Goal: Task Accomplishment & Management: Manage account settings

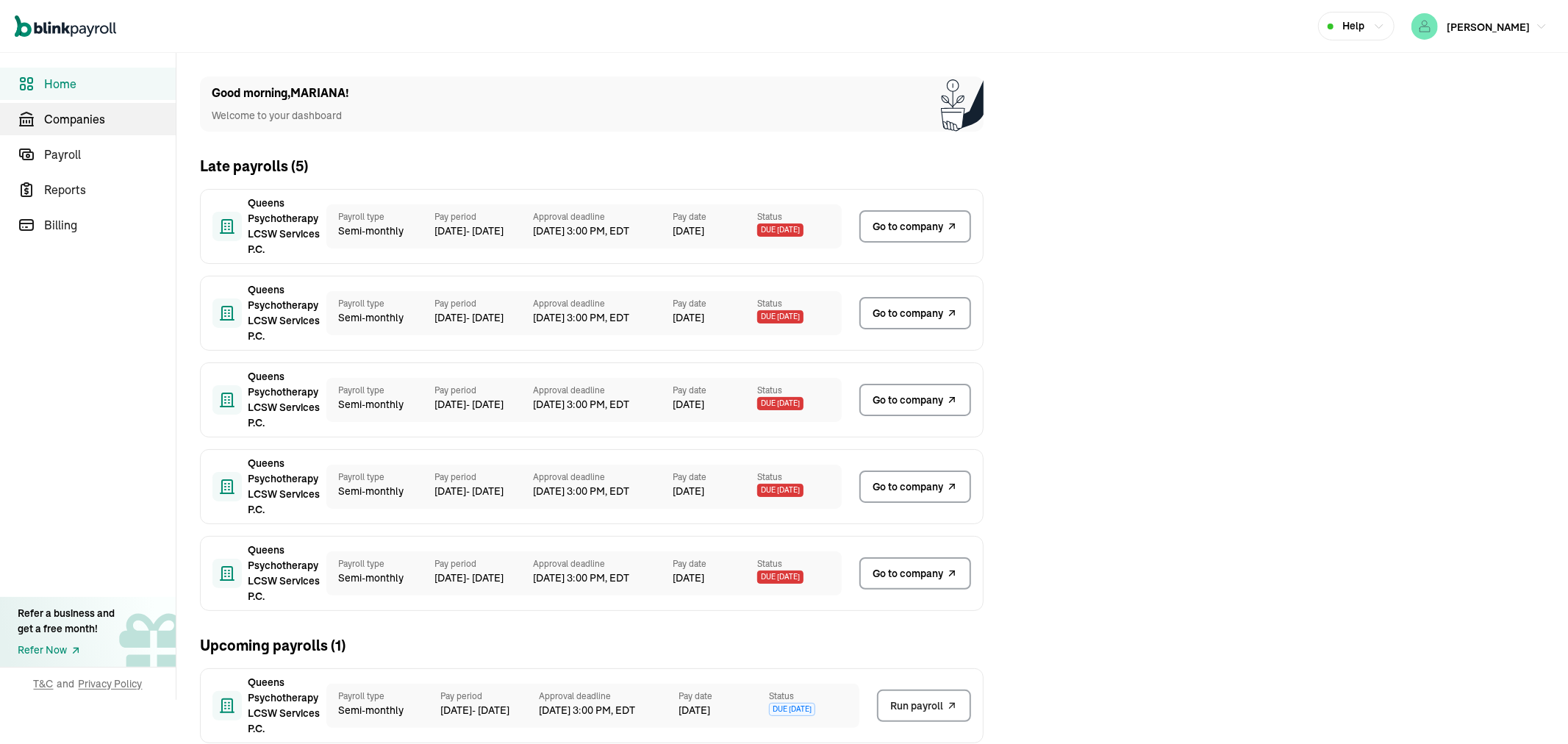
click at [94, 122] on span "Companies" at bounding box center [110, 119] width 131 height 17
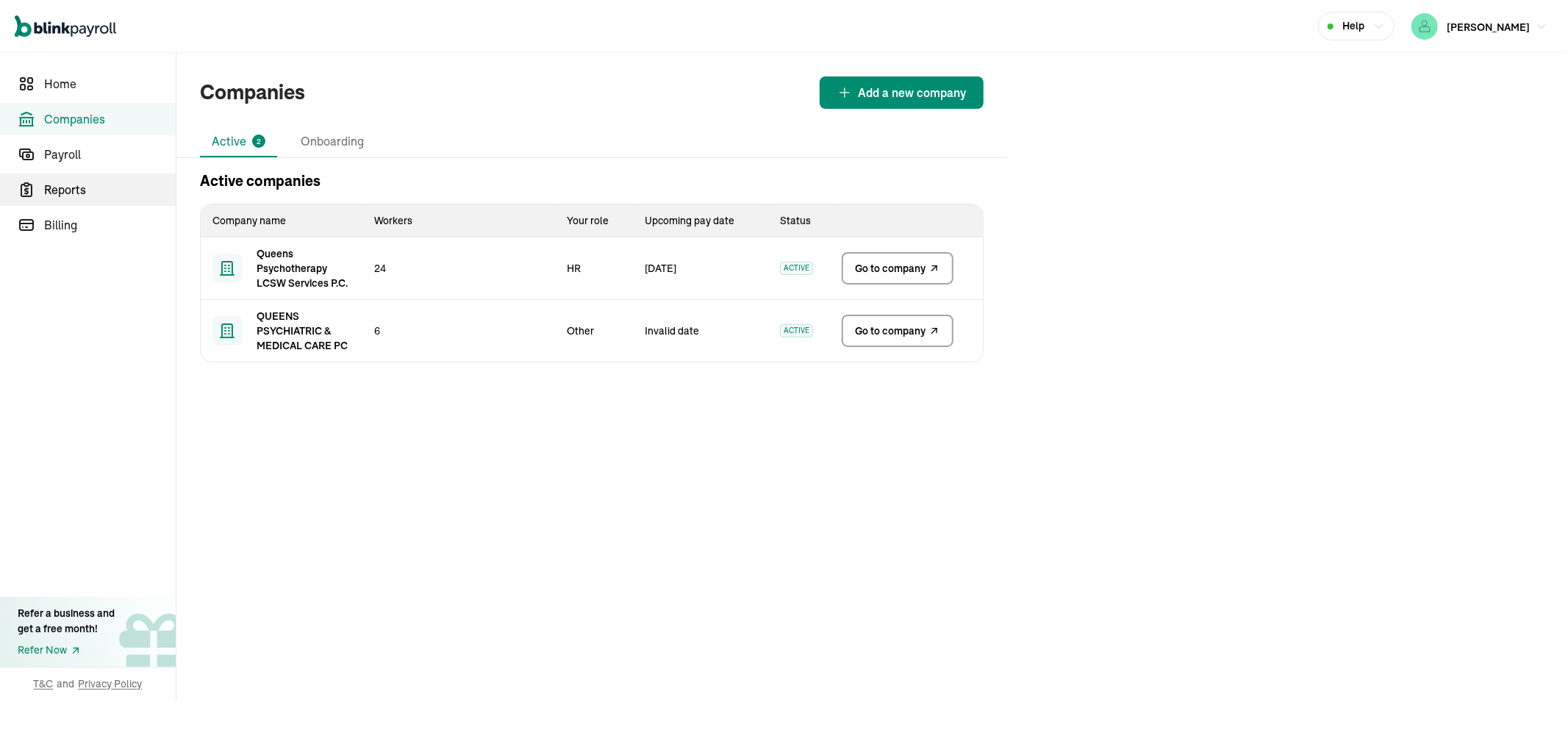
click at [54, 180] on span "Reports" at bounding box center [110, 189] width 131 height 17
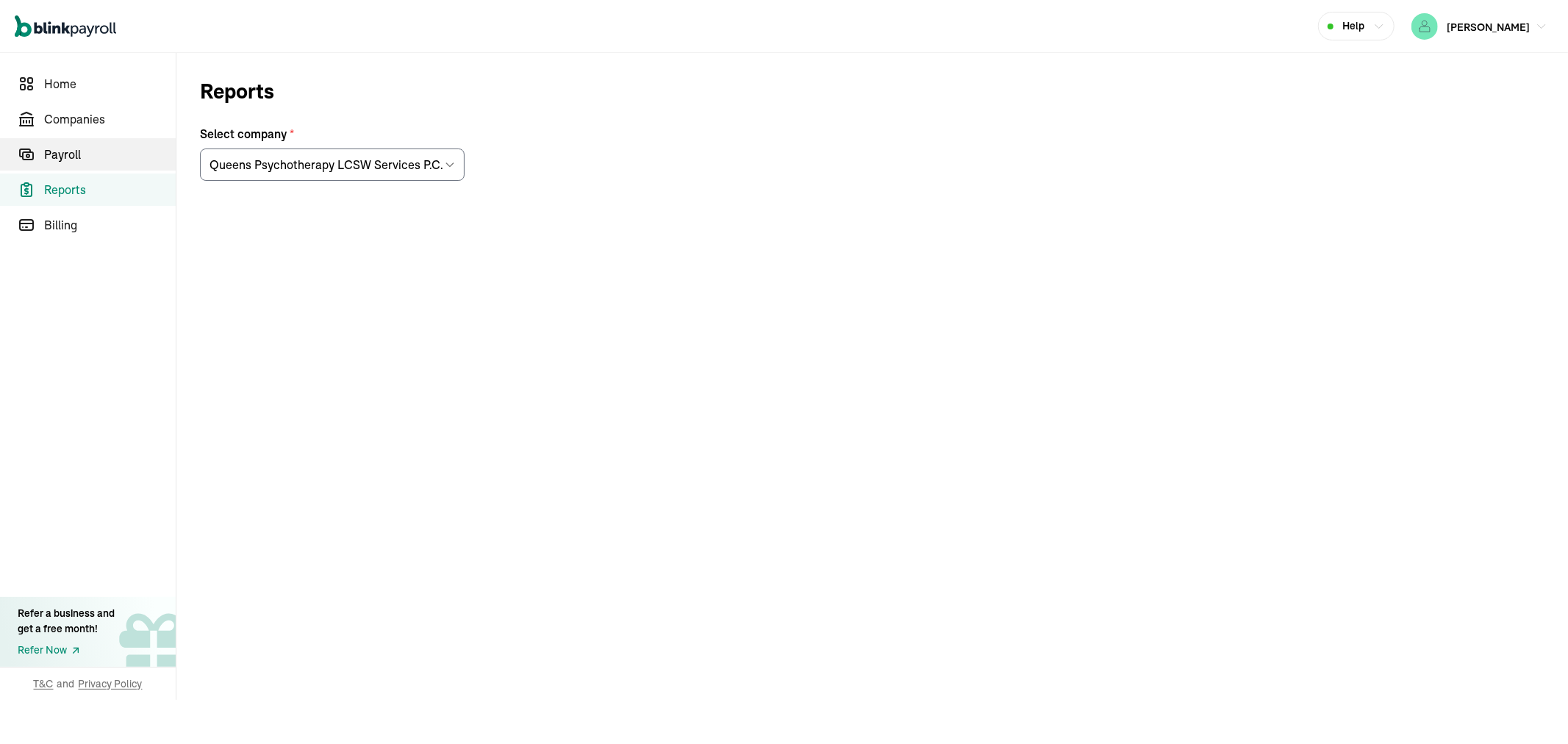
click at [100, 156] on span "Payroll" at bounding box center [110, 154] width 131 height 17
click at [96, 122] on span "Companies" at bounding box center [110, 119] width 131 height 17
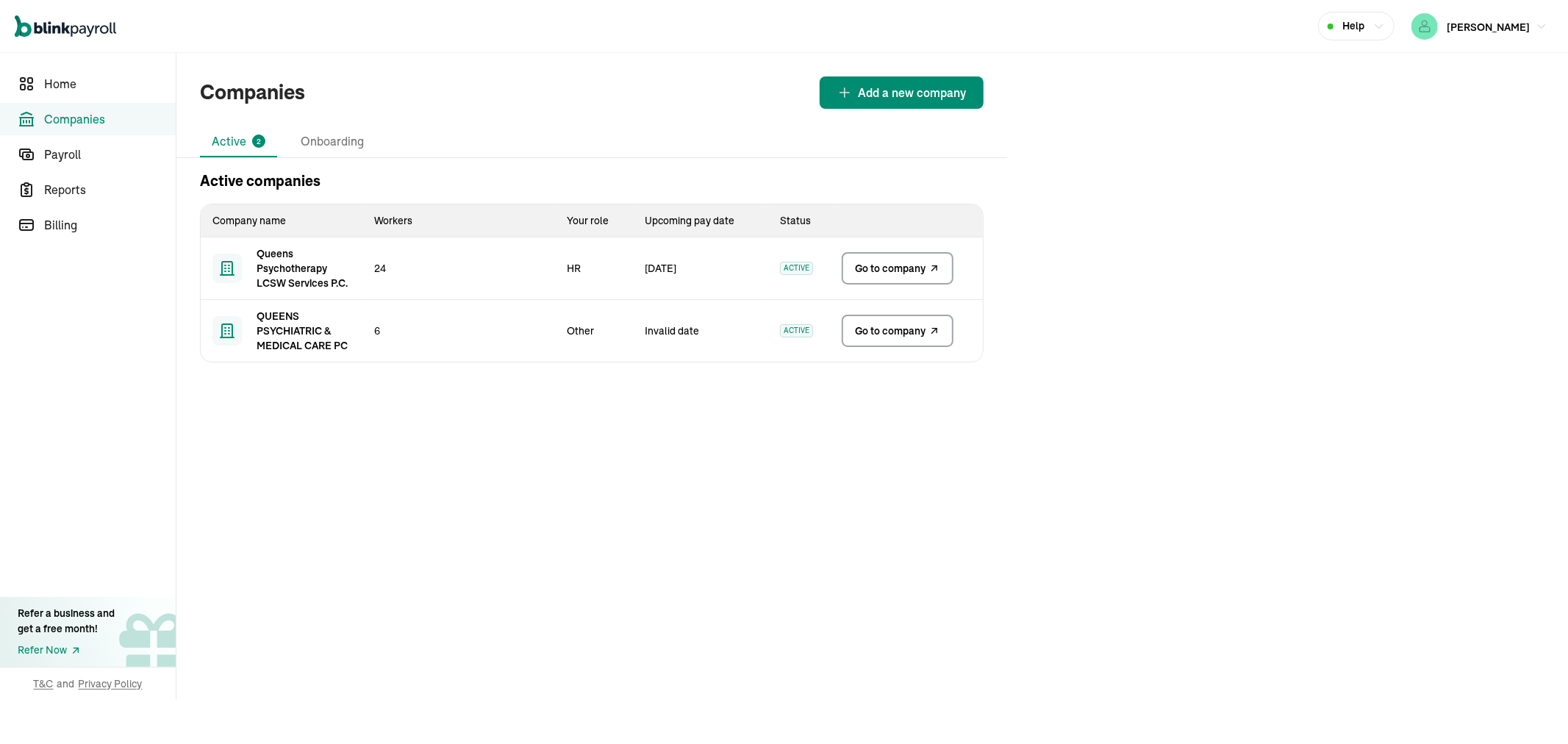
click at [880, 266] on span "Go to company" at bounding box center [890, 267] width 70 height 14
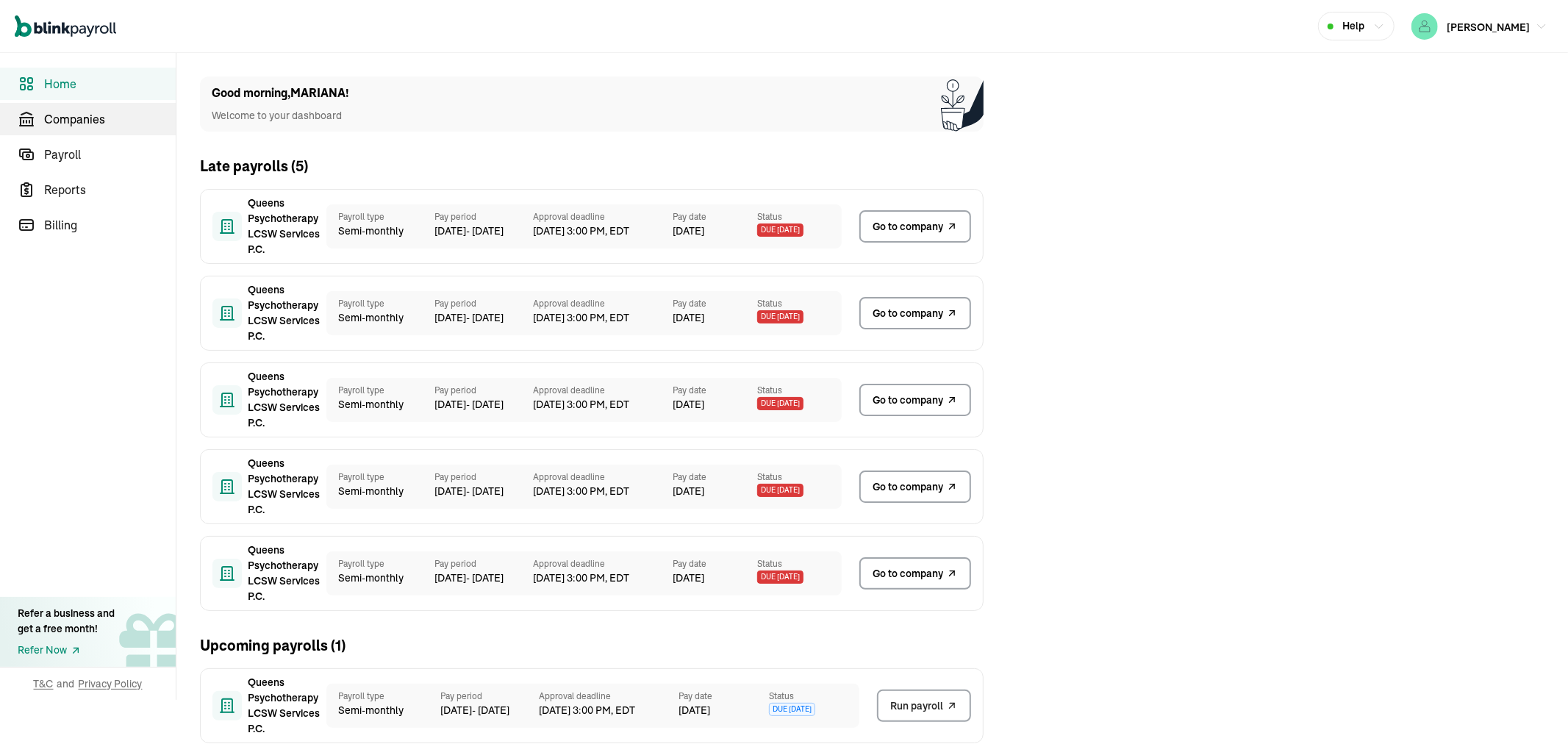
click at [94, 122] on span "Companies" at bounding box center [110, 119] width 131 height 17
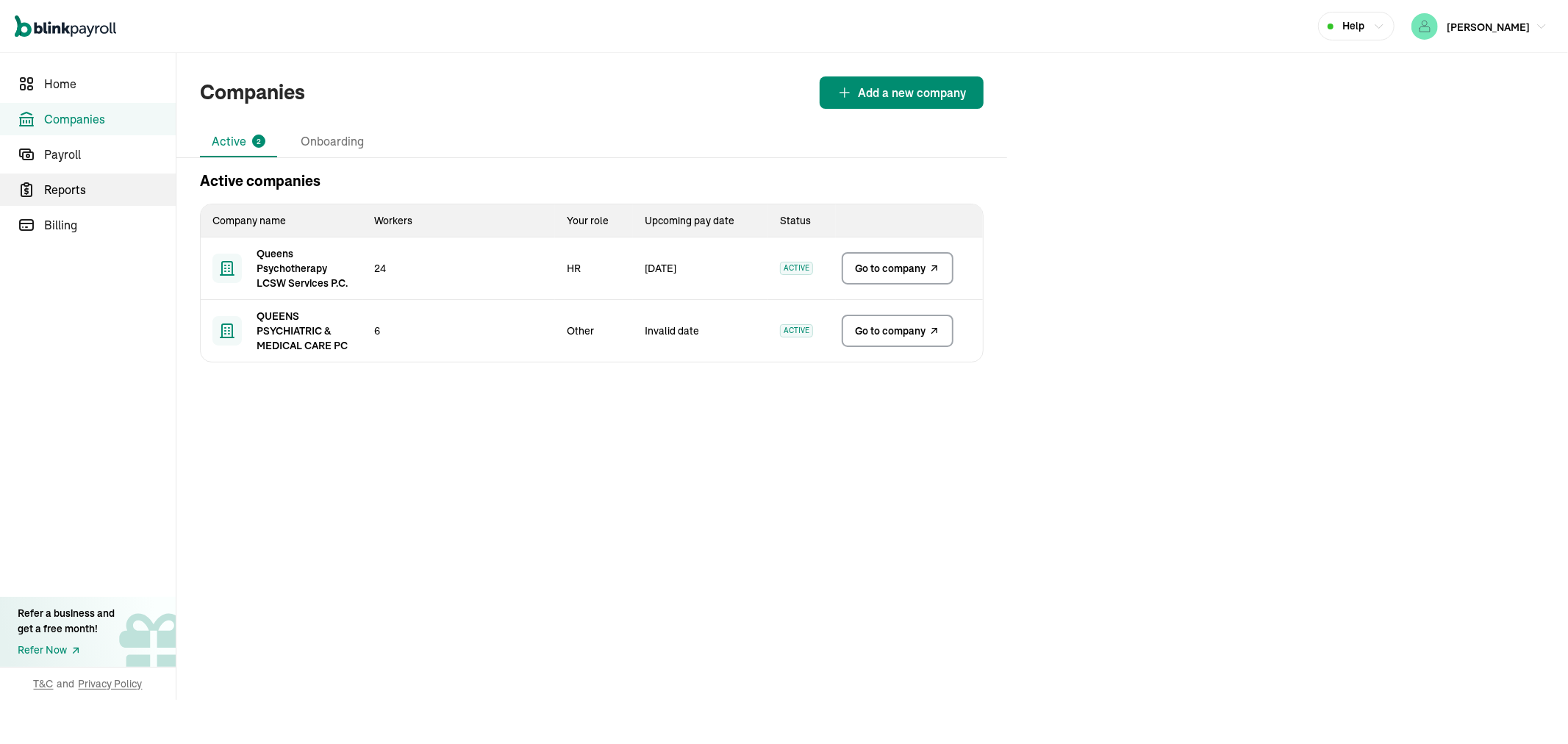
click at [54, 180] on span "Reports" at bounding box center [110, 189] width 131 height 17
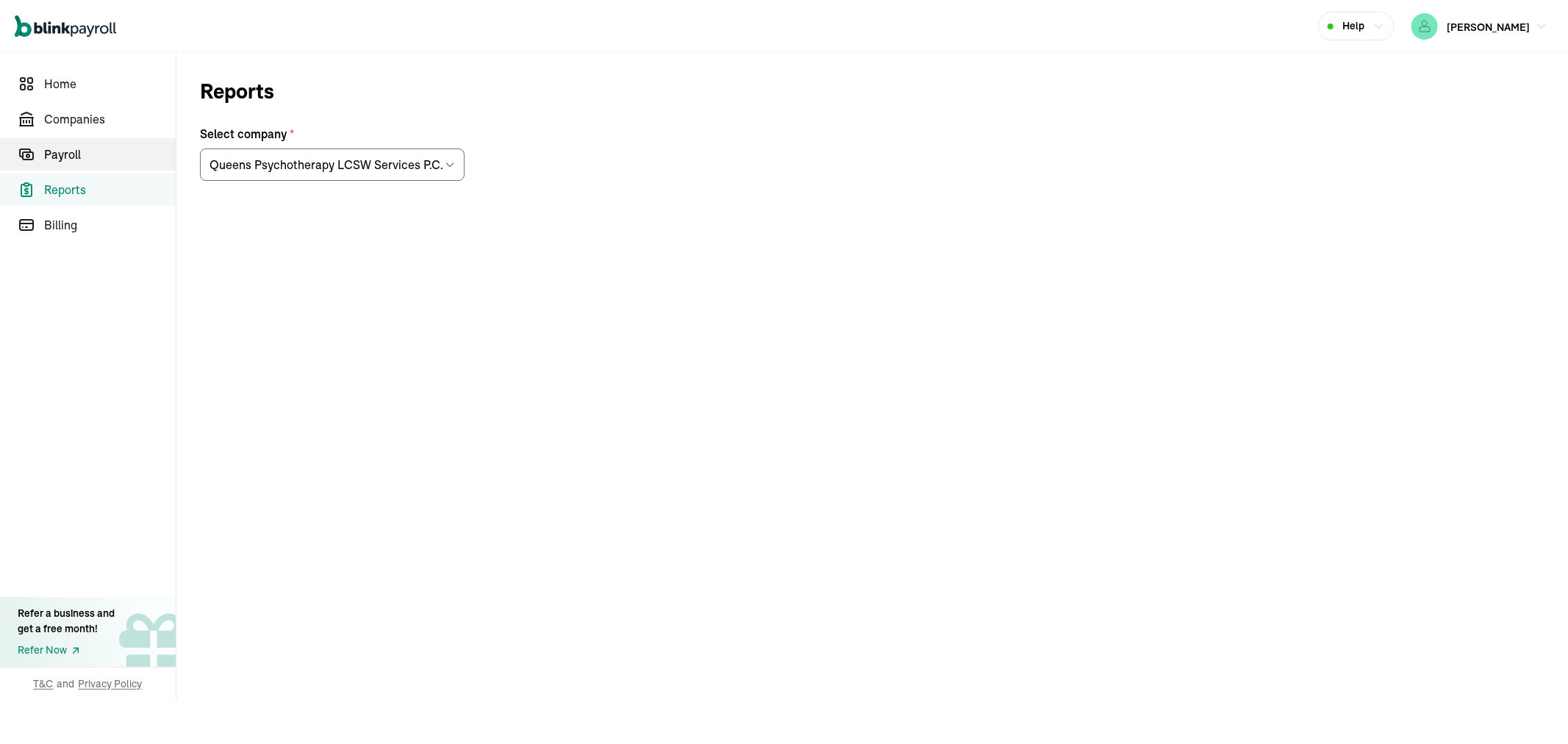
click at [100, 156] on span "Payroll" at bounding box center [110, 154] width 131 height 17
click at [96, 122] on span "Companies" at bounding box center [110, 119] width 131 height 17
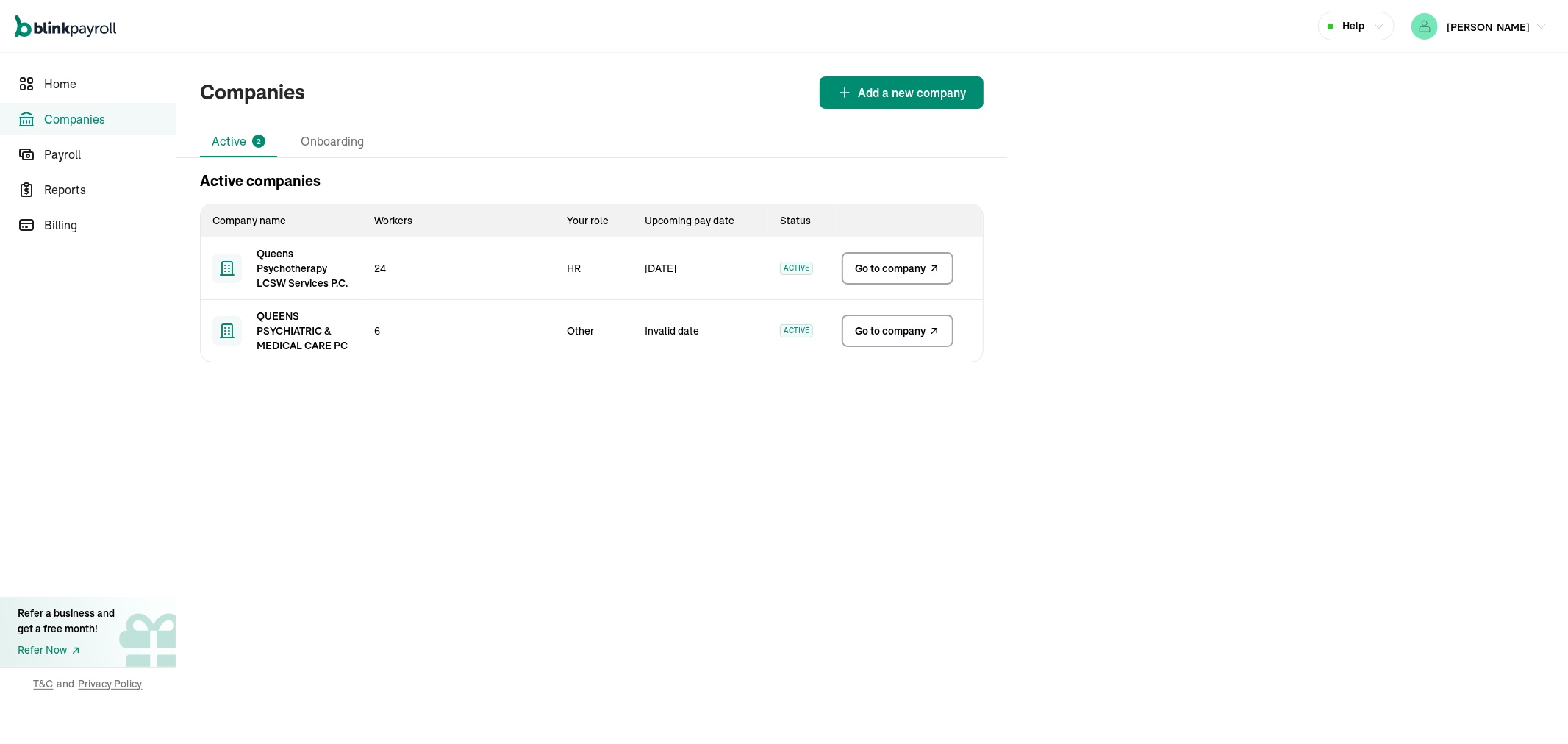
click at [880, 266] on span "Go to company" at bounding box center [890, 267] width 70 height 14
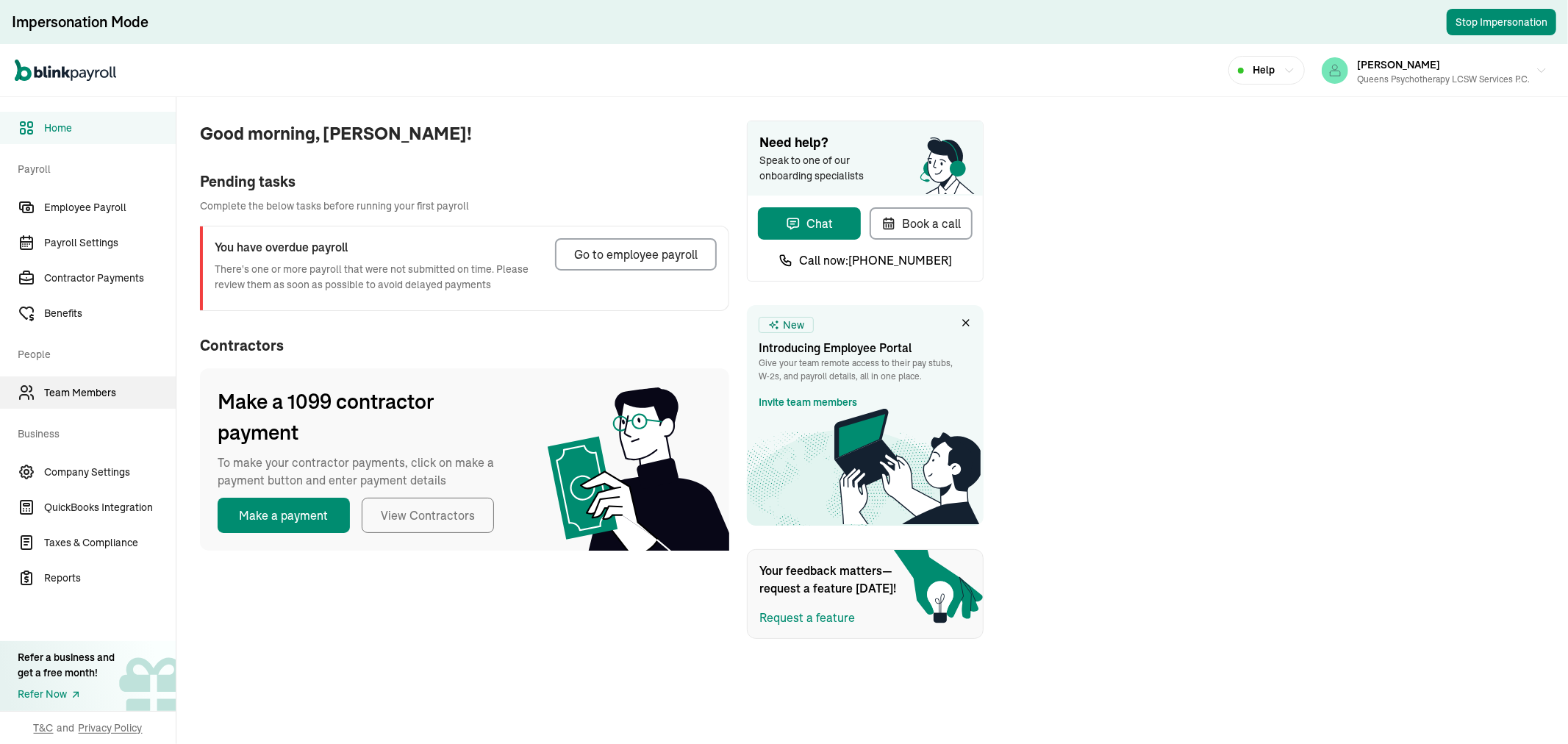
click at [110, 393] on span "Team Members" at bounding box center [110, 393] width 131 height 15
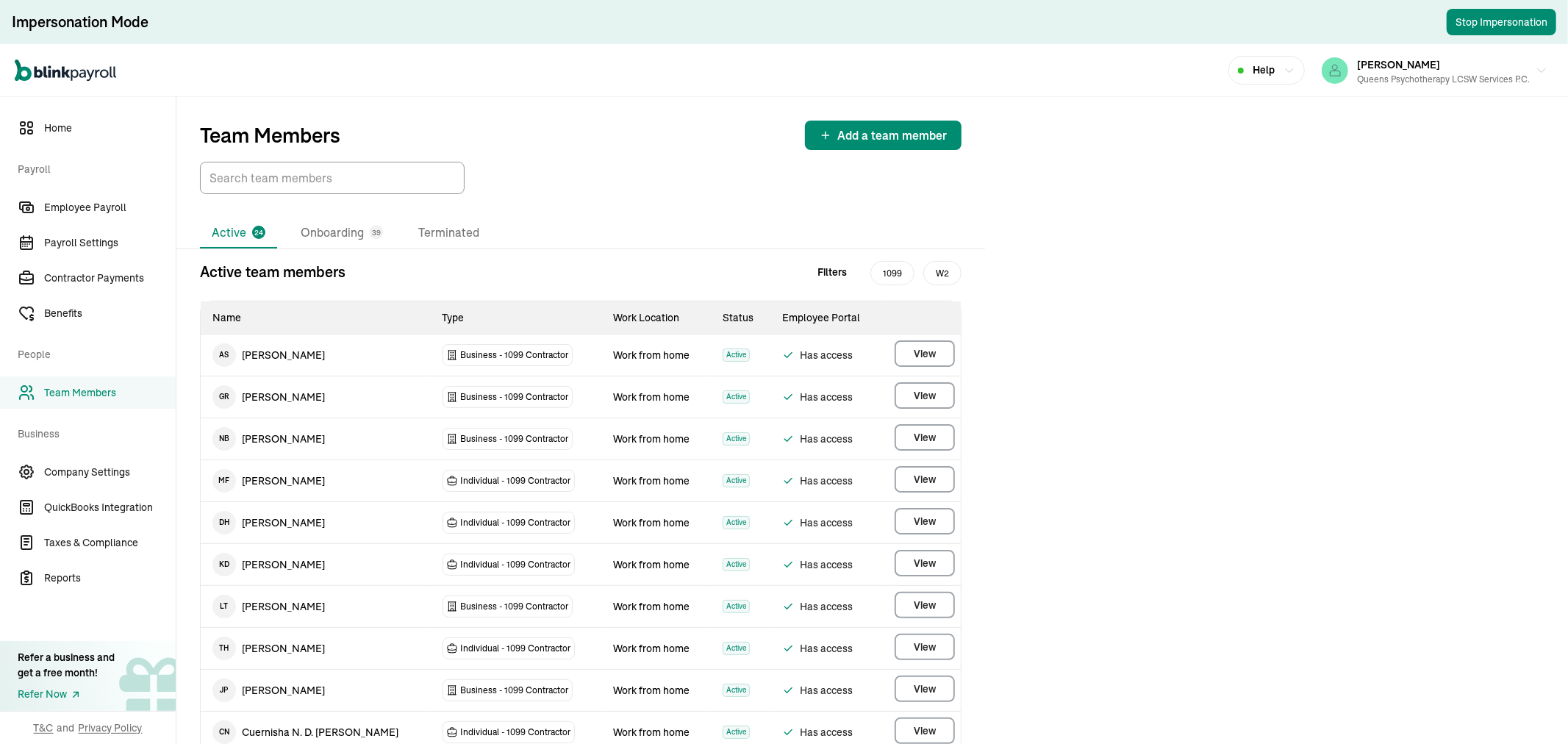
click at [86, 390] on span "Team Members" at bounding box center [110, 393] width 131 height 15
click at [332, 235] on li "Onboarding 39" at bounding box center [342, 233] width 106 height 31
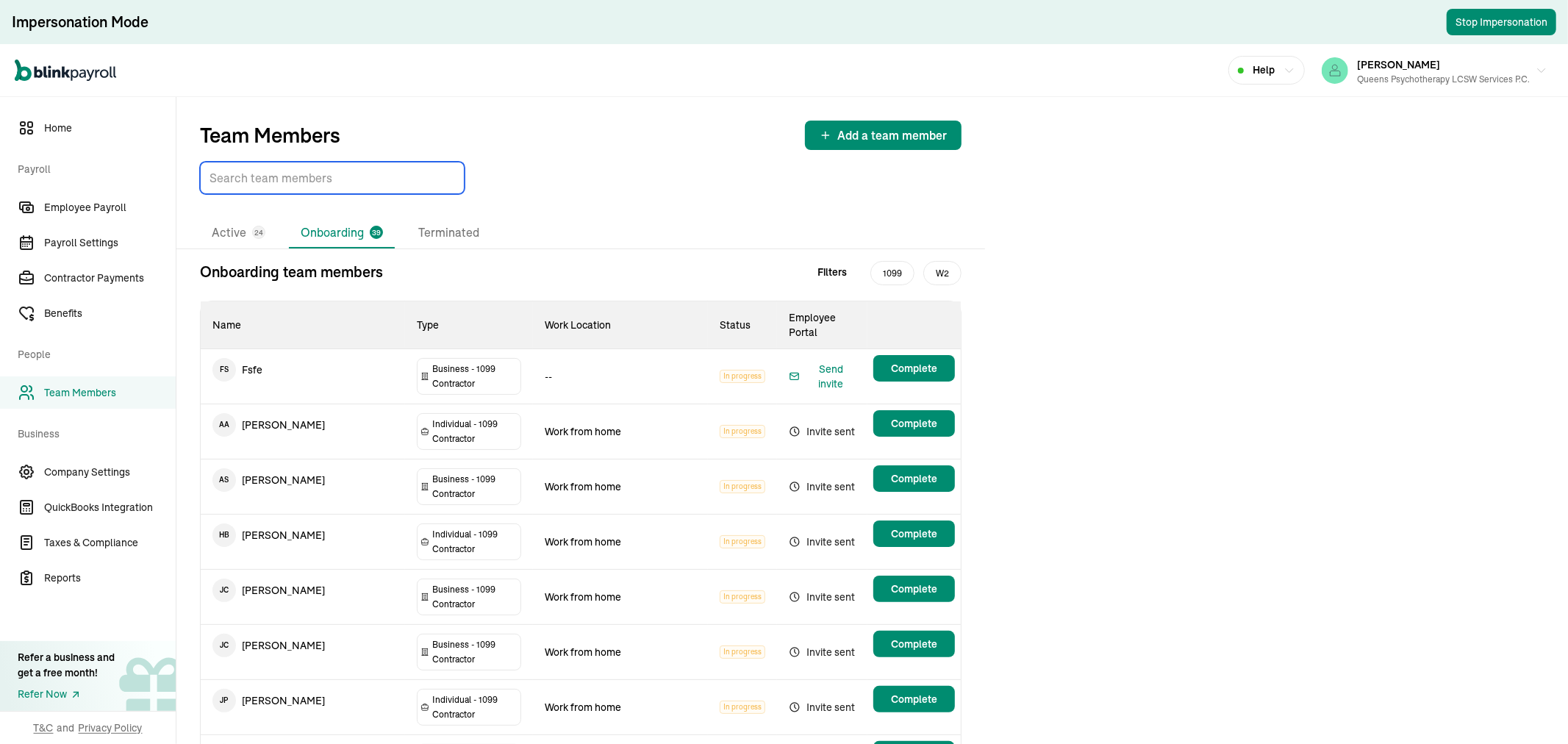
click at [295, 179] on input "TextInput" at bounding box center [332, 179] width 264 height 33
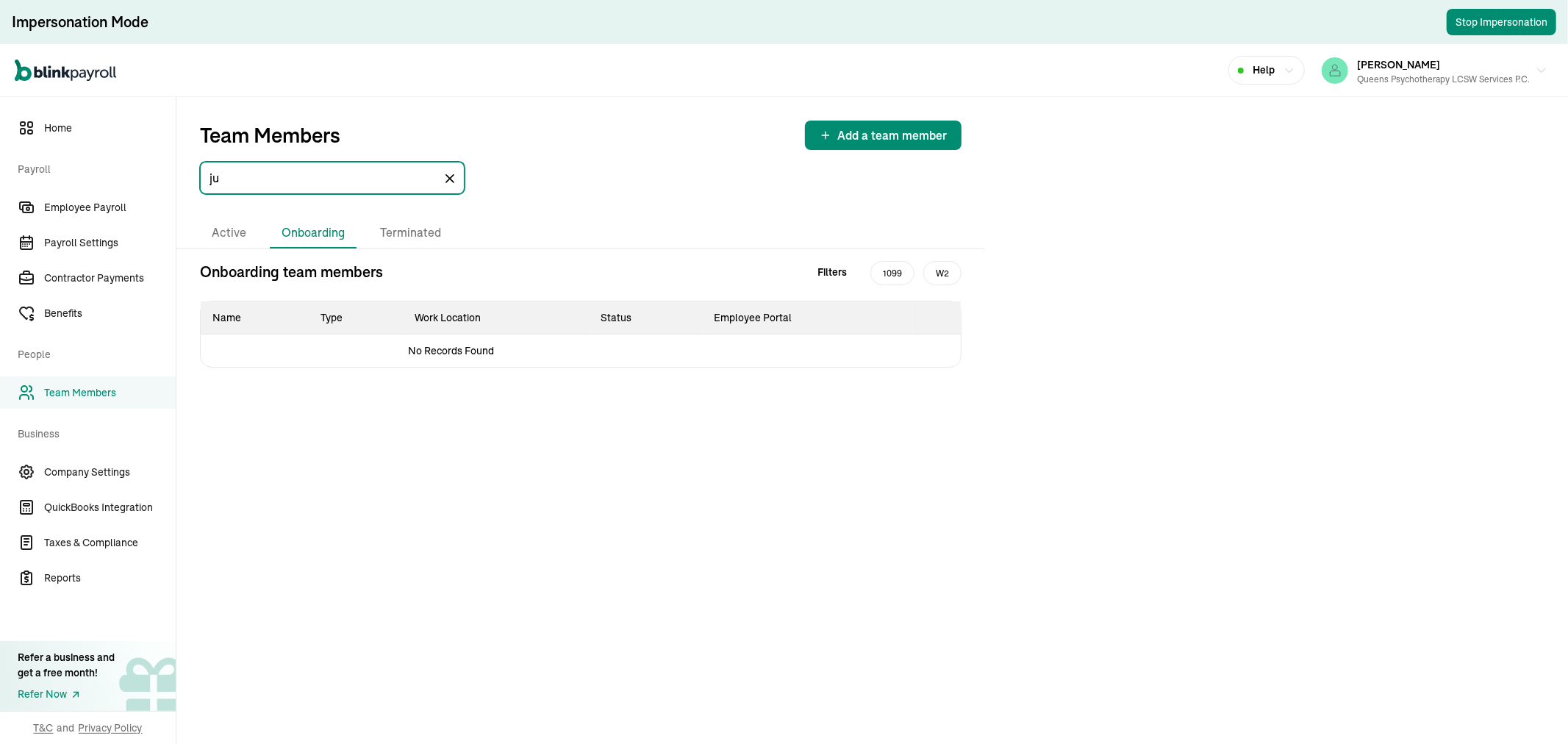
type input "j"
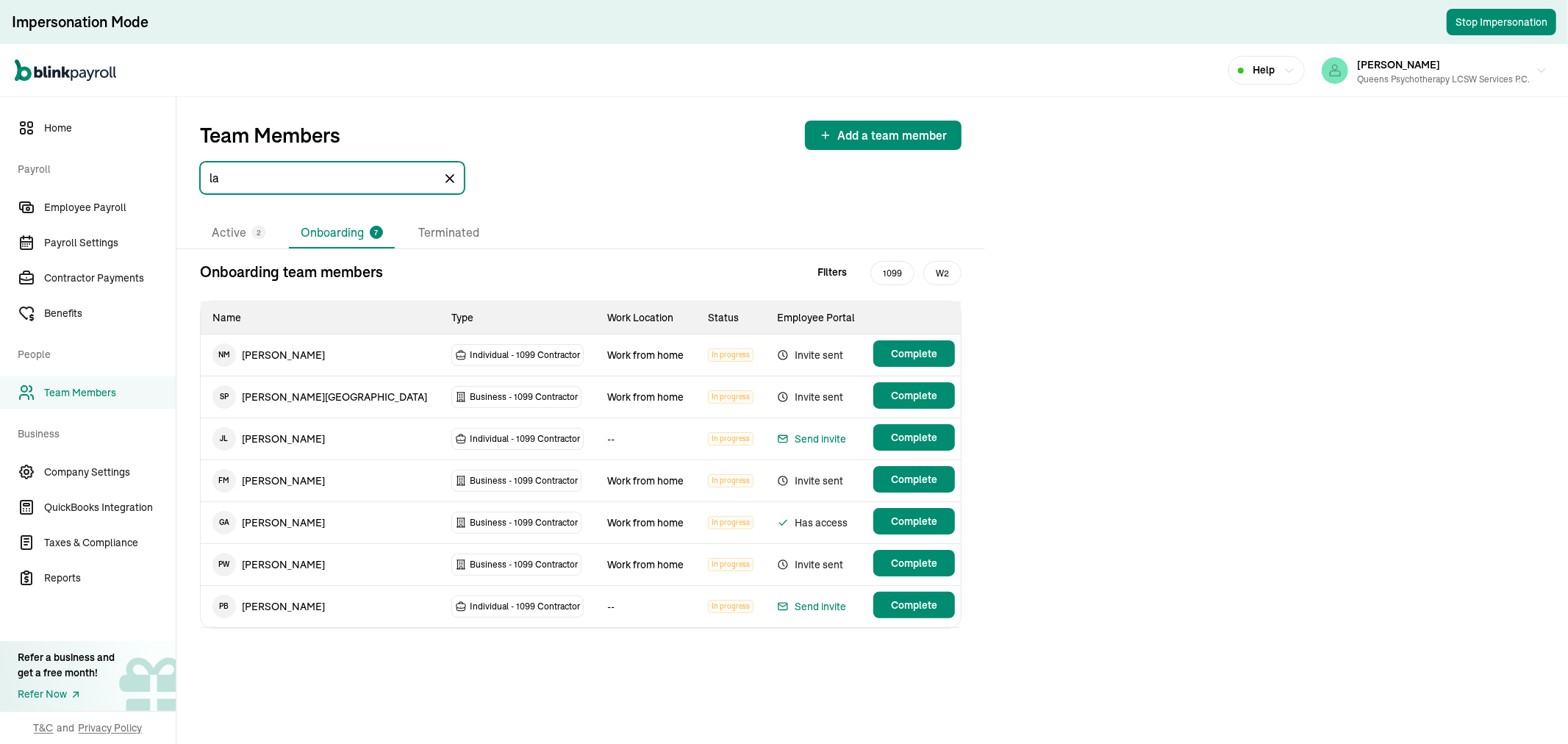
type input "l"
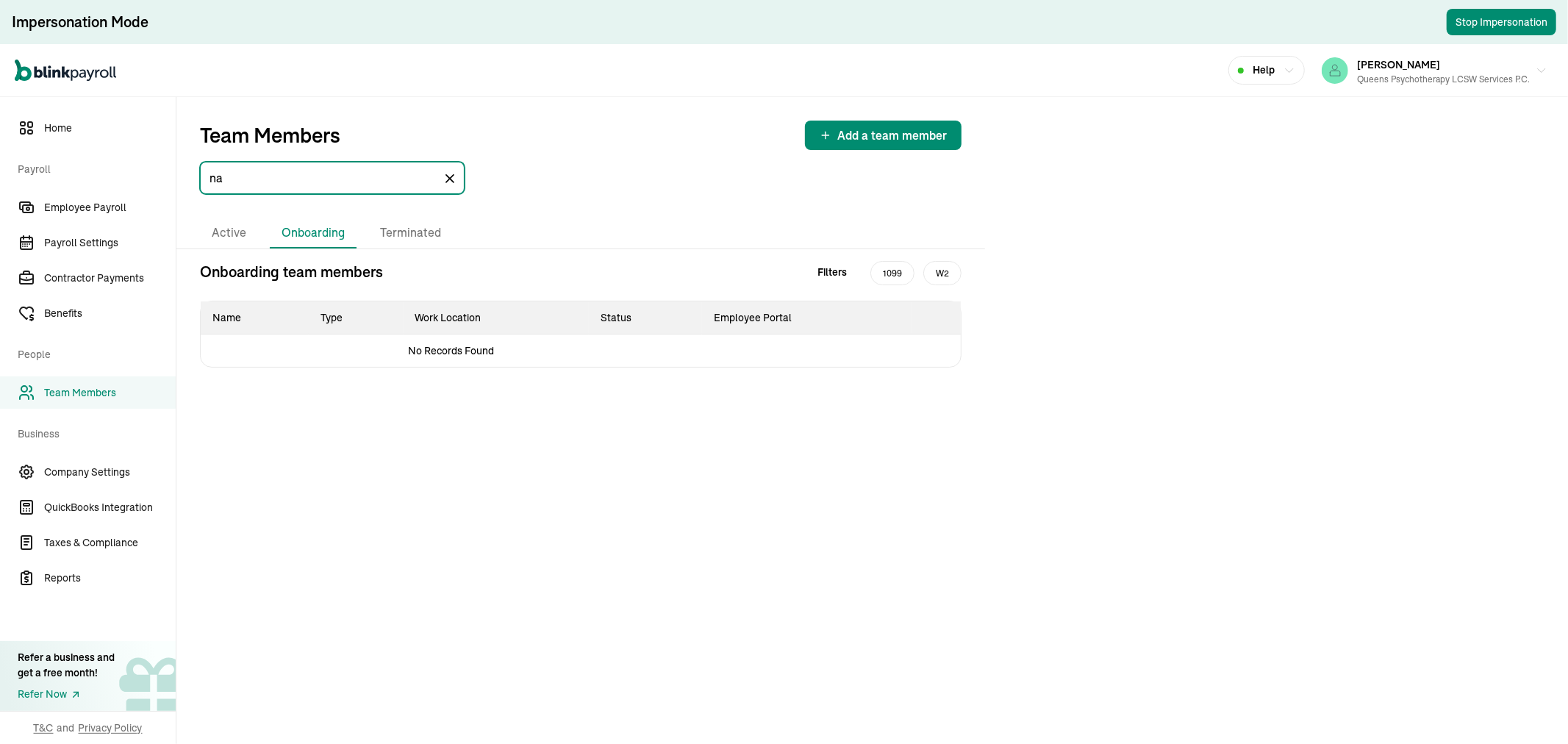
type input "n"
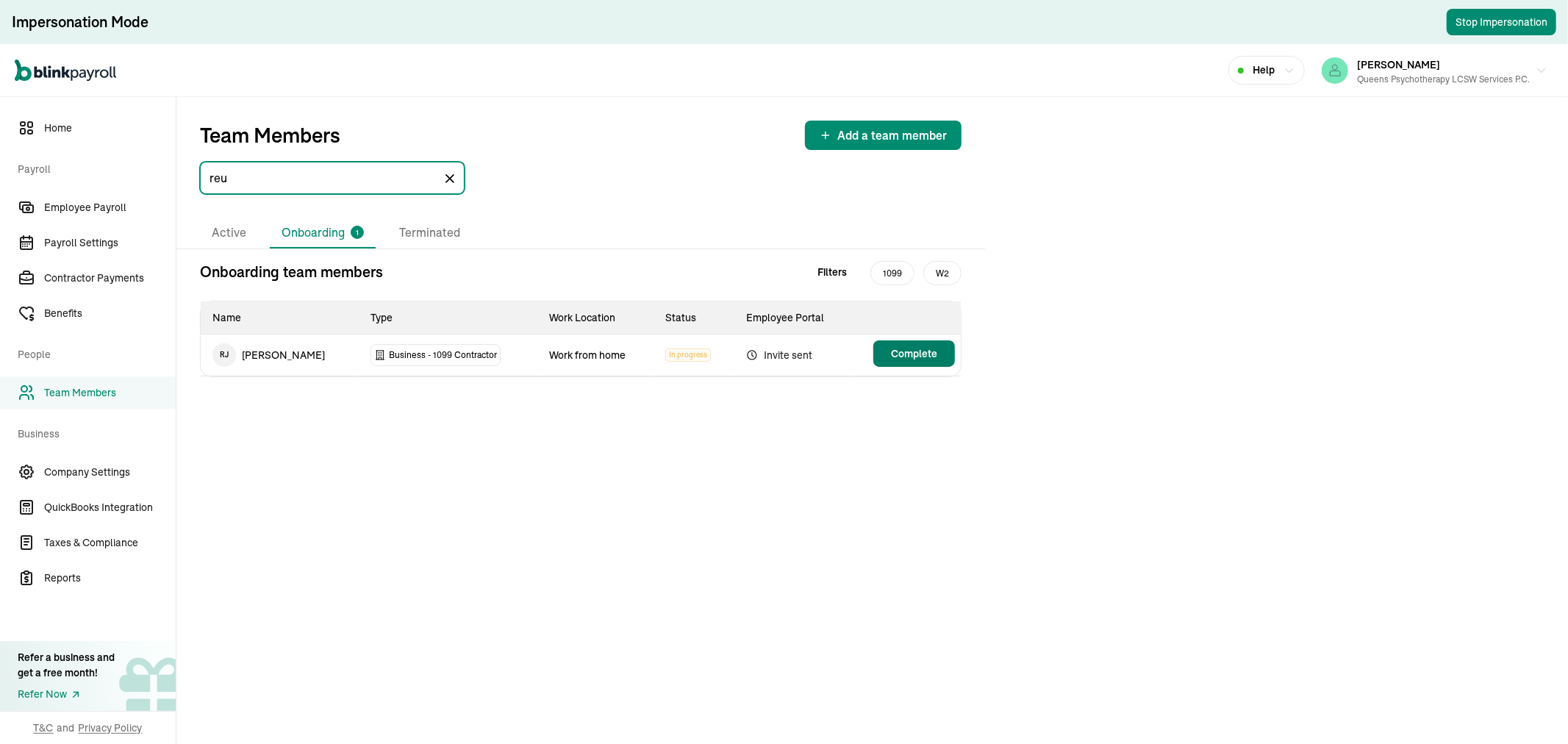
type input "reu"
click at [920, 346] on span "Complete" at bounding box center [914, 353] width 46 height 14
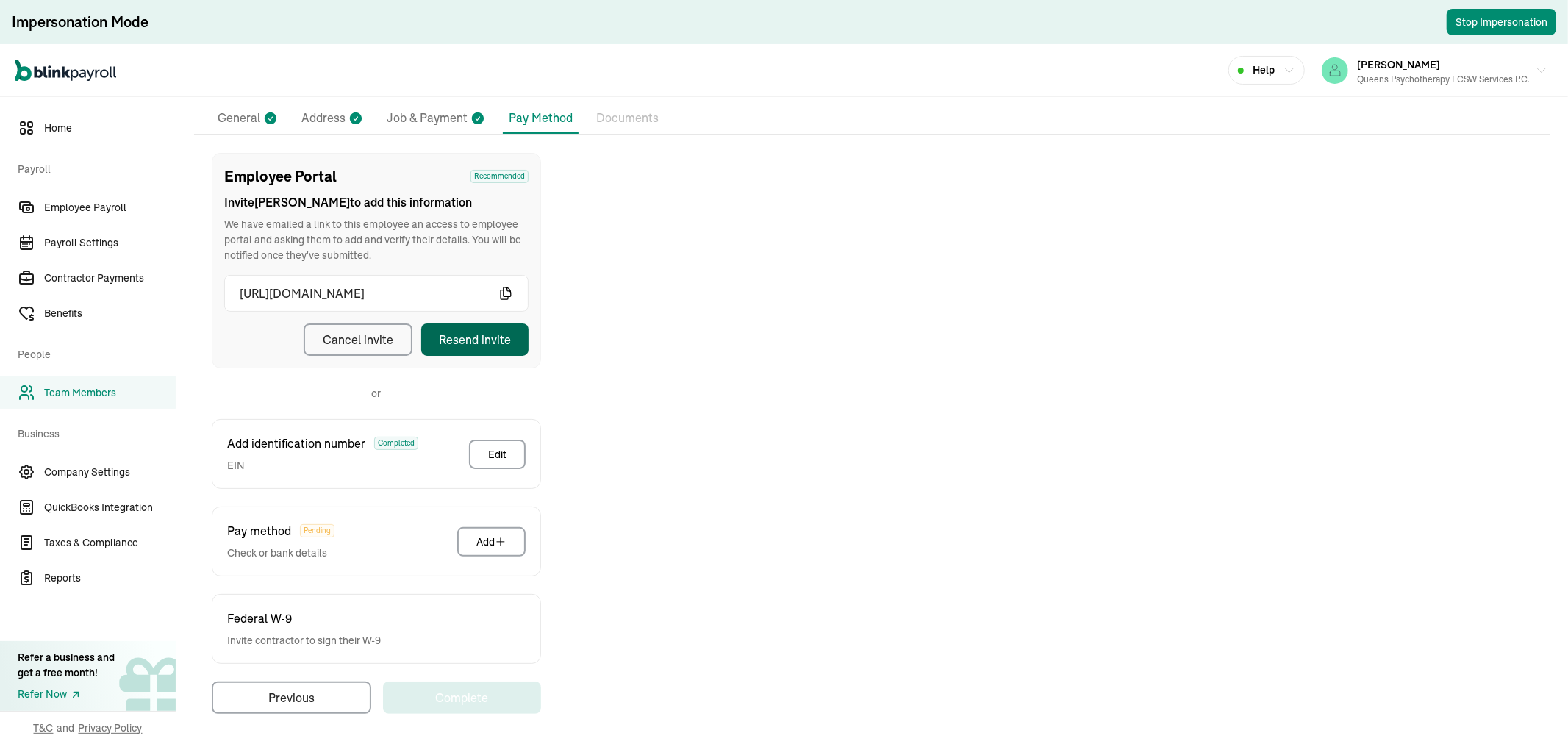
click at [518, 332] on button "Resend invite" at bounding box center [474, 340] width 107 height 33
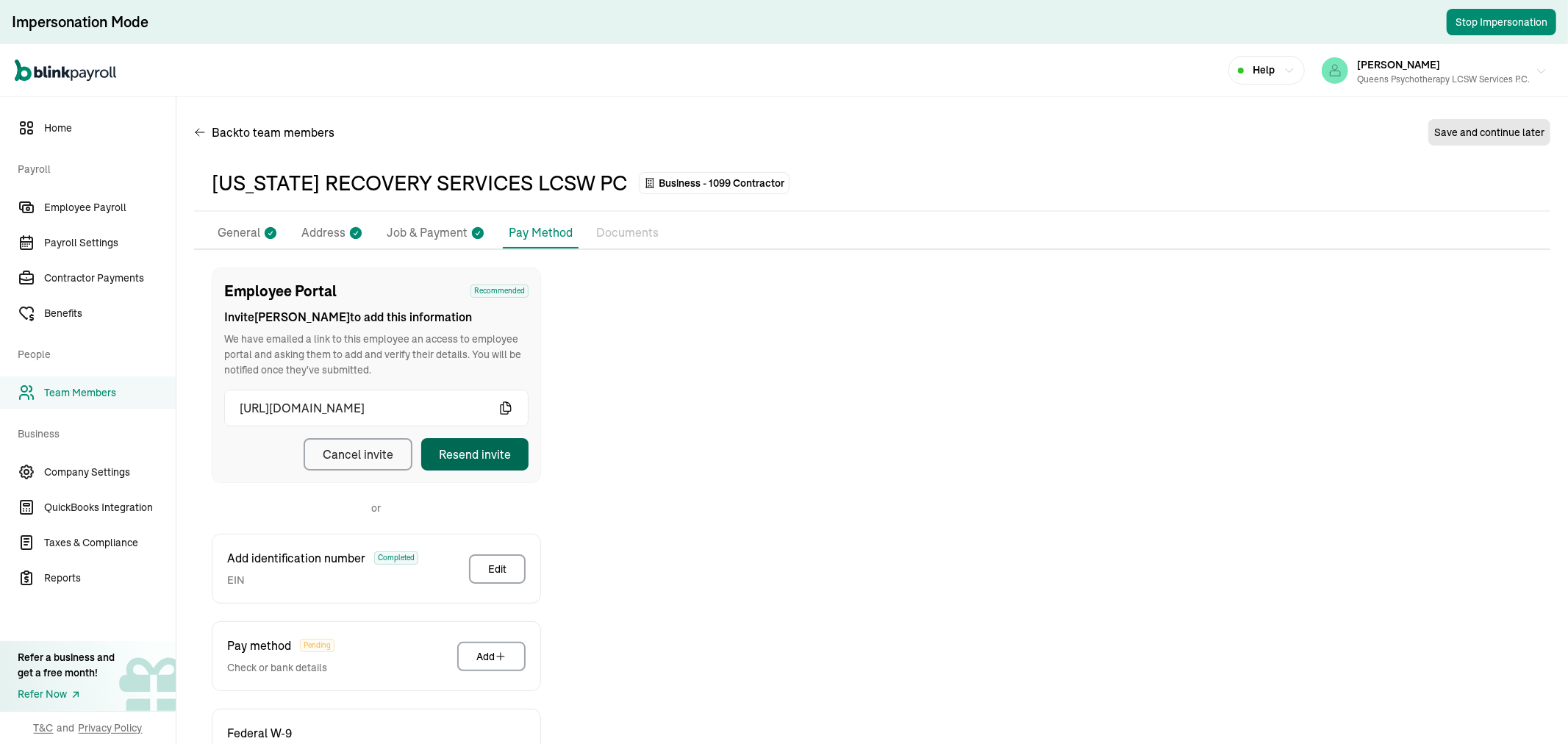
click at [1472, 79] on div "Queens Psychotherapy LCSW Services P.C." at bounding box center [1443, 79] width 173 height 14
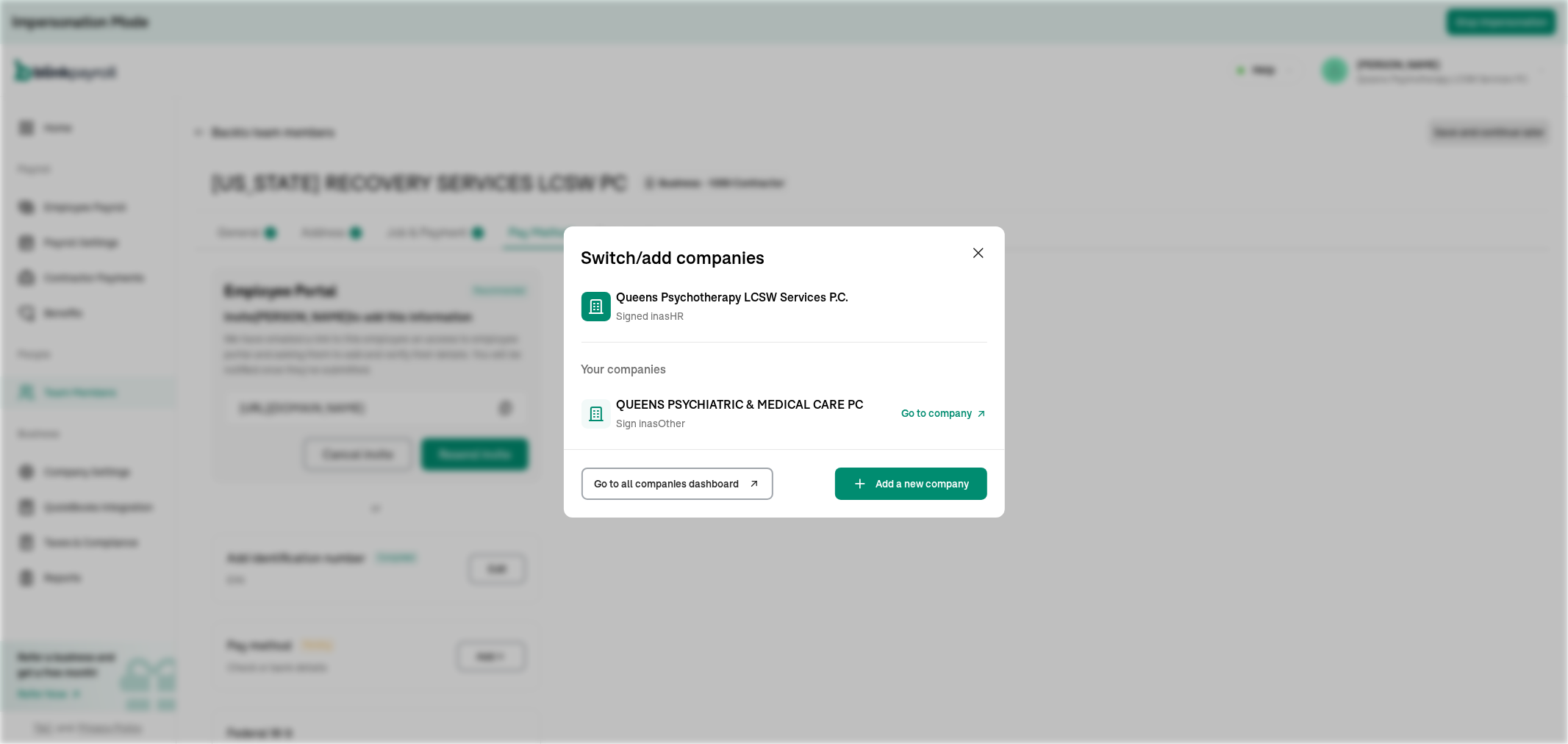
click at [932, 405] on link "Go to company" at bounding box center [945, 414] width 85 height 17
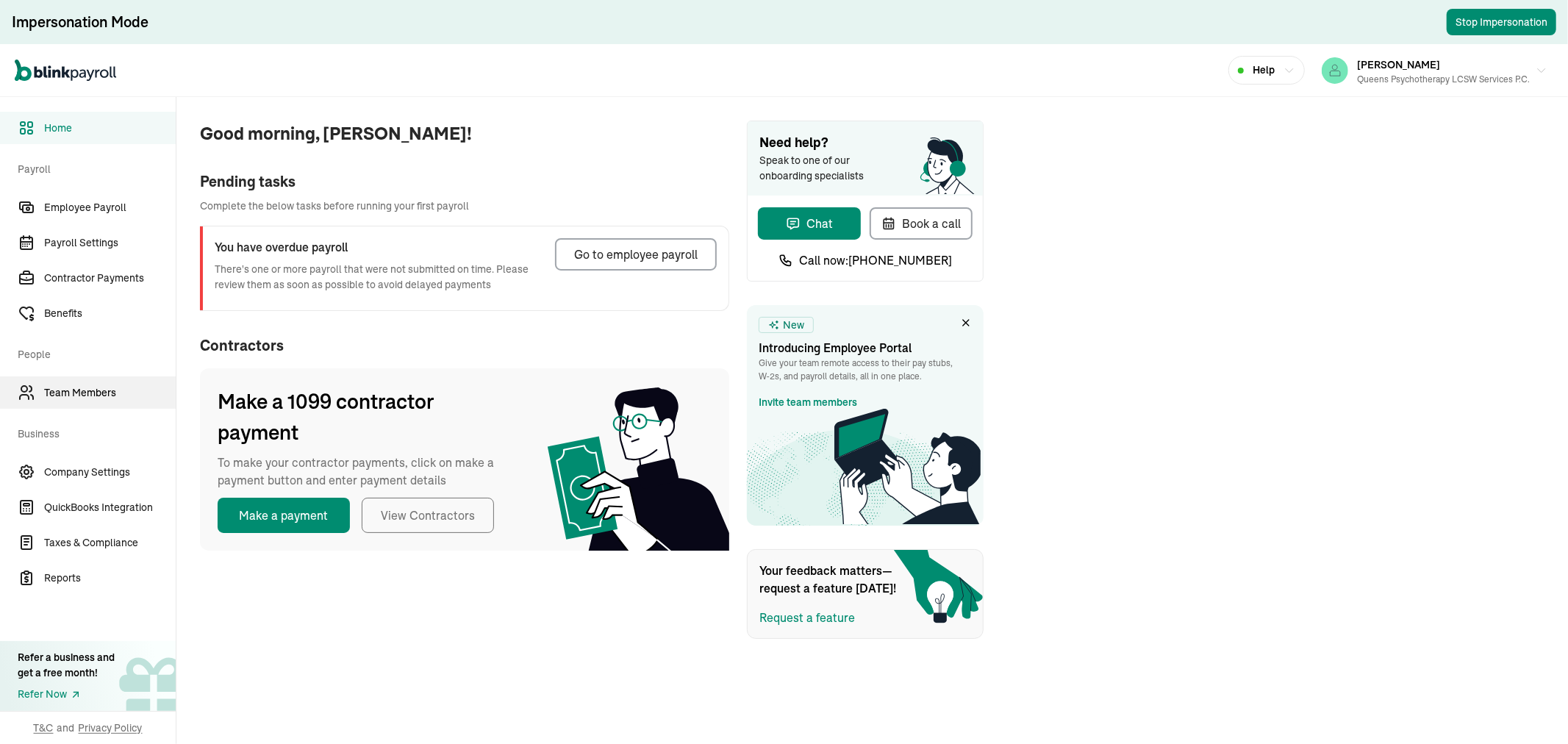
click at [110, 393] on span "Team Members" at bounding box center [110, 393] width 131 height 15
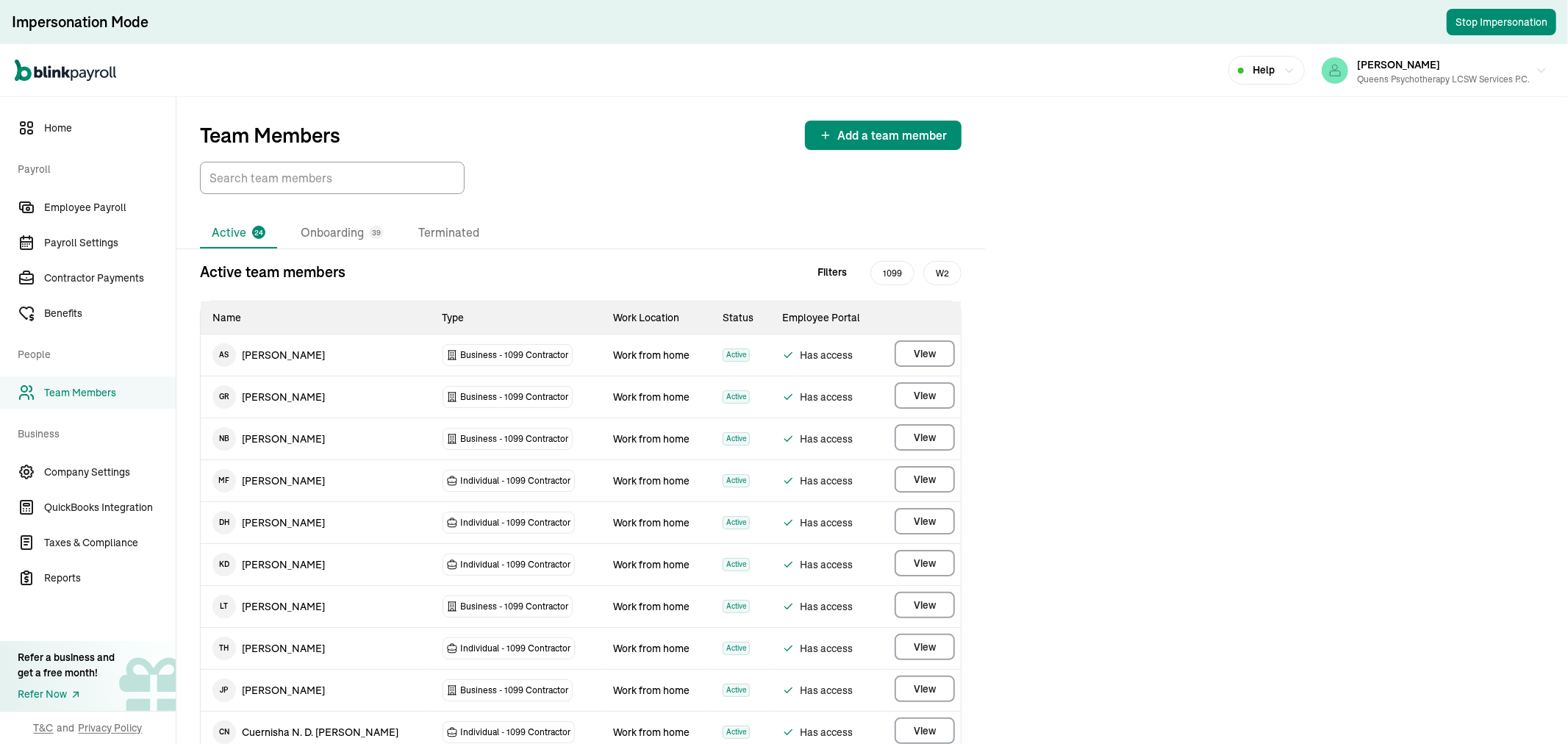
click at [86, 390] on span "Team Members" at bounding box center [110, 393] width 131 height 15
click at [332, 235] on li "Onboarding 39" at bounding box center [342, 233] width 106 height 31
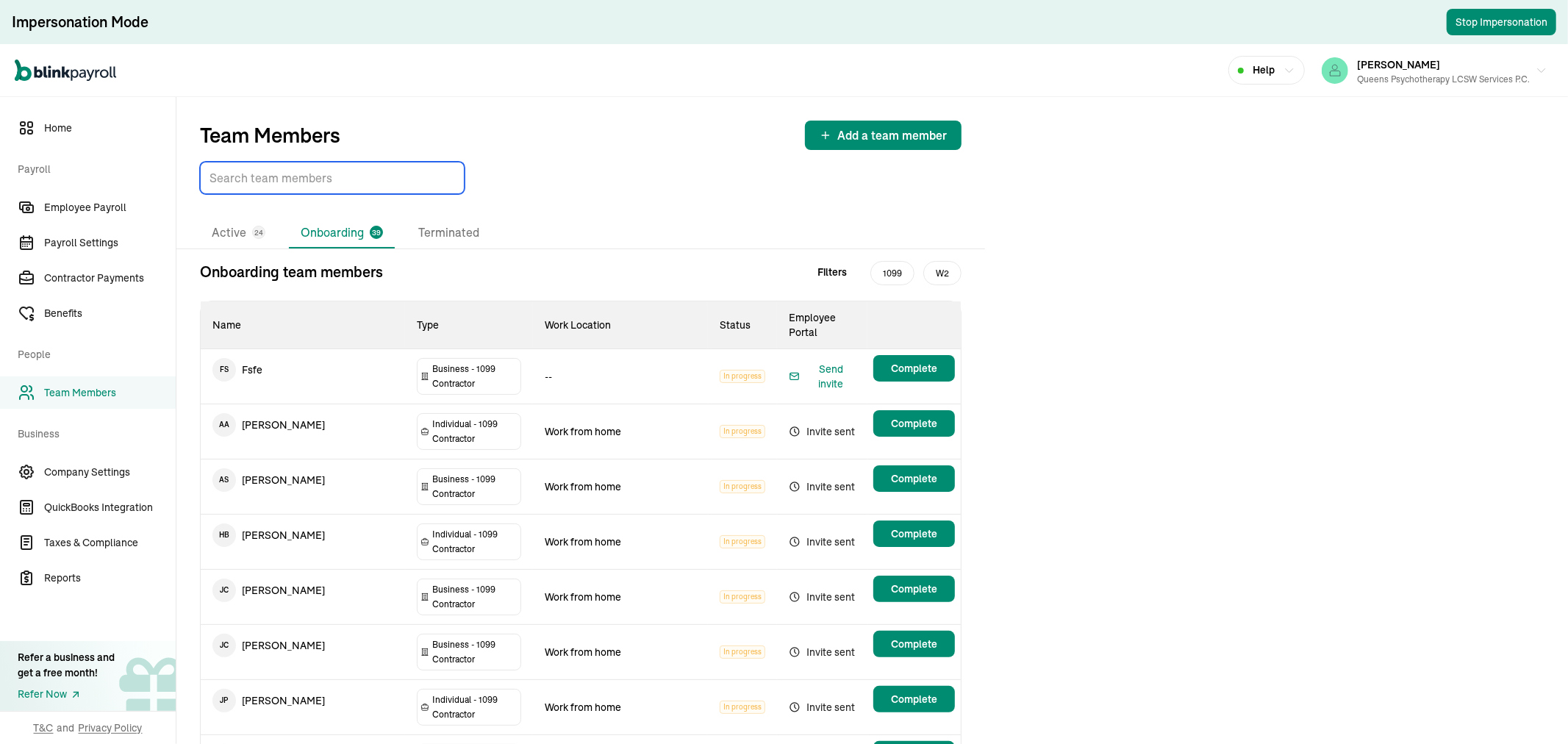
click at [295, 179] on input "TextInput" at bounding box center [332, 179] width 264 height 33
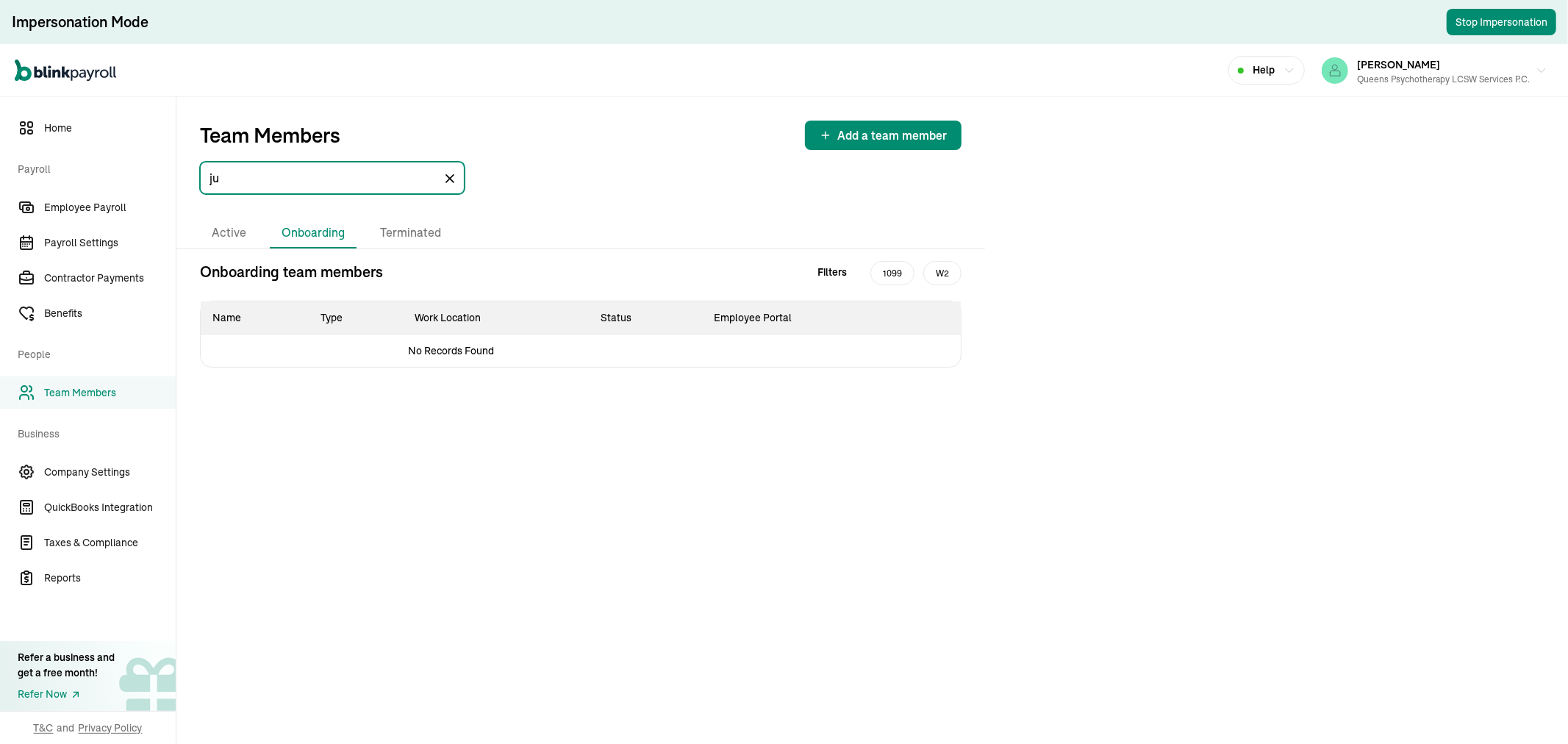
type input "j"
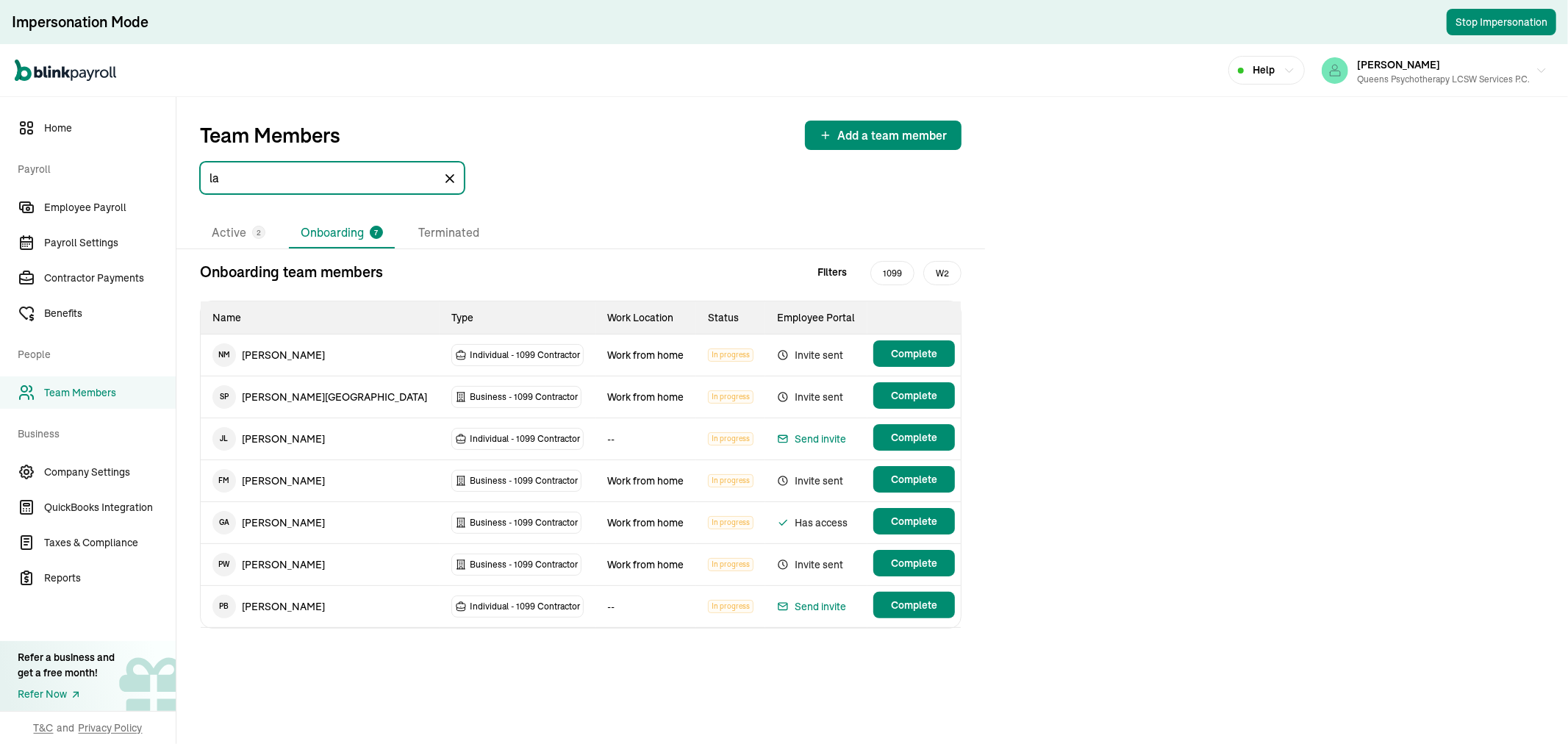
type input "l"
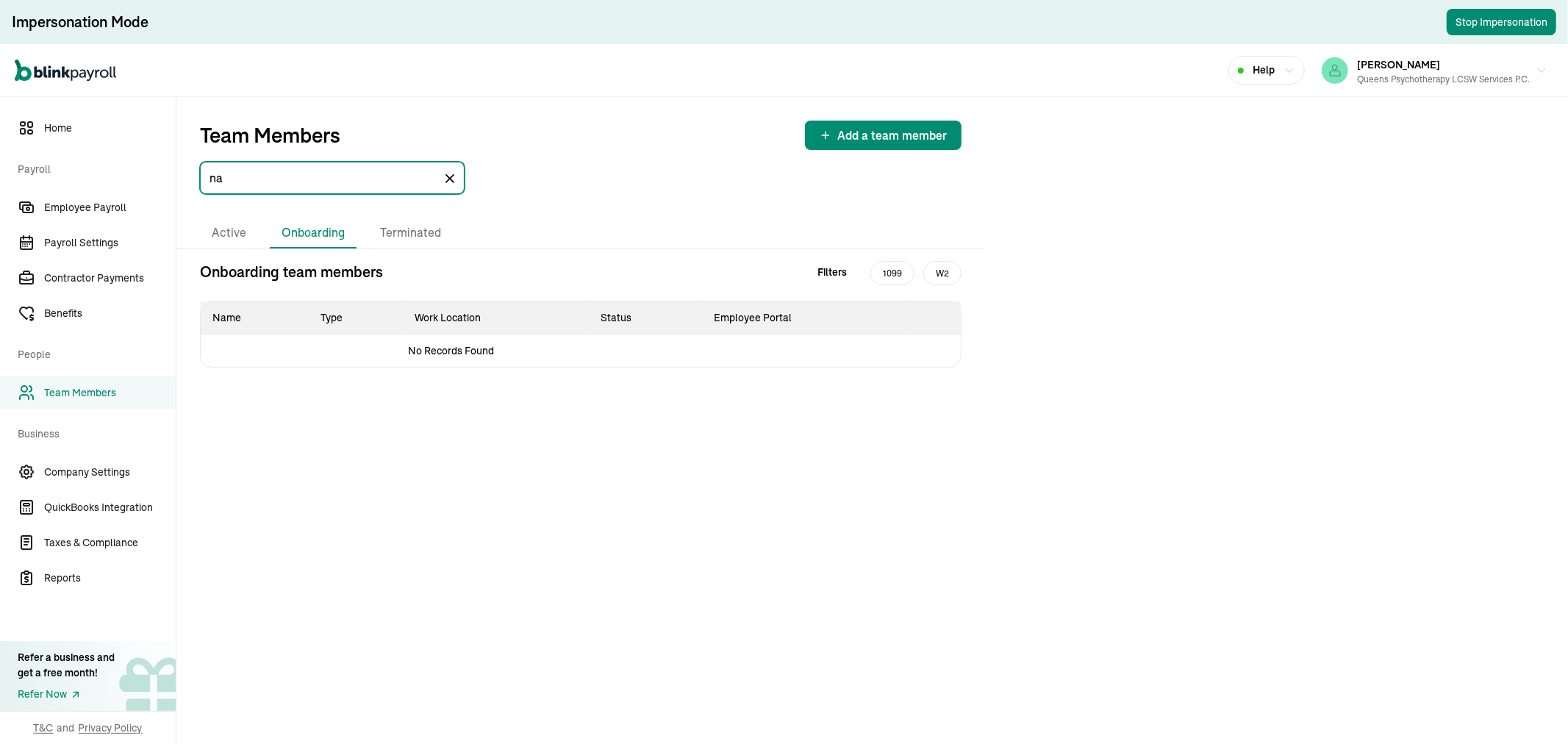
type input "n"
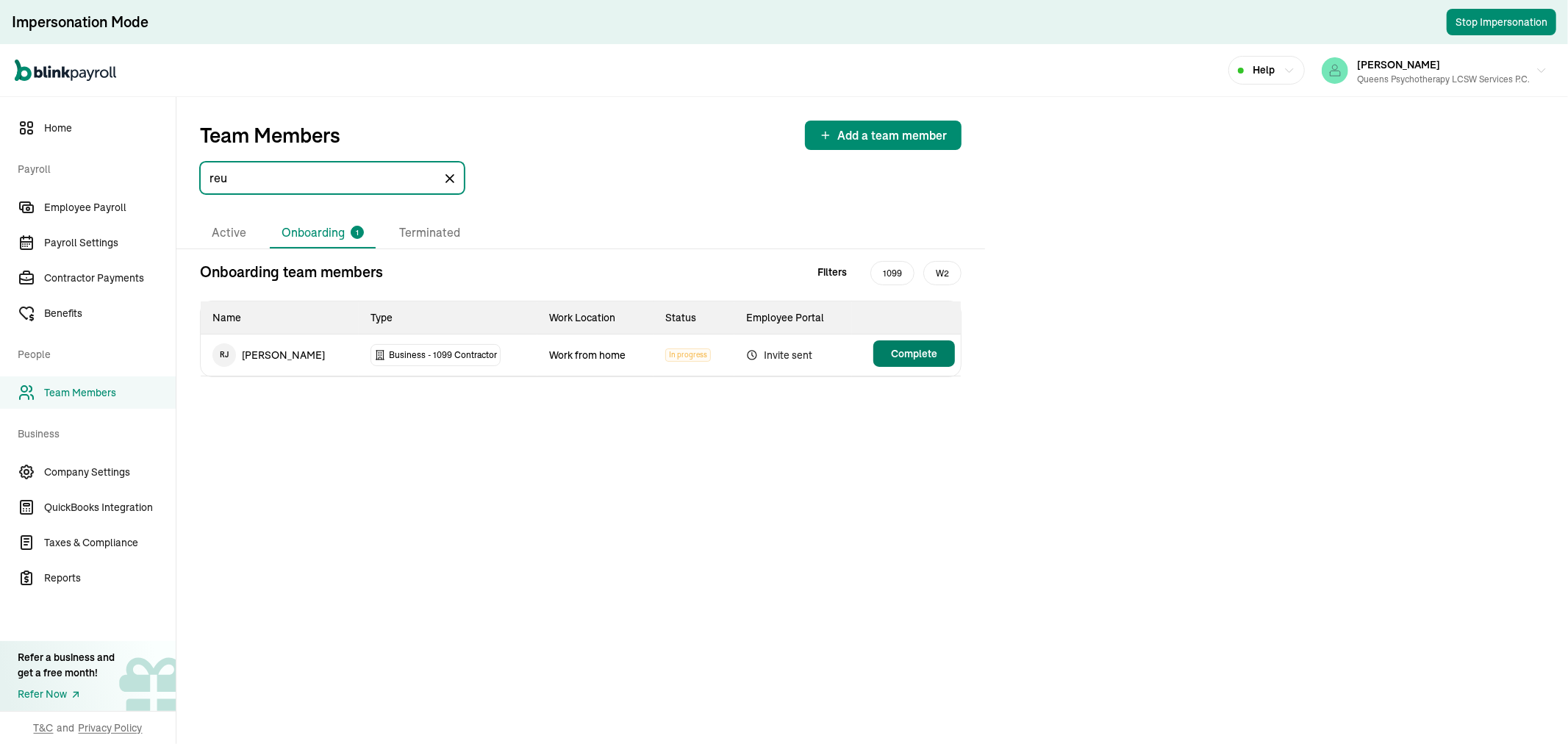
type input "reu"
click at [920, 346] on span "Complete" at bounding box center [914, 353] width 46 height 14
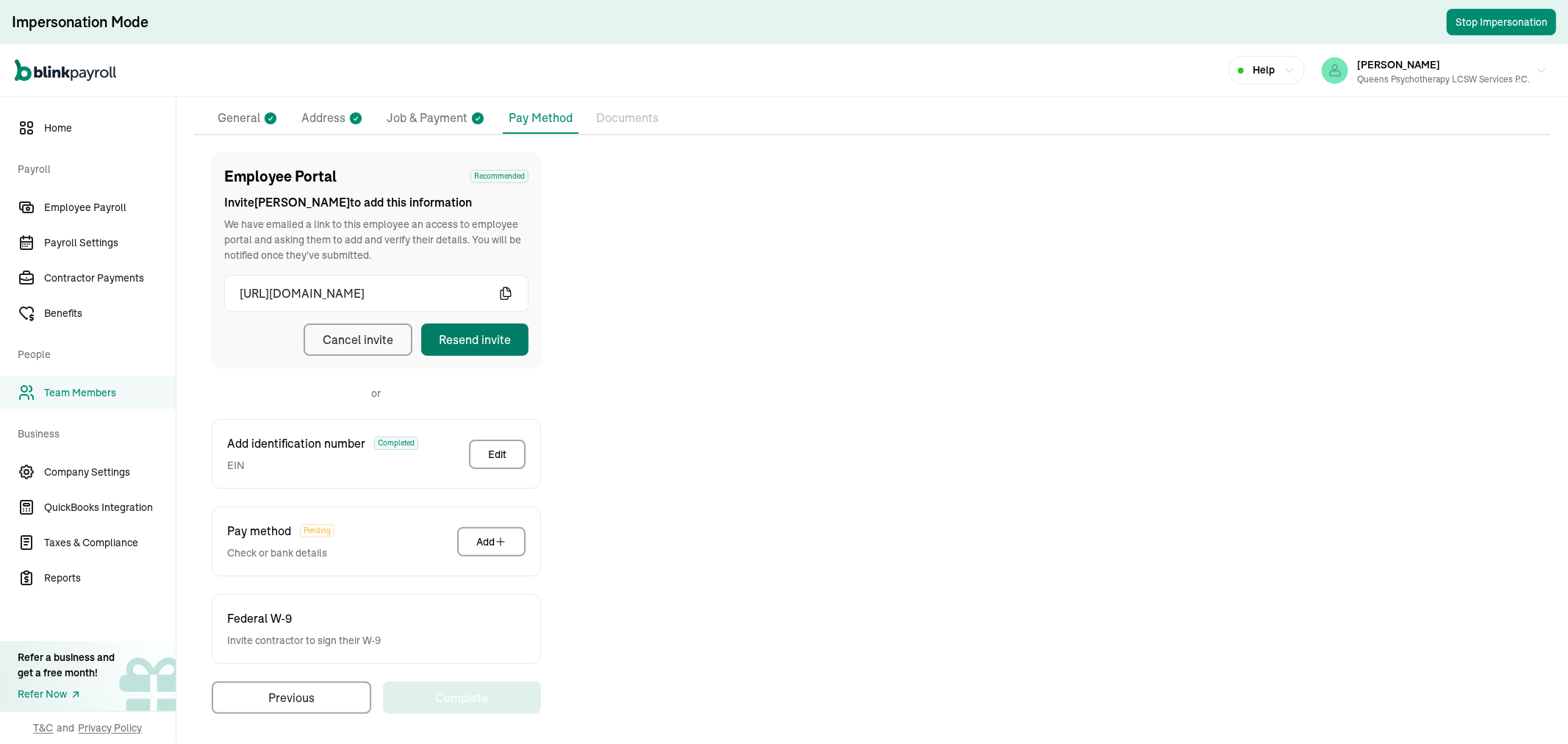
click at [518, 332] on button "Resend invite" at bounding box center [474, 340] width 107 height 33
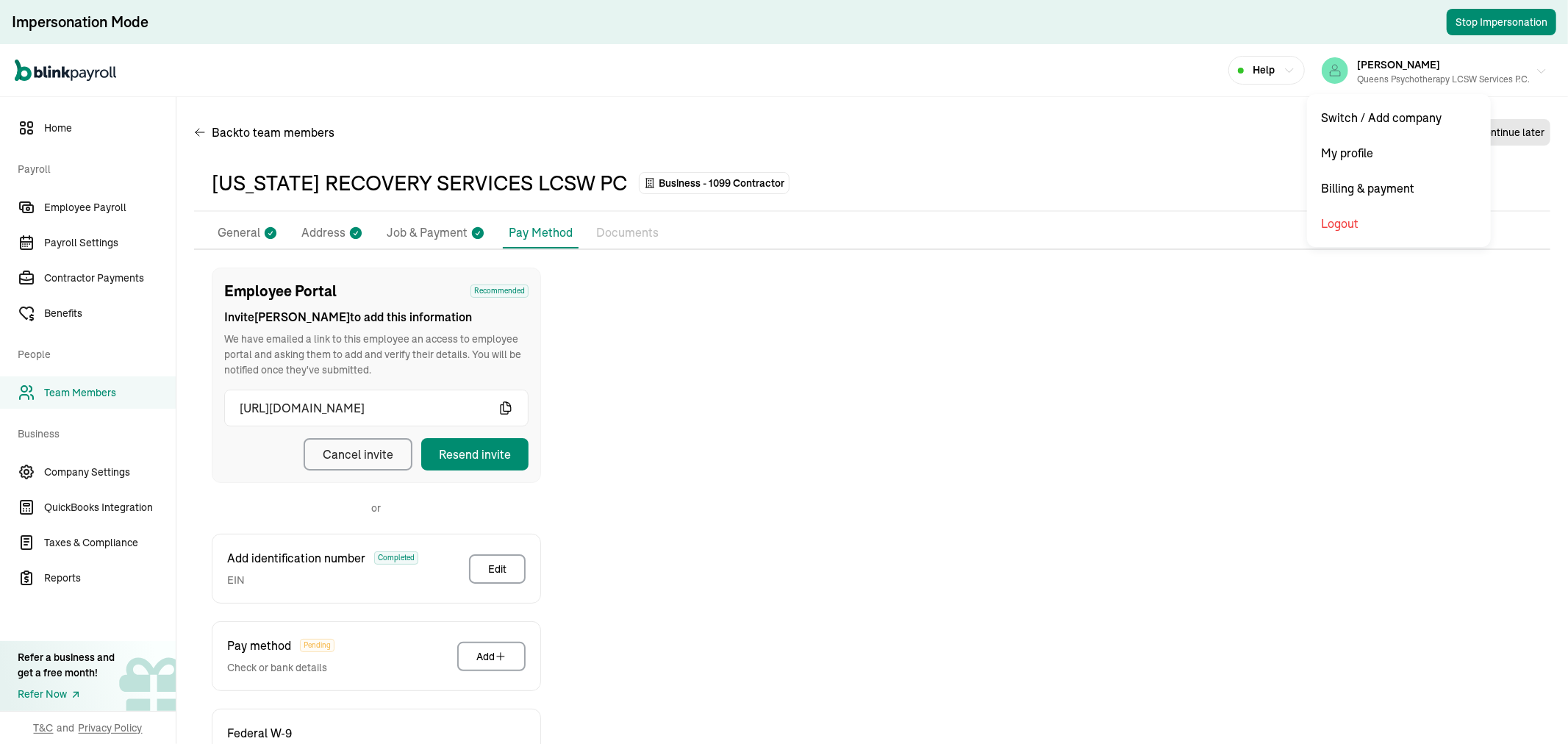
click at [1472, 79] on div "Queens Psychotherapy LCSW Services P.C." at bounding box center [1443, 79] width 173 height 14
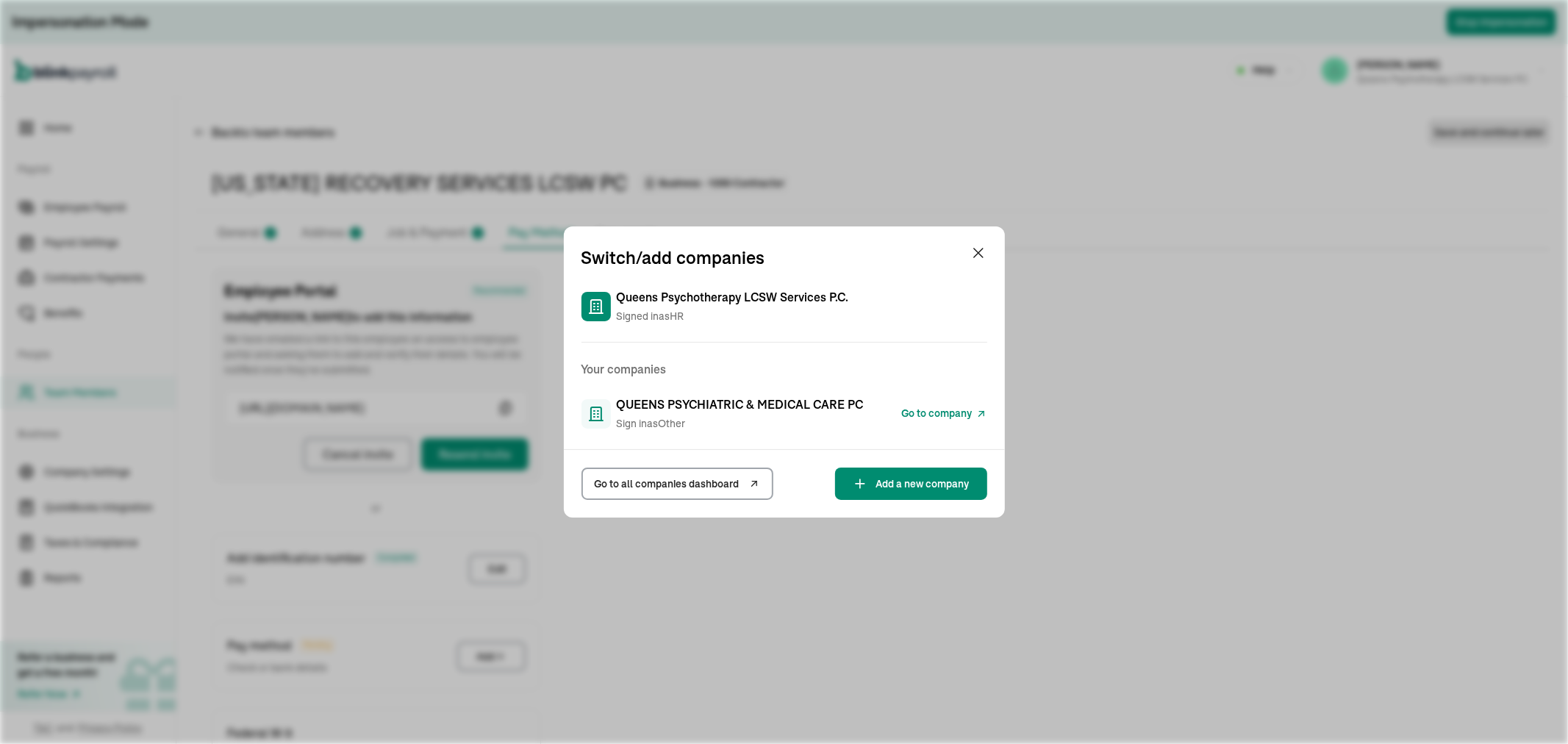
click at [932, 405] on link "Go to company" at bounding box center [945, 414] width 85 height 17
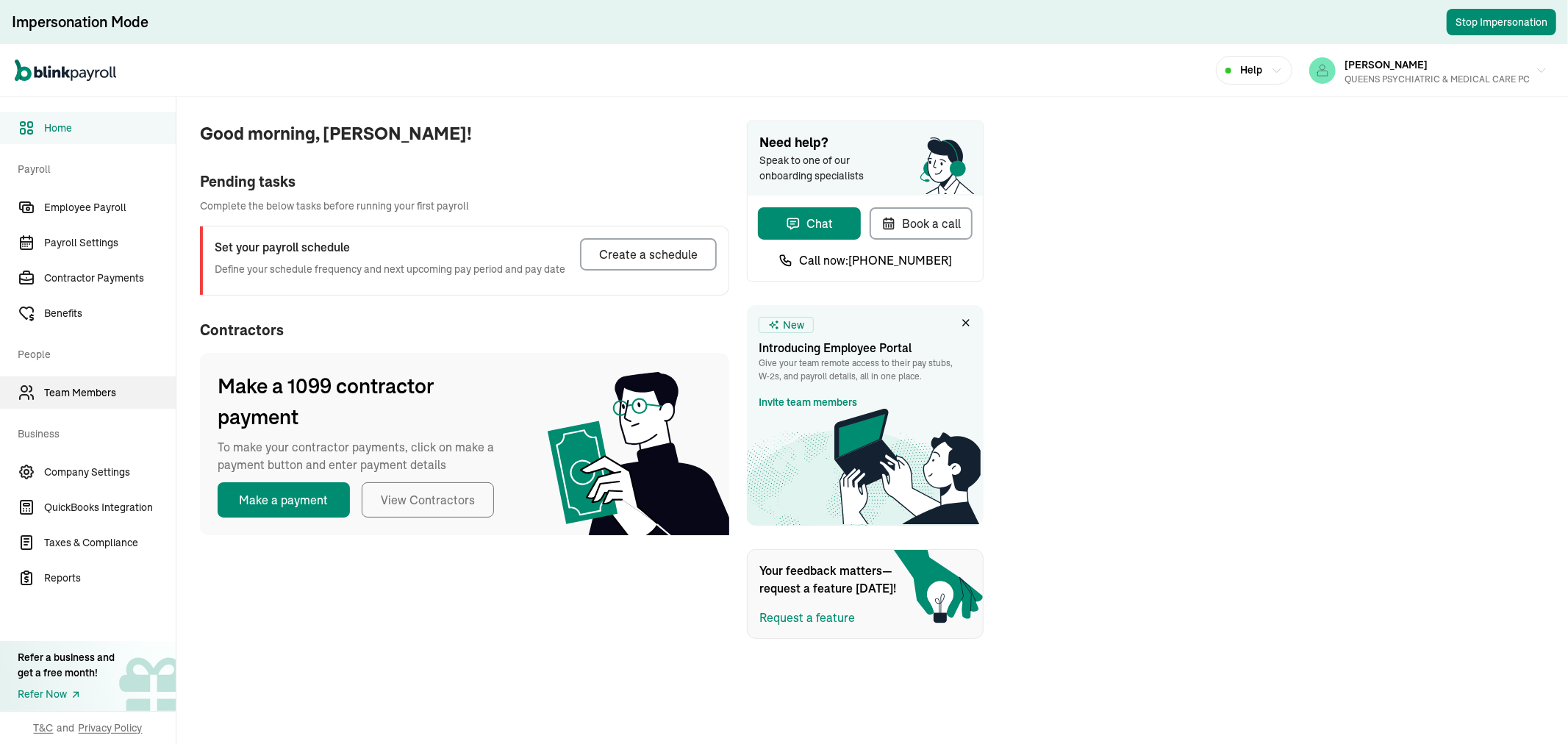
click at [103, 400] on link "Team Members" at bounding box center [88, 393] width 176 height 33
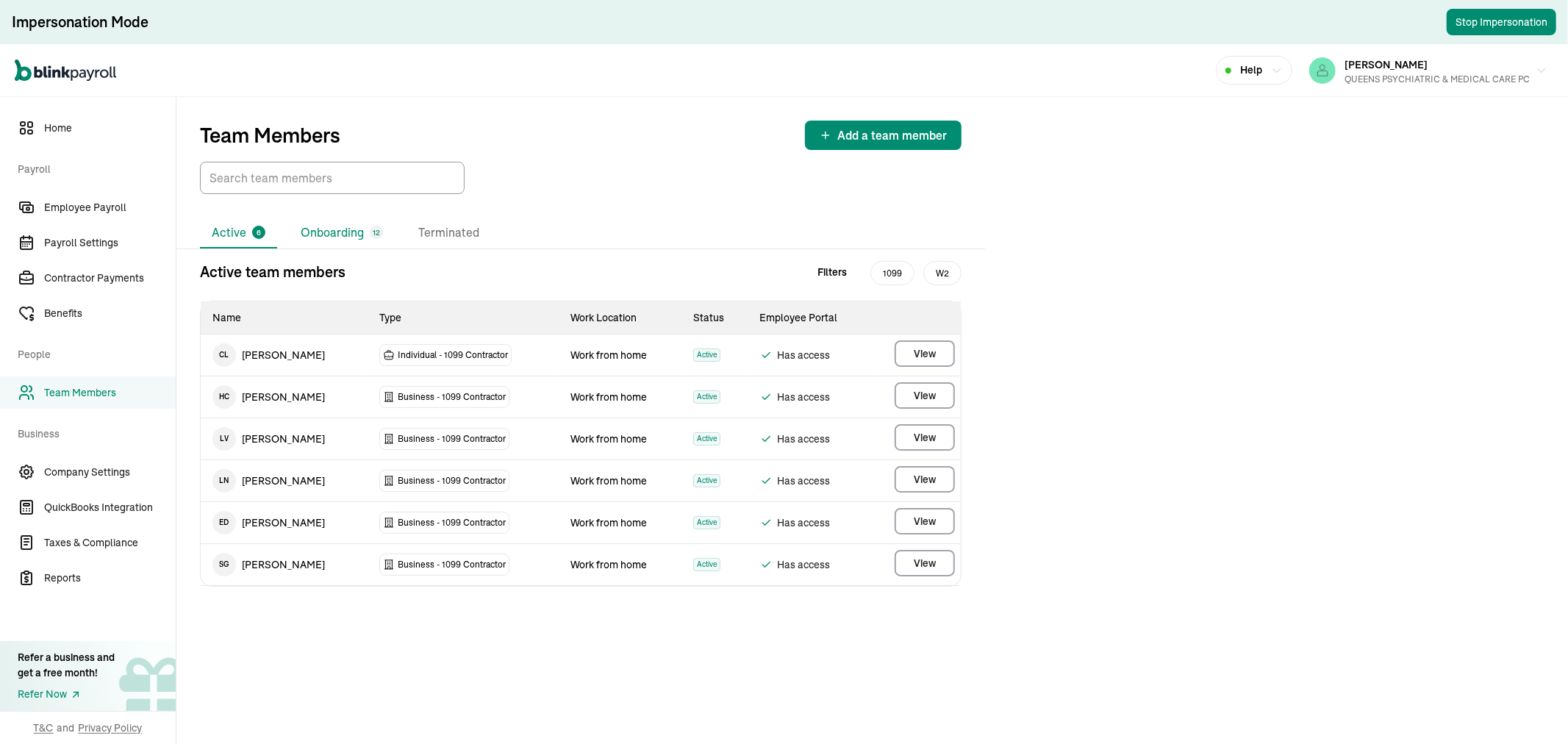
click at [336, 218] on li "Onboarding 12" at bounding box center [342, 233] width 106 height 31
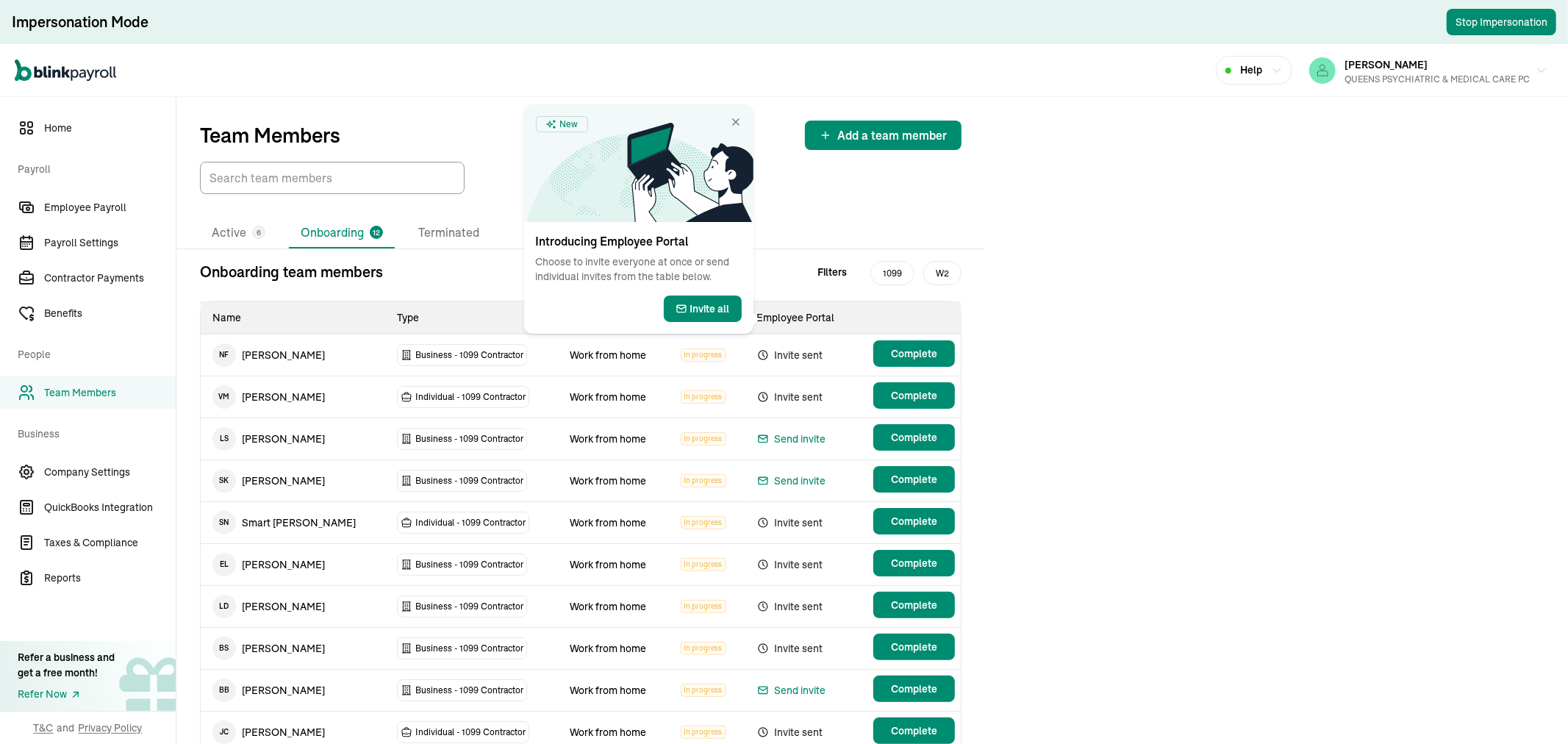
click at [921, 356] on span "Complete" at bounding box center [914, 353] width 46 height 14
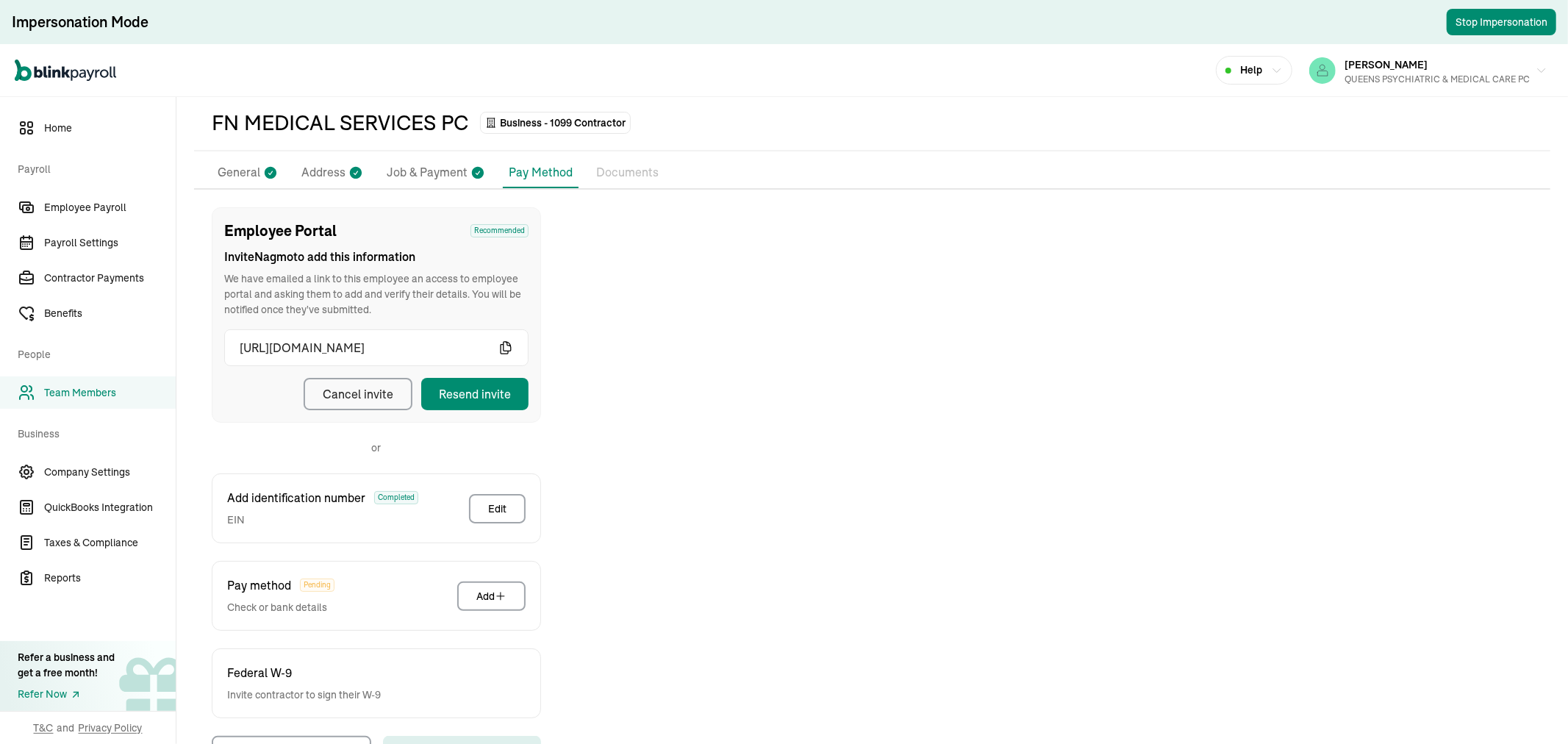
scroll to position [115, 0]
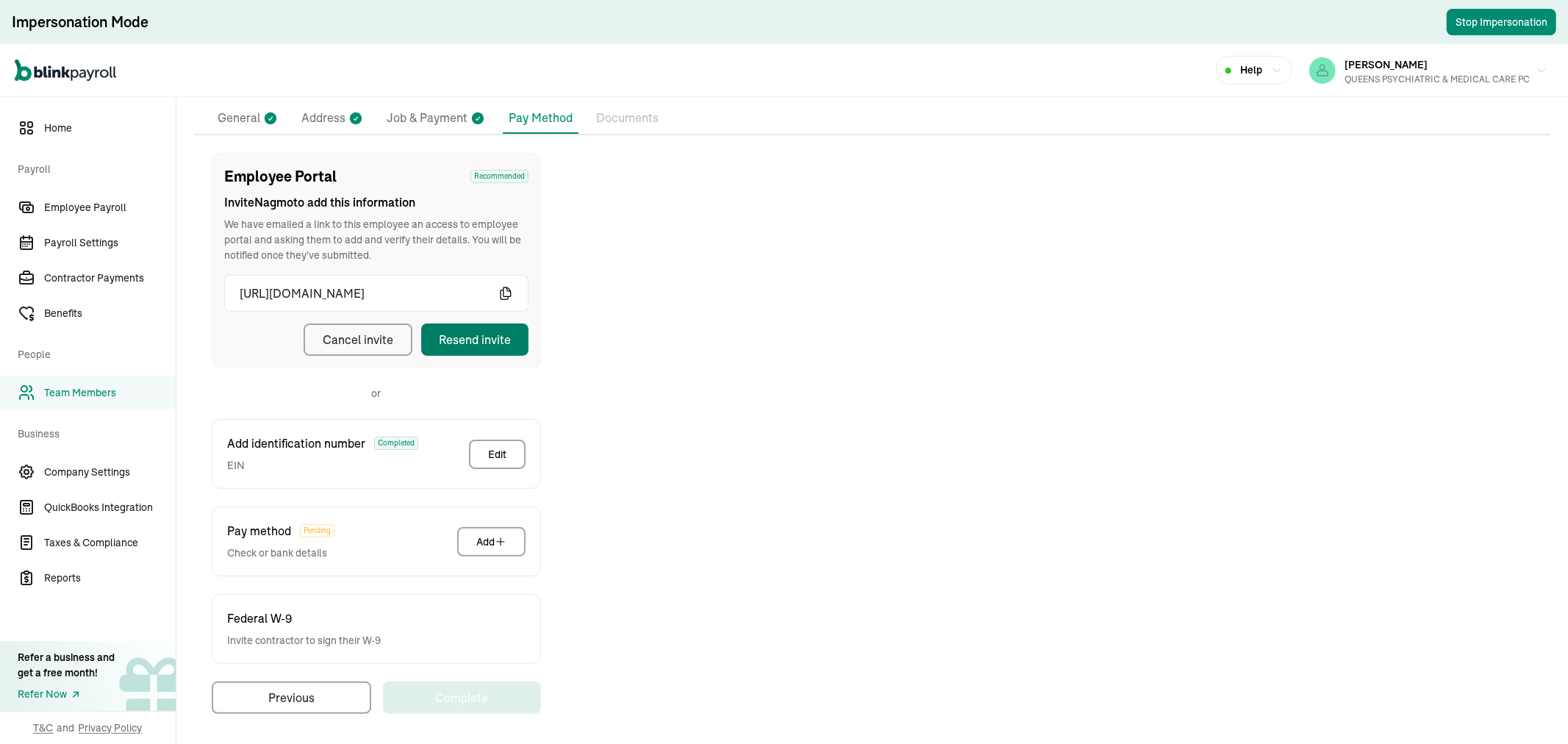
click at [489, 327] on button "Resend invite" at bounding box center [474, 340] width 107 height 33
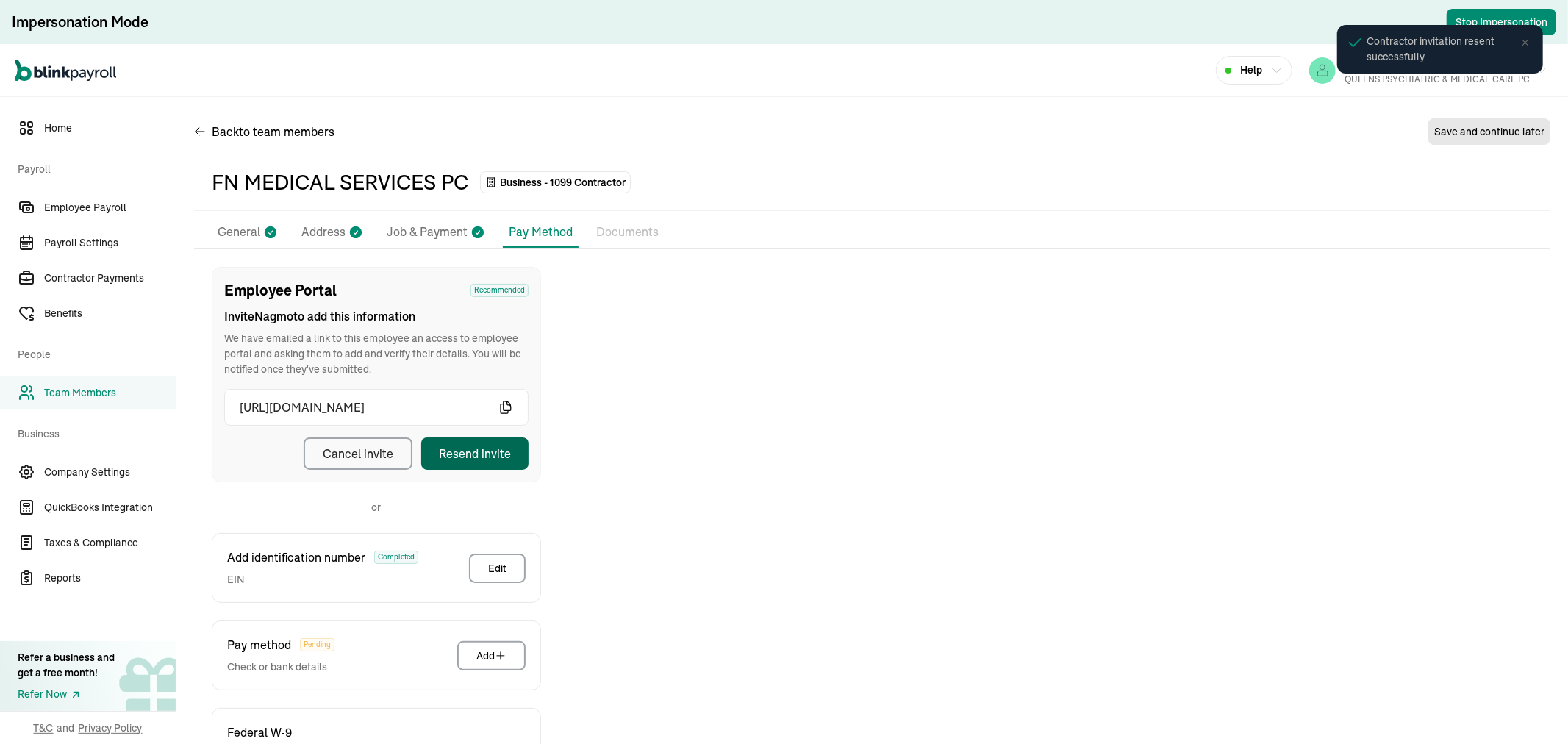
scroll to position [0, 0]
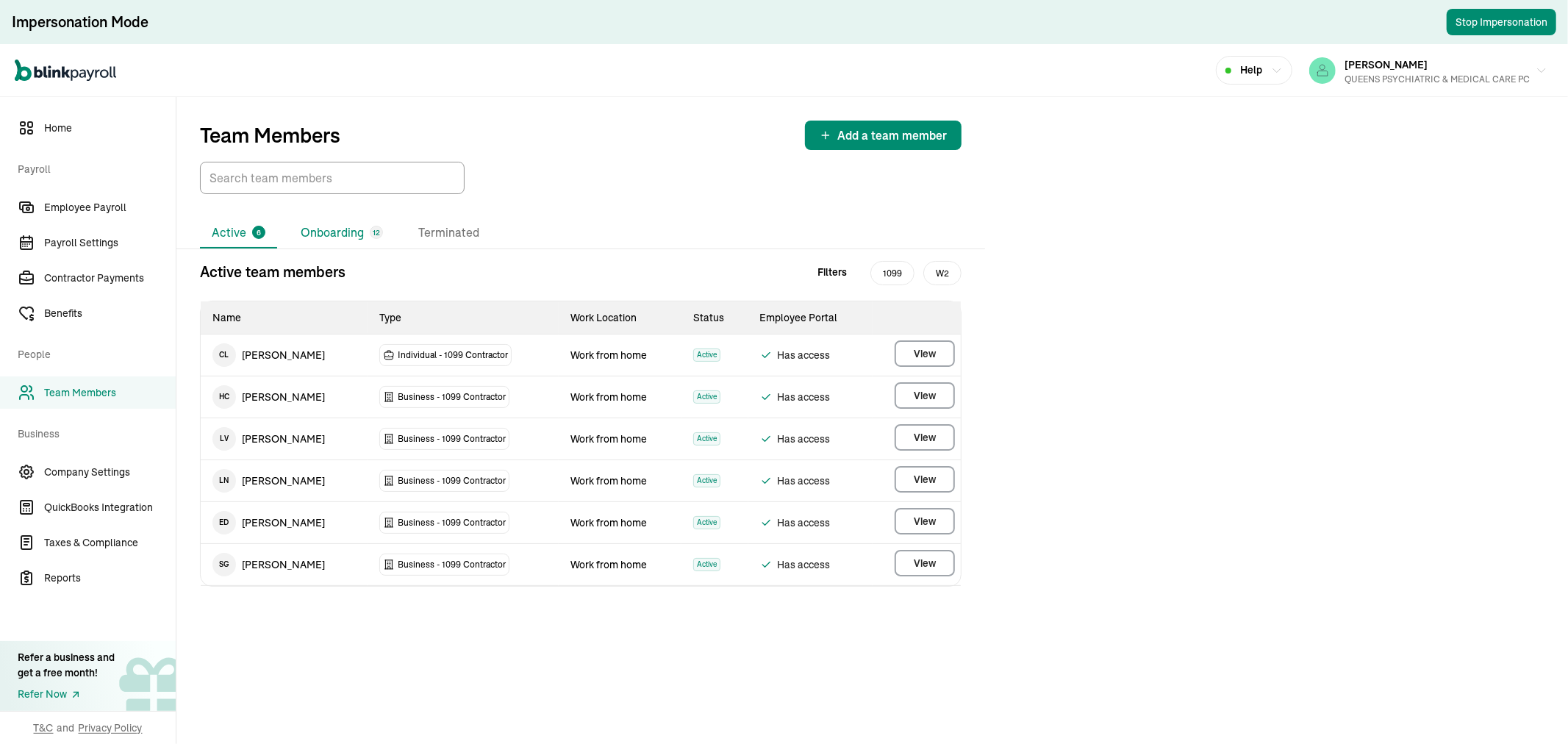
click at [323, 229] on li "Onboarding 12" at bounding box center [342, 233] width 106 height 31
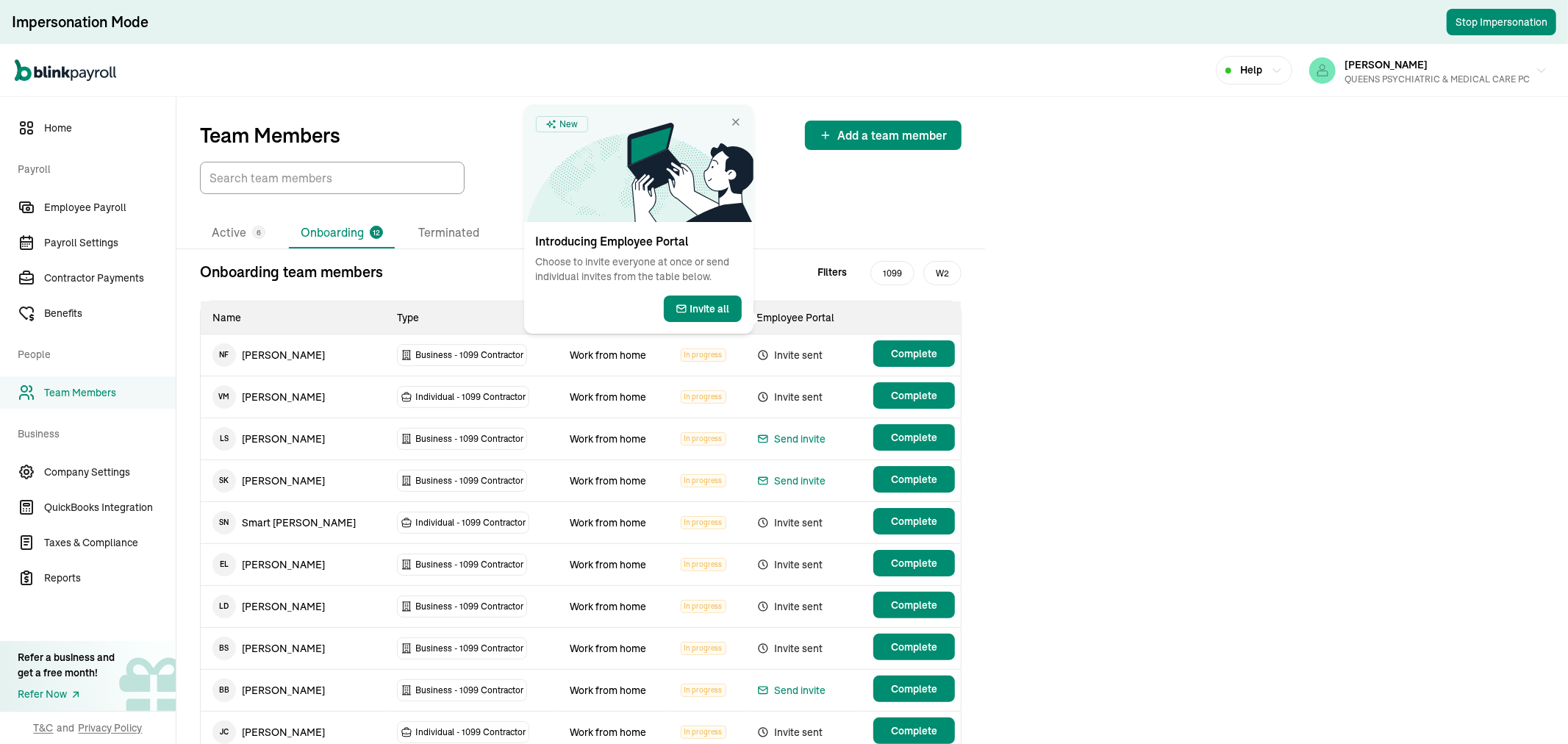
scroll to position [144, 0]
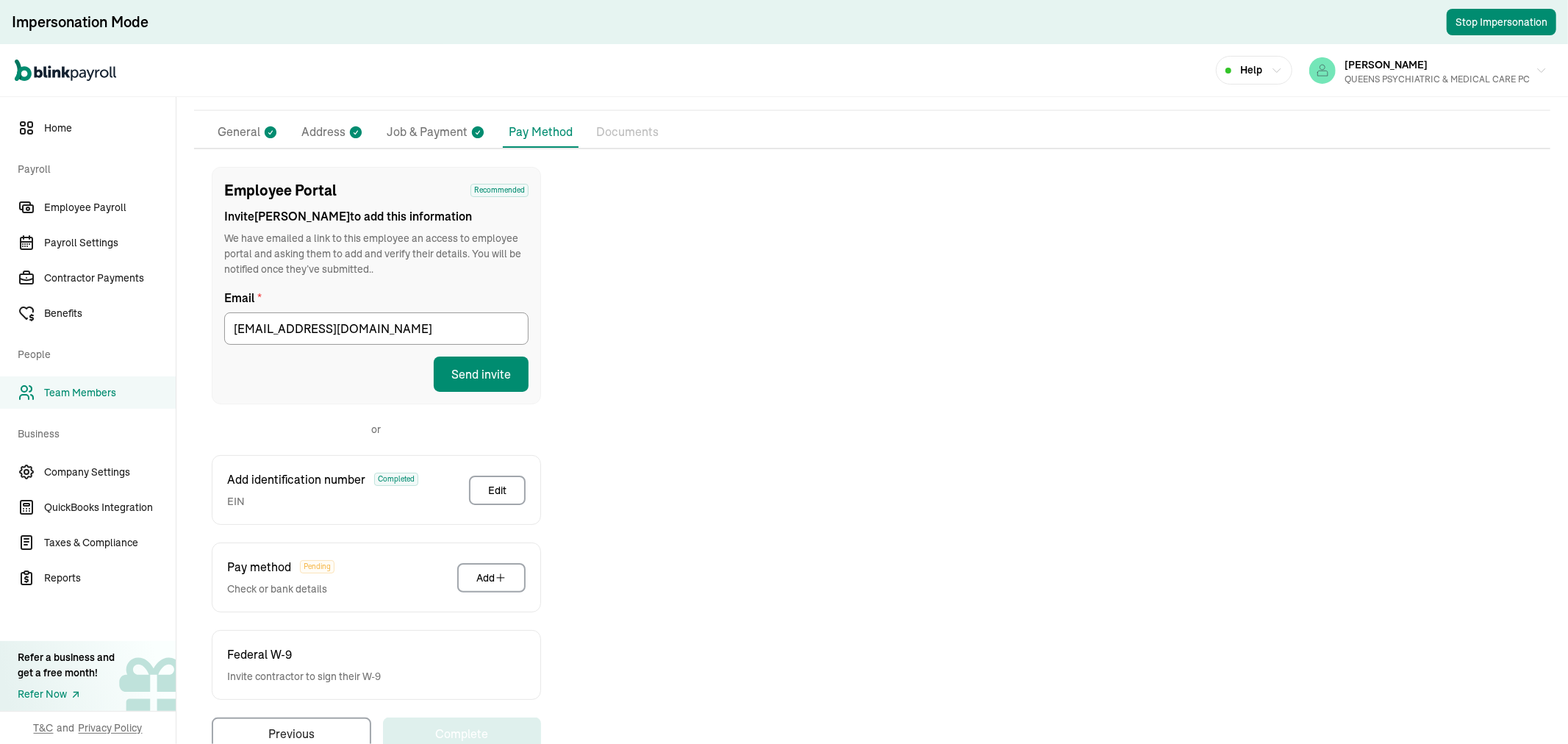
scroll to position [137, 0]
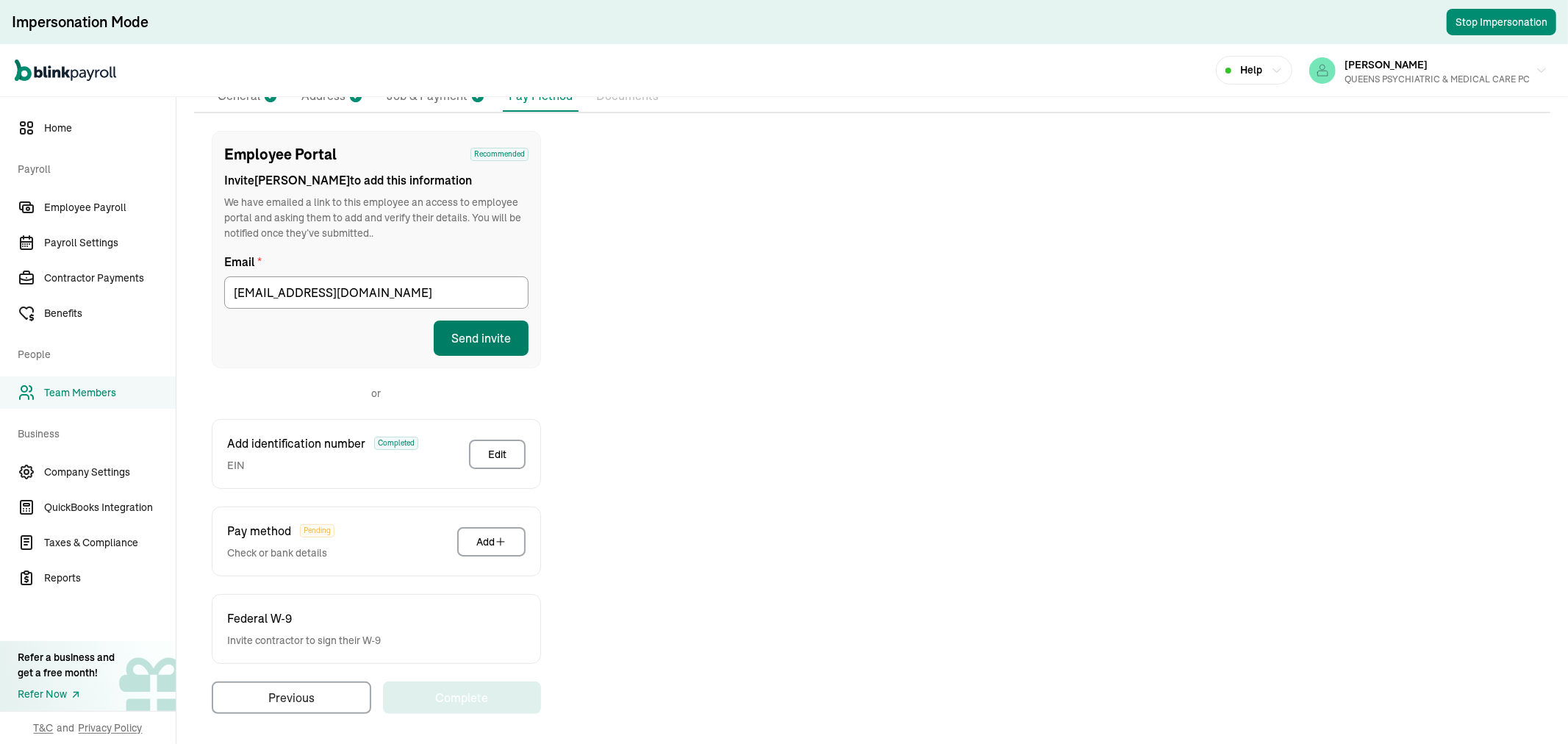
click at [497, 333] on button "Send invite" at bounding box center [481, 338] width 95 height 36
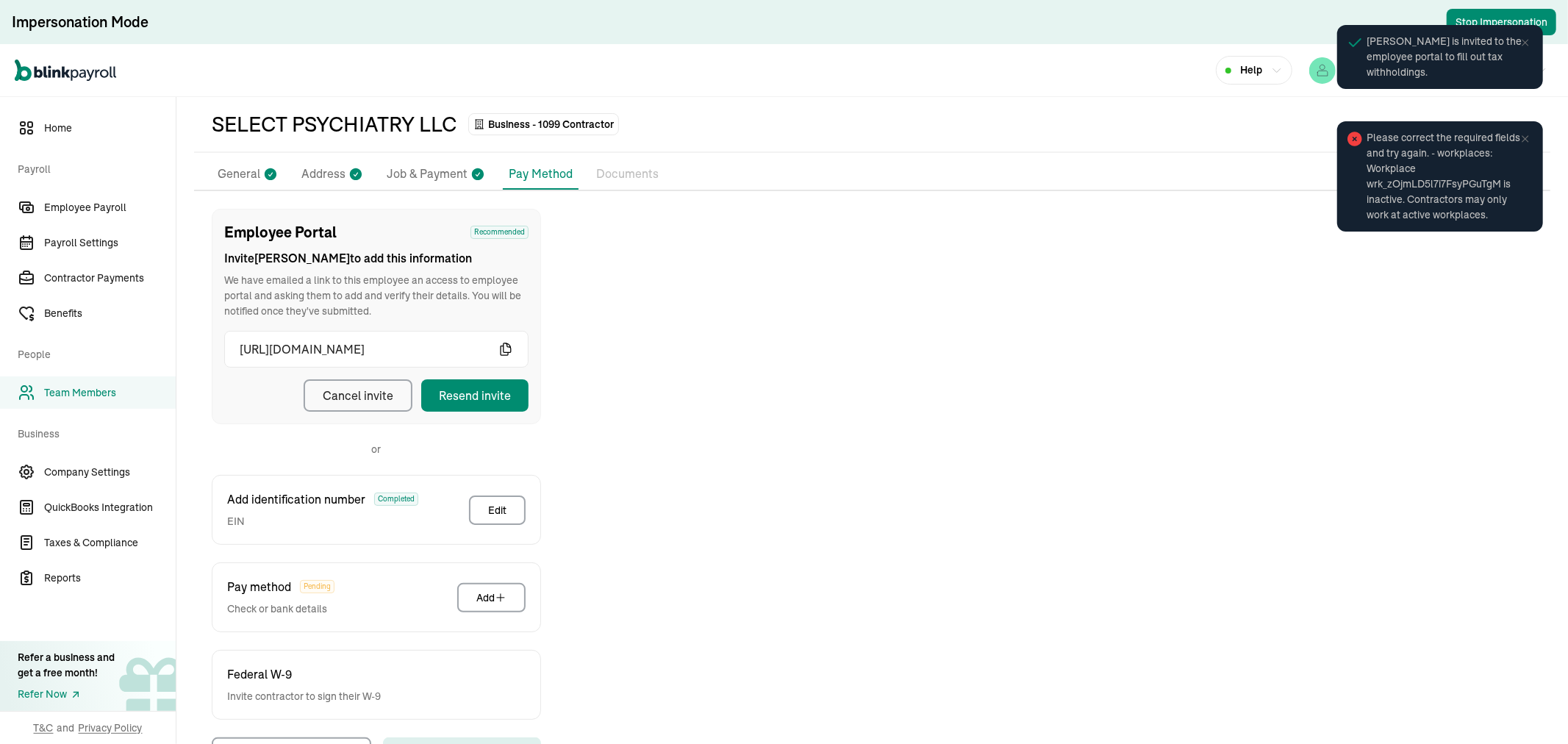
scroll to position [0, 0]
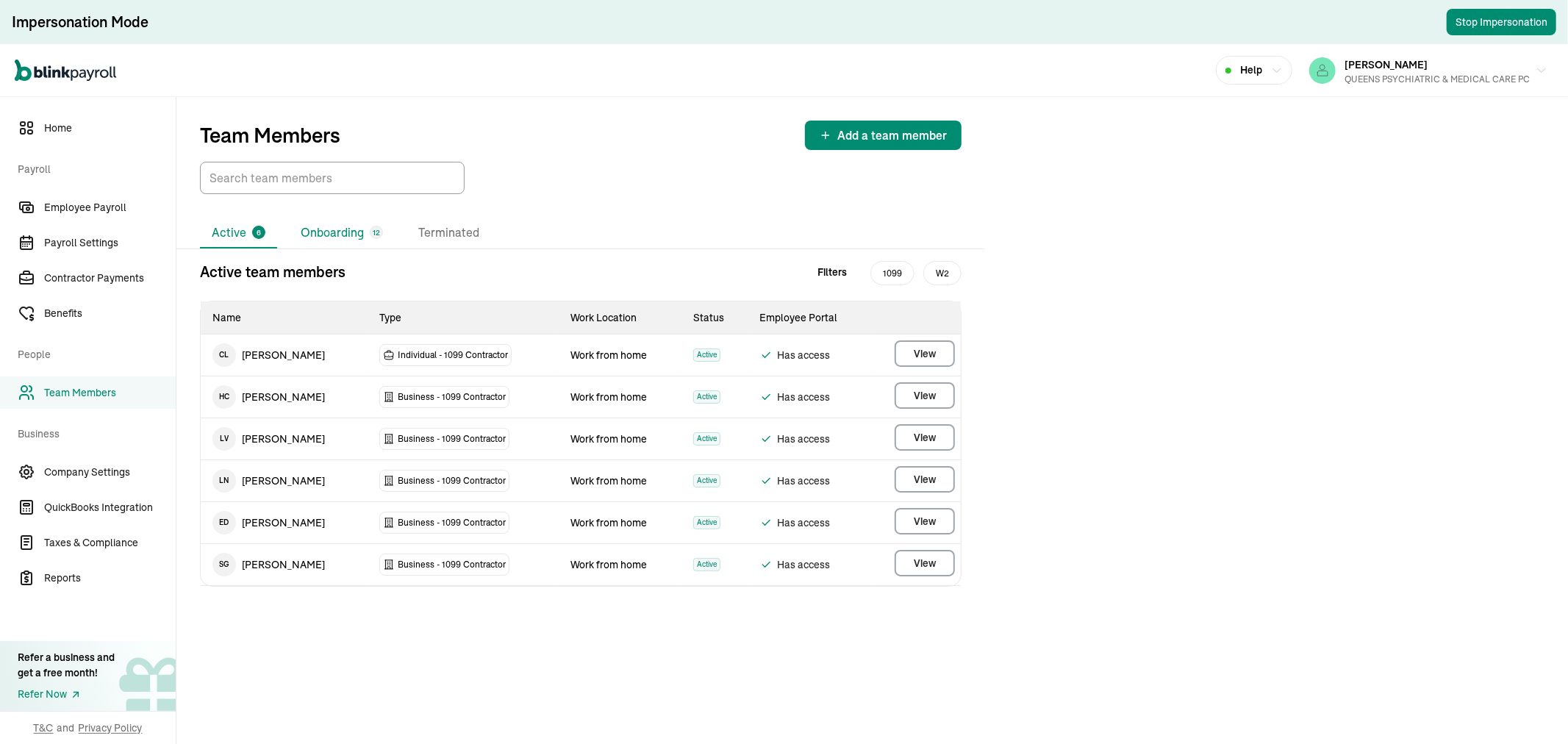
click at [351, 220] on li "Onboarding 12" at bounding box center [342, 233] width 106 height 31
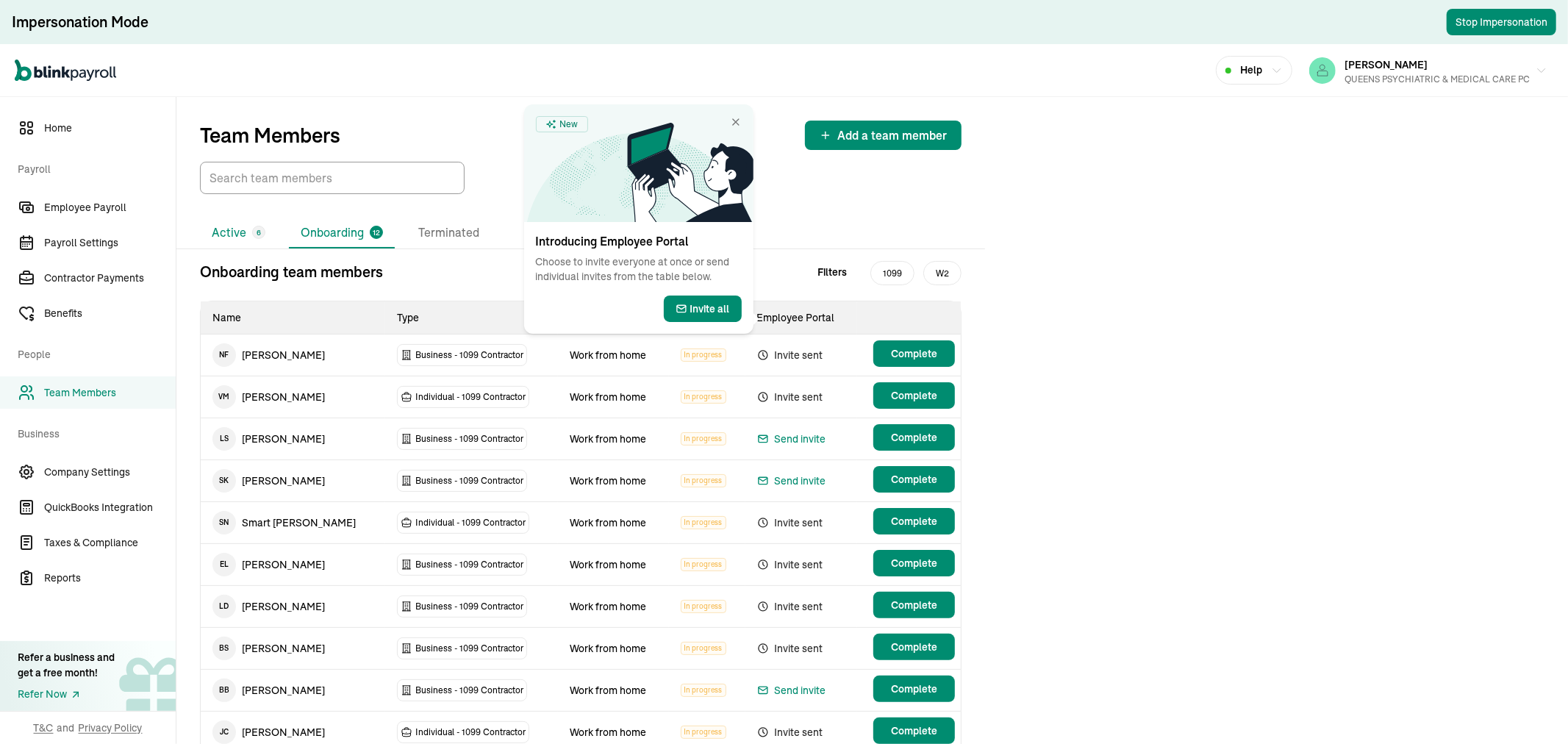
click at [237, 234] on li "Active 6" at bounding box center [238, 233] width 77 height 31
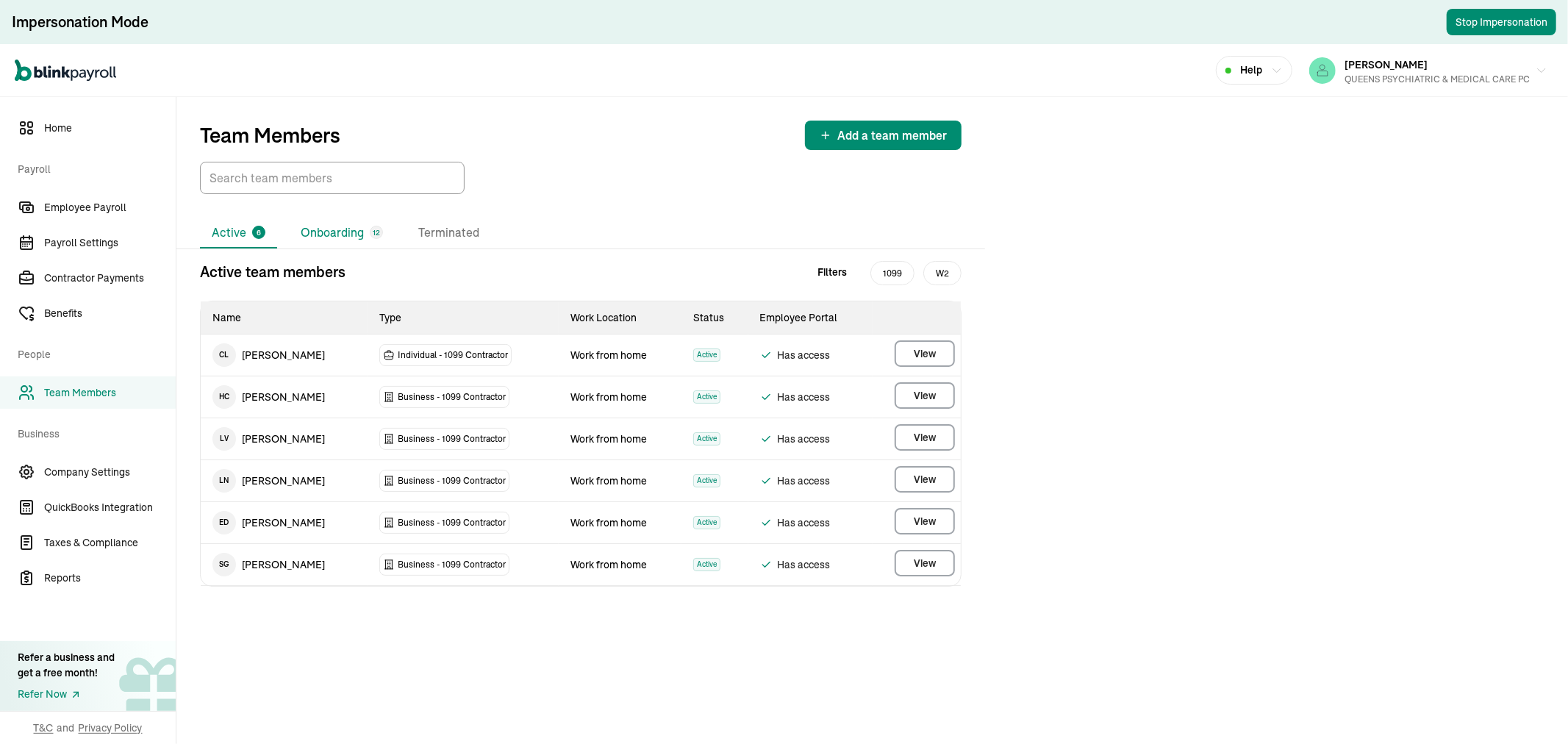
click at [335, 233] on li "Onboarding 12" at bounding box center [342, 233] width 106 height 31
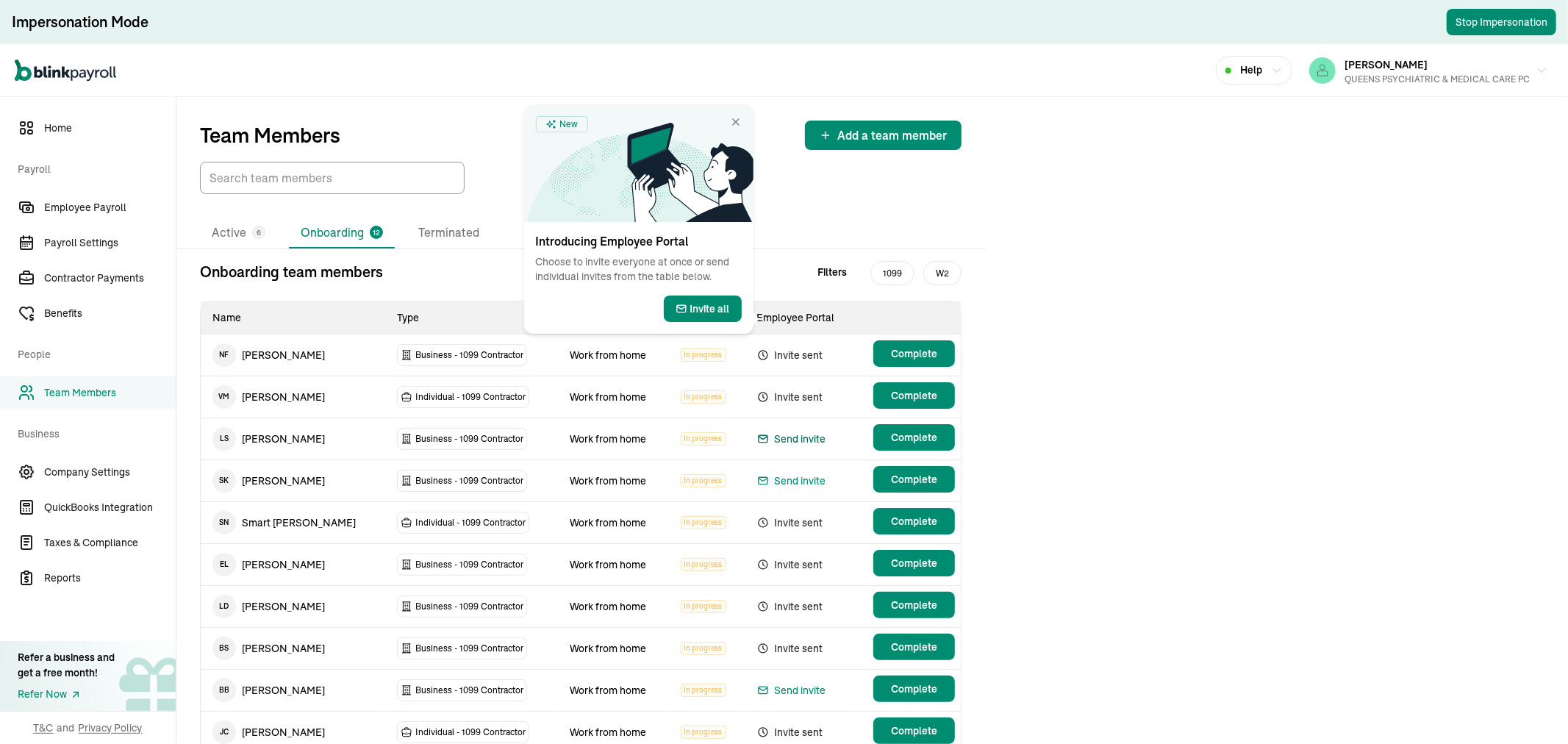
click at [770, 430] on div "Send invite" at bounding box center [791, 439] width 69 height 17
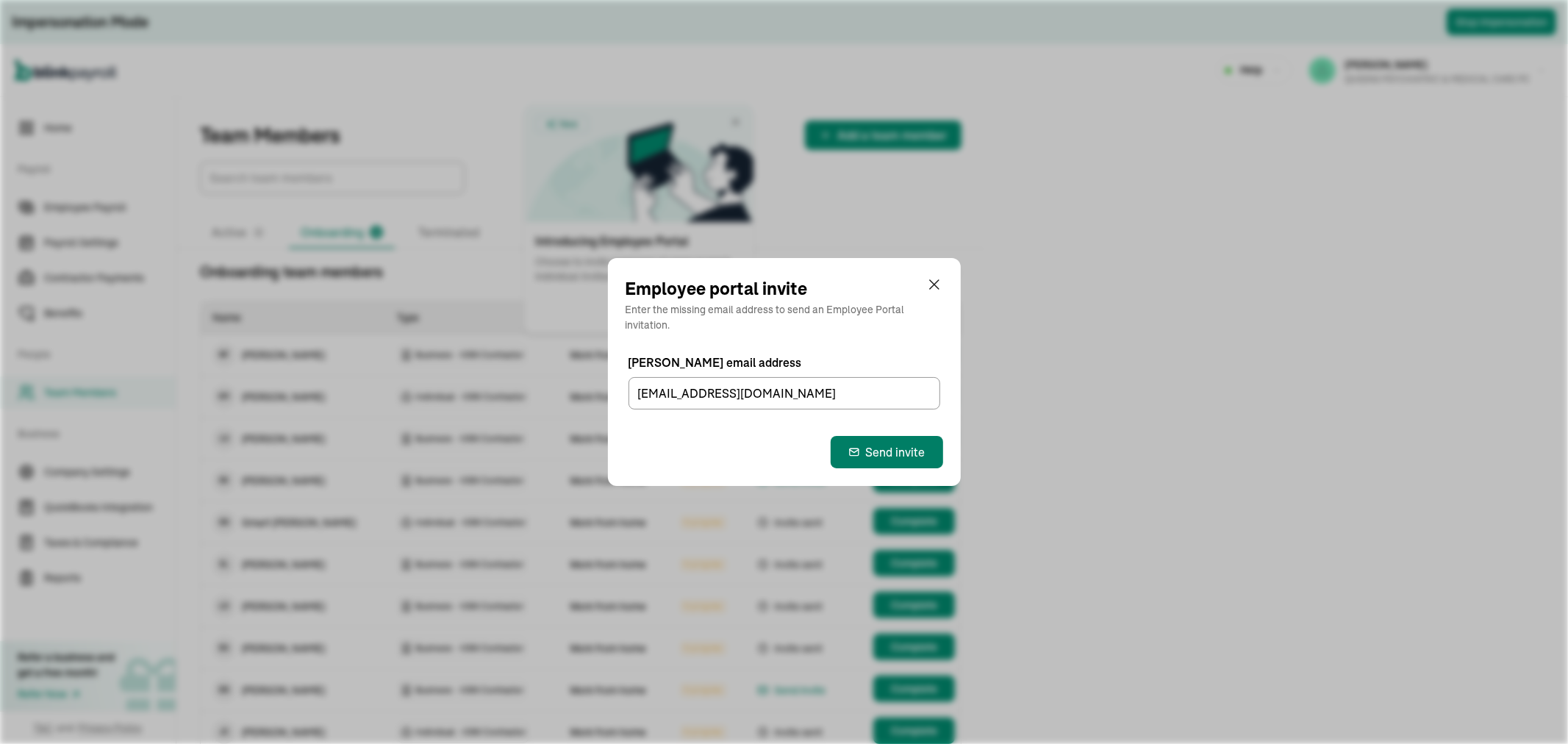
click at [867, 449] on div "Send invite" at bounding box center [887, 452] width 77 height 17
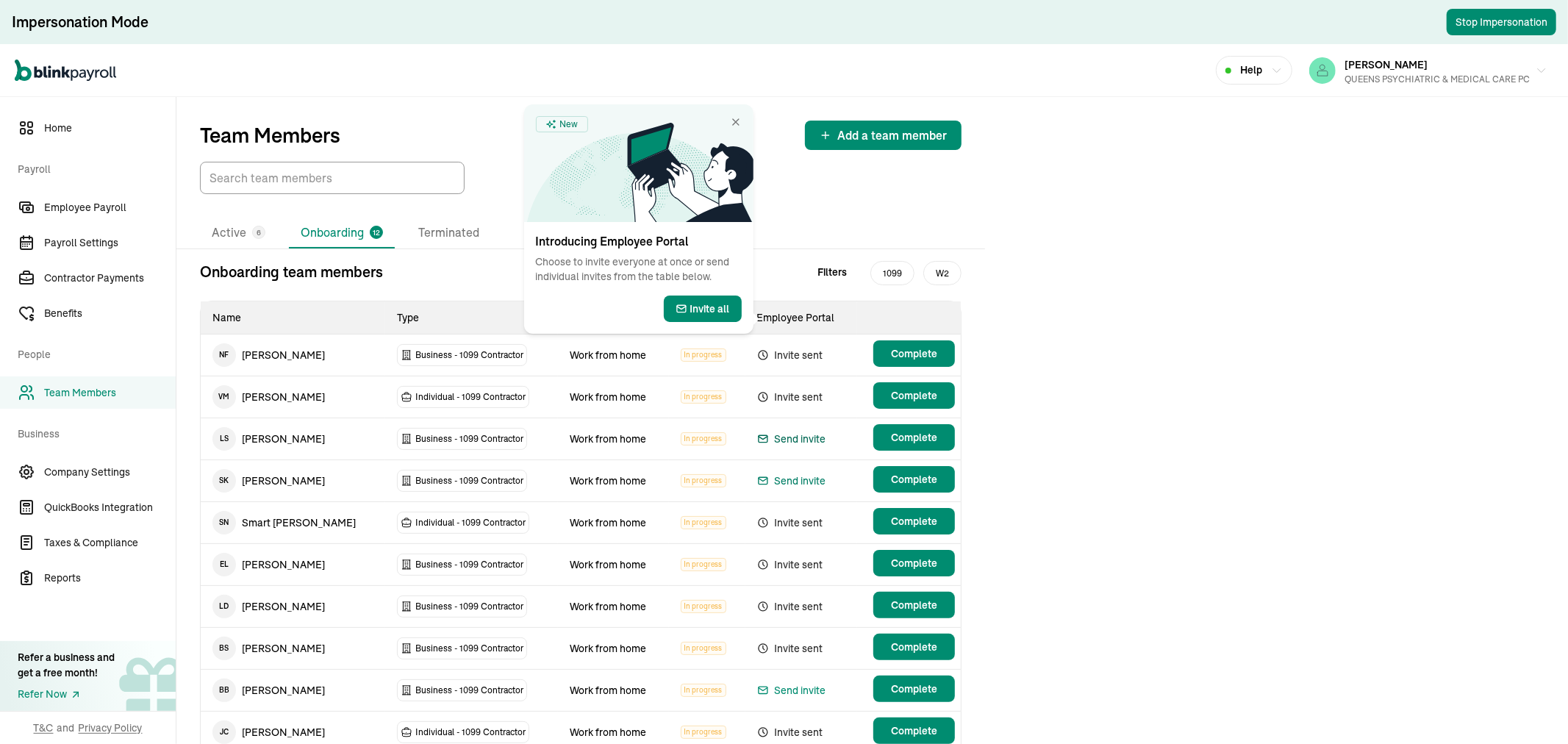
click at [788, 478] on div "Send invite" at bounding box center [791, 481] width 69 height 17
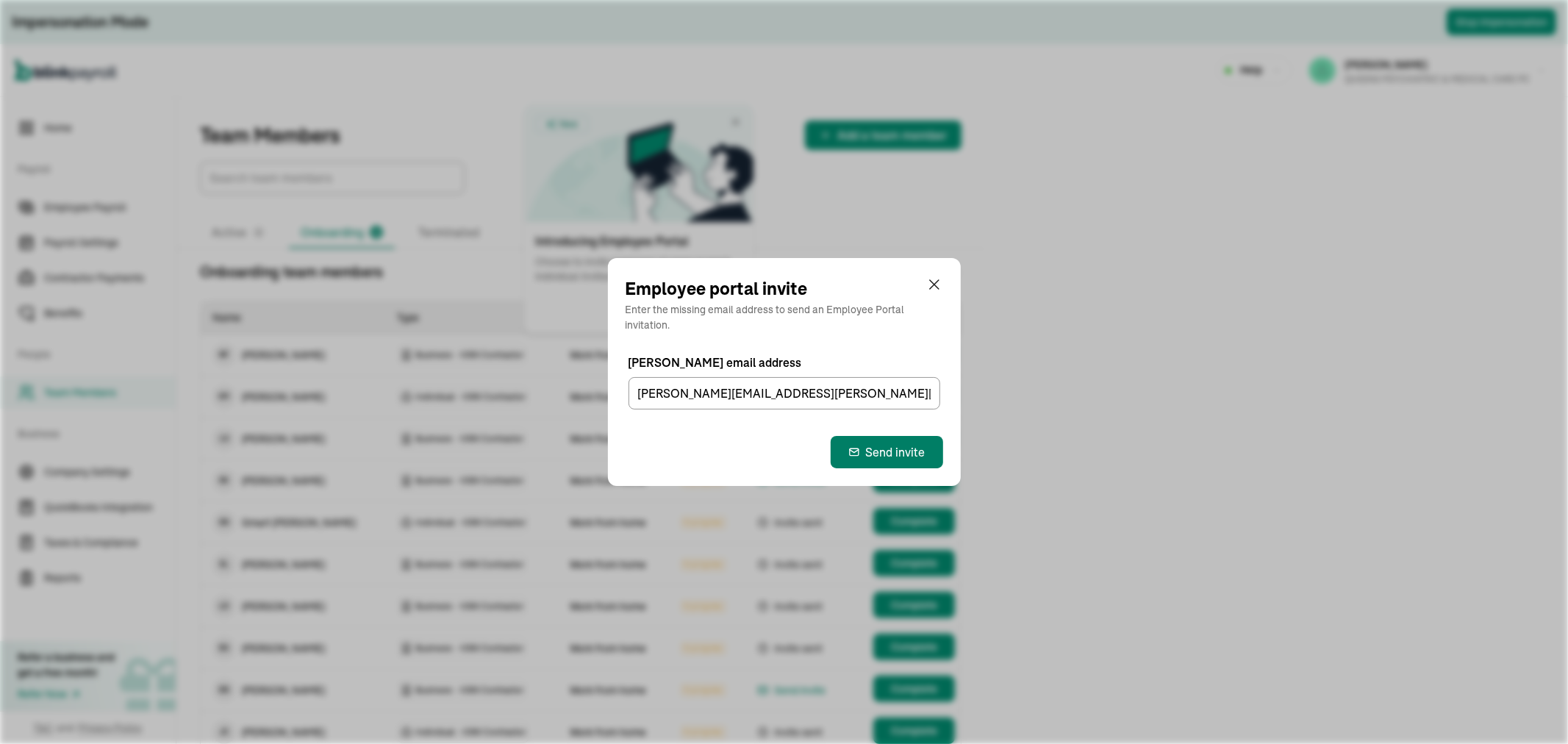
click at [894, 446] on div "Send invite" at bounding box center [887, 452] width 77 height 17
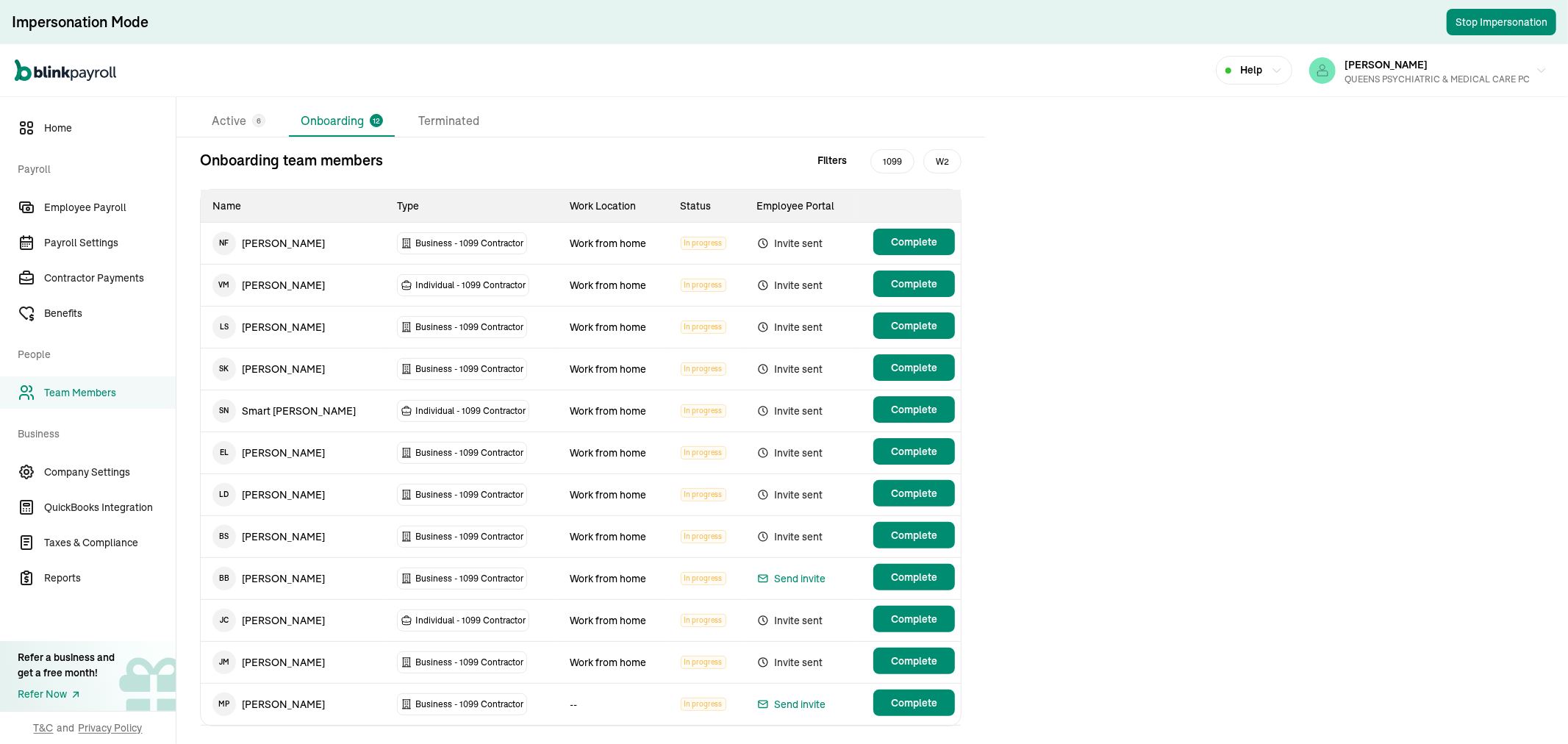
scroll to position [144, 0]
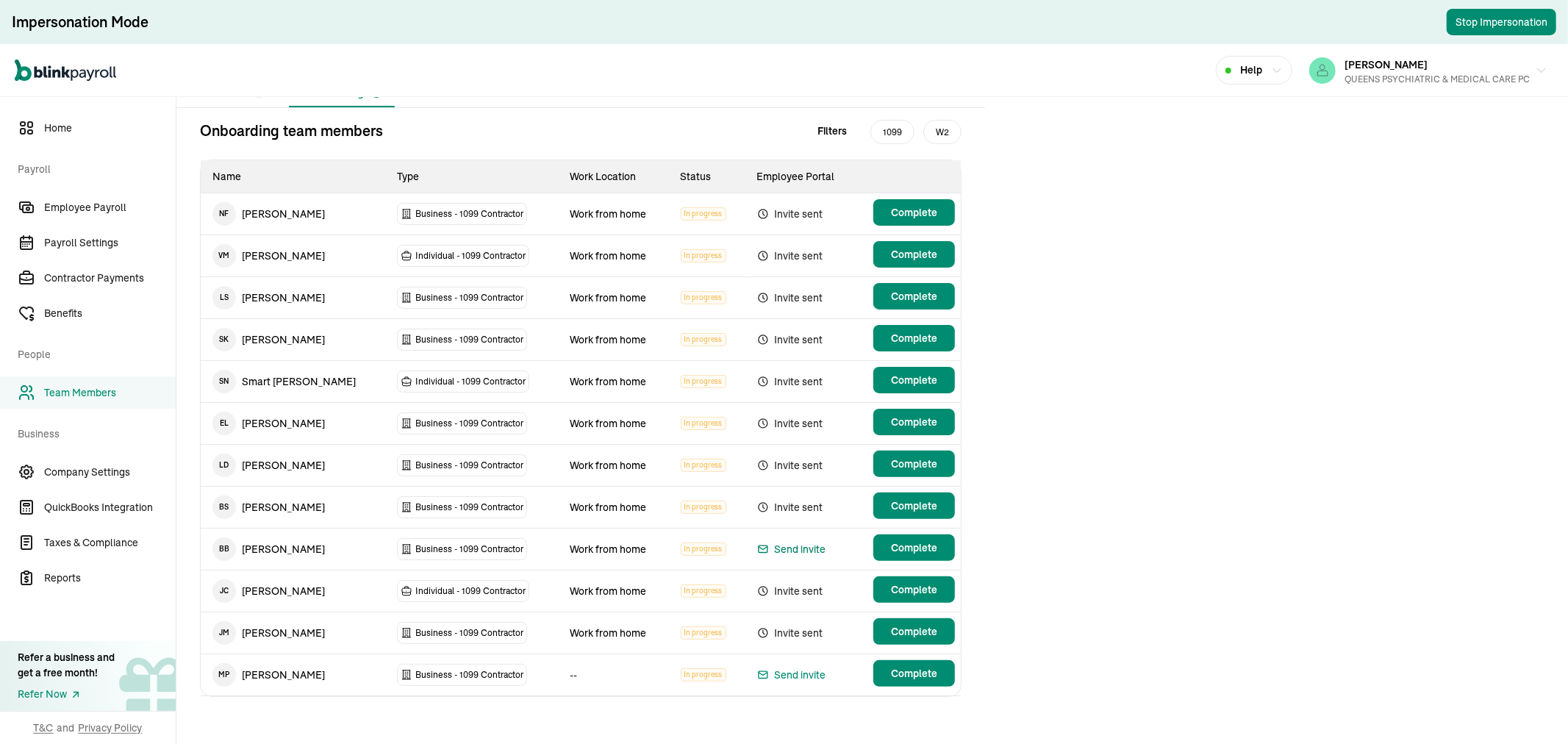
click at [795, 549] on div "Send invite" at bounding box center [791, 549] width 69 height 17
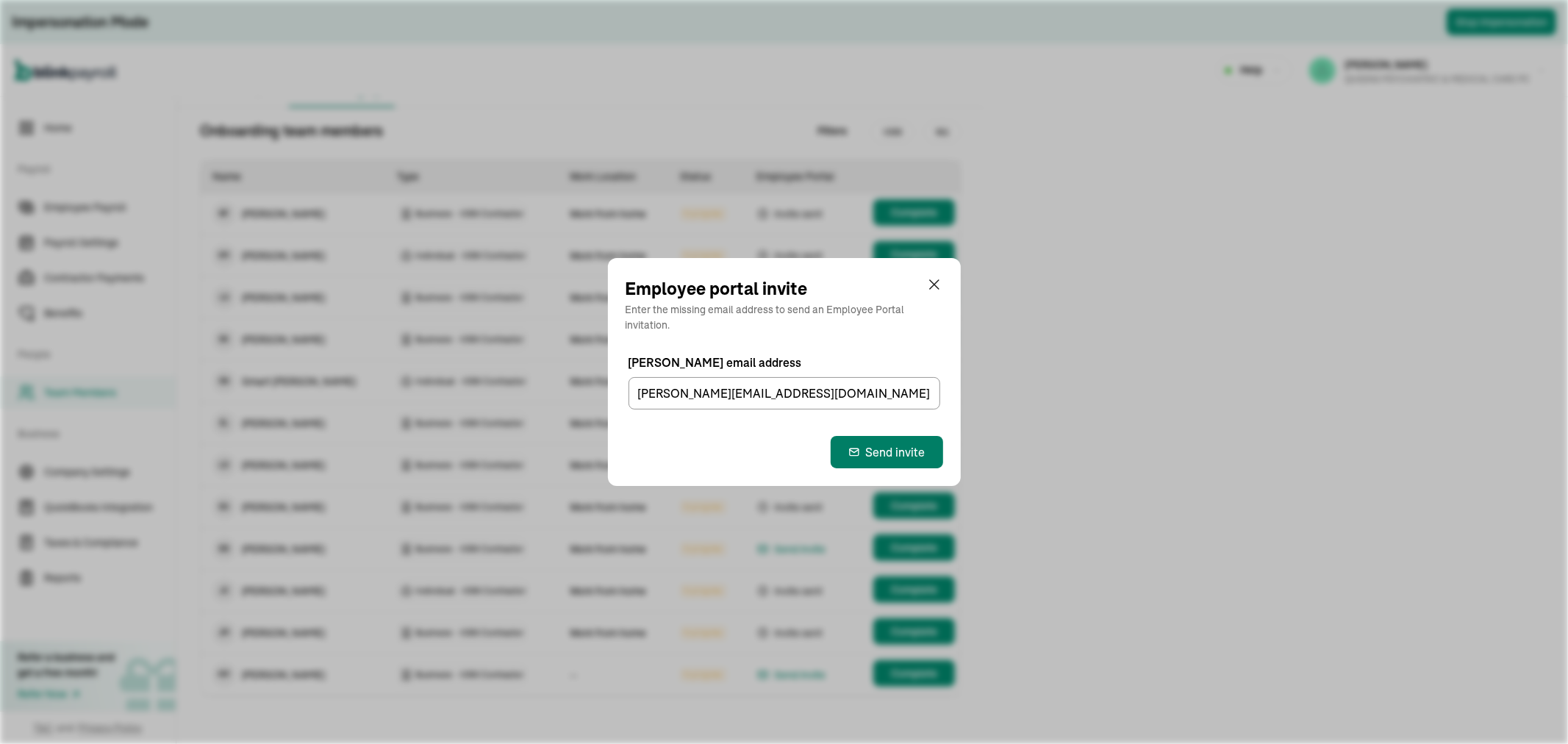
click at [864, 444] on div "Send invite" at bounding box center [887, 452] width 77 height 17
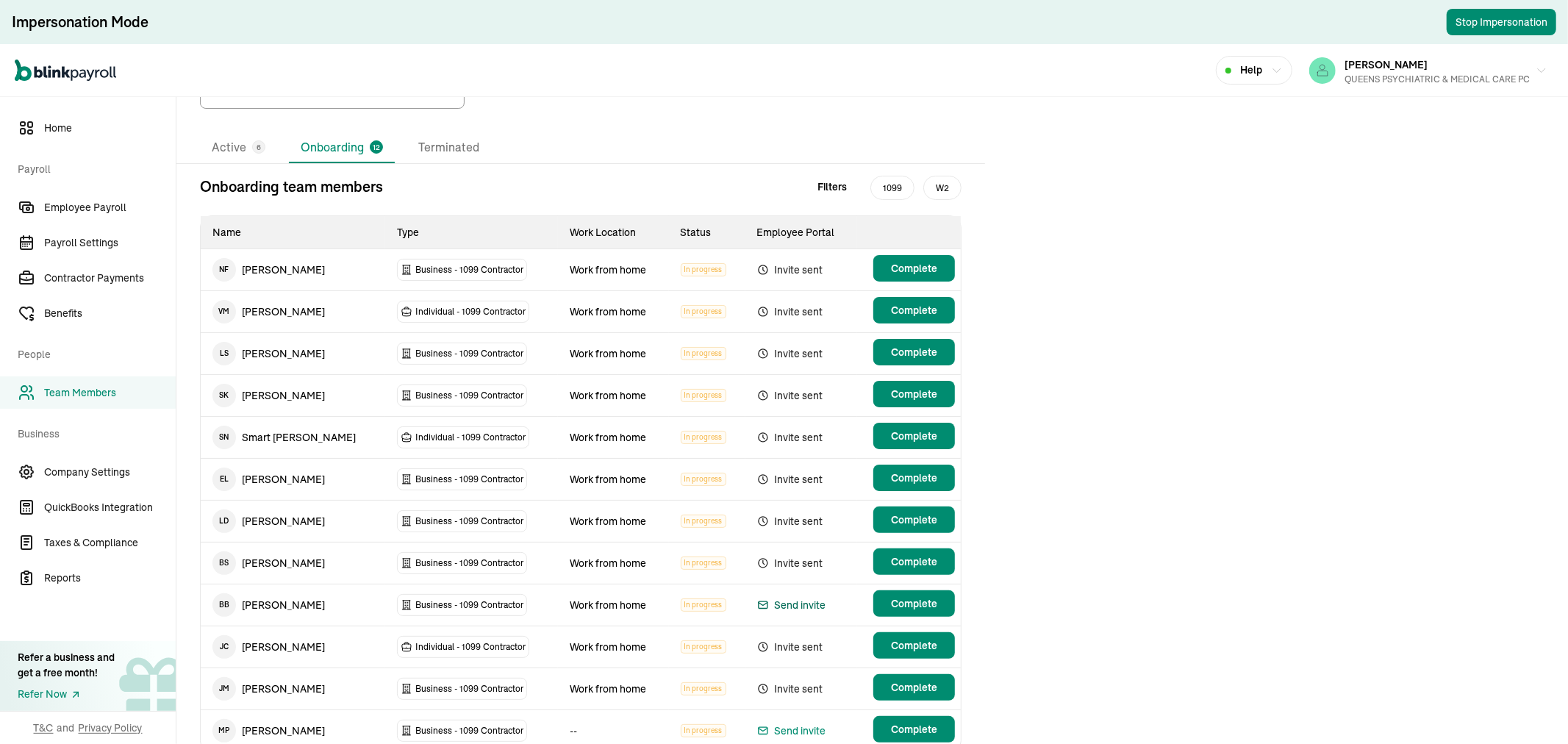
scroll to position [0, 0]
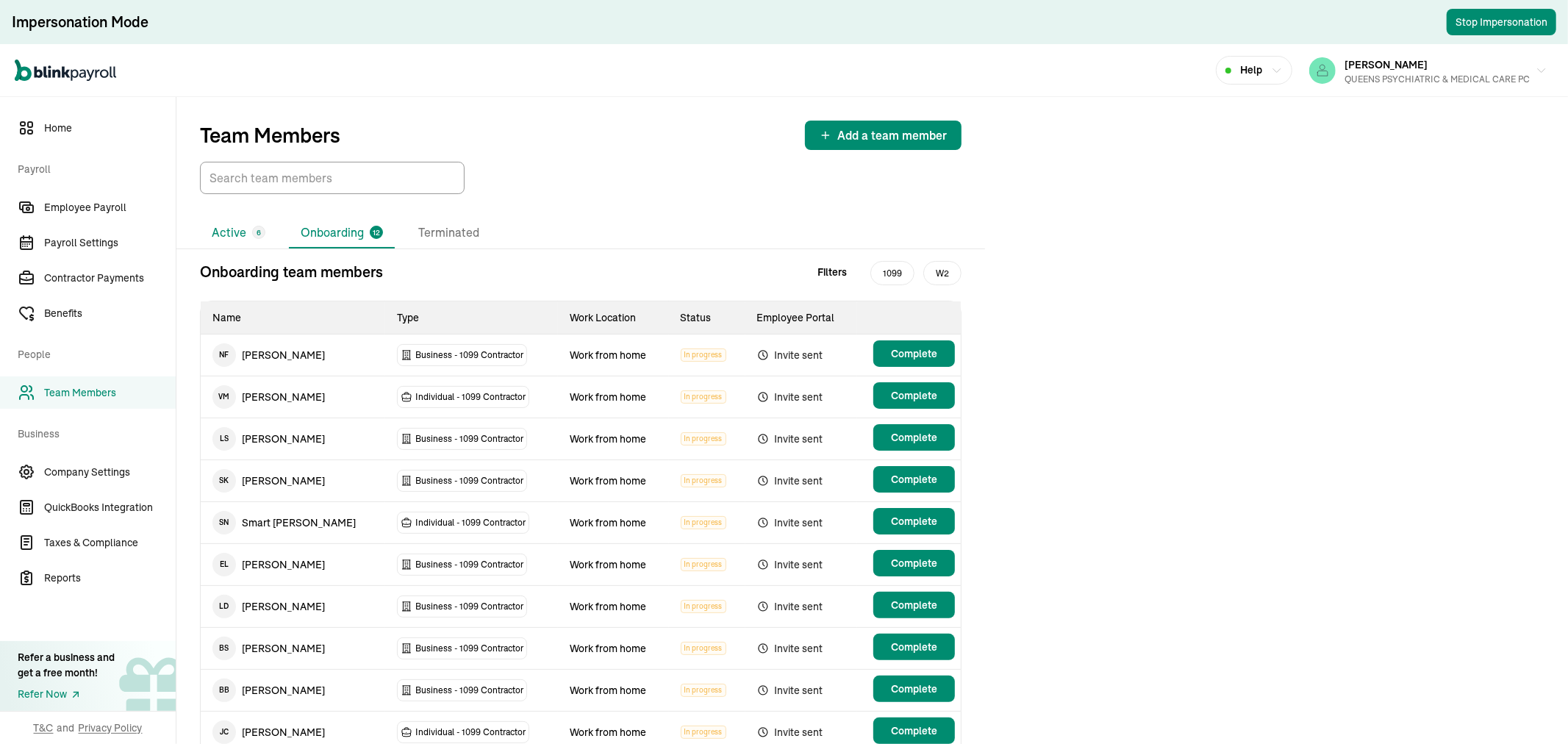
click at [240, 233] on li "Active 6" at bounding box center [238, 233] width 77 height 31
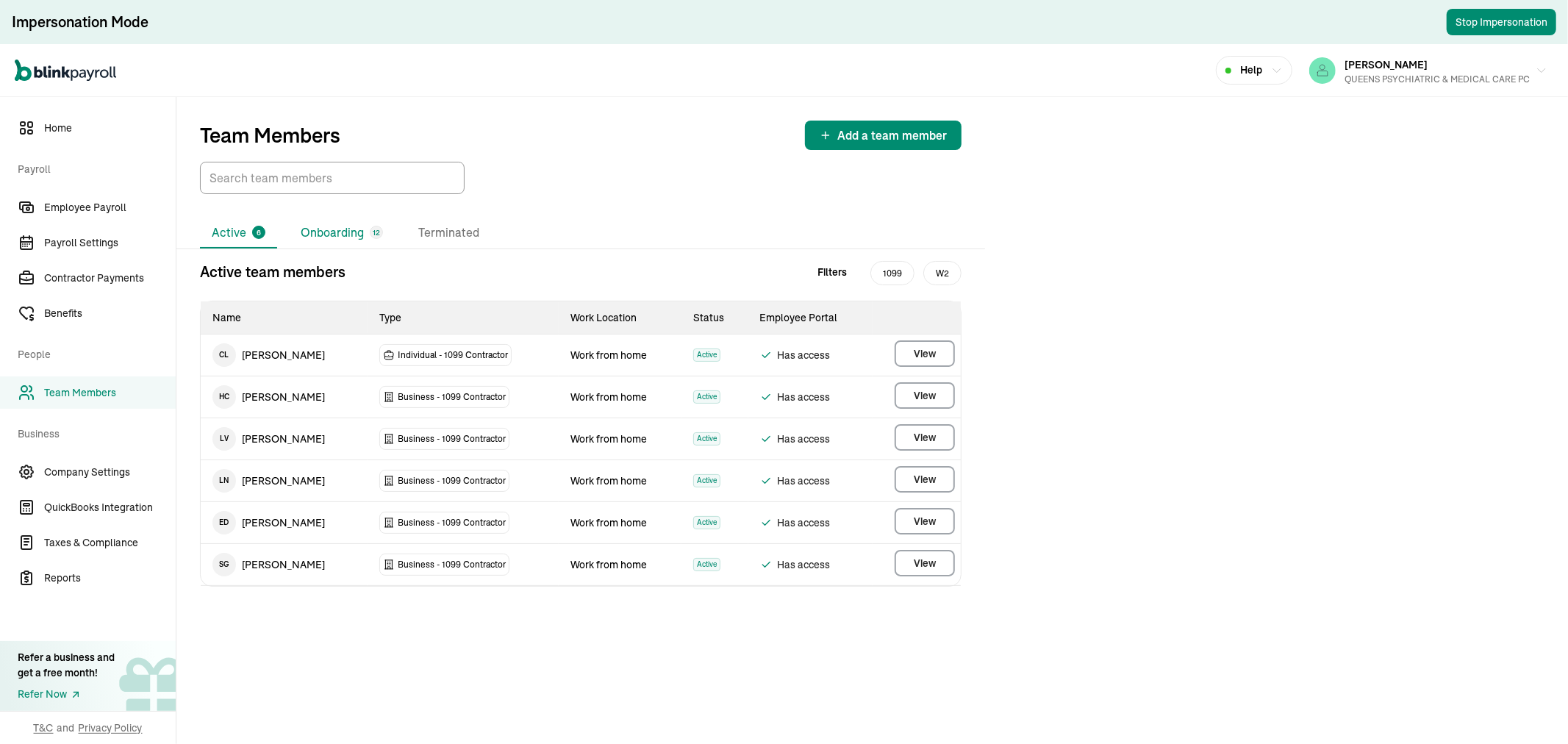
click at [314, 233] on li "Onboarding 12" at bounding box center [342, 233] width 106 height 31
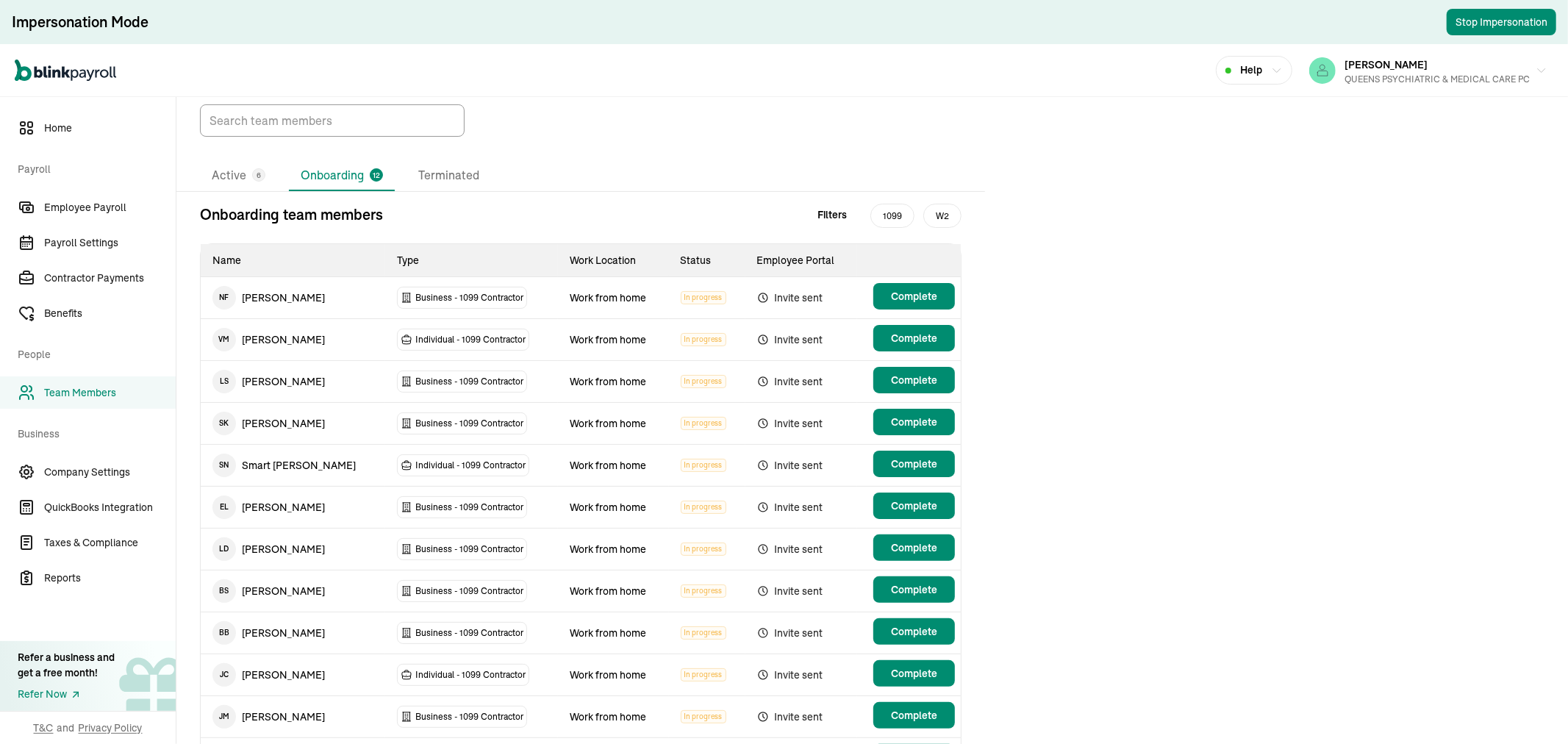
scroll to position [144, 0]
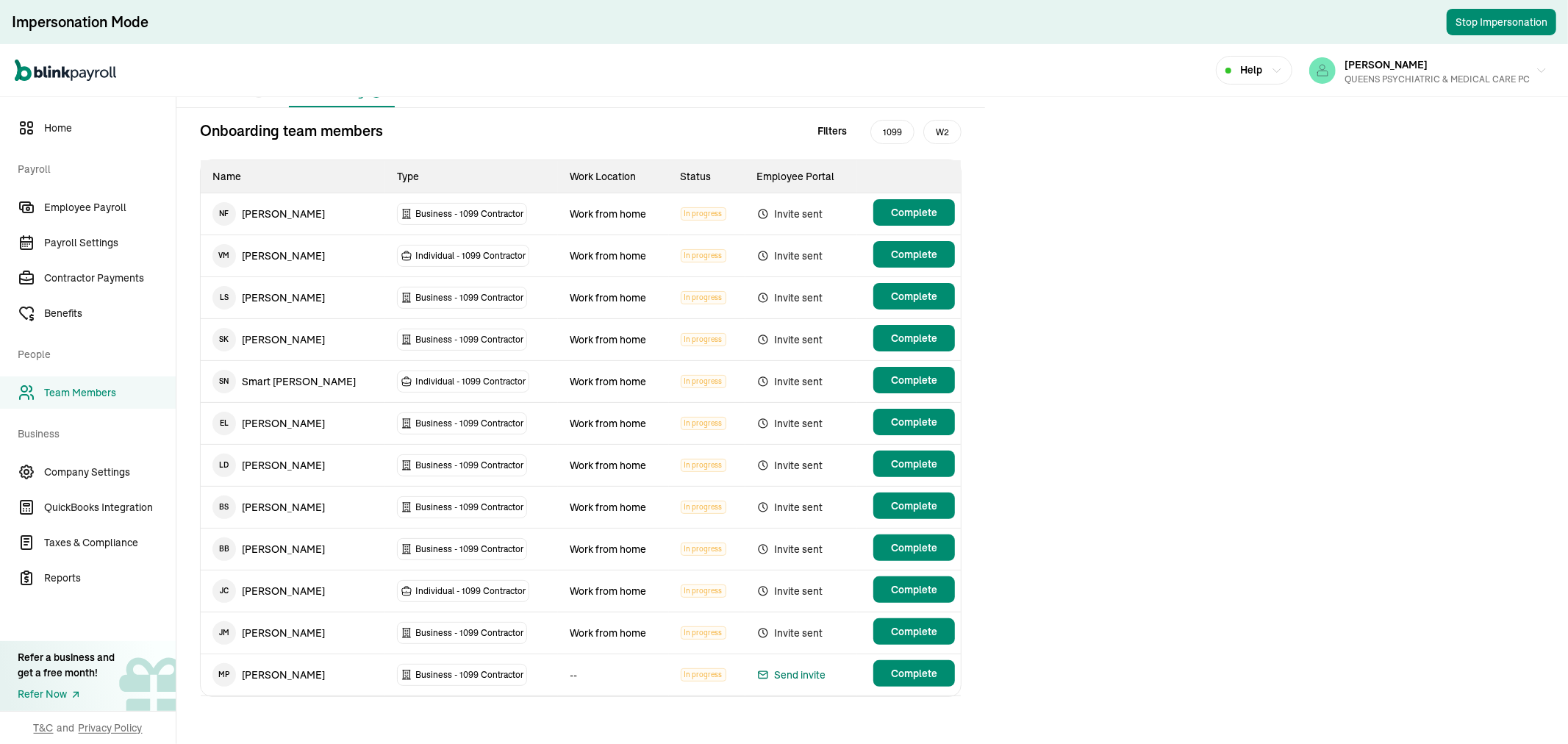
click at [782, 666] on div "Send invite" at bounding box center [791, 675] width 69 height 17
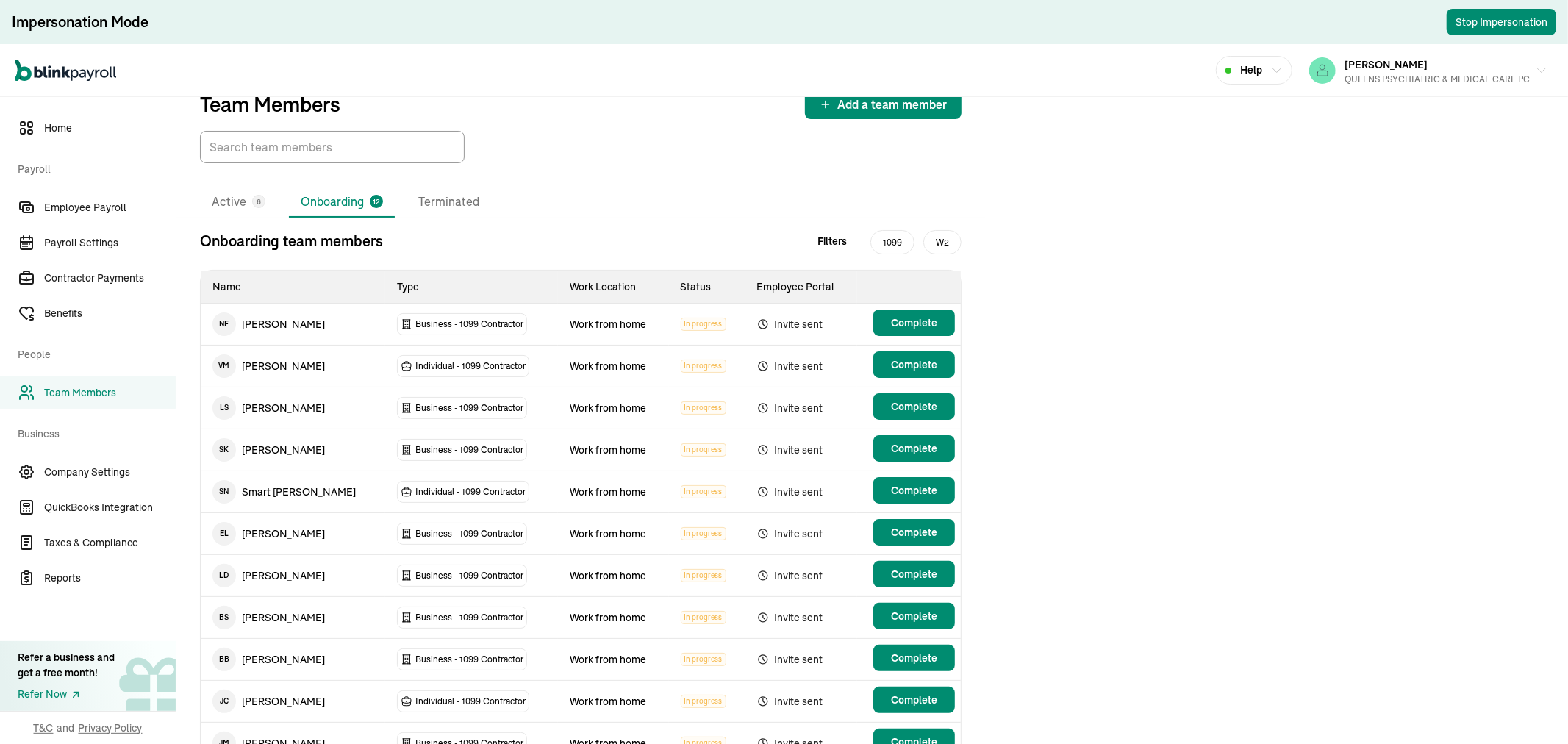
scroll to position [0, 0]
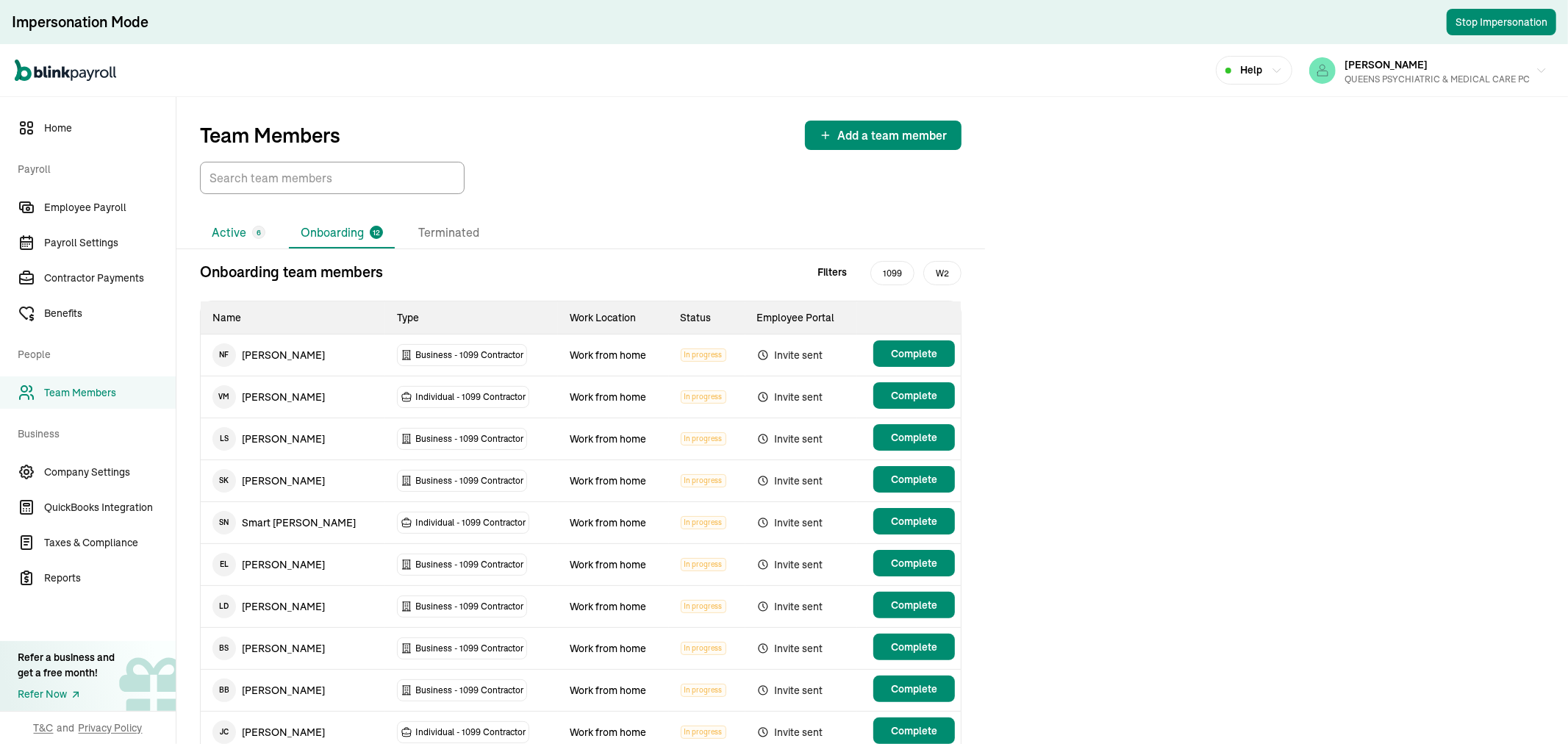
click at [242, 233] on li "Active 6" at bounding box center [238, 233] width 77 height 31
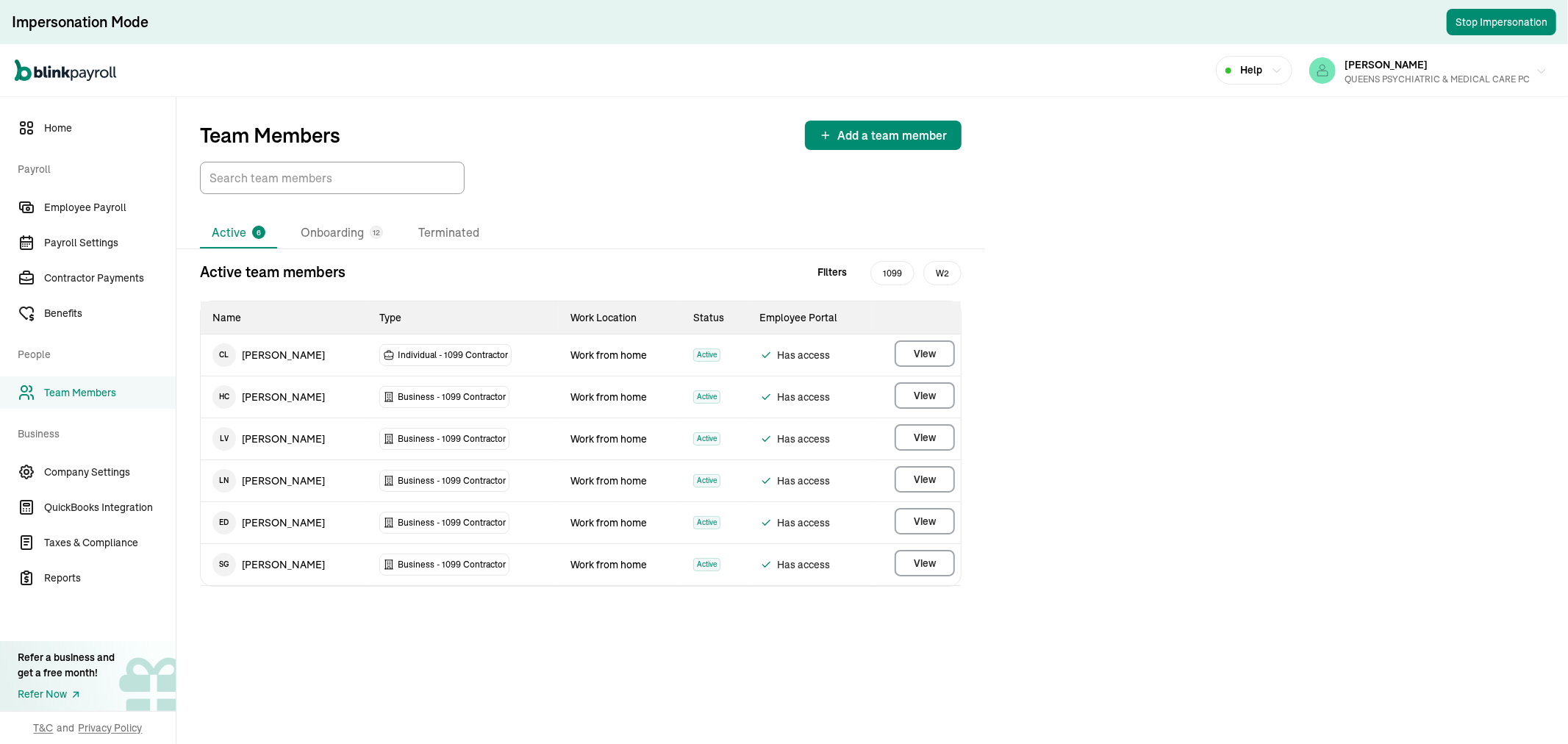
click at [1421, 69] on span "[PERSON_NAME]" at bounding box center [1386, 65] width 83 height 14
click at [701, 72] on div "Open main menu Help MARIANA SANTIAGO QUEENS PSYCHIATRIC & MEDICAL CARE PC" at bounding box center [784, 70] width 1568 height 53
click at [323, 174] on input "TextInput" at bounding box center [332, 179] width 264 height 33
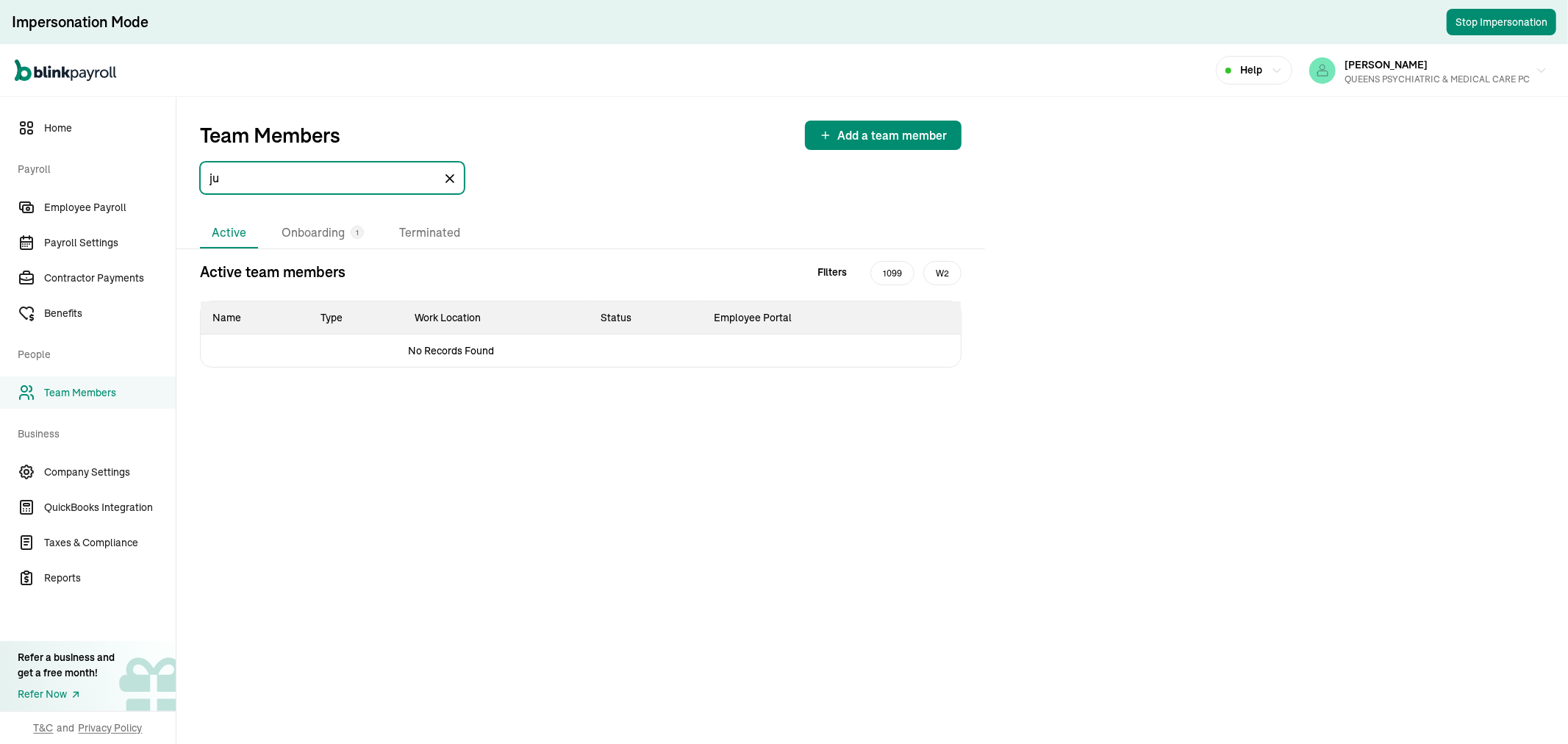
type input "j"
type input "g"
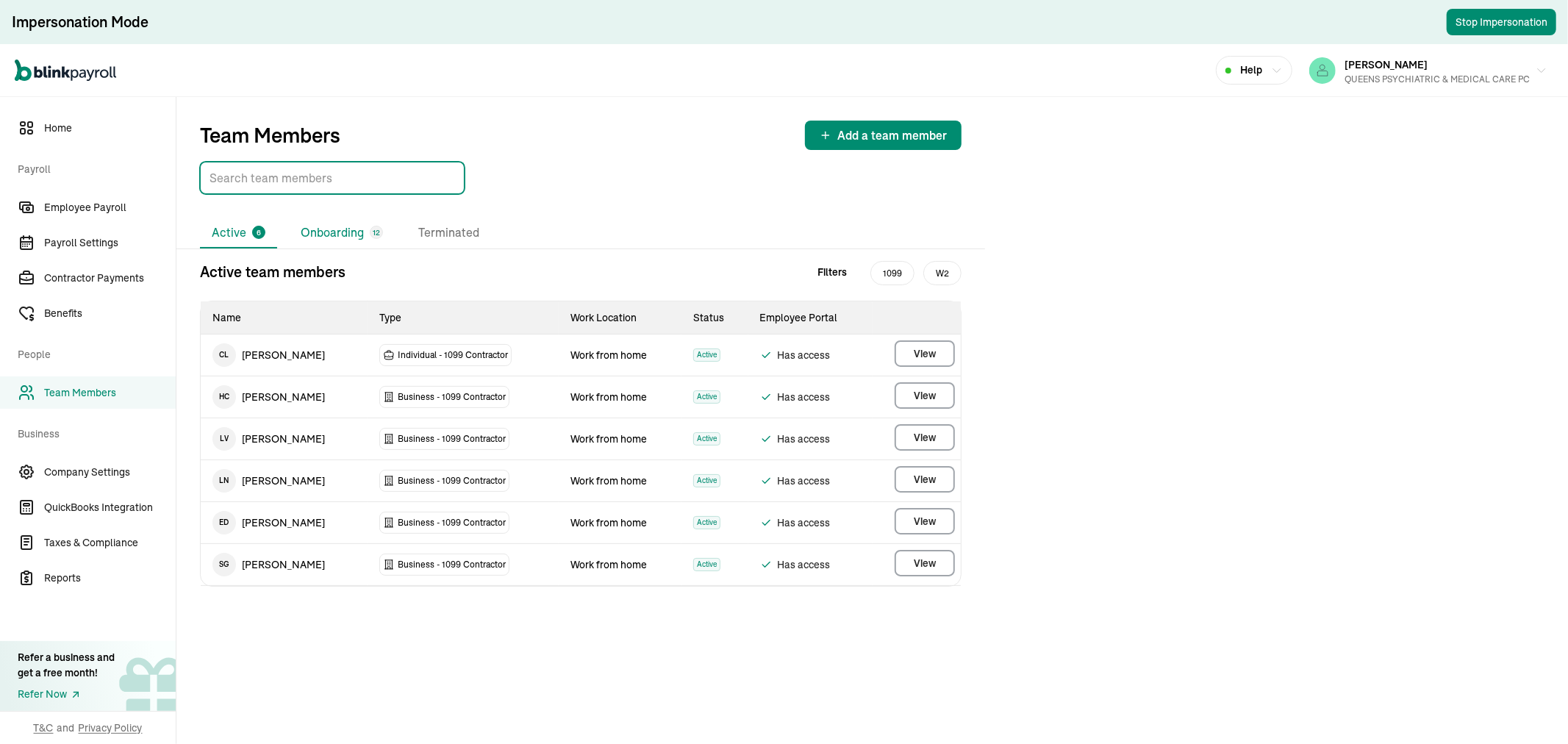
click at [335, 234] on li "Onboarding 12" at bounding box center [342, 233] width 106 height 31
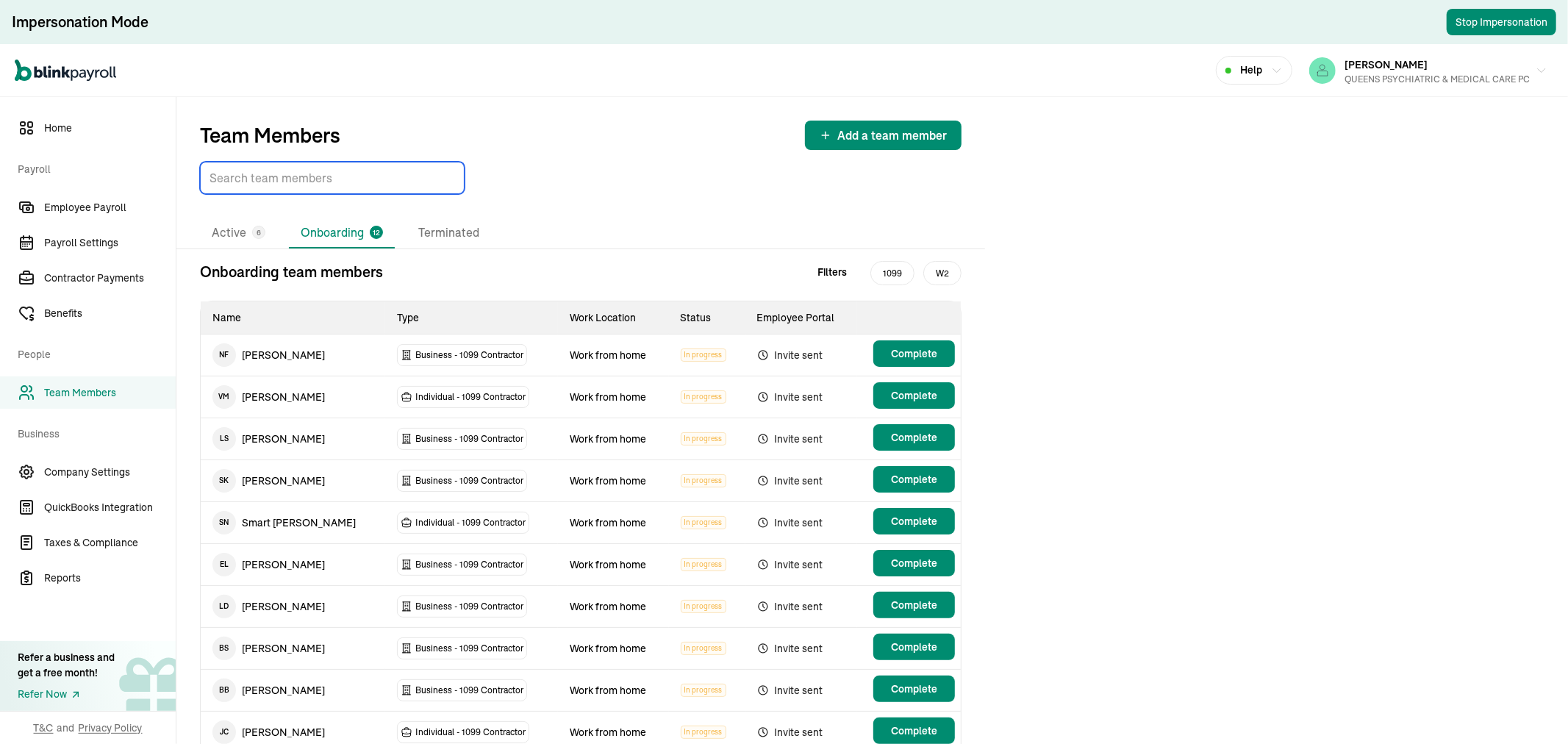
click at [287, 184] on input "TextInput" at bounding box center [332, 179] width 264 height 33
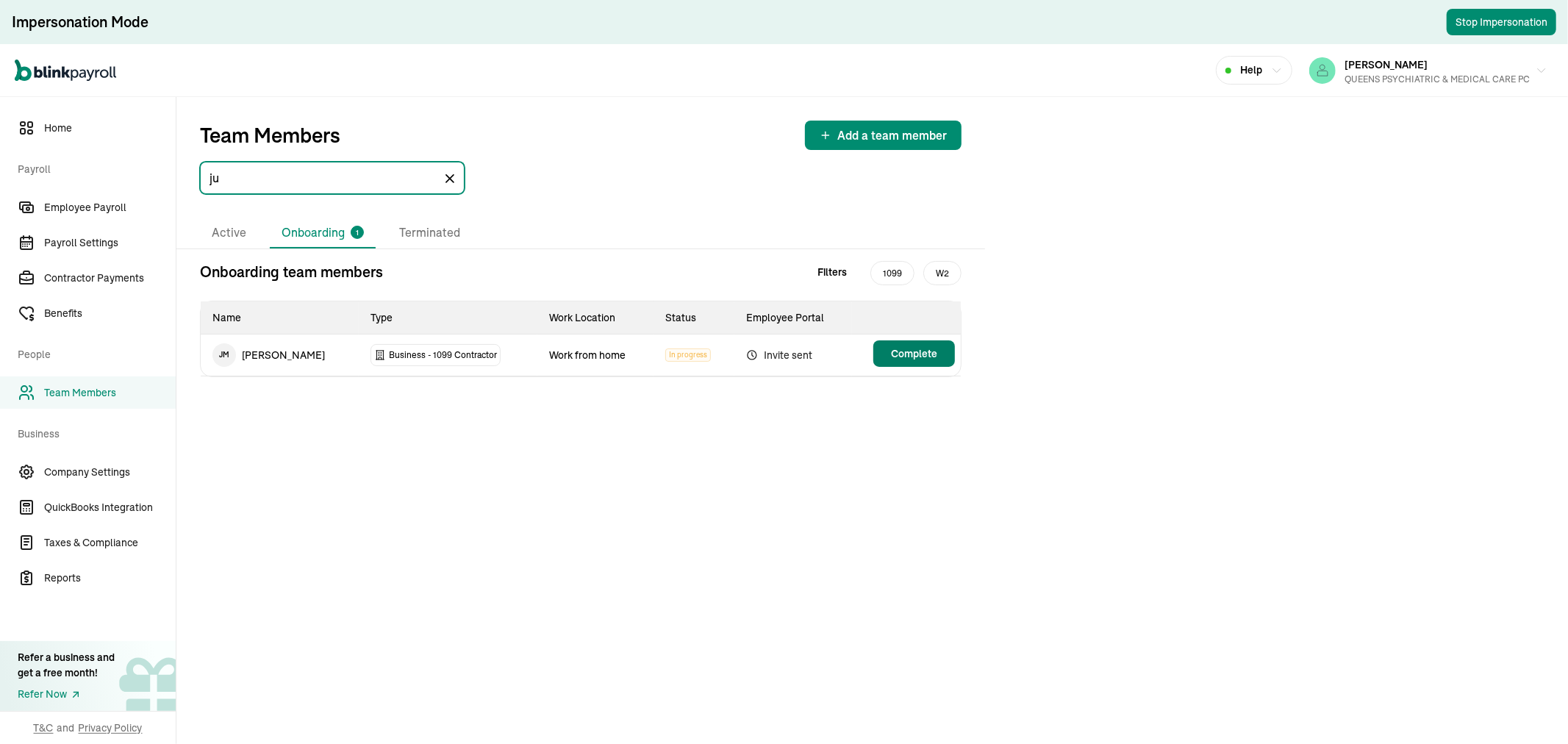
type input "ju"
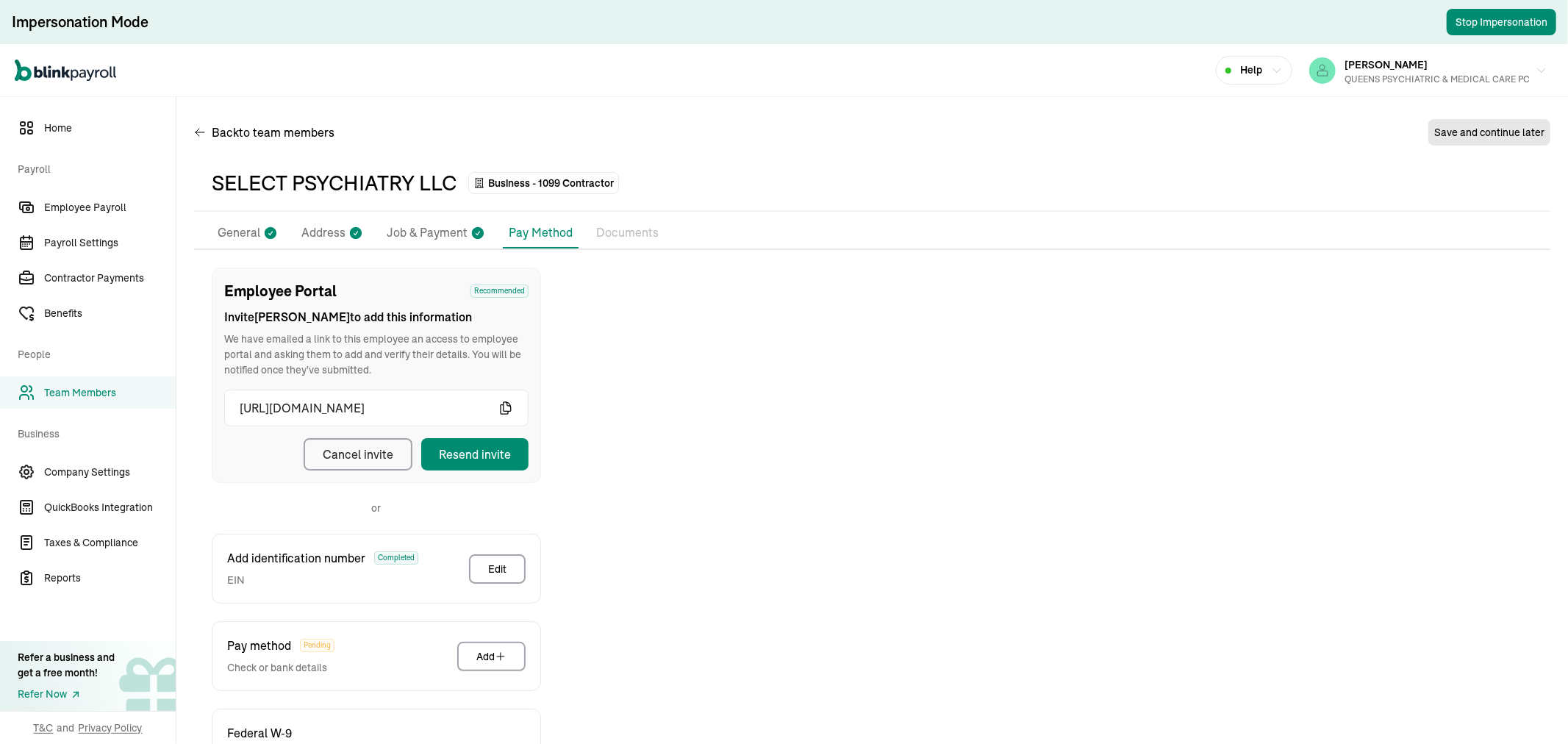
scroll to position [115, 0]
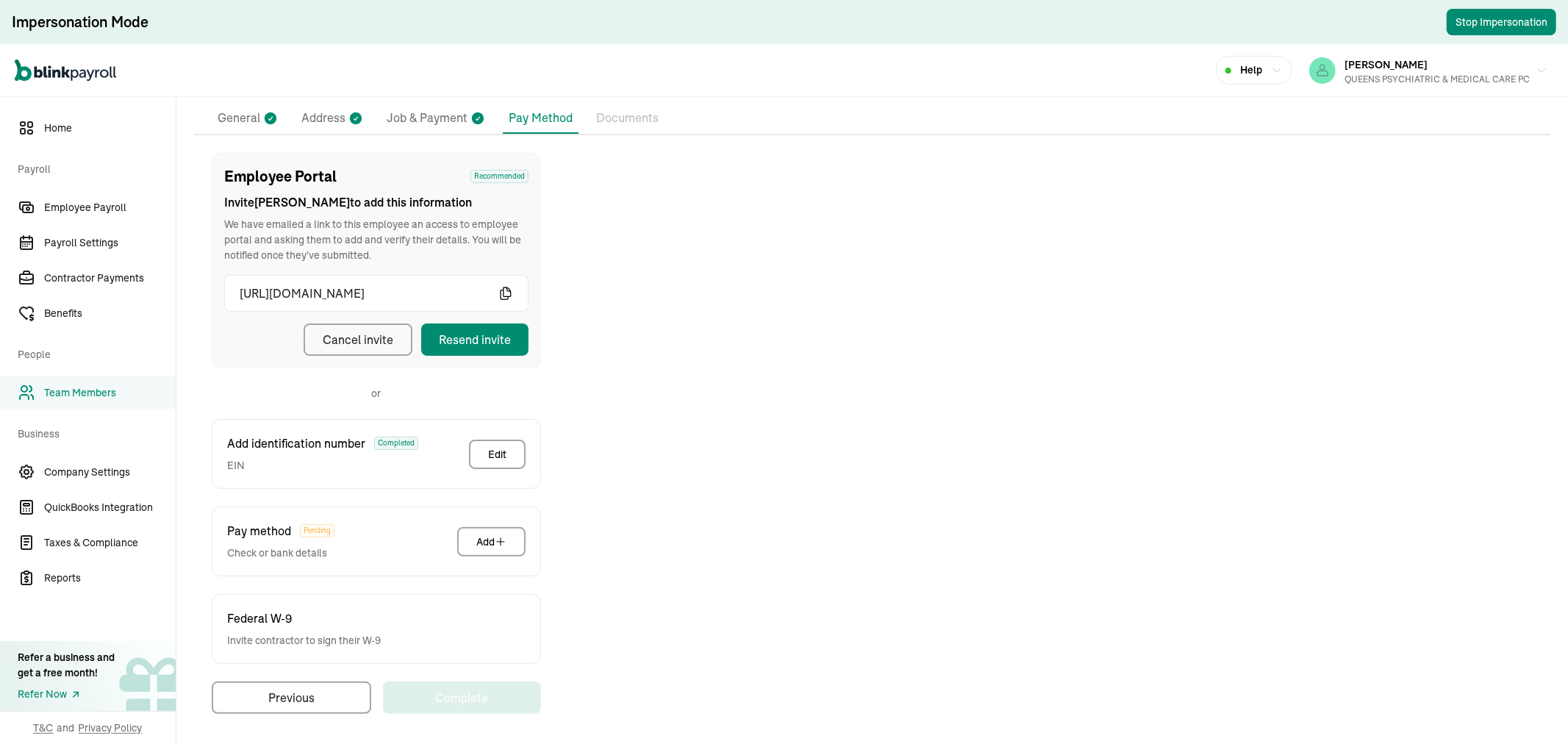
click at [366, 339] on div "Cancel invite" at bounding box center [357, 340] width 70 height 17
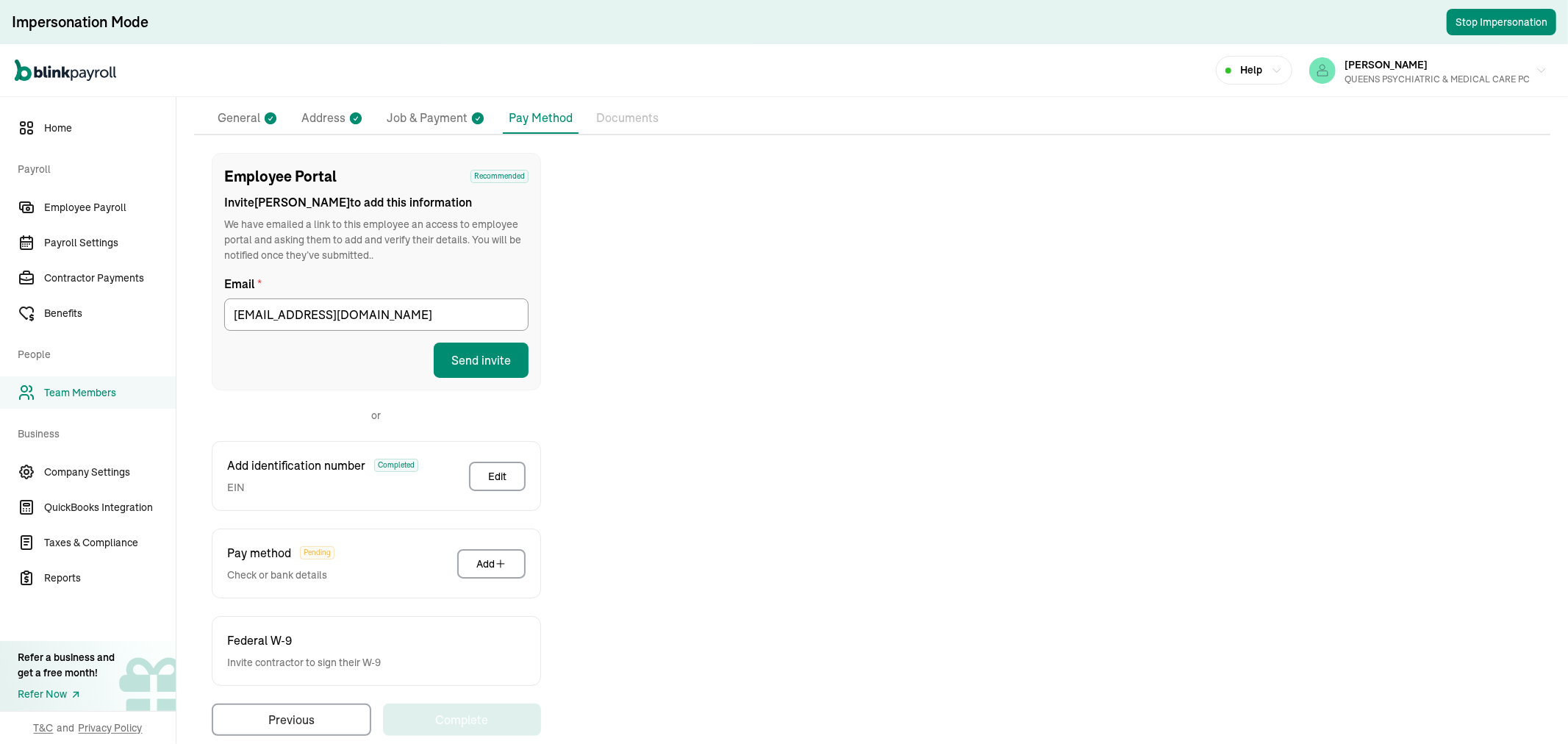
scroll to position [137, 0]
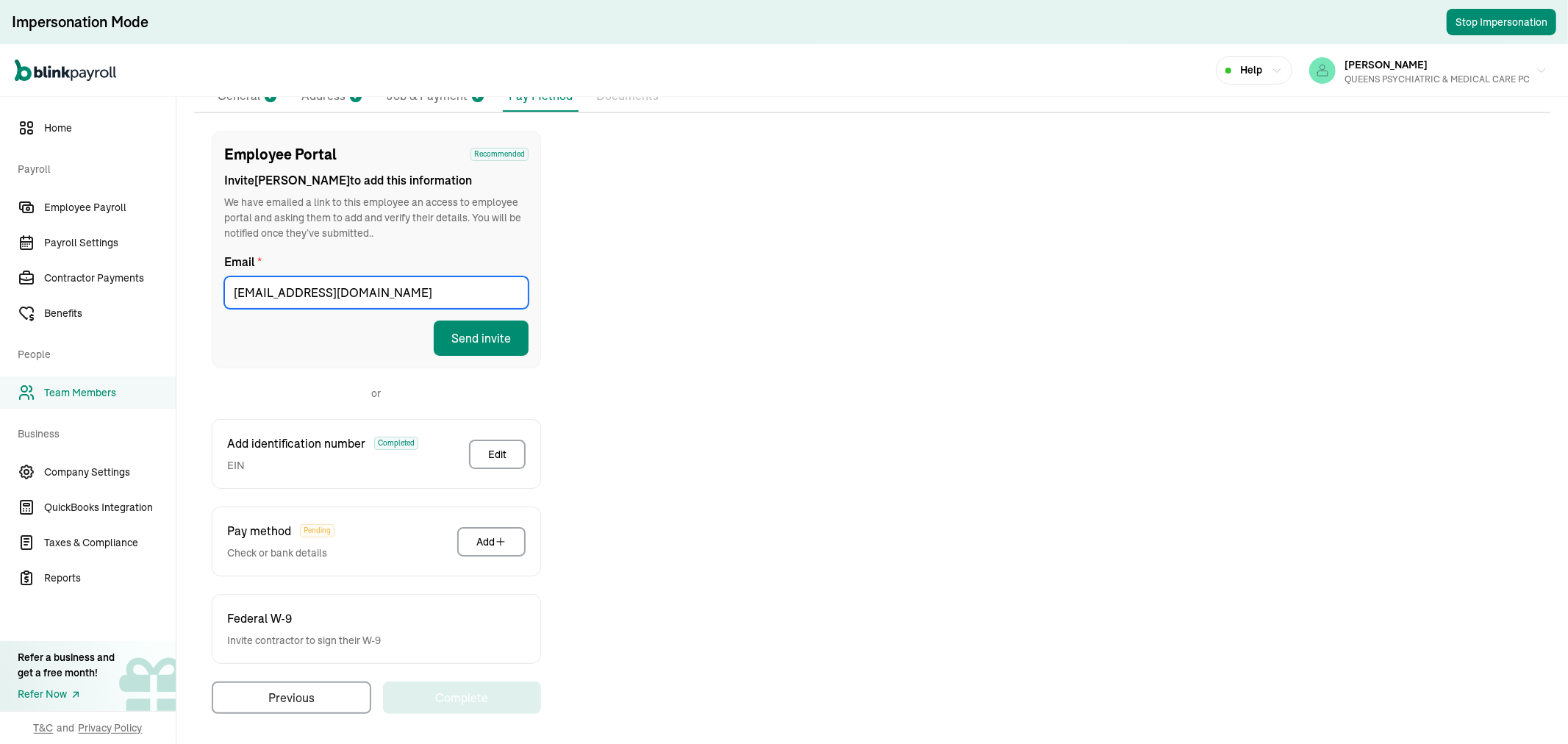
click at [387, 285] on input "momahja@gmail.com" at bounding box center [375, 292] width 304 height 33
click at [497, 335] on button "Send invite" at bounding box center [481, 338] width 95 height 36
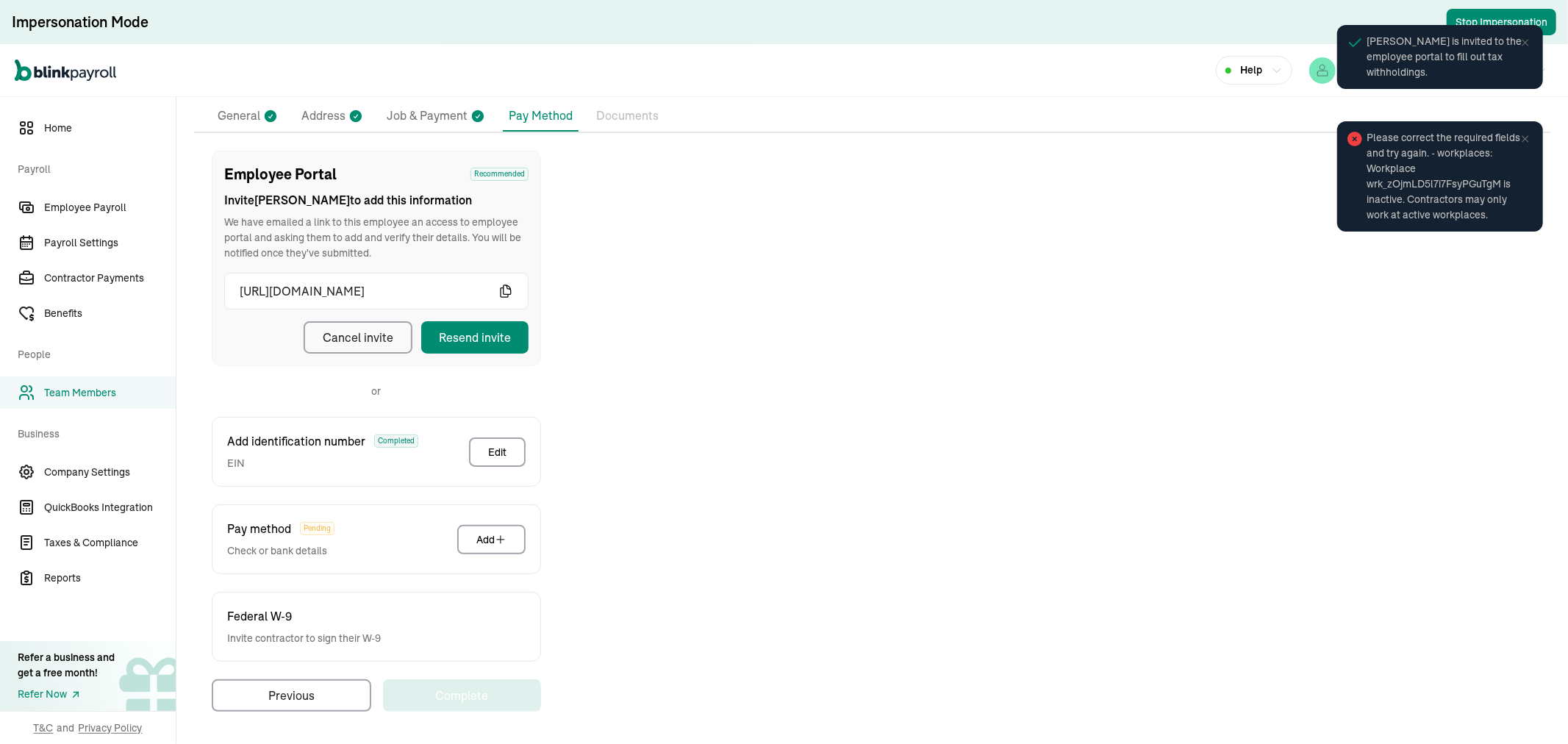
scroll to position [115, 0]
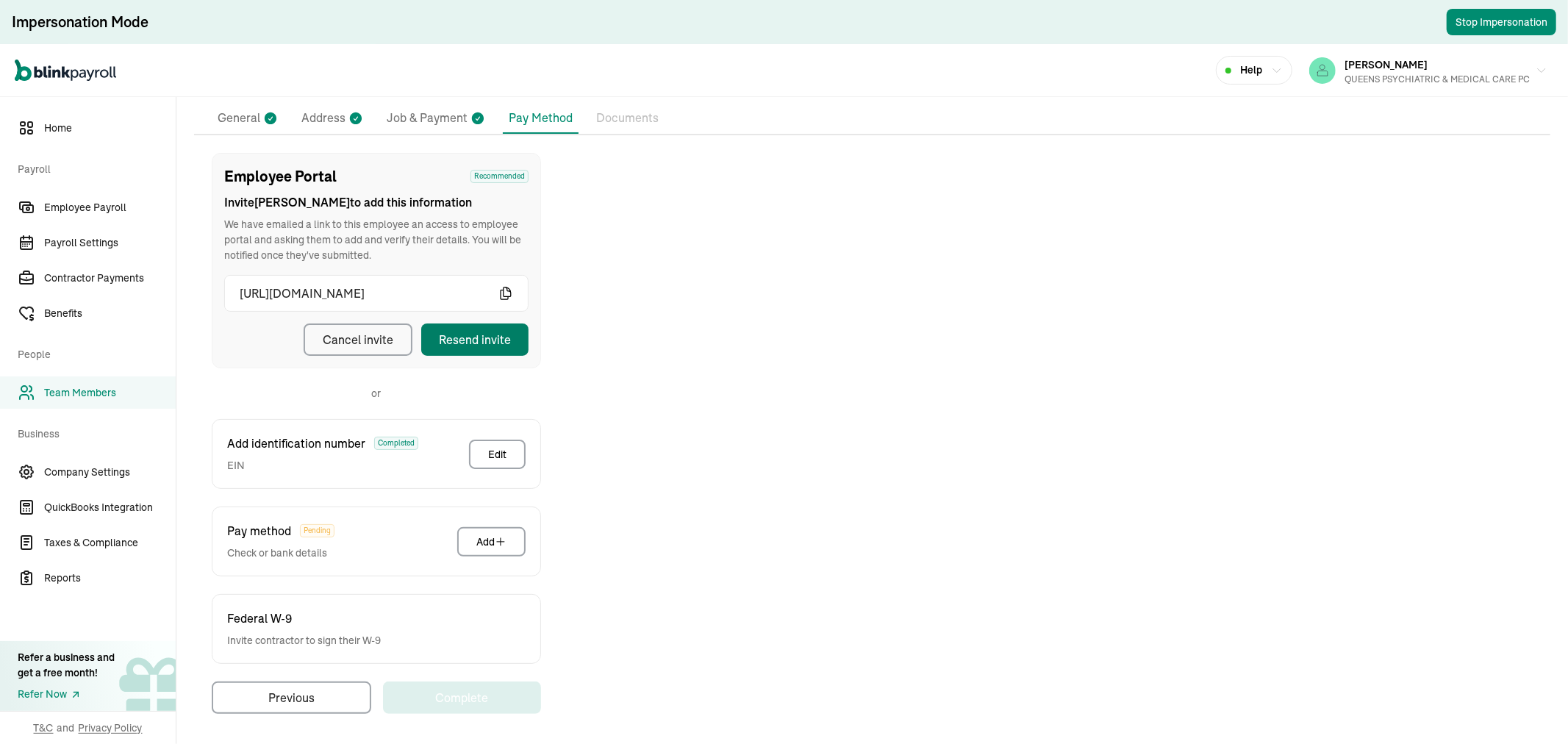
click at [494, 334] on div "Resend invite" at bounding box center [475, 340] width 72 height 17
click at [97, 472] on span "Company Settings" at bounding box center [110, 472] width 131 height 15
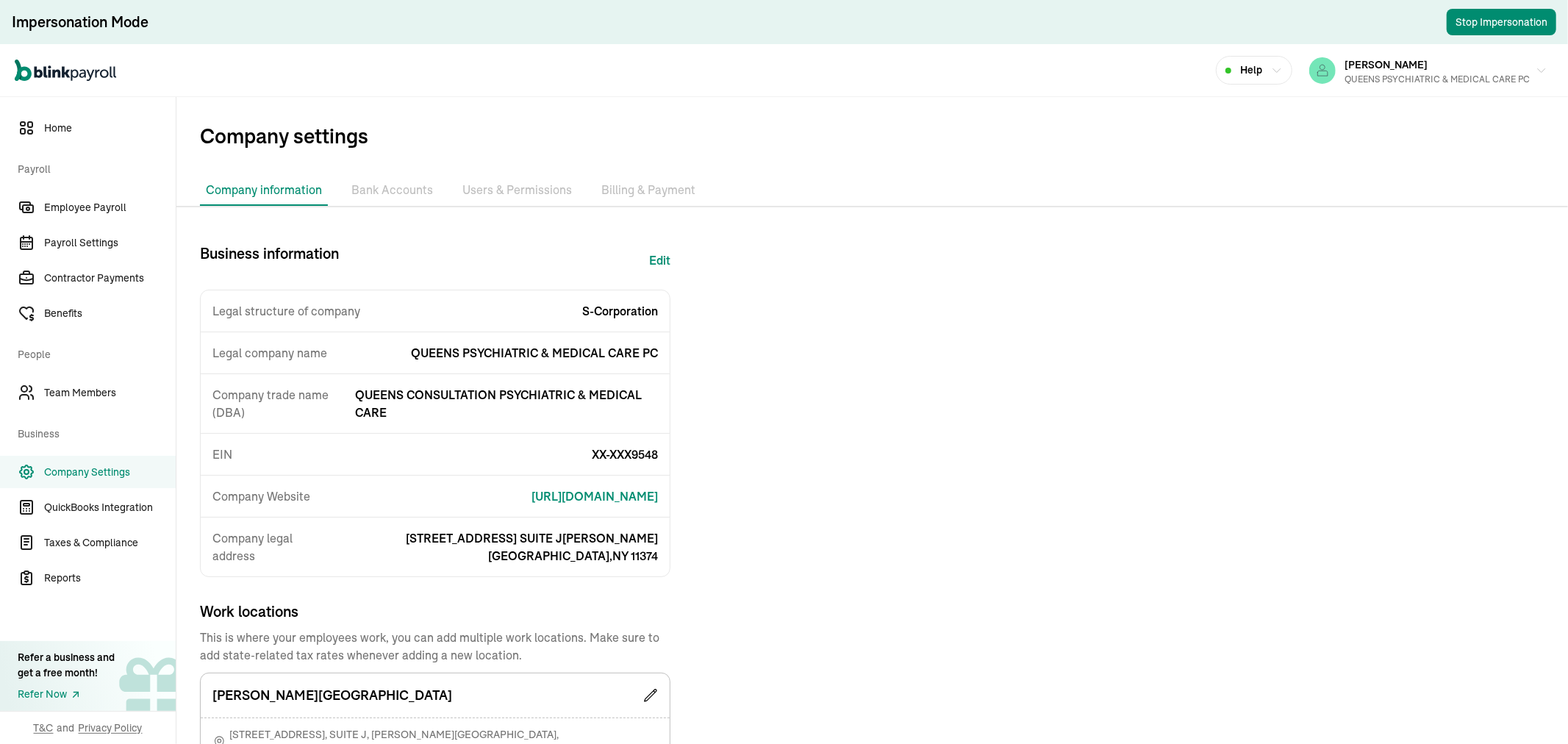
click at [506, 182] on li "Users & Permissions" at bounding box center [517, 190] width 122 height 31
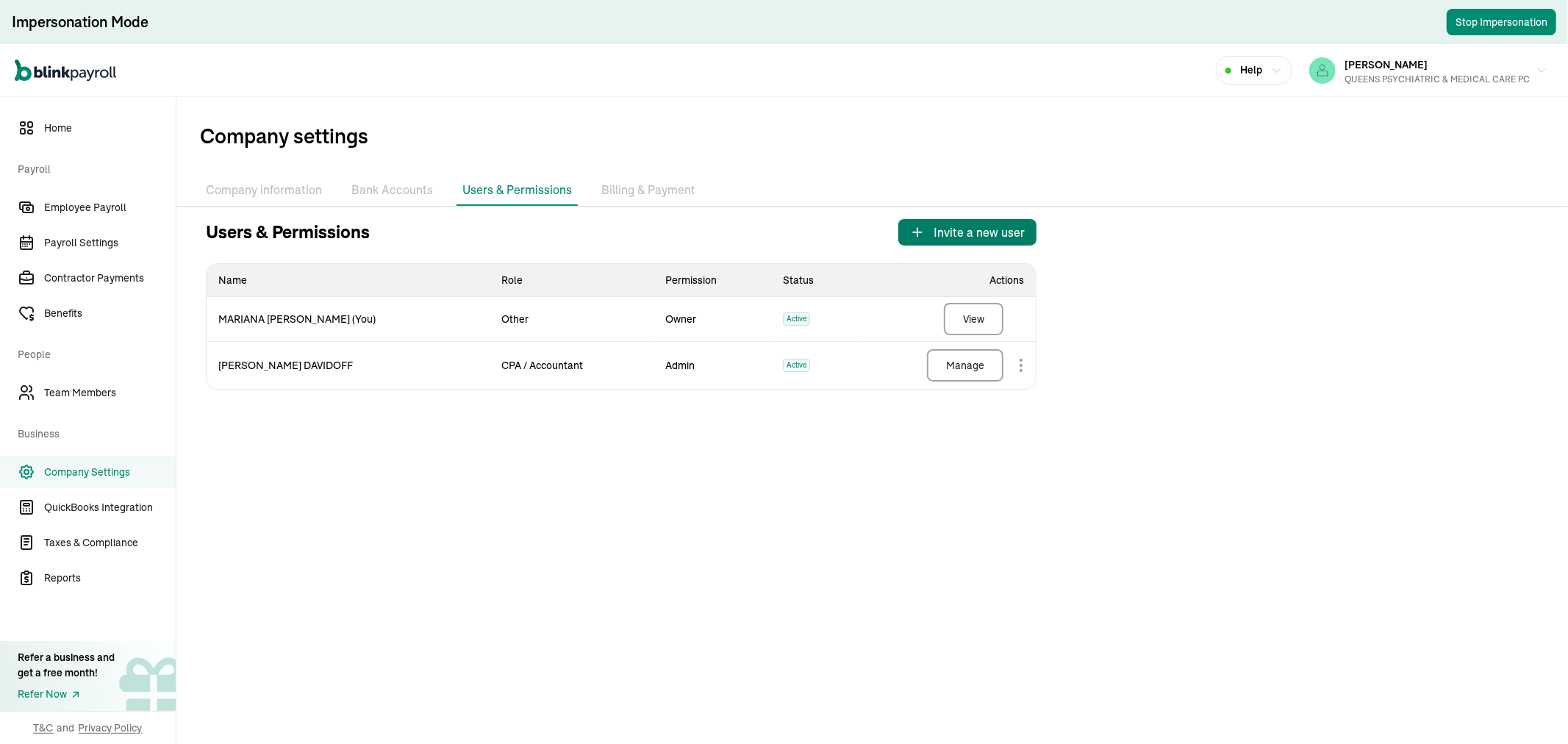
click at [949, 224] on span "Invite a new user" at bounding box center [978, 233] width 91 height 17
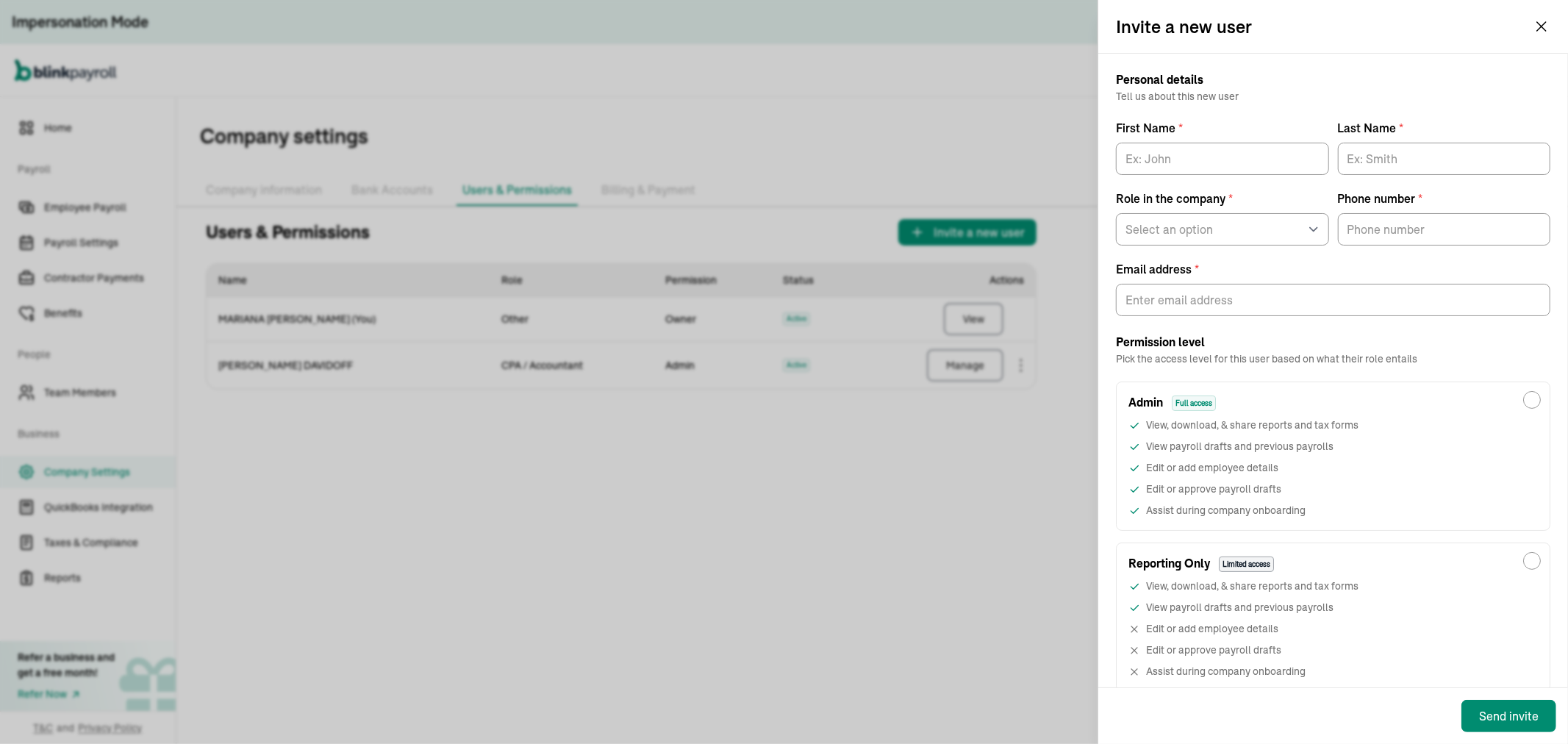
scroll to position [48, 0]
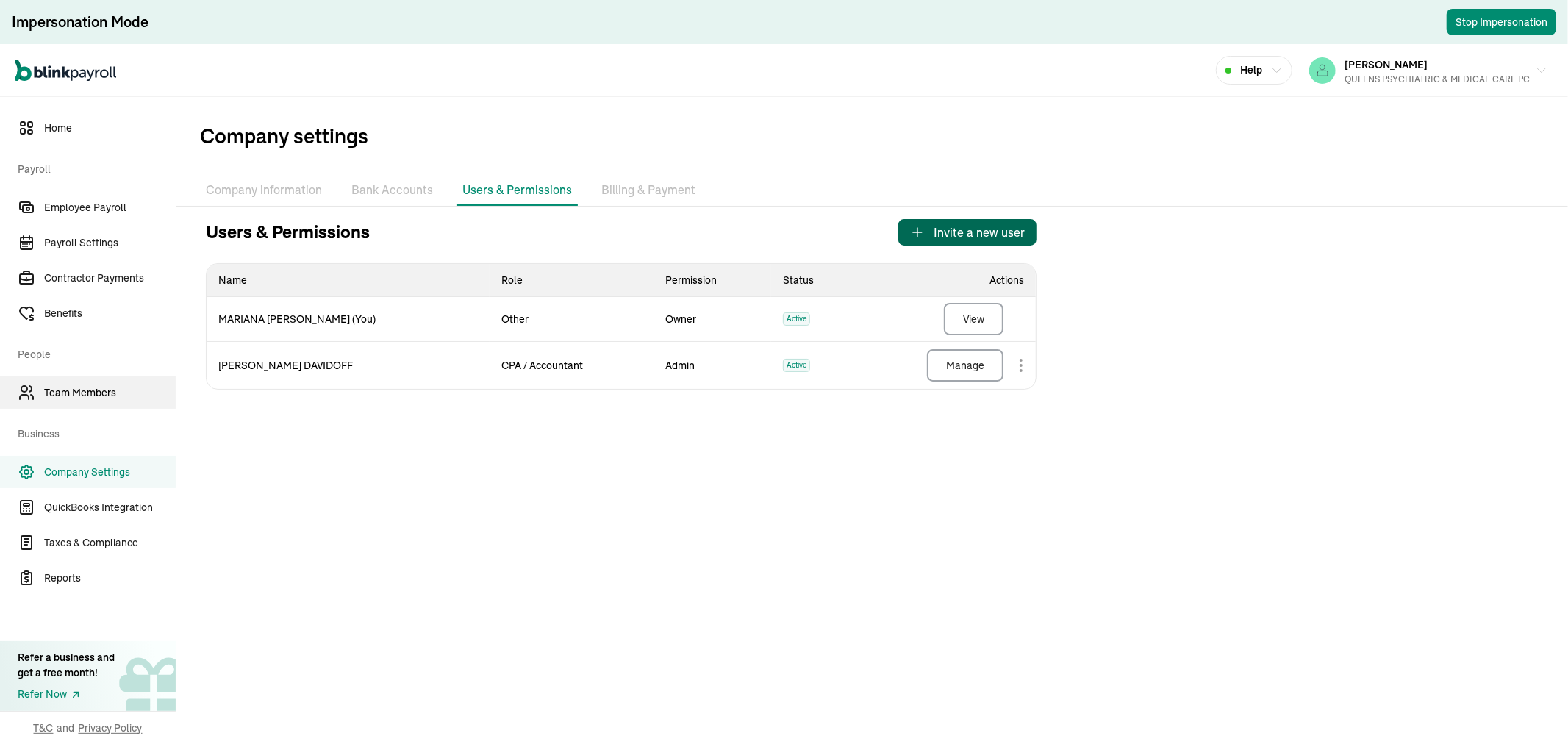
click at [81, 382] on link "Team Members" at bounding box center [88, 393] width 176 height 33
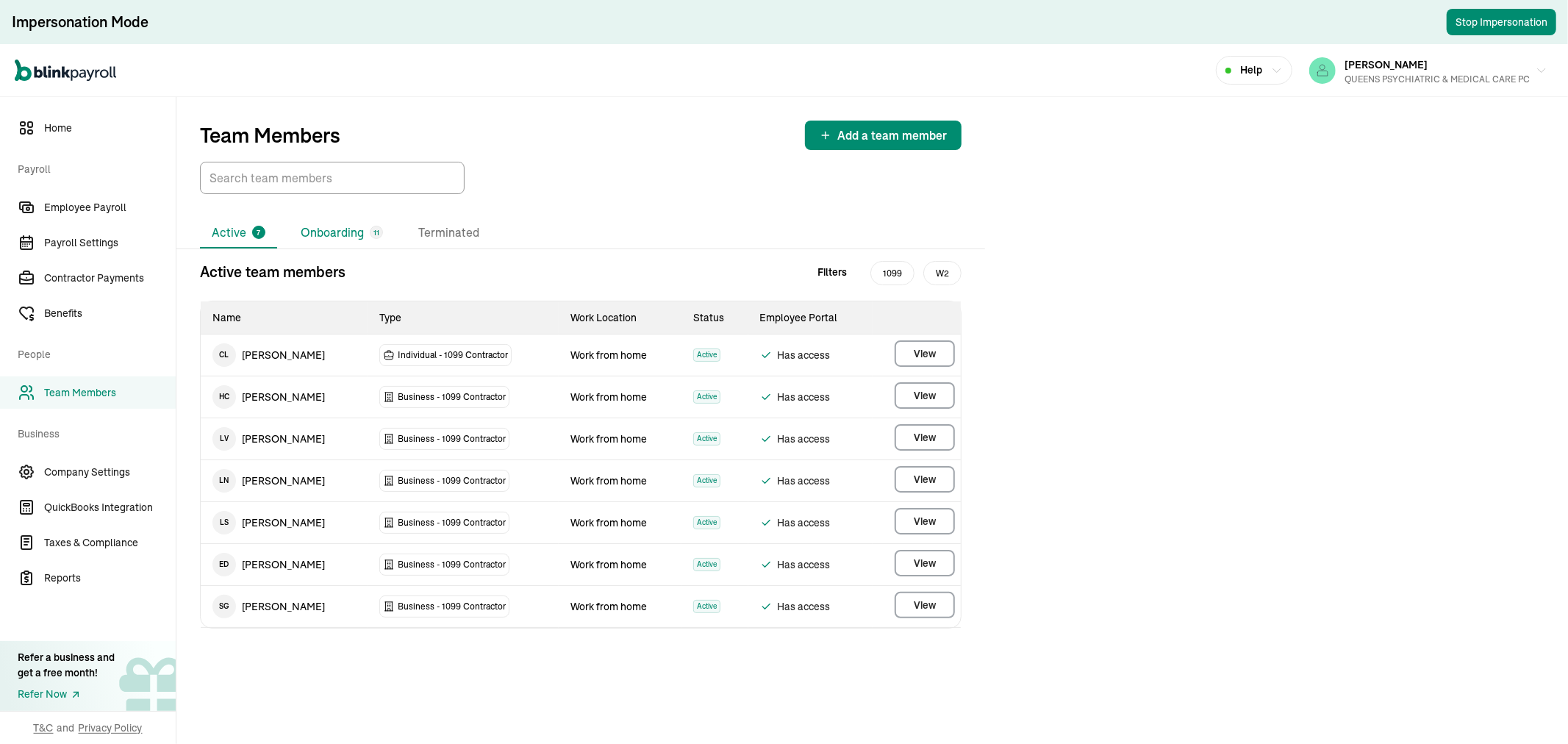
click at [323, 227] on li "Onboarding 11" at bounding box center [342, 233] width 106 height 31
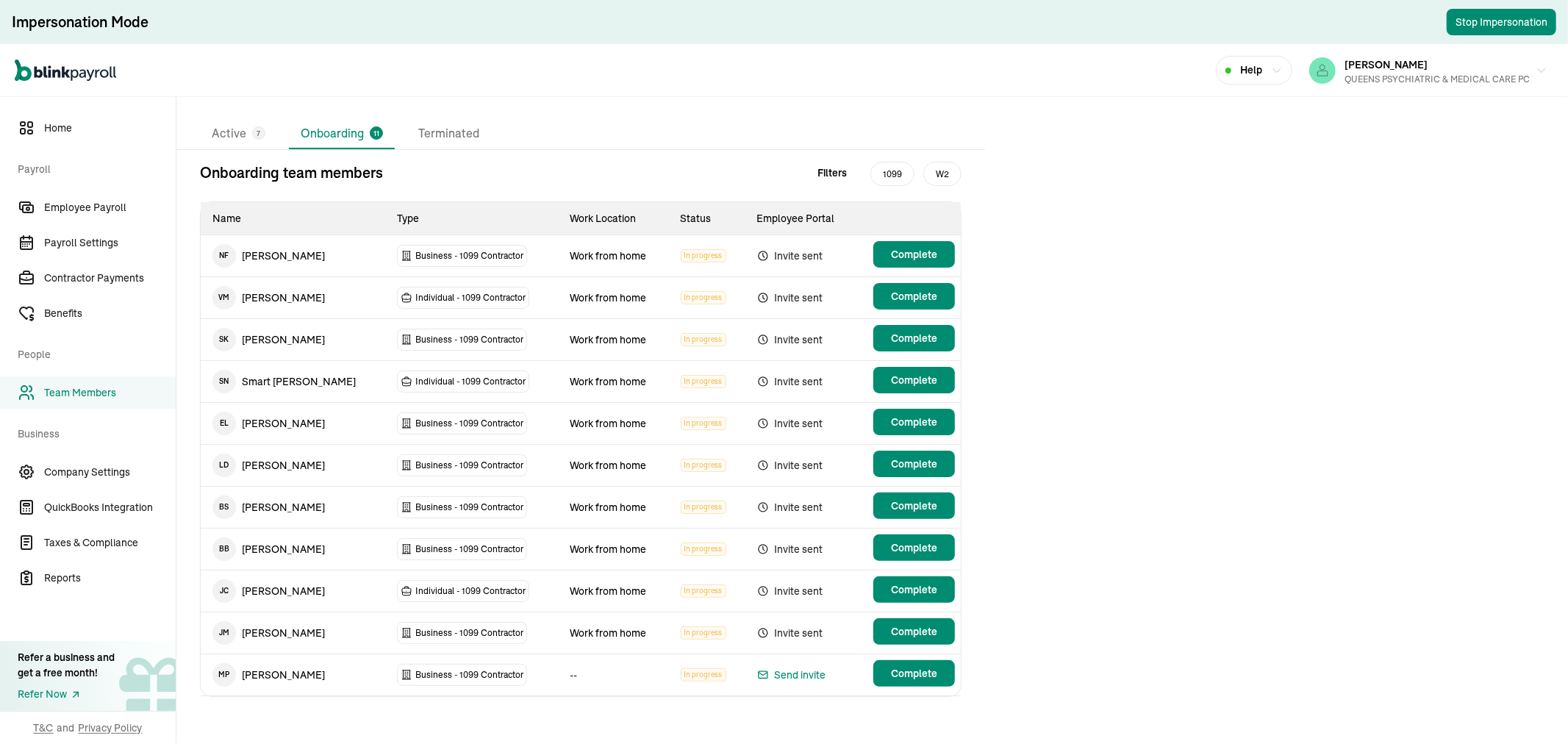
scroll to position [100, 0]
click at [247, 125] on li "Active 7" at bounding box center [238, 134] width 77 height 31
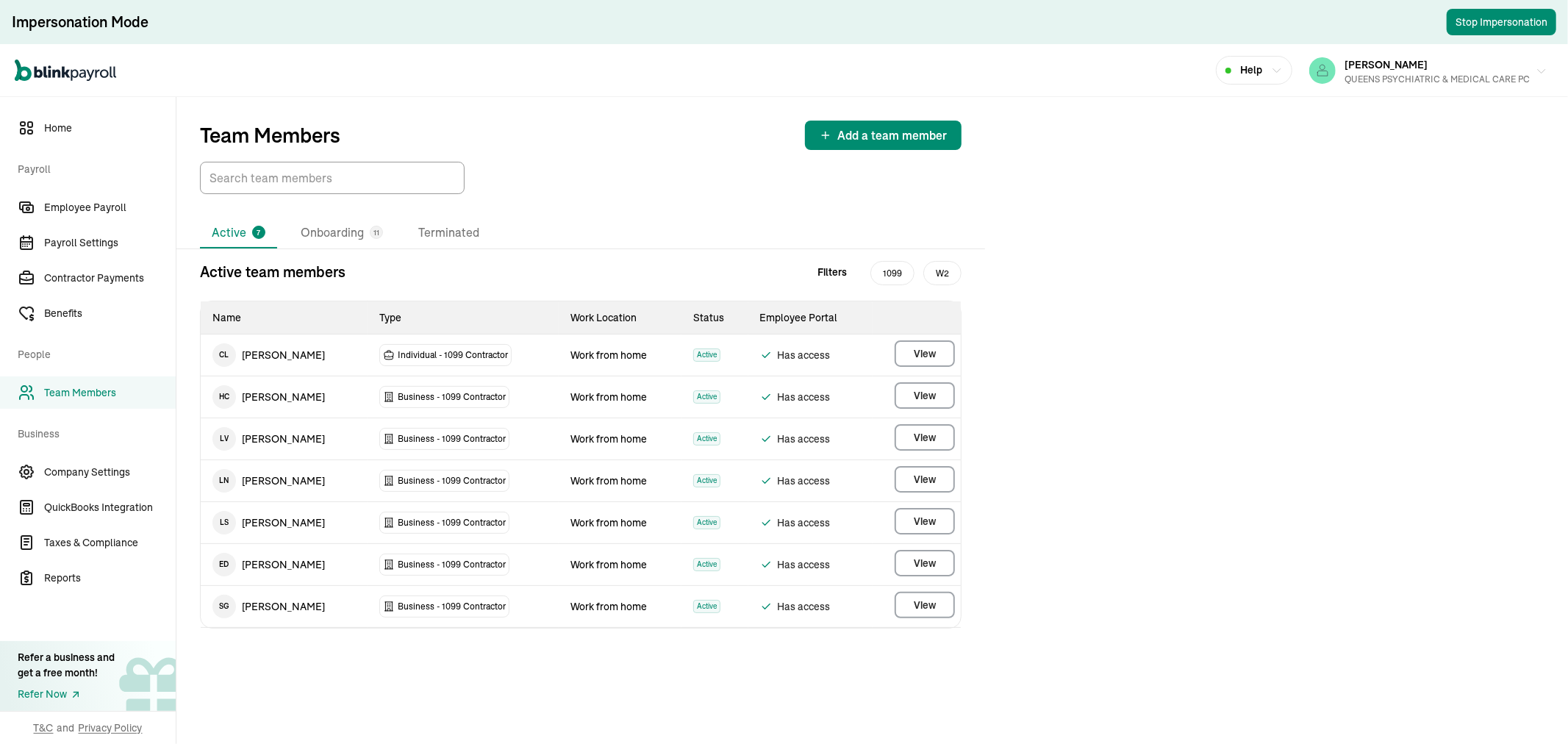
click at [1353, 55] on div "MARIANA SANTIAGO QUEENS PSYCHIATRIC & MEDICAL CARE PC" at bounding box center [1437, 70] width 185 height 31
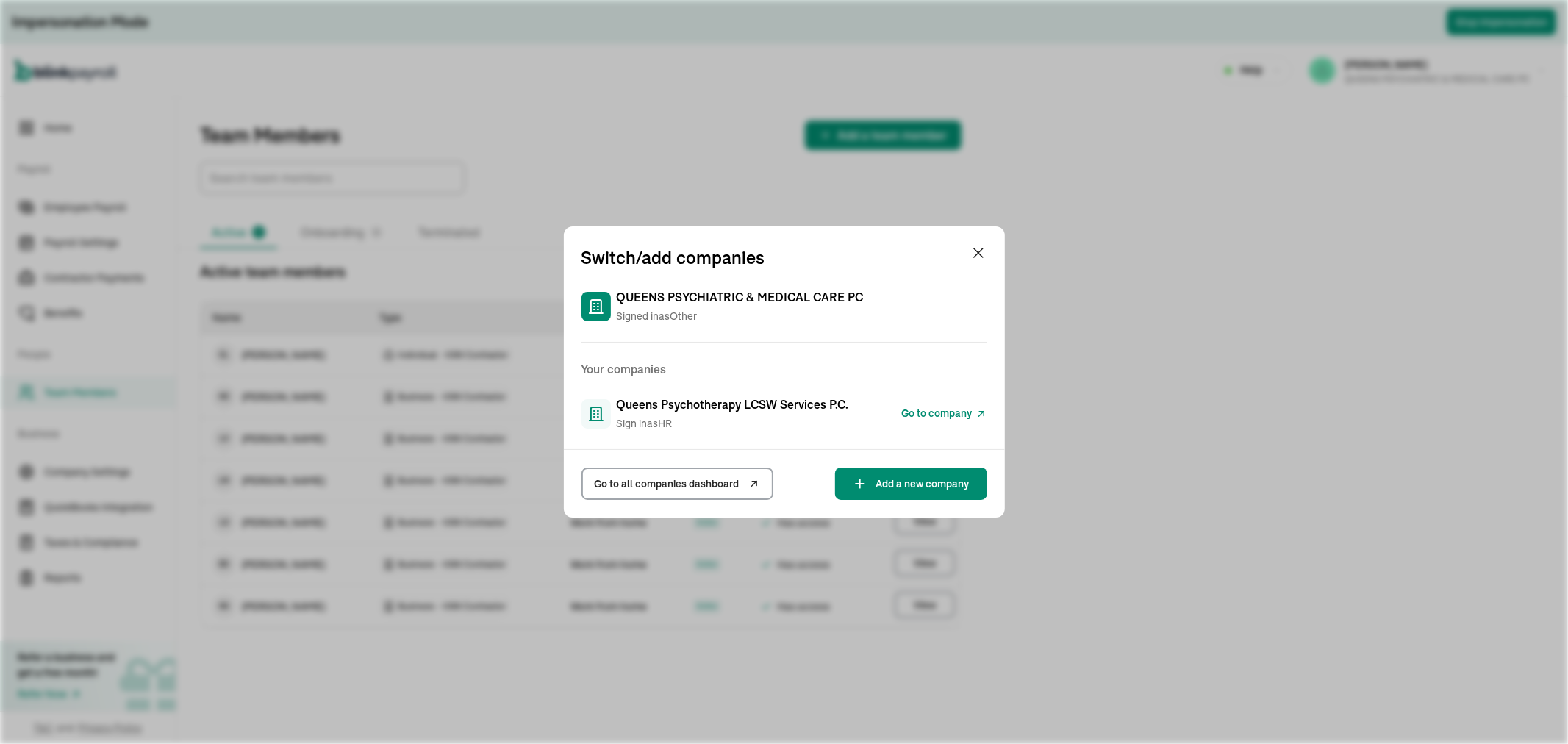
click at [917, 405] on link "Go to company" at bounding box center [945, 414] width 85 height 17
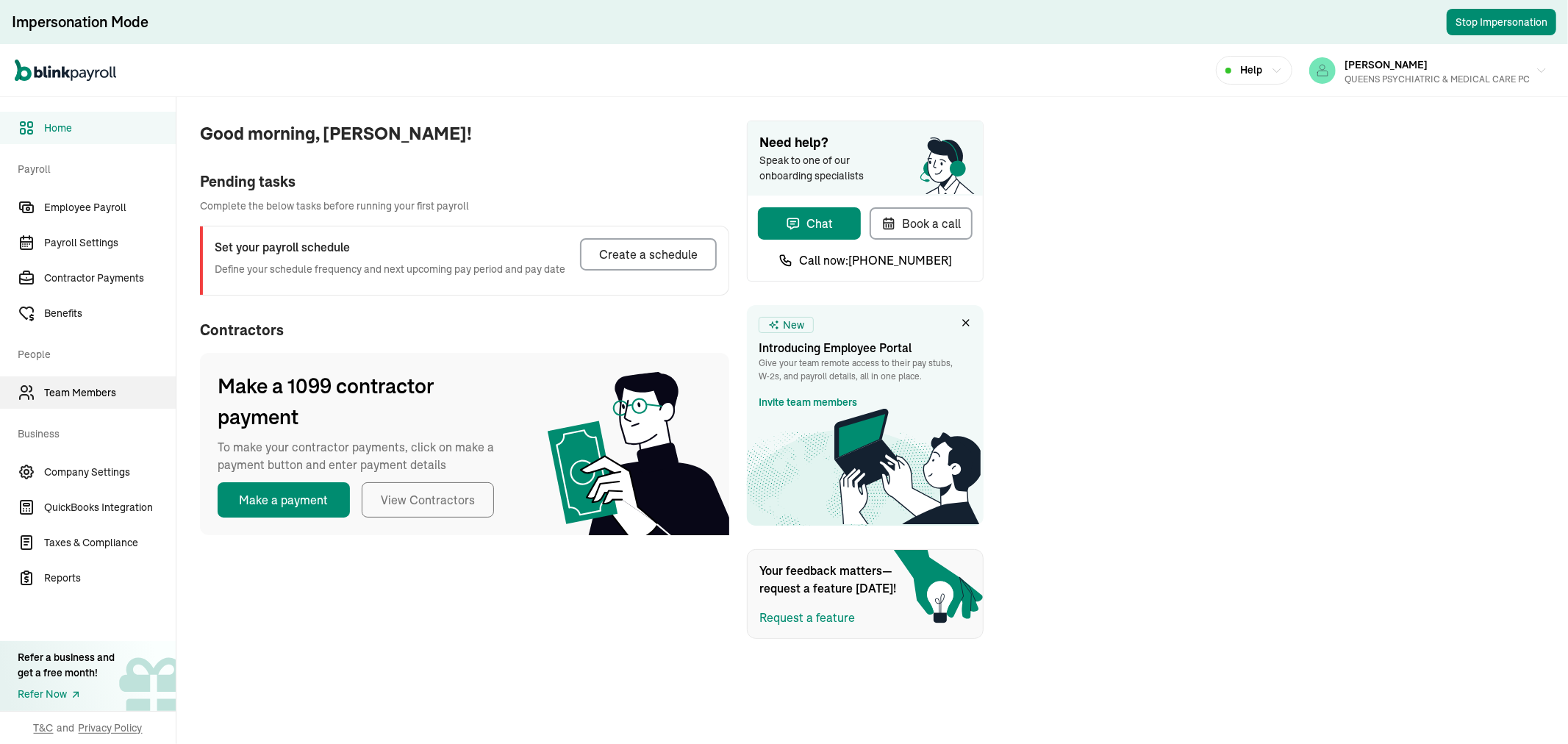
click at [103, 400] on link "Team Members" at bounding box center [88, 393] width 176 height 33
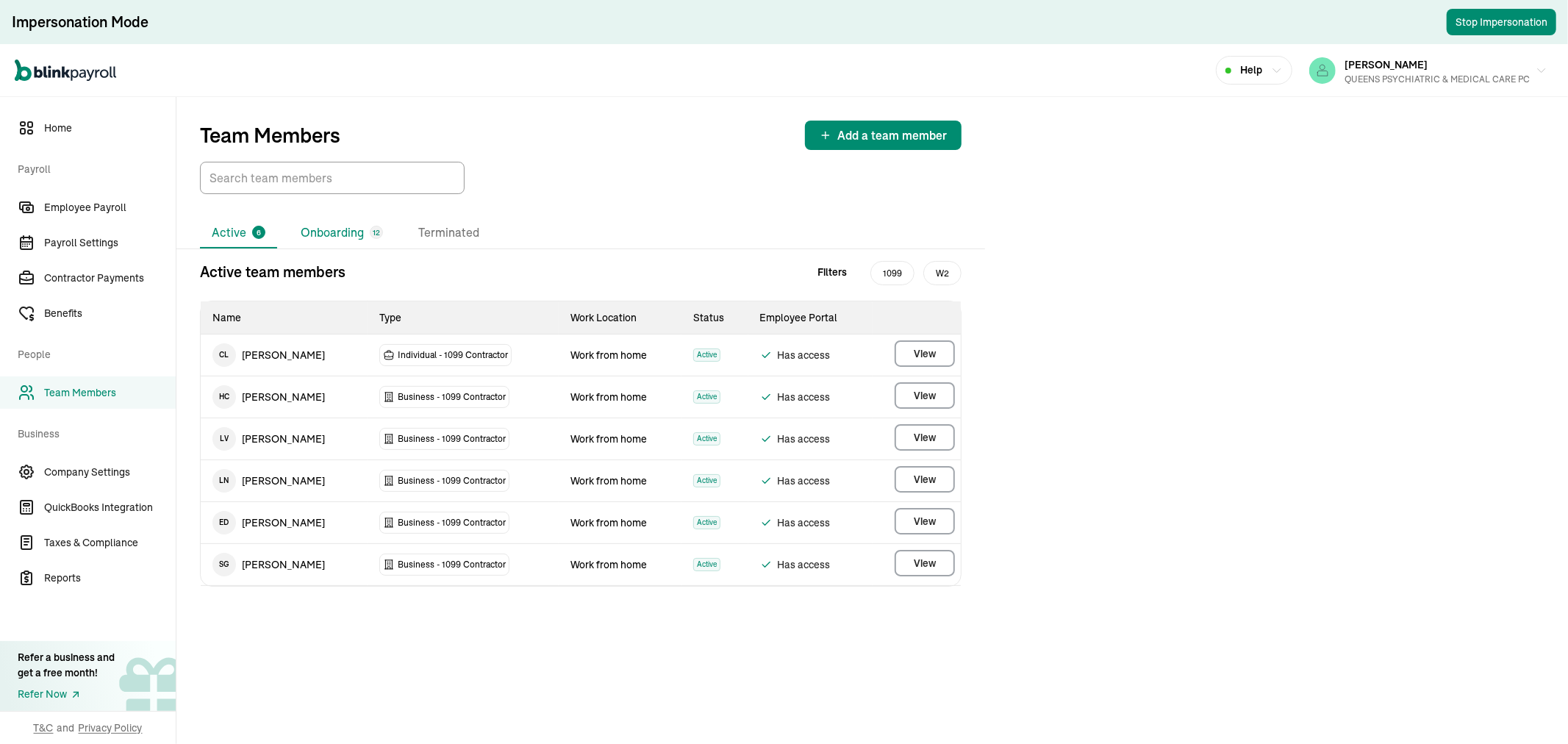
click at [336, 218] on li "Onboarding 12" at bounding box center [342, 233] width 106 height 31
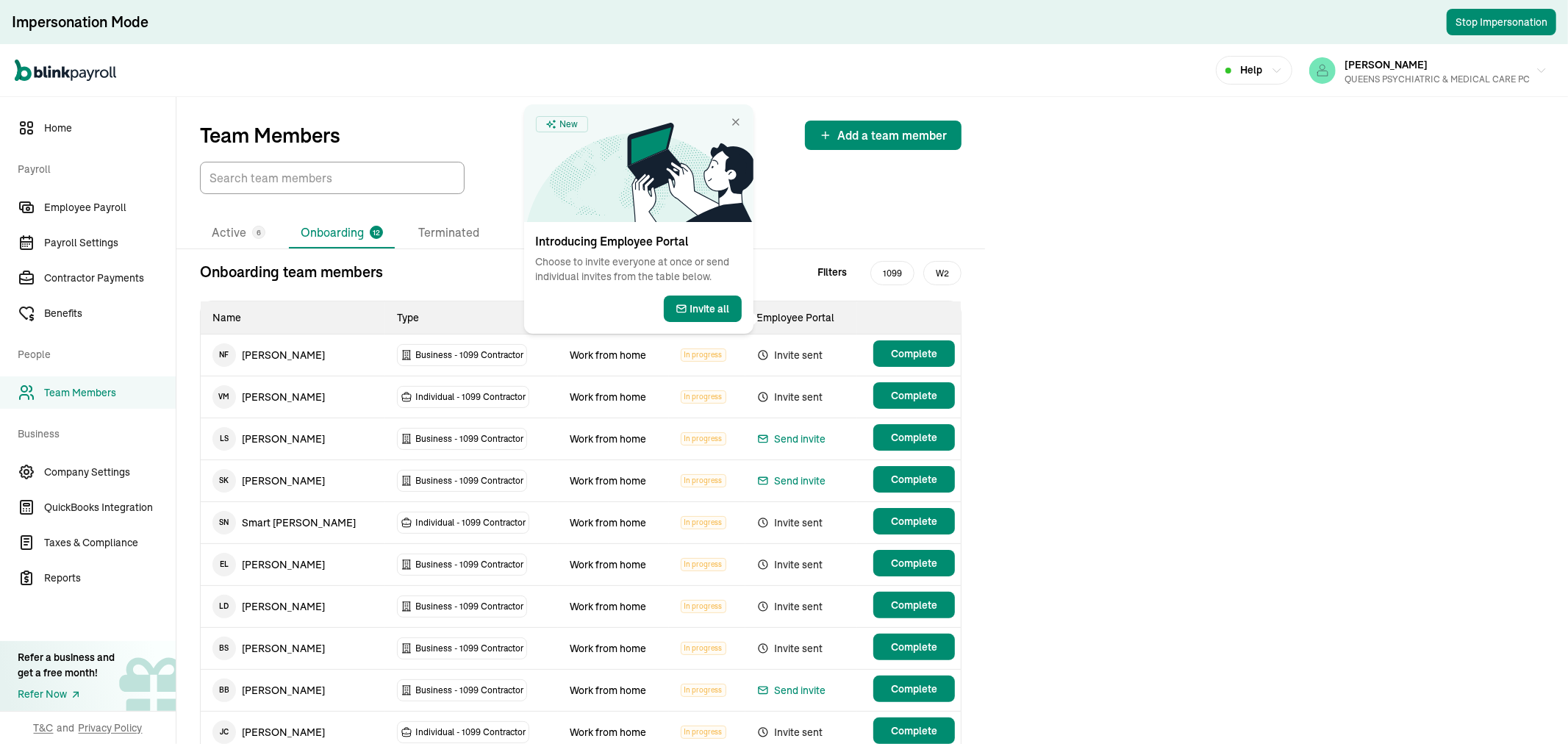
click at [921, 356] on span "Complete" at bounding box center [914, 353] width 46 height 14
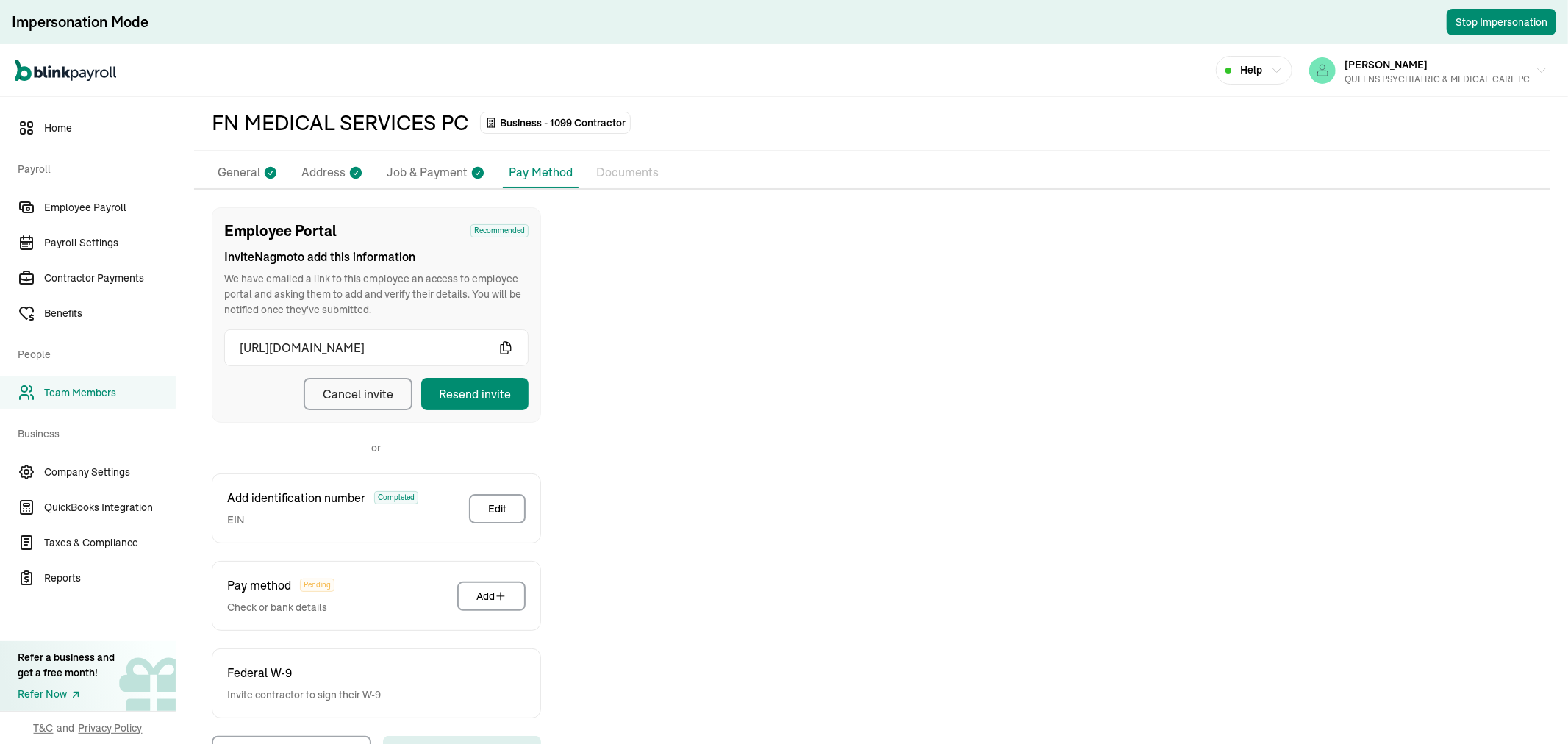
scroll to position [115, 0]
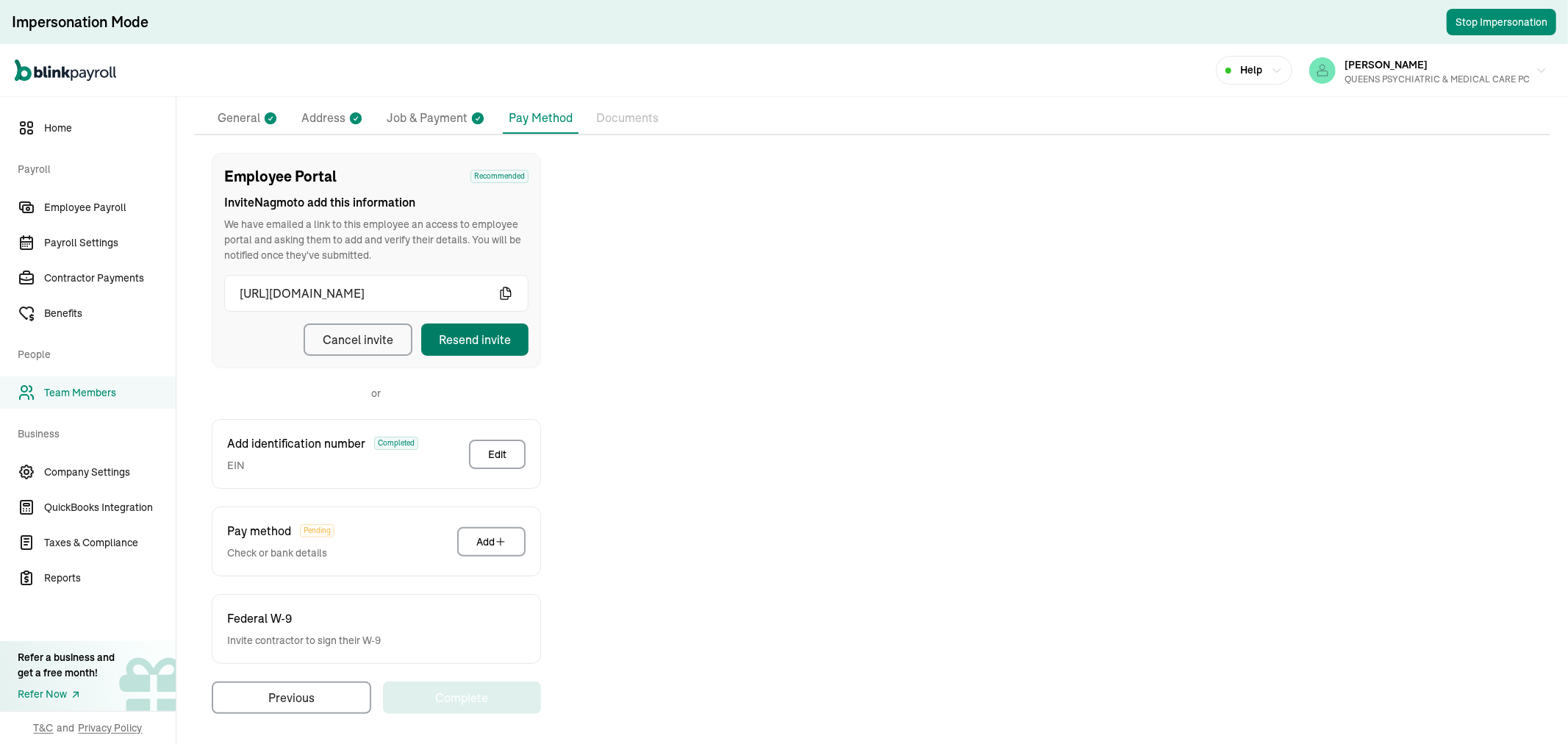
click at [489, 327] on button "Resend invite" at bounding box center [474, 340] width 107 height 33
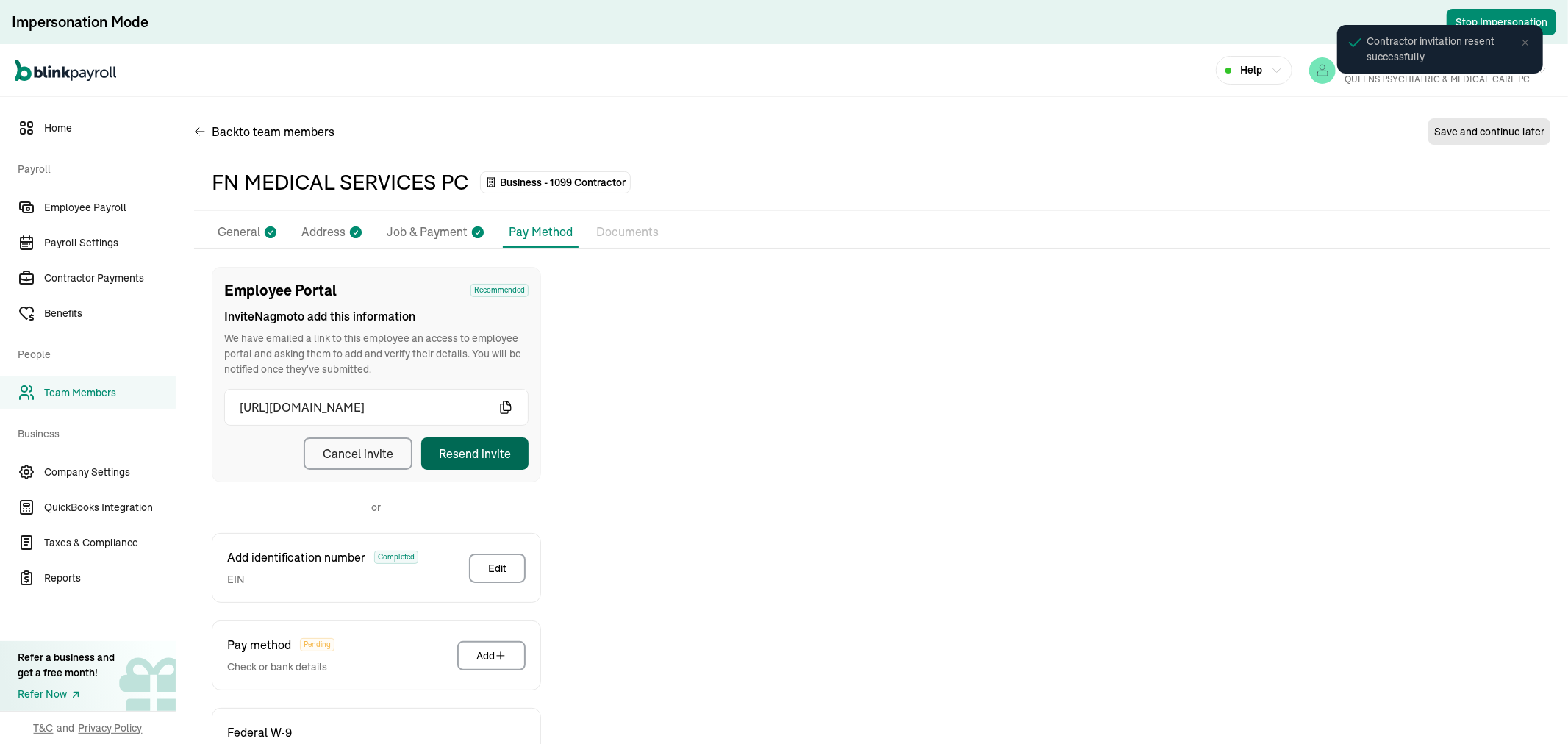
scroll to position [0, 0]
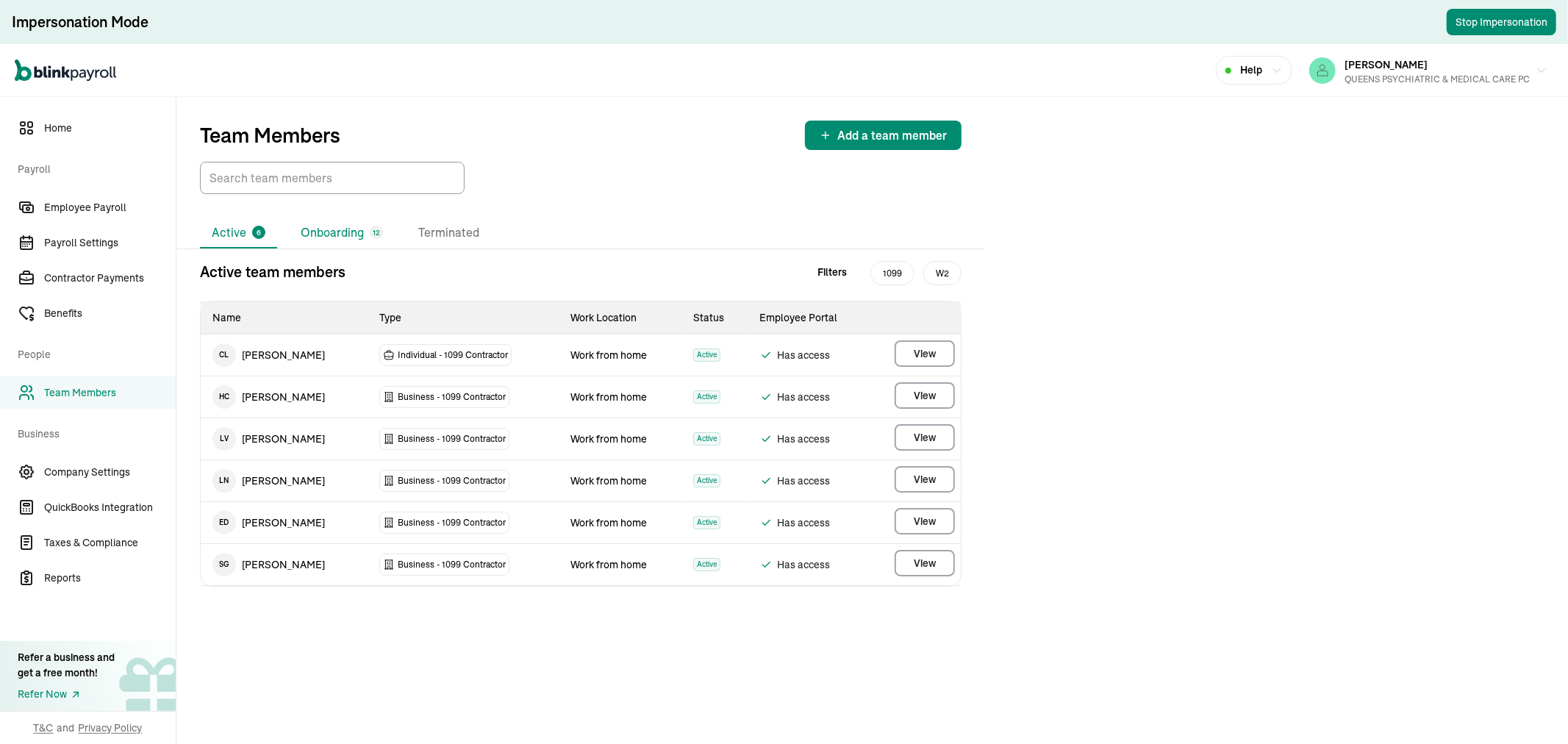
click at [323, 229] on li "Onboarding 12" at bounding box center [342, 233] width 106 height 31
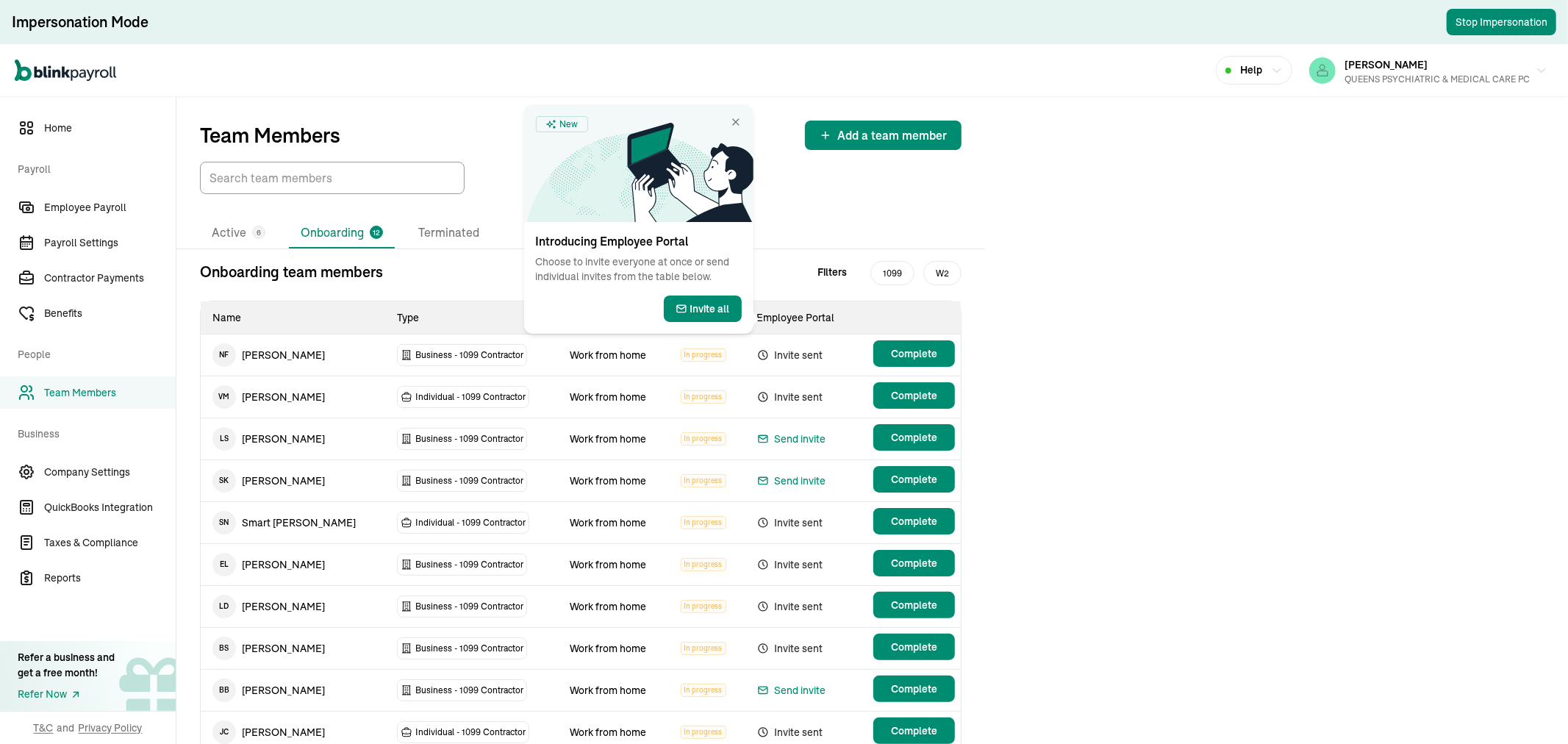
scroll to position [144, 0]
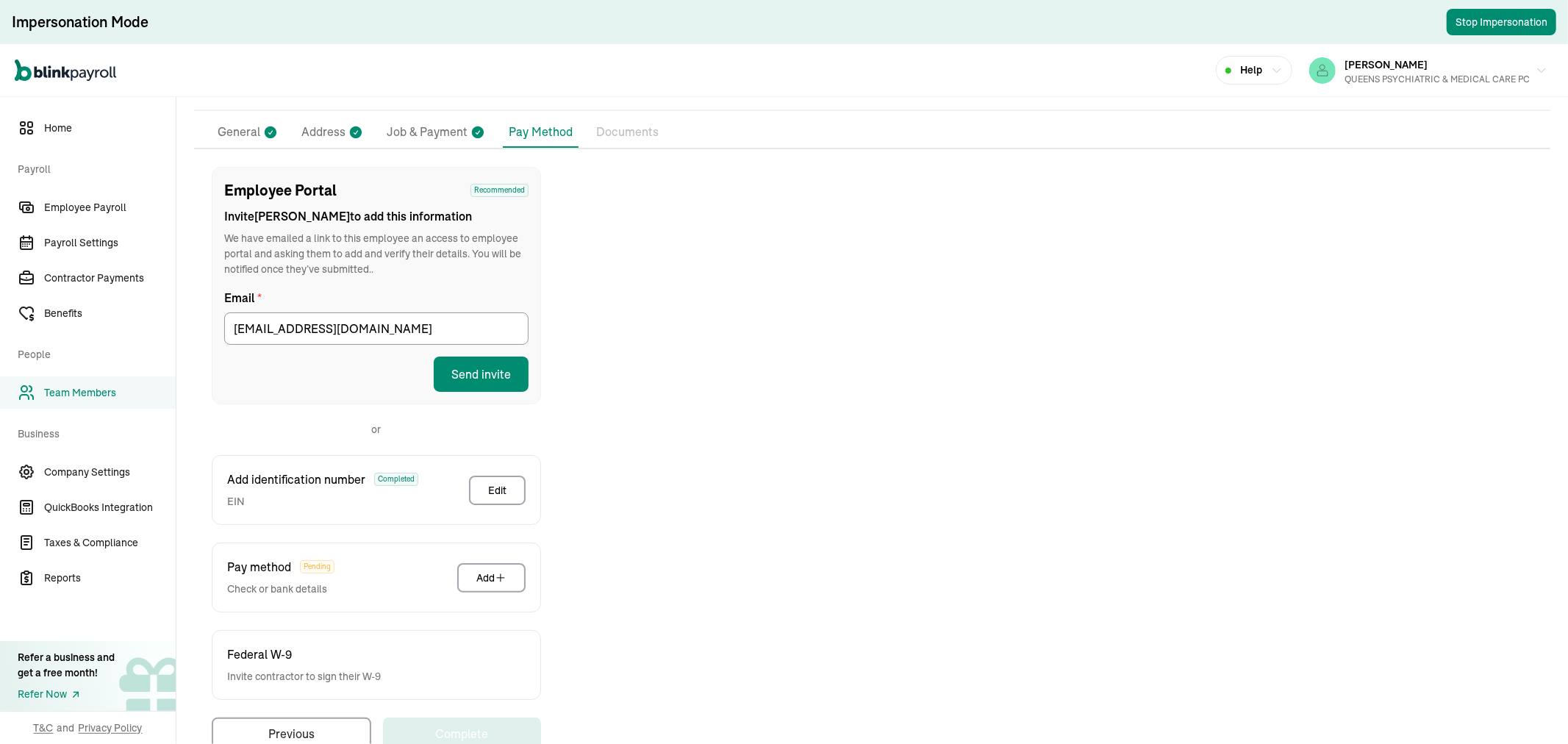
scroll to position [137, 0]
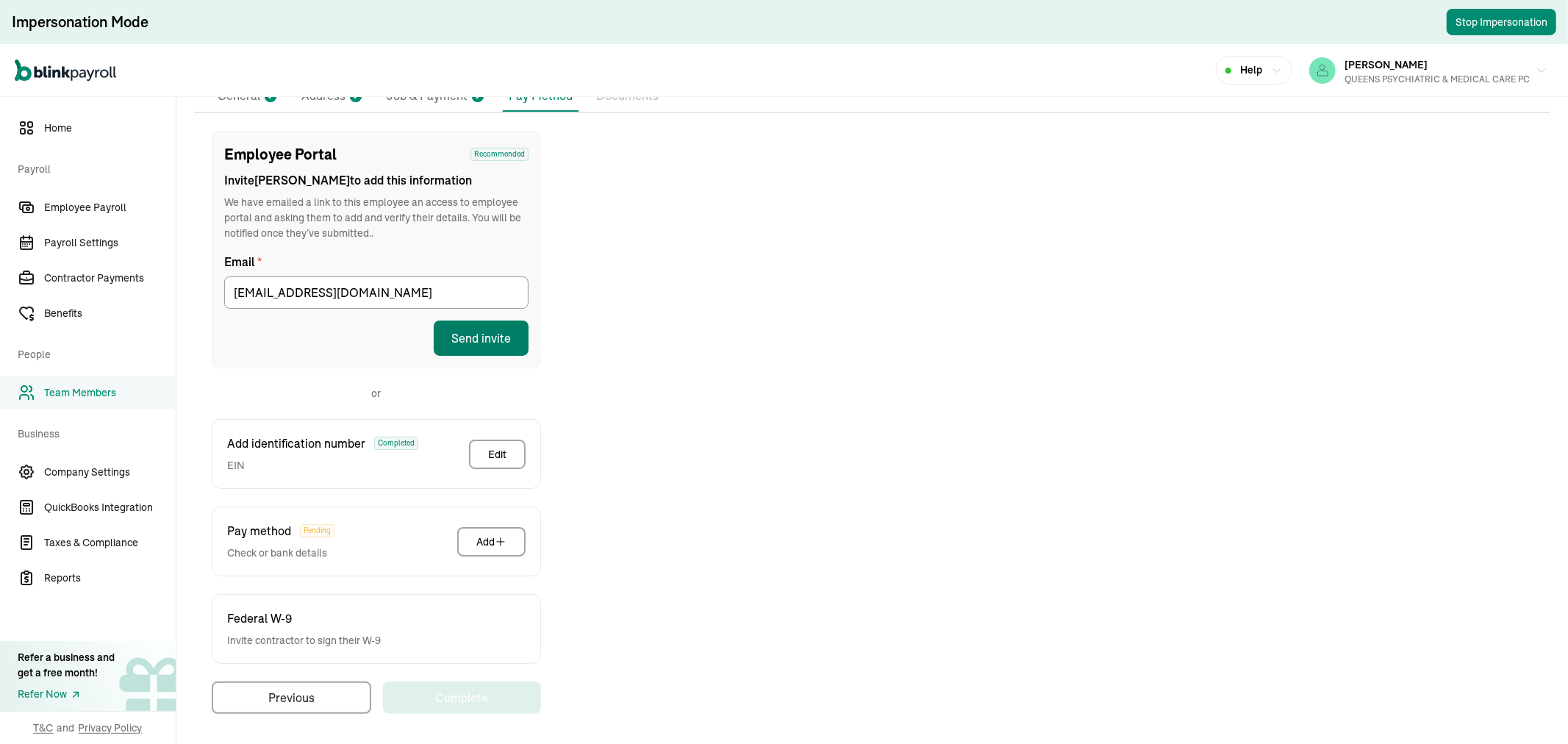
click at [497, 333] on button "Send invite" at bounding box center [481, 338] width 95 height 36
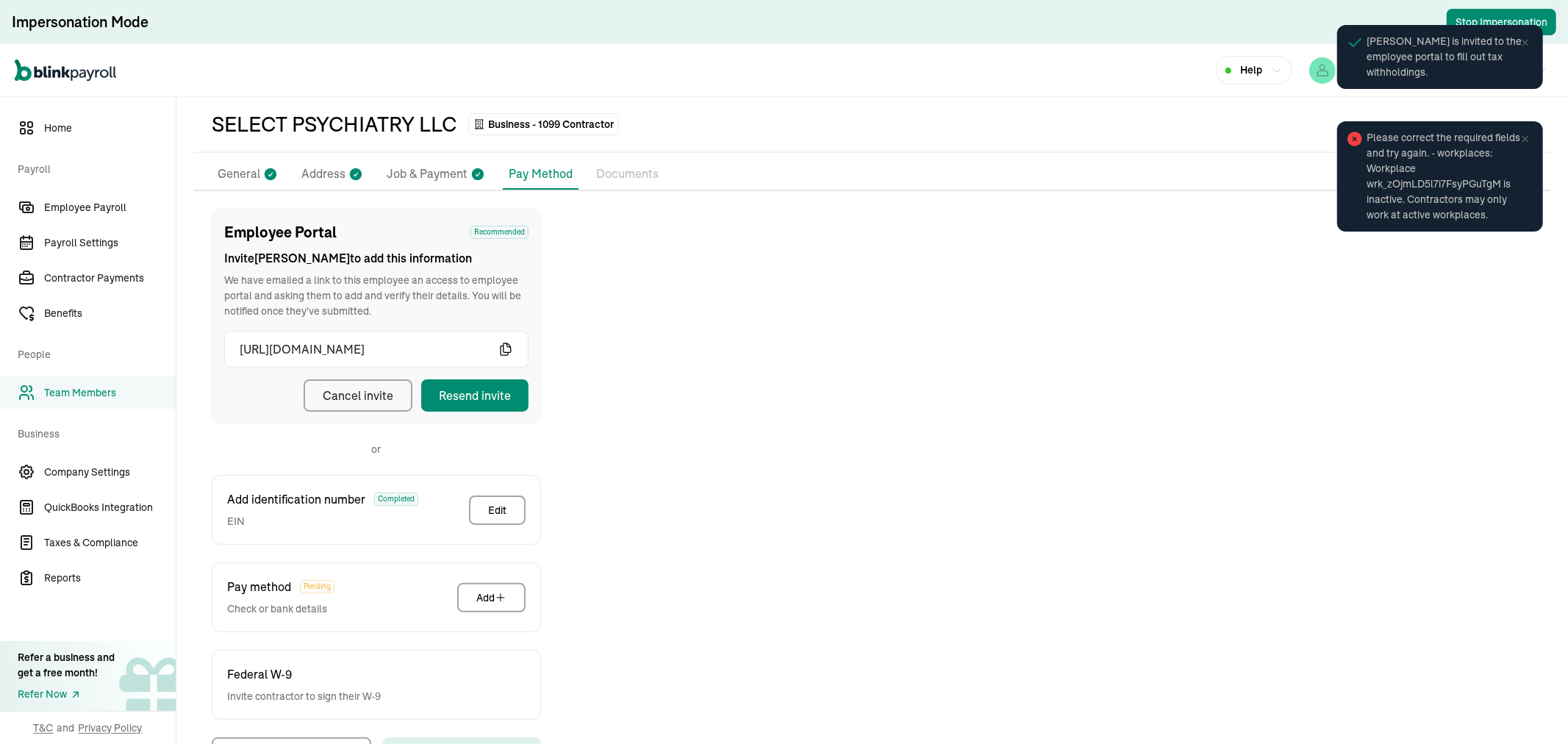
scroll to position [0, 0]
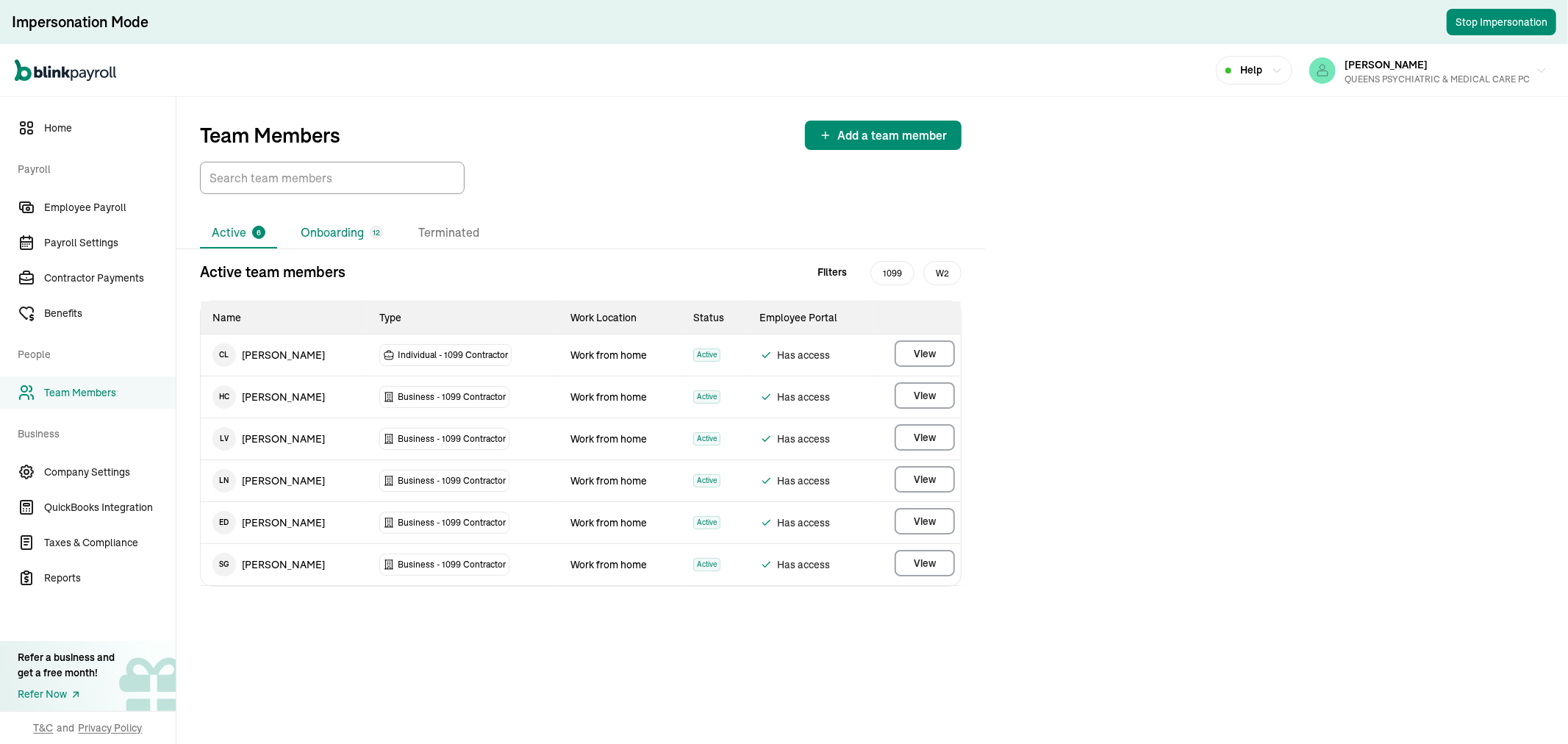
click at [351, 220] on li "Onboarding 12" at bounding box center [342, 233] width 106 height 31
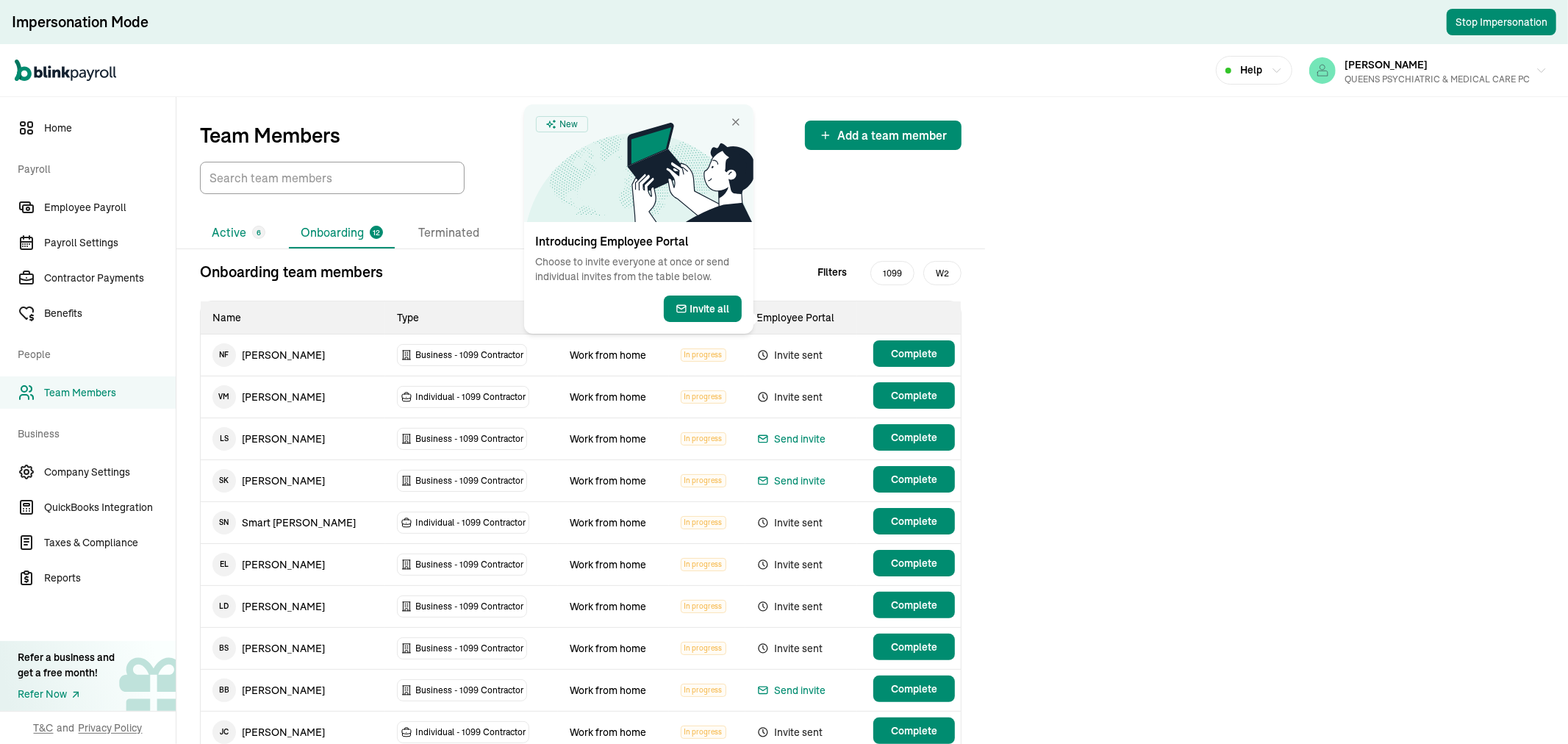
click at [237, 234] on li "Active 6" at bounding box center [238, 233] width 77 height 31
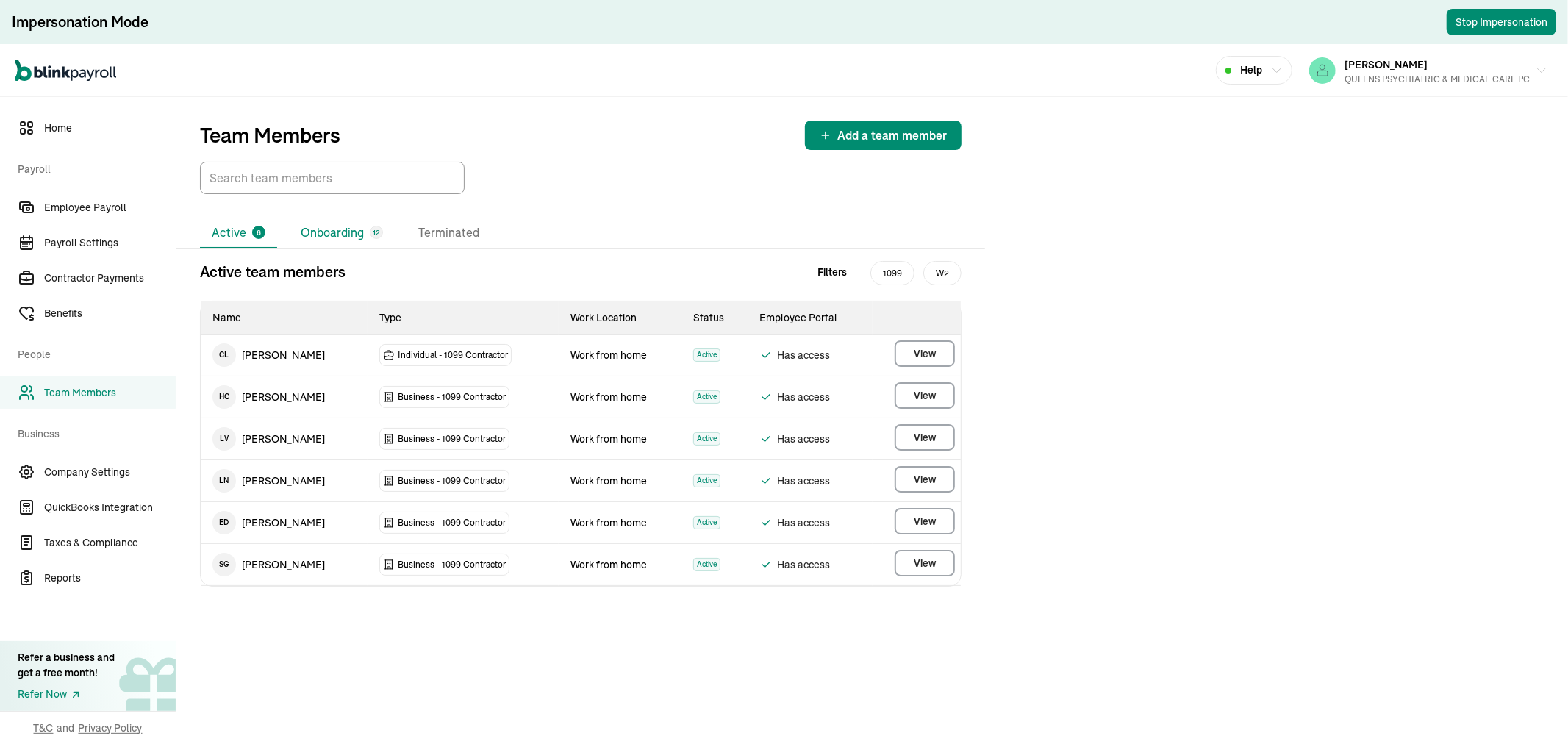
click at [335, 233] on li "Onboarding 12" at bounding box center [342, 233] width 106 height 31
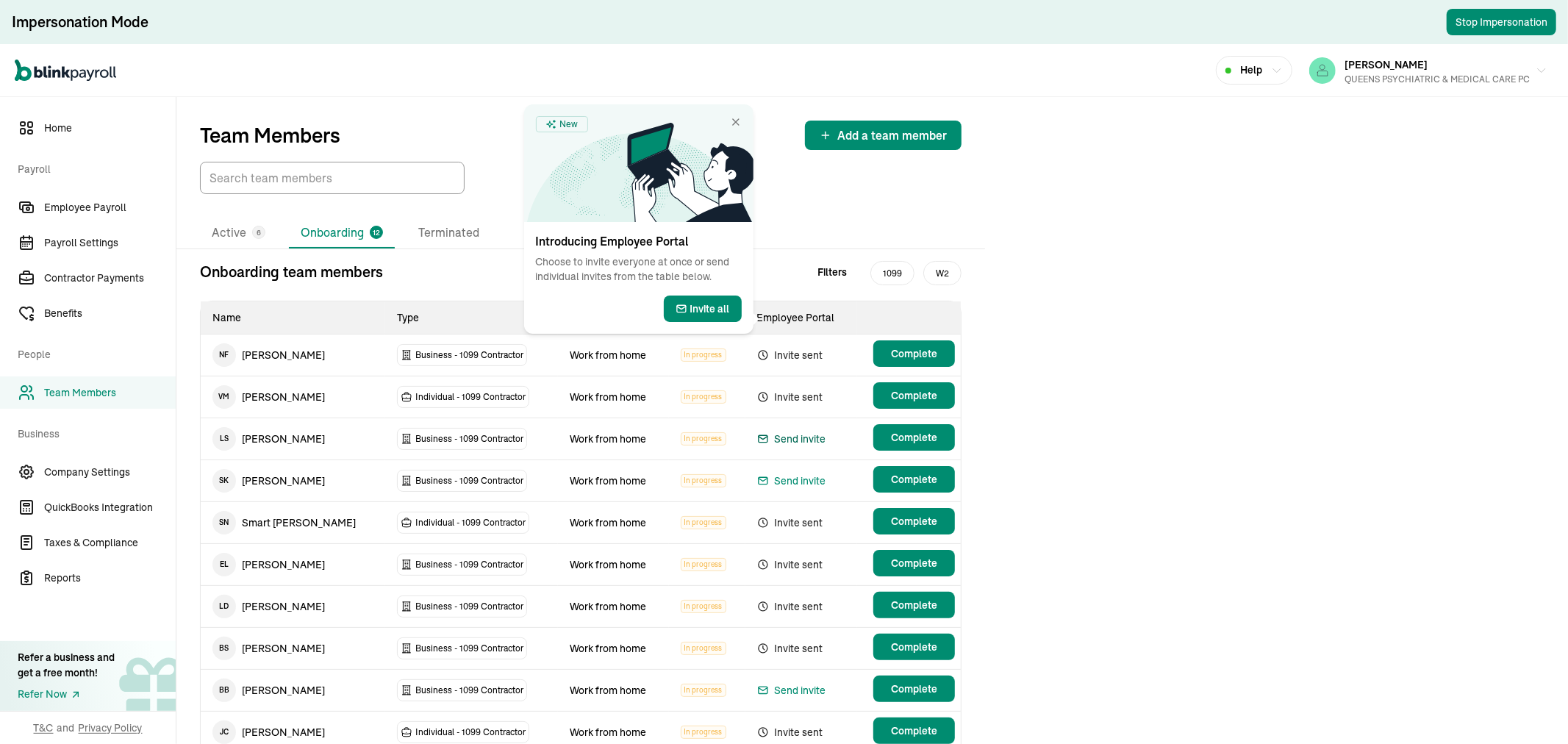
click at [770, 430] on div "Send invite" at bounding box center [791, 439] width 69 height 17
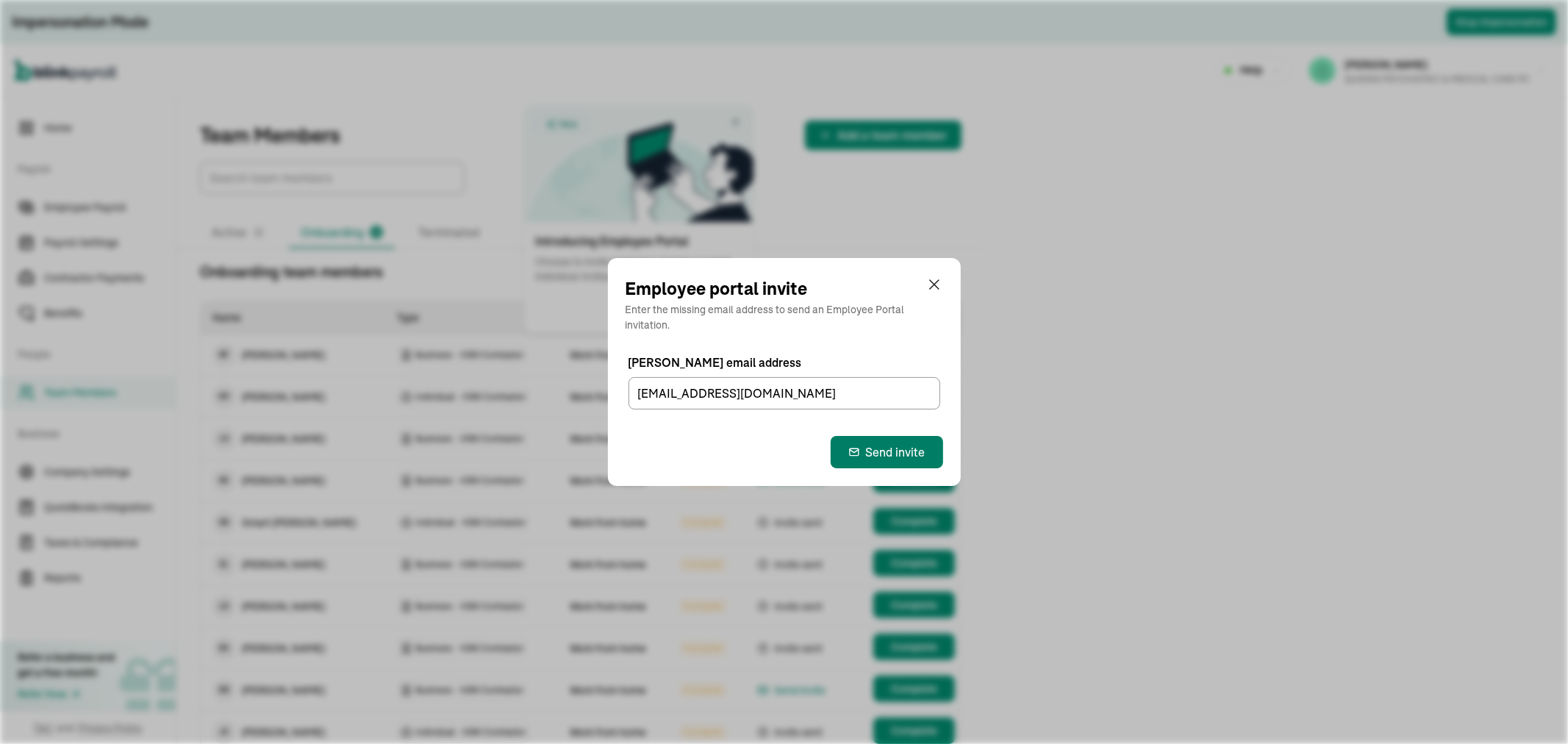
click at [867, 449] on div "Send invite" at bounding box center [887, 452] width 77 height 17
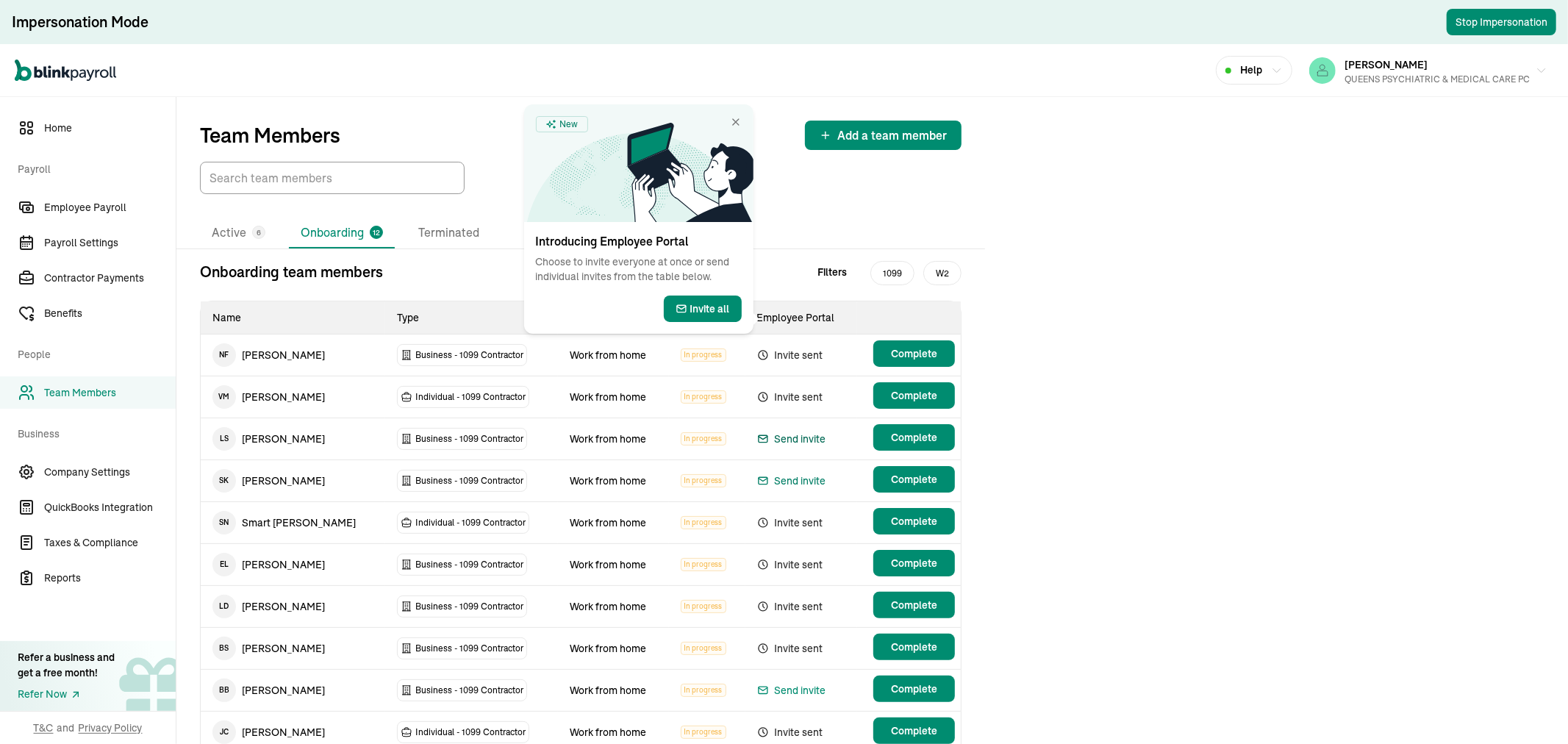
click at [788, 478] on div "Send invite" at bounding box center [791, 481] width 69 height 17
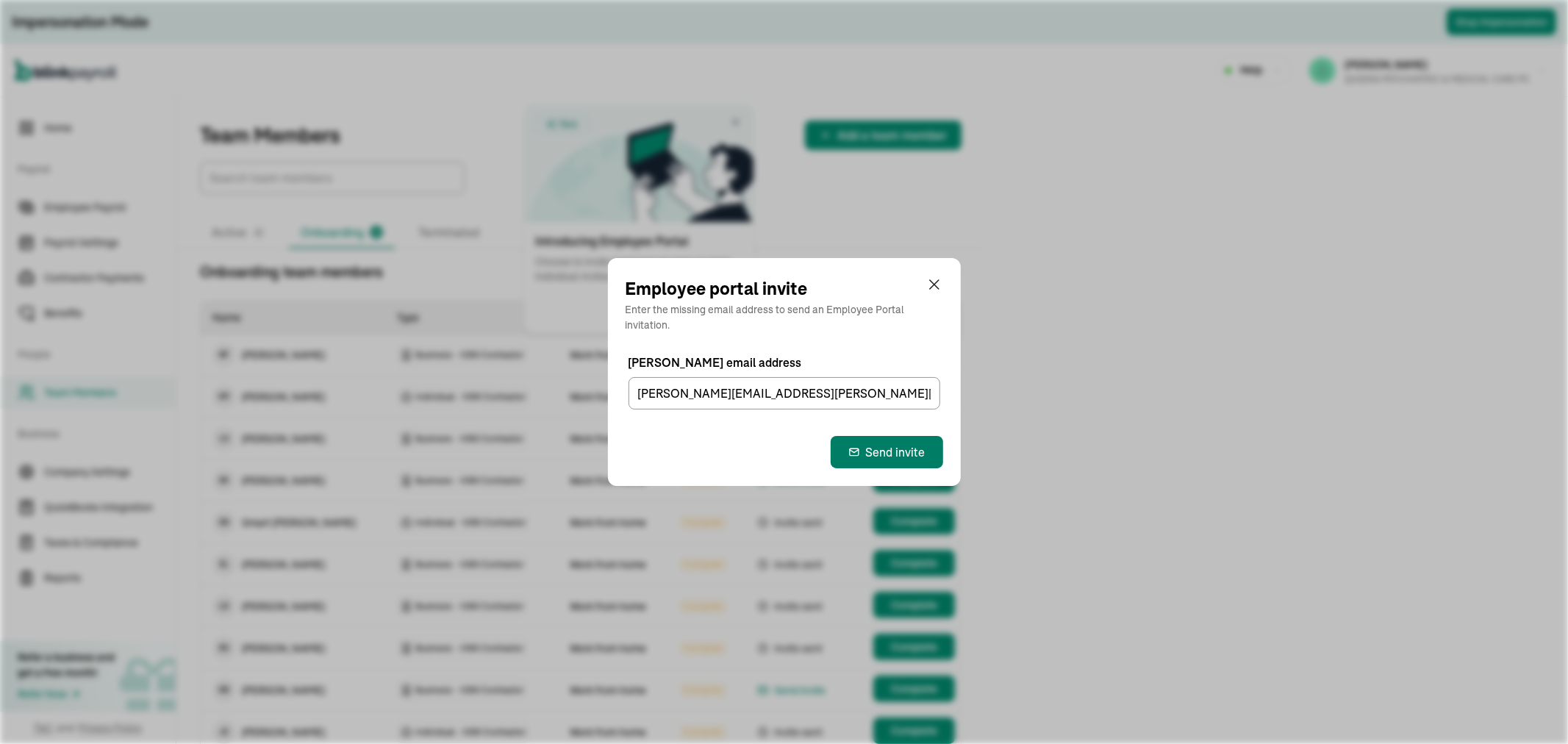
click at [894, 446] on div "Send invite" at bounding box center [887, 452] width 77 height 17
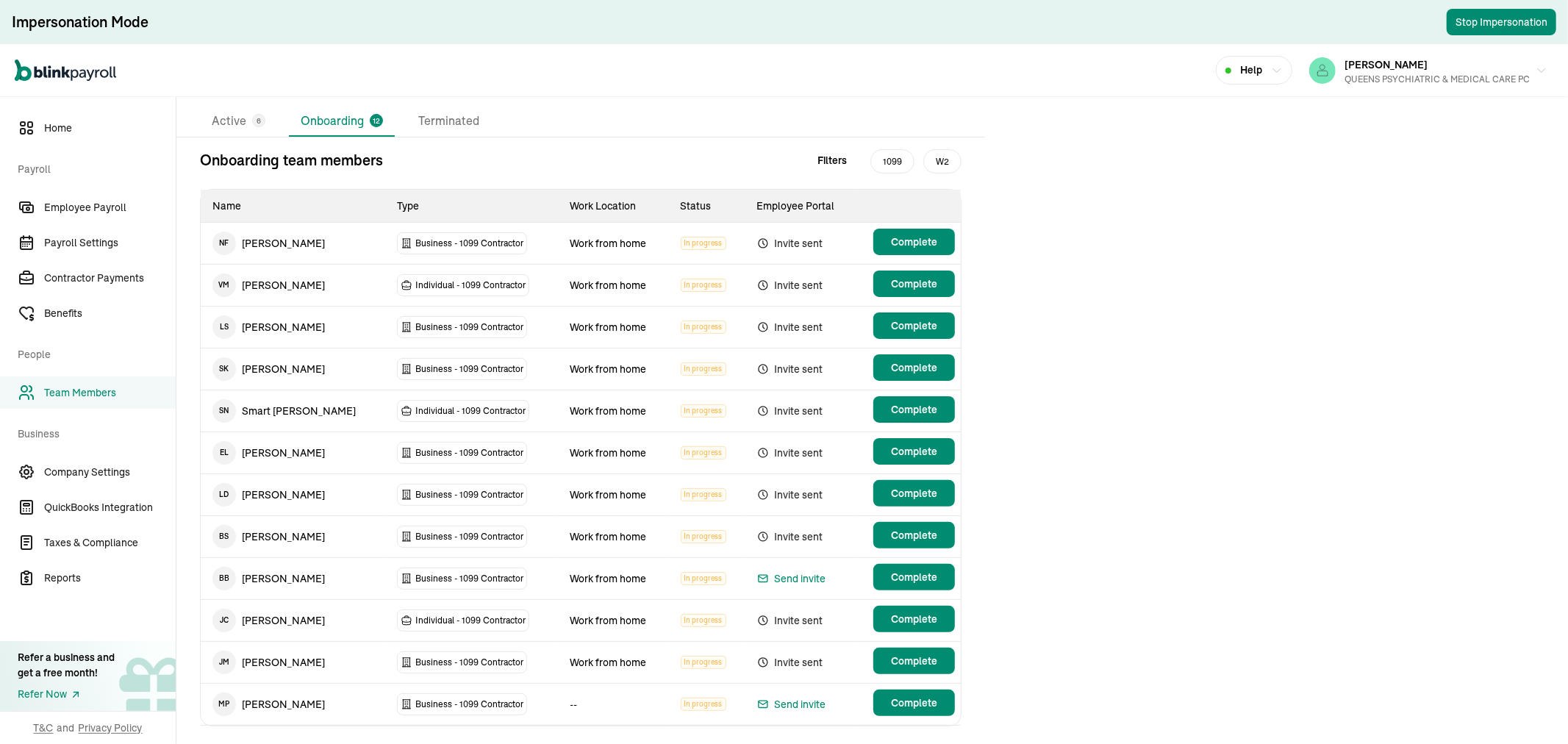
scroll to position [144, 0]
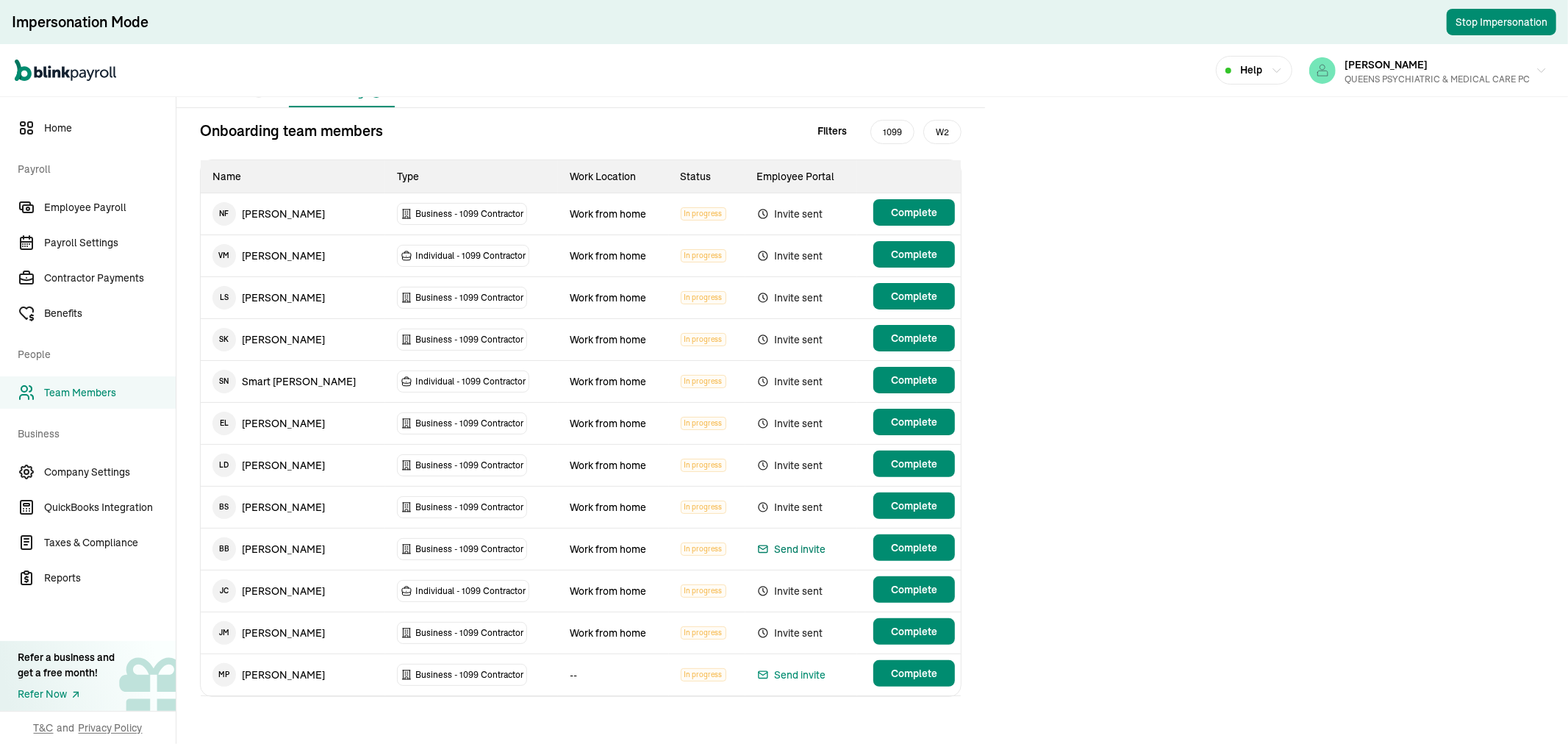
click at [795, 549] on div "Send invite" at bounding box center [791, 549] width 69 height 17
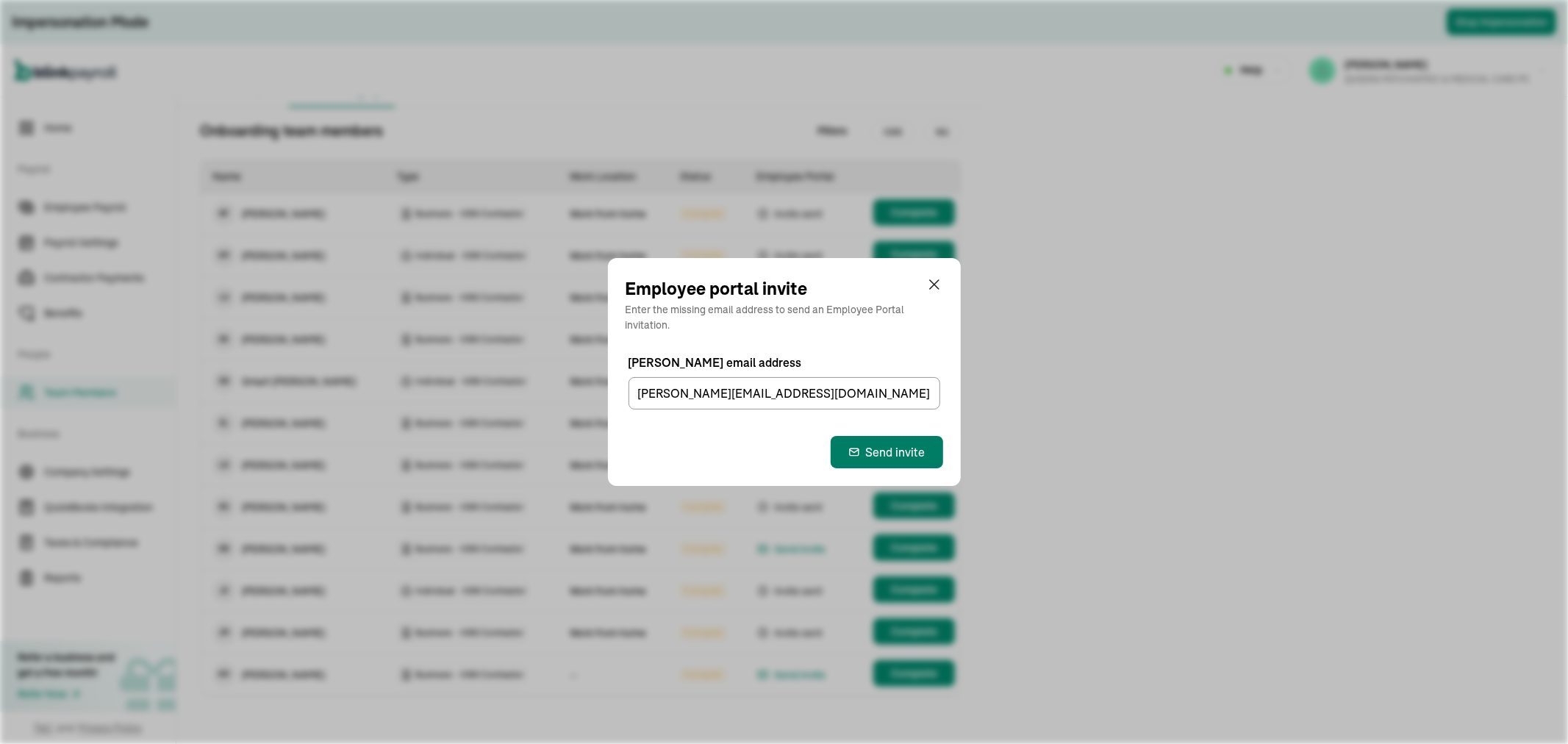
click at [864, 444] on div "Send invite" at bounding box center [887, 452] width 77 height 17
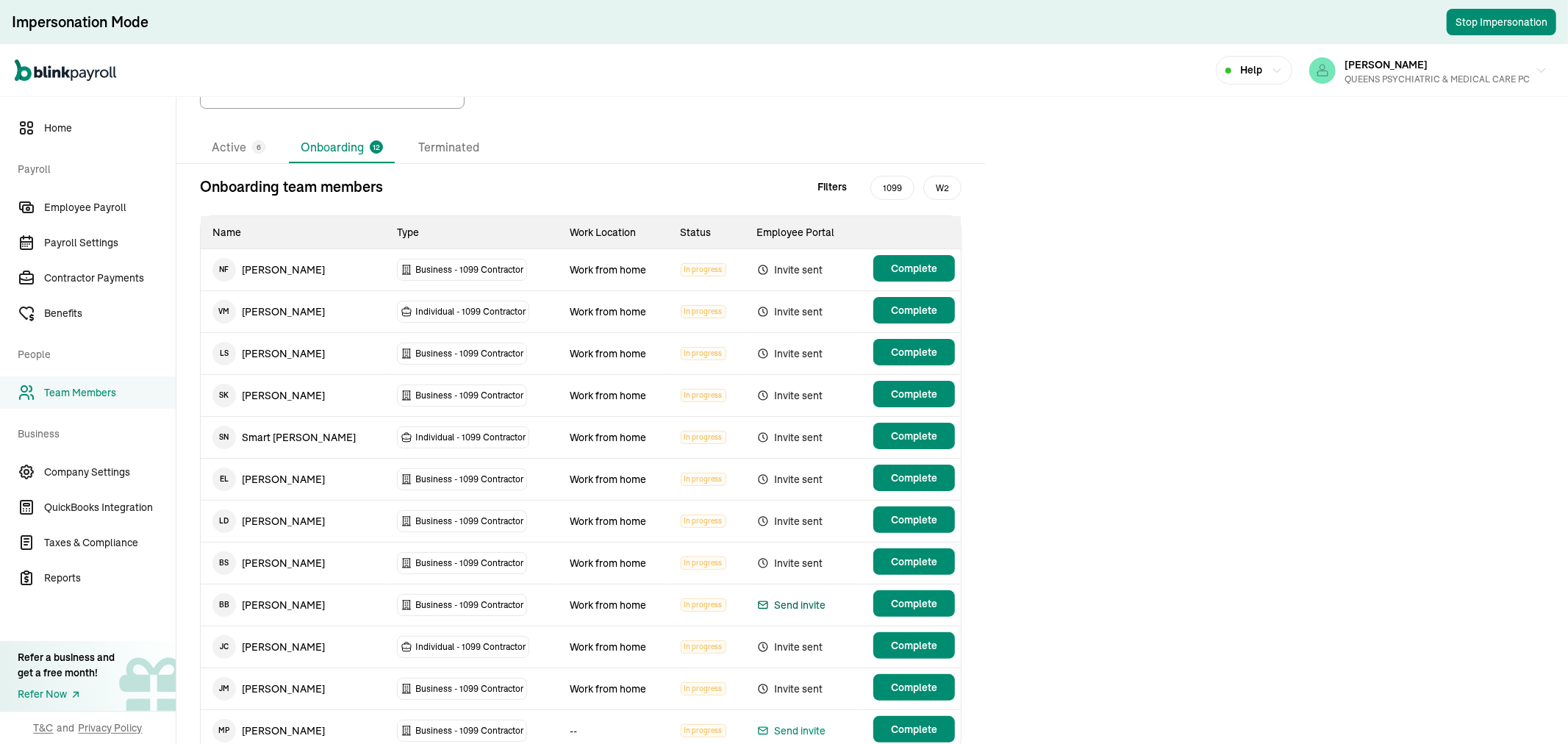
scroll to position [0, 0]
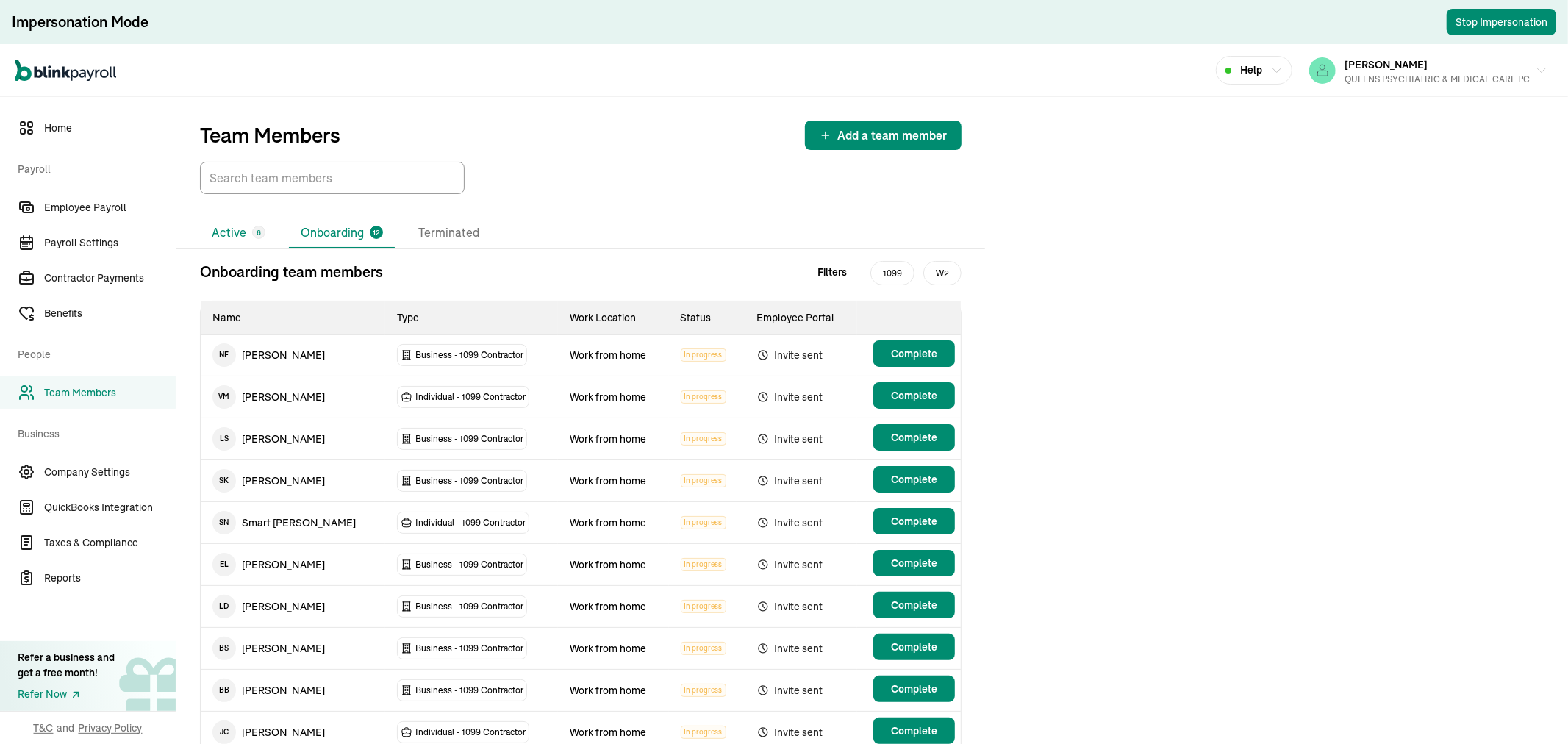
click at [240, 233] on li "Active 6" at bounding box center [238, 233] width 77 height 31
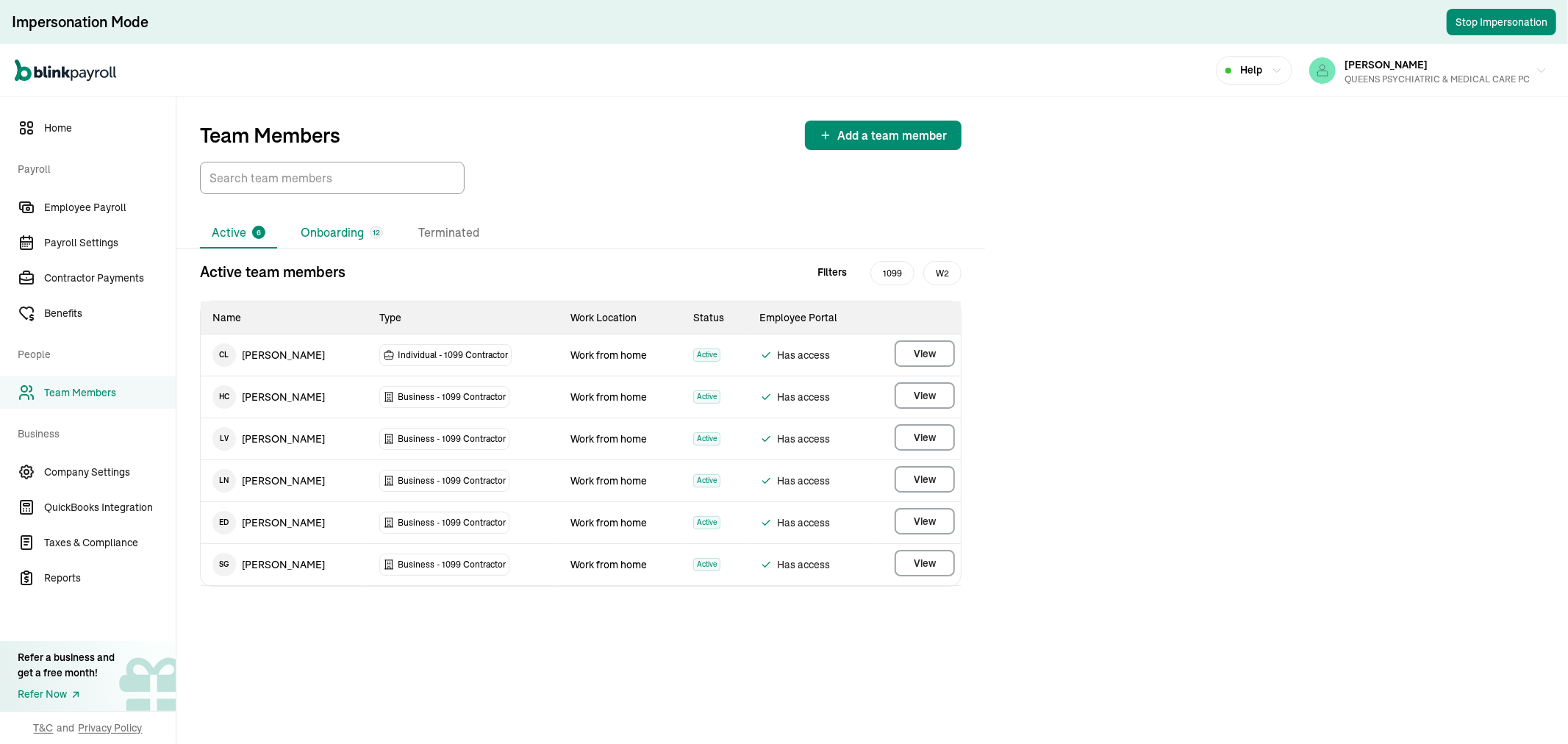
click at [314, 233] on li "Onboarding 12" at bounding box center [342, 233] width 106 height 31
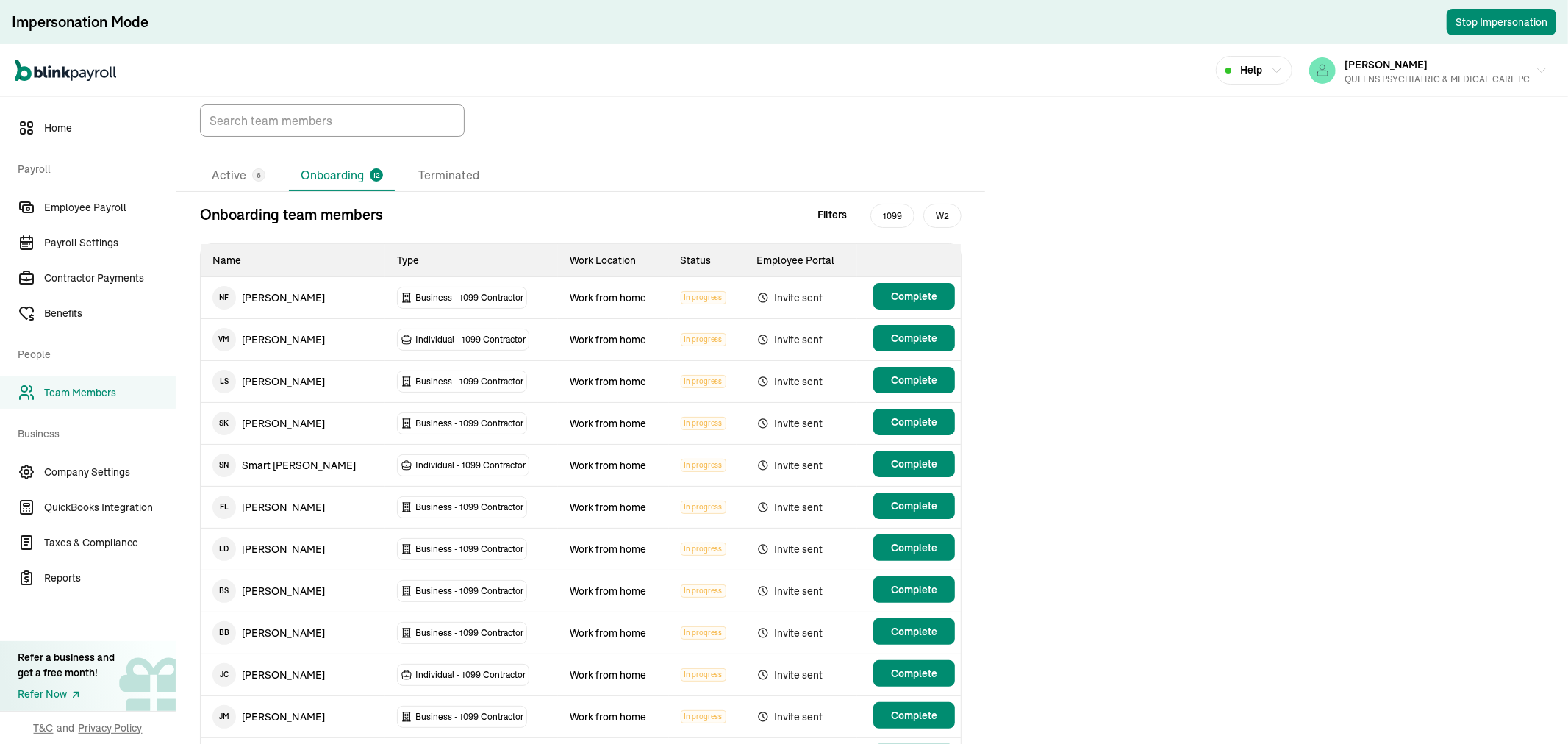
scroll to position [144, 0]
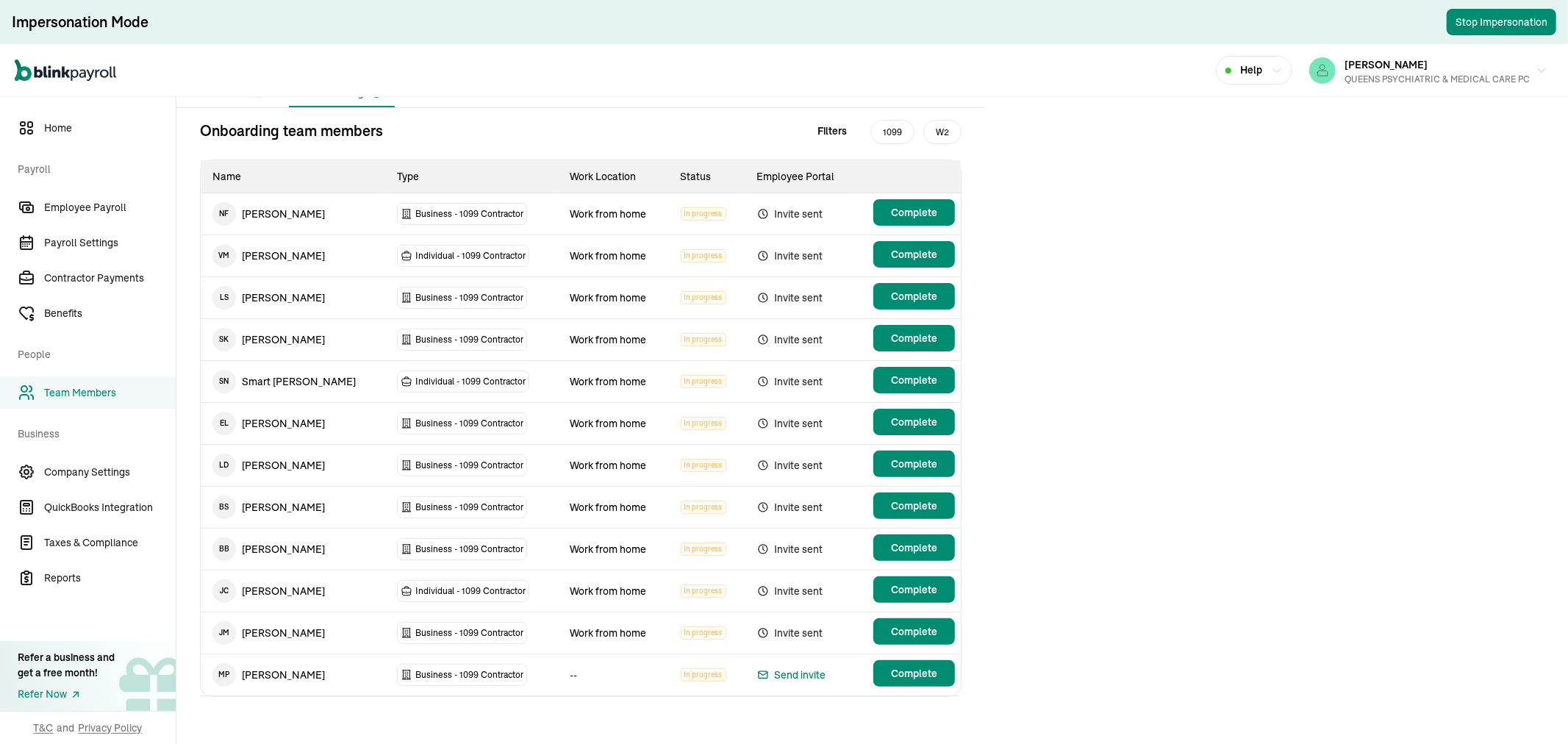
click at [782, 666] on div "Send invite" at bounding box center [791, 675] width 69 height 17
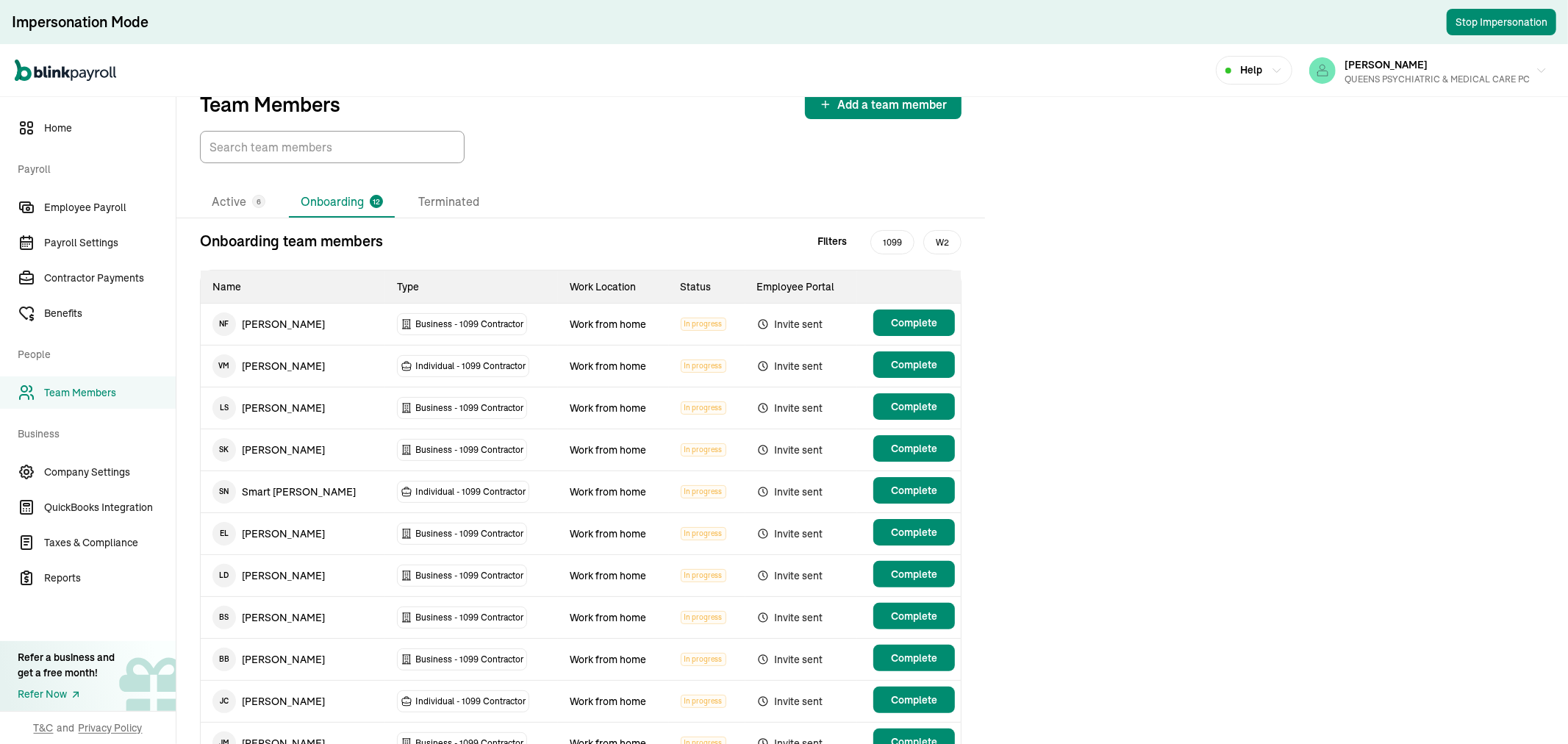
scroll to position [0, 0]
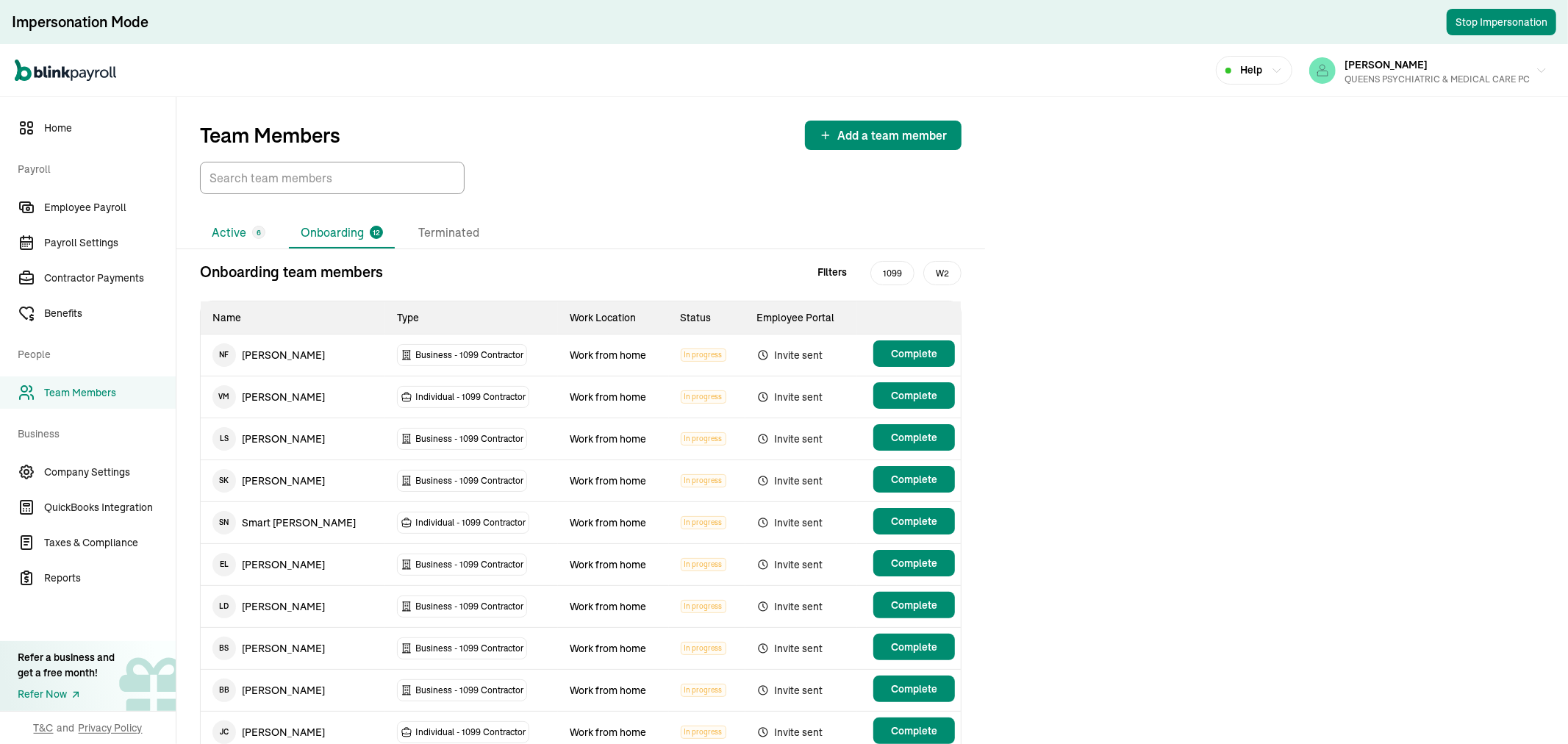
click at [242, 233] on li "Active 6" at bounding box center [238, 233] width 77 height 31
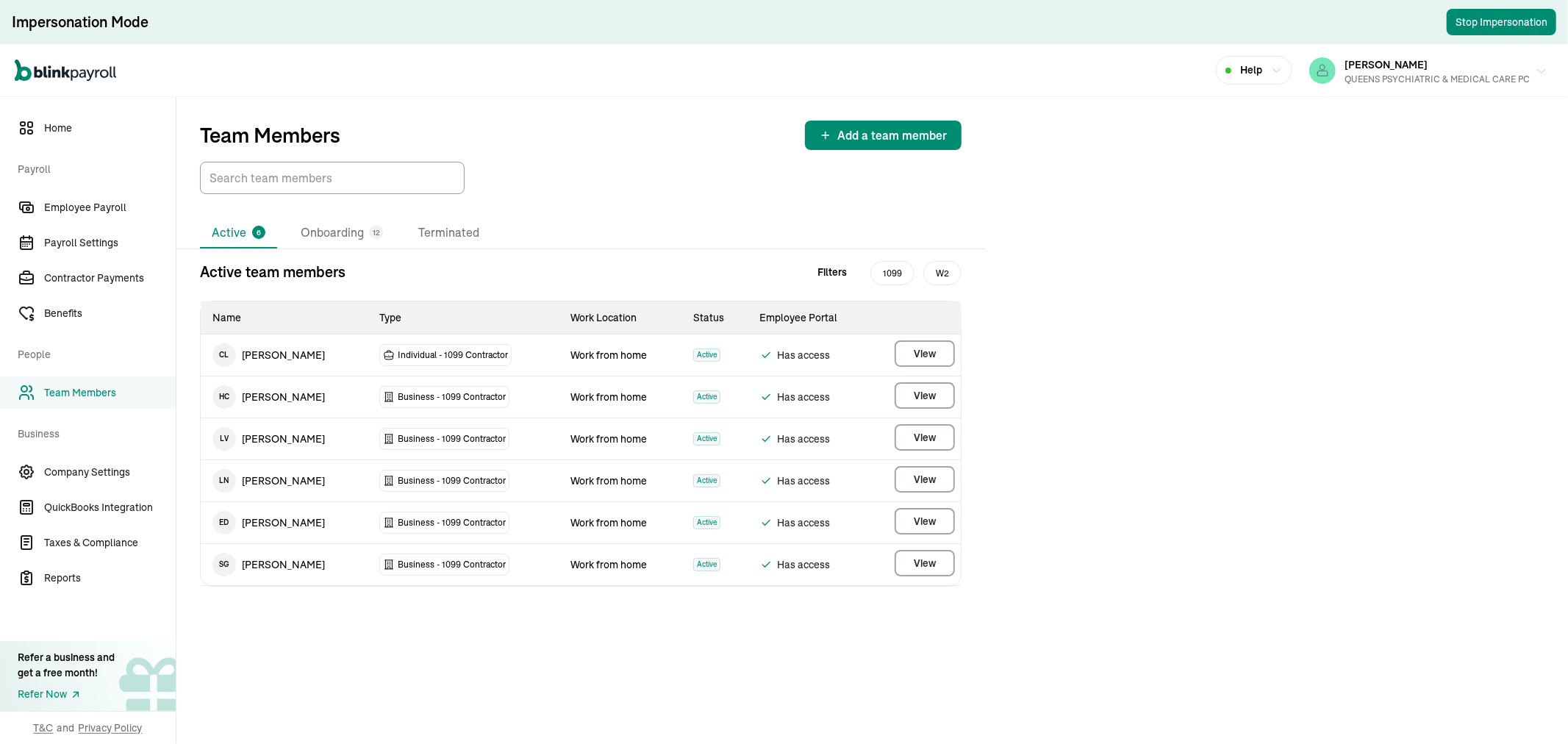
click at [1421, 69] on span "[PERSON_NAME]" at bounding box center [1386, 65] width 83 height 14
click at [701, 72] on div "Open main menu Help MARIANA SANTIAGO QUEENS PSYCHIATRIC & MEDICAL CARE PC" at bounding box center [784, 70] width 1568 height 53
click at [323, 174] on input "TextInput" at bounding box center [332, 179] width 264 height 33
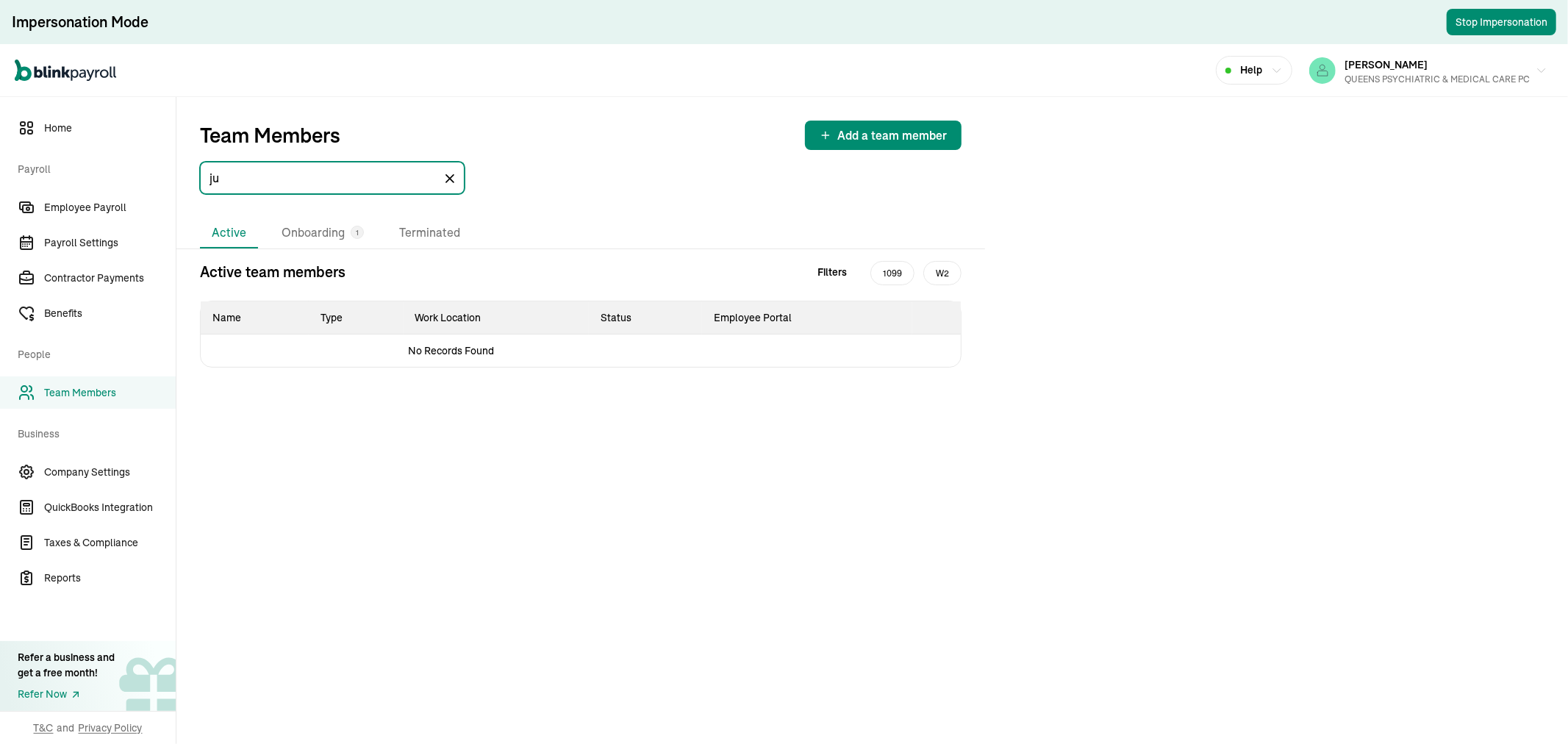
type input "j"
type input "g"
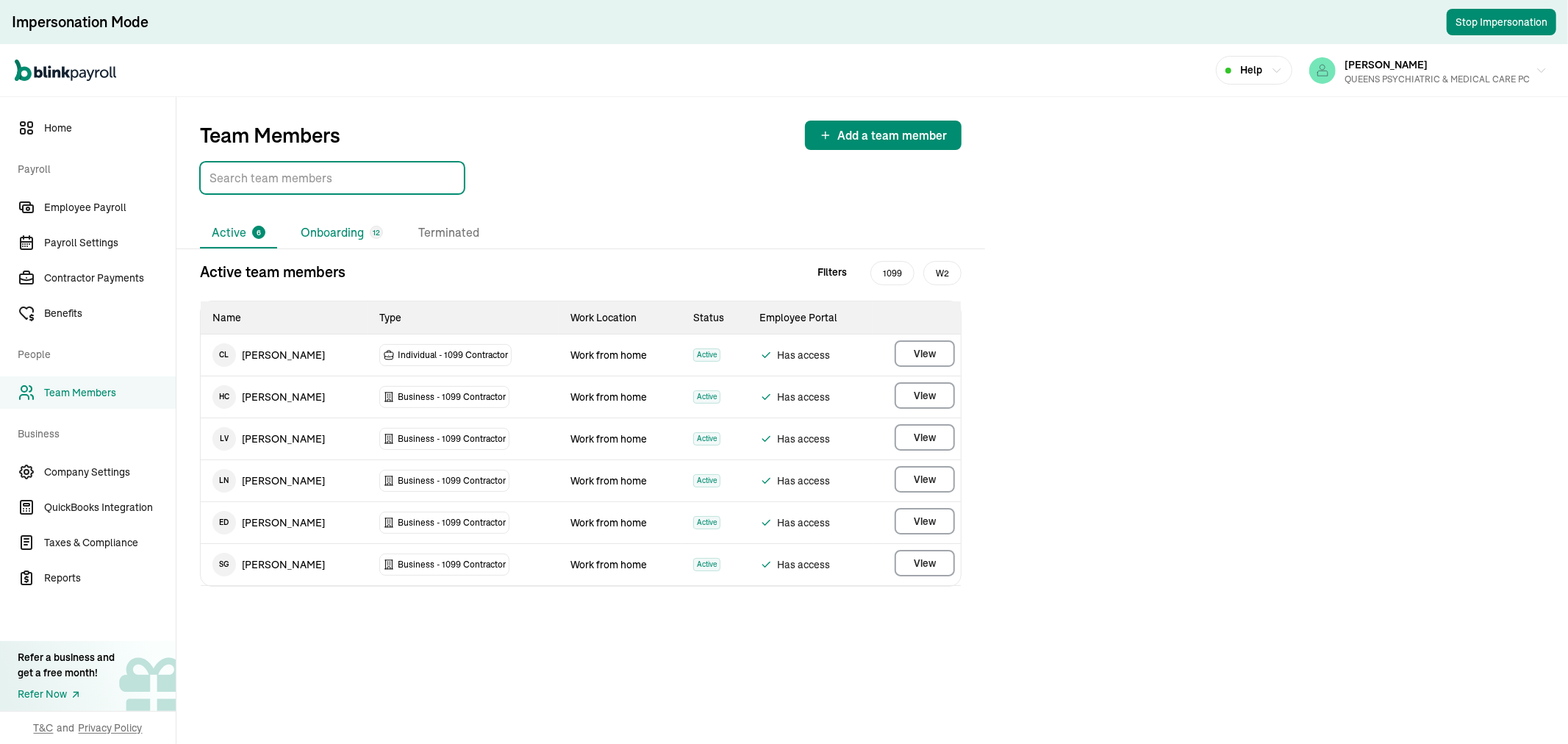
click at [335, 234] on li "Onboarding 12" at bounding box center [342, 233] width 106 height 31
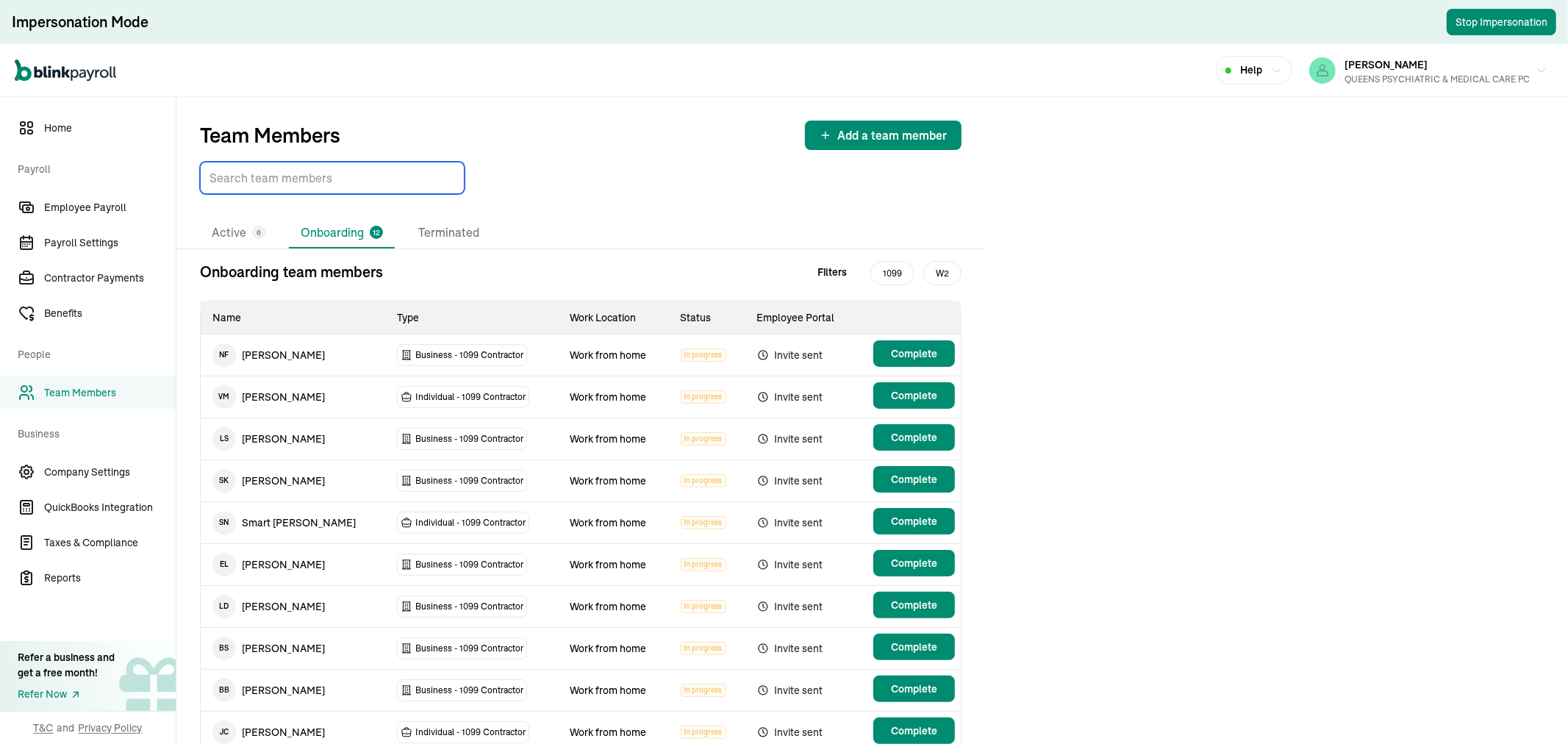
click at [287, 184] on input "TextInput" at bounding box center [332, 179] width 264 height 33
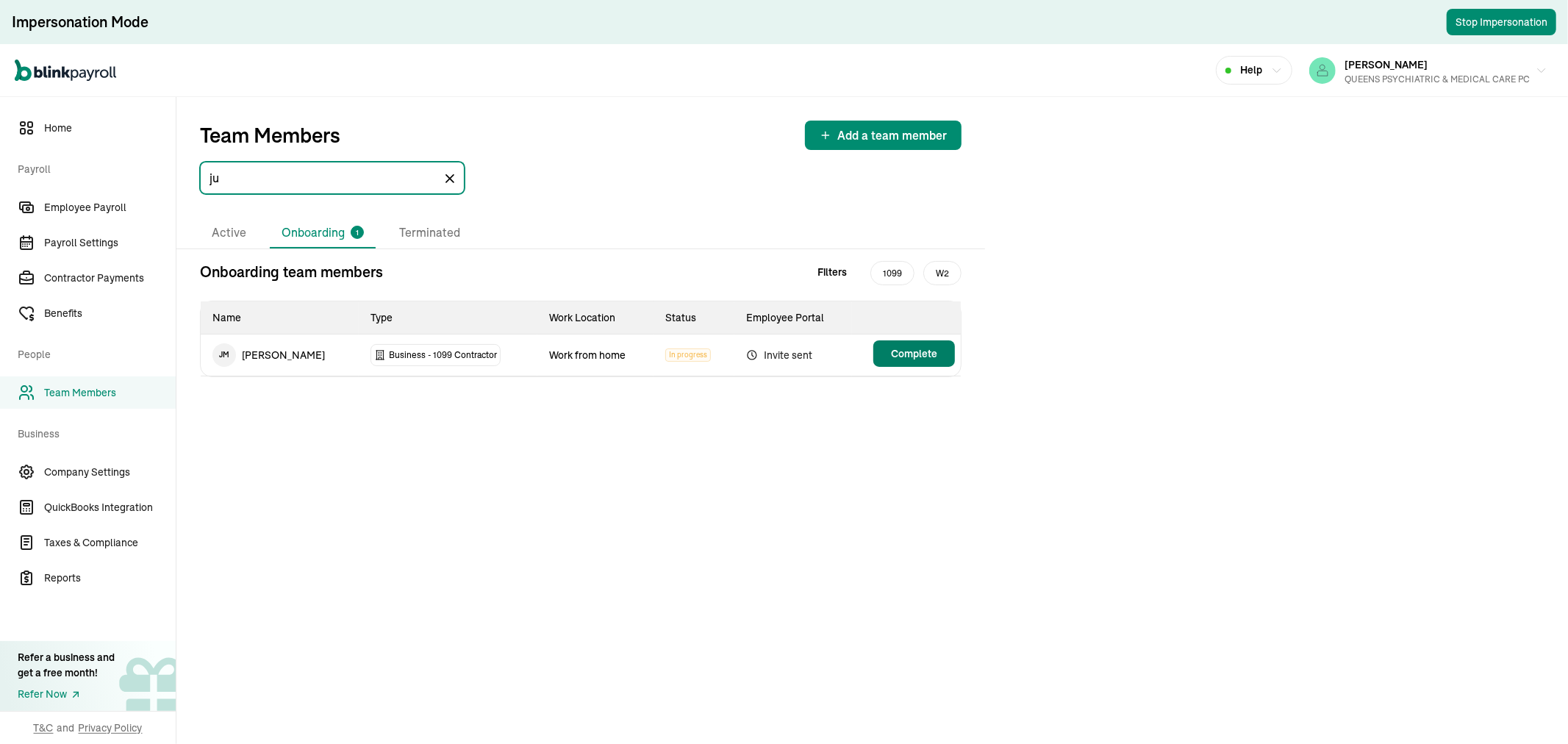
type input "ju"
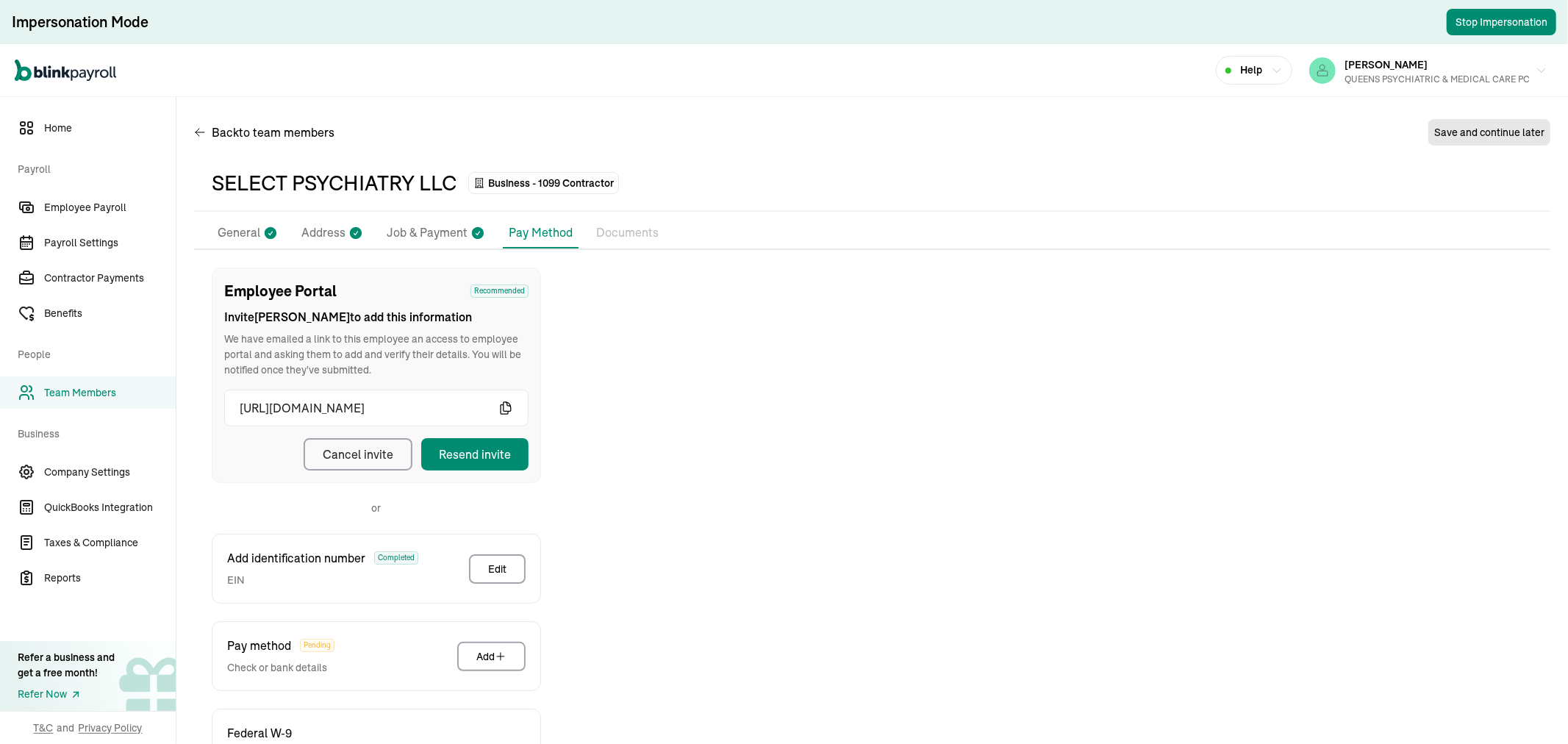
scroll to position [115, 0]
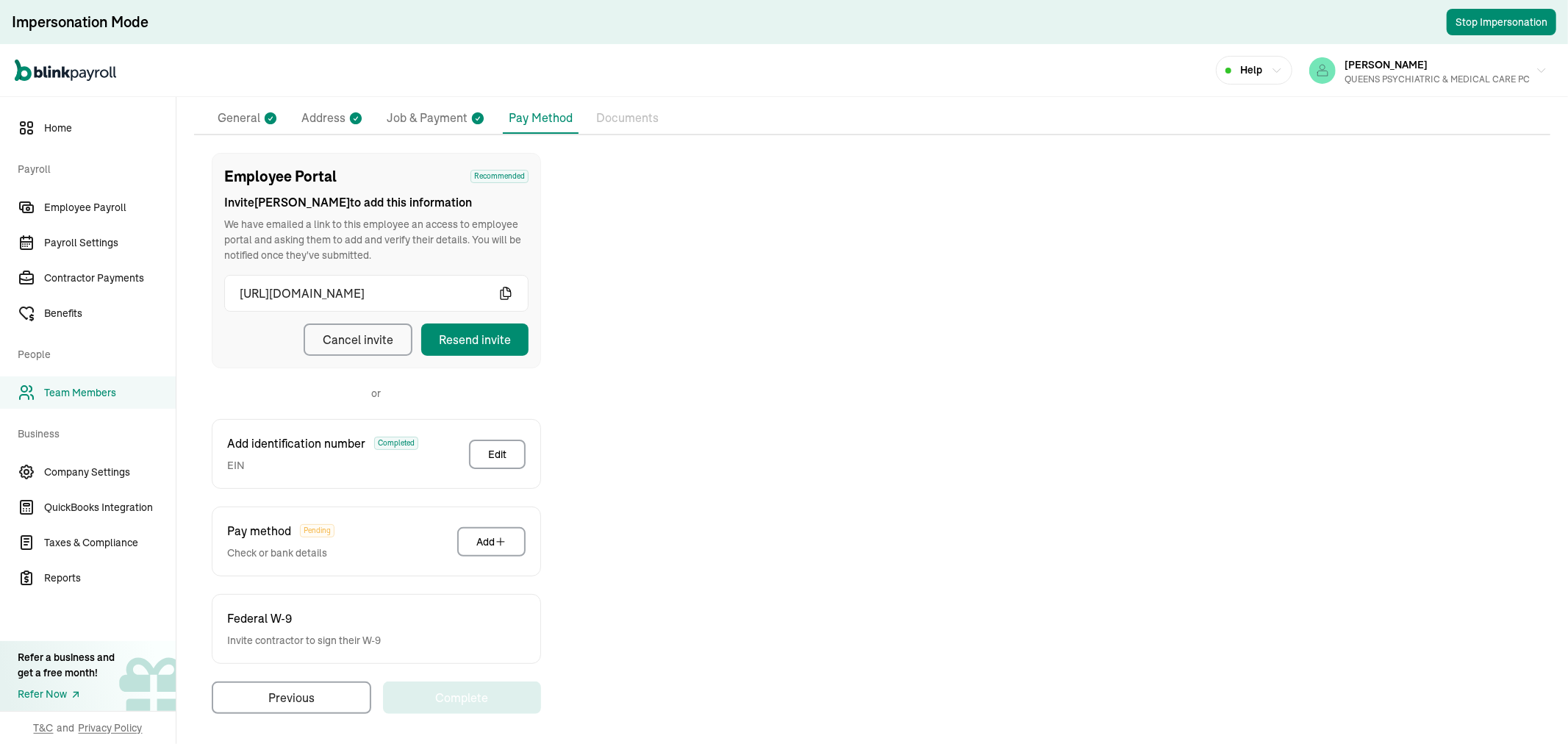
click at [366, 339] on div "Cancel invite" at bounding box center [357, 340] width 70 height 17
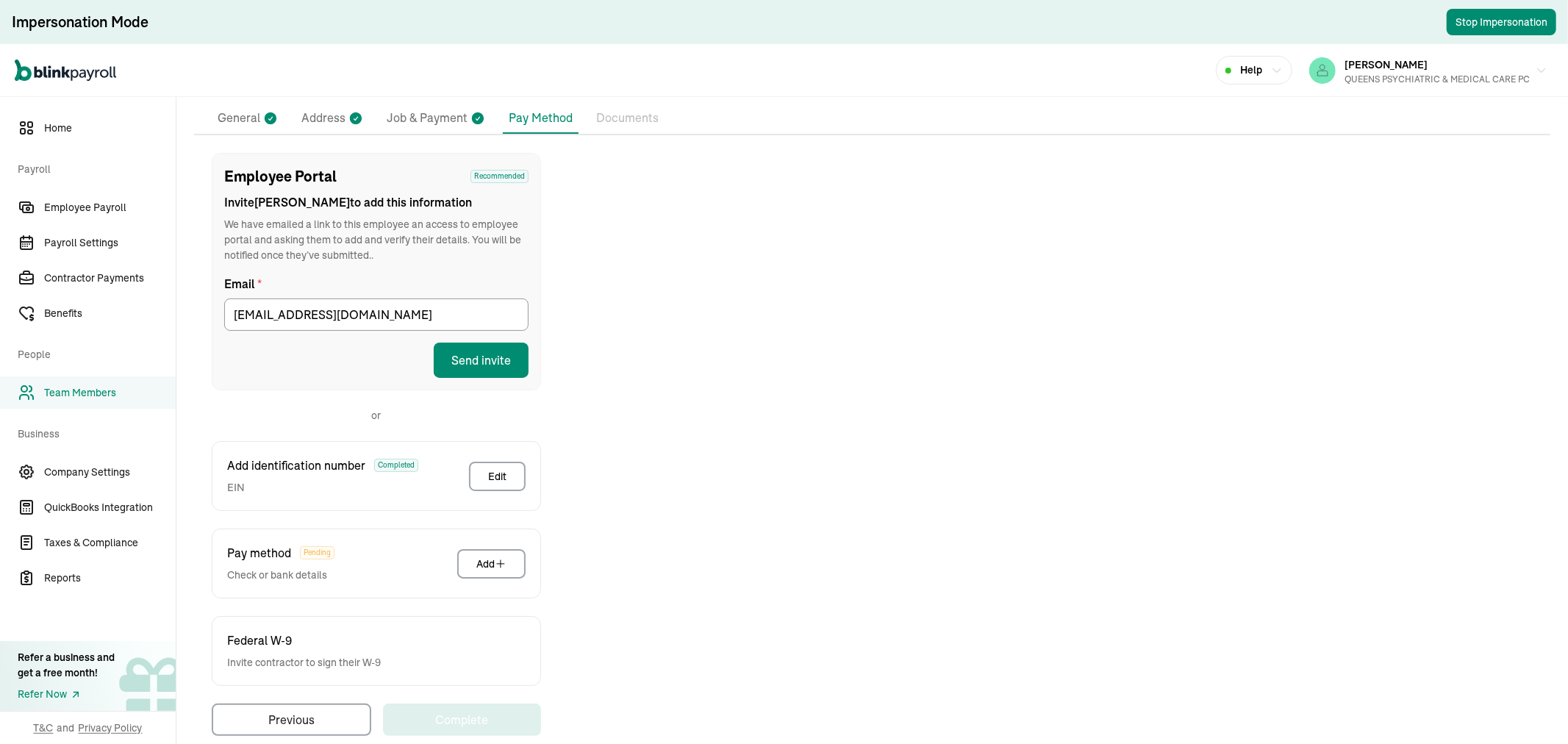
scroll to position [137, 0]
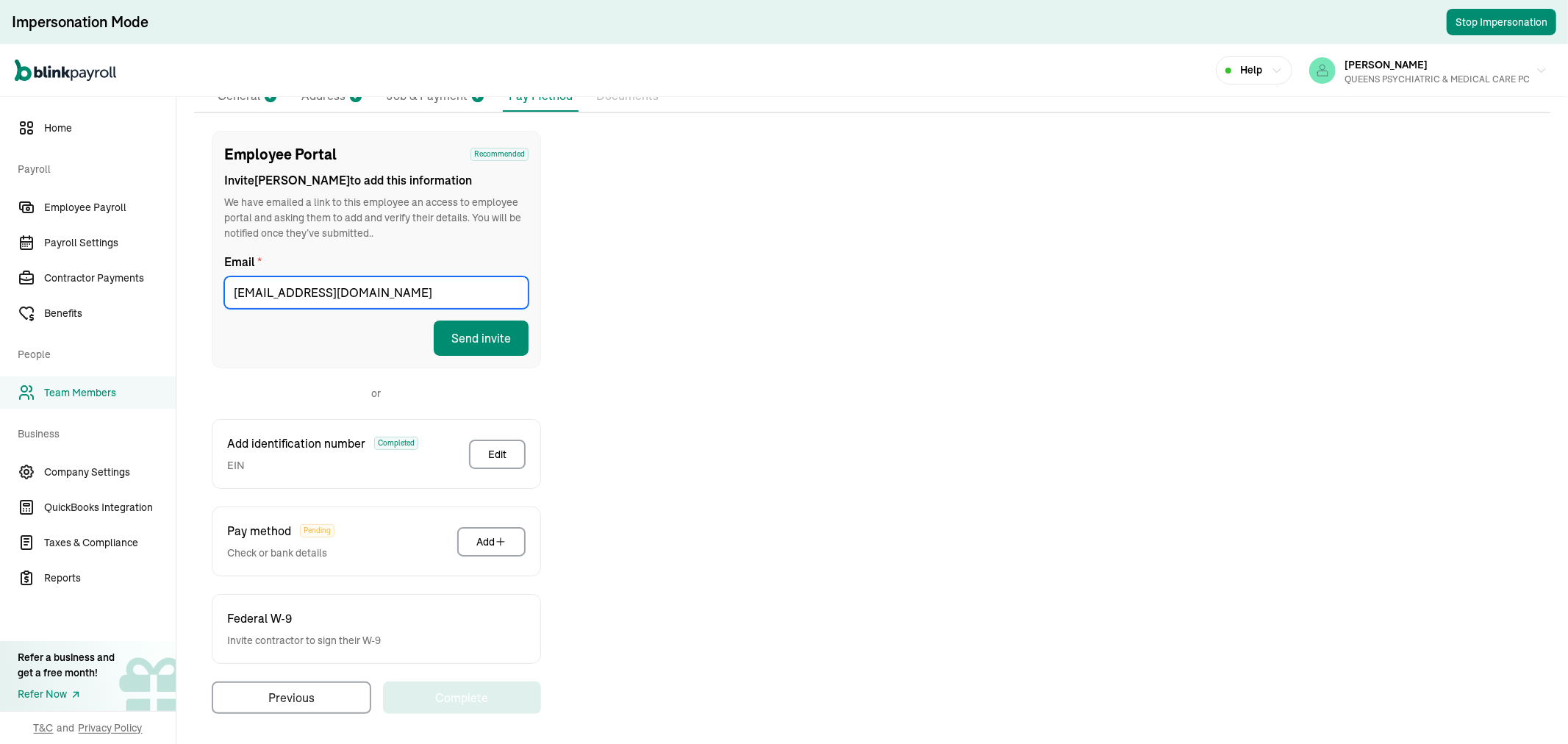
click at [387, 285] on input "momahja@gmail.com" at bounding box center [375, 292] width 304 height 33
click at [497, 335] on button "Send invite" at bounding box center [481, 338] width 95 height 36
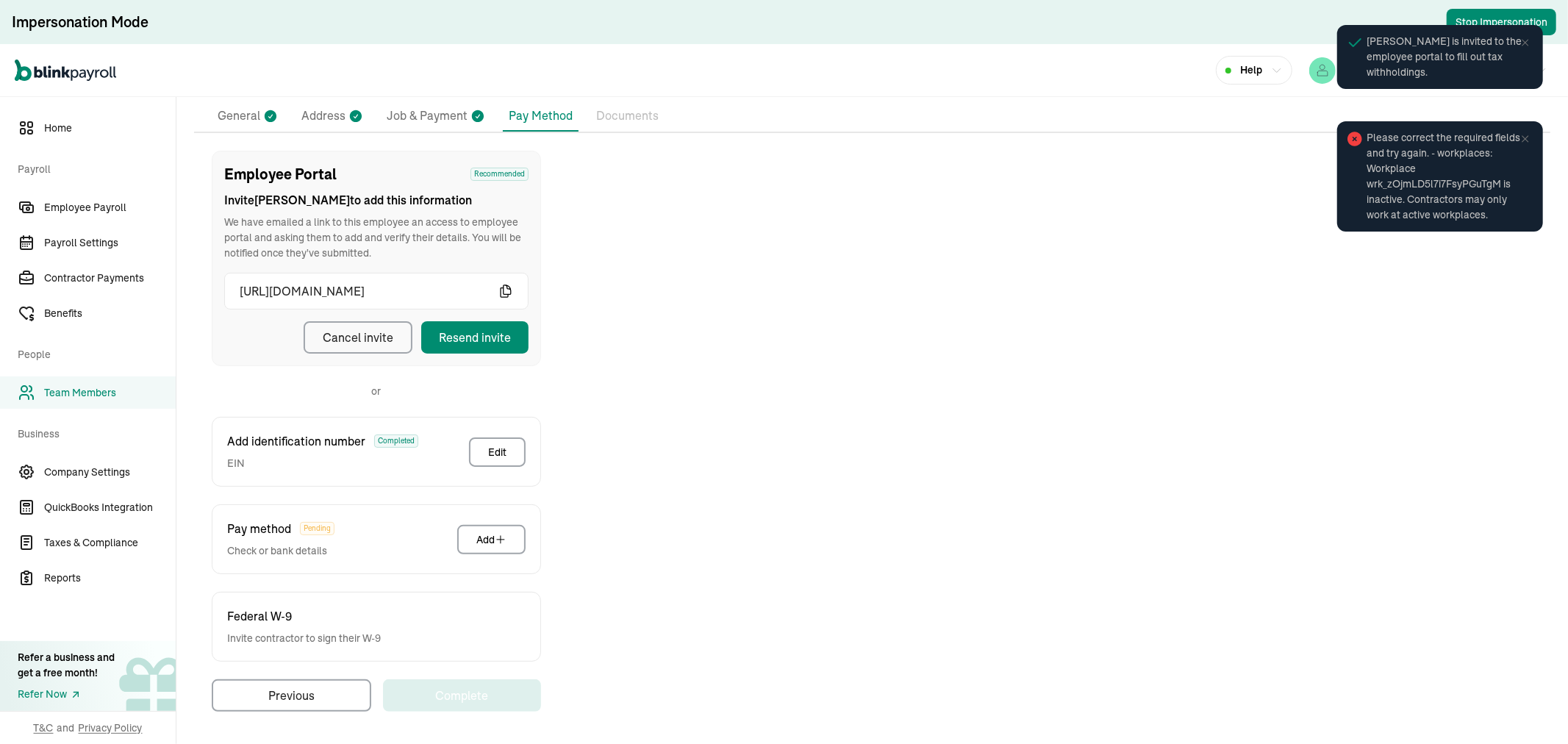
scroll to position [115, 0]
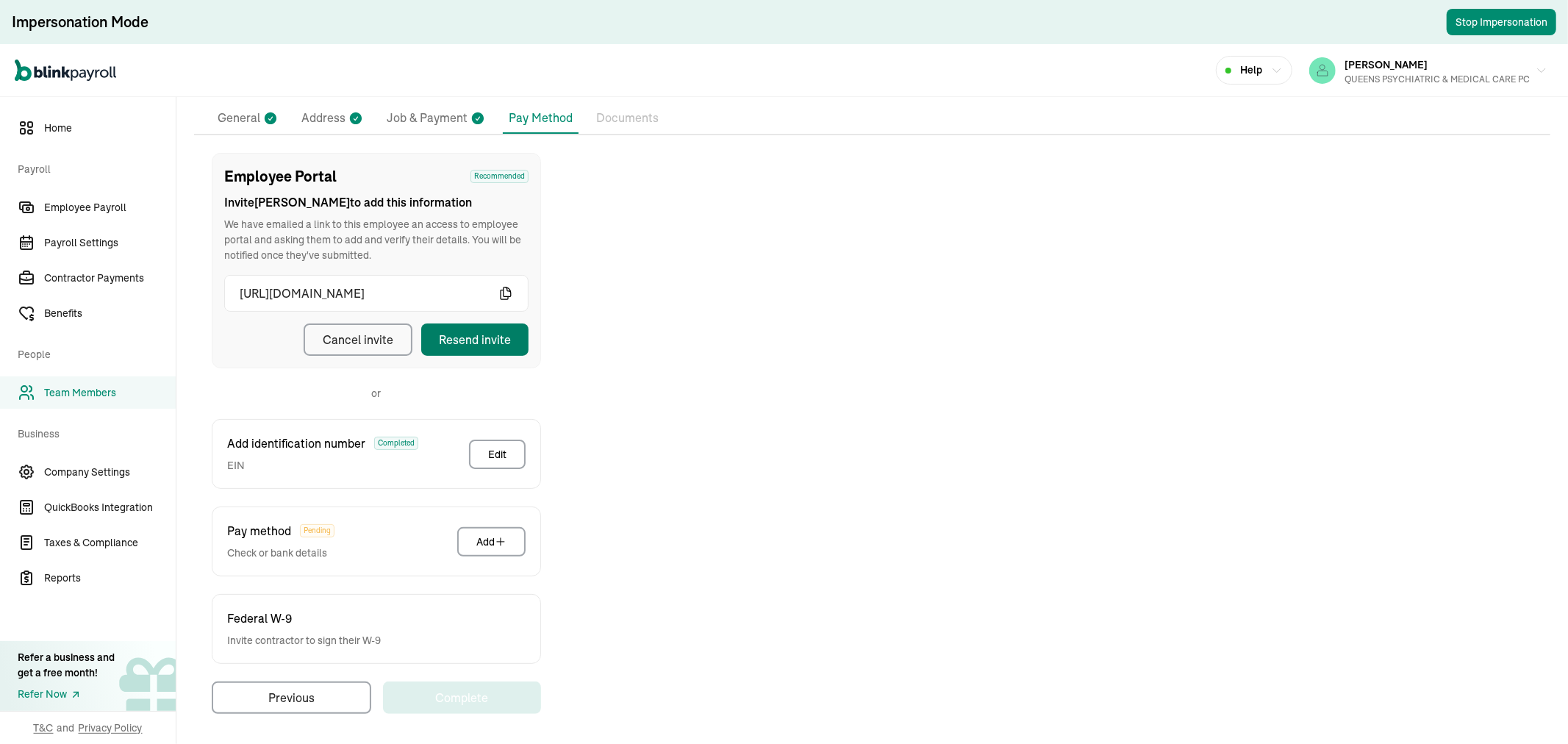
click at [494, 334] on div "Resend invite" at bounding box center [475, 340] width 72 height 17
click at [97, 472] on span "Company Settings" at bounding box center [110, 472] width 131 height 15
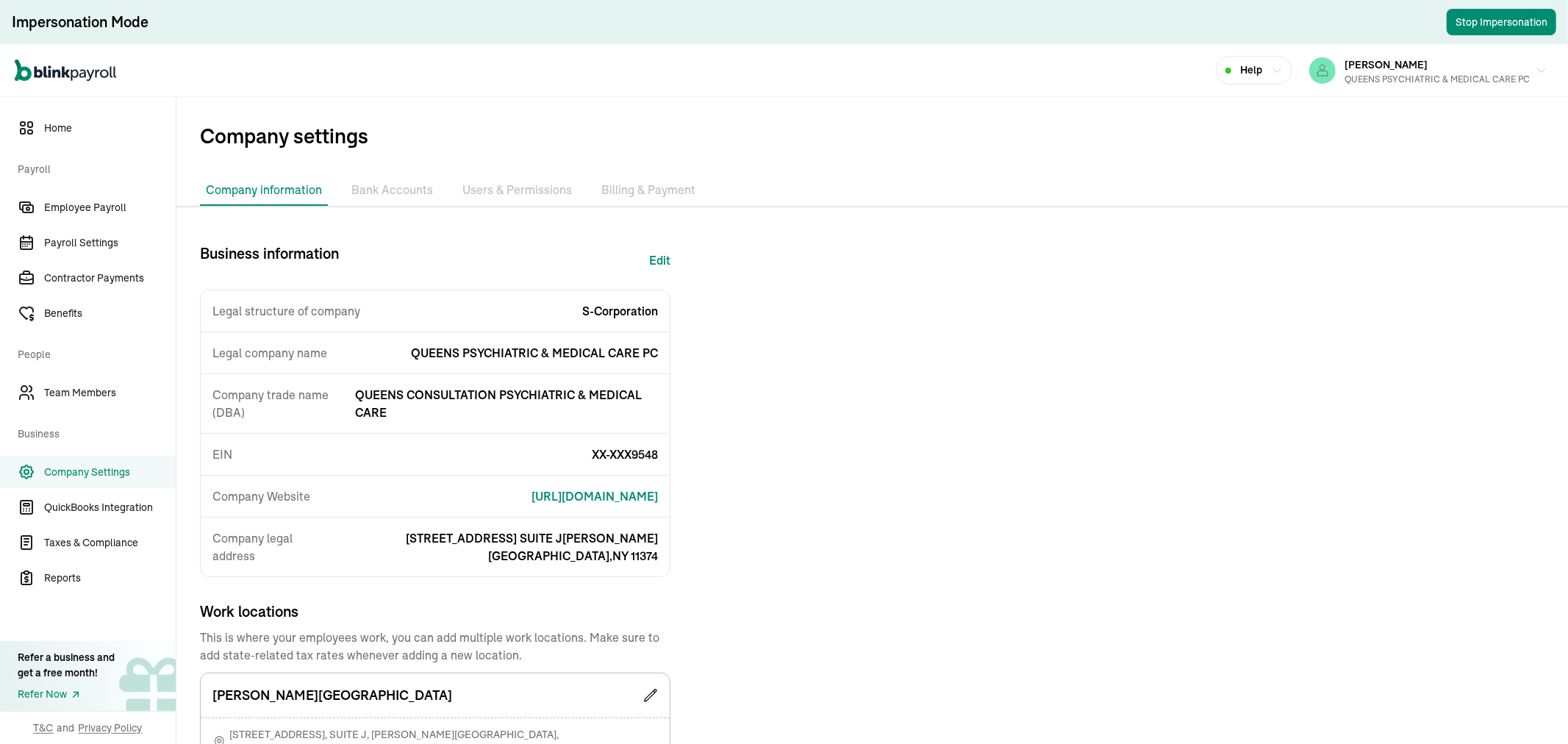
click at [506, 182] on li "Users & Permissions" at bounding box center [517, 190] width 122 height 31
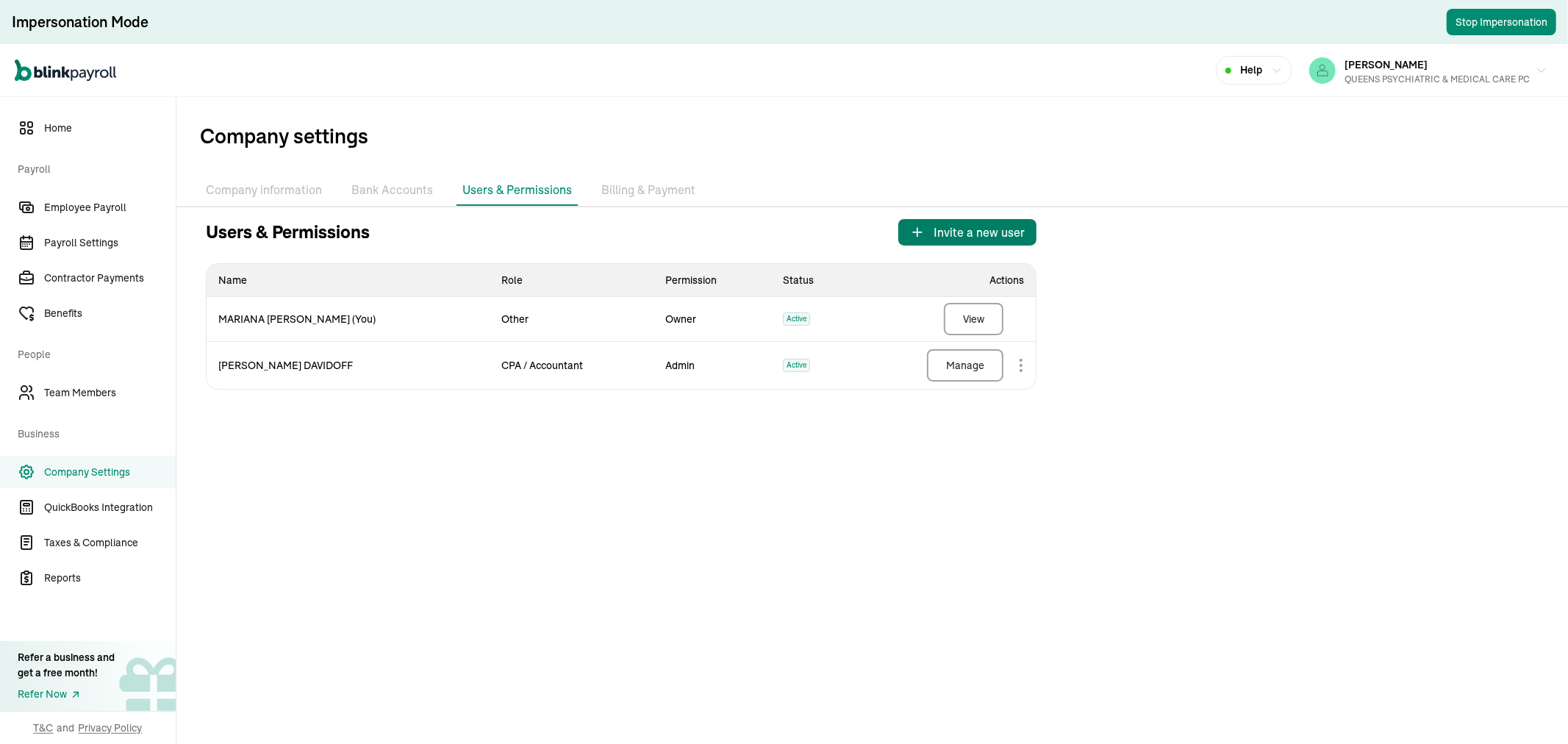
click at [949, 224] on span "Invite a new user" at bounding box center [978, 233] width 91 height 17
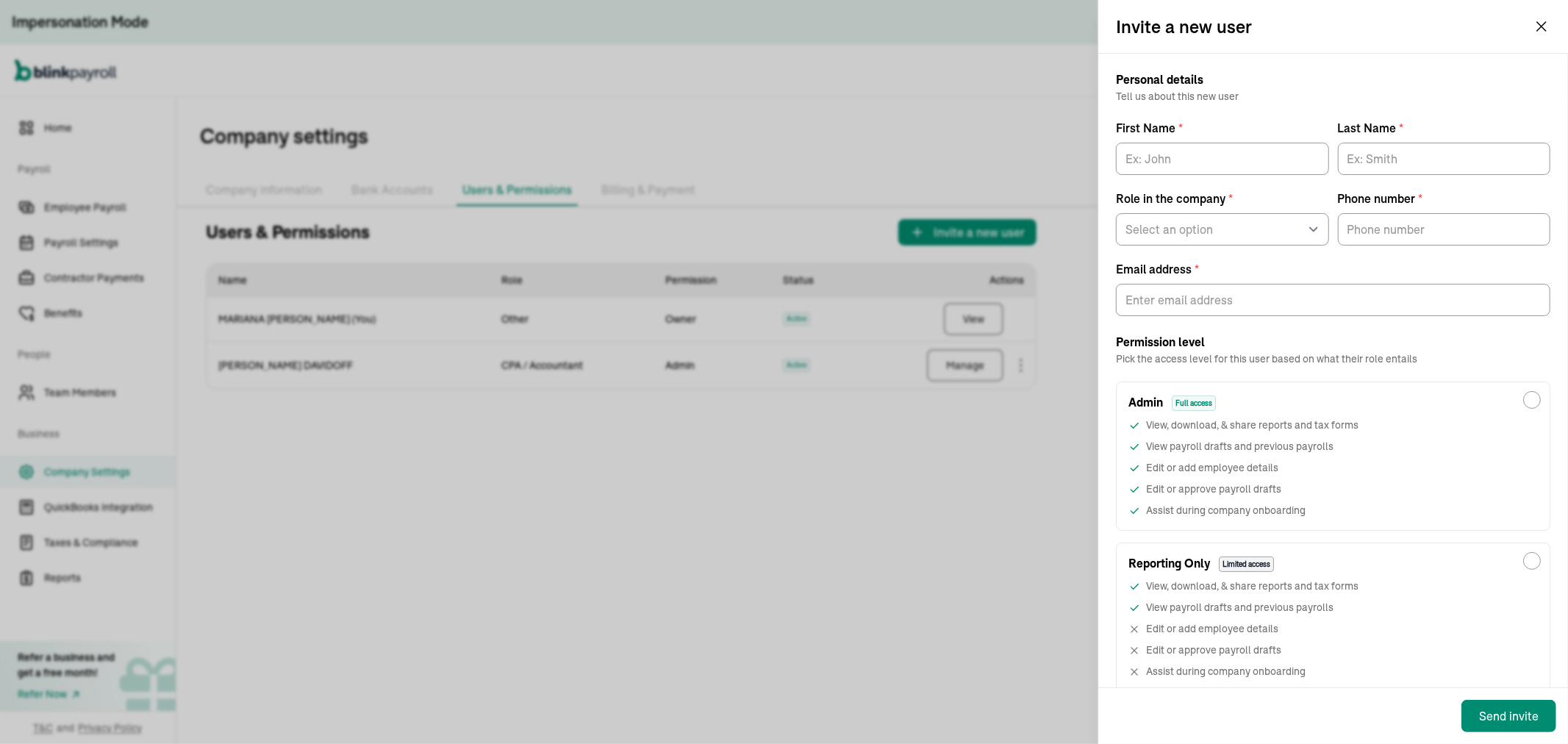
scroll to position [48, 0]
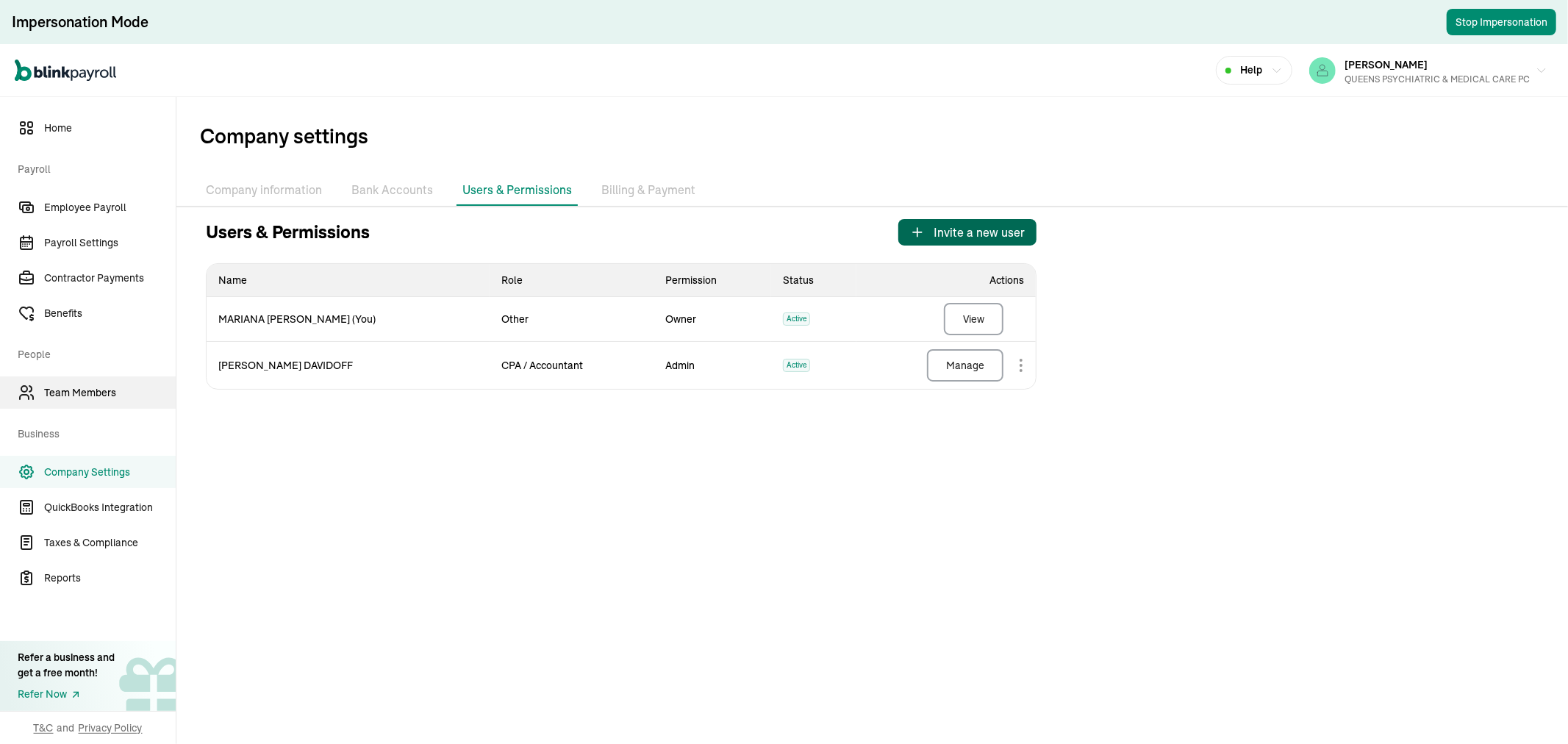
click at [81, 382] on link "Team Members" at bounding box center [88, 393] width 176 height 33
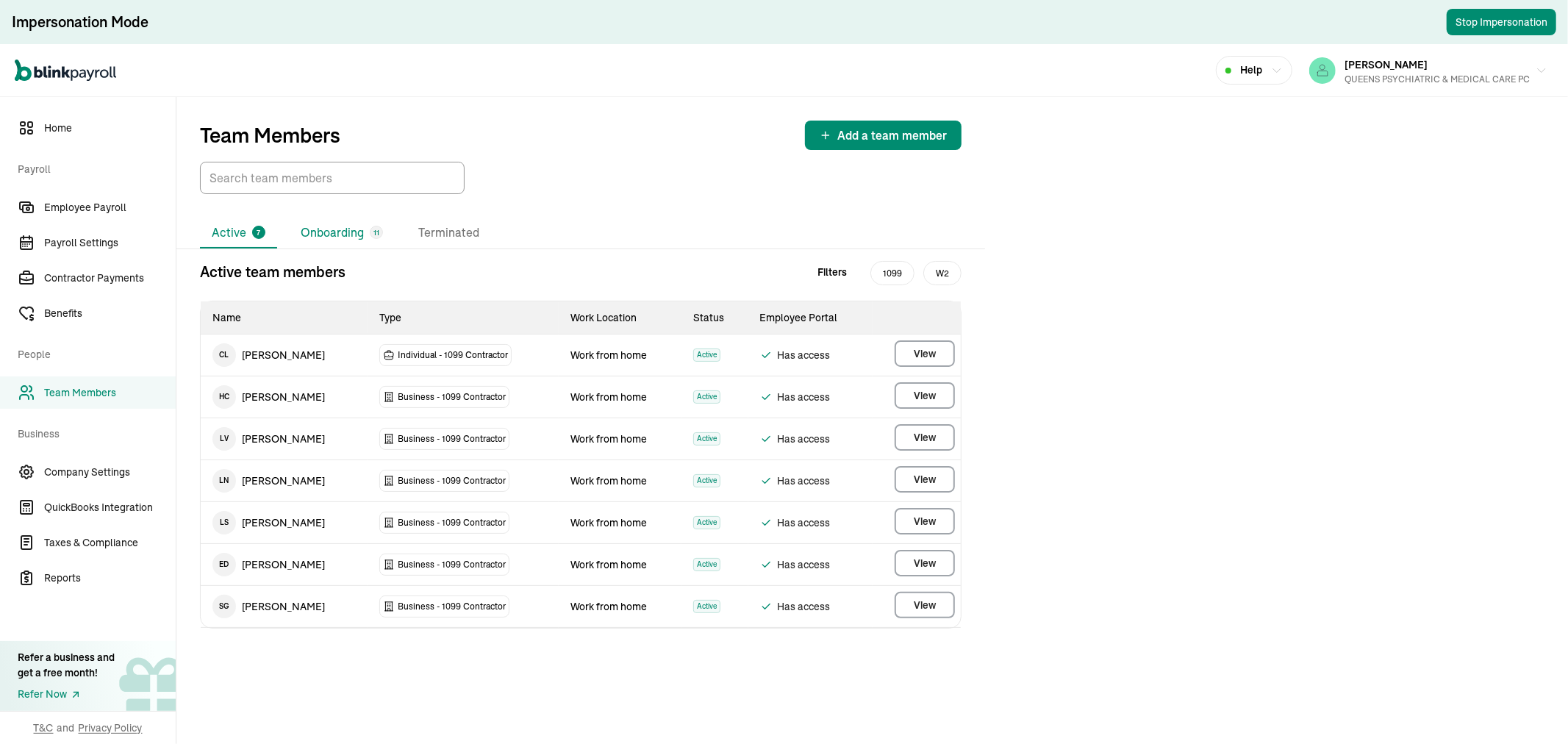
click at [323, 227] on li "Onboarding 11" at bounding box center [342, 233] width 106 height 31
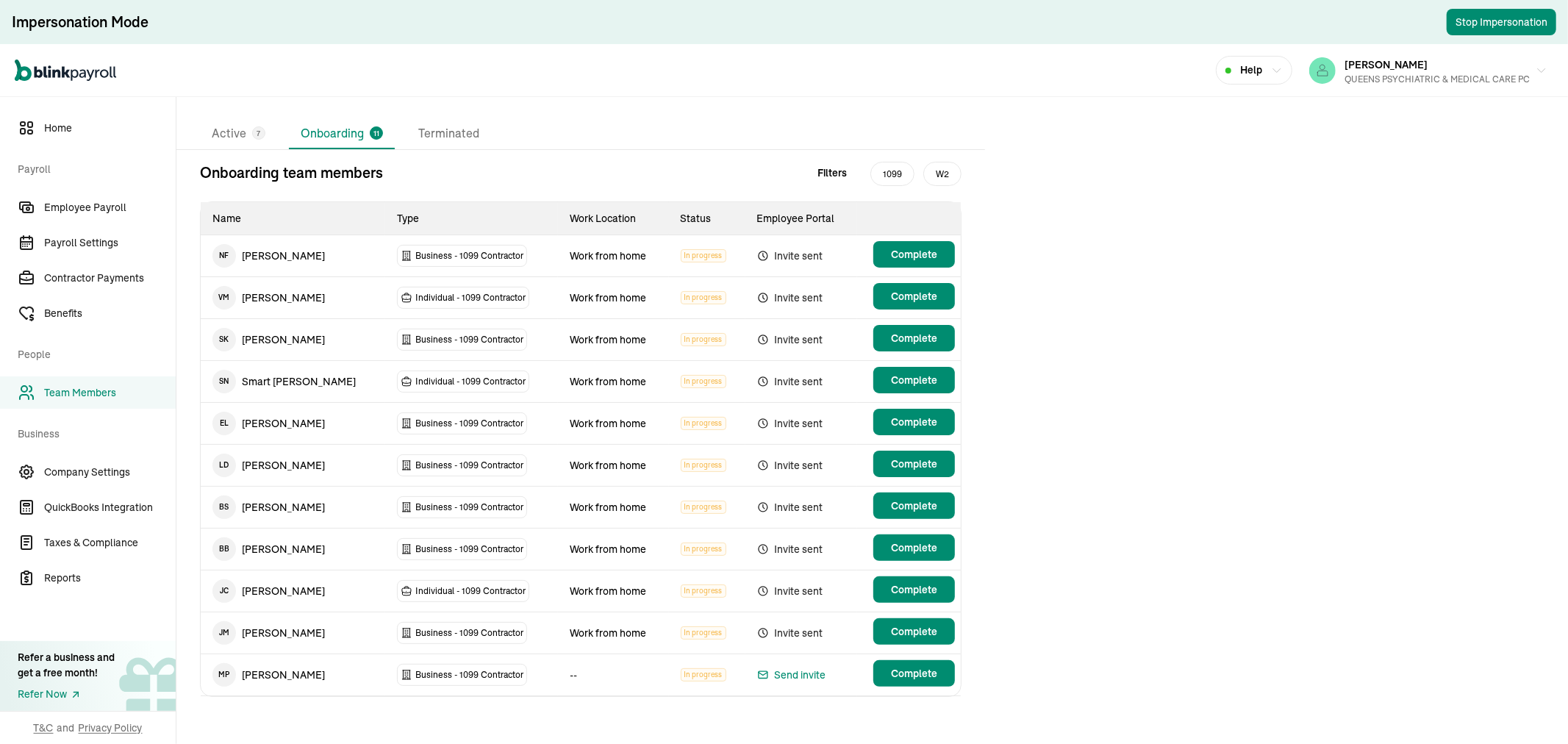
scroll to position [100, 0]
click at [247, 125] on li "Active 7" at bounding box center [238, 134] width 77 height 31
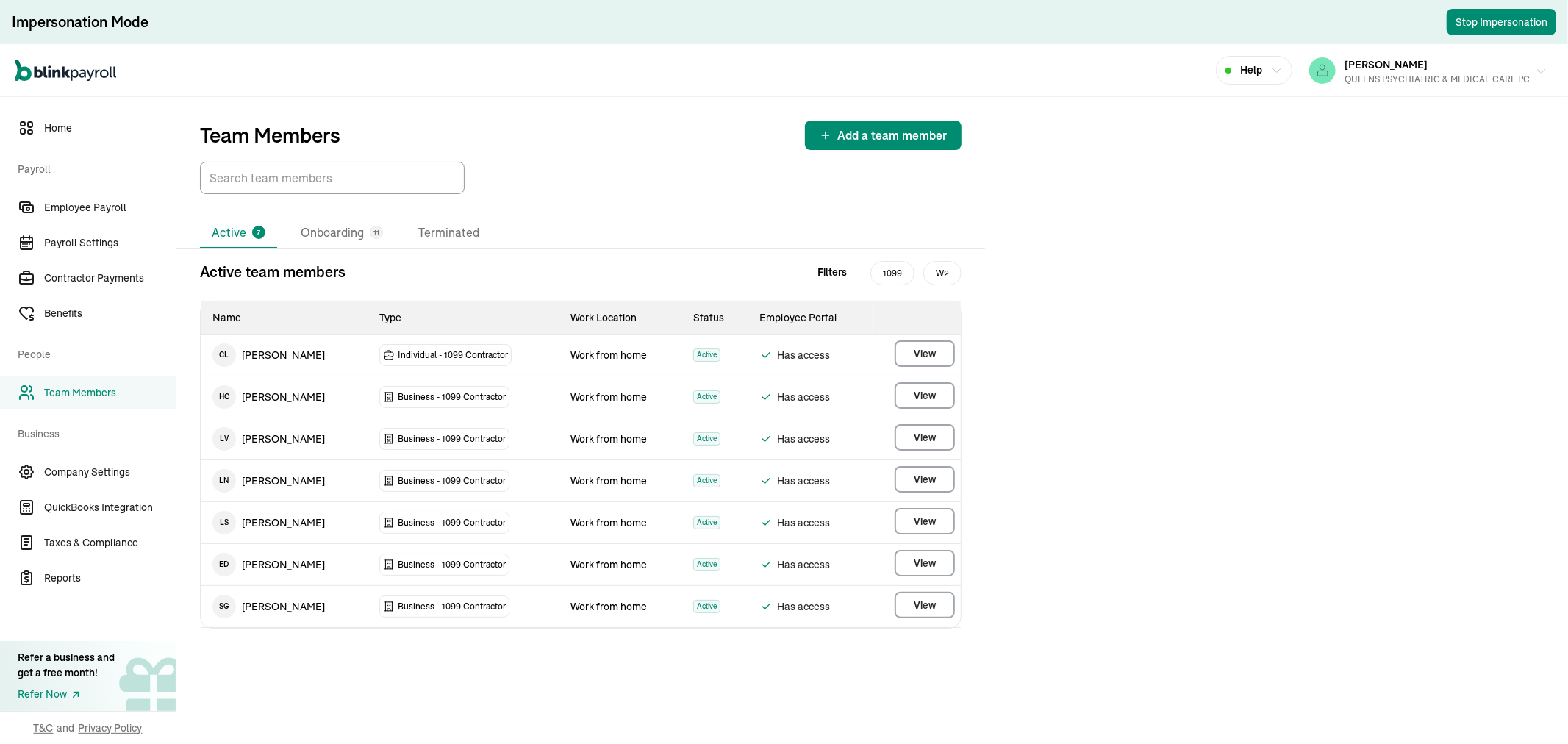
click at [1353, 55] on div "MARIANA SANTIAGO QUEENS PSYCHIATRIC & MEDICAL CARE PC" at bounding box center [1437, 70] width 185 height 31
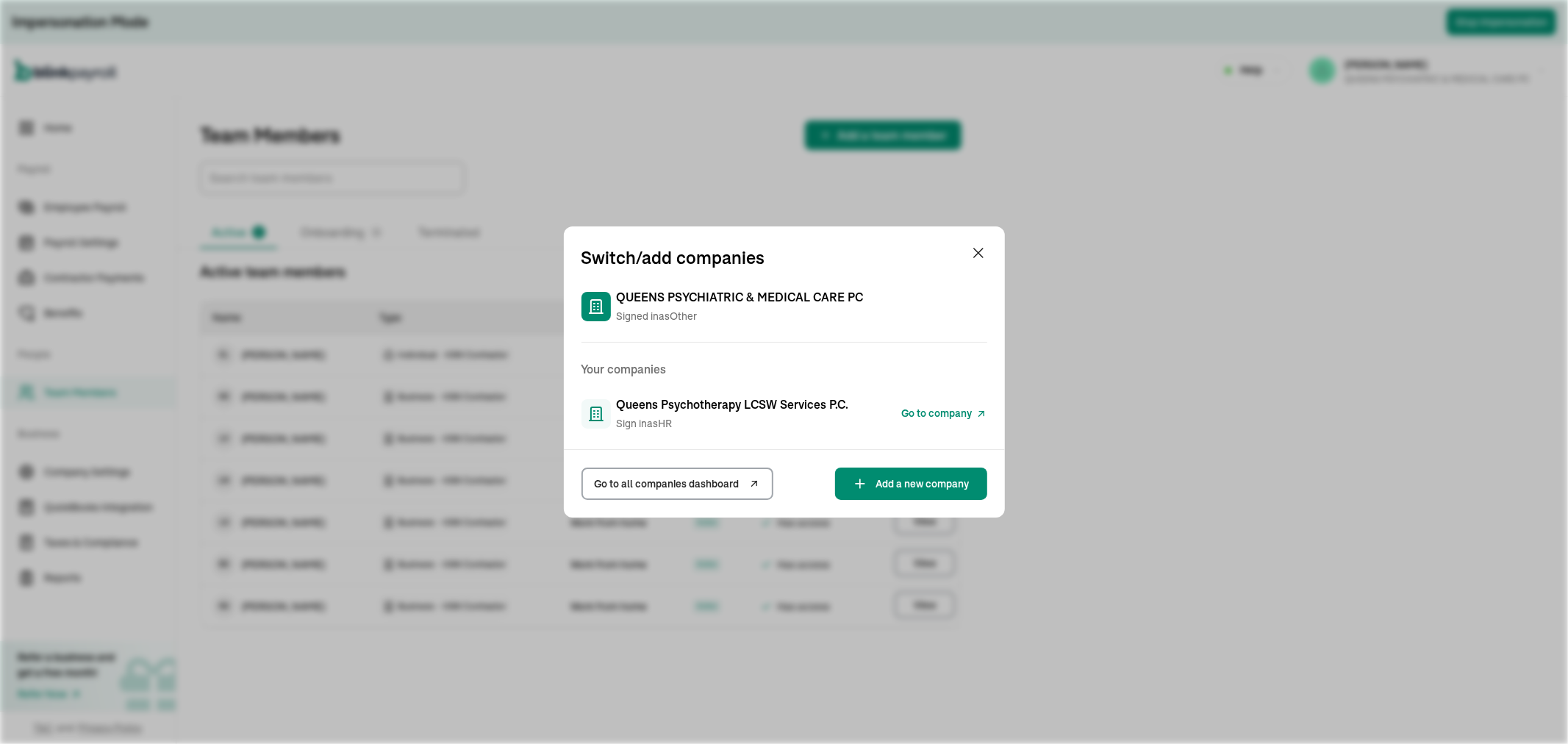
click at [917, 405] on link "Go to company" at bounding box center [945, 414] width 85 height 17
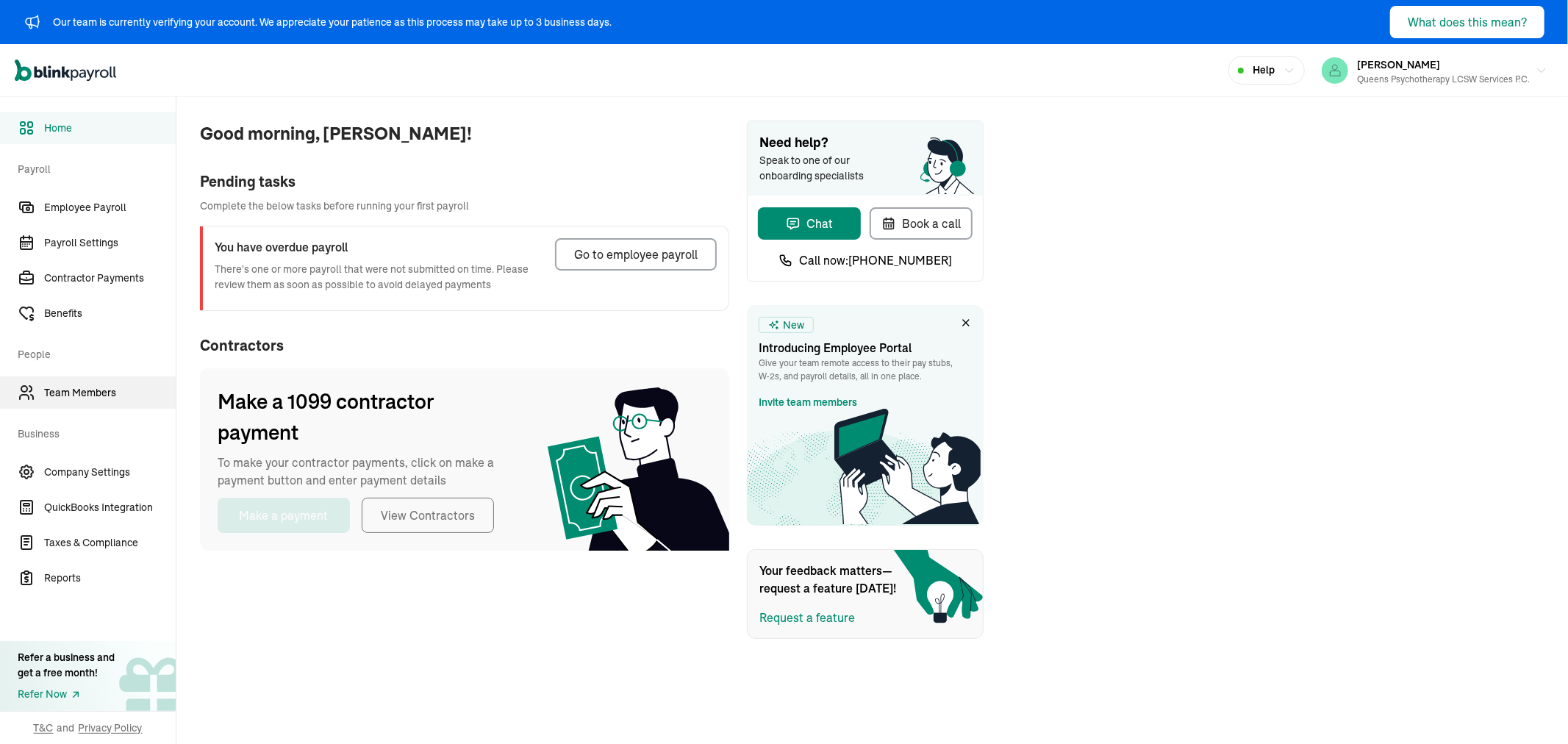
click at [92, 391] on span "Team Members" at bounding box center [110, 393] width 131 height 15
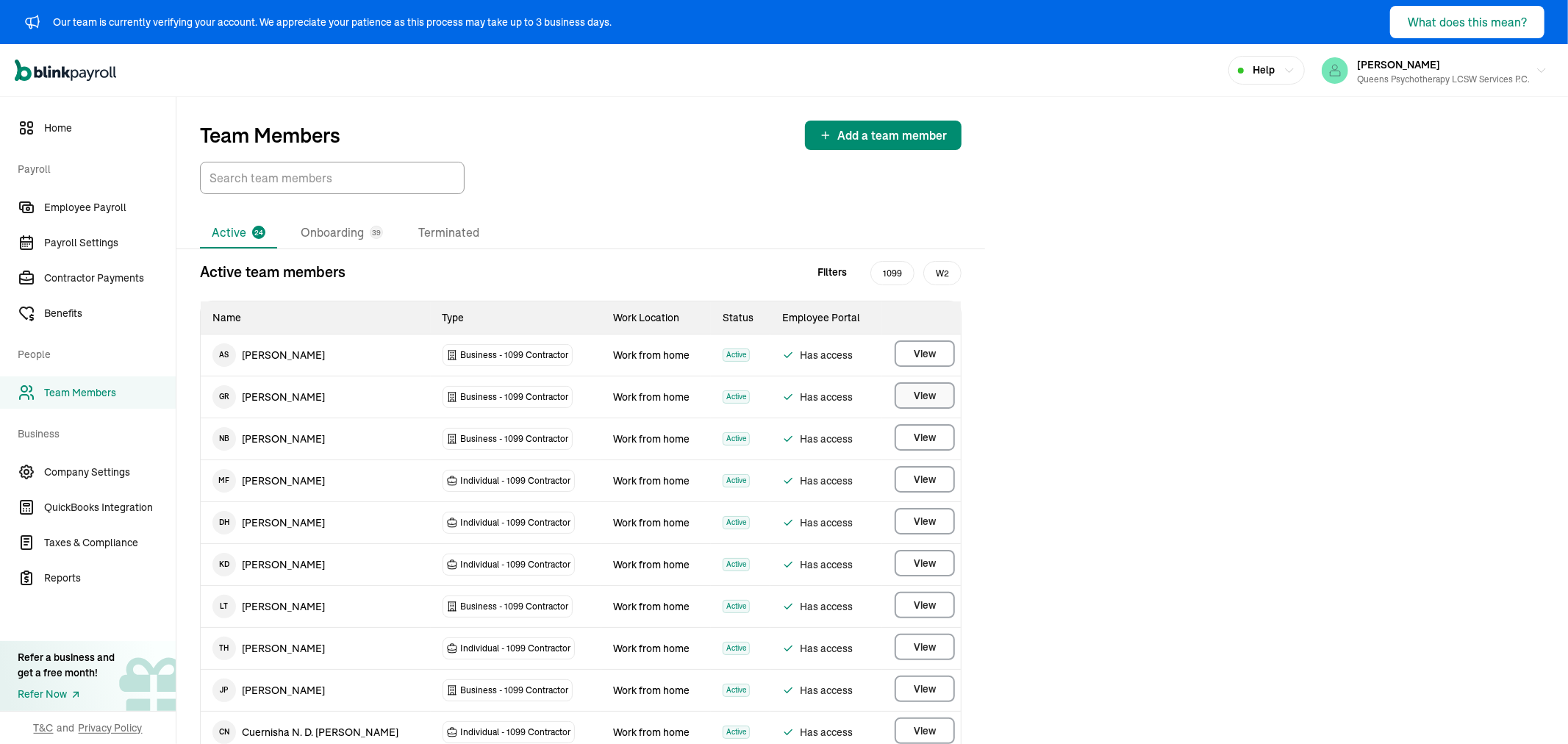
click at [922, 390] on span "View" at bounding box center [924, 395] width 22 height 14
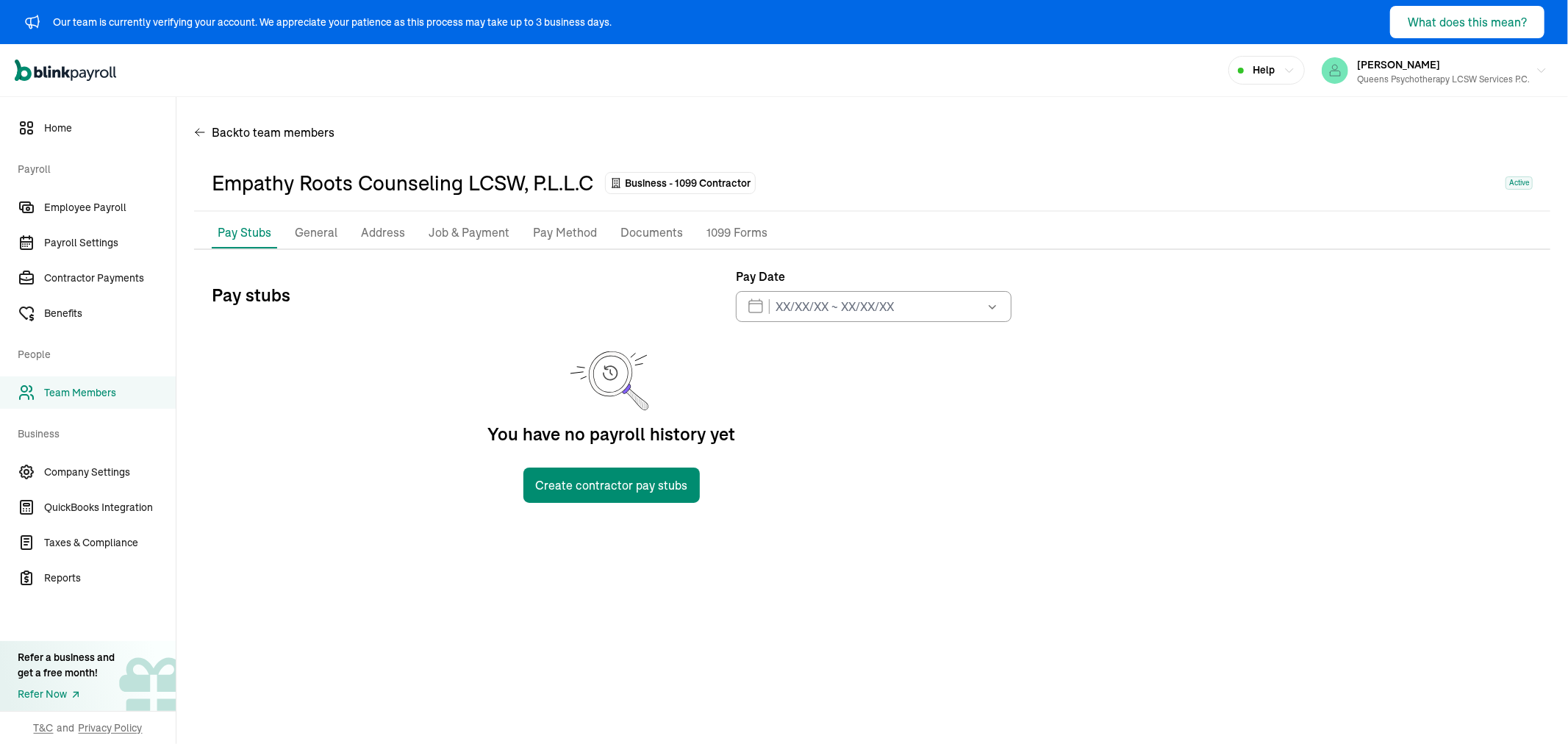
click at [334, 226] on p "General" at bounding box center [316, 234] width 42 height 19
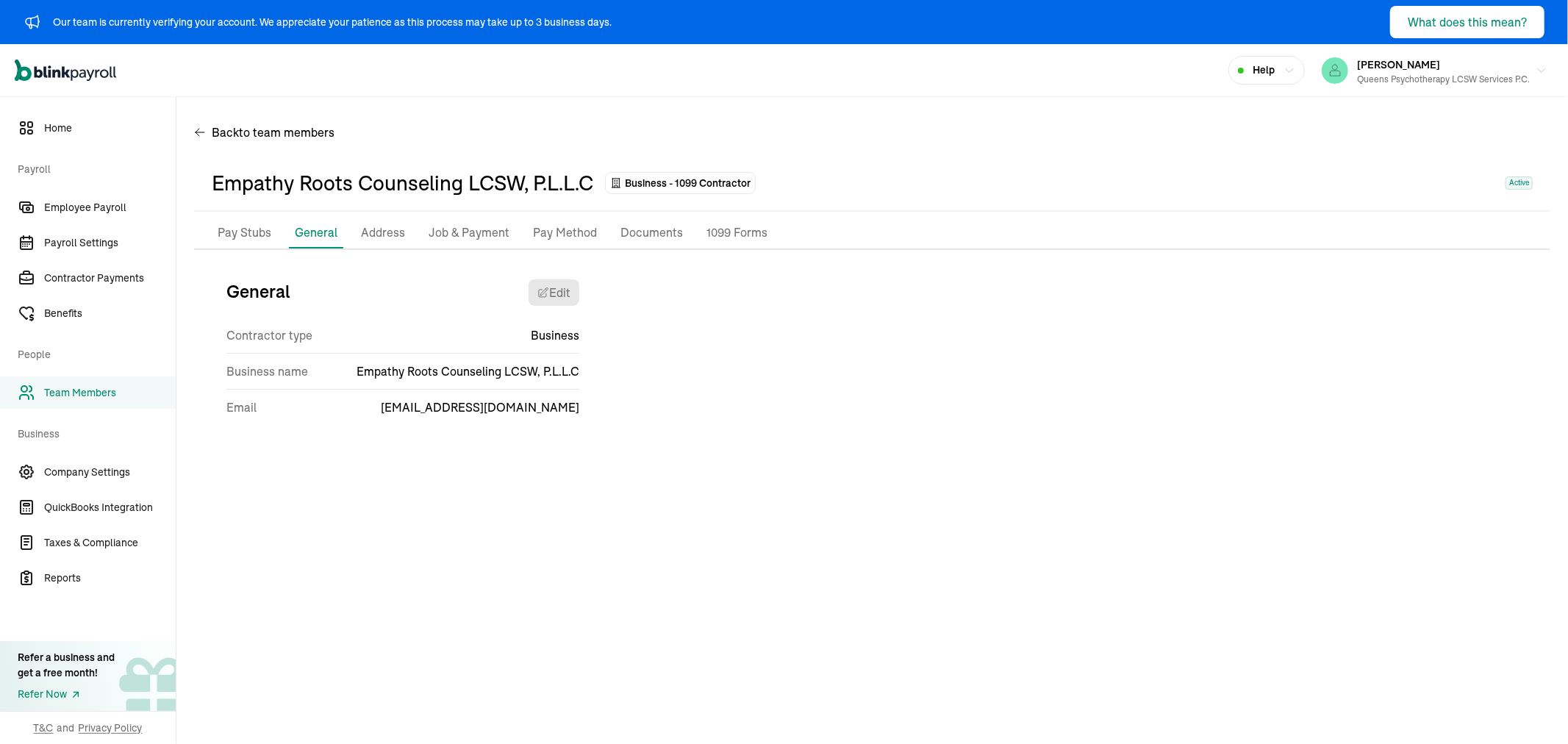
click at [384, 230] on p "Address" at bounding box center [383, 234] width 44 height 19
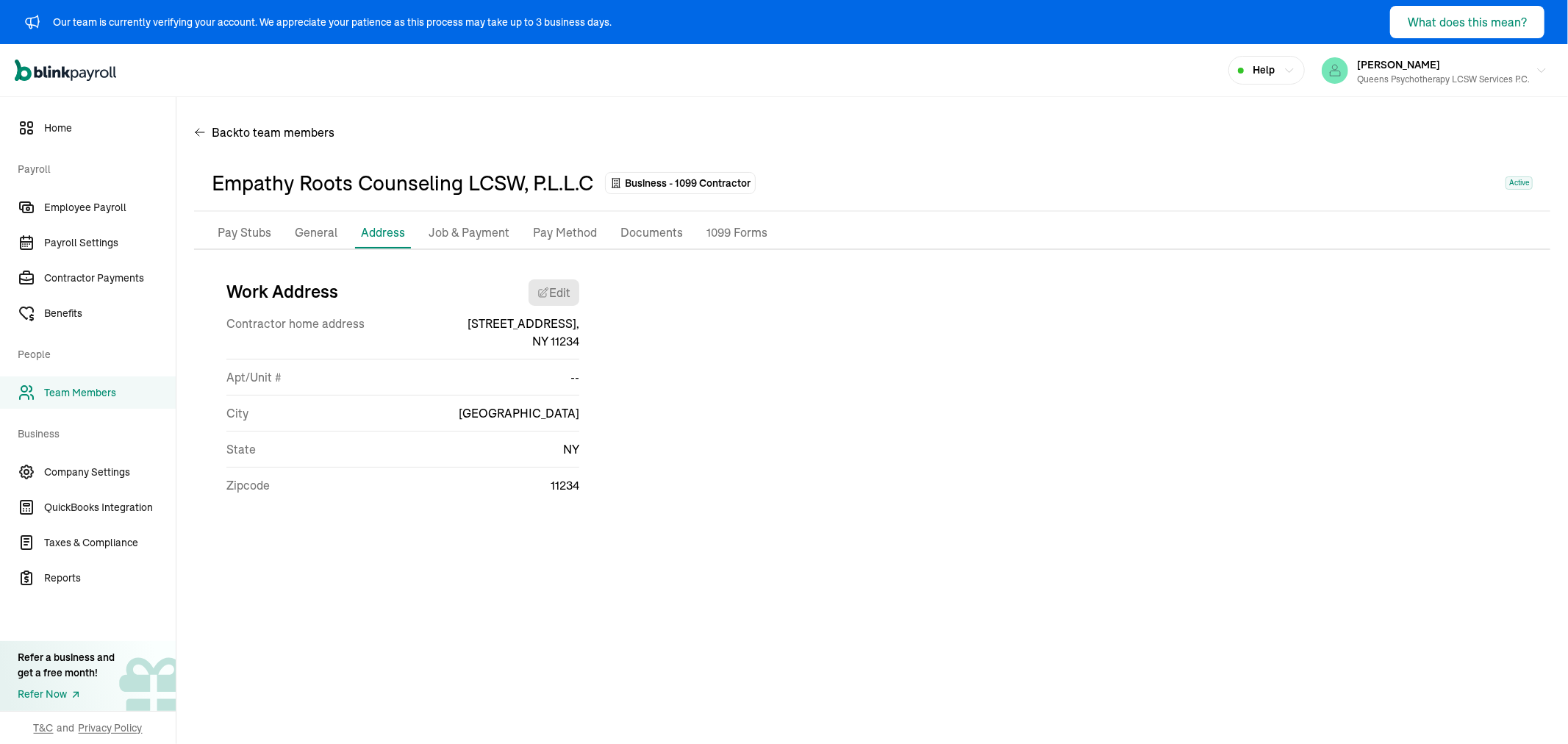
click at [467, 227] on p "Job & Payment" at bounding box center [469, 234] width 81 height 19
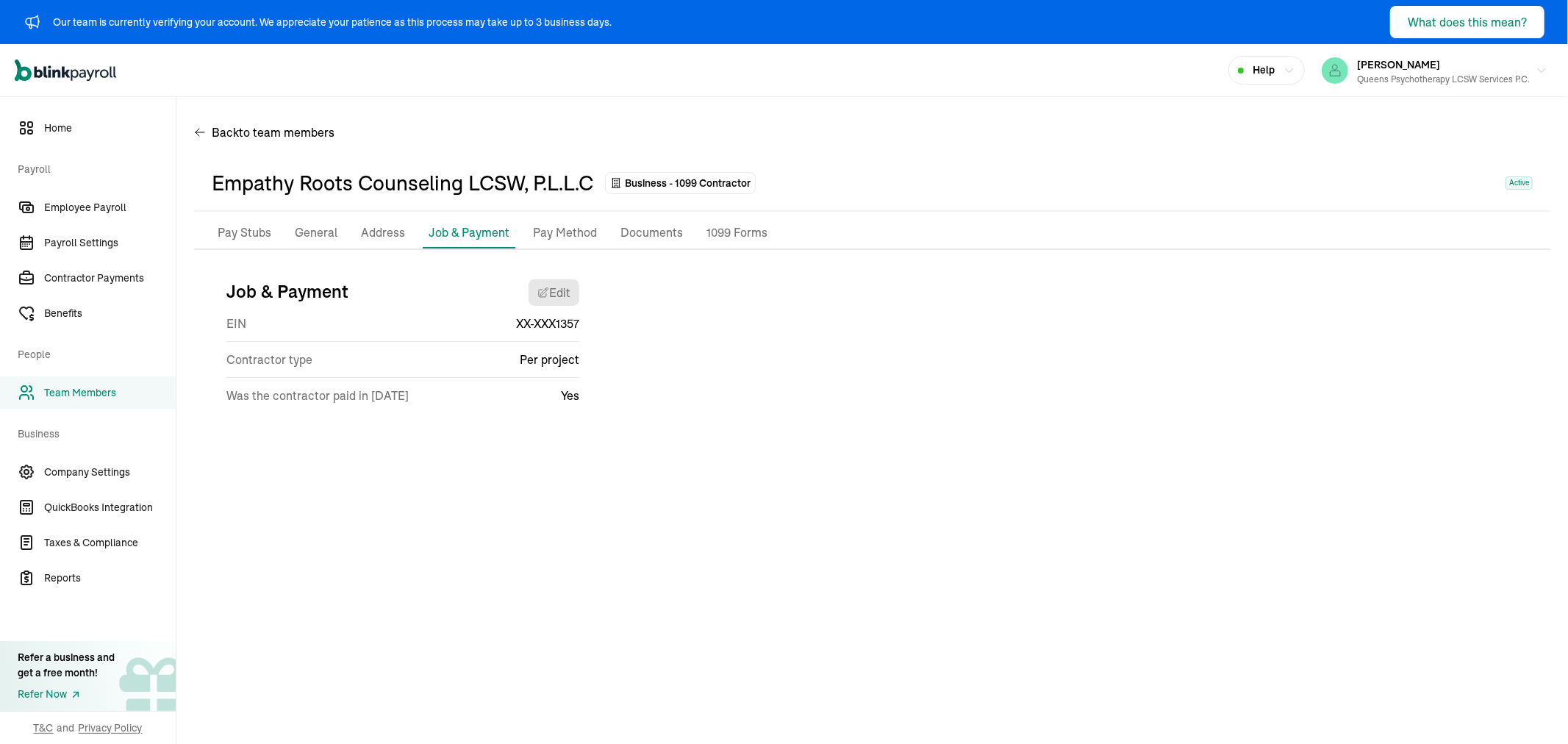
click at [555, 235] on p "Pay Method" at bounding box center [564, 234] width 64 height 19
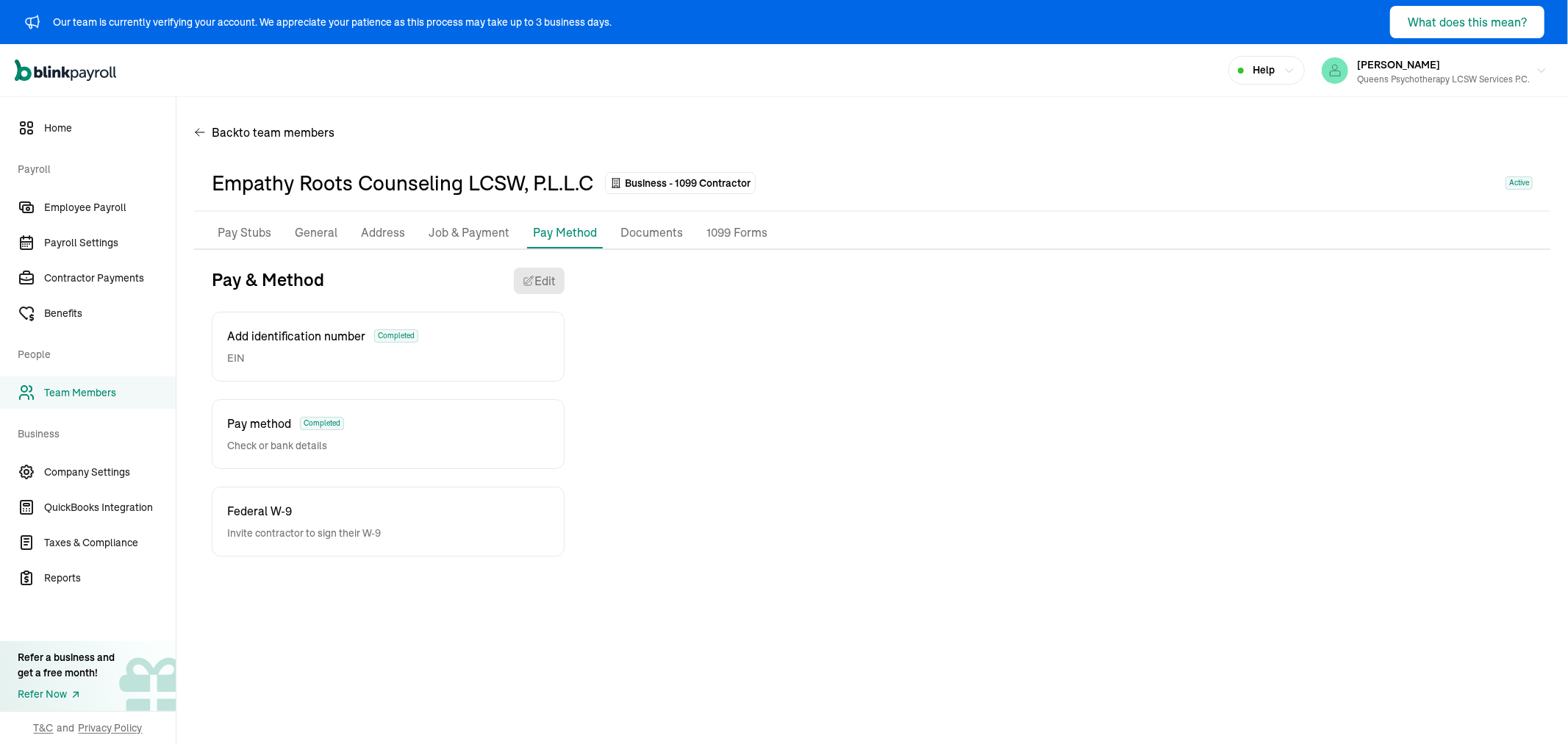
click at [463, 235] on p "Job & Payment" at bounding box center [469, 234] width 81 height 19
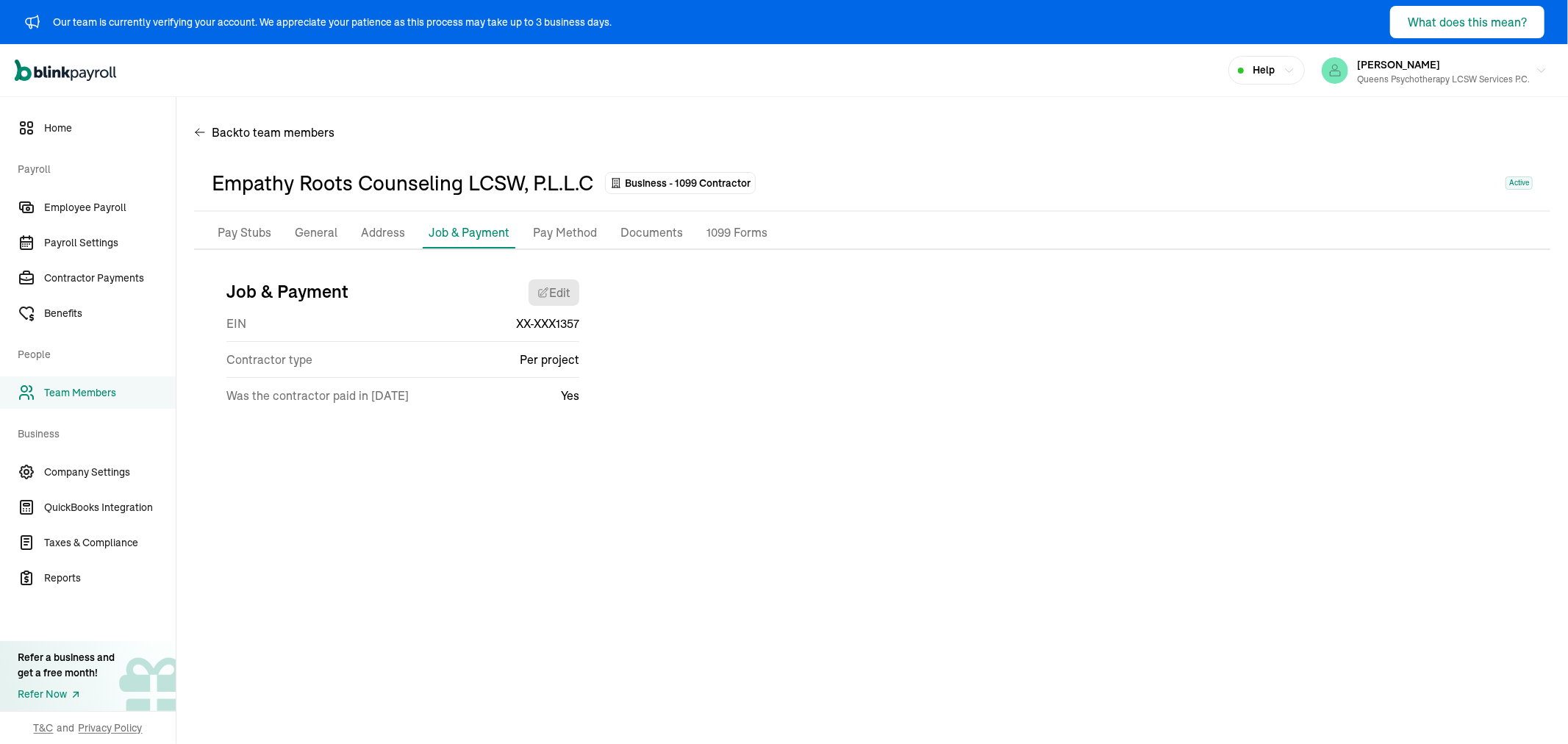
click at [571, 236] on p "Pay Method" at bounding box center [564, 234] width 64 height 19
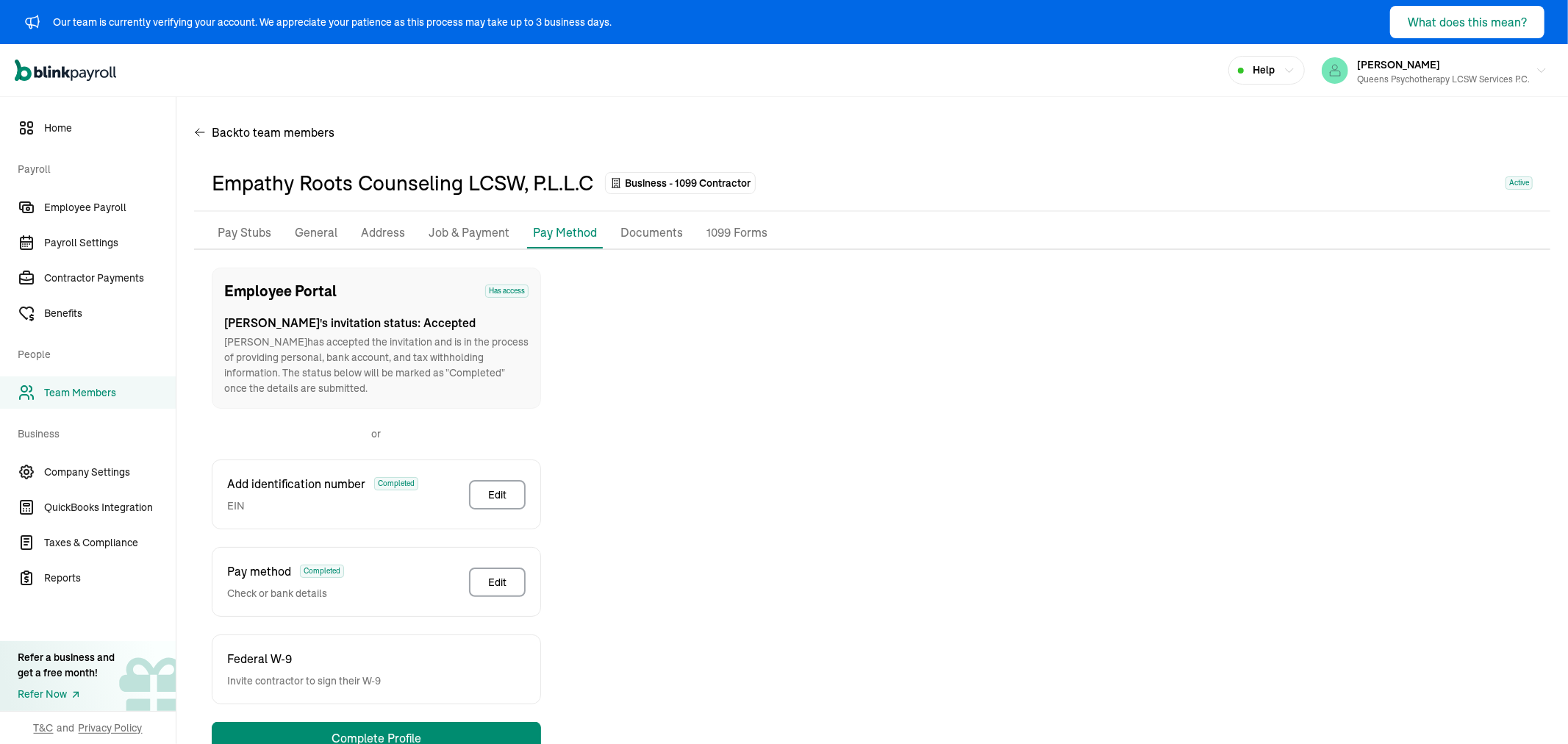
click at [304, 233] on p "General" at bounding box center [316, 234] width 42 height 19
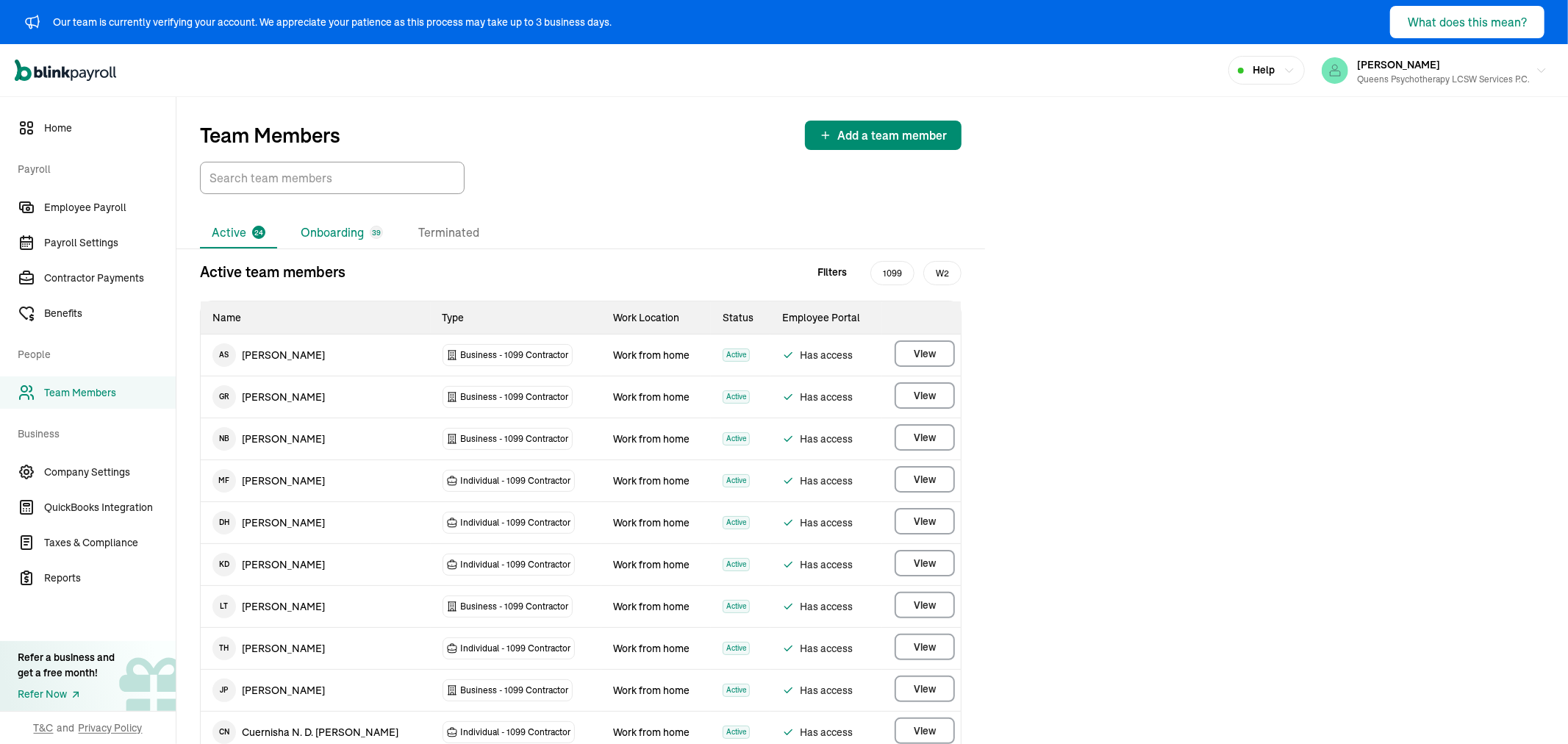
click at [326, 221] on li "Onboarding 39" at bounding box center [342, 233] width 106 height 31
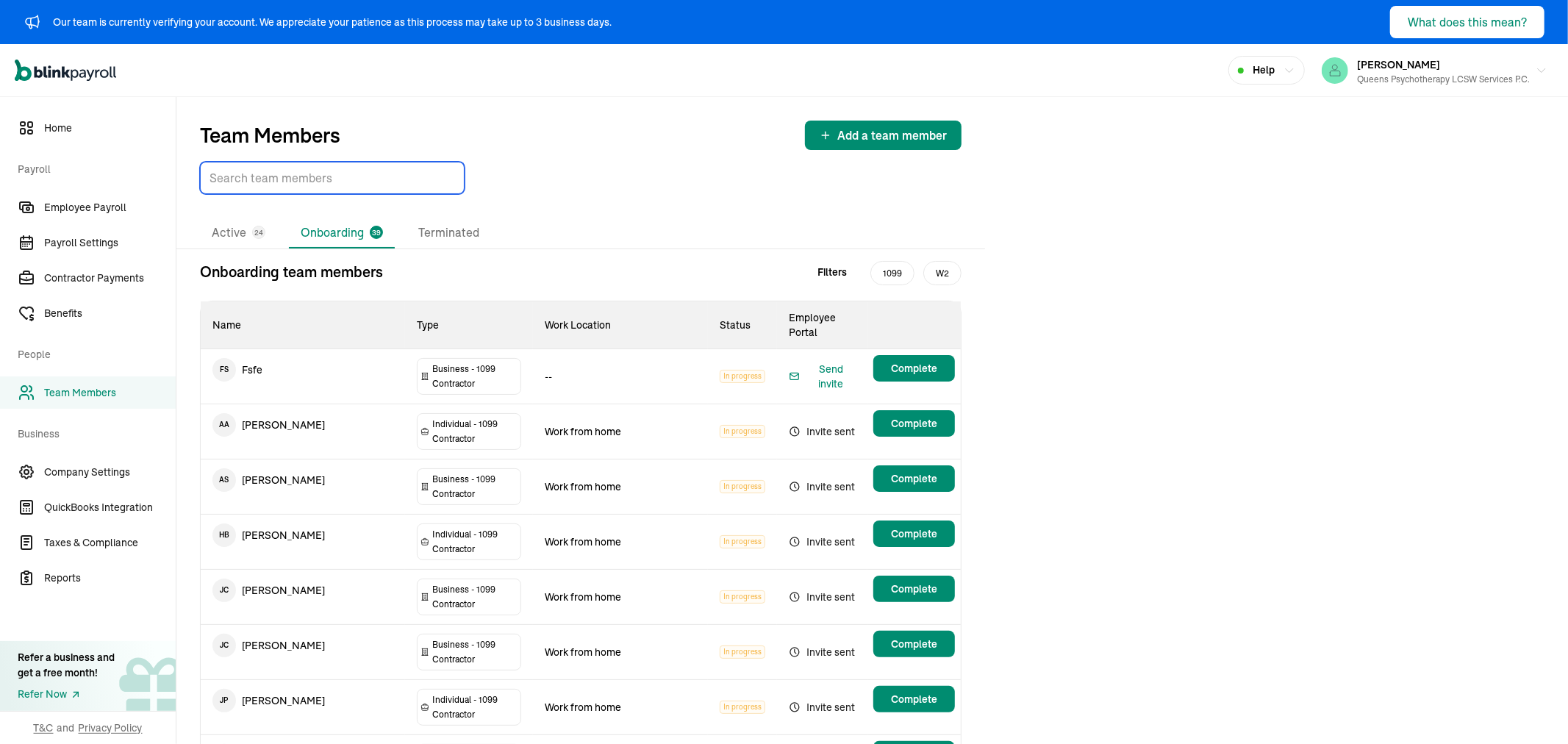
click at [321, 172] on input "TextInput" at bounding box center [332, 179] width 264 height 33
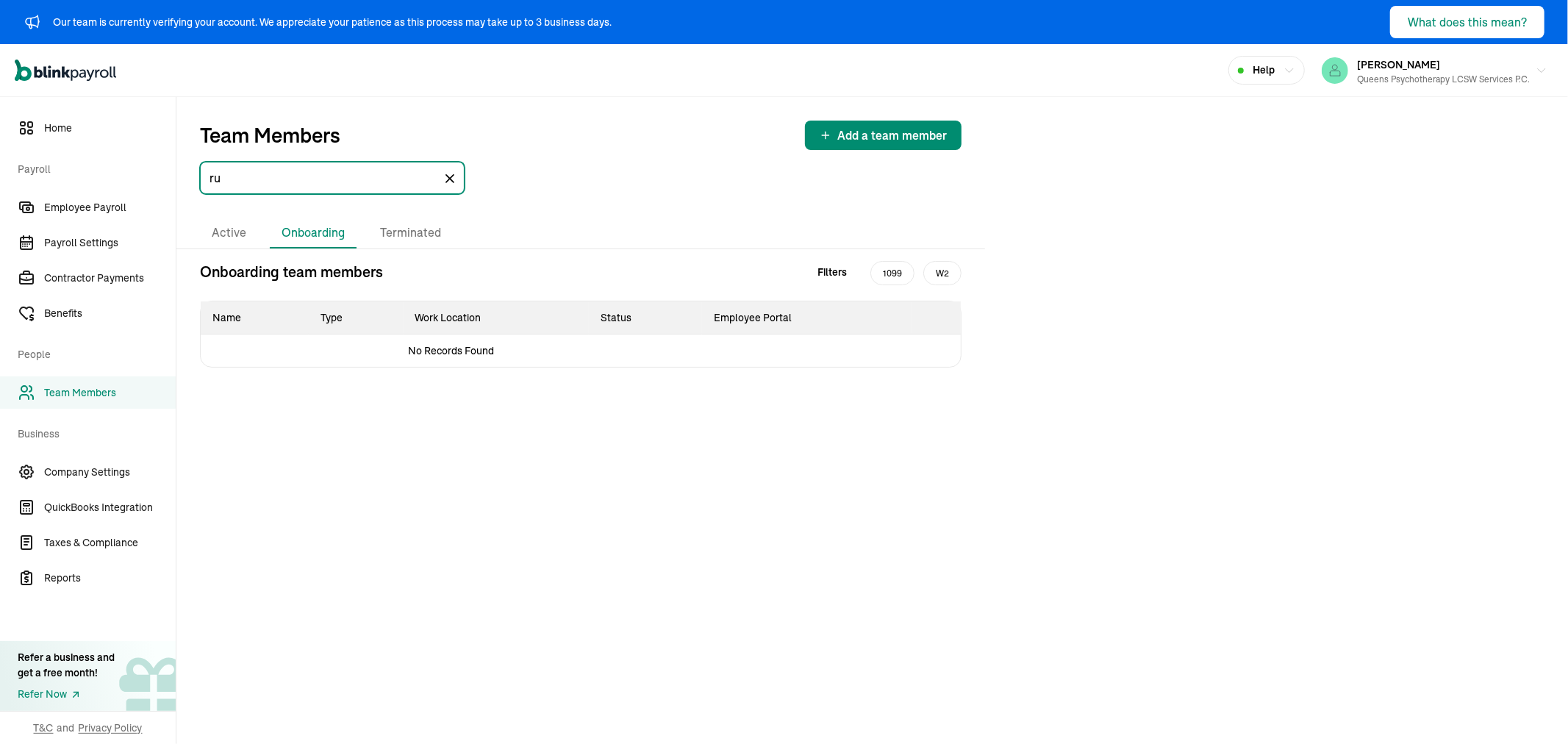
type input "r"
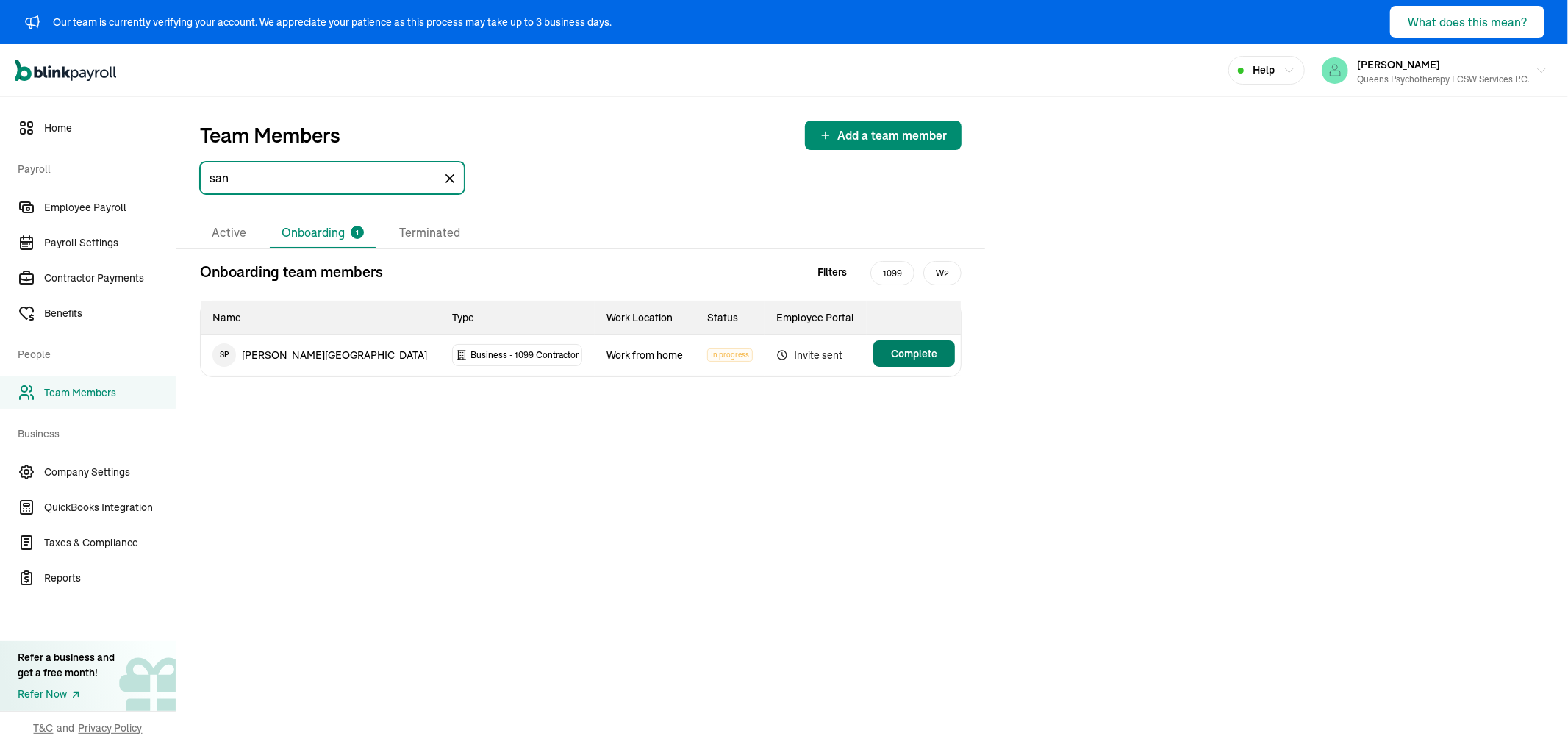
type input "san"
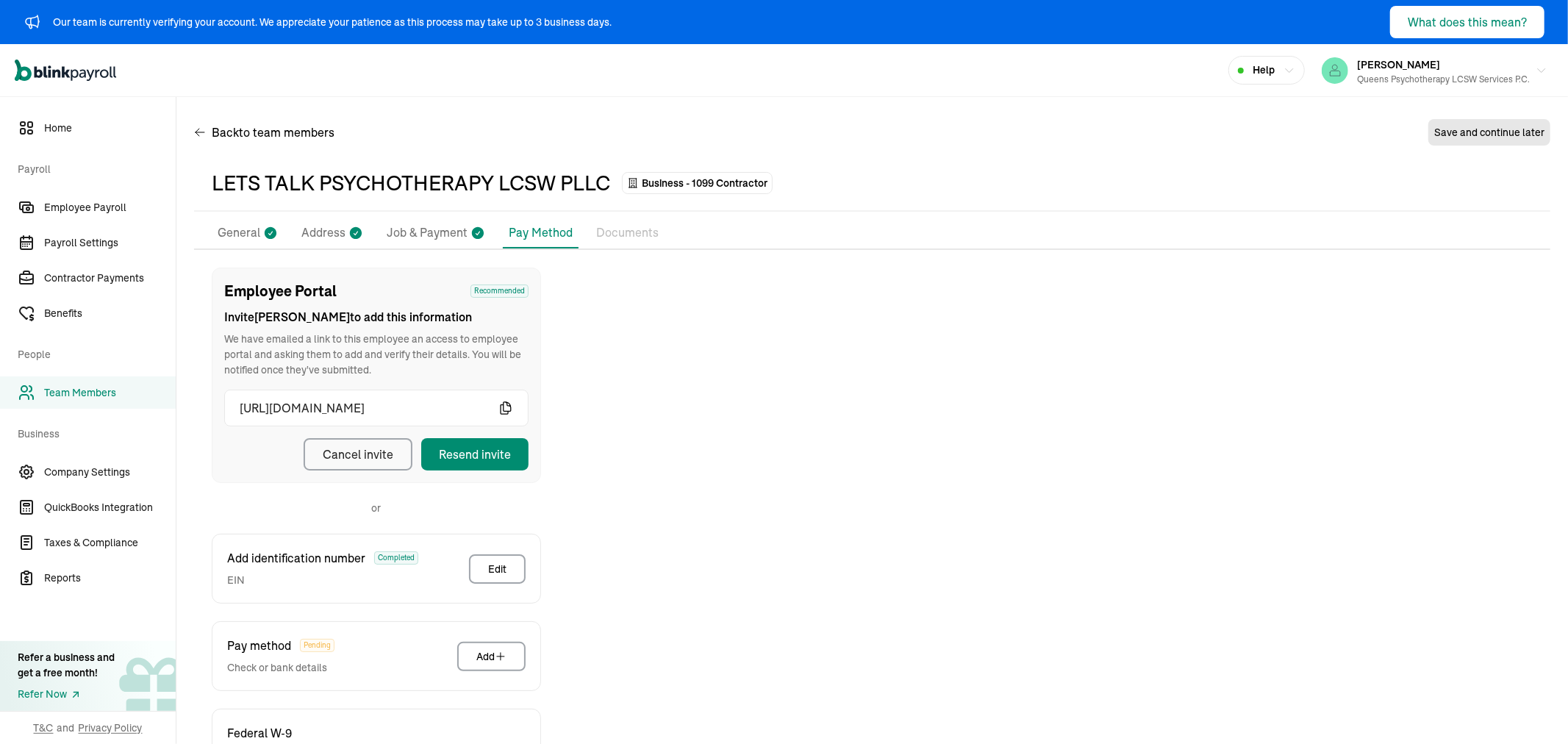
scroll to position [115, 0]
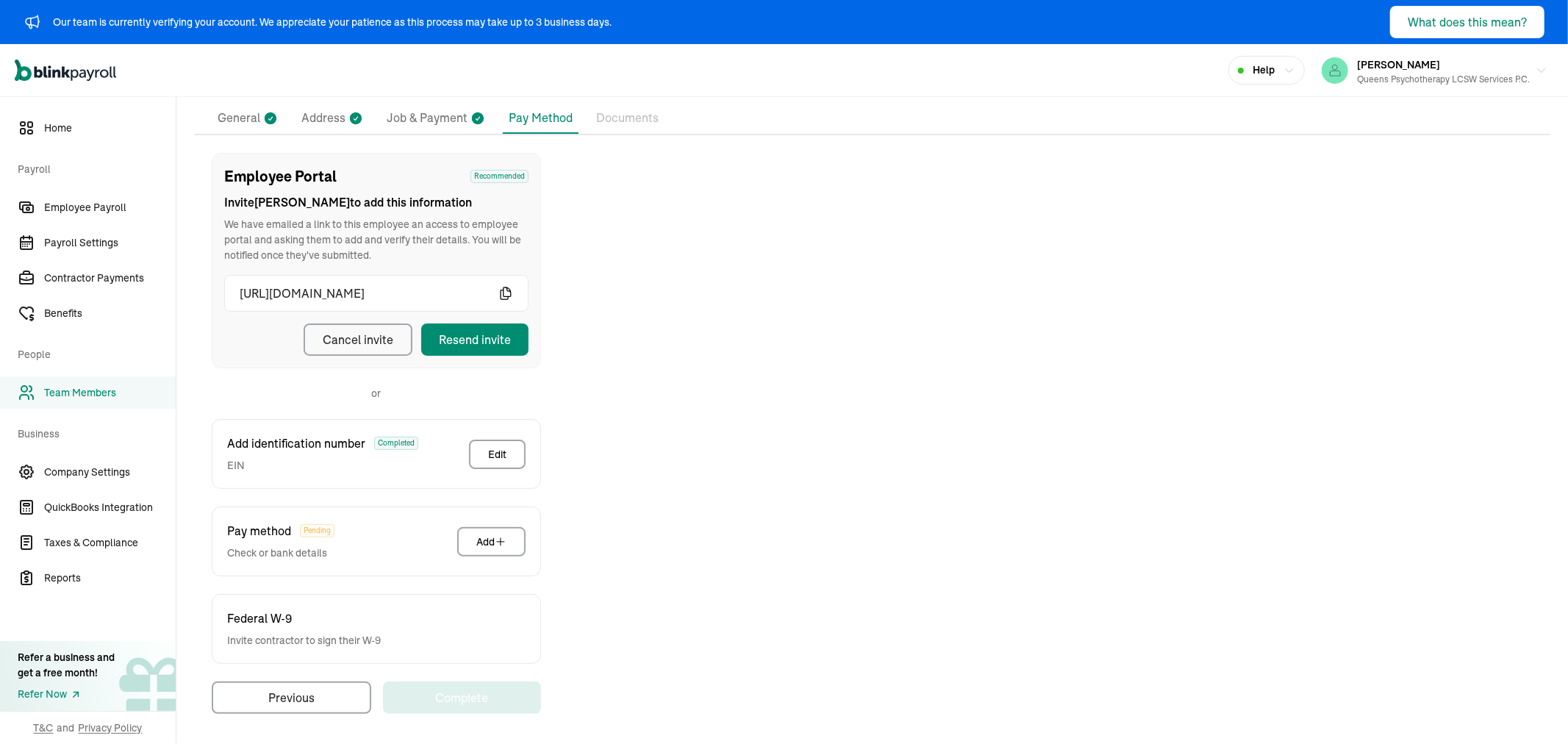
click at [387, 333] on div "Cancel invite" at bounding box center [357, 340] width 70 height 17
click at [467, 331] on div "Resend invite" at bounding box center [475, 340] width 72 height 17
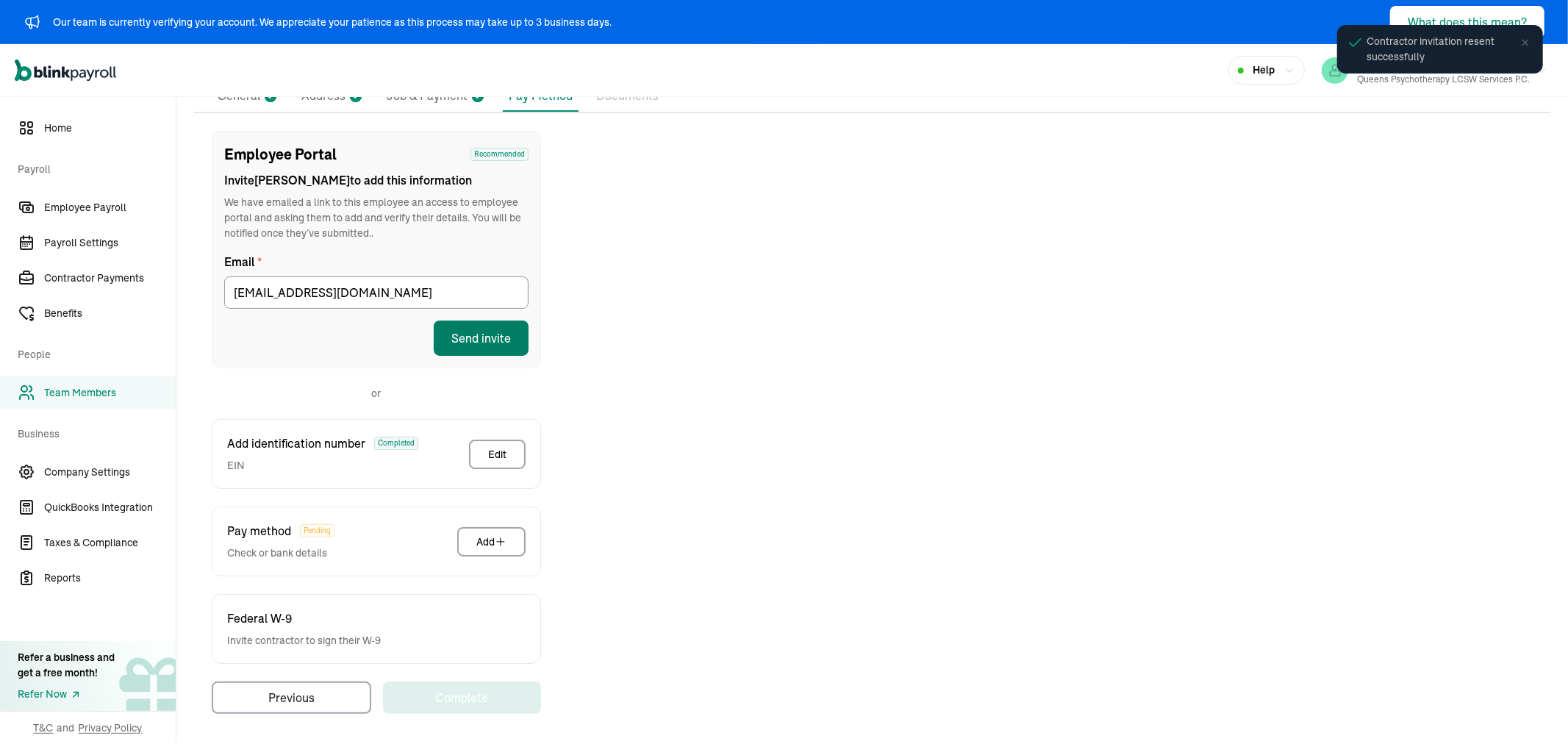
click at [444, 328] on button "Send invite" at bounding box center [481, 338] width 95 height 36
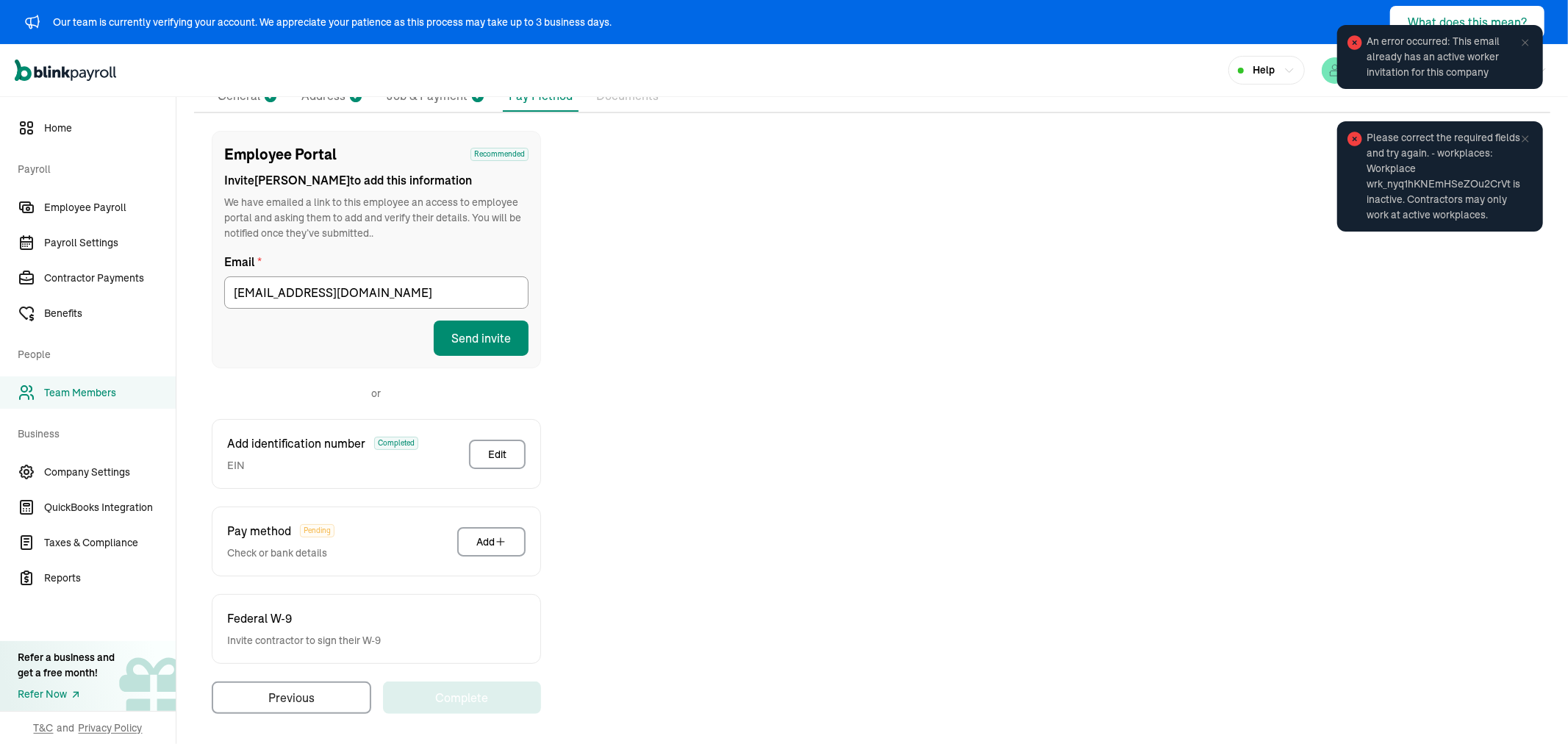
scroll to position [0, 0]
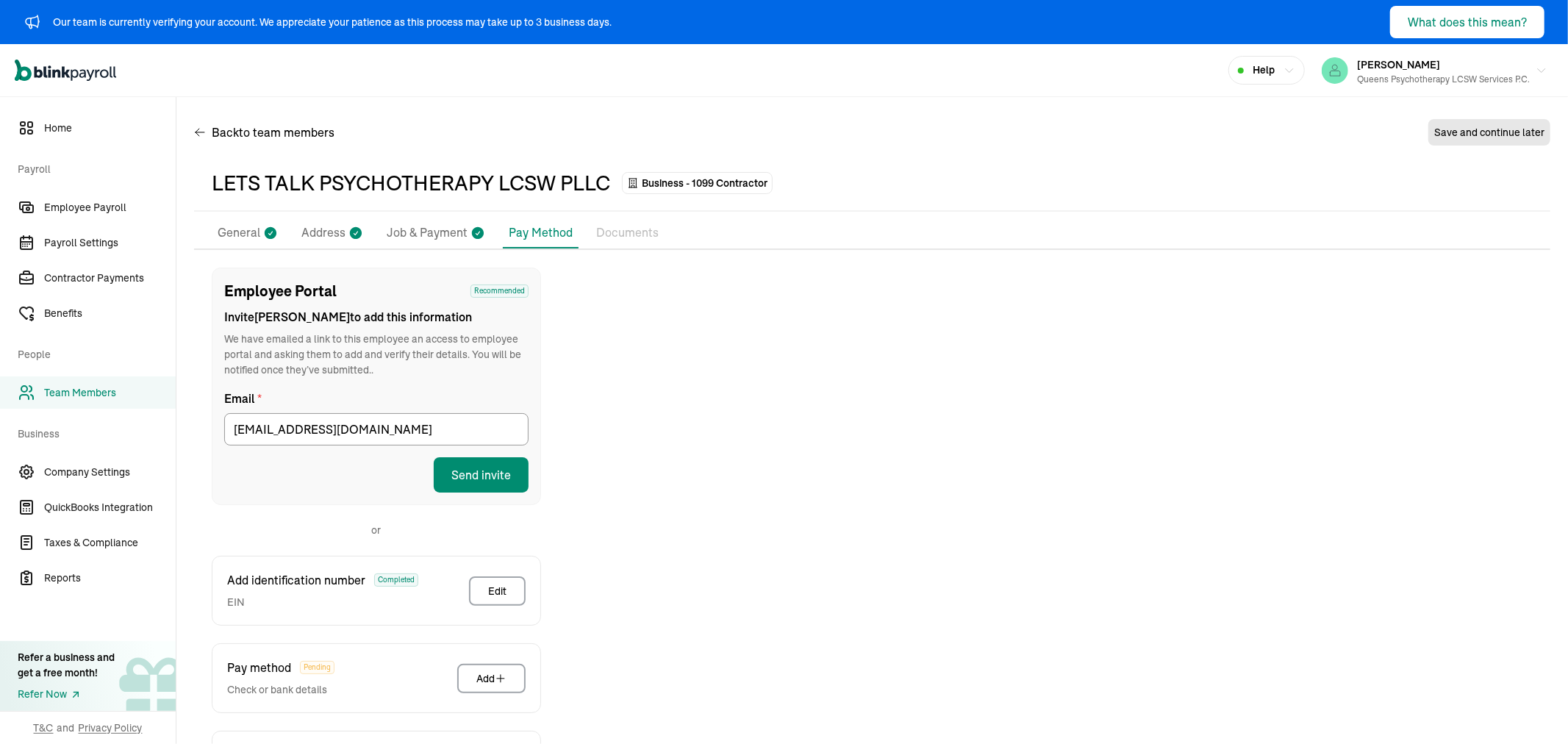
click at [319, 227] on p "Address" at bounding box center [323, 234] width 44 height 19
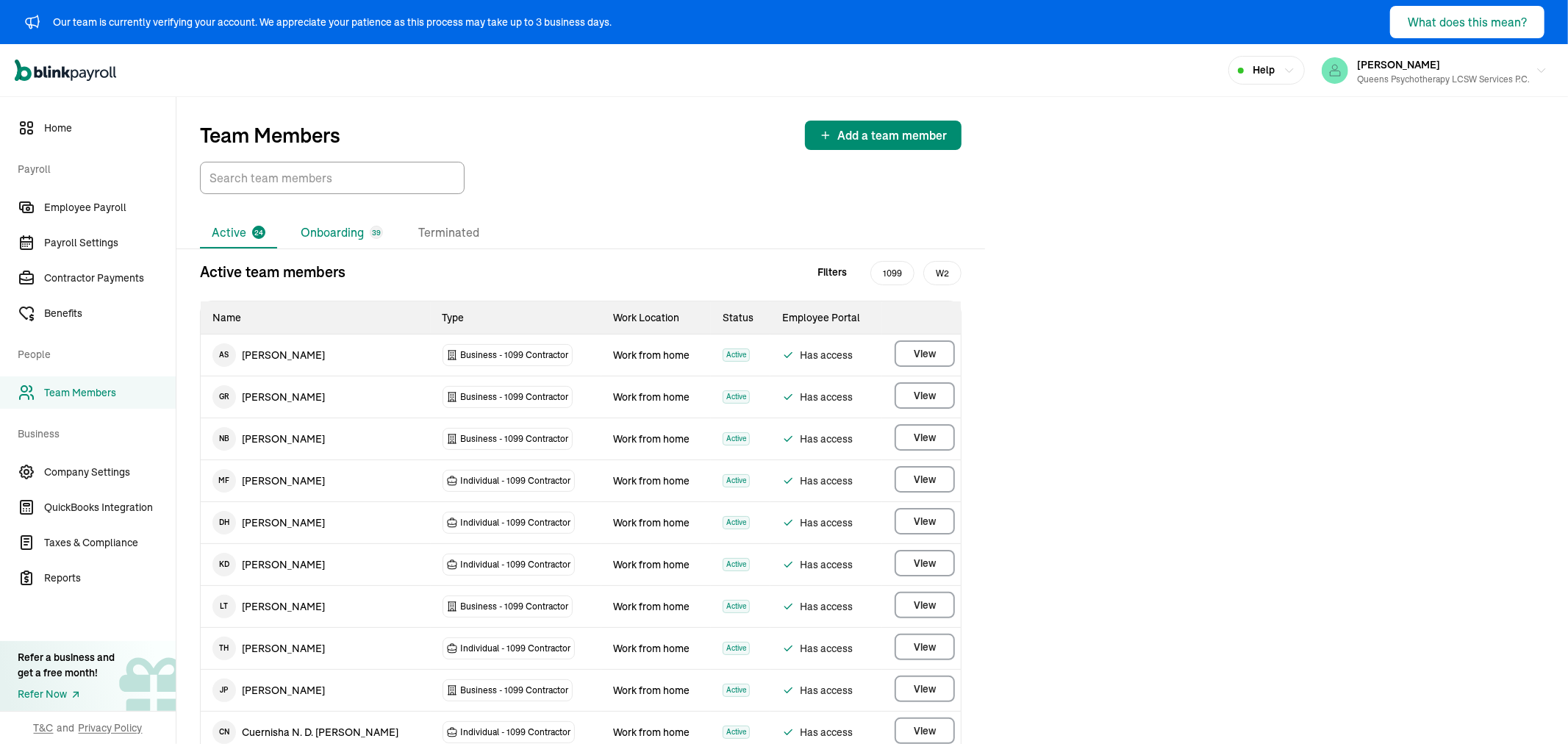
click at [345, 237] on li "Onboarding 39" at bounding box center [342, 233] width 106 height 31
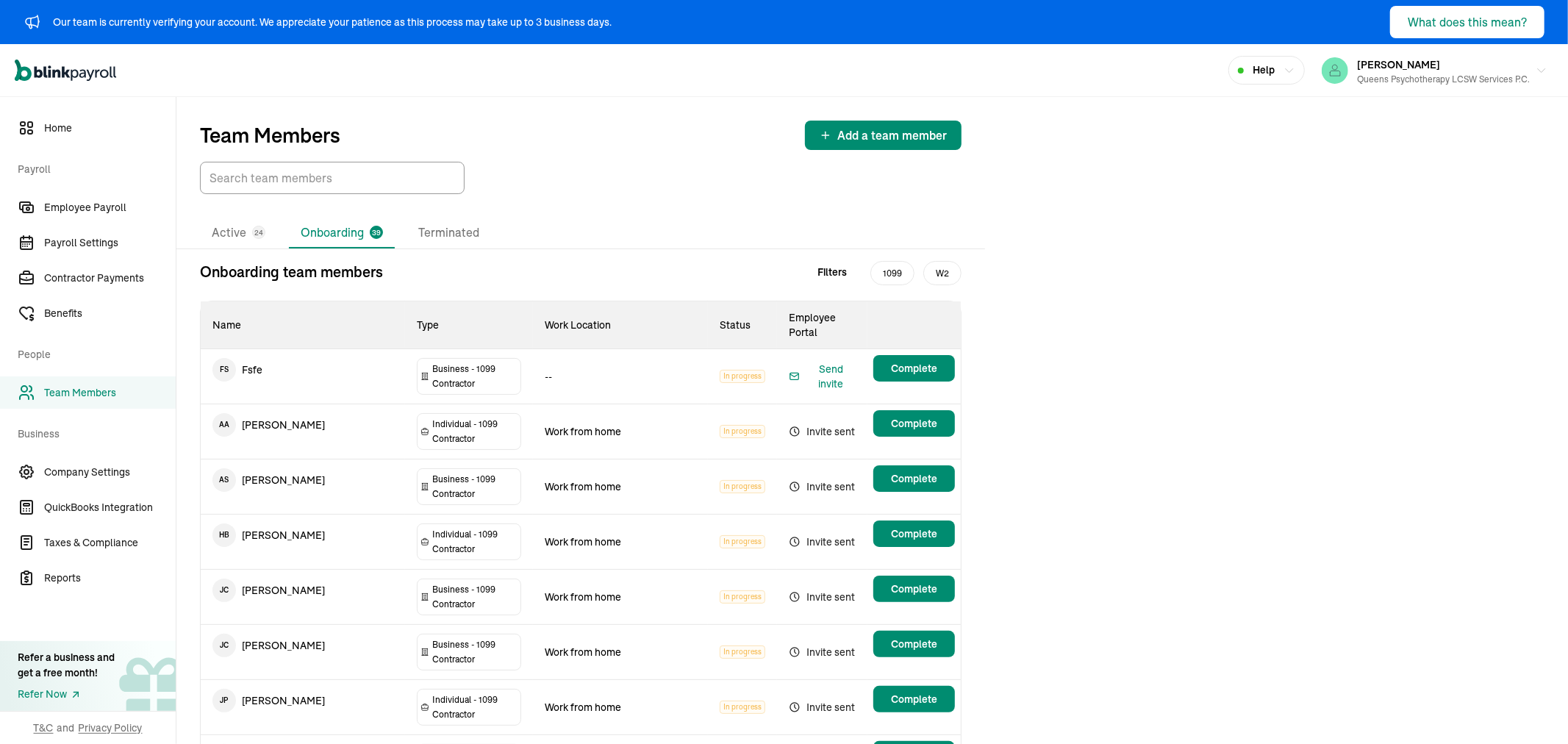
click at [315, 175] on input "TextInput" at bounding box center [332, 179] width 264 height 33
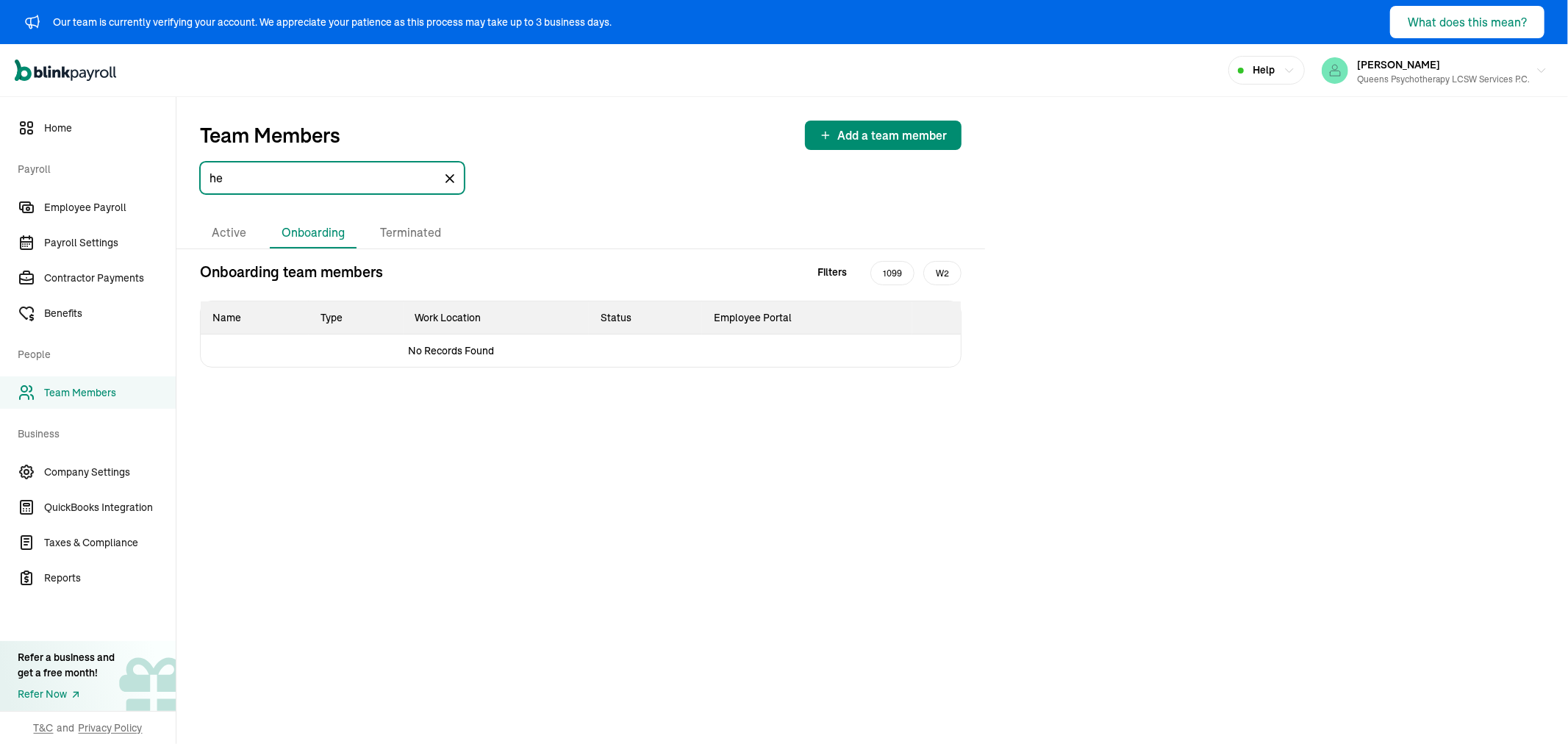
type input "h"
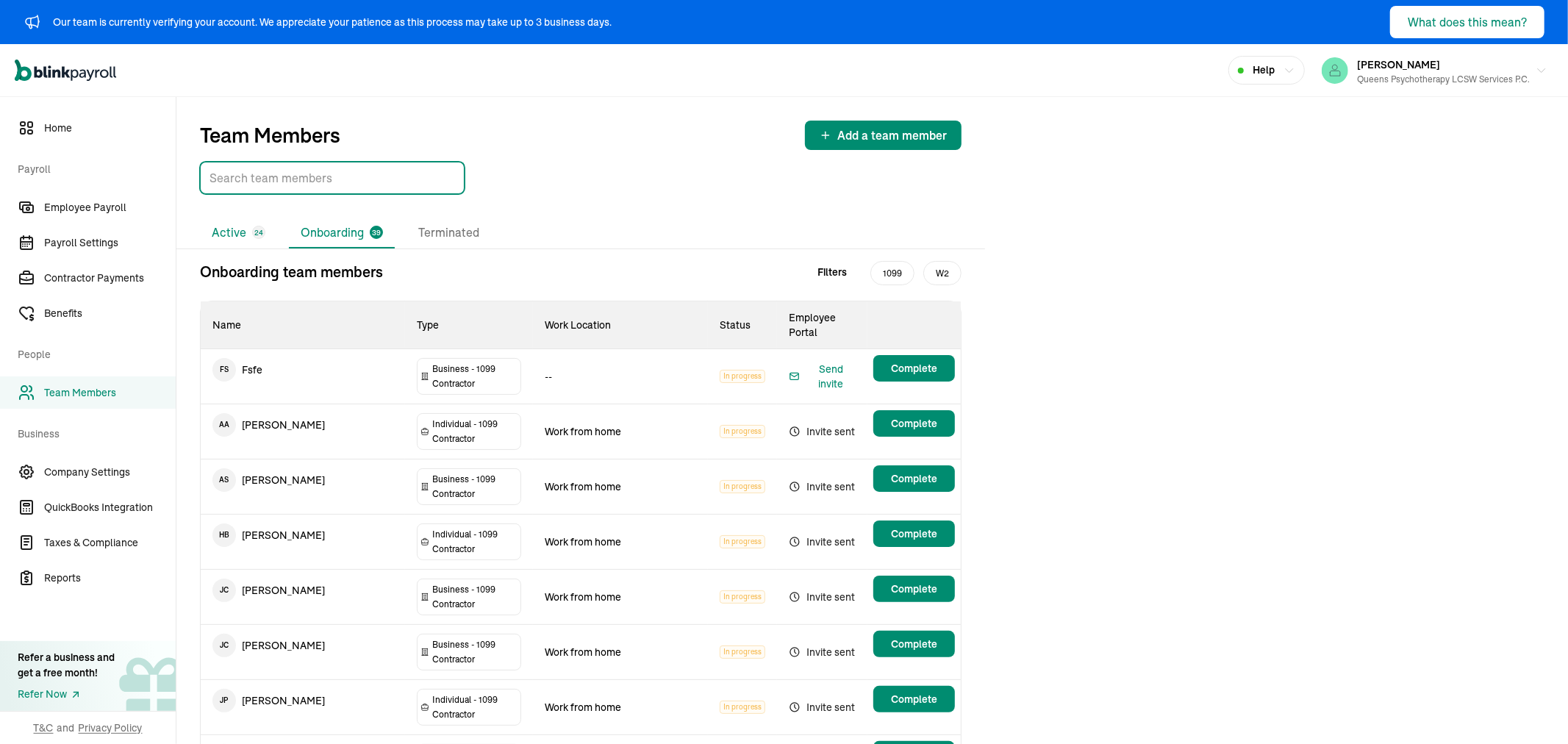
click at [218, 231] on li "Active 24" at bounding box center [238, 233] width 77 height 31
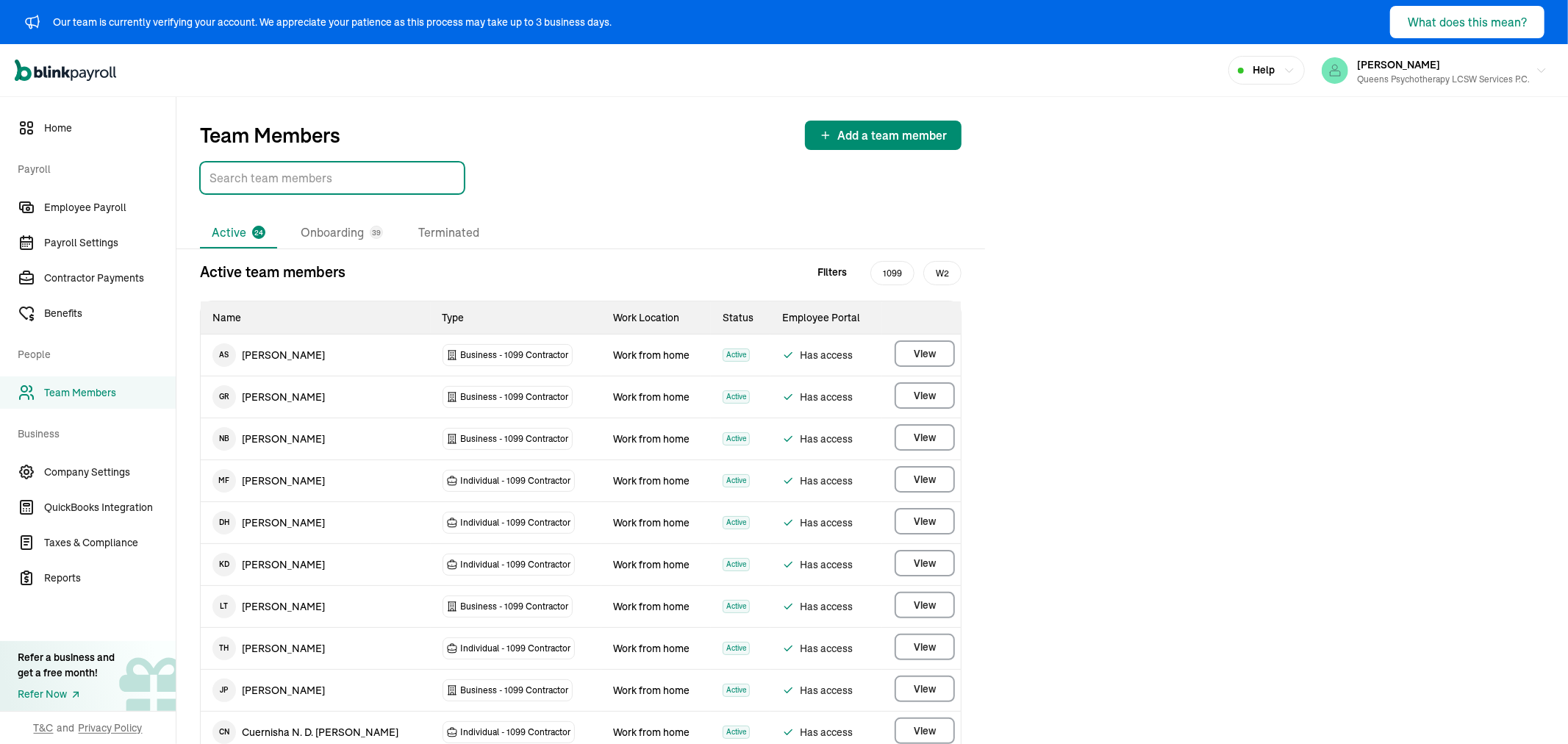
click at [245, 185] on input "TextInput" at bounding box center [332, 179] width 264 height 33
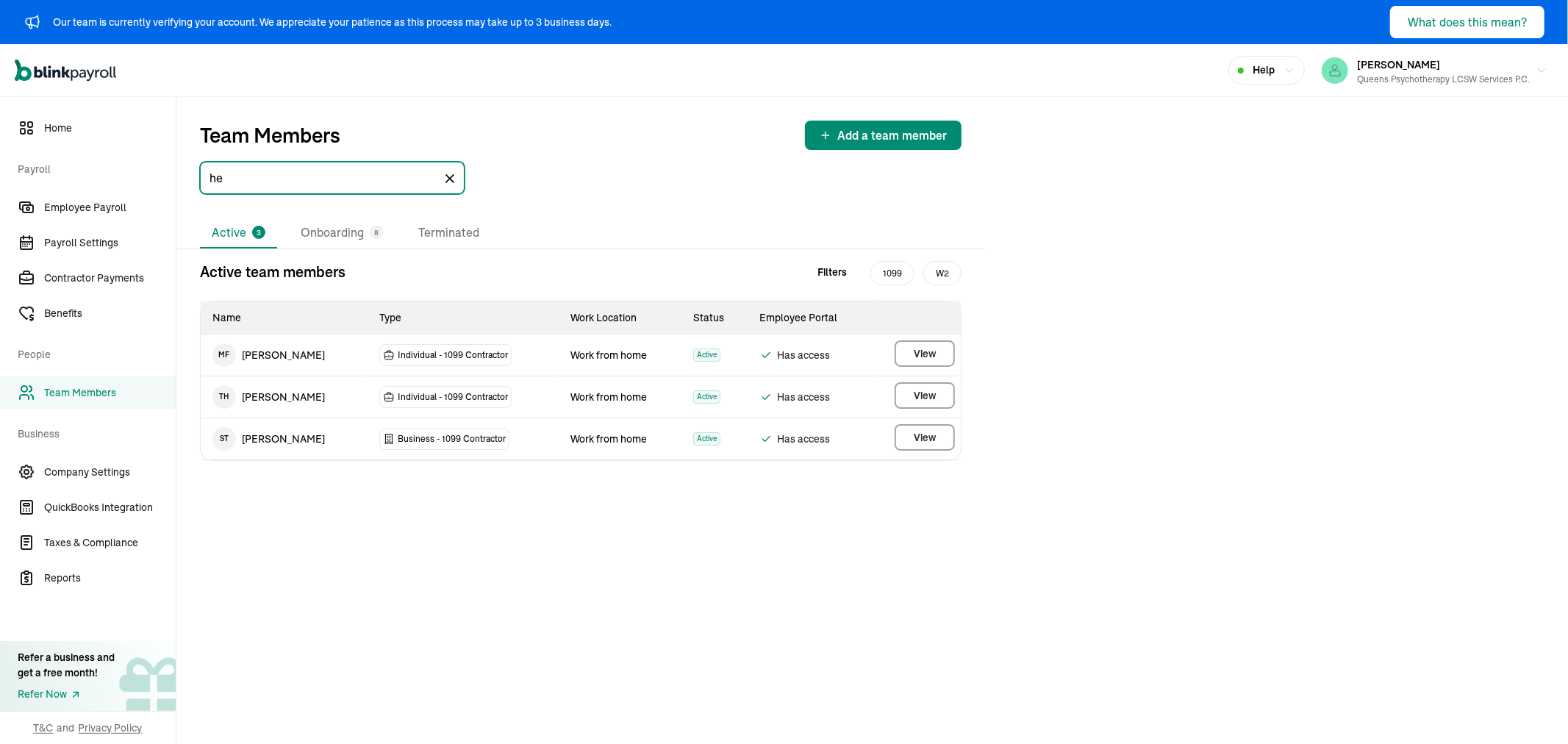
type input "h"
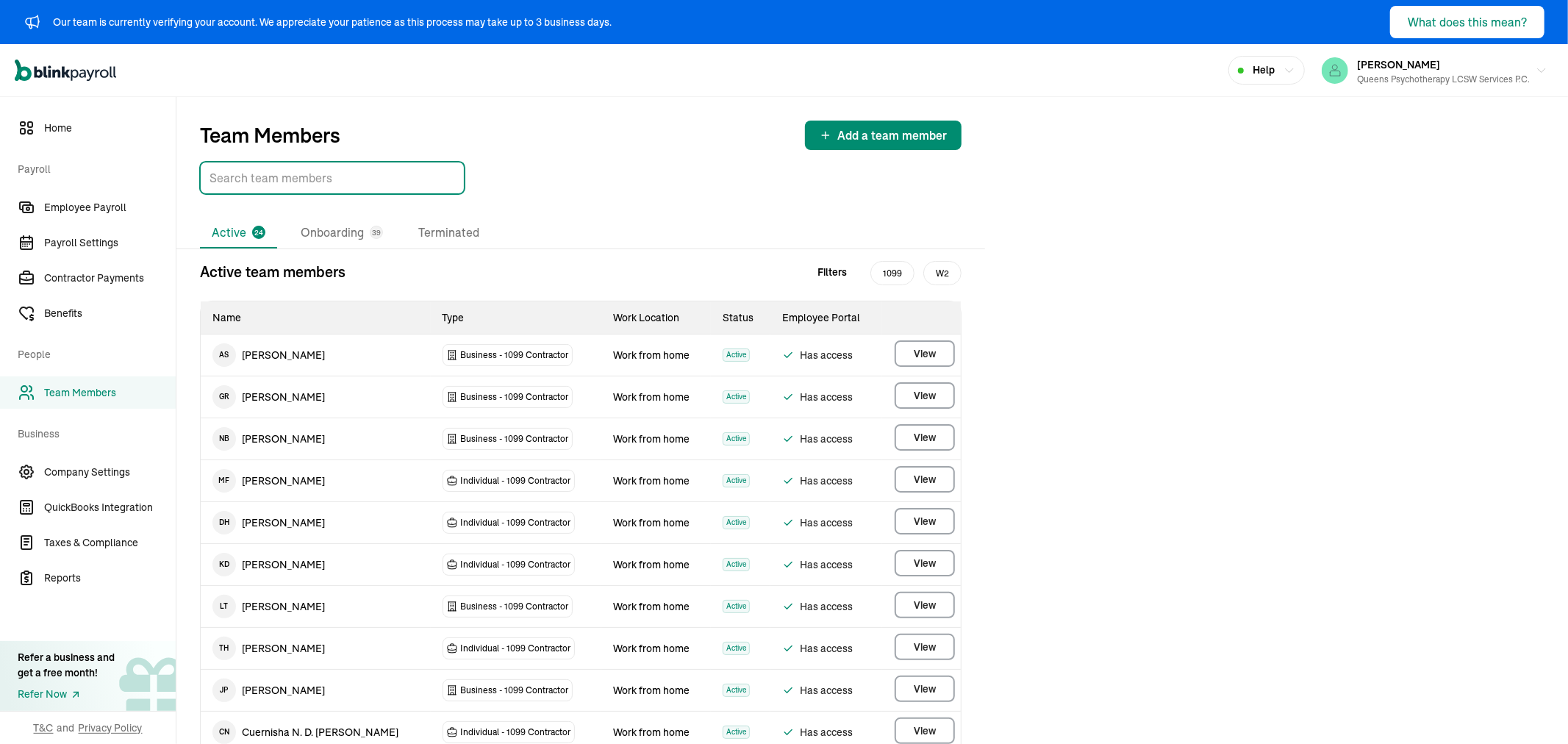
click at [1385, 91] on div "Open main menu Help [PERSON_NAME] Queens Psychotherapy LCSW Services P.C." at bounding box center [784, 70] width 1568 height 53
click at [1386, 84] on div "Queens Psychotherapy LCSW Services P.C." at bounding box center [1443, 79] width 173 height 14
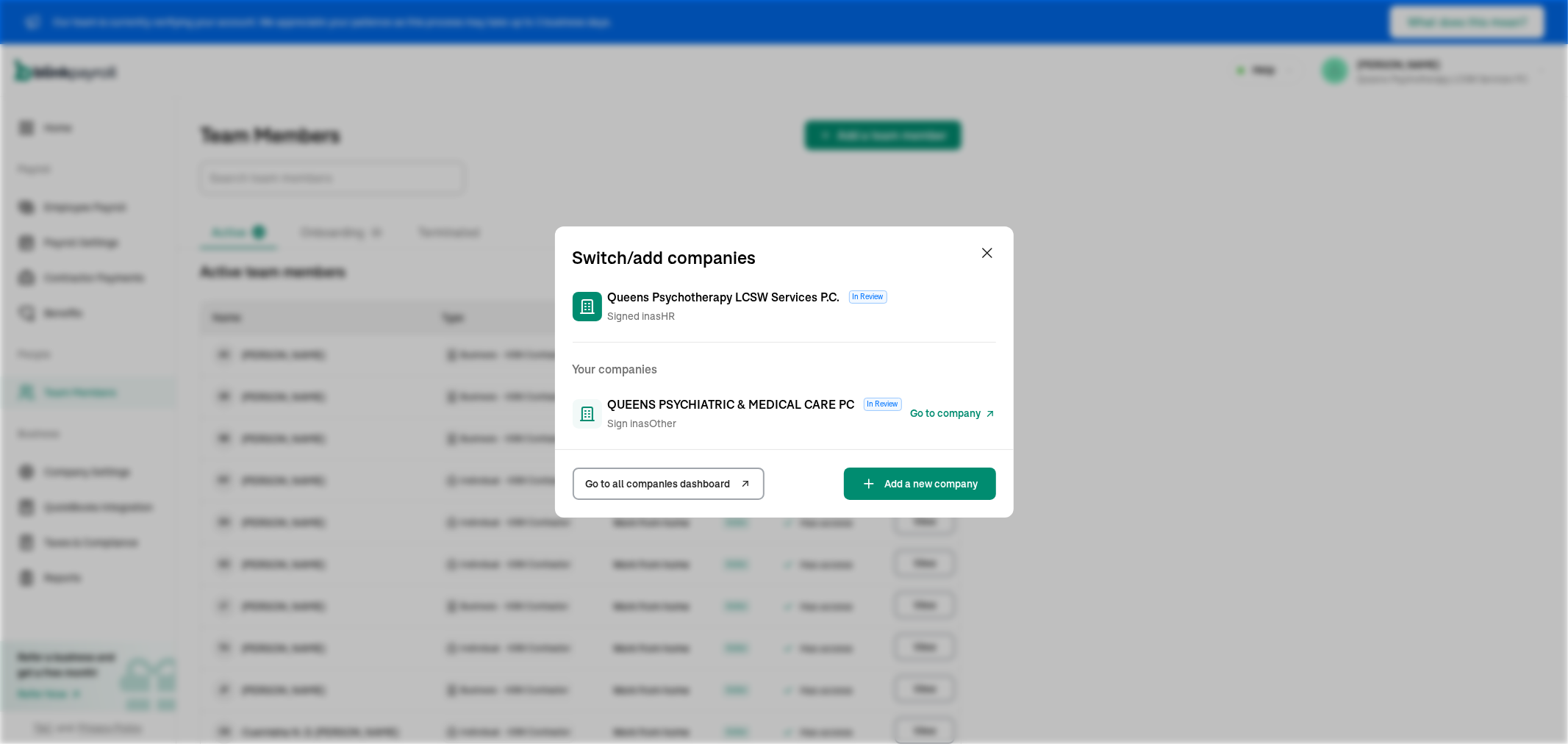
click at [936, 415] on span "Go to company" at bounding box center [946, 413] width 70 height 15
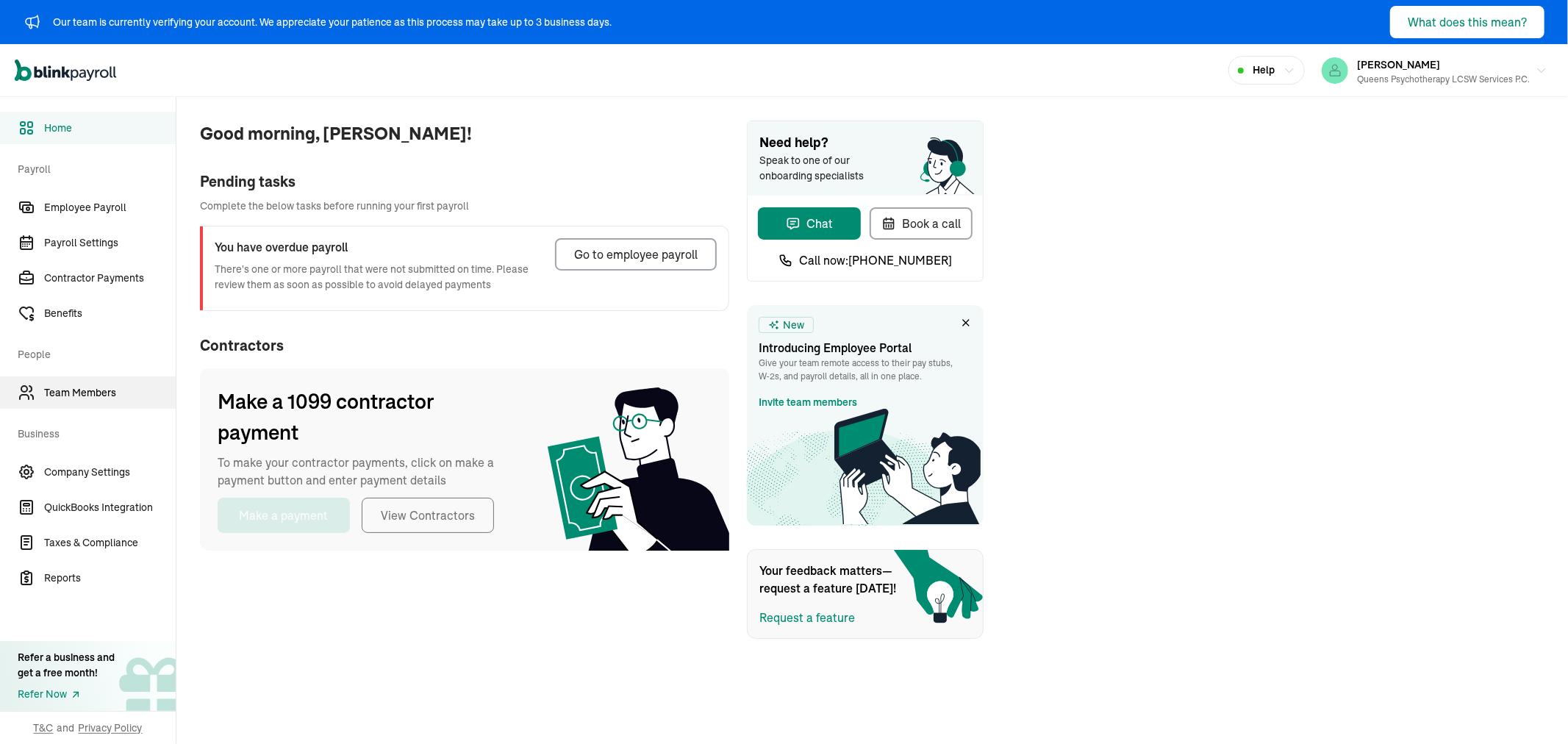
click at [92, 391] on span "Team Members" at bounding box center [110, 393] width 131 height 15
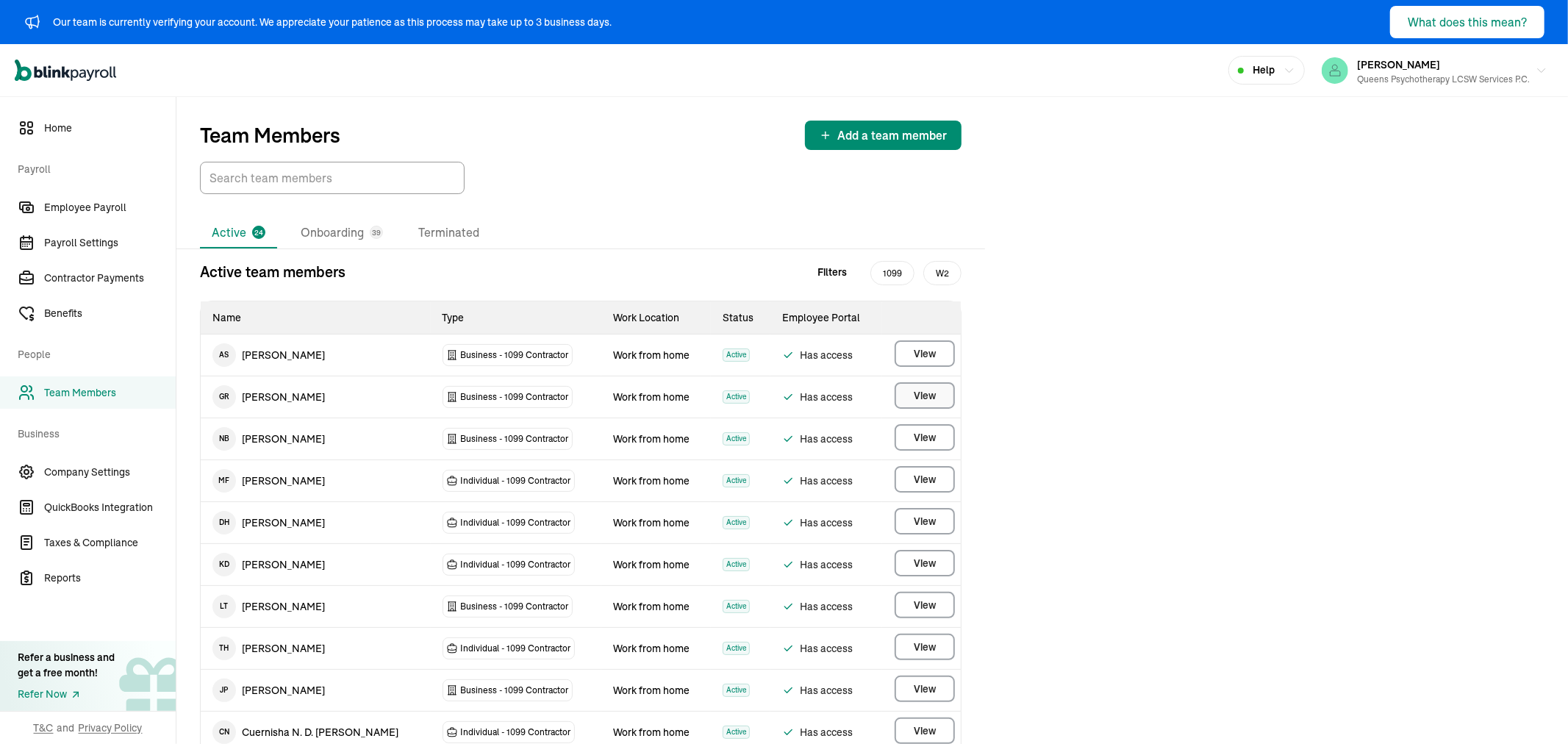
click at [922, 390] on span "View" at bounding box center [924, 395] width 22 height 14
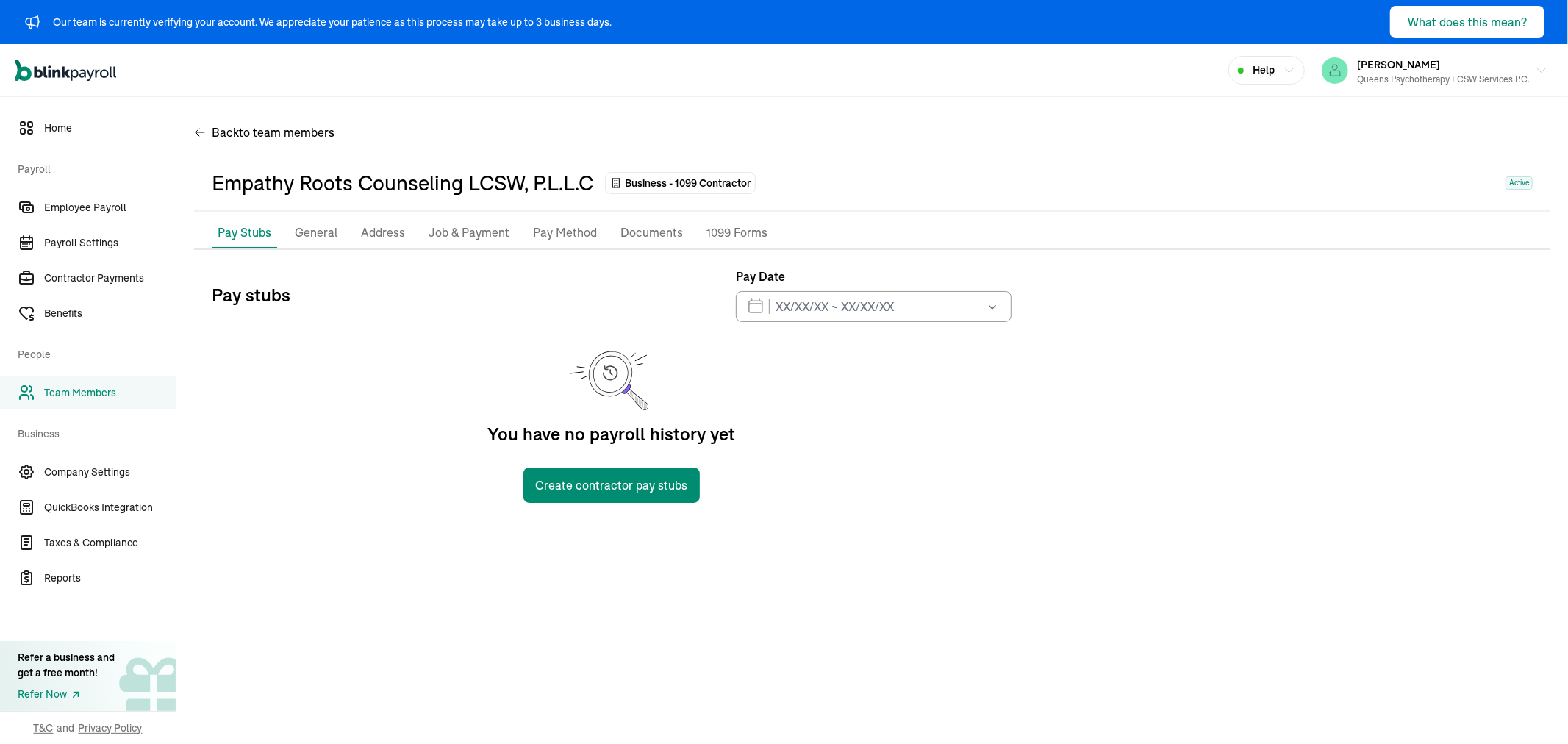
click at [334, 226] on p "General" at bounding box center [316, 234] width 42 height 19
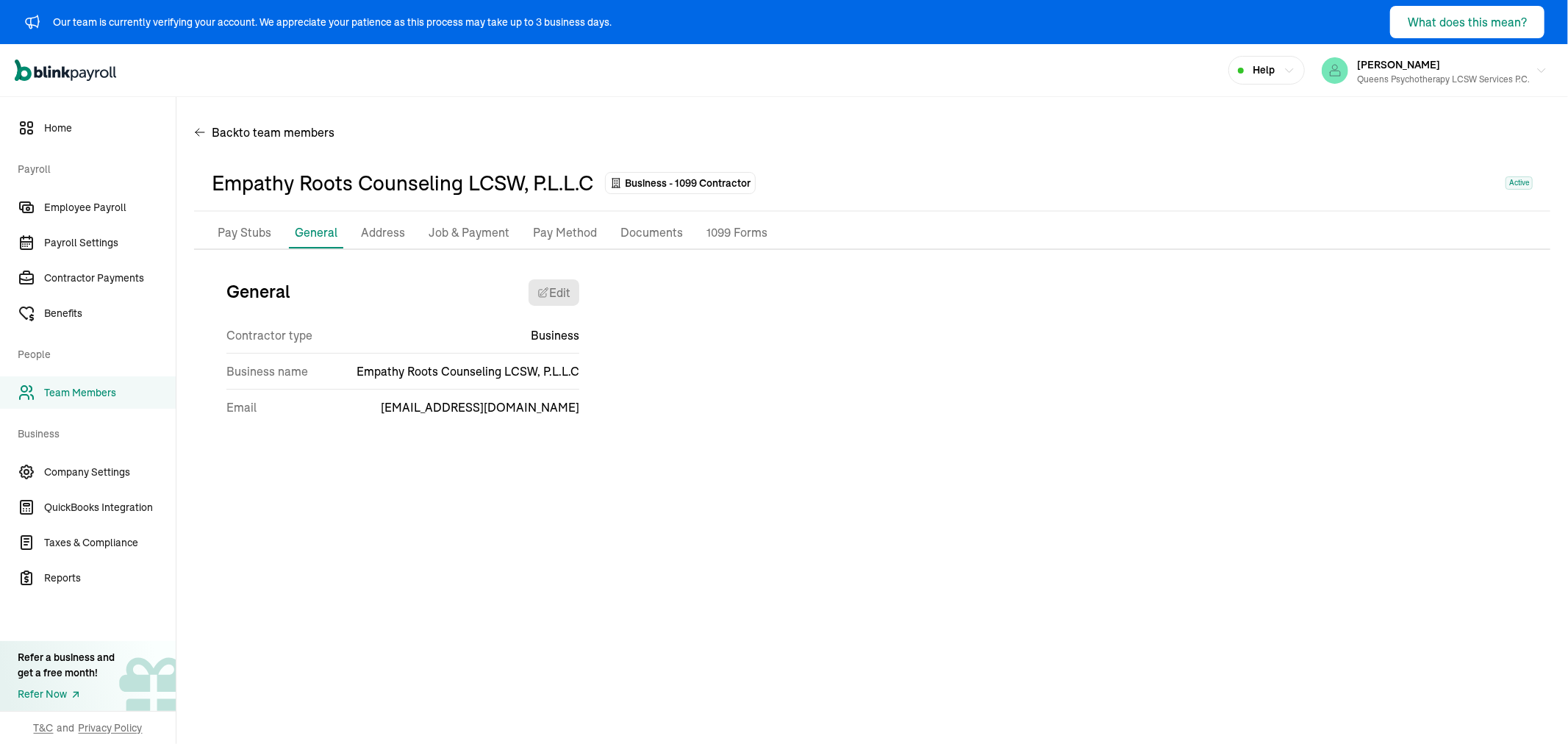
click at [384, 230] on p "Address" at bounding box center [383, 234] width 44 height 19
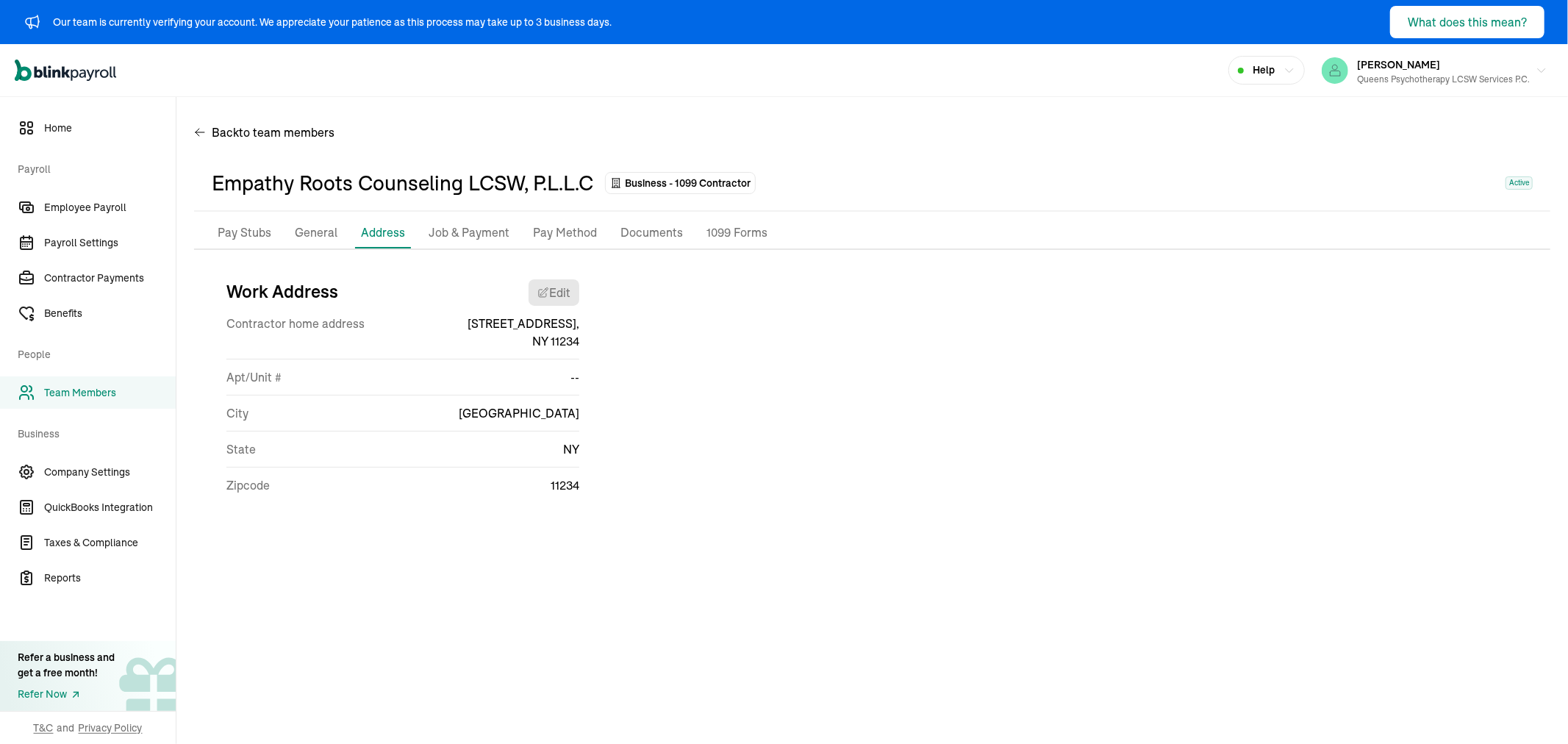
click at [467, 227] on p "Job & Payment" at bounding box center [469, 234] width 81 height 19
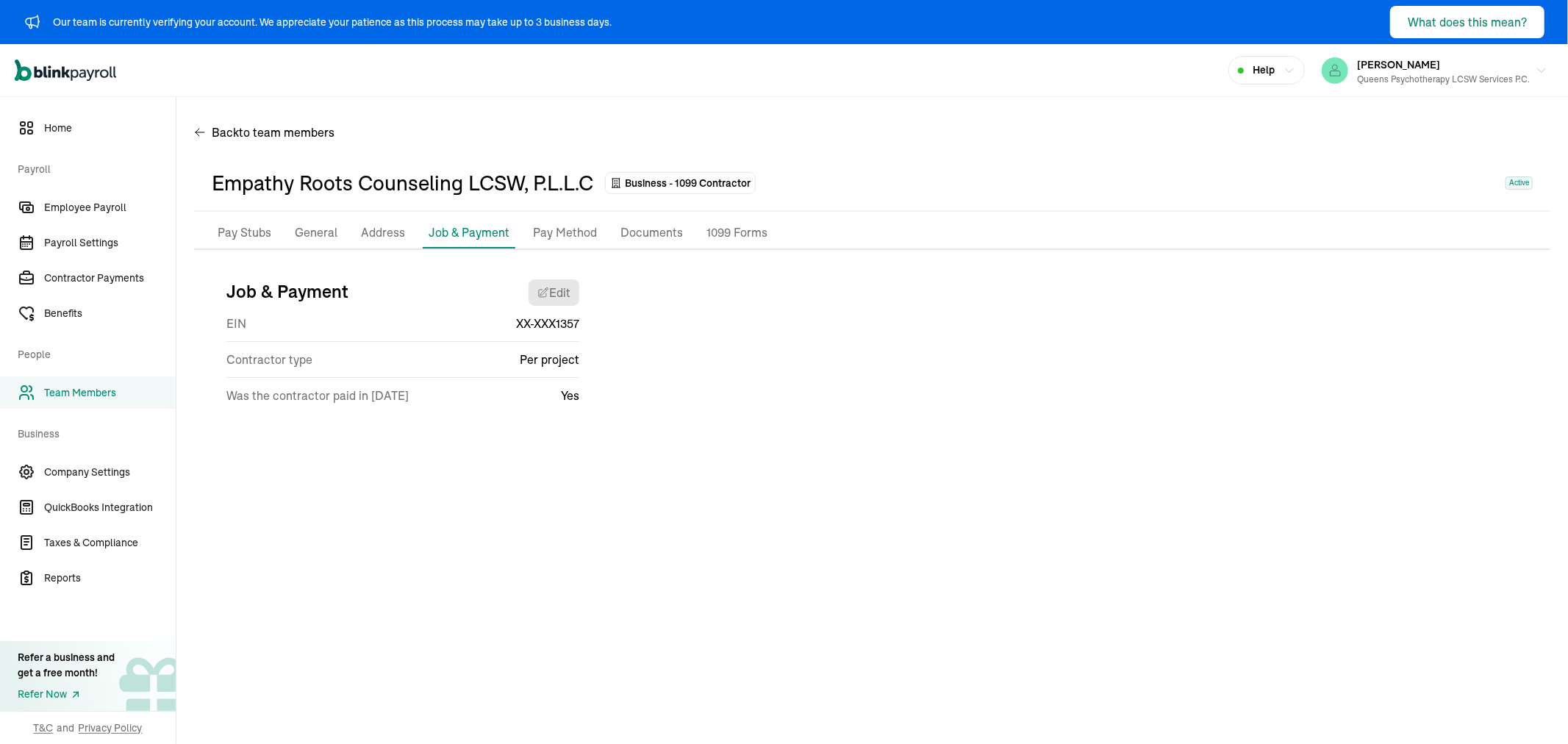
click at [555, 235] on p "Pay Method" at bounding box center [564, 234] width 64 height 19
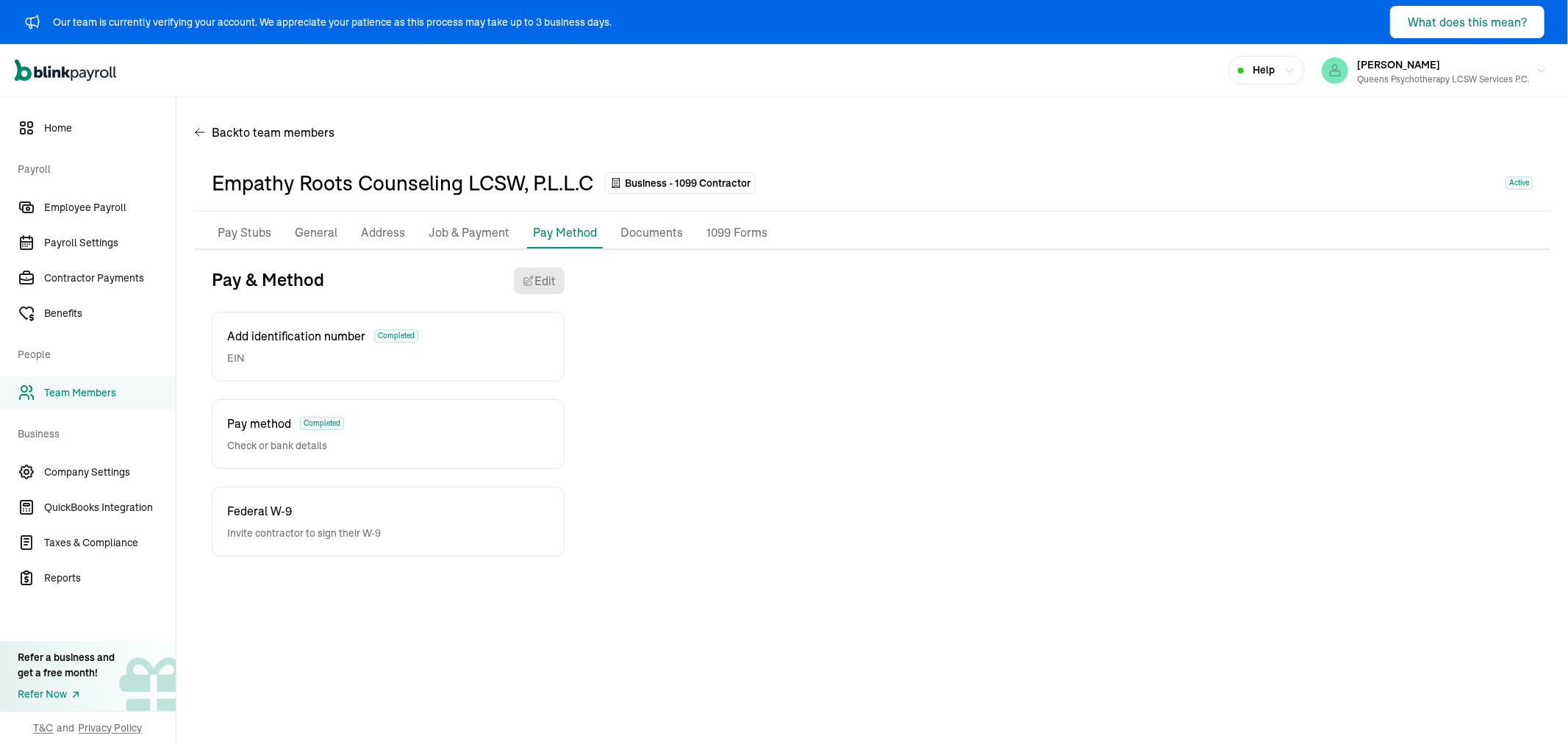
click at [463, 235] on p "Job & Payment" at bounding box center [469, 234] width 81 height 19
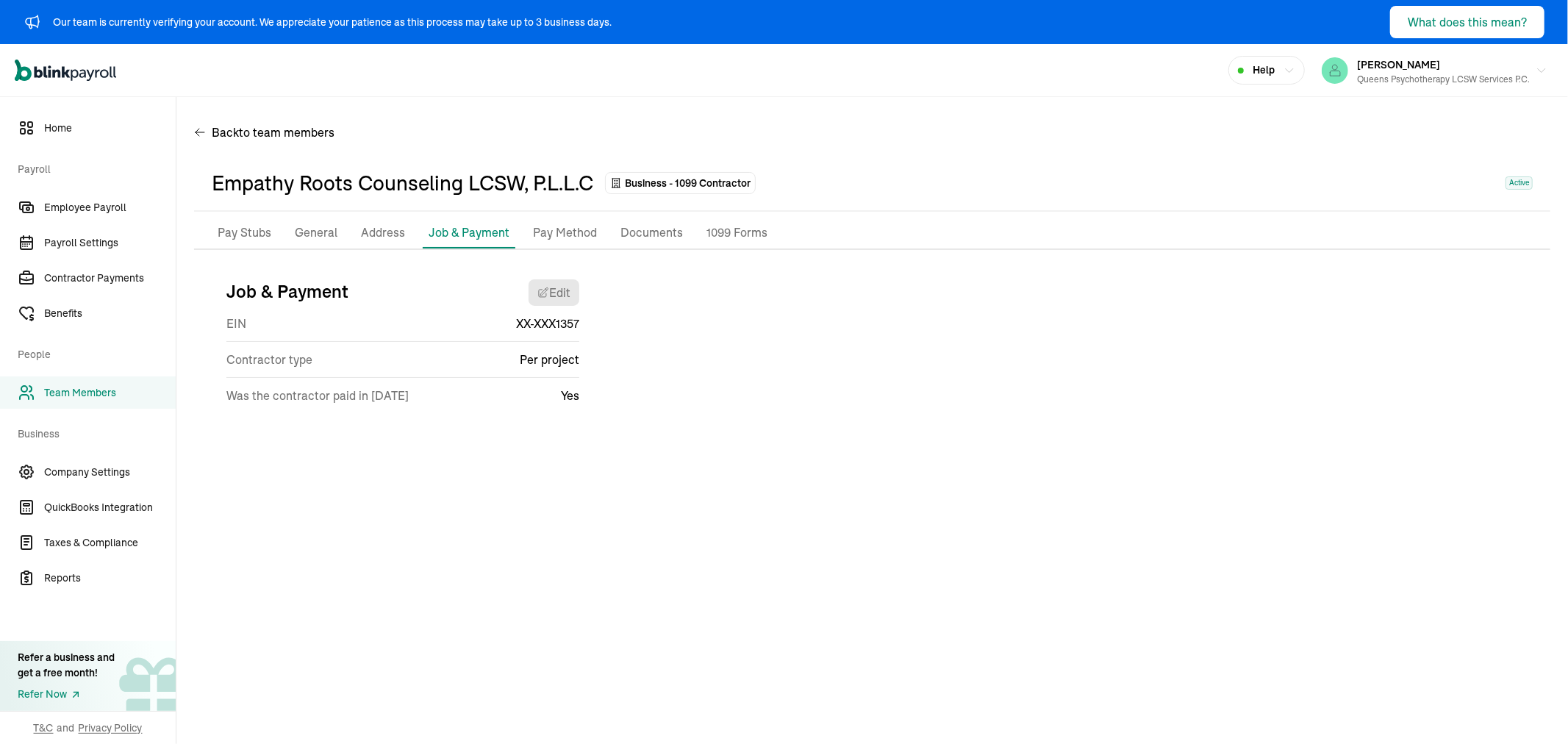
click at [571, 236] on p "Pay Method" at bounding box center [564, 234] width 64 height 19
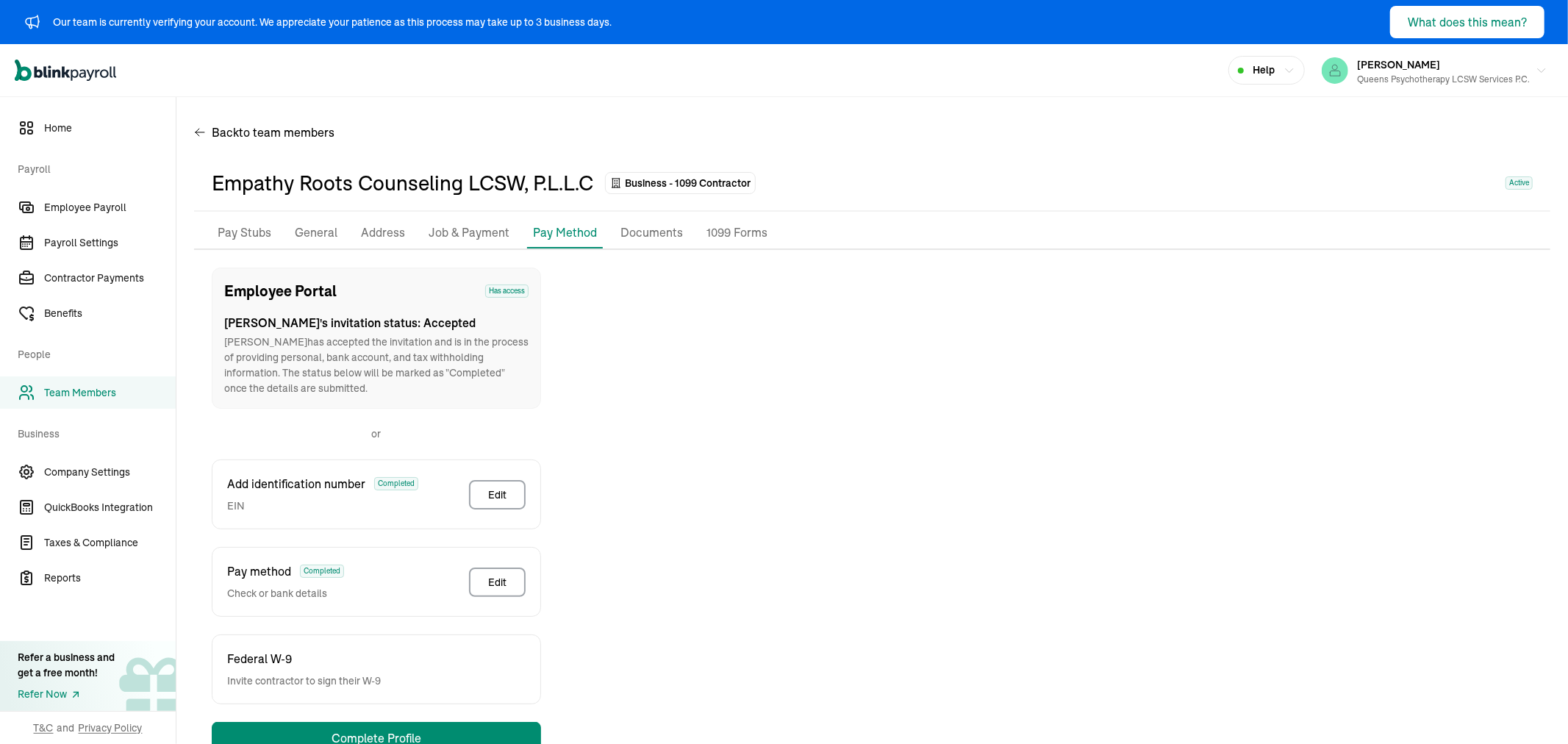
click at [304, 233] on p "General" at bounding box center [316, 234] width 42 height 19
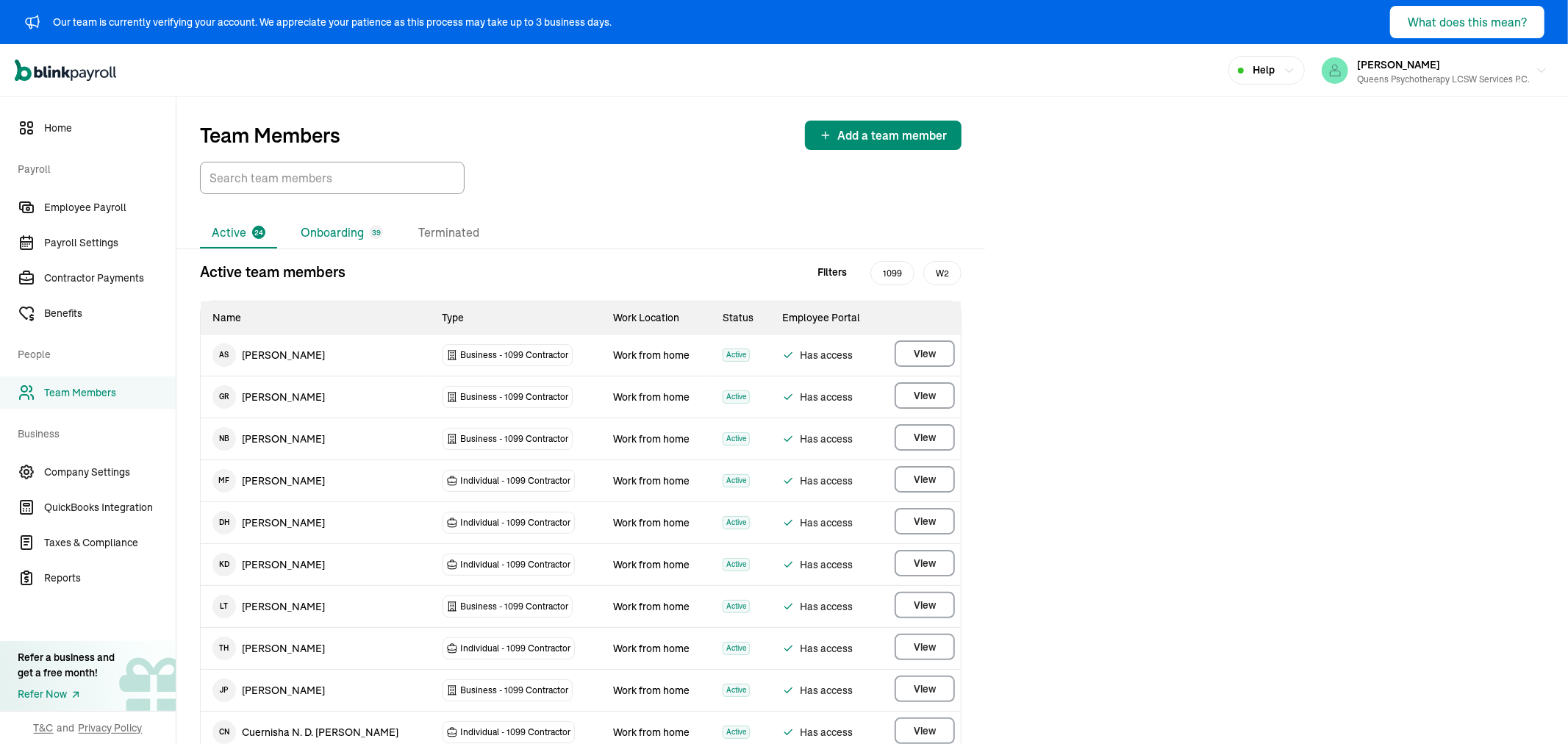
click at [326, 221] on li "Onboarding 39" at bounding box center [342, 233] width 106 height 31
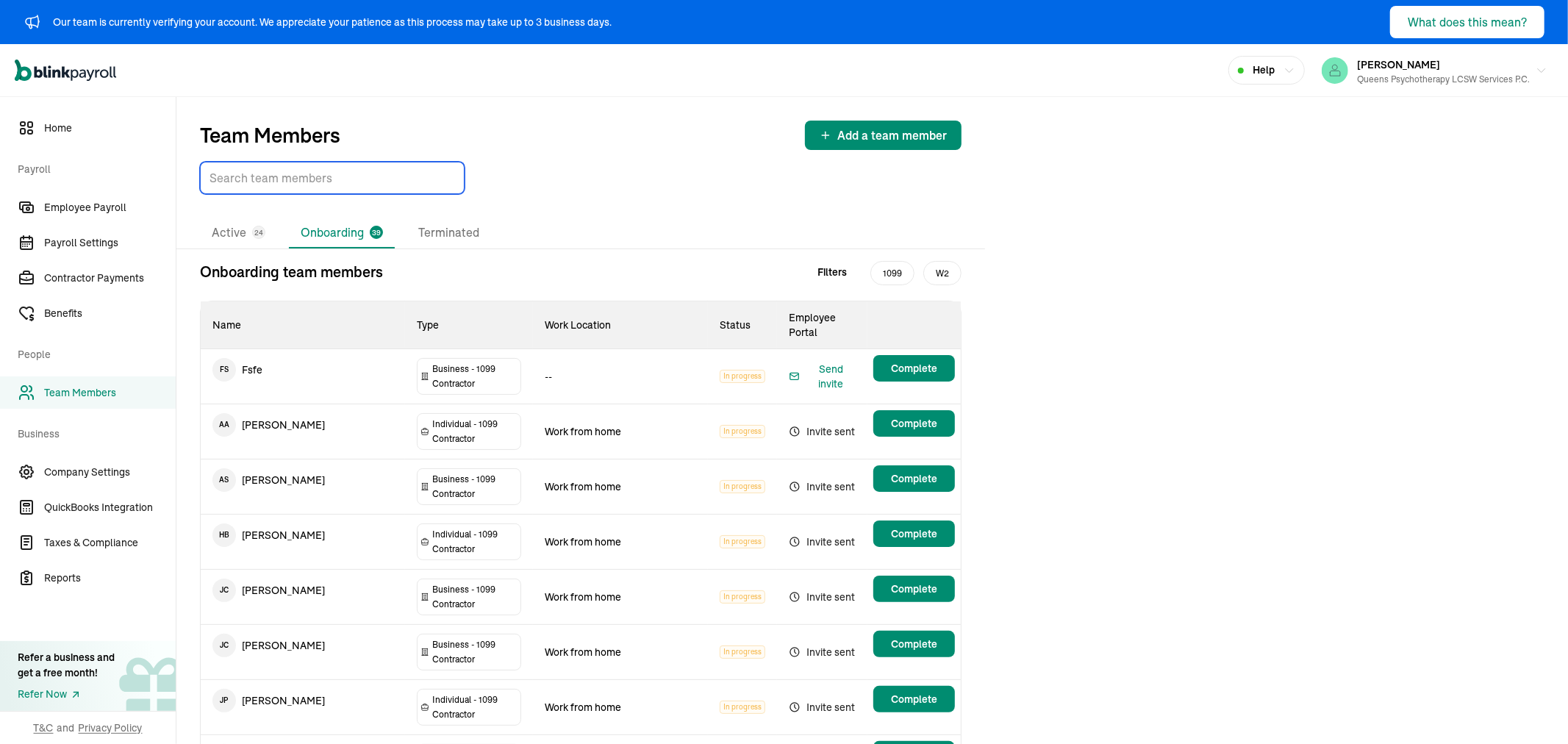
click at [321, 172] on input "TextInput" at bounding box center [332, 179] width 264 height 33
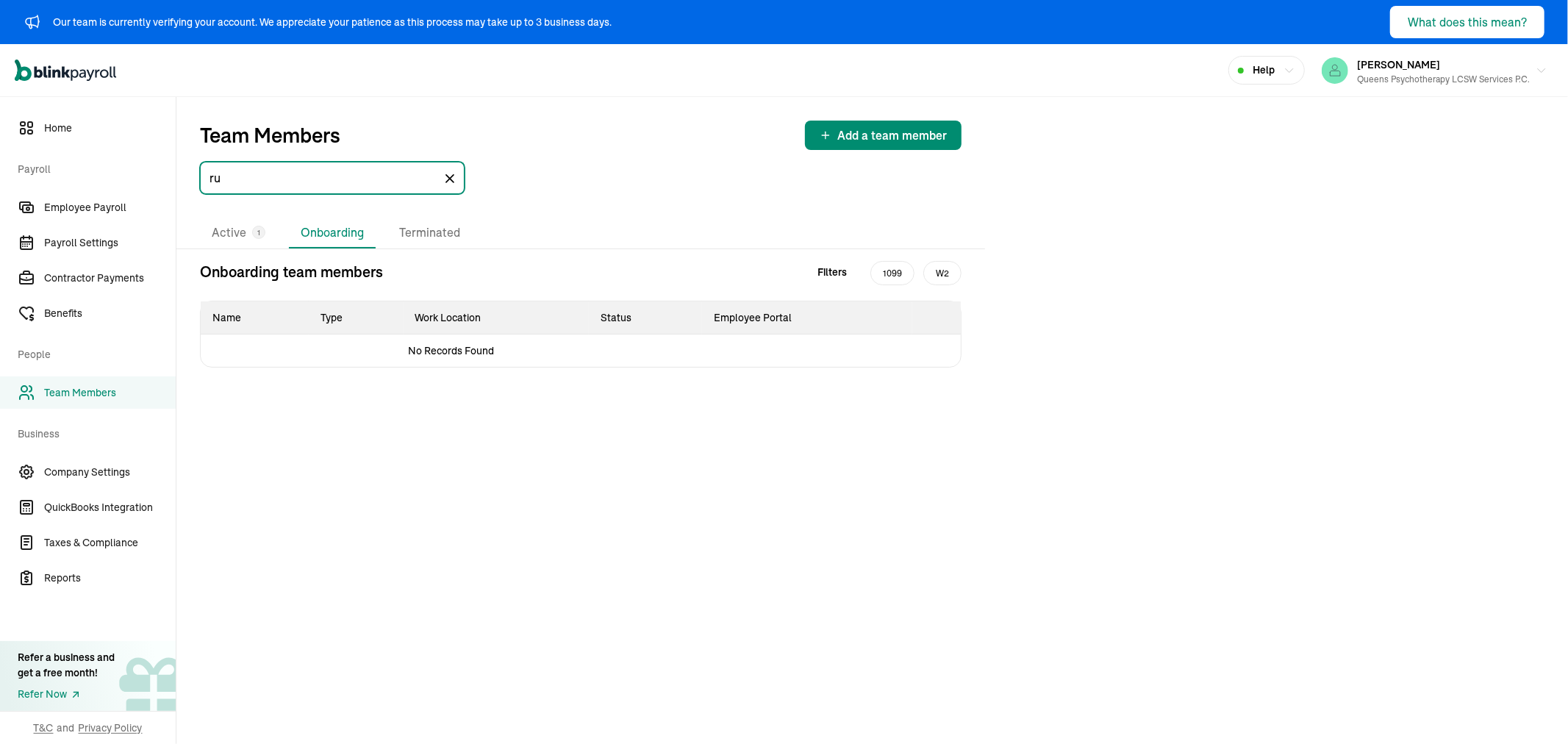
type input "r"
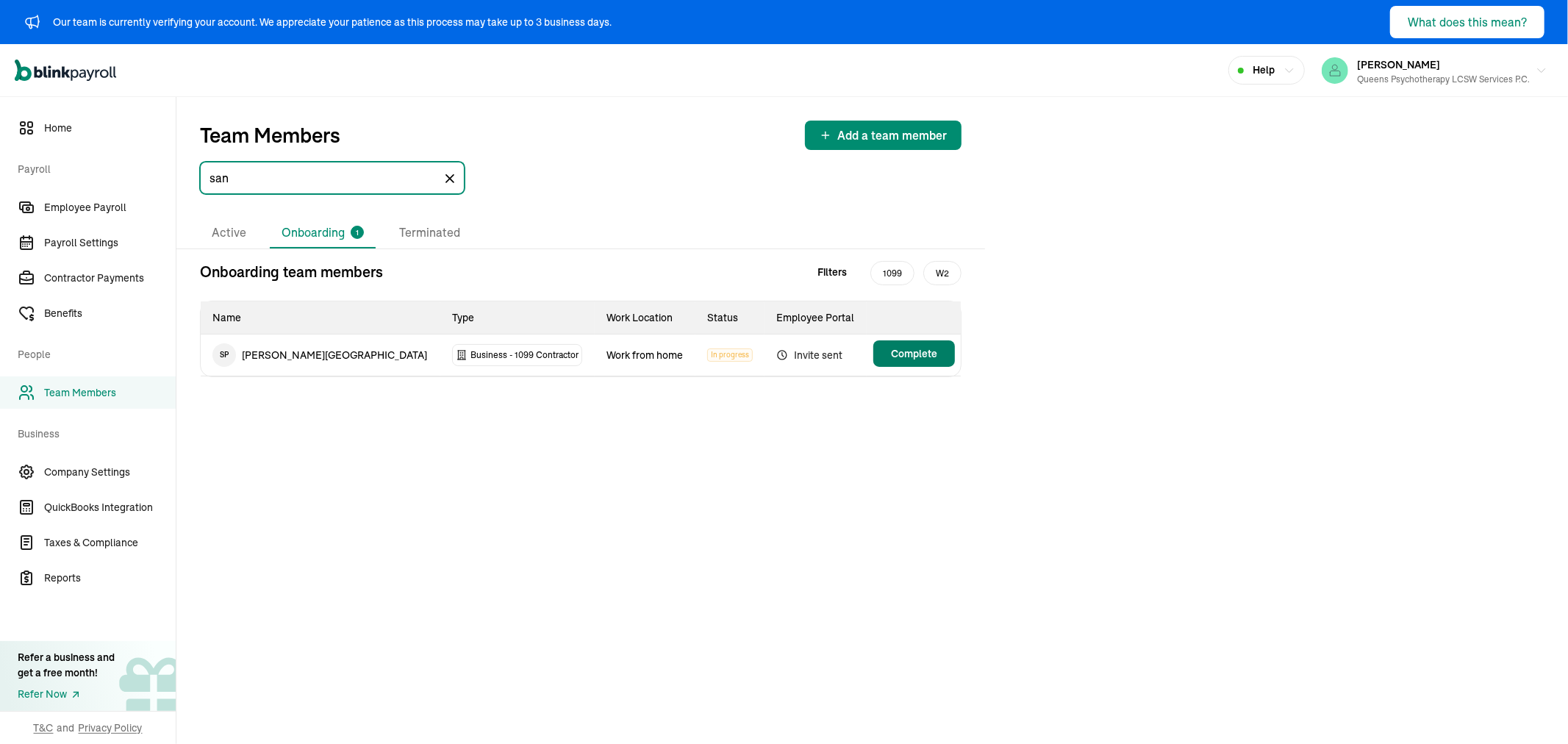
type input "san"
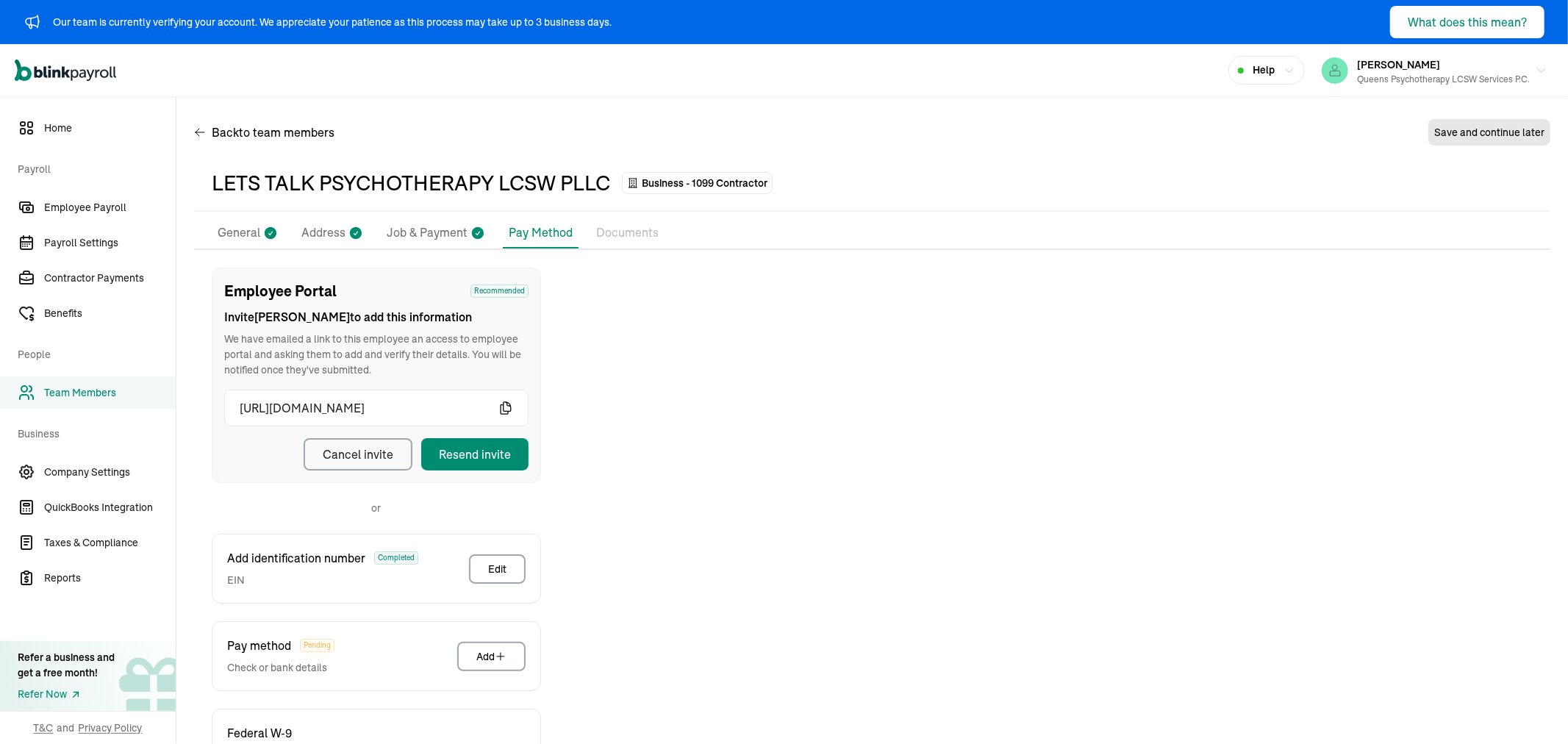
scroll to position [115, 0]
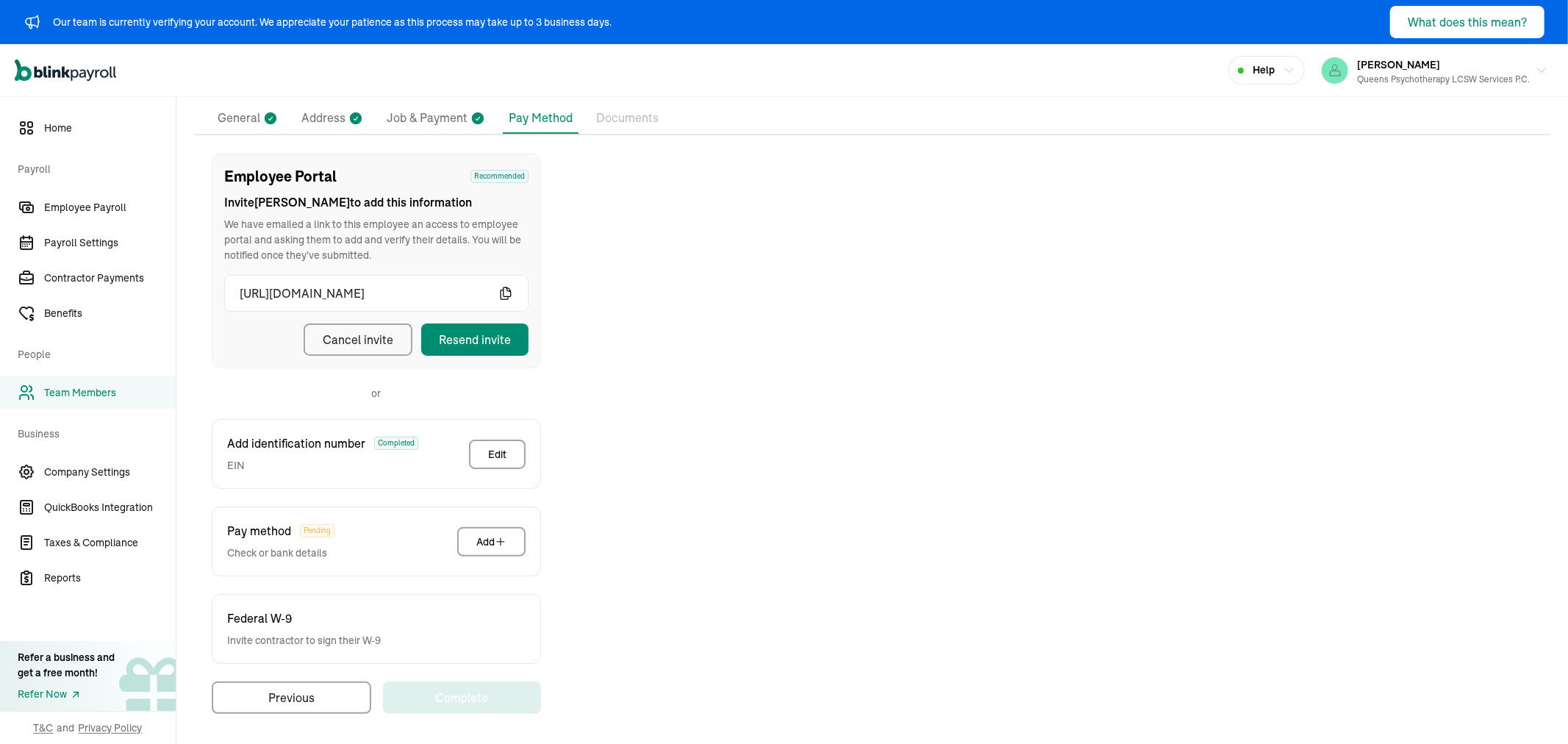
click at [387, 333] on div "Cancel invite" at bounding box center [357, 340] width 70 height 17
click at [467, 331] on div "Resend invite" at bounding box center [475, 340] width 72 height 17
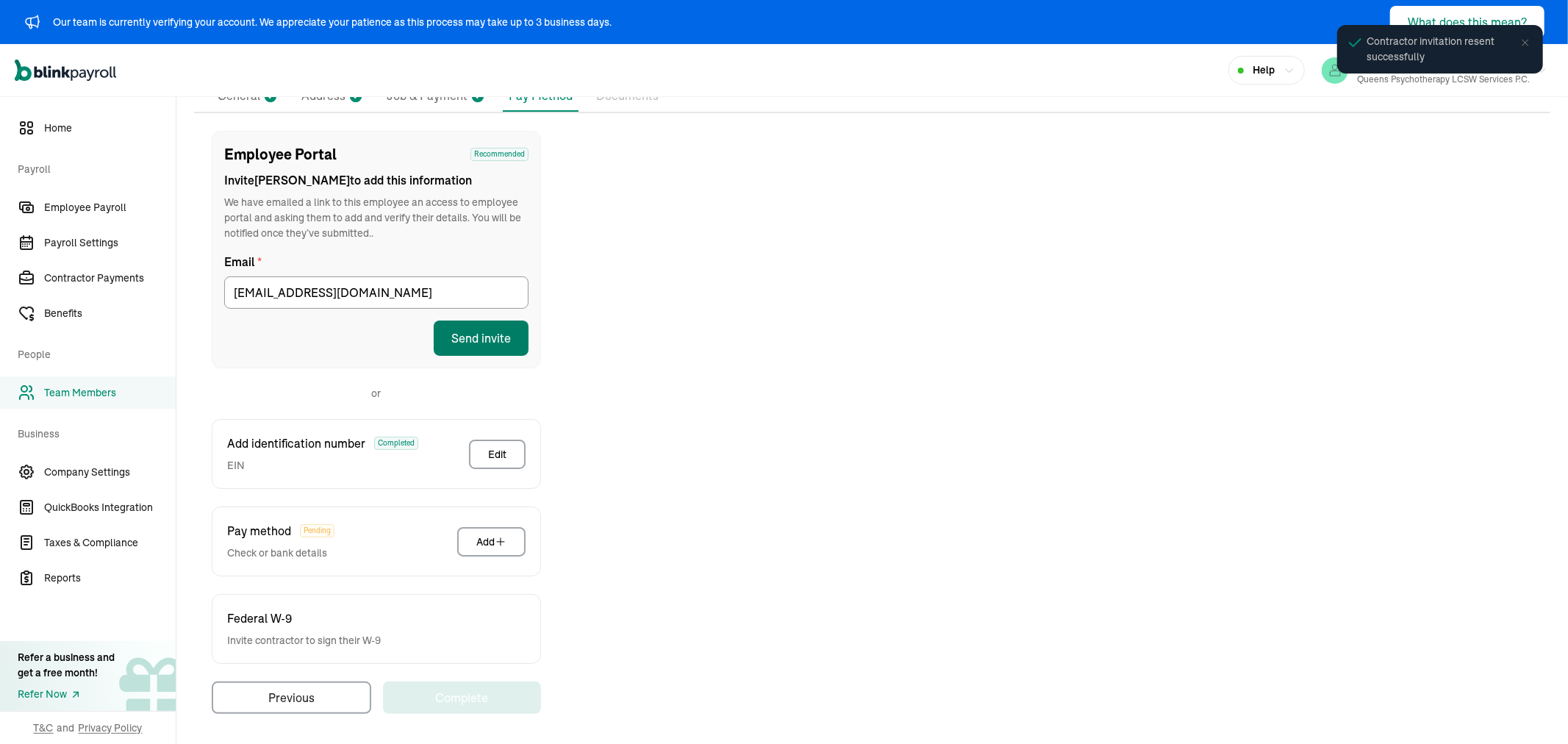
click at [444, 328] on button "Send invite" at bounding box center [481, 338] width 95 height 36
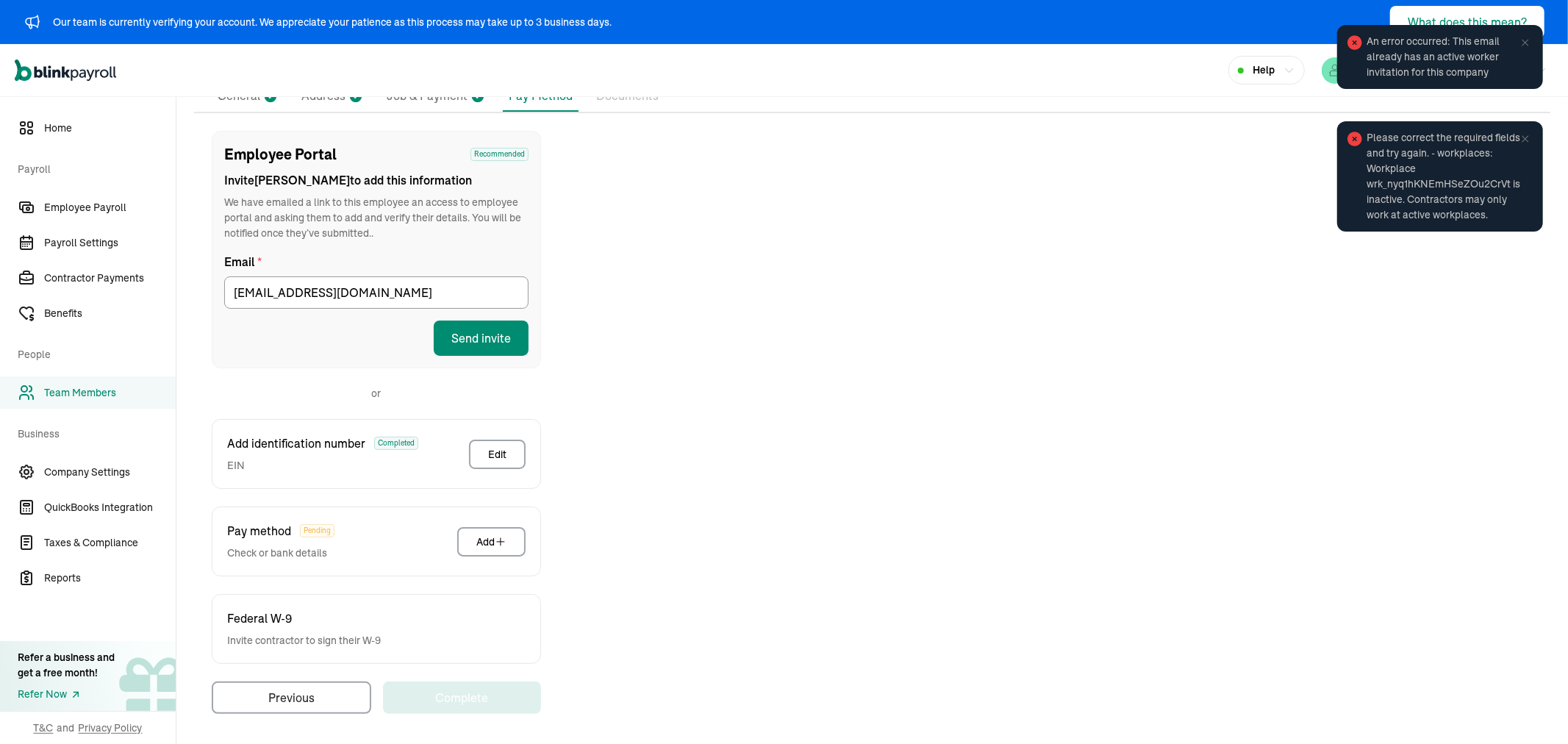
scroll to position [0, 0]
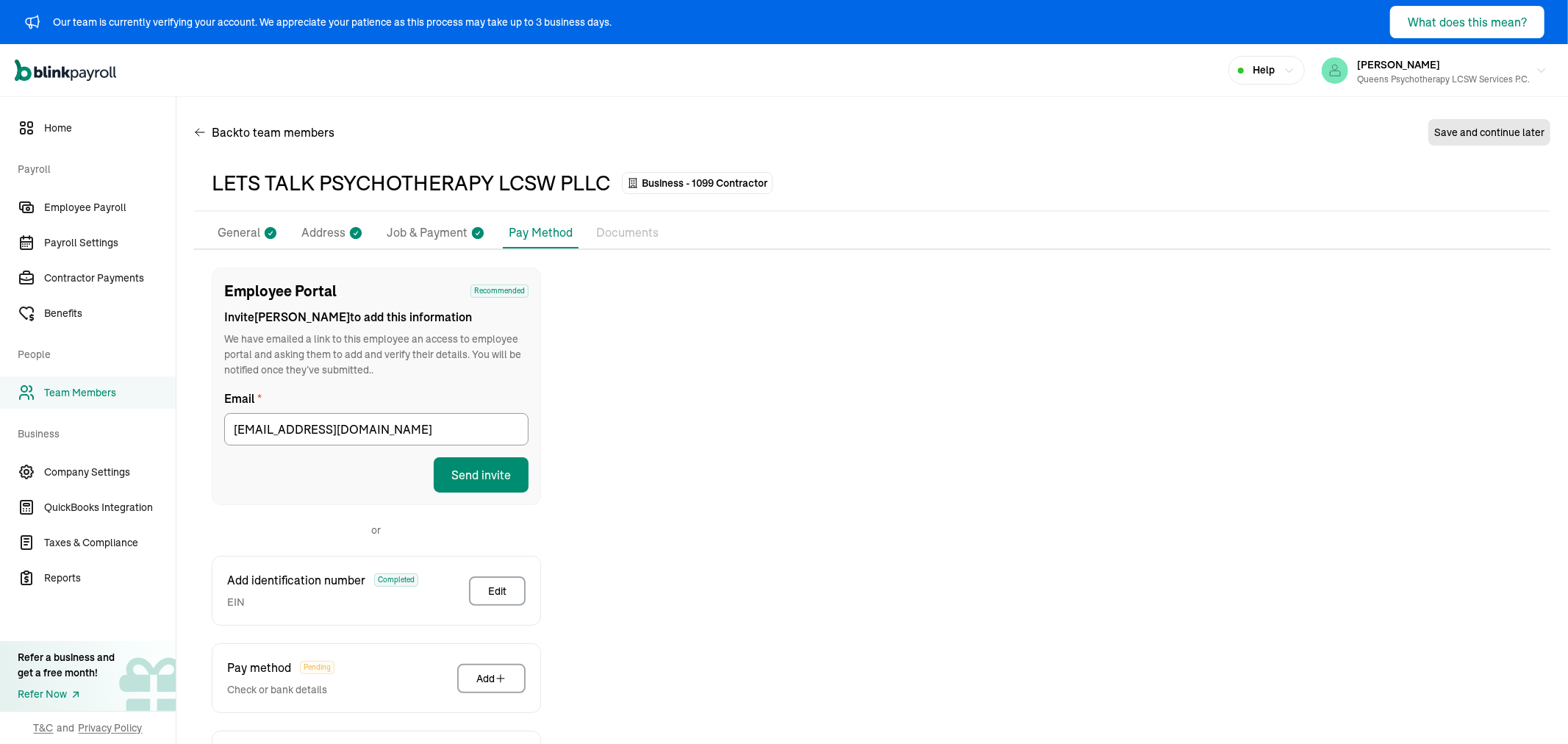
click at [319, 227] on p "Address" at bounding box center [323, 234] width 44 height 19
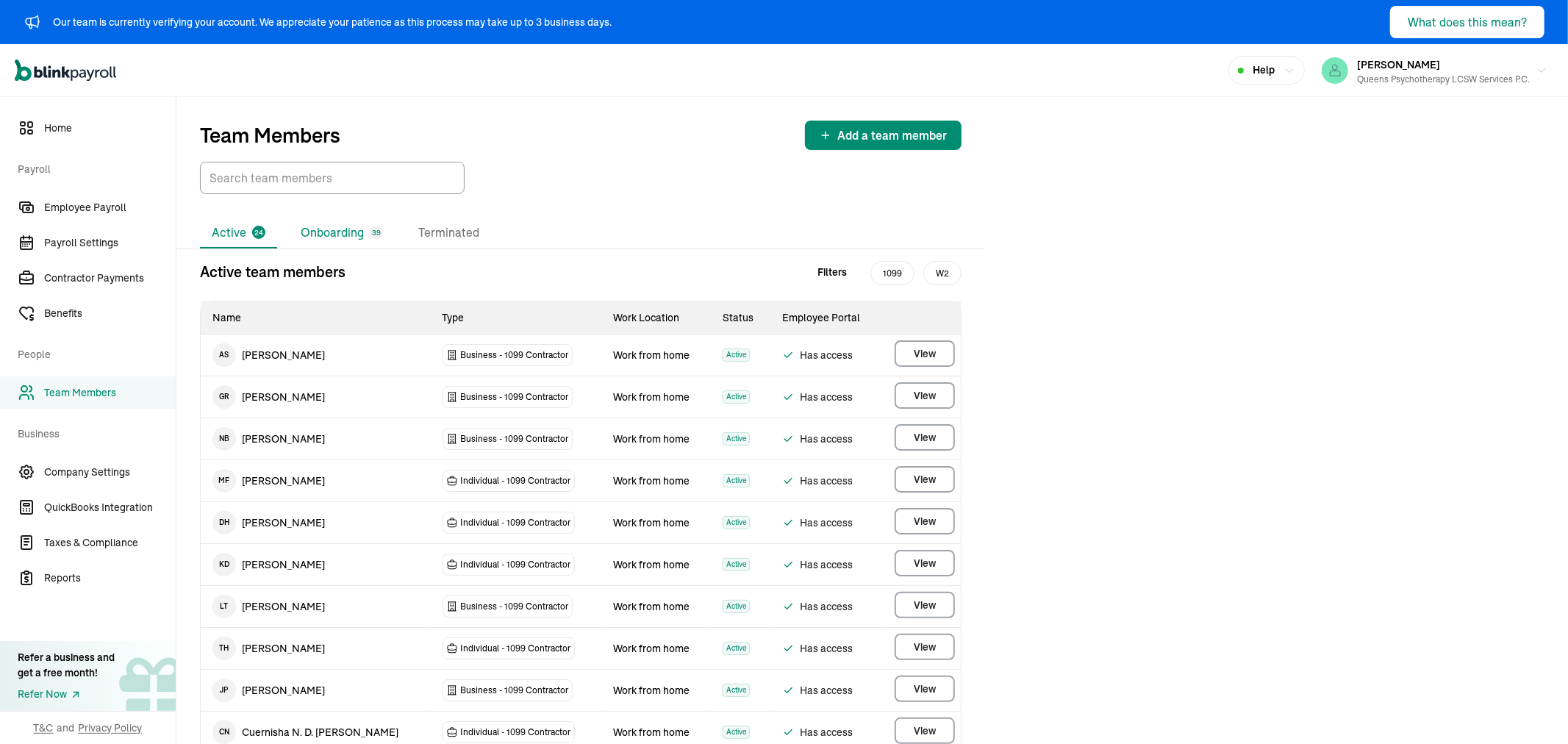
click at [345, 237] on li "Onboarding 39" at bounding box center [342, 233] width 106 height 31
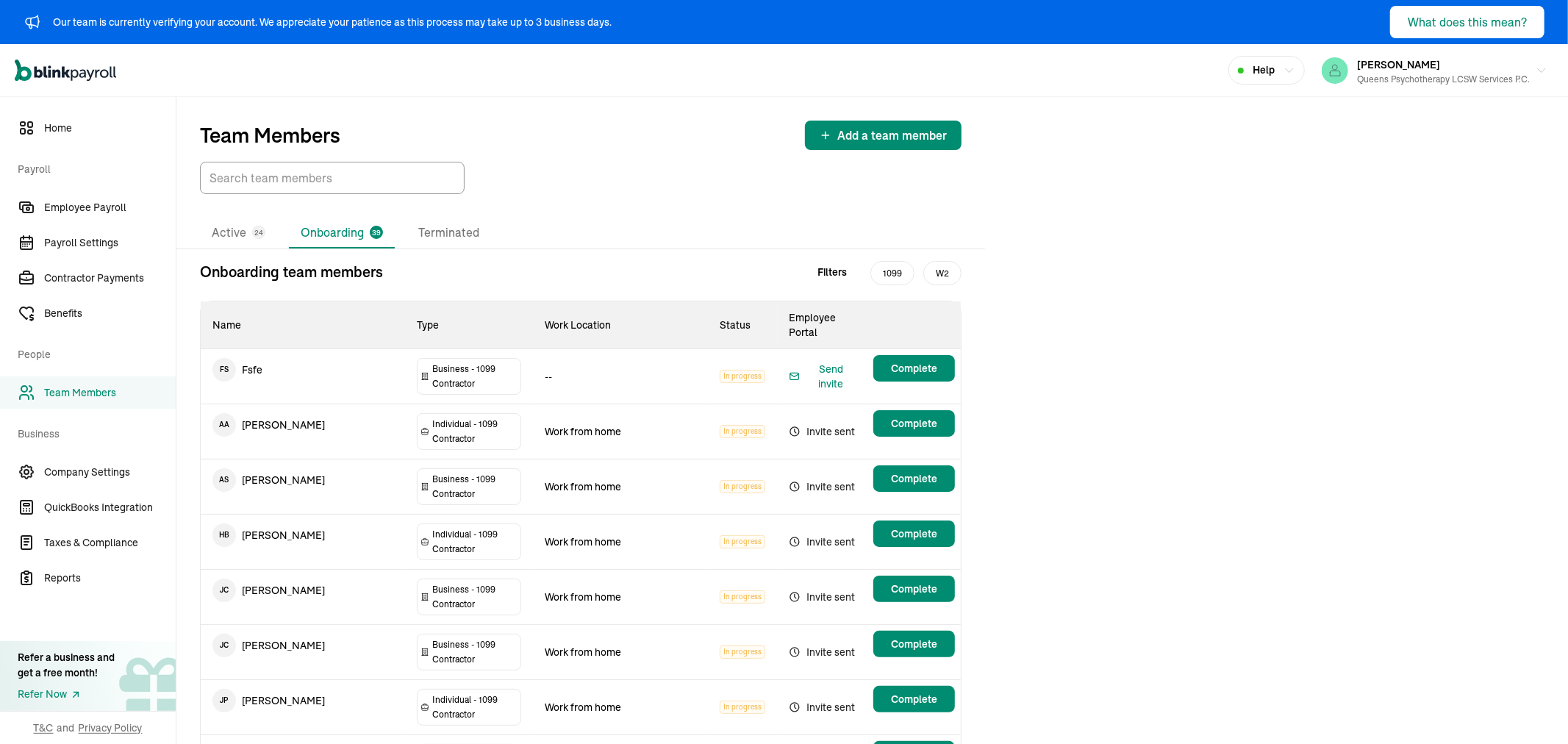
click at [315, 175] on input "TextInput" at bounding box center [332, 179] width 264 height 33
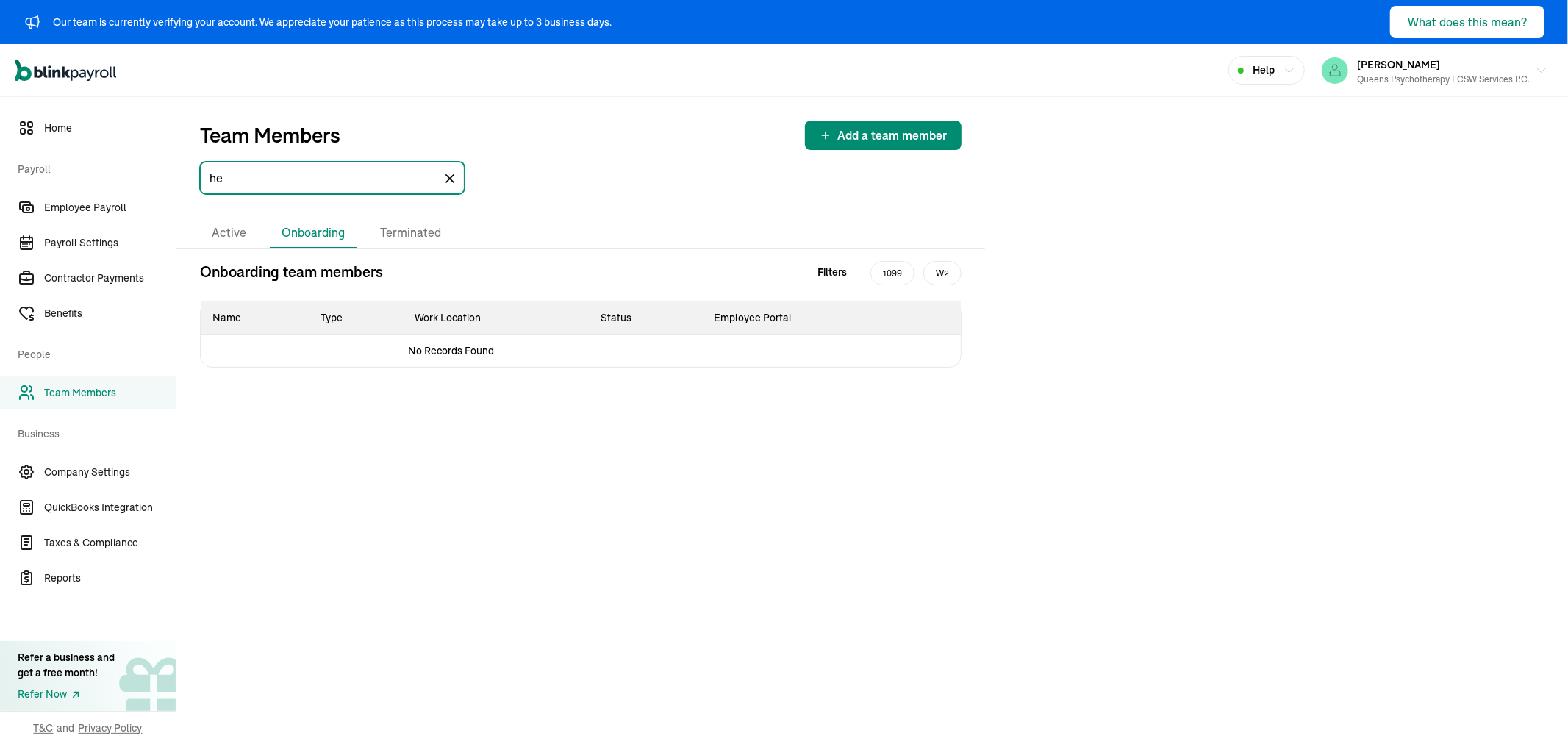
type input "h"
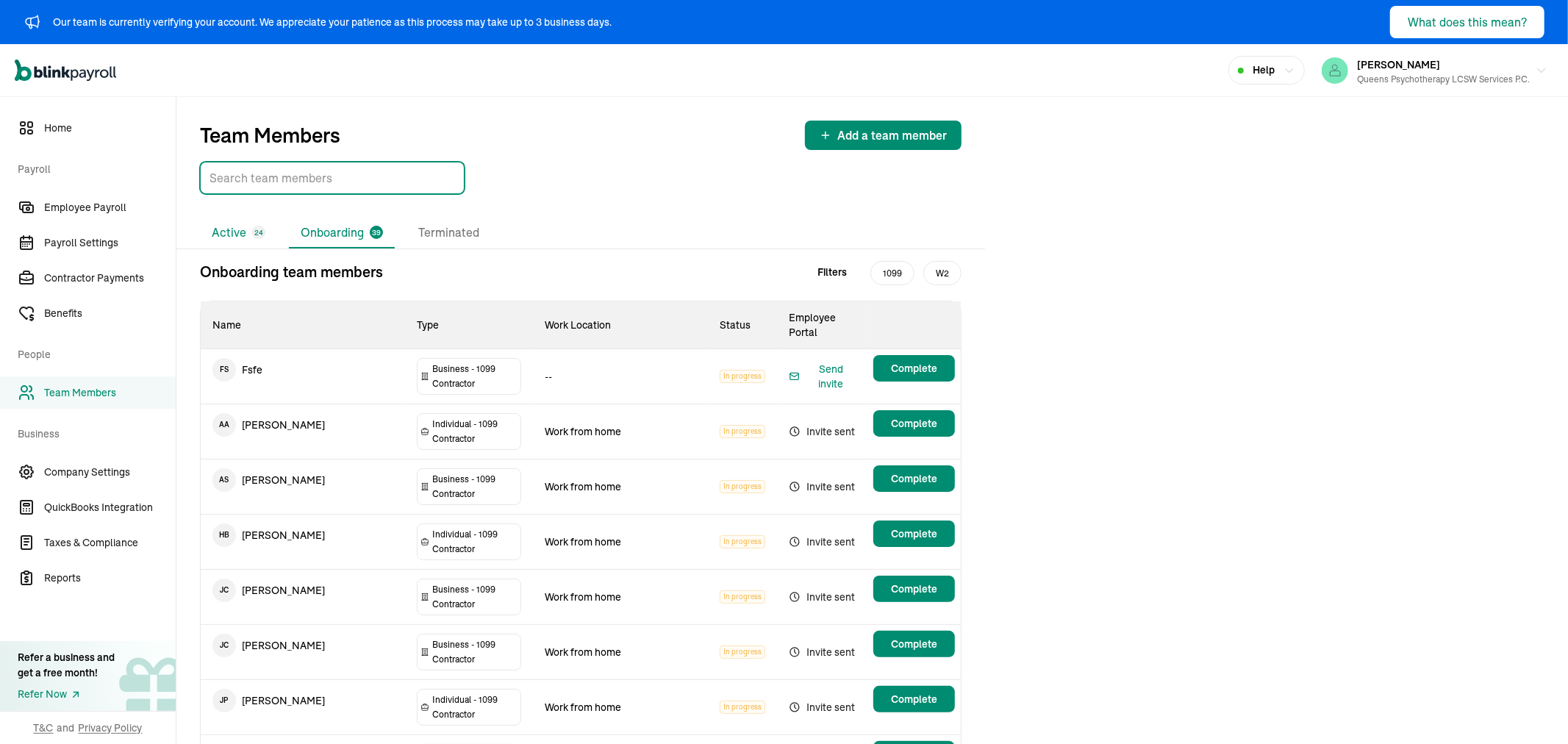
click at [218, 231] on li "Active 24" at bounding box center [238, 233] width 77 height 31
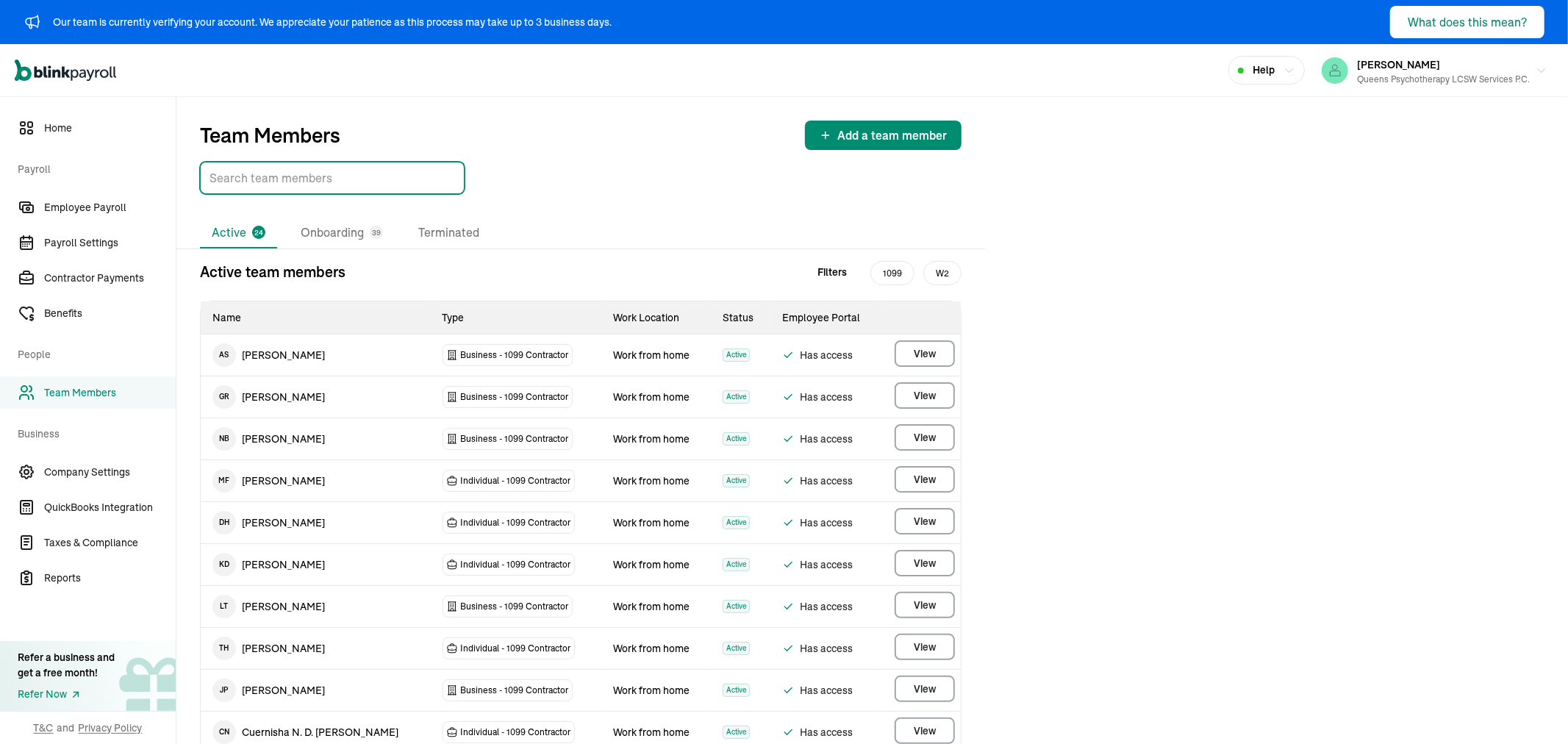
click at [245, 185] on input "TextInput" at bounding box center [332, 179] width 264 height 33
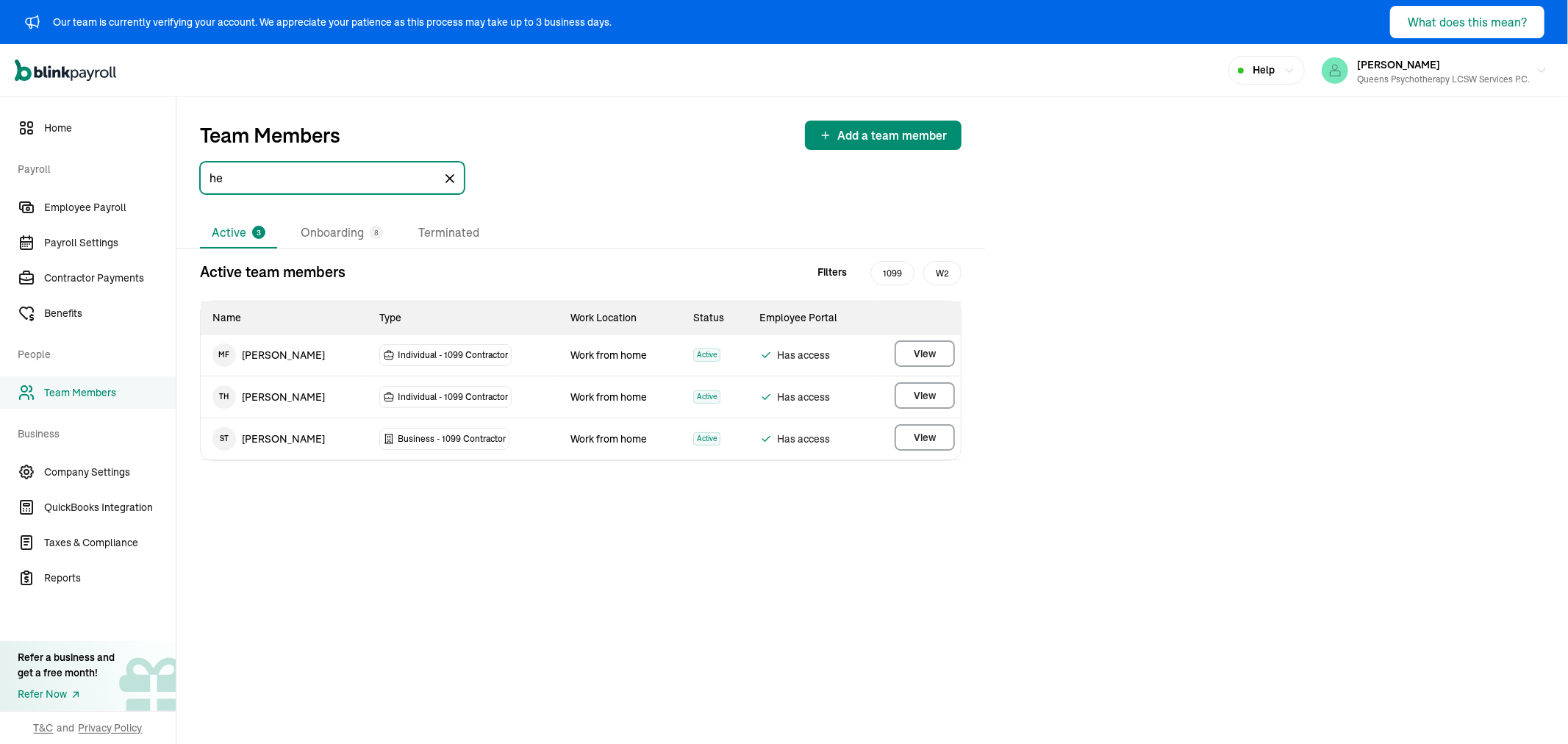
type input "h"
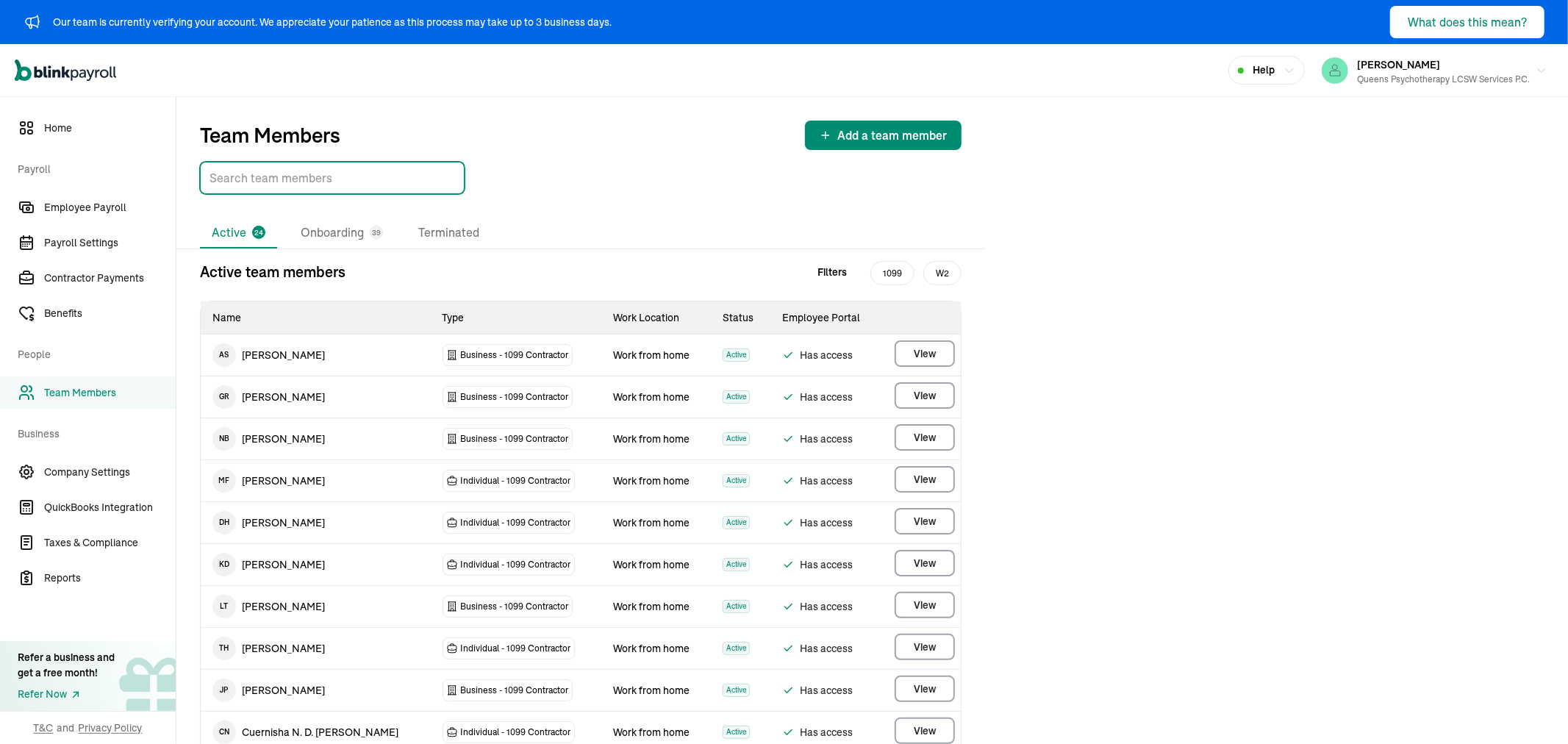
click at [1385, 91] on div "Open main menu Help MARIANA SANTIAGO Queens Psychotherapy LCSW Services P.C." at bounding box center [784, 70] width 1568 height 53
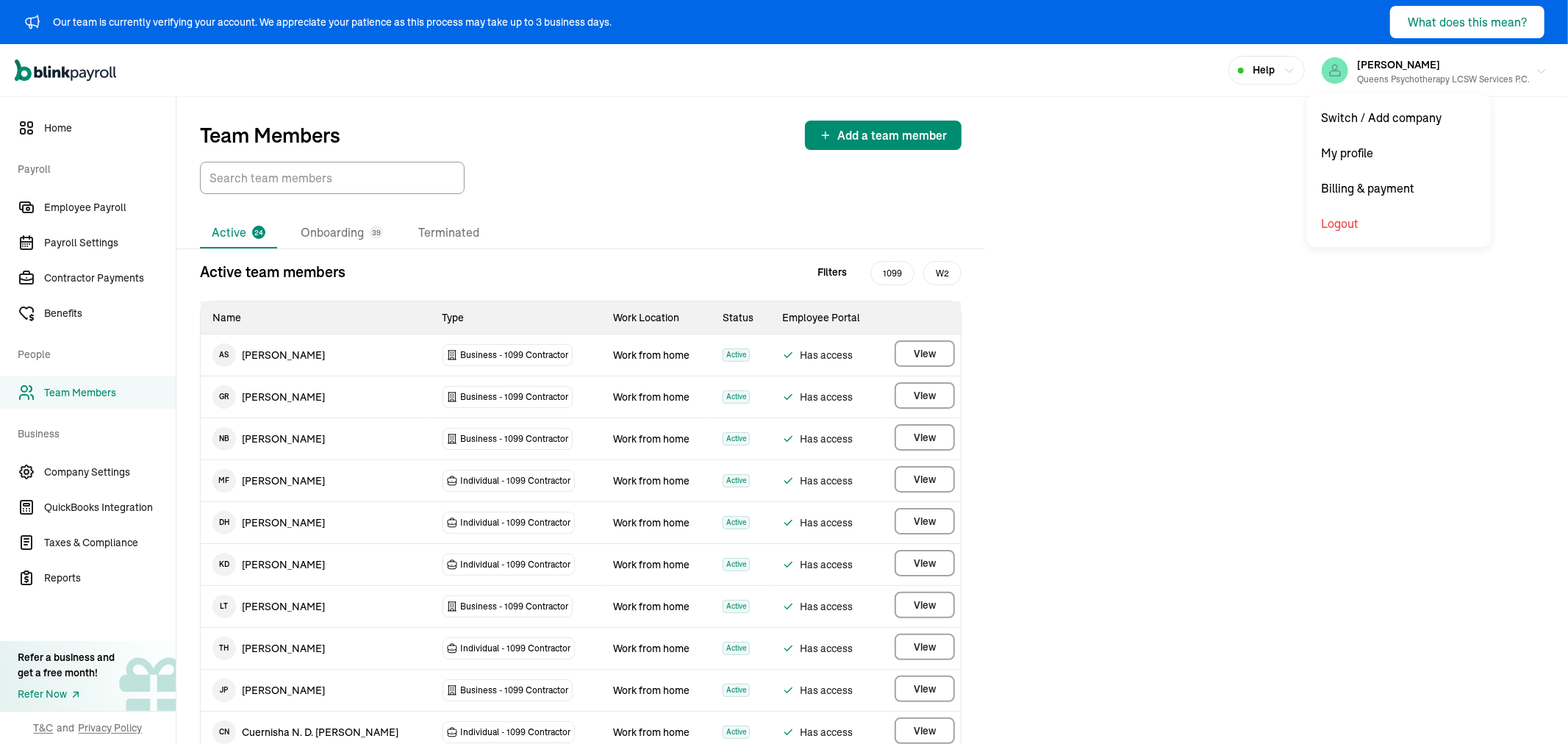
click at [1386, 84] on div "Queens Psychotherapy LCSW Services P.C." at bounding box center [1443, 79] width 173 height 14
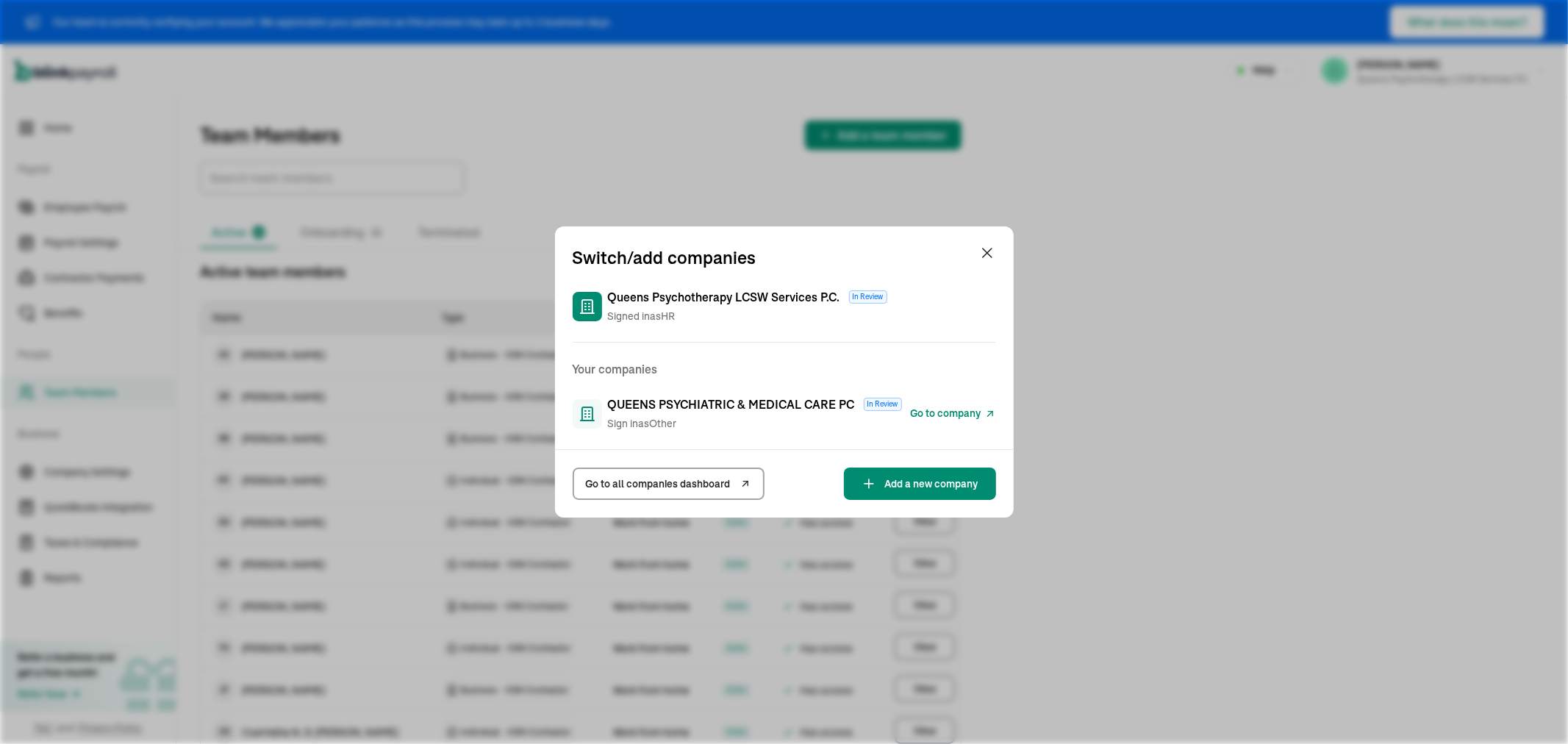
click at [936, 415] on span "Go to company" at bounding box center [946, 413] width 70 height 15
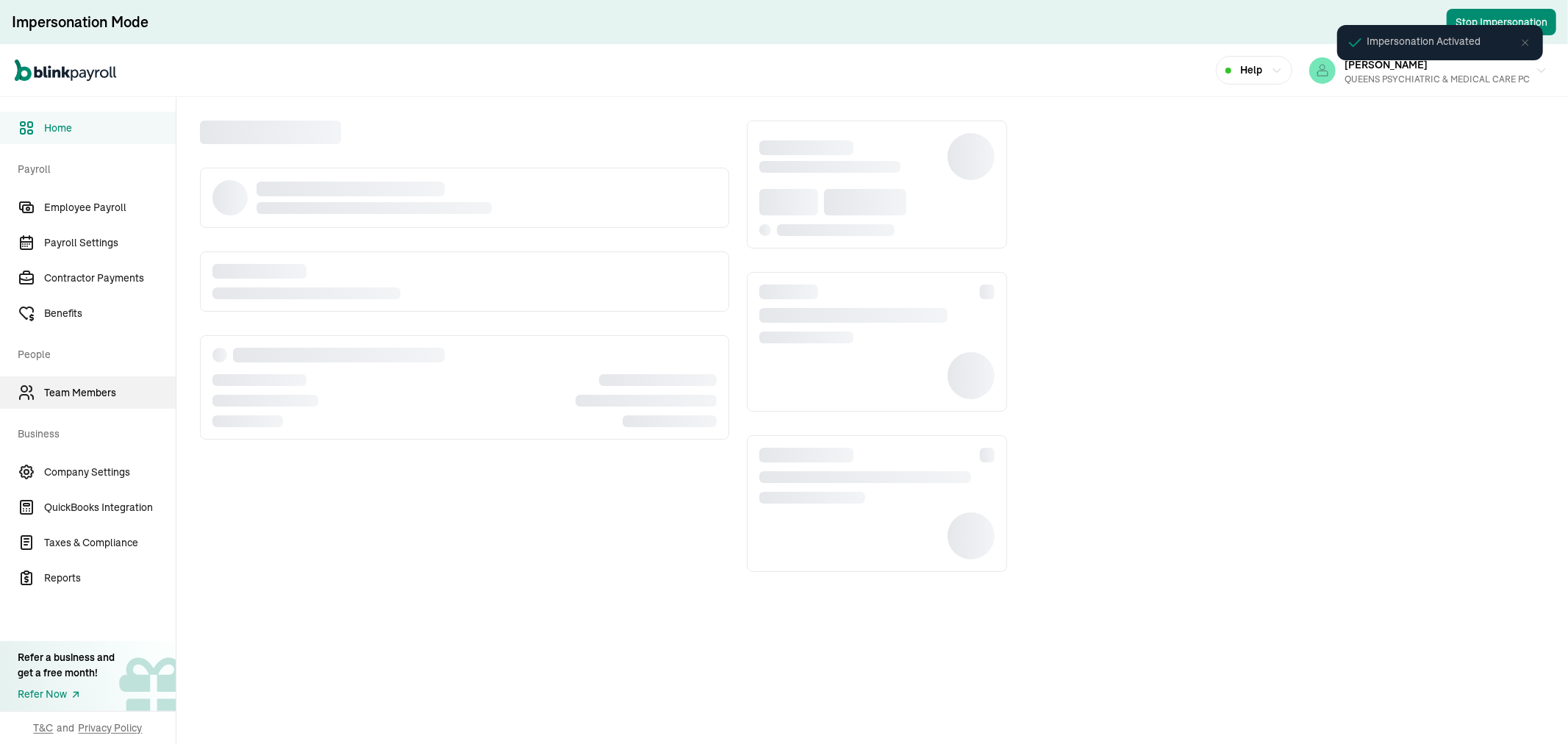
click at [85, 387] on span "Team Members" at bounding box center [110, 393] width 131 height 15
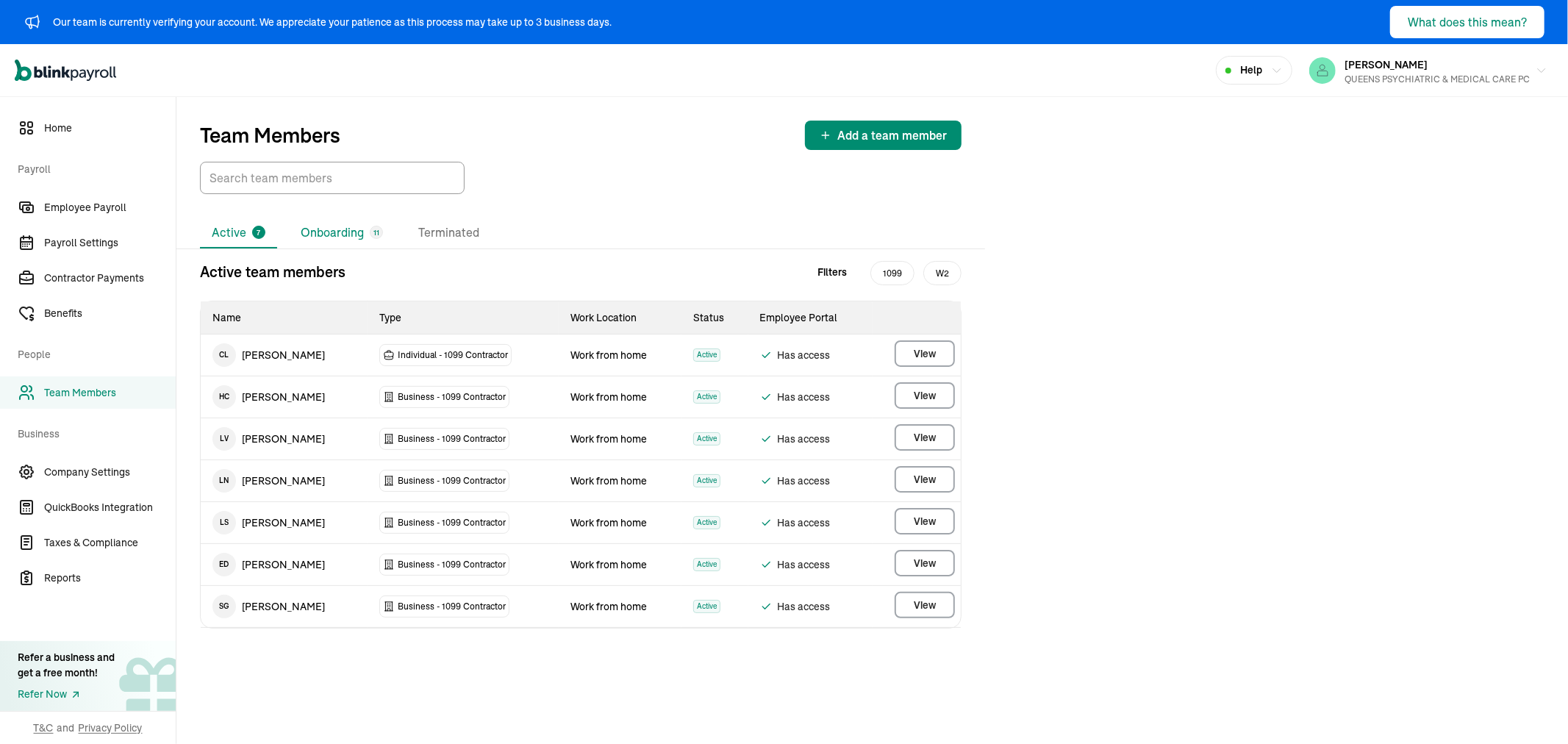
click at [334, 235] on li "Onboarding 11" at bounding box center [342, 233] width 106 height 31
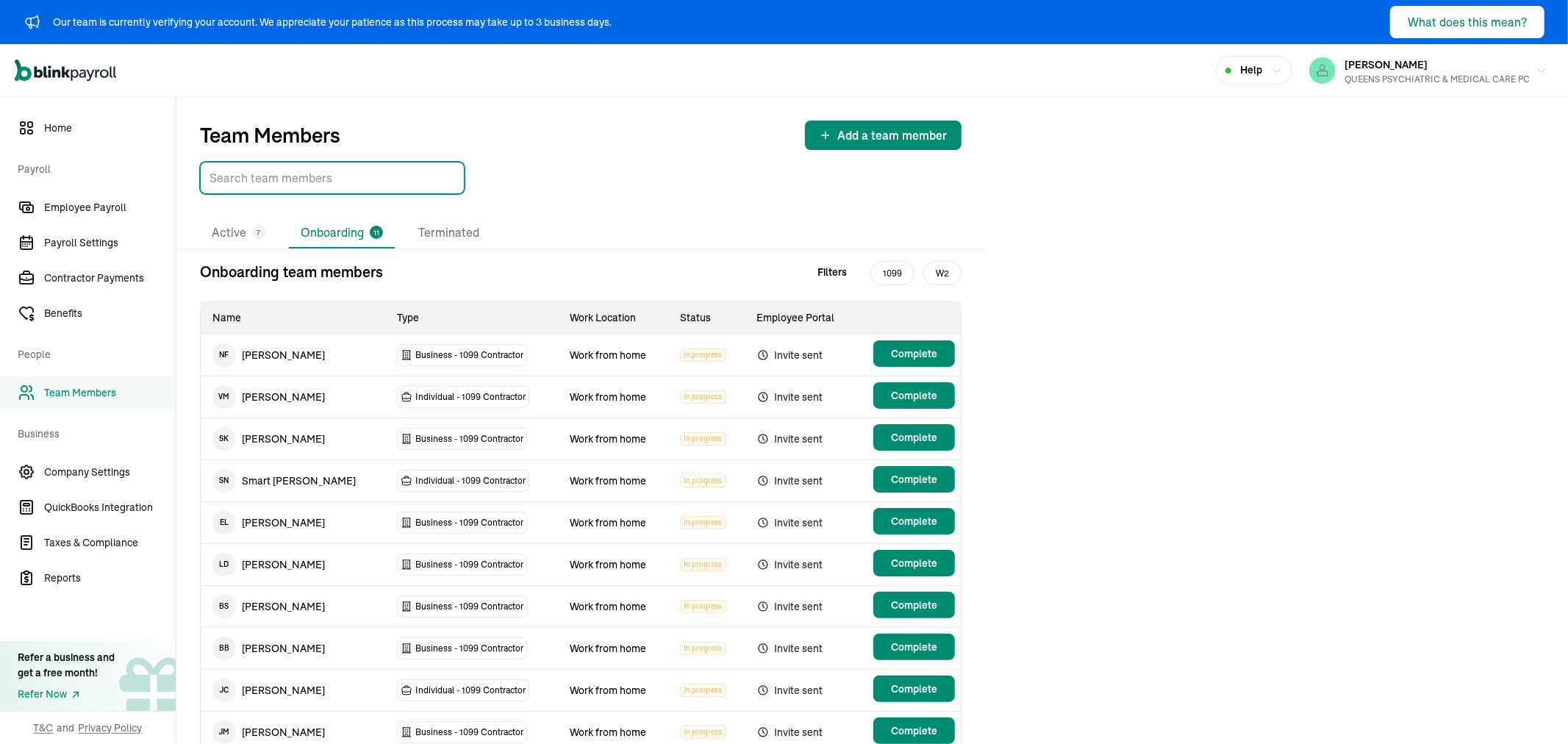
click at [325, 165] on input "TextInput" at bounding box center [332, 179] width 264 height 33
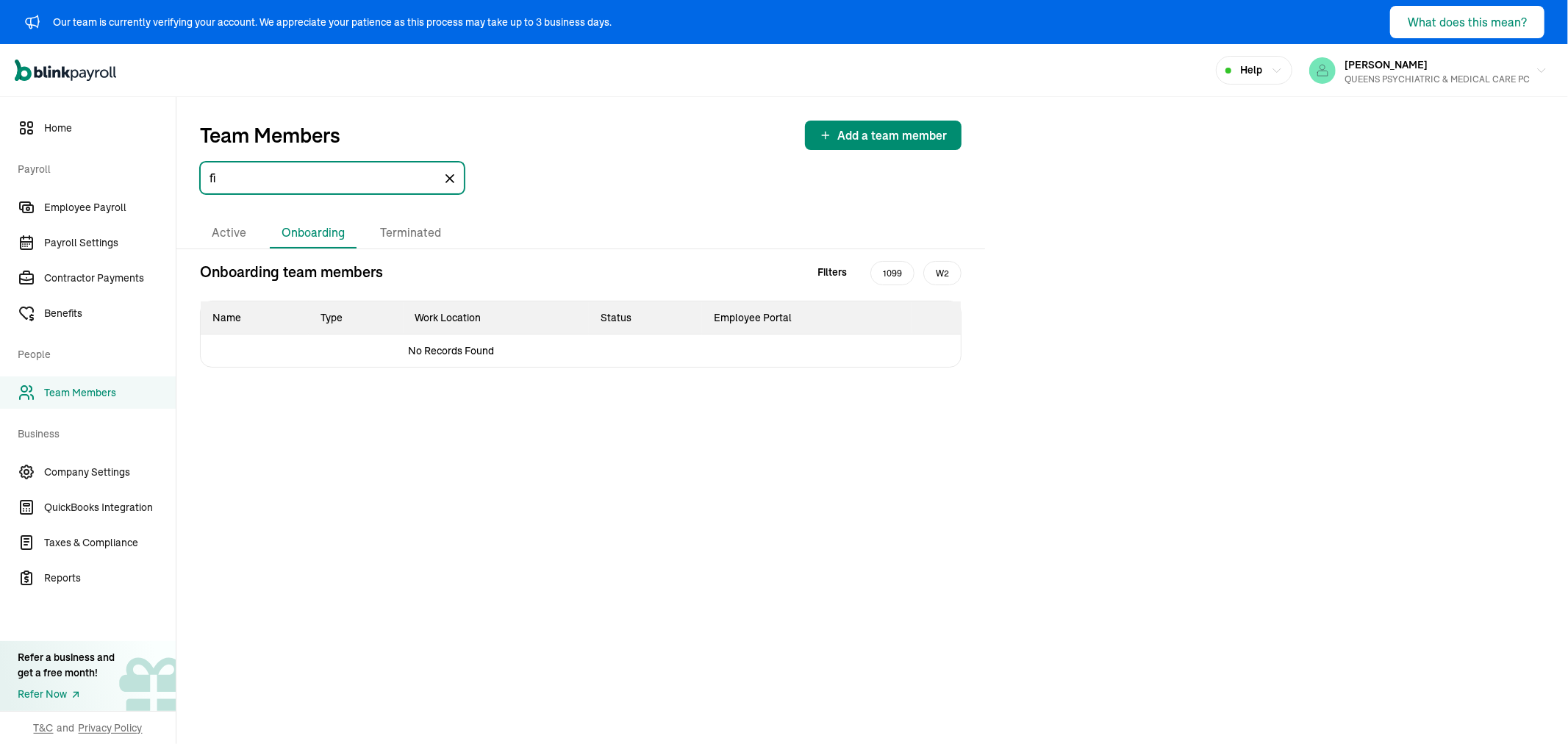
type input "f"
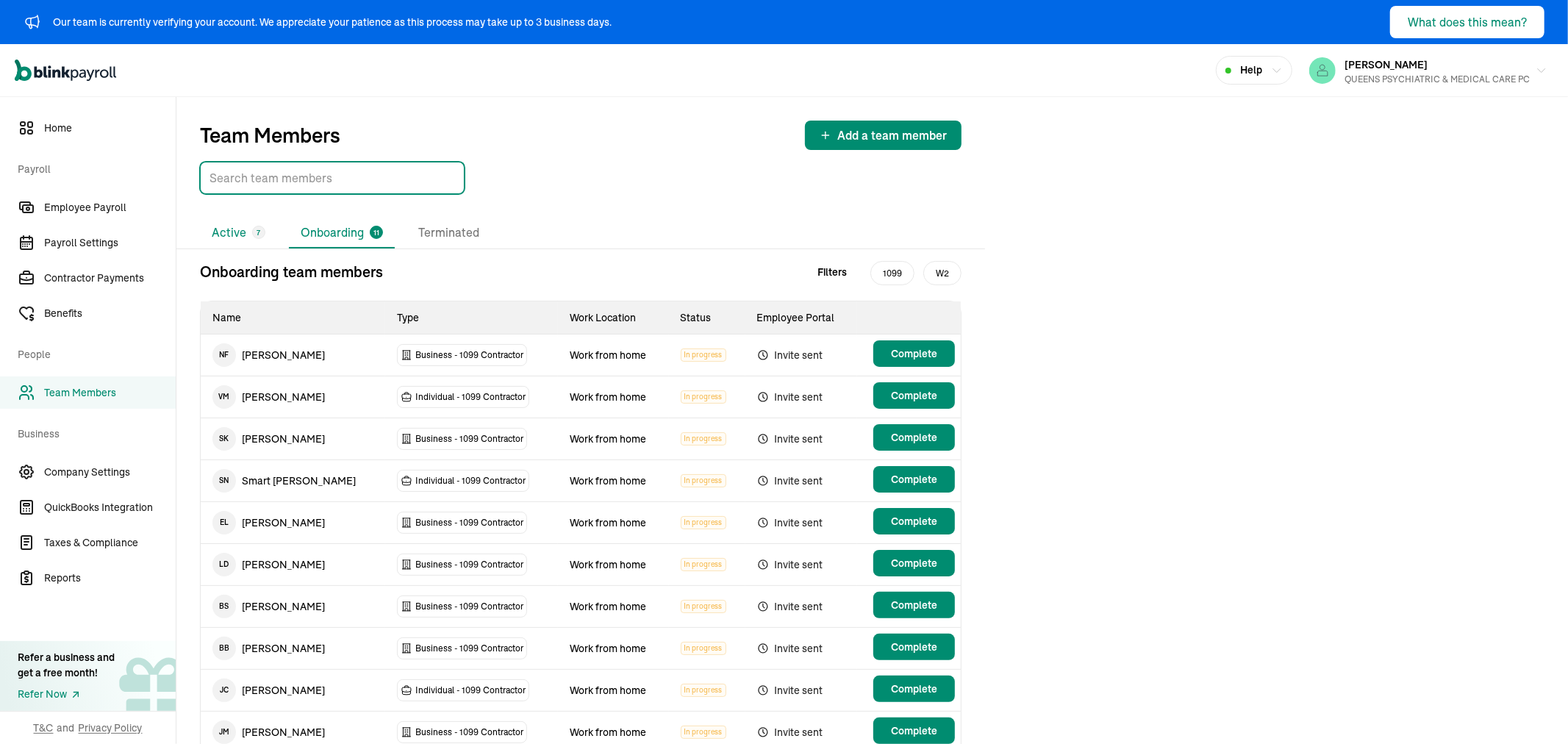
click at [251, 239] on li "Active 7" at bounding box center [238, 233] width 77 height 31
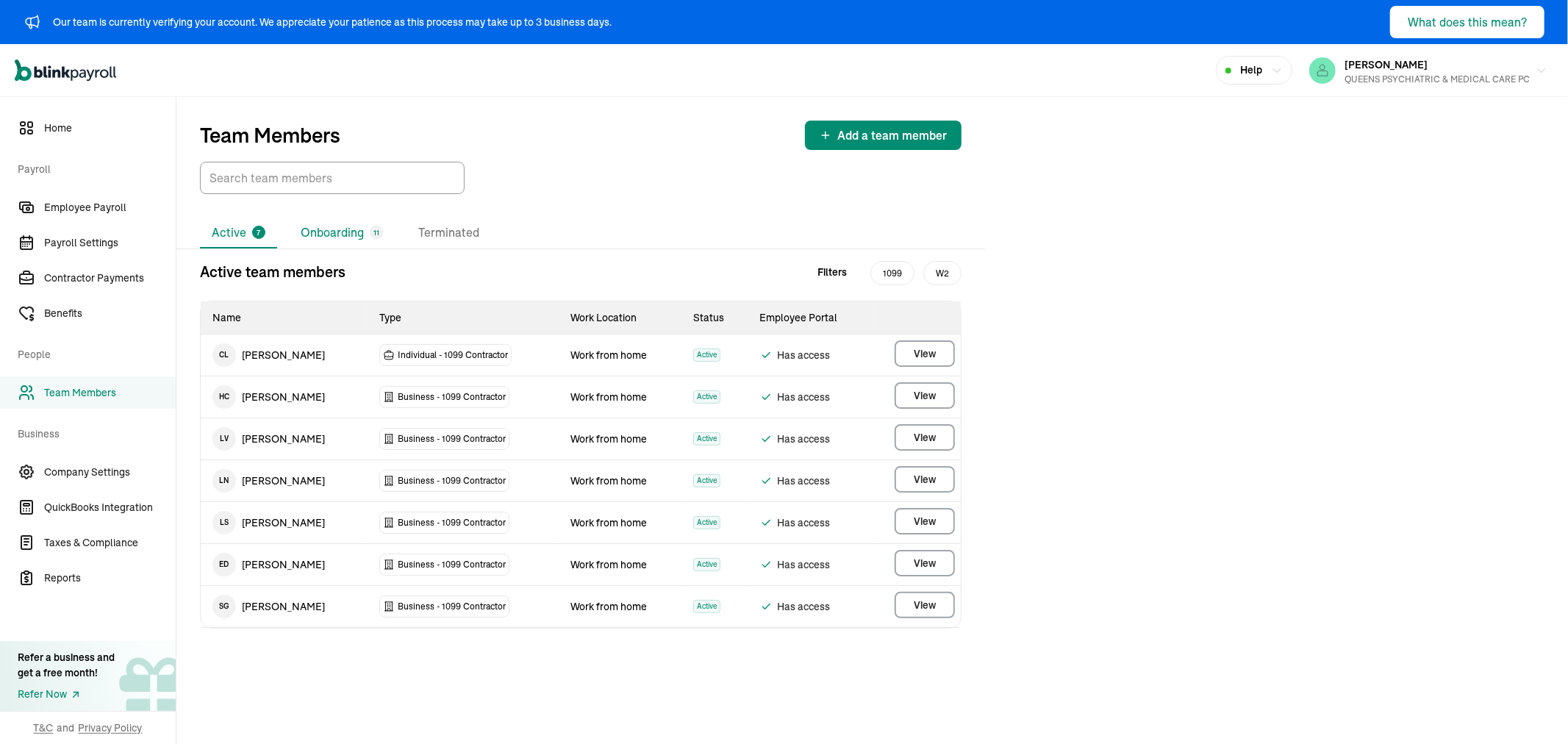
click at [341, 232] on li "Onboarding 11" at bounding box center [342, 233] width 106 height 31
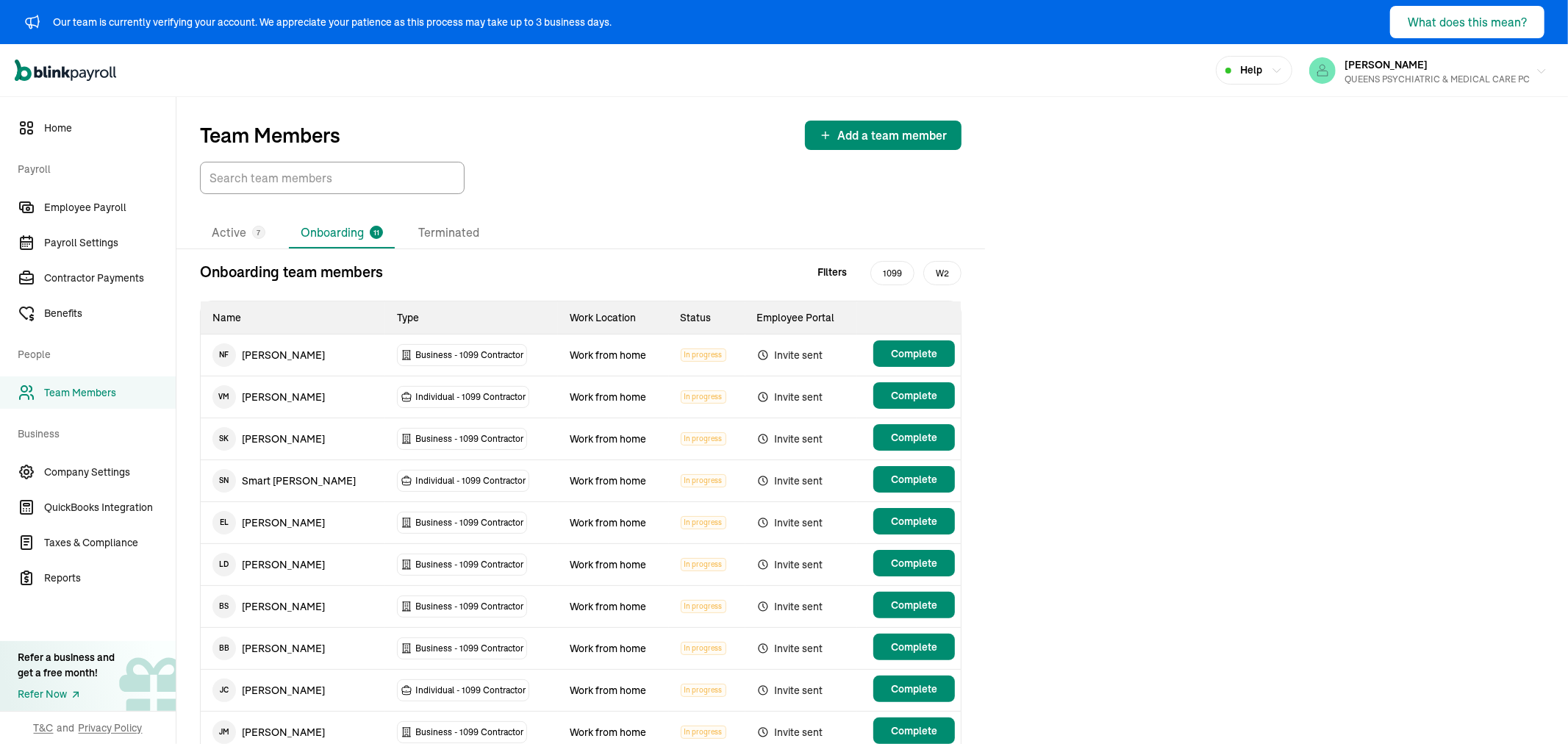
click at [1458, 70] on div "[PERSON_NAME] QUEENS PSYCHIATRIC & MEDICAL CARE PC" at bounding box center [1437, 70] width 185 height 31
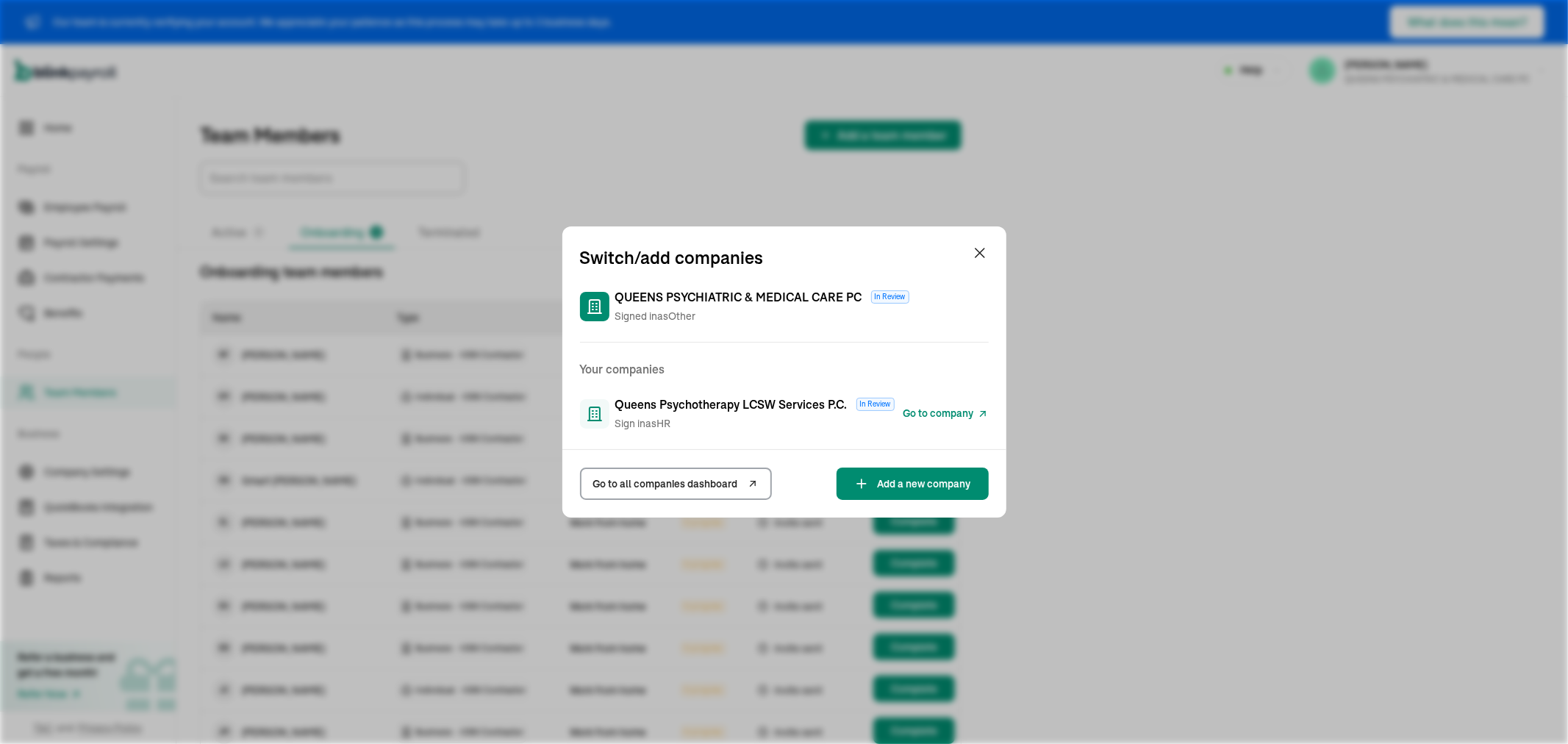
click at [921, 409] on span "Go to company" at bounding box center [938, 413] width 70 height 15
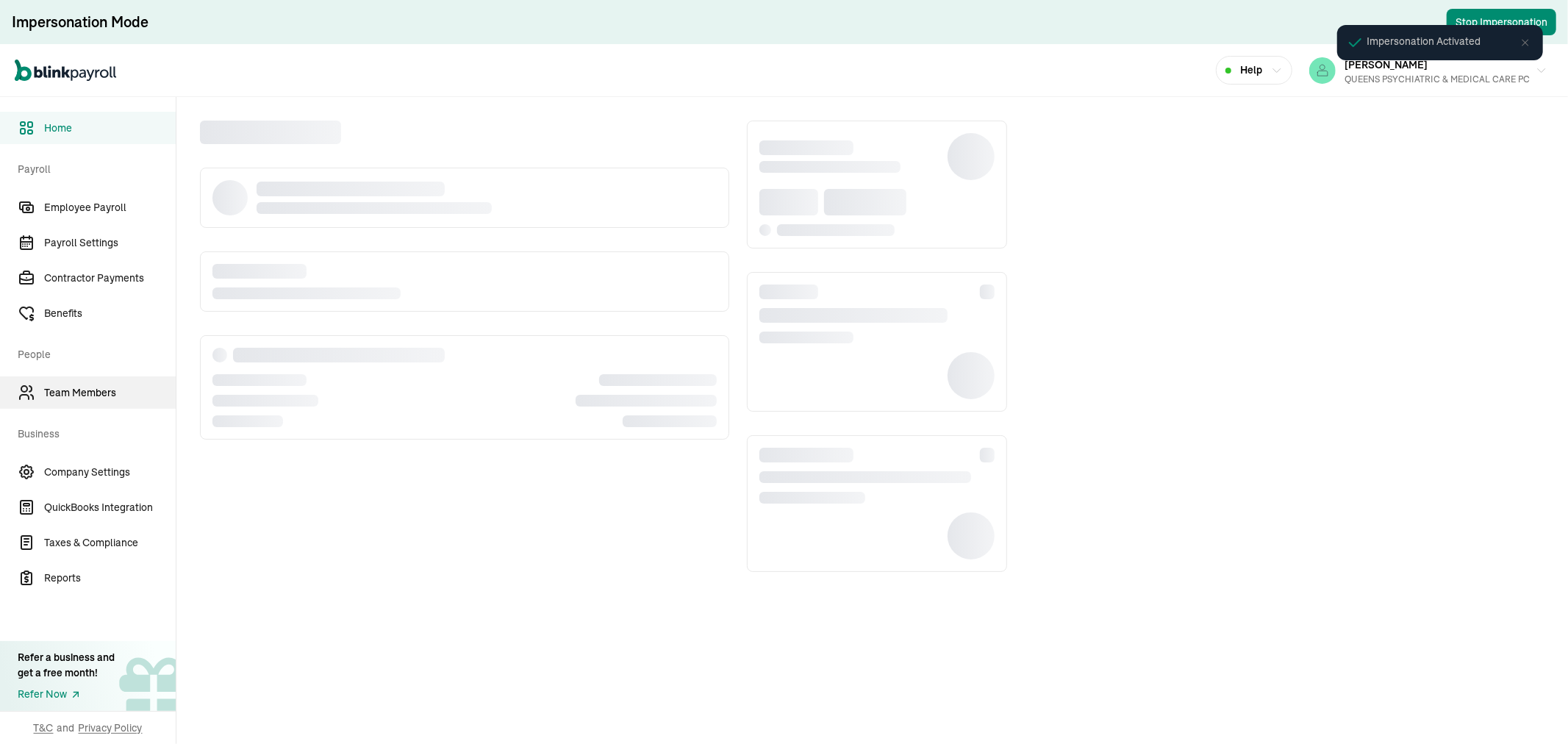
click at [85, 387] on span "Team Members" at bounding box center [110, 393] width 131 height 15
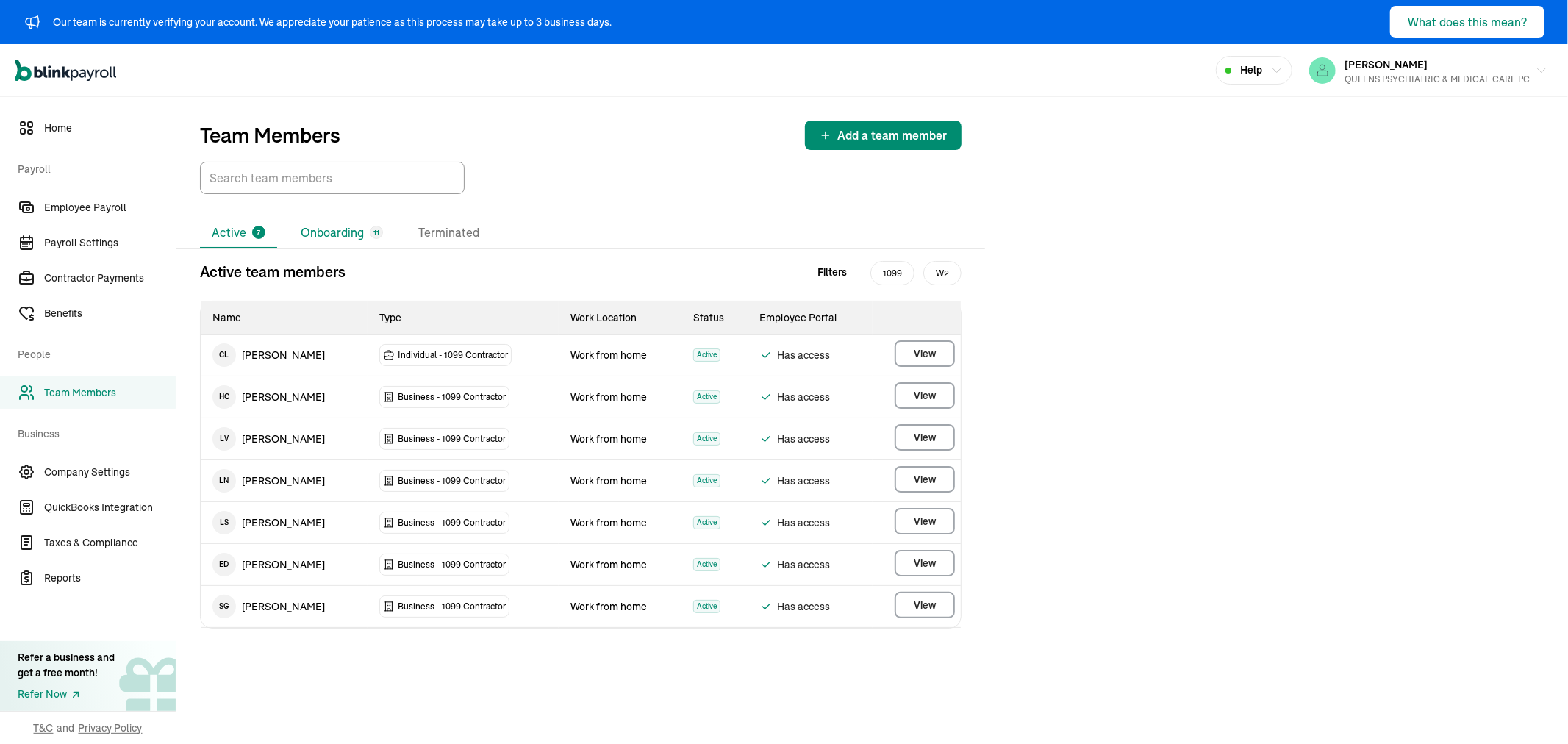
click at [334, 235] on li "Onboarding 11" at bounding box center [342, 233] width 106 height 31
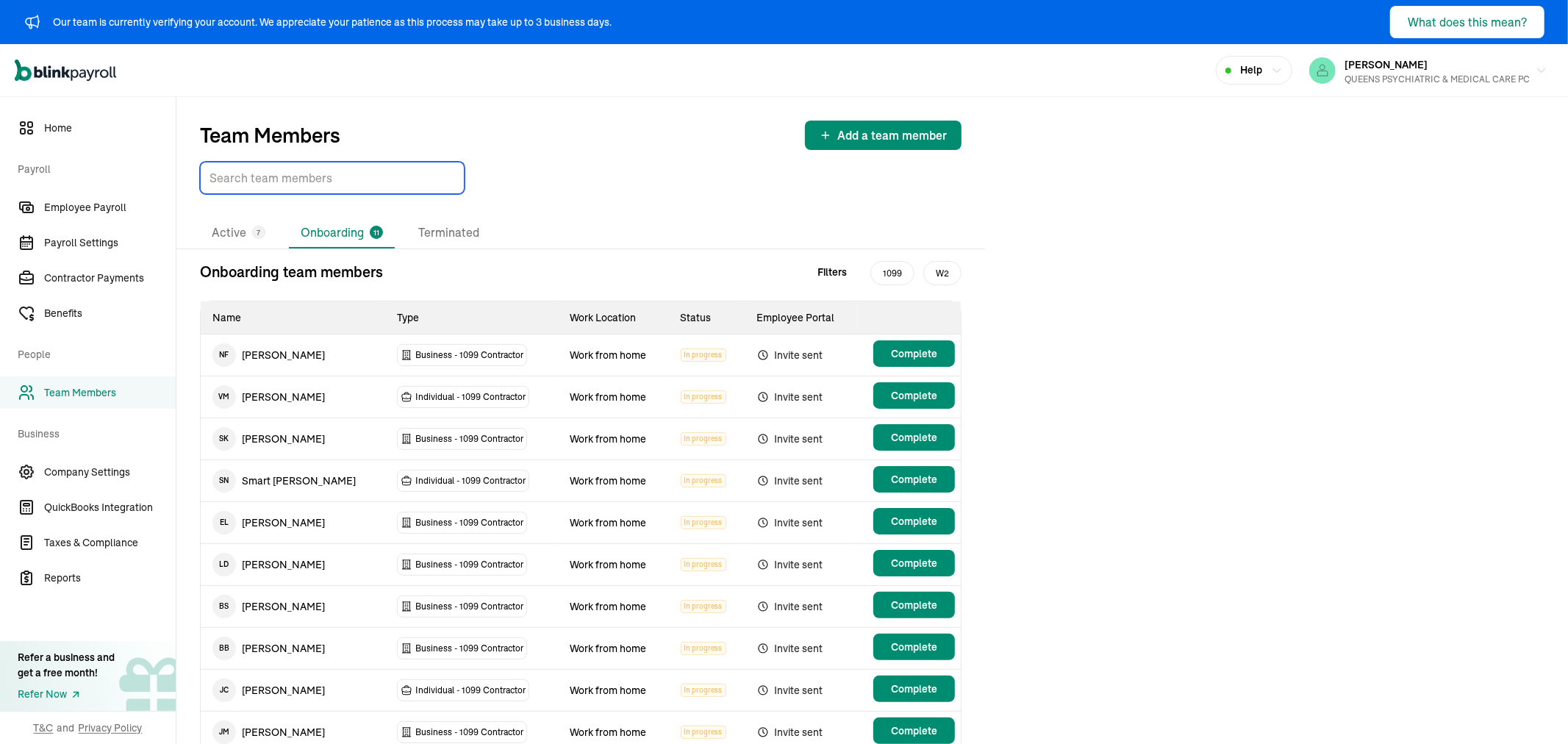
click at [325, 165] on input "TextInput" at bounding box center [332, 179] width 264 height 33
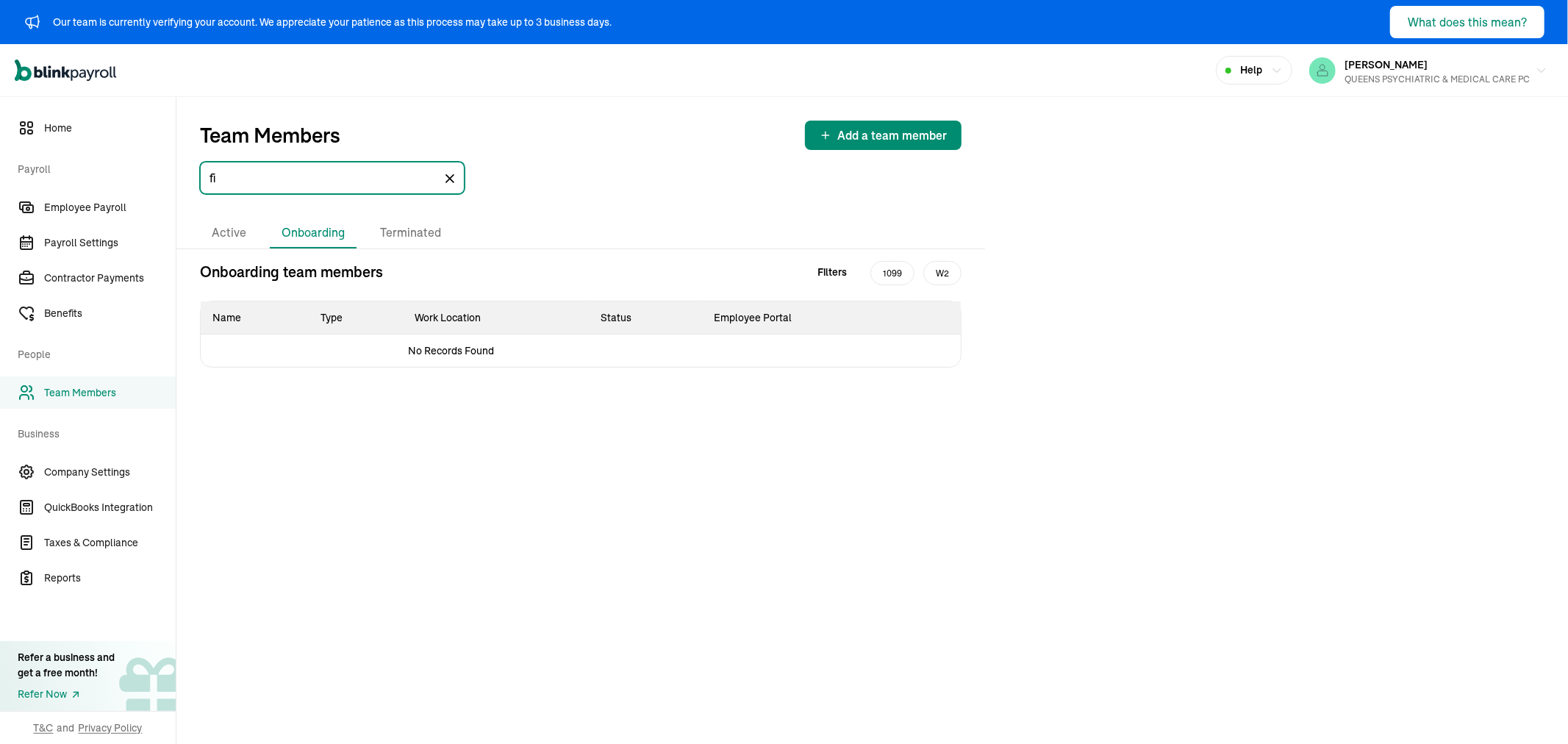
type input "f"
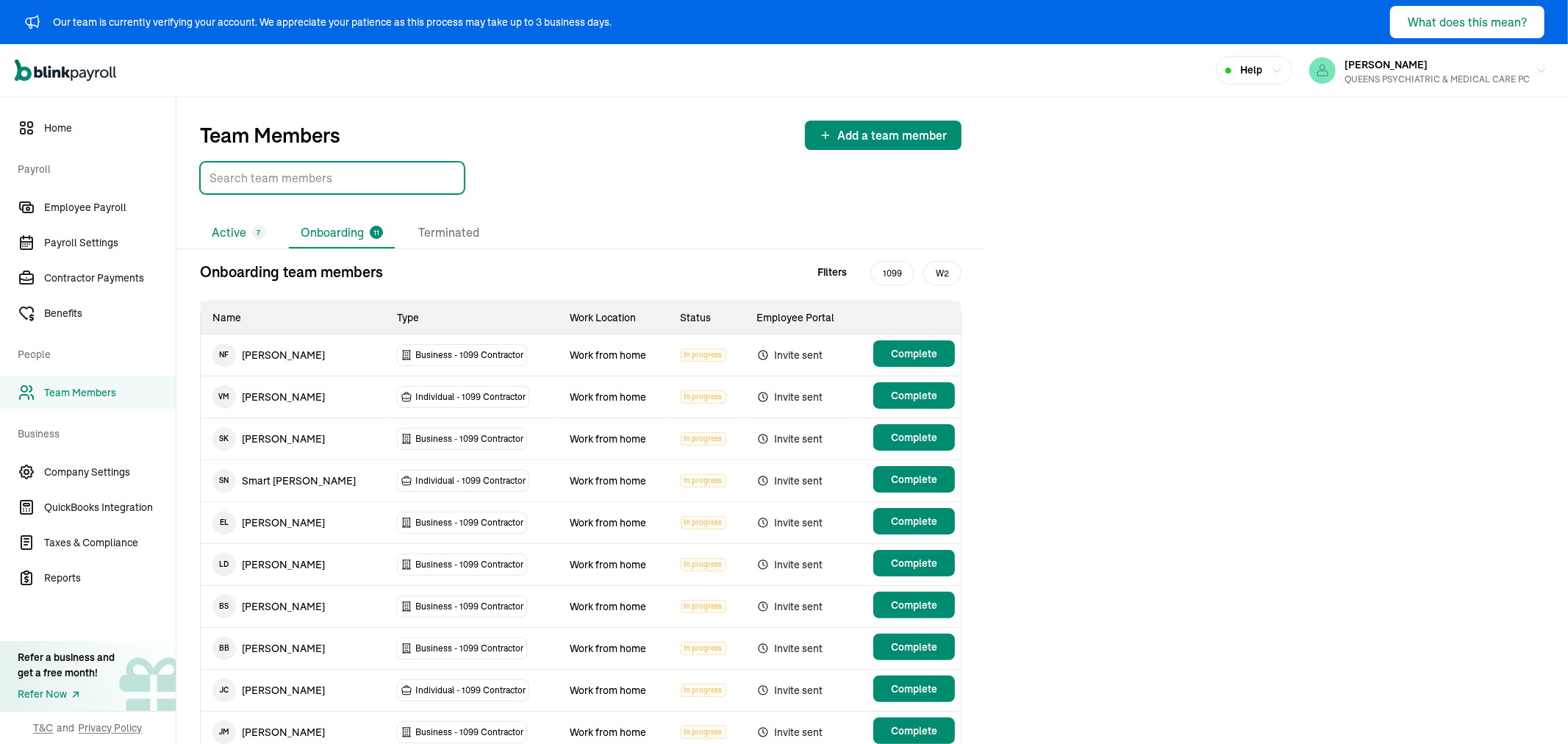
click at [251, 239] on li "Active 7" at bounding box center [238, 233] width 77 height 31
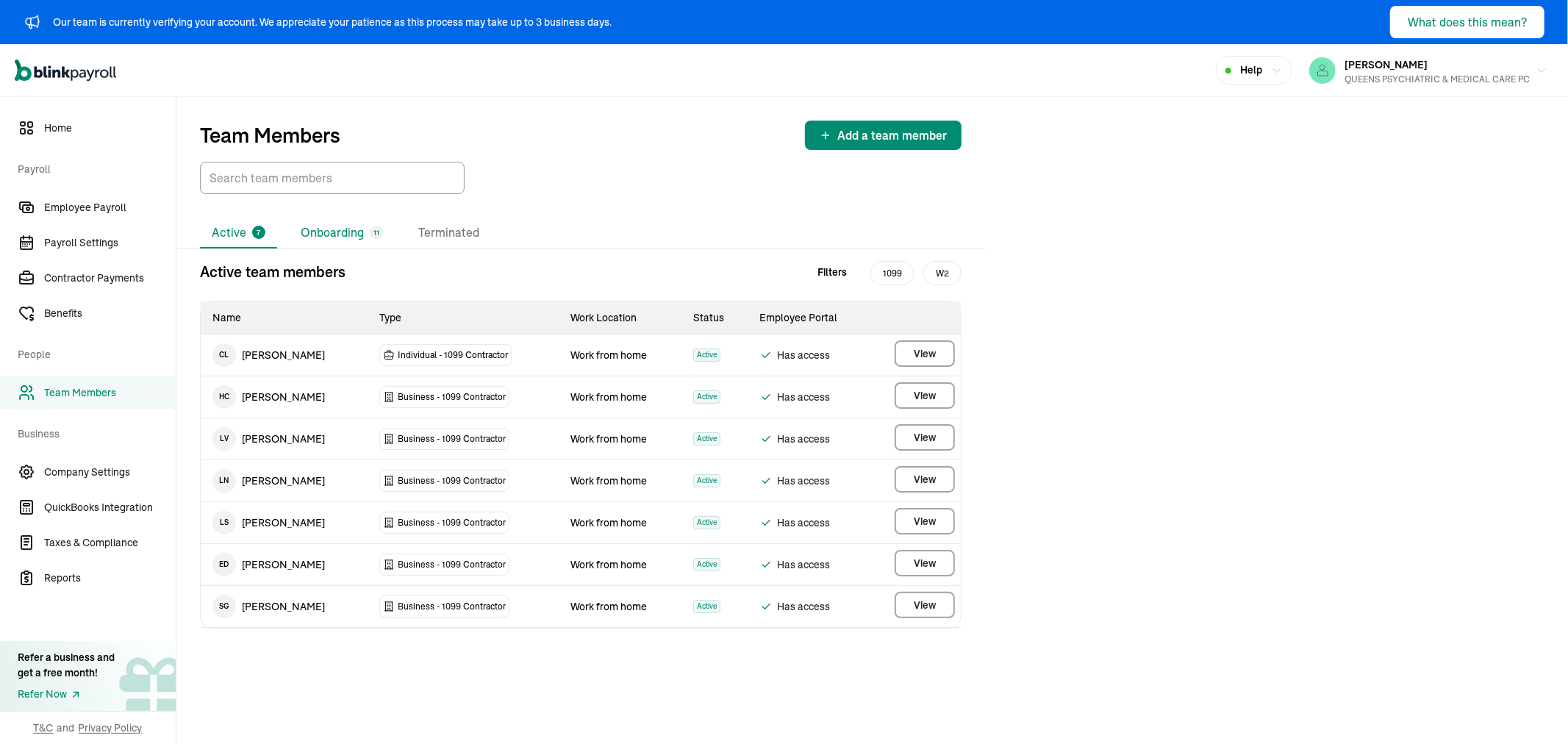
click at [341, 232] on li "Onboarding 11" at bounding box center [342, 233] width 106 height 31
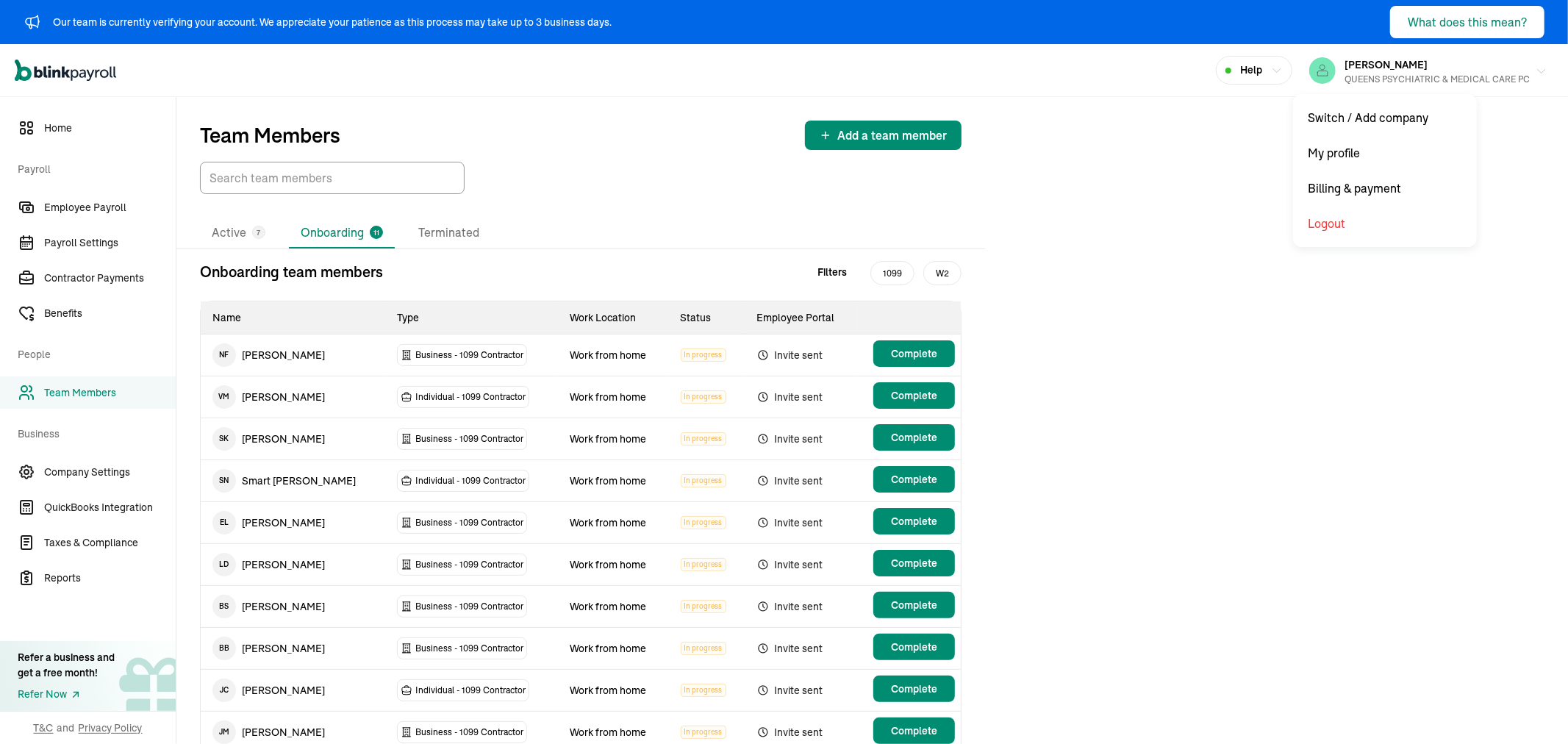
click at [1458, 70] on div "[PERSON_NAME] QUEENS PSYCHIATRIC & MEDICAL CARE PC" at bounding box center [1437, 70] width 185 height 31
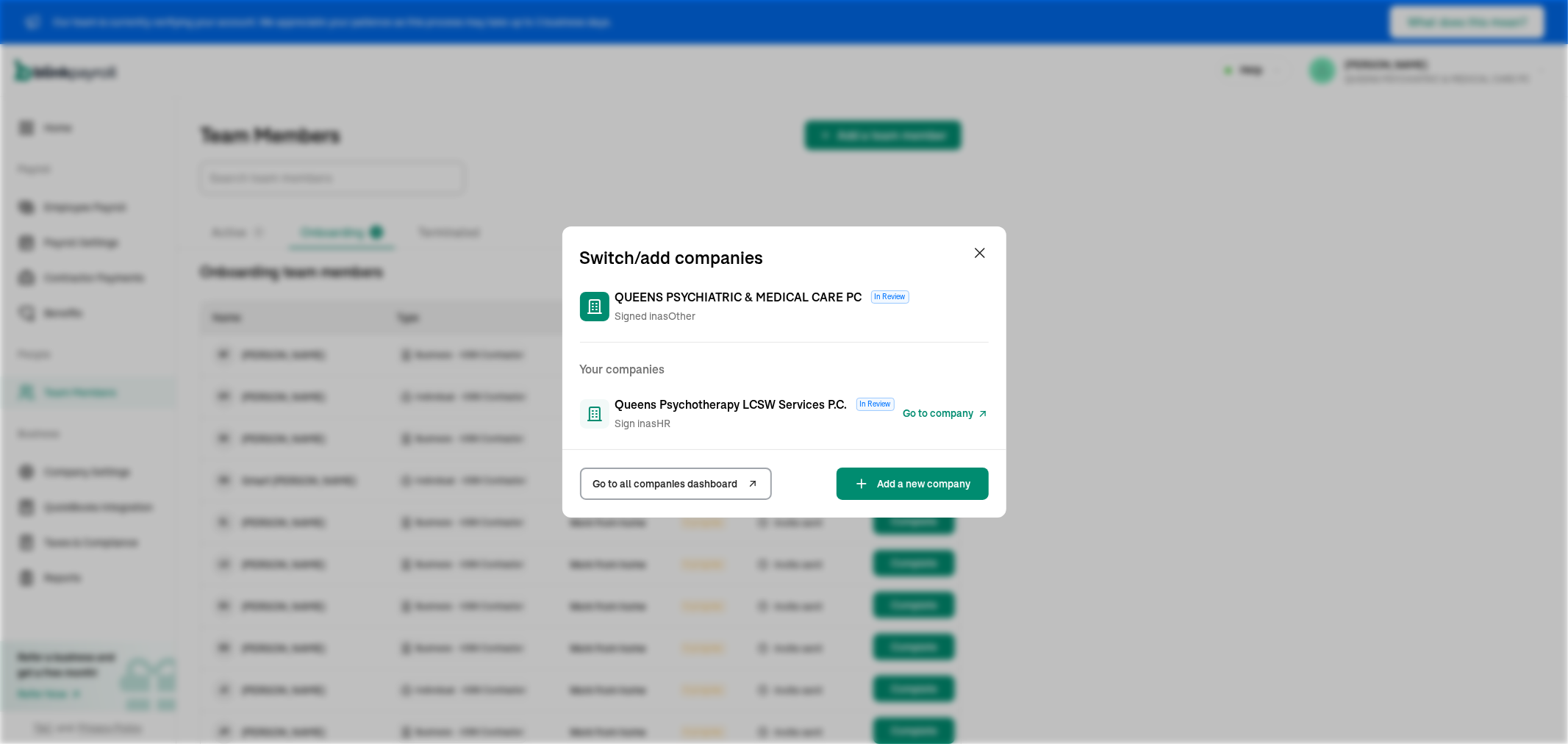
click at [921, 409] on span "Go to company" at bounding box center [938, 413] width 70 height 15
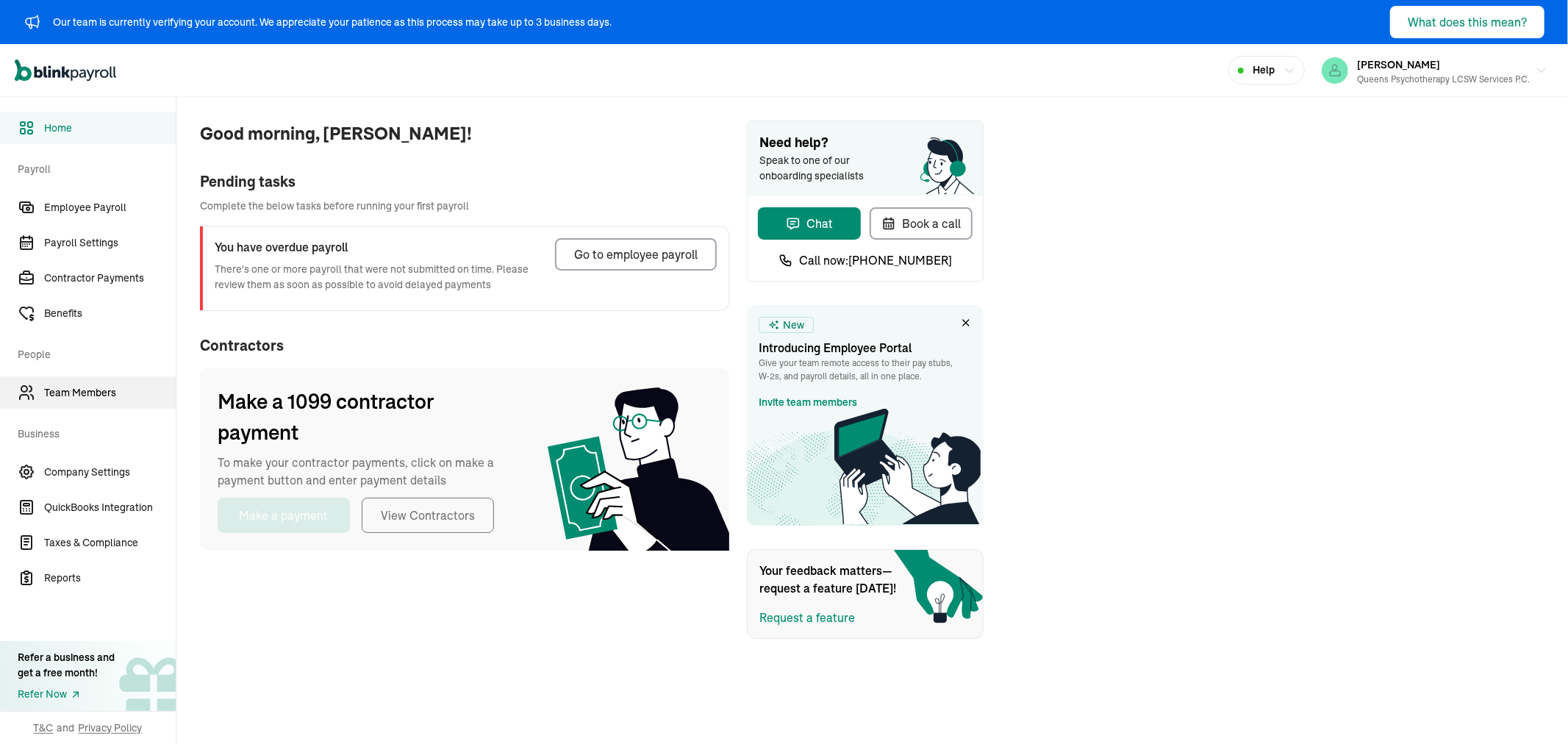
click at [69, 385] on span "Team Members" at bounding box center [110, 393] width 131 height 15
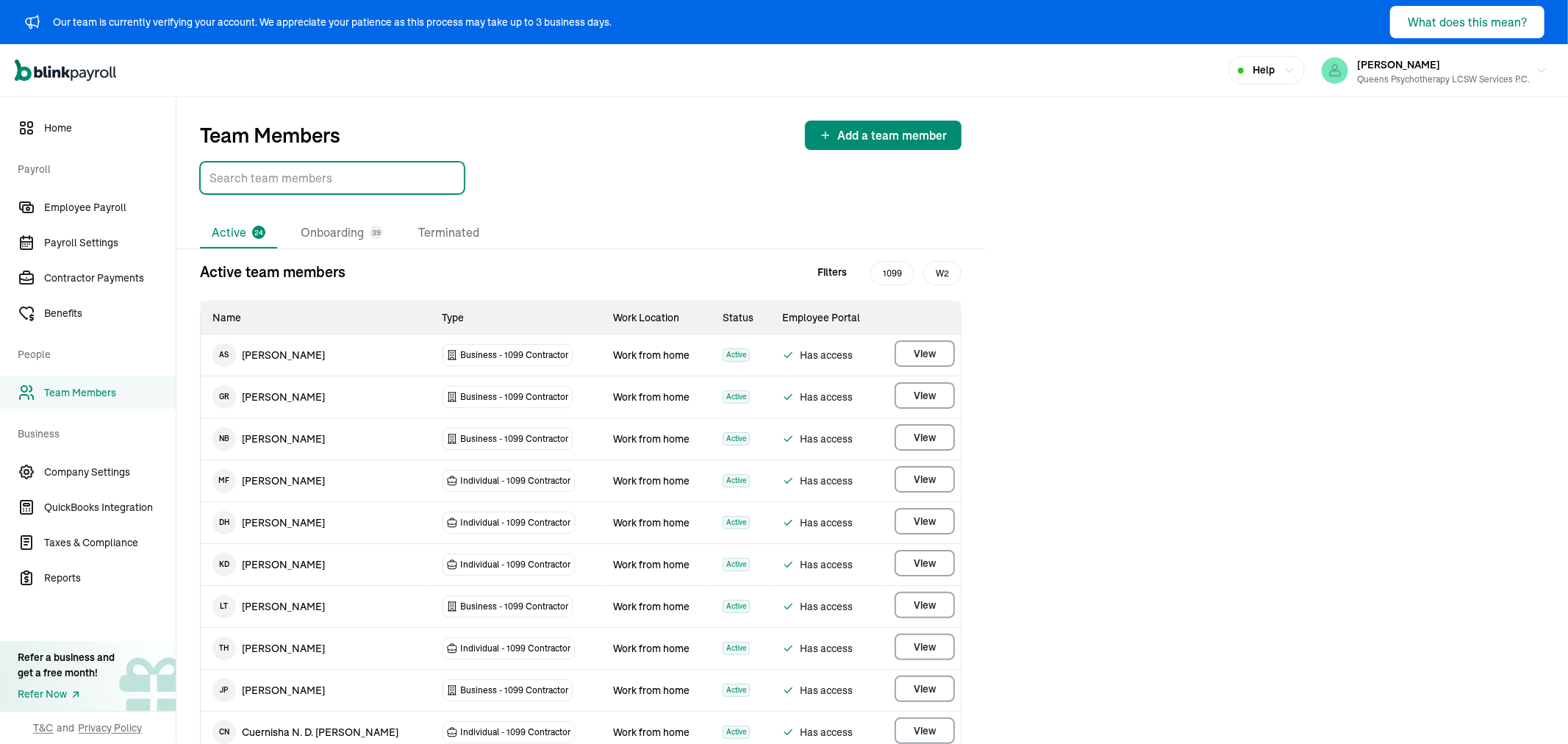
click at [284, 178] on input "TextInput" at bounding box center [332, 179] width 264 height 33
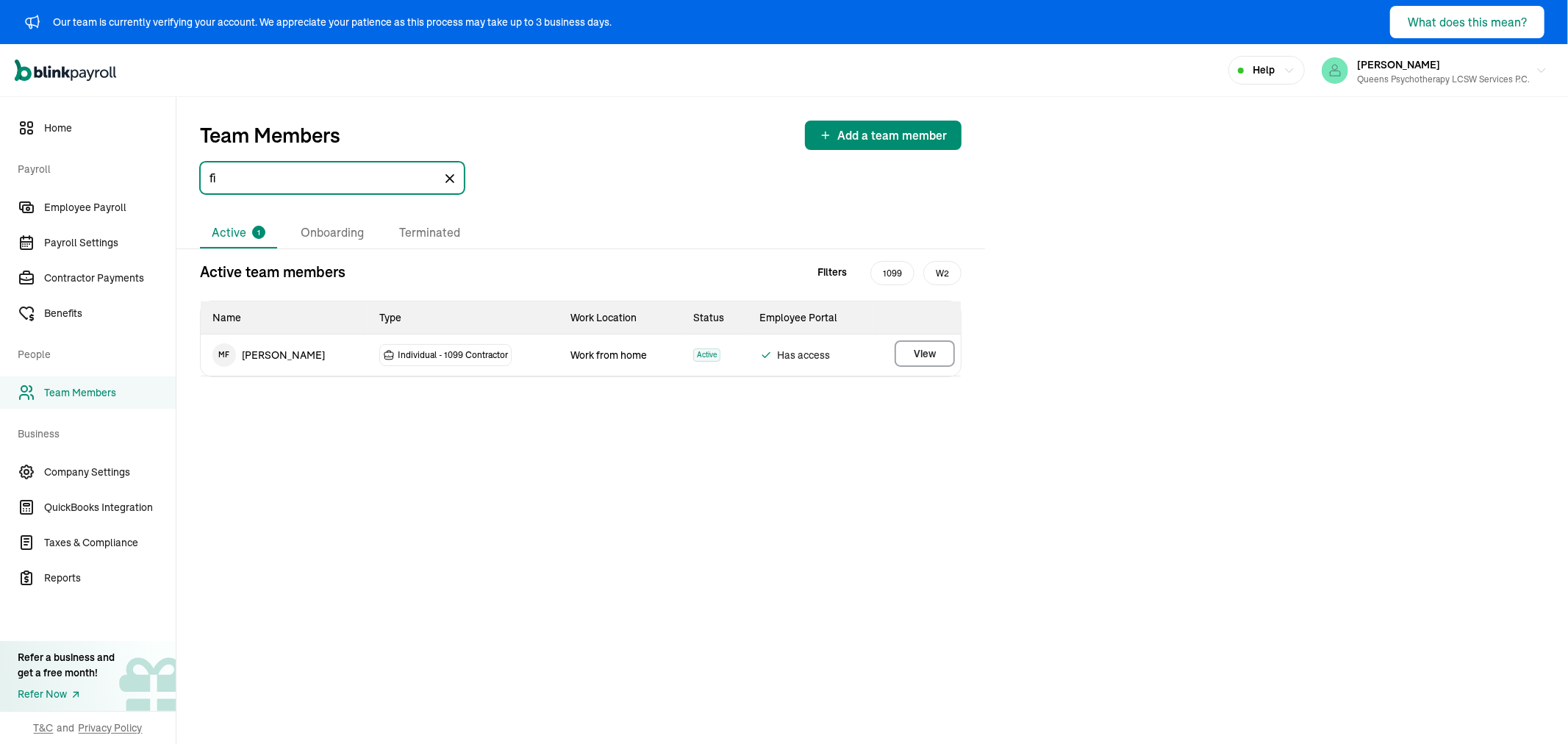
type input "f"
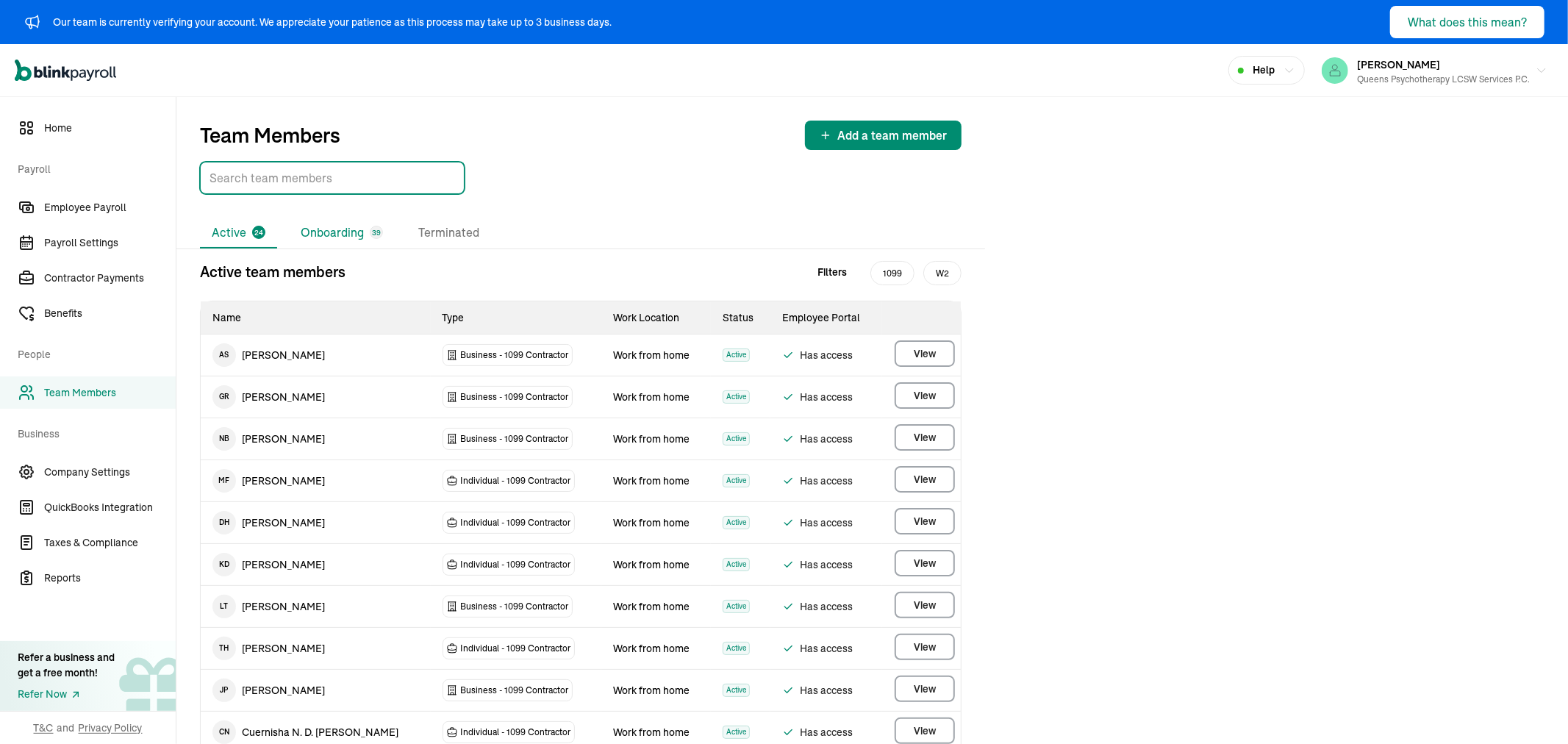
click at [345, 228] on li "Onboarding 39" at bounding box center [342, 233] width 106 height 31
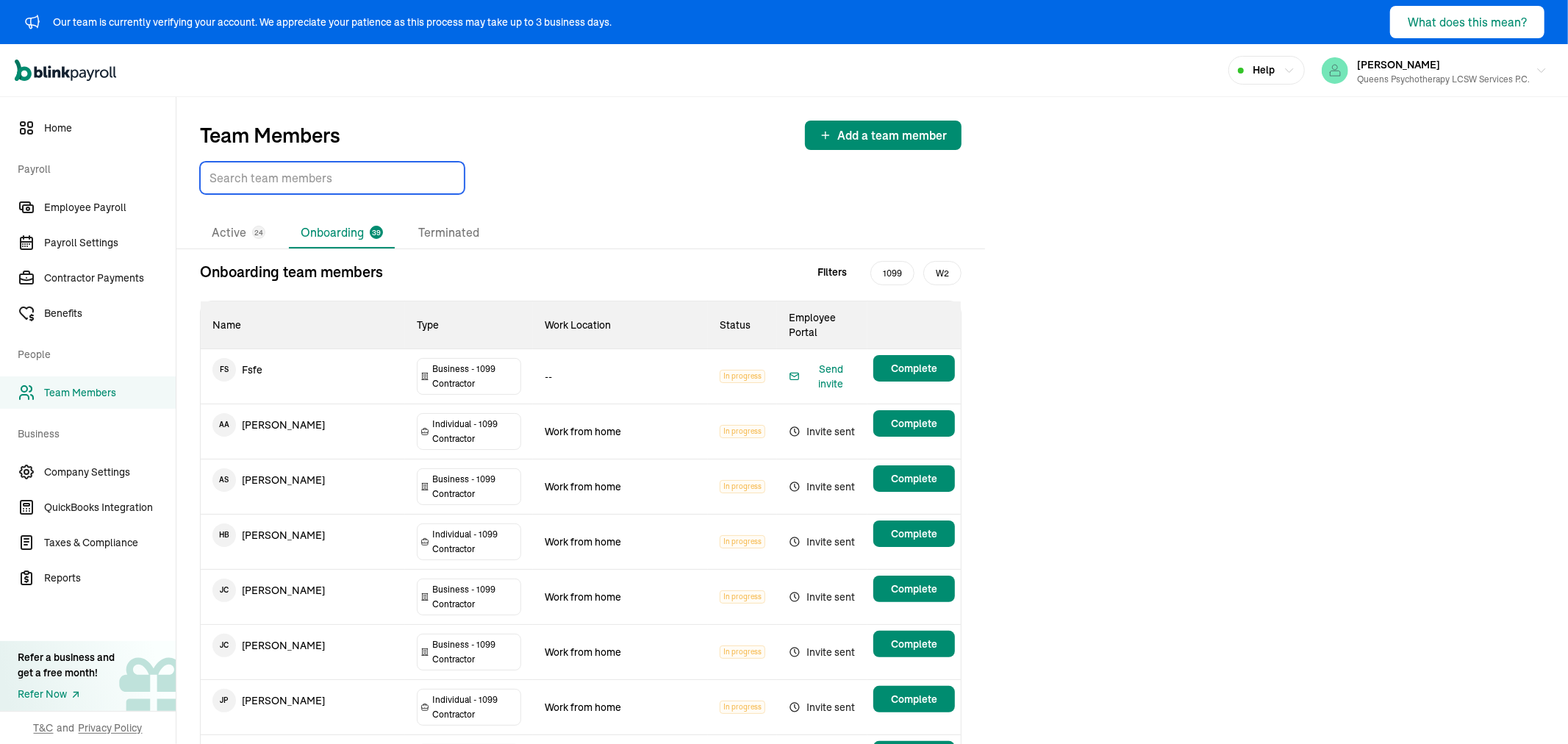
click at [307, 179] on input "TextInput" at bounding box center [332, 179] width 264 height 33
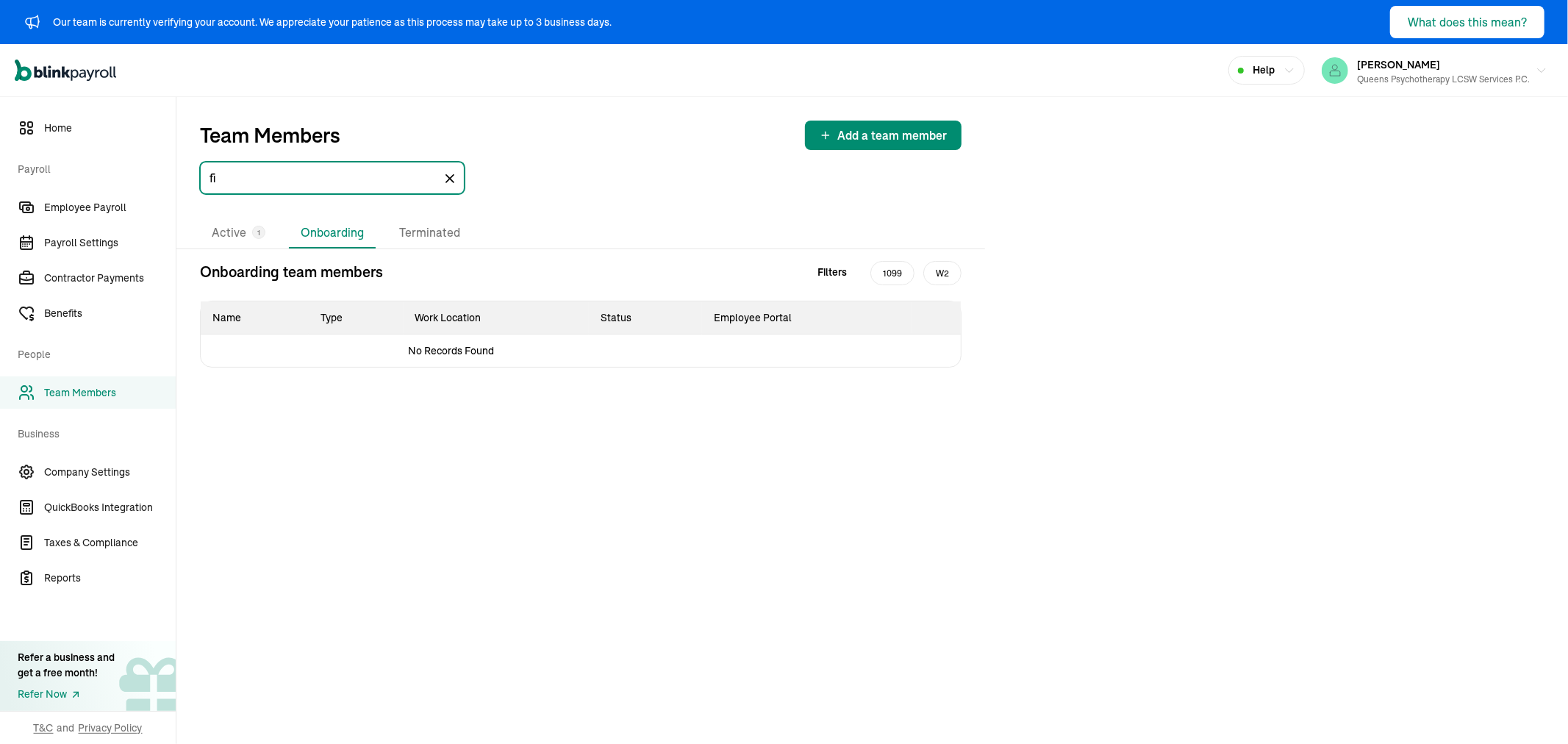
type input "f"
type input "o"
type input "pea"
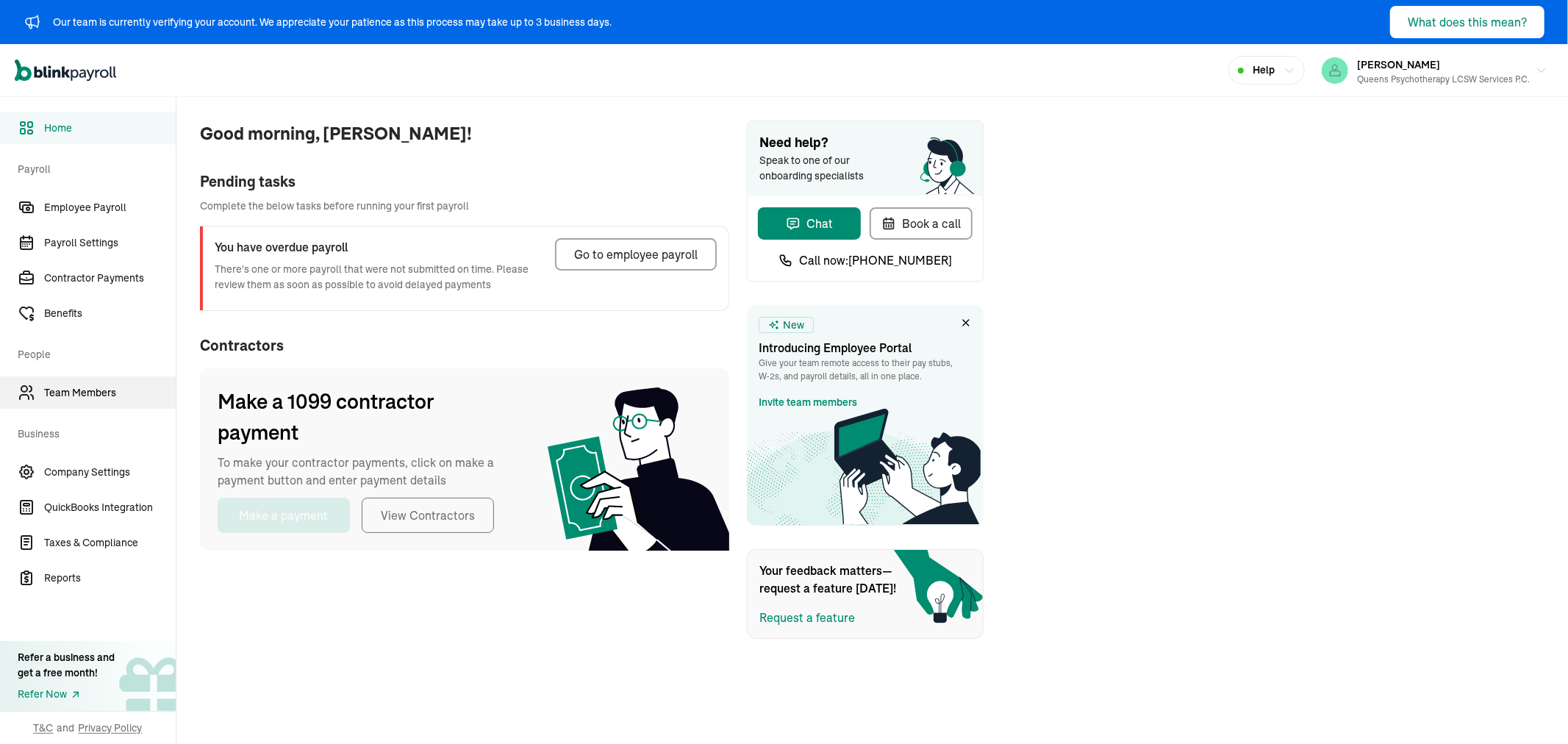
click at [69, 385] on span "Team Members" at bounding box center [110, 393] width 131 height 15
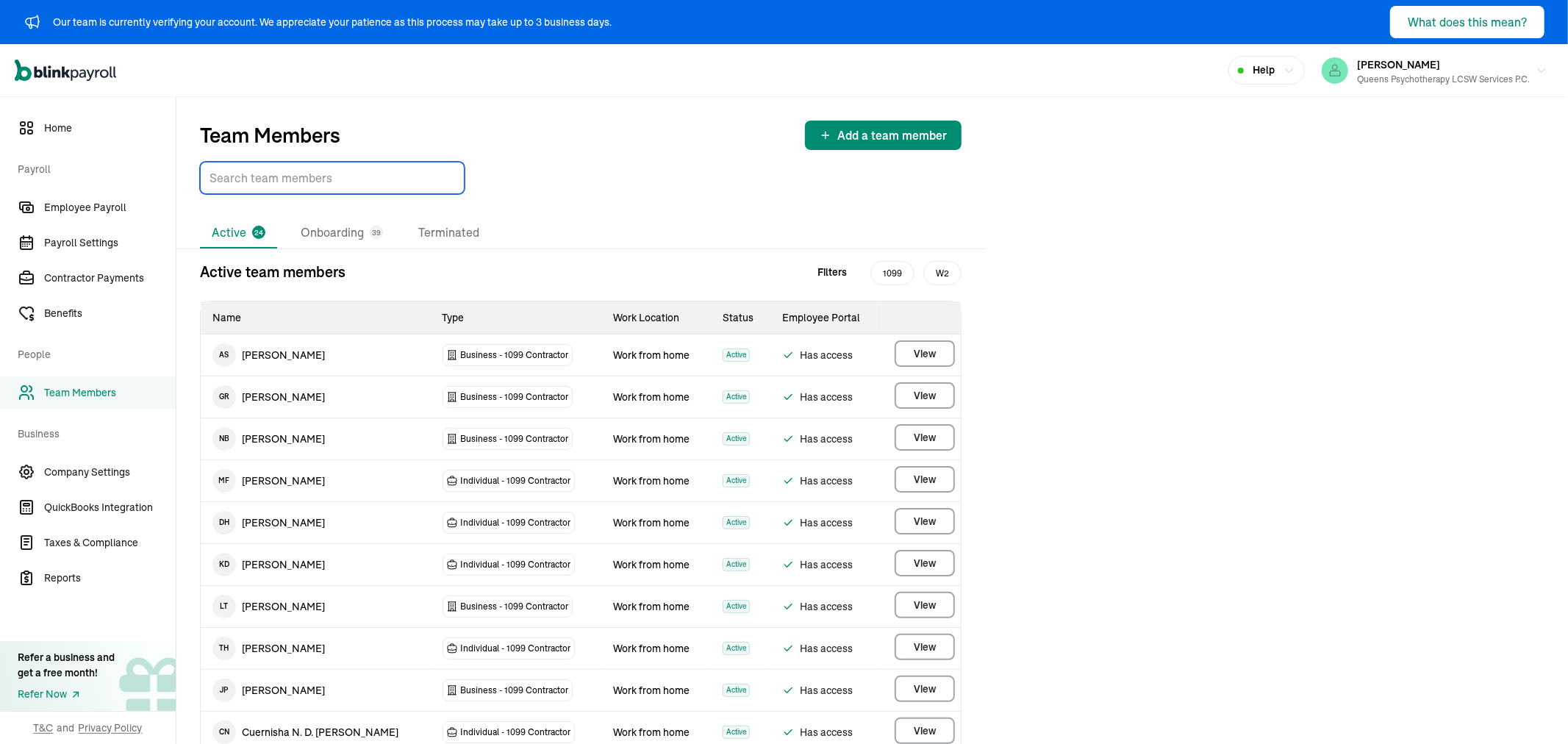
click at [284, 178] on input "TextInput" at bounding box center [332, 179] width 264 height 33
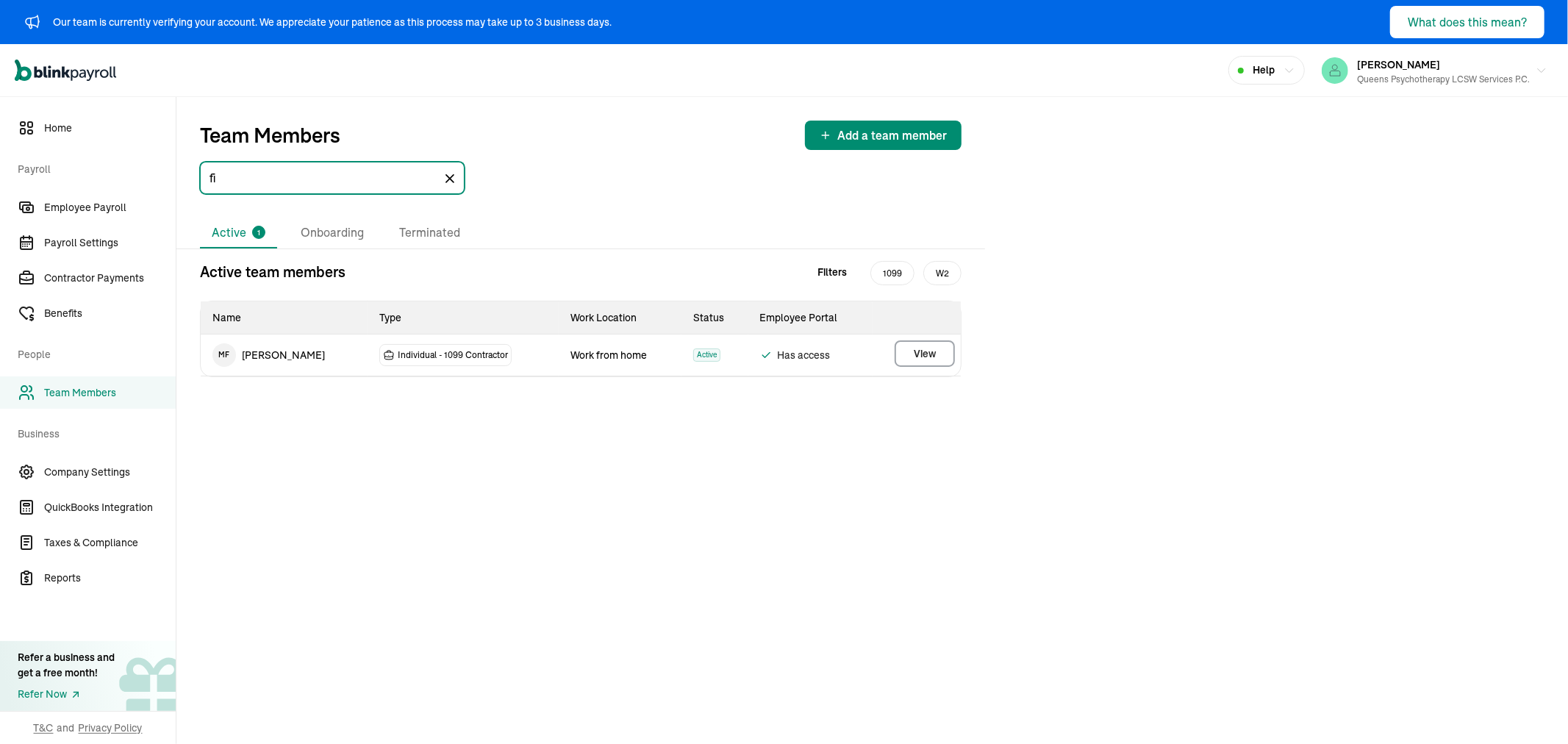
type input "f"
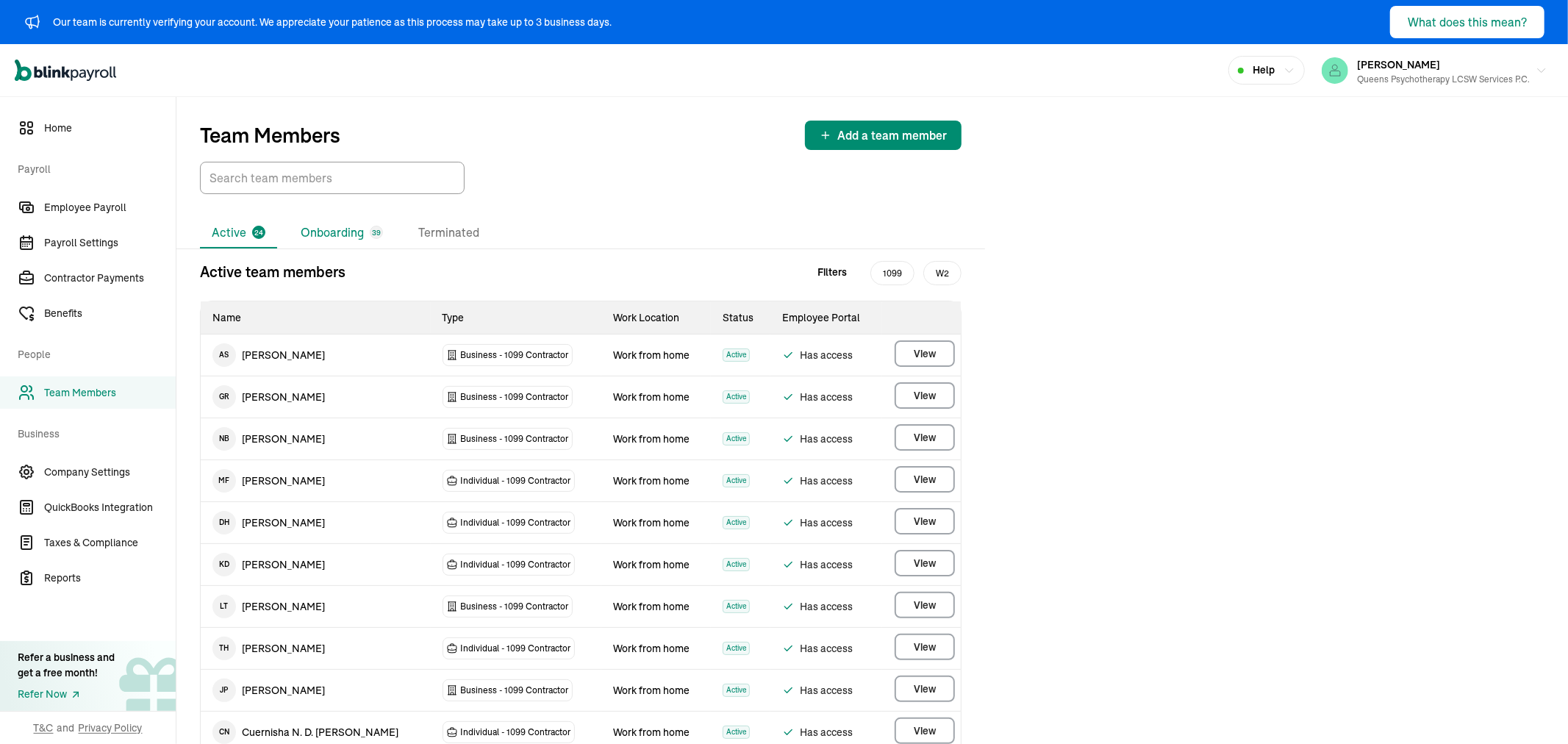
click at [345, 228] on li "Onboarding 39" at bounding box center [342, 233] width 106 height 31
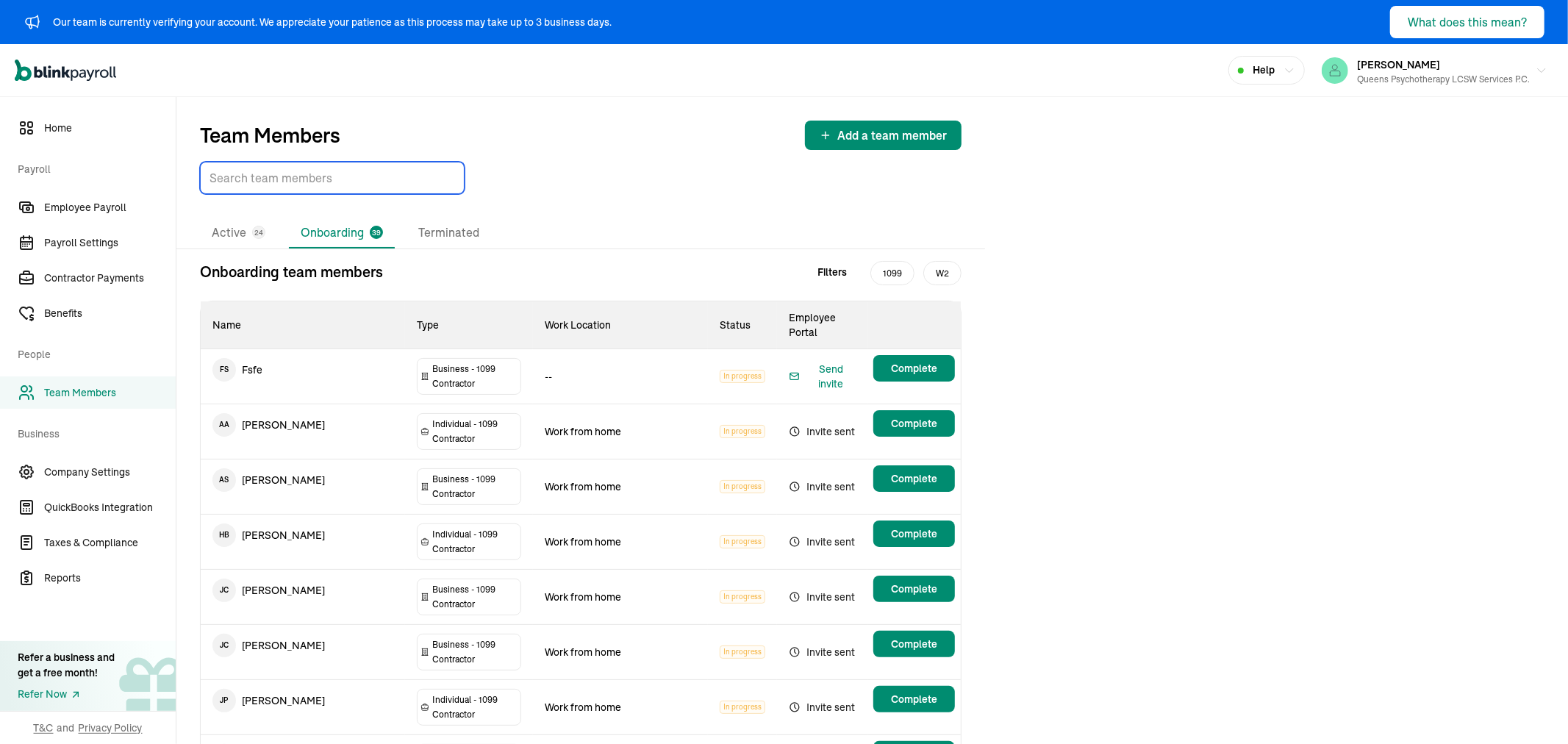
click at [307, 179] on input "TextInput" at bounding box center [332, 179] width 264 height 33
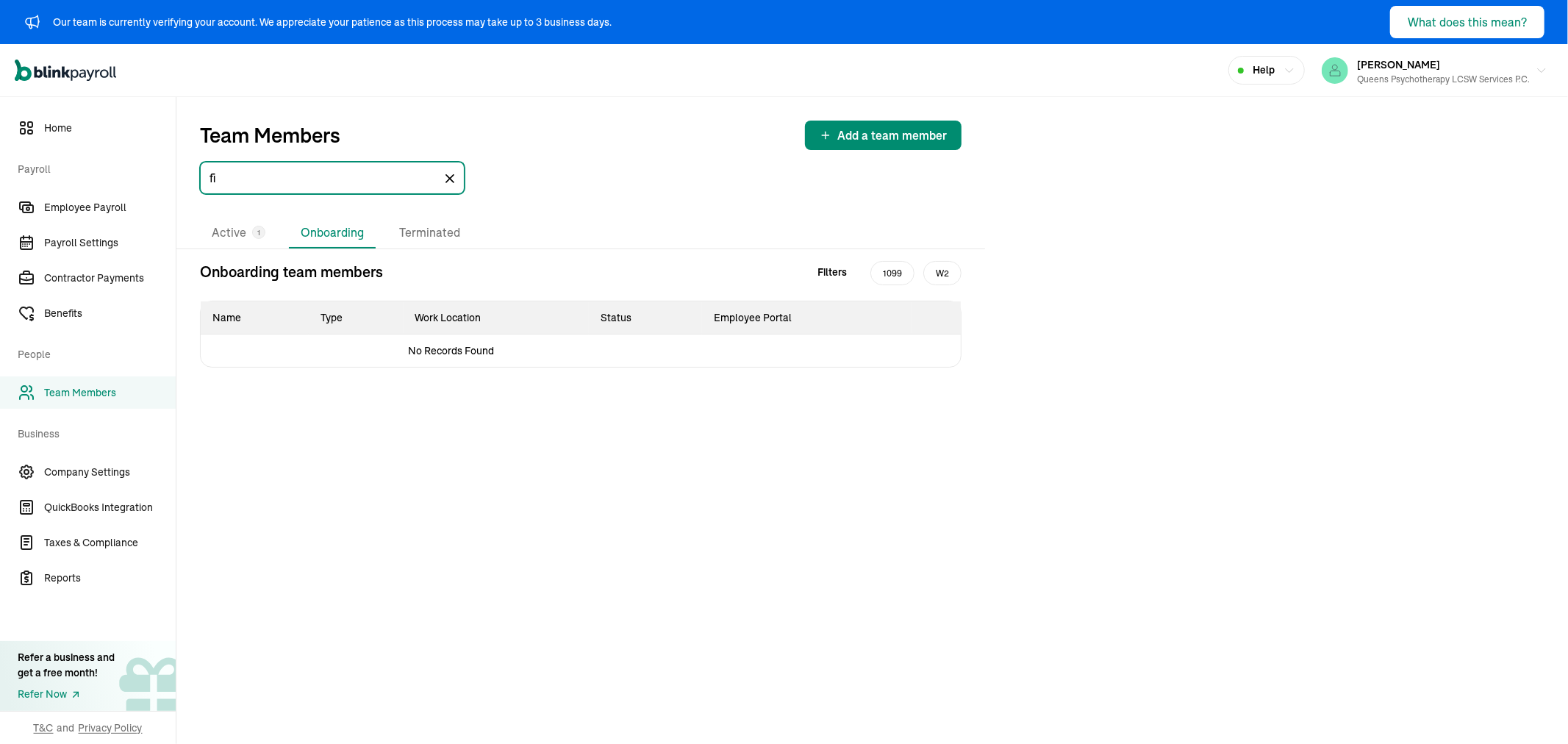
type input "f"
type input "o"
type input "pea"
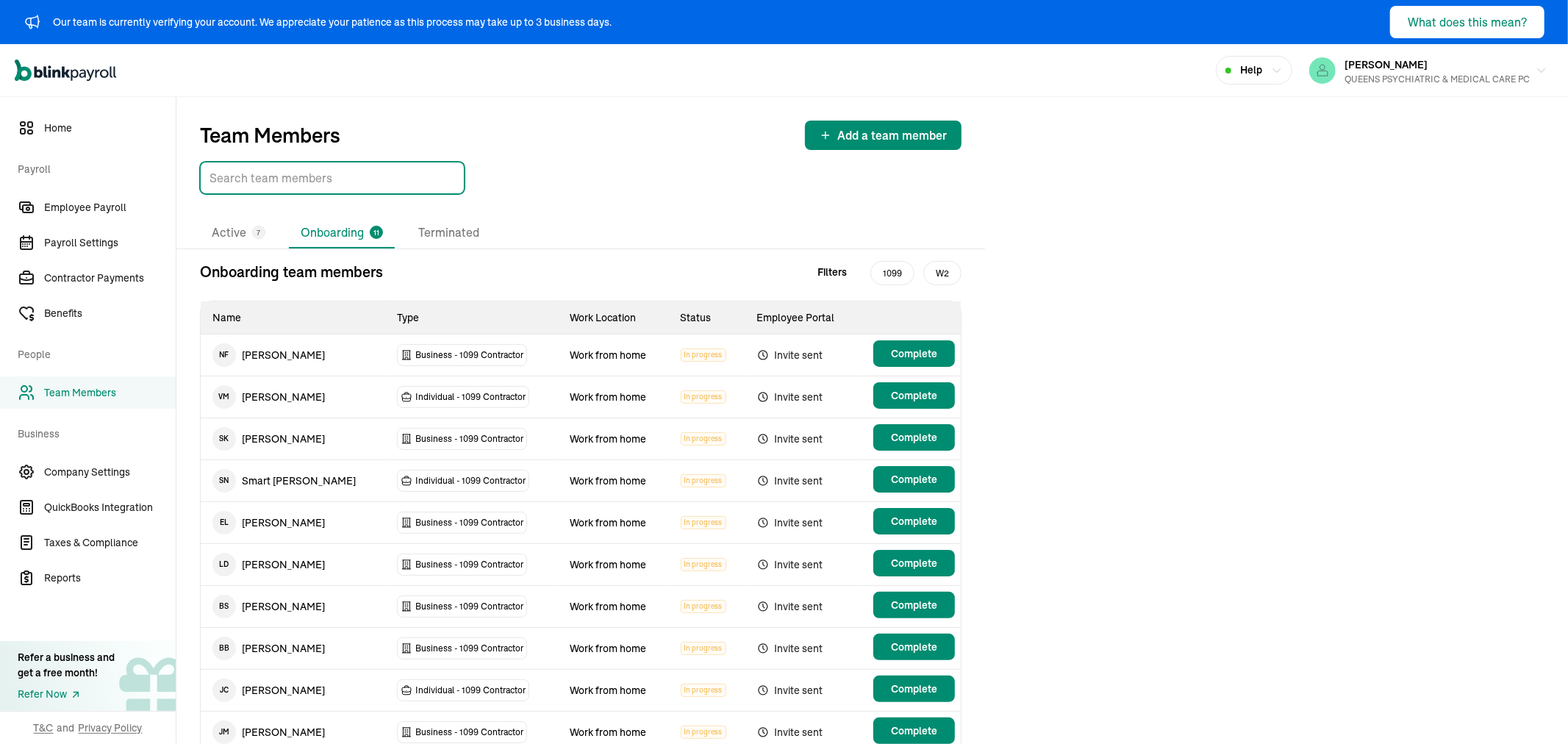
click at [263, 173] on input "TextInput" at bounding box center [332, 179] width 264 height 33
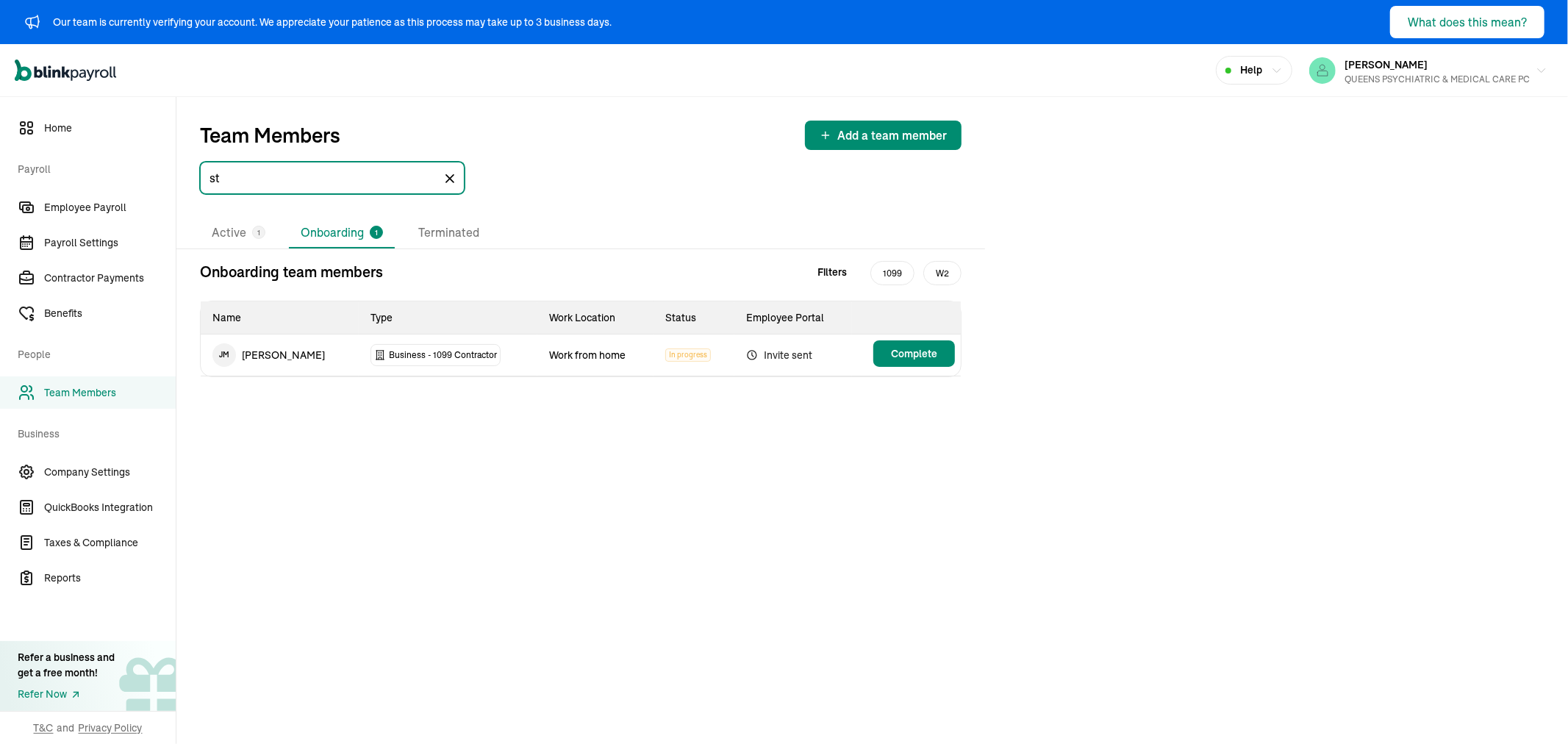
type input "s"
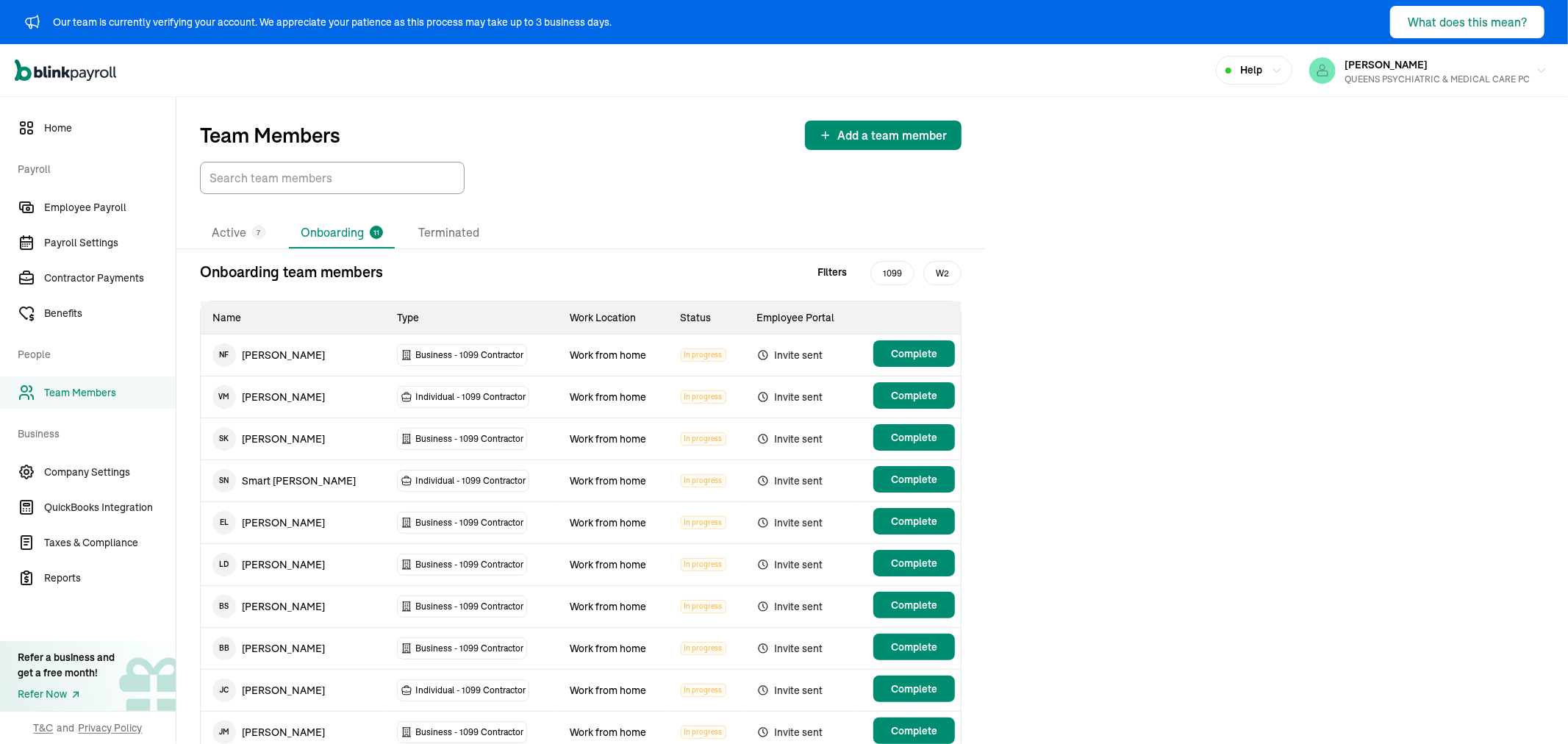
click at [591, 134] on div "Team Members Add a team member" at bounding box center [580, 135] width 761 height 29
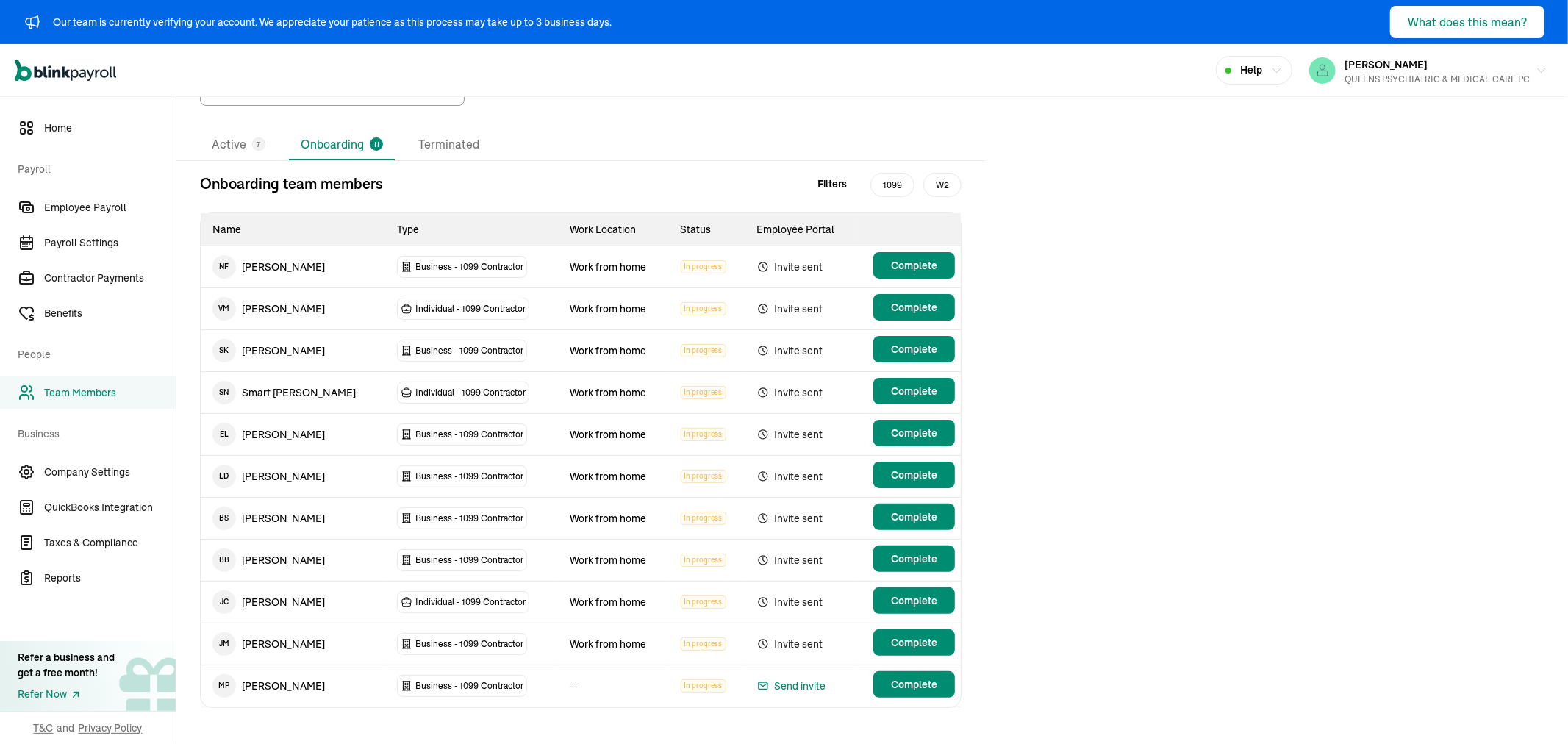
scroll to position [100, 0]
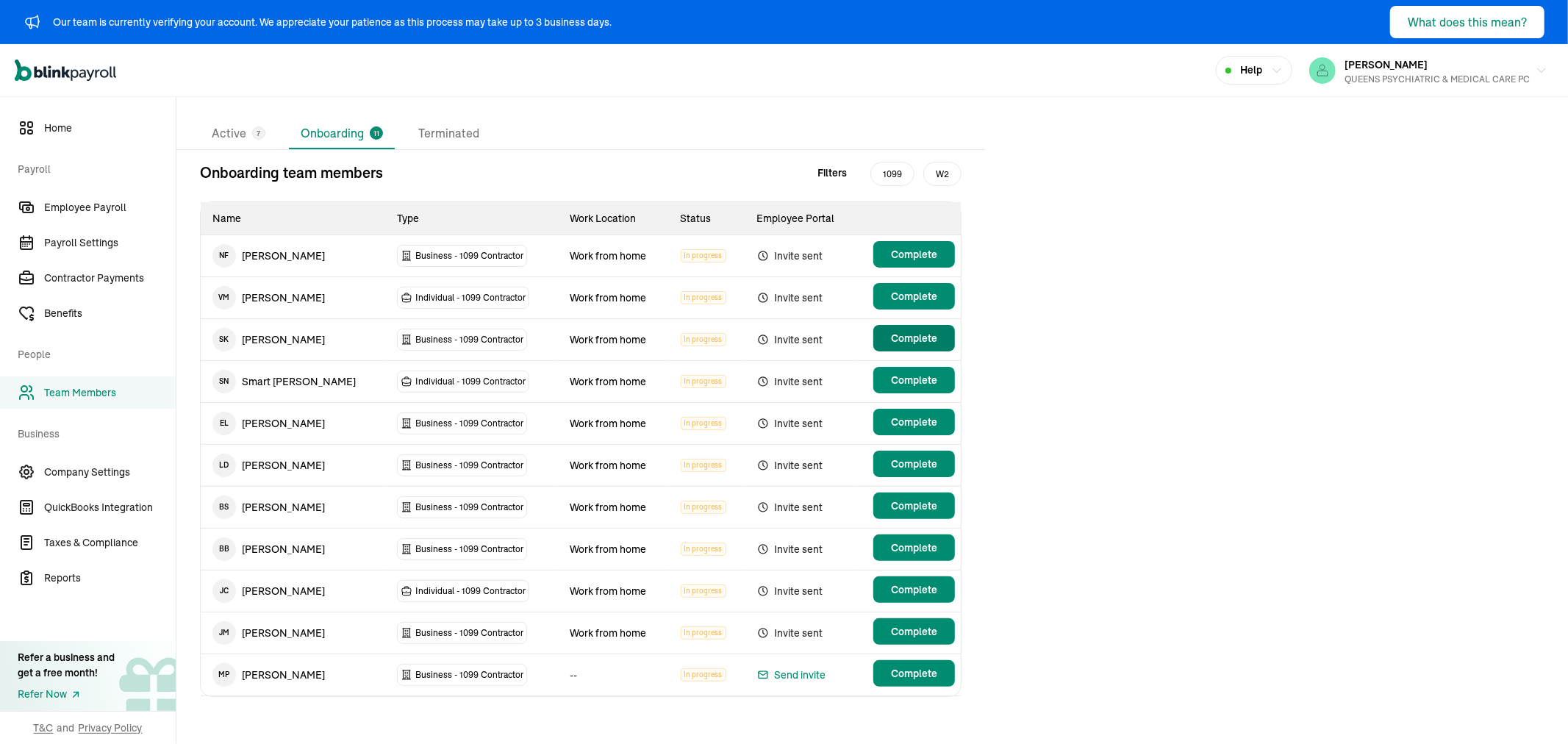
click at [917, 335] on span "Complete" at bounding box center [914, 338] width 46 height 14
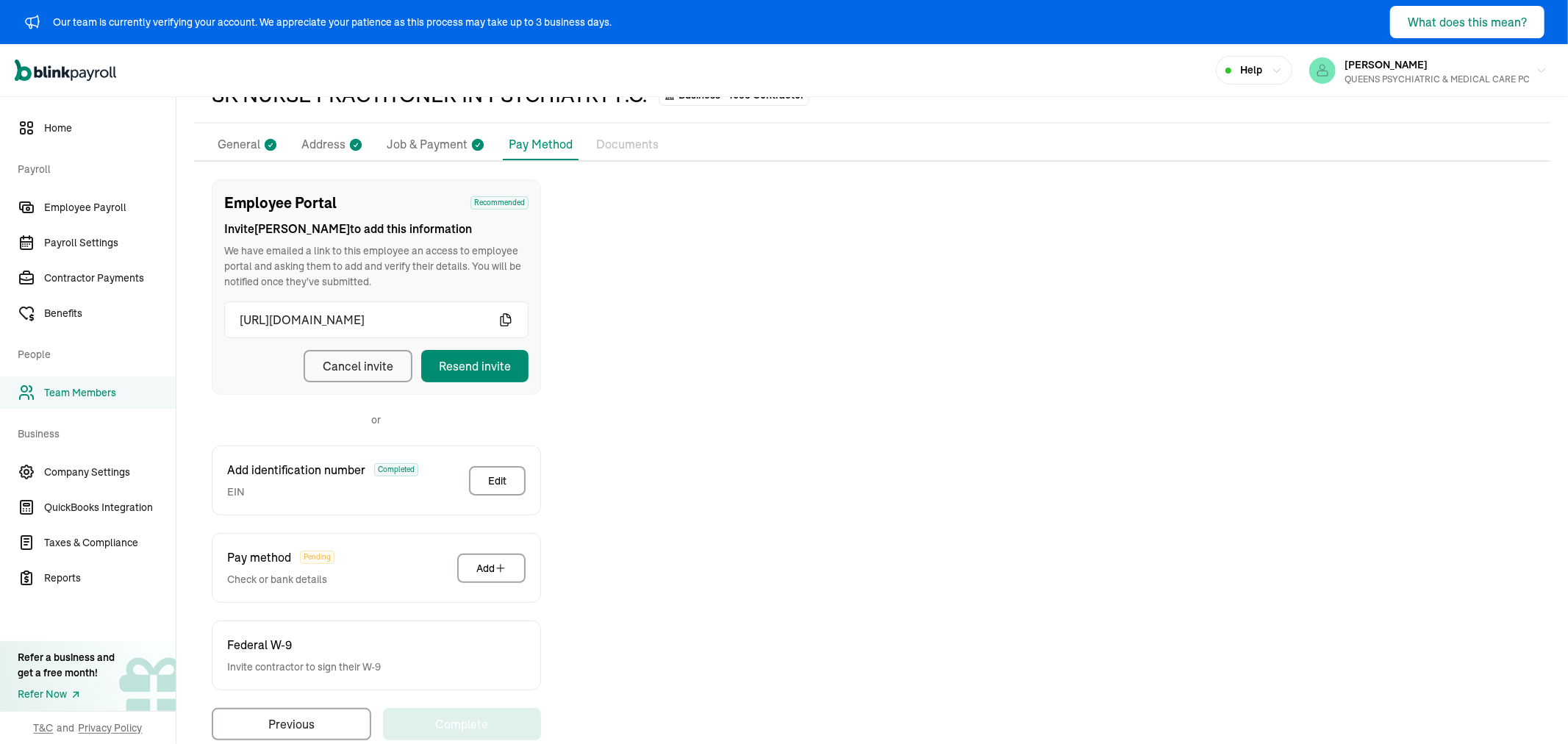
scroll to position [115, 0]
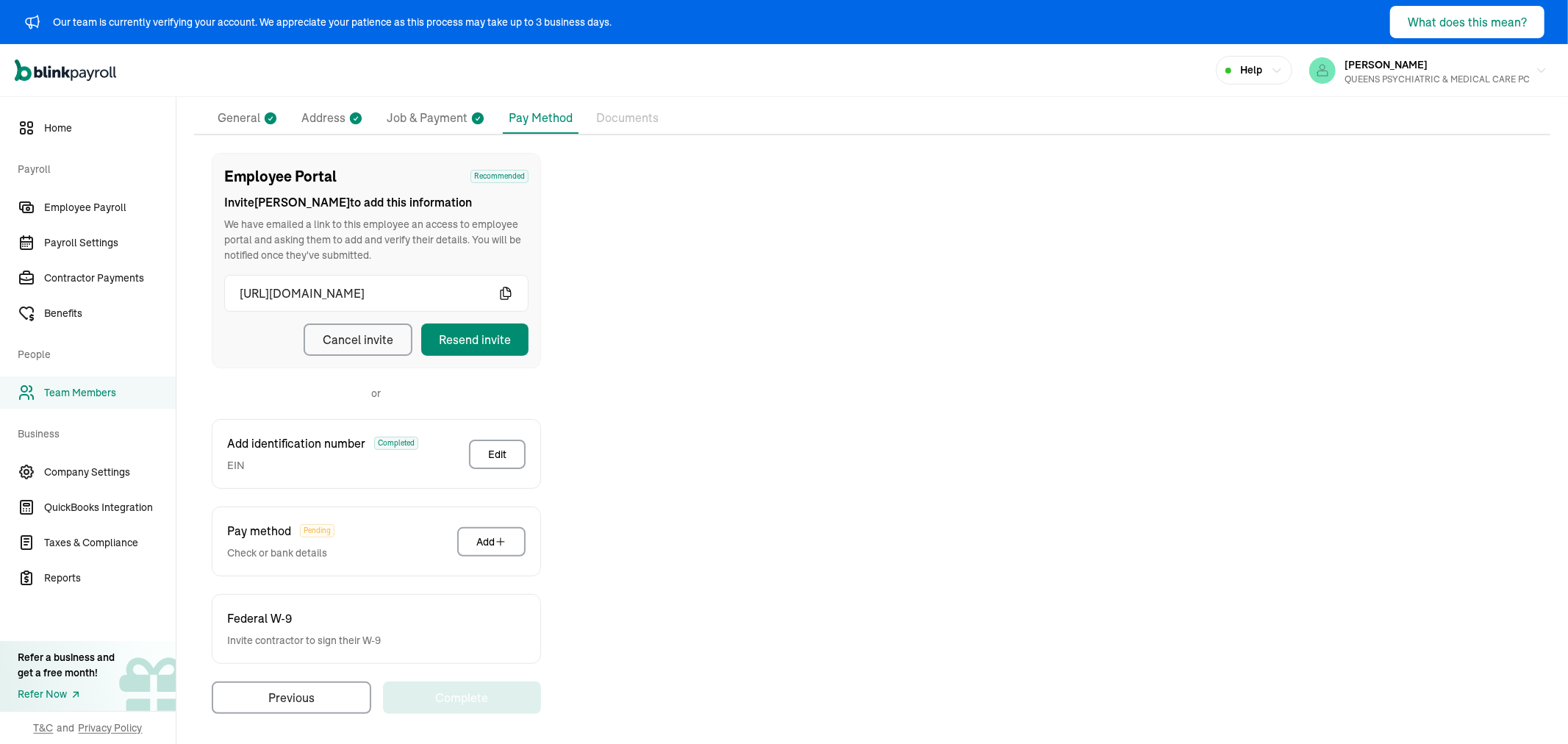
click at [233, 113] on p "General" at bounding box center [238, 119] width 42 height 19
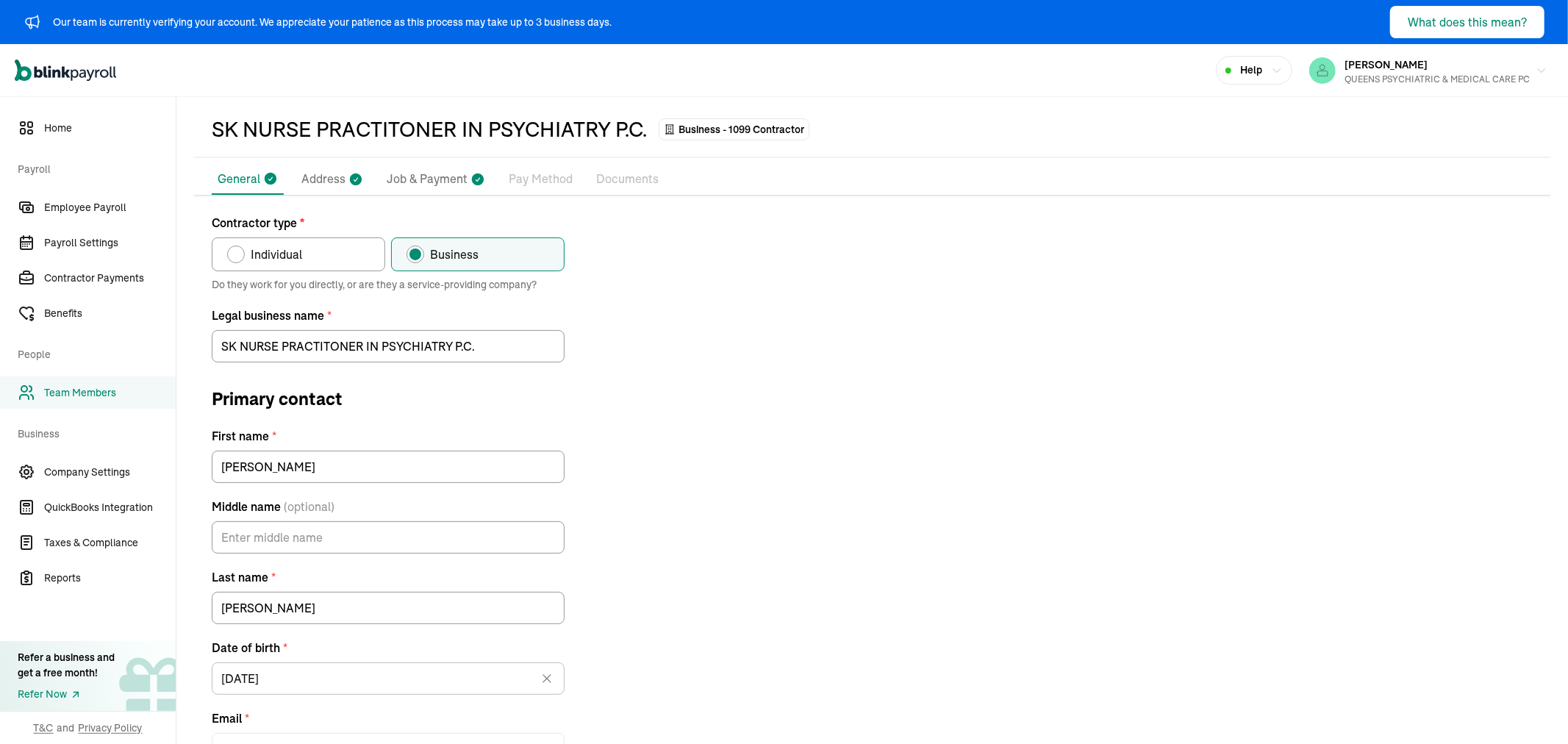
scroll to position [0, 0]
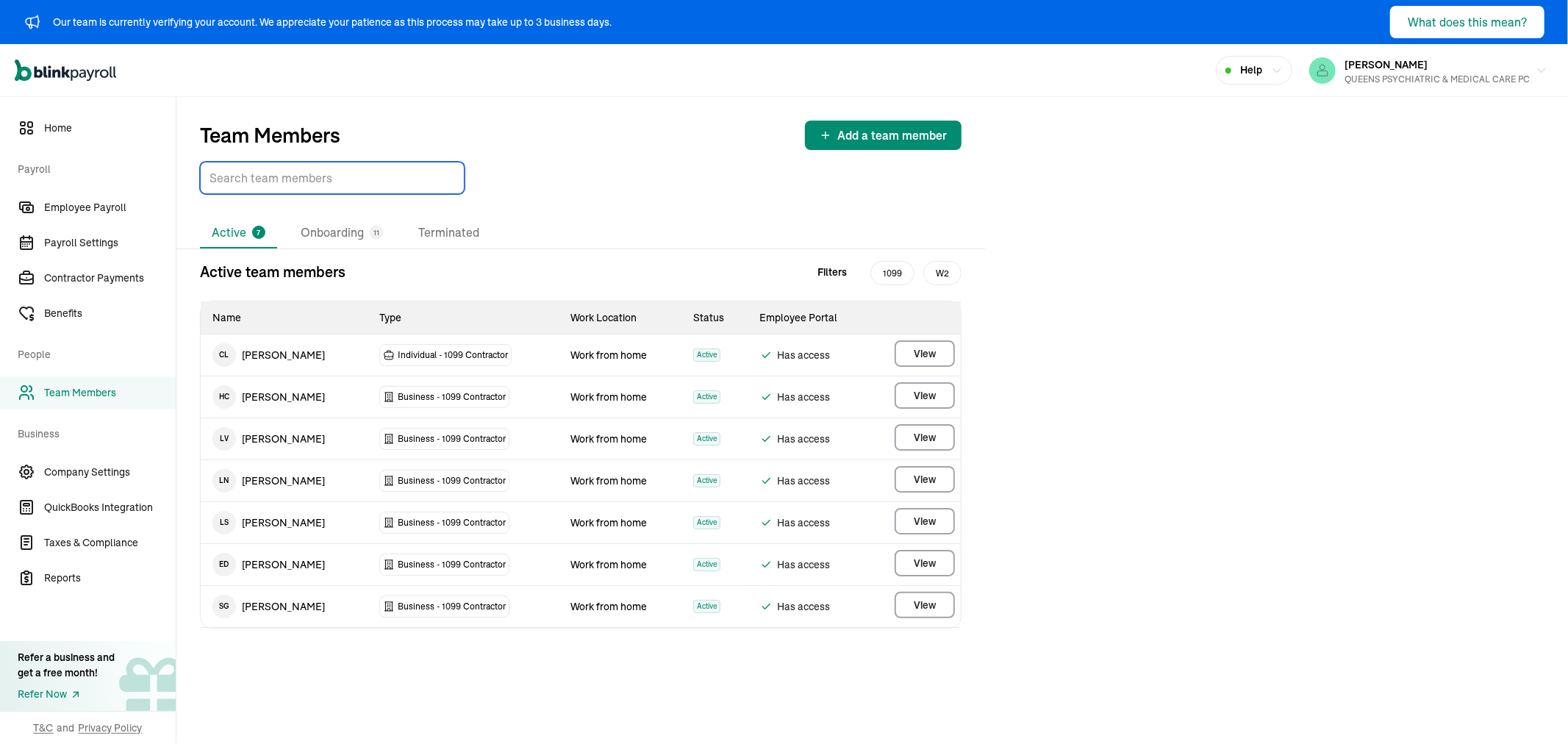
click at [312, 175] on input "TextInput" at bounding box center [332, 179] width 264 height 33
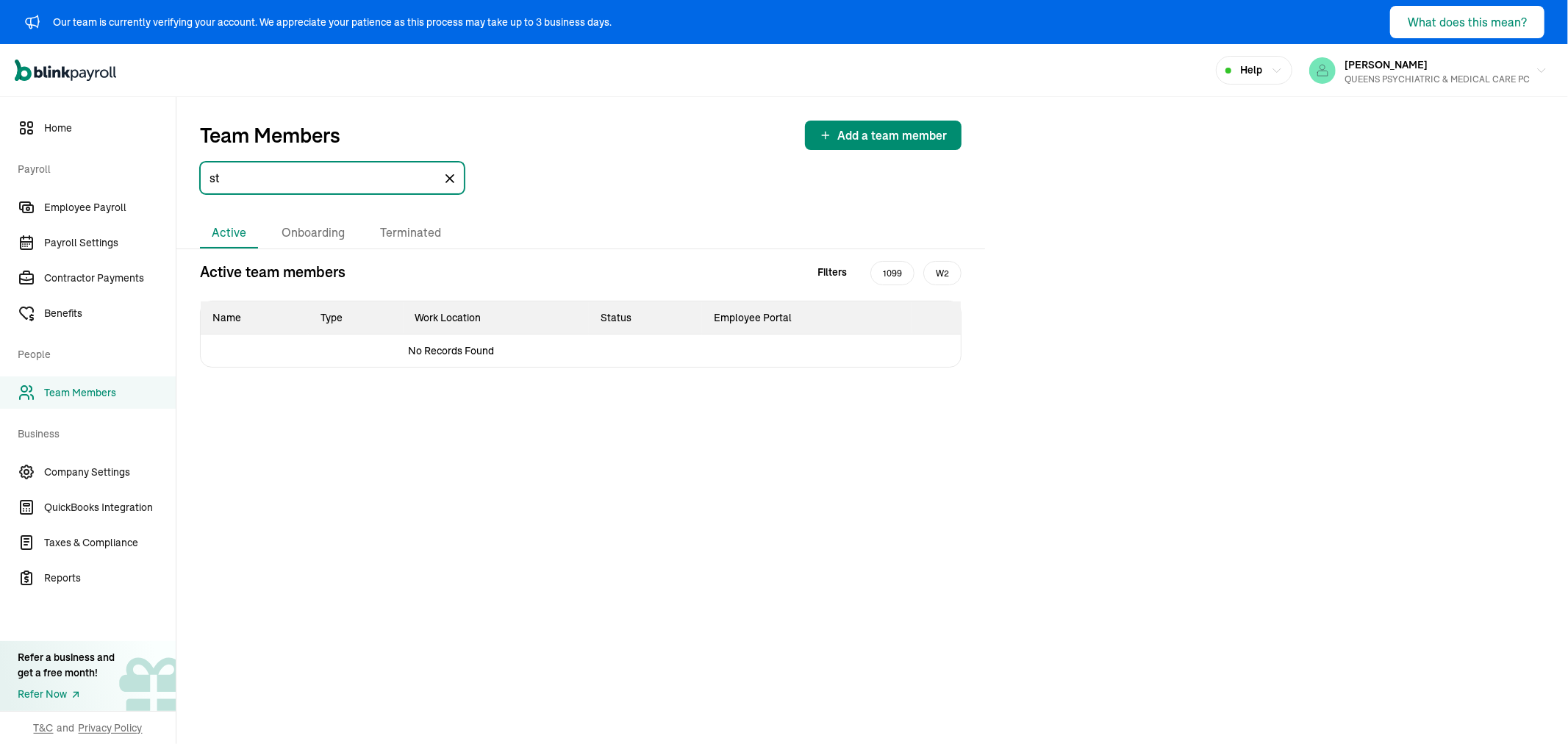
type input "s"
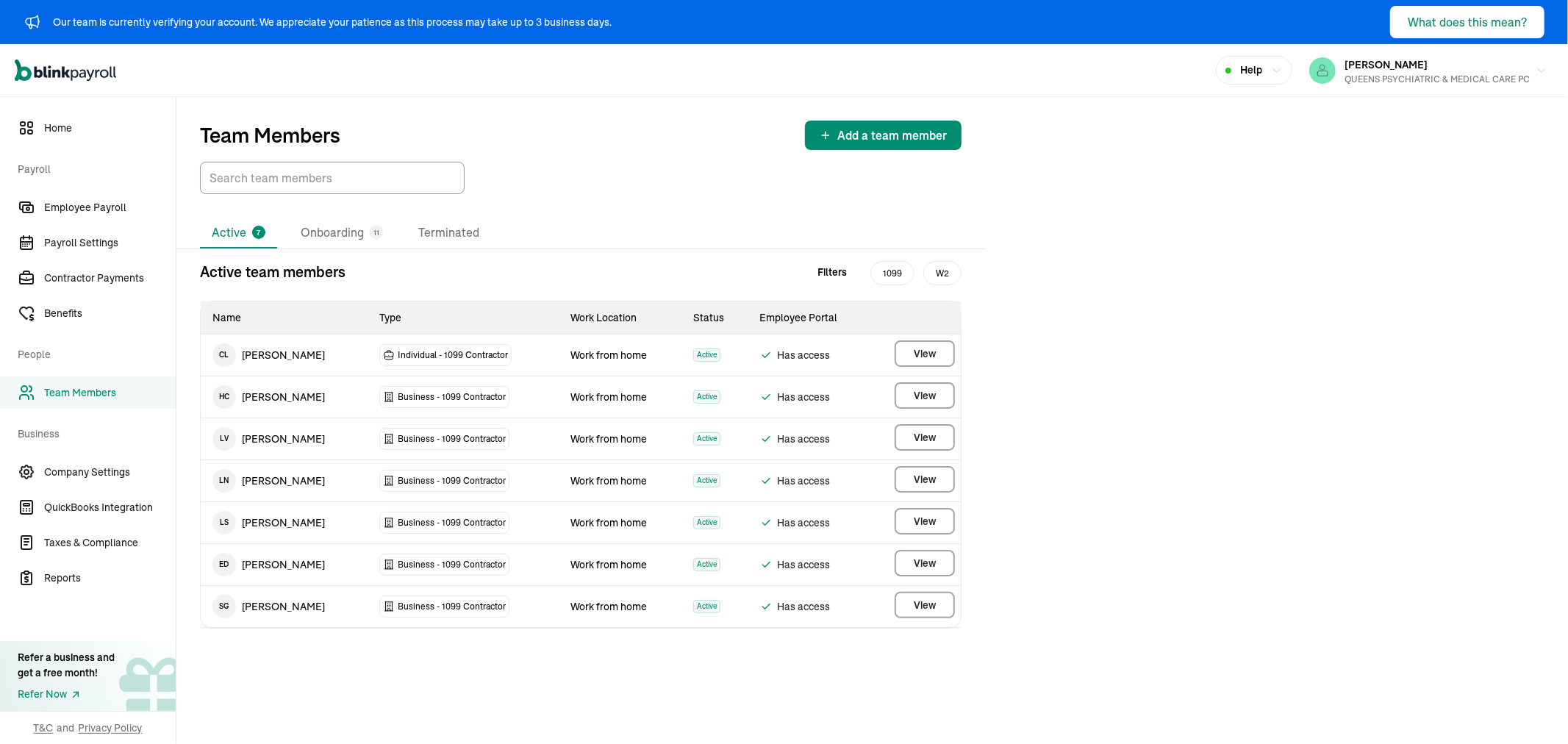
click at [624, 150] on div "Team Members Add a team member" at bounding box center [581, 146] width 809 height 97
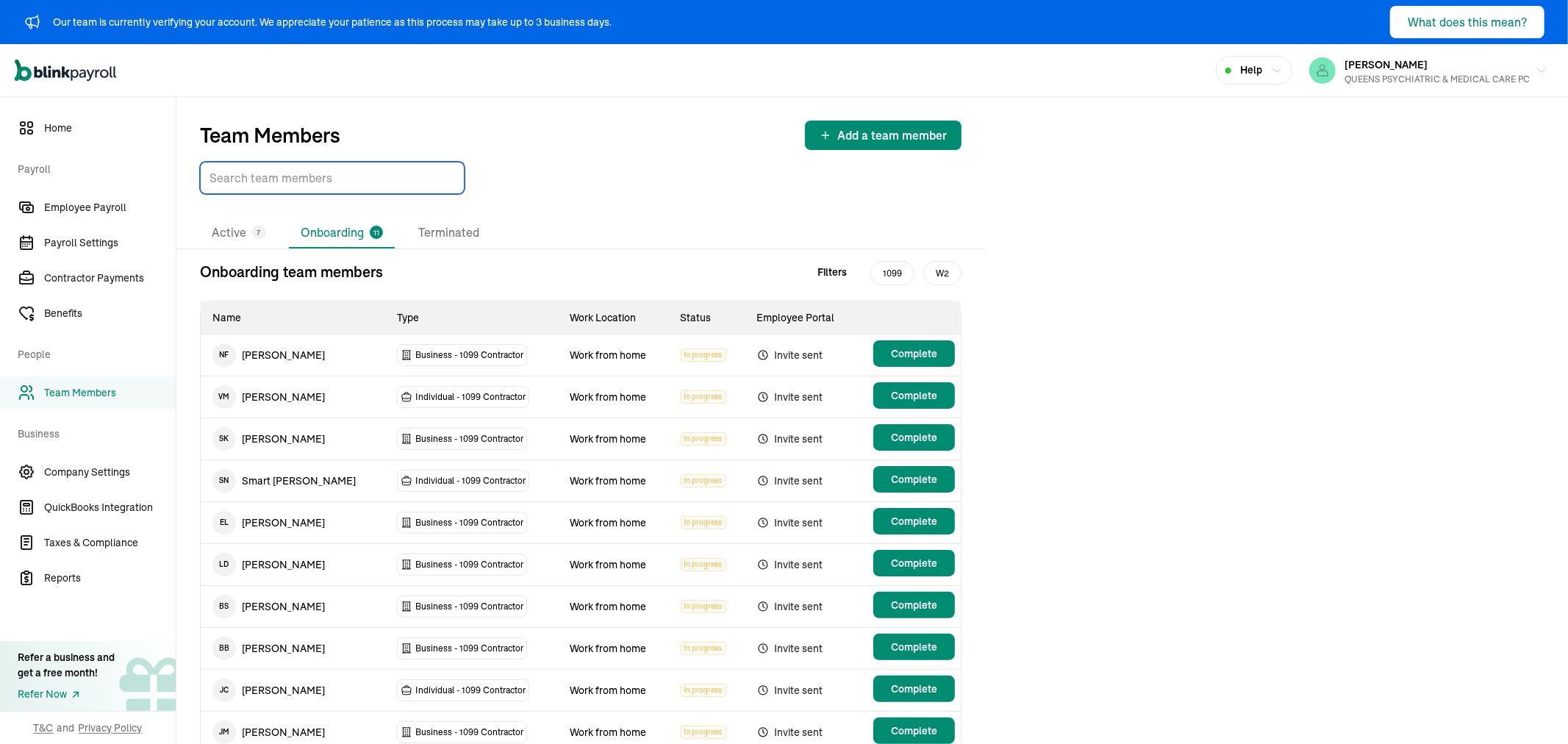
click at [263, 173] on input "TextInput" at bounding box center [332, 179] width 264 height 33
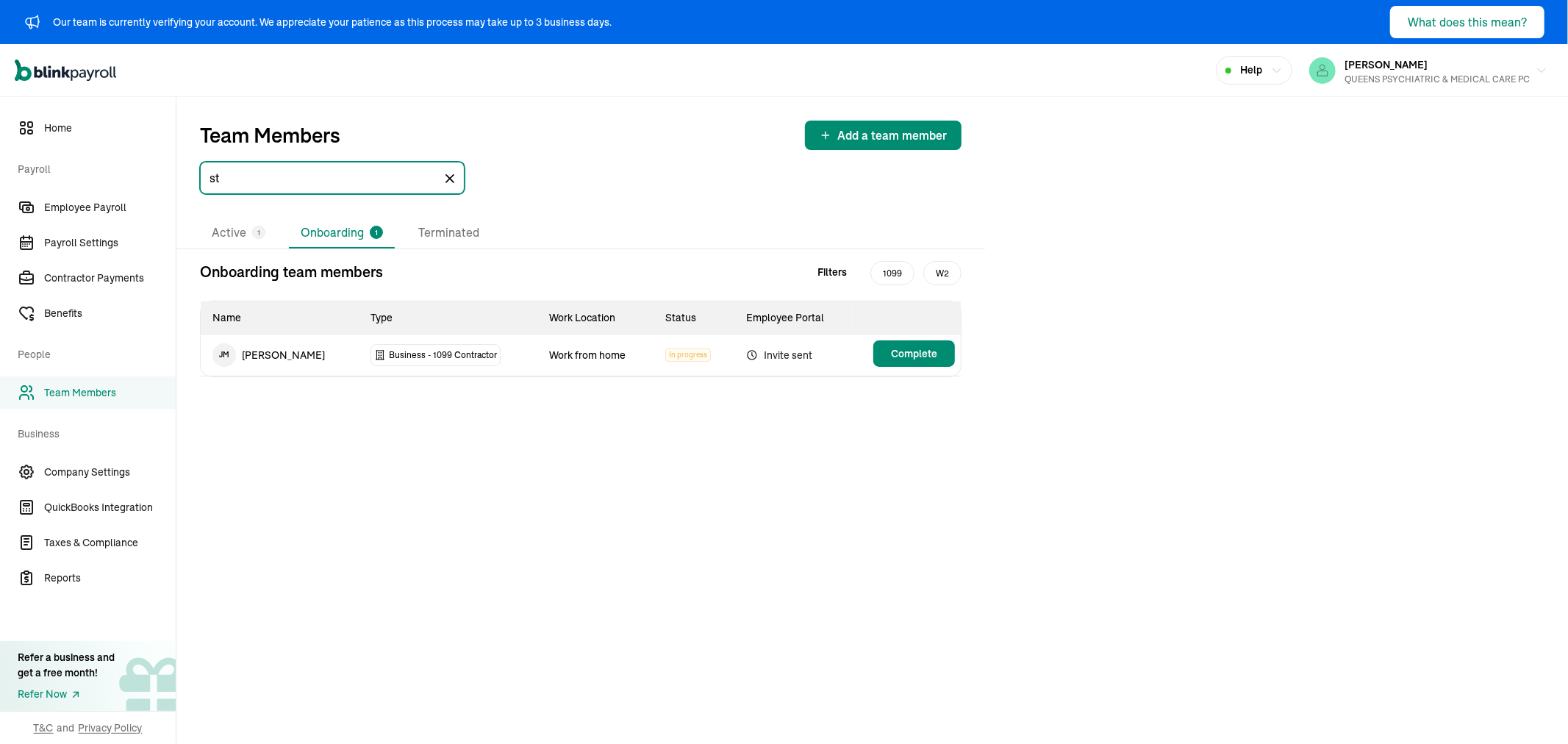
type input "s"
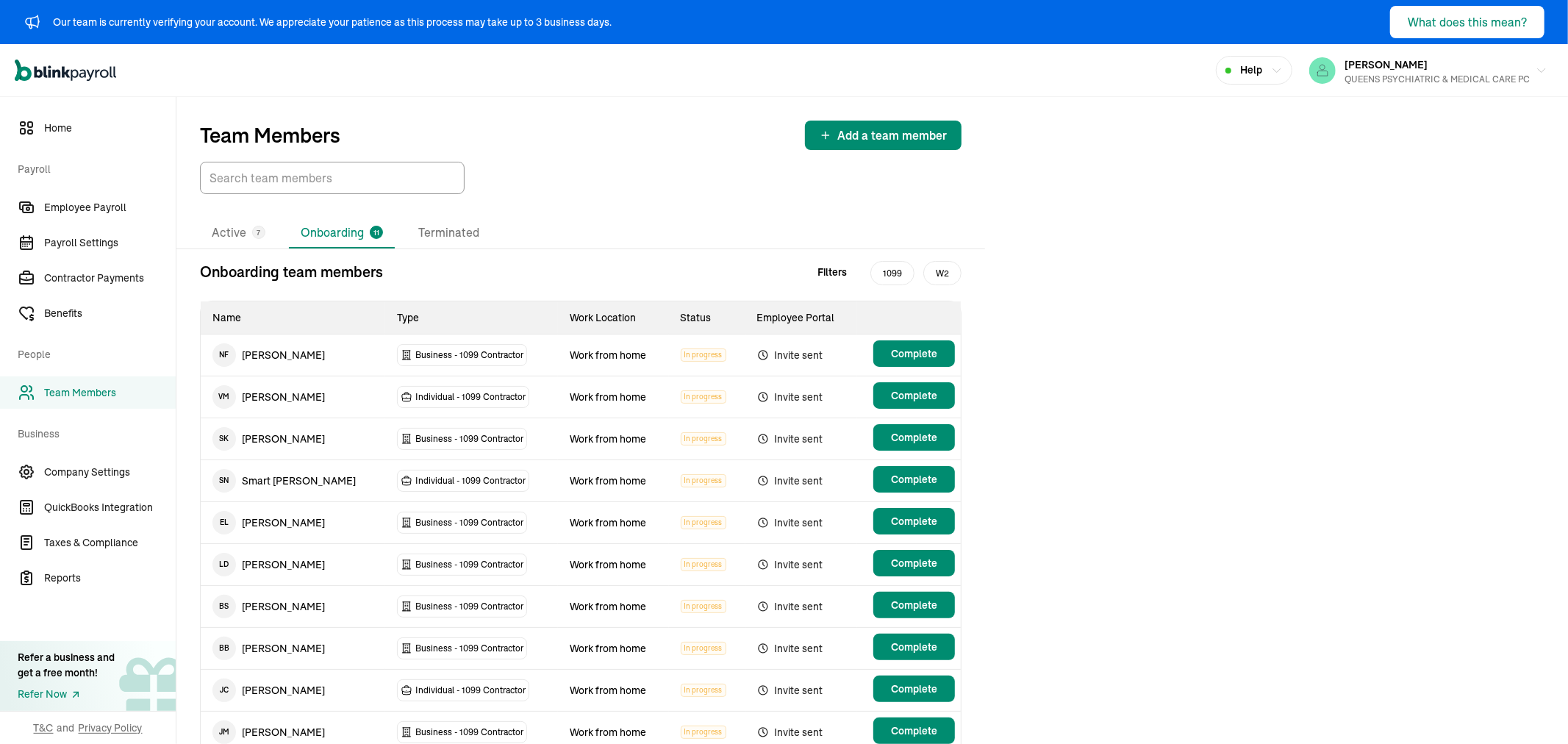
click at [591, 134] on div "Team Members Add a team member" at bounding box center [580, 135] width 761 height 29
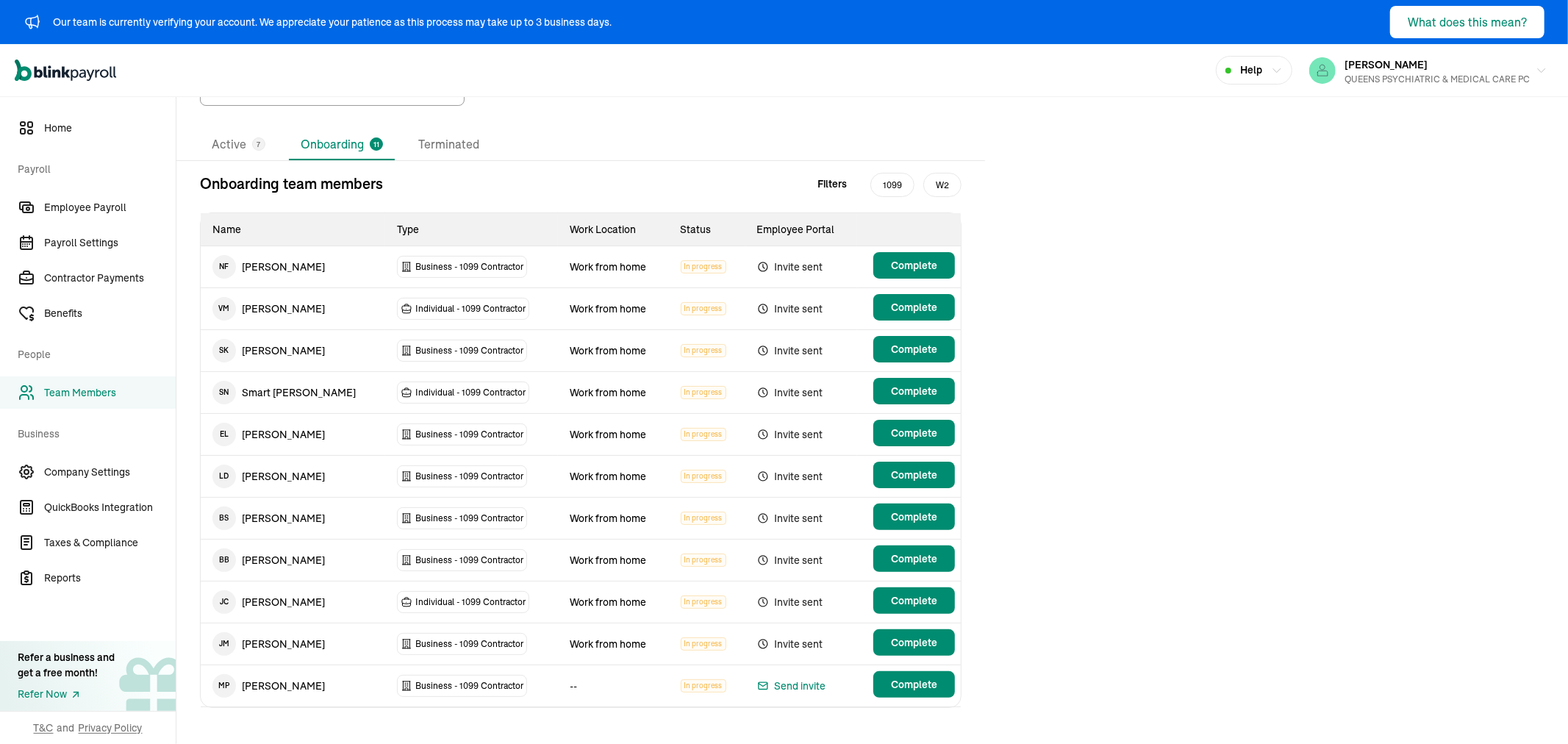
scroll to position [100, 0]
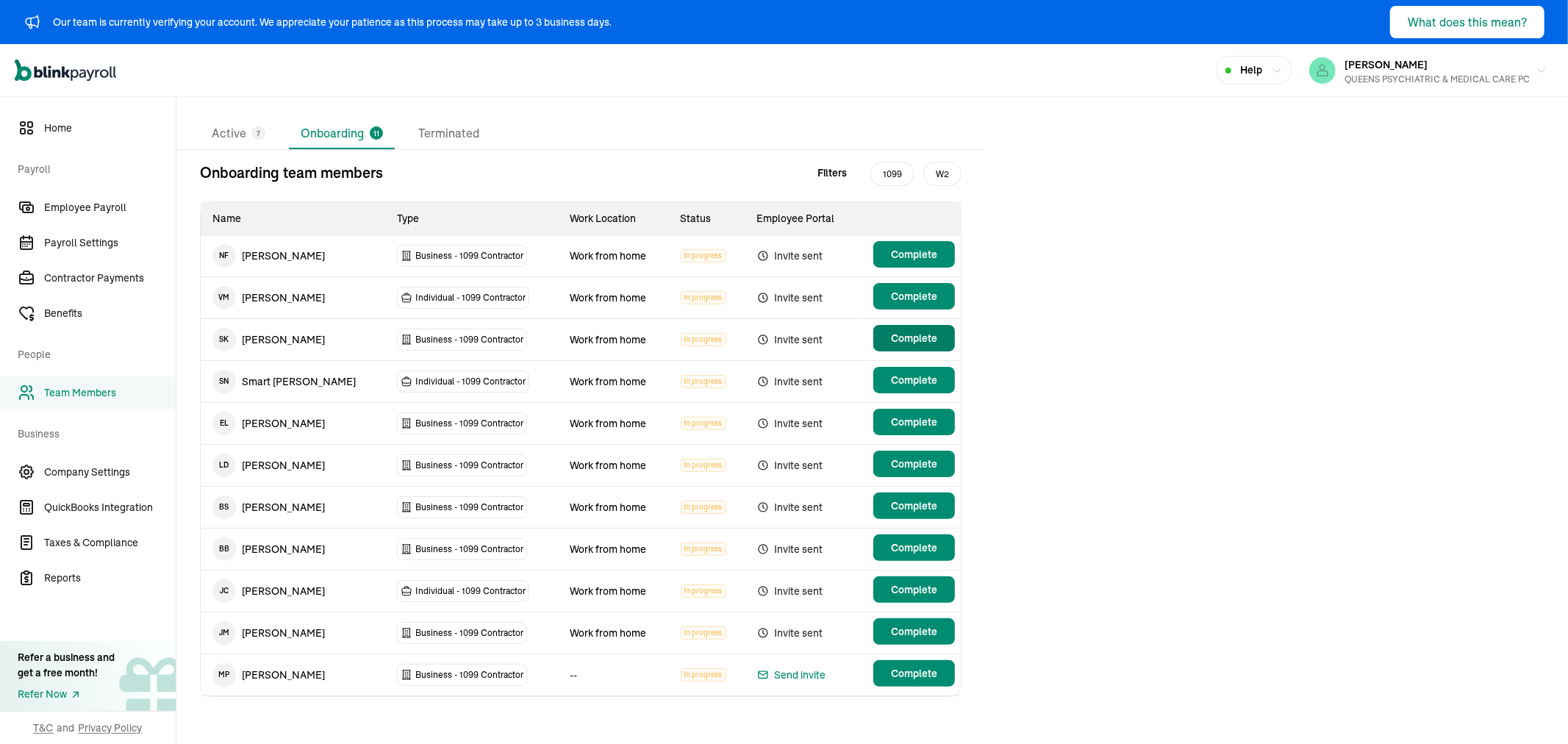
click at [917, 335] on span "Complete" at bounding box center [914, 338] width 46 height 14
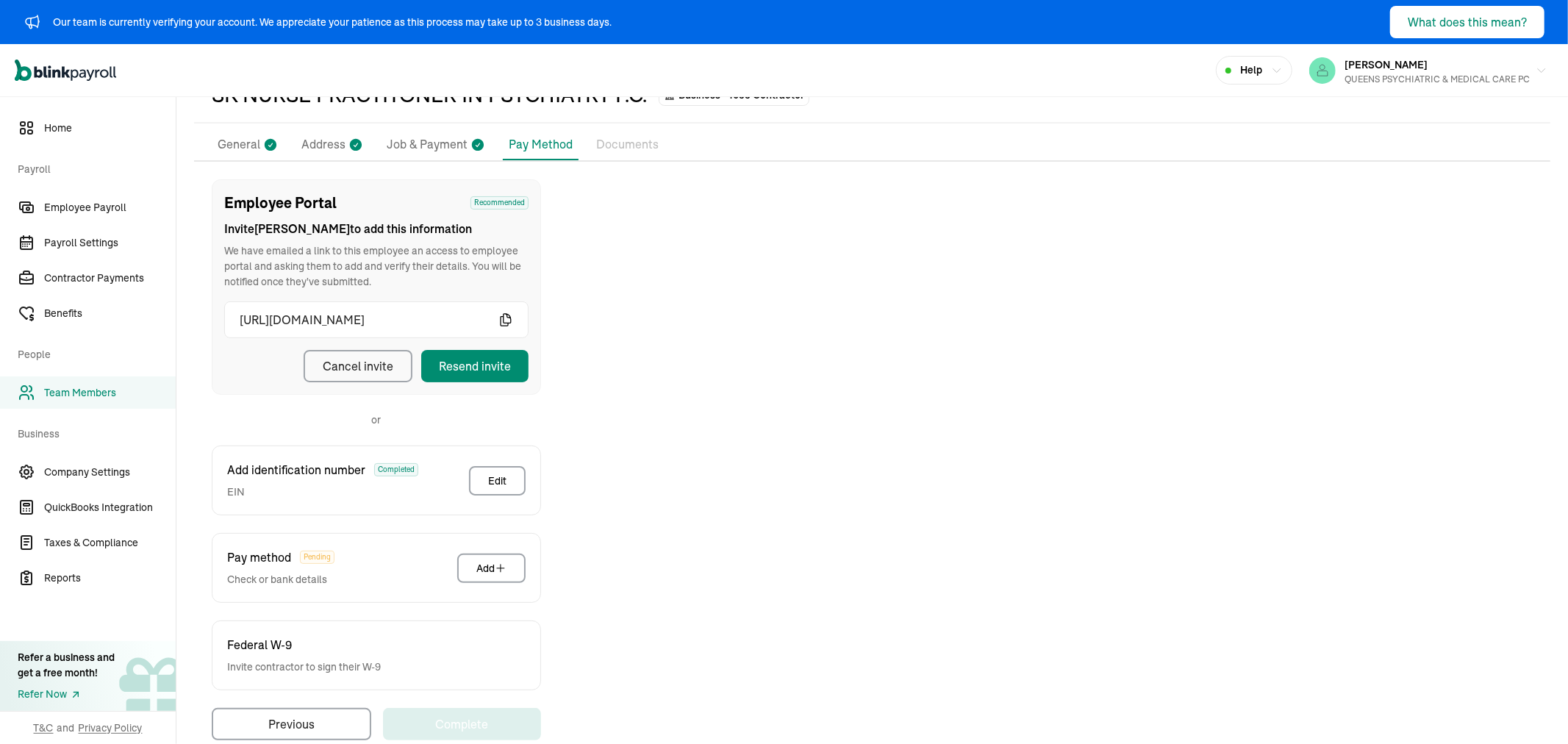
scroll to position [115, 0]
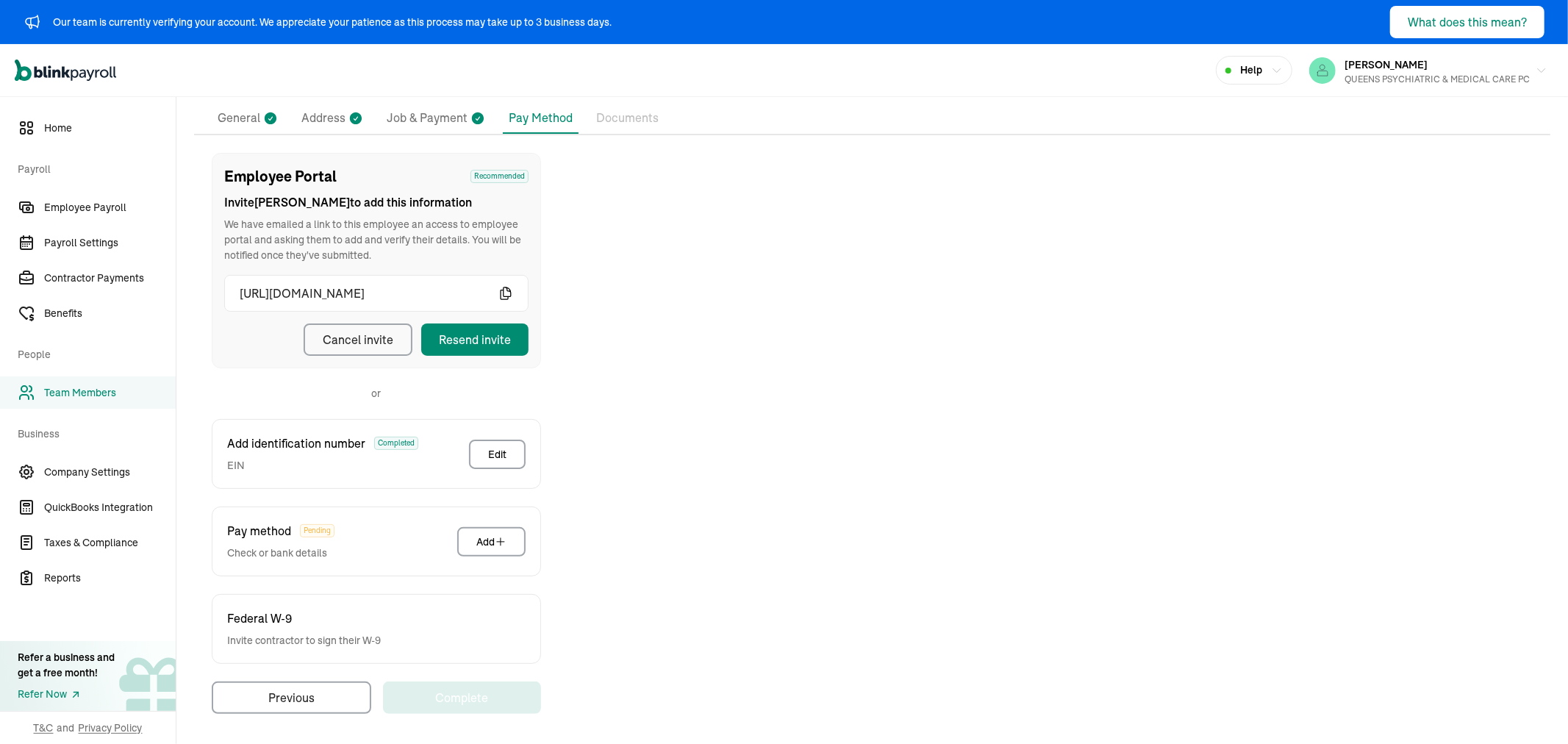
click at [233, 113] on p "General" at bounding box center [238, 119] width 42 height 19
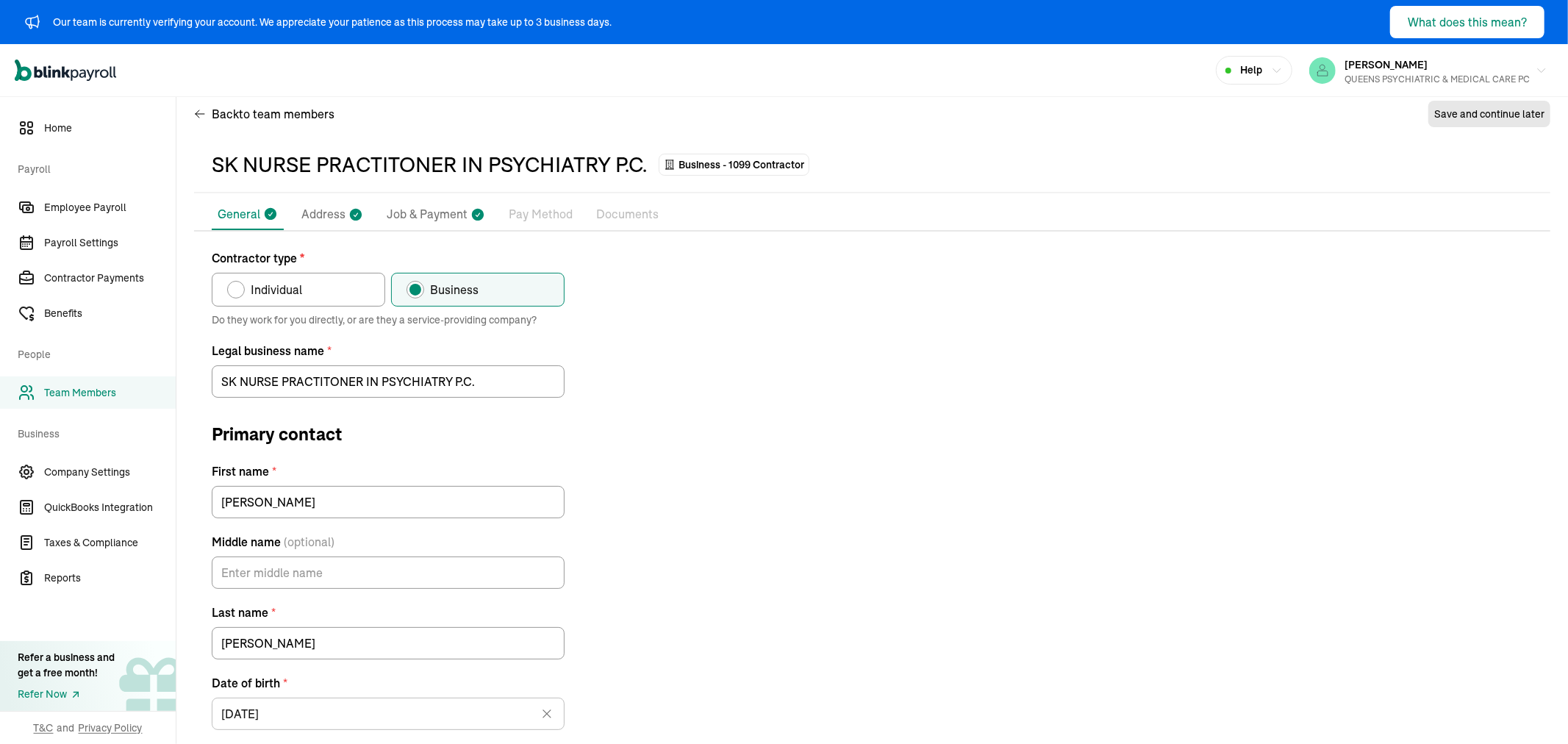
scroll to position [0, 0]
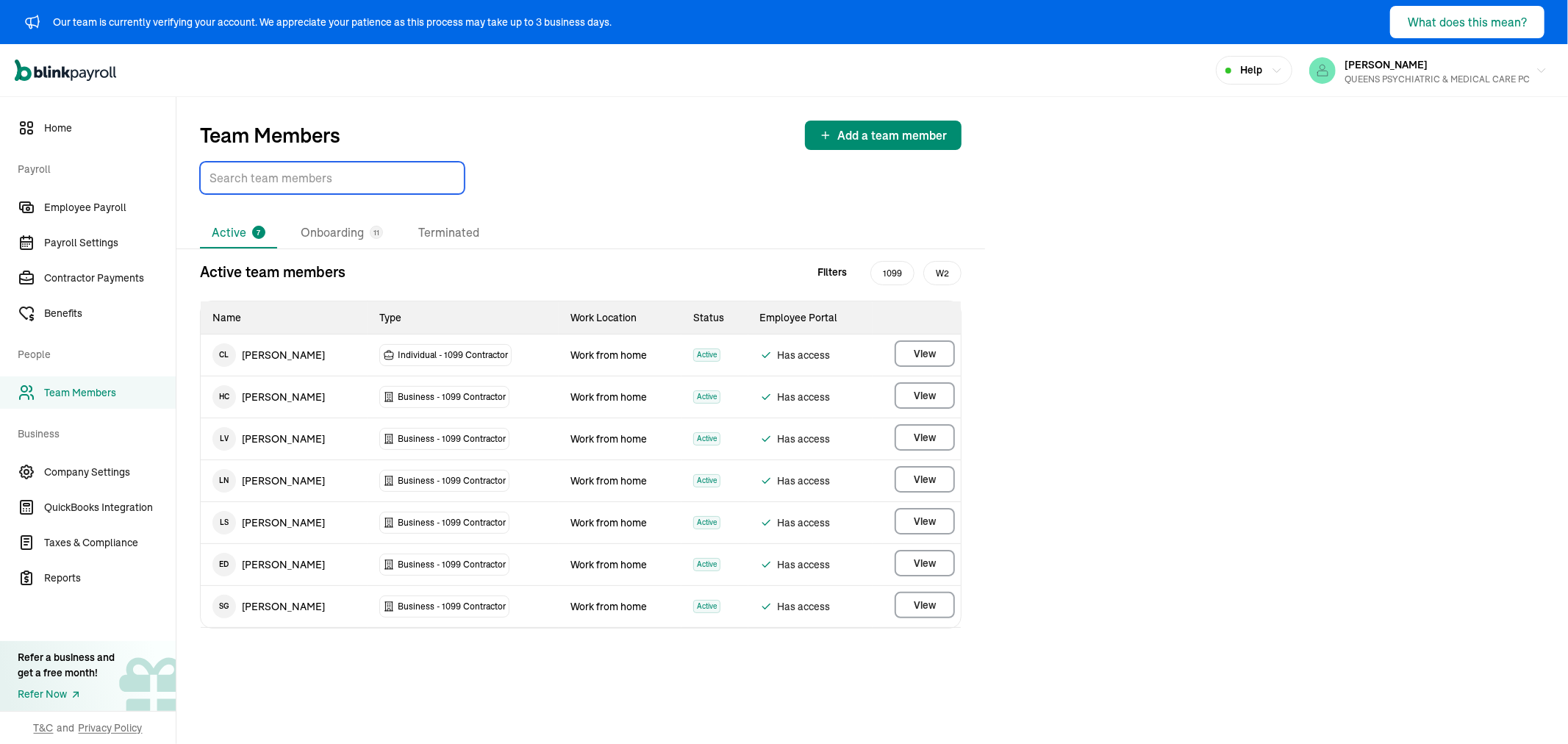
click at [312, 175] on input "TextInput" at bounding box center [332, 179] width 264 height 33
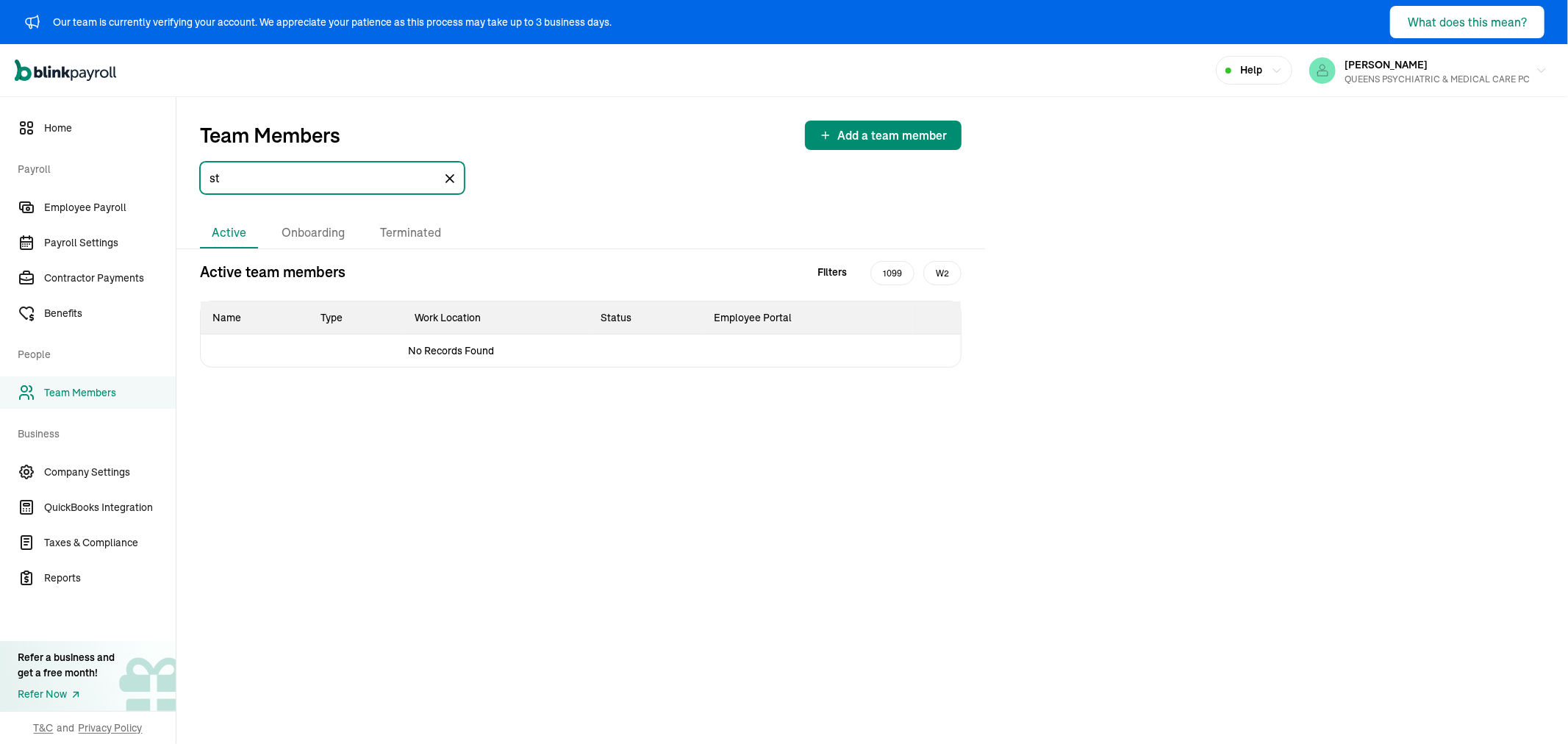
type input "s"
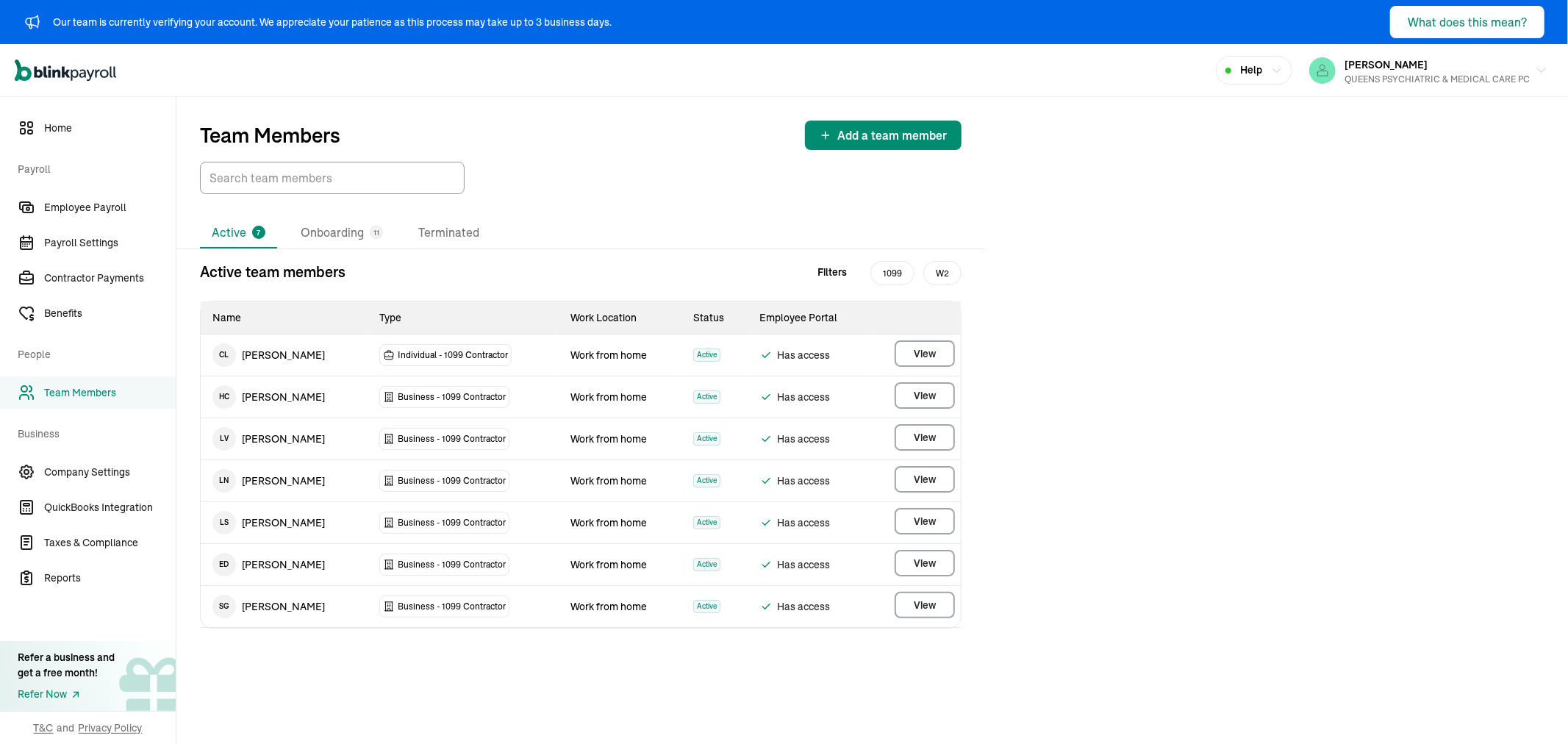
click at [624, 150] on div "Team Members Add a team member" at bounding box center [581, 146] width 809 height 97
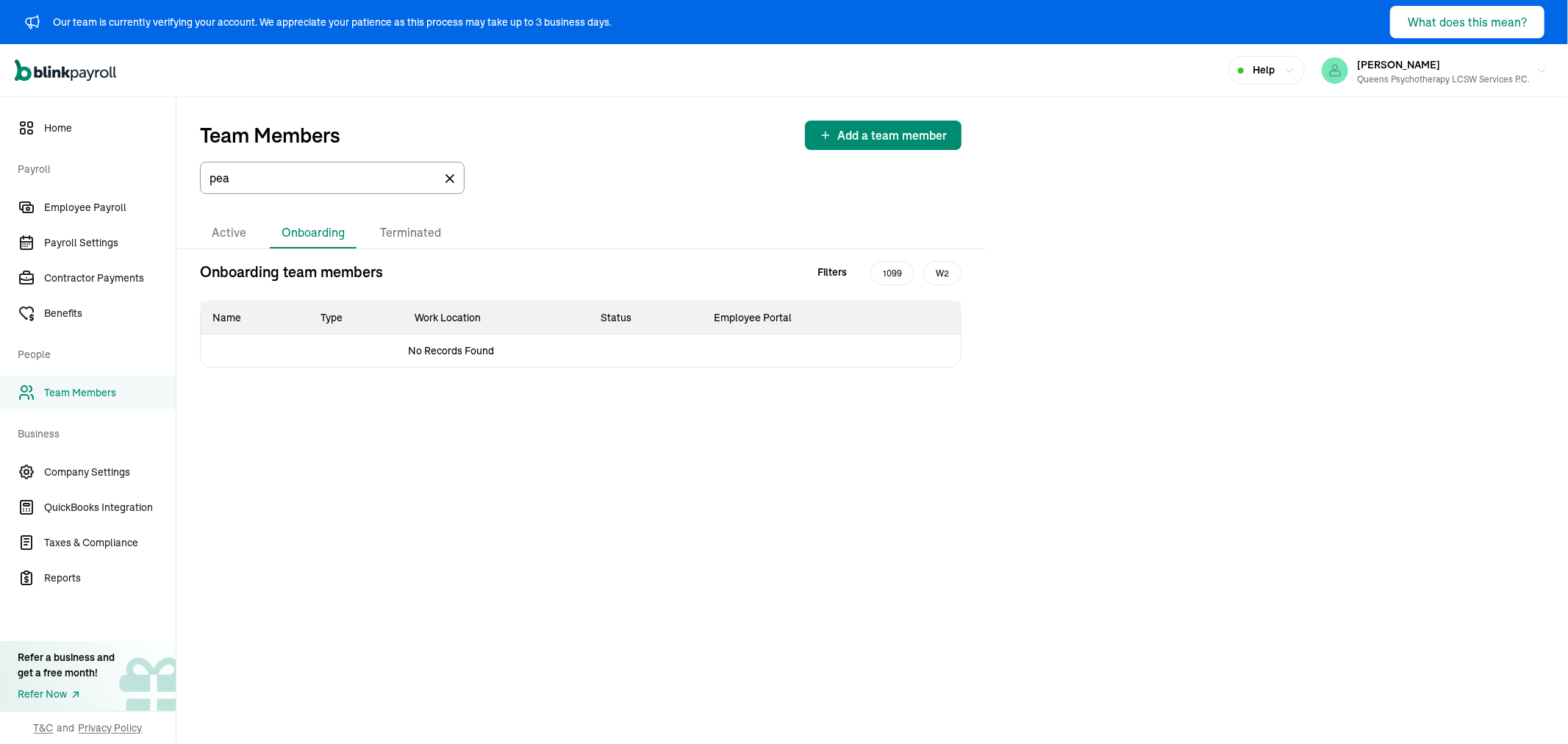
click at [452, 175] on icon at bounding box center [450, 178] width 14 height 14
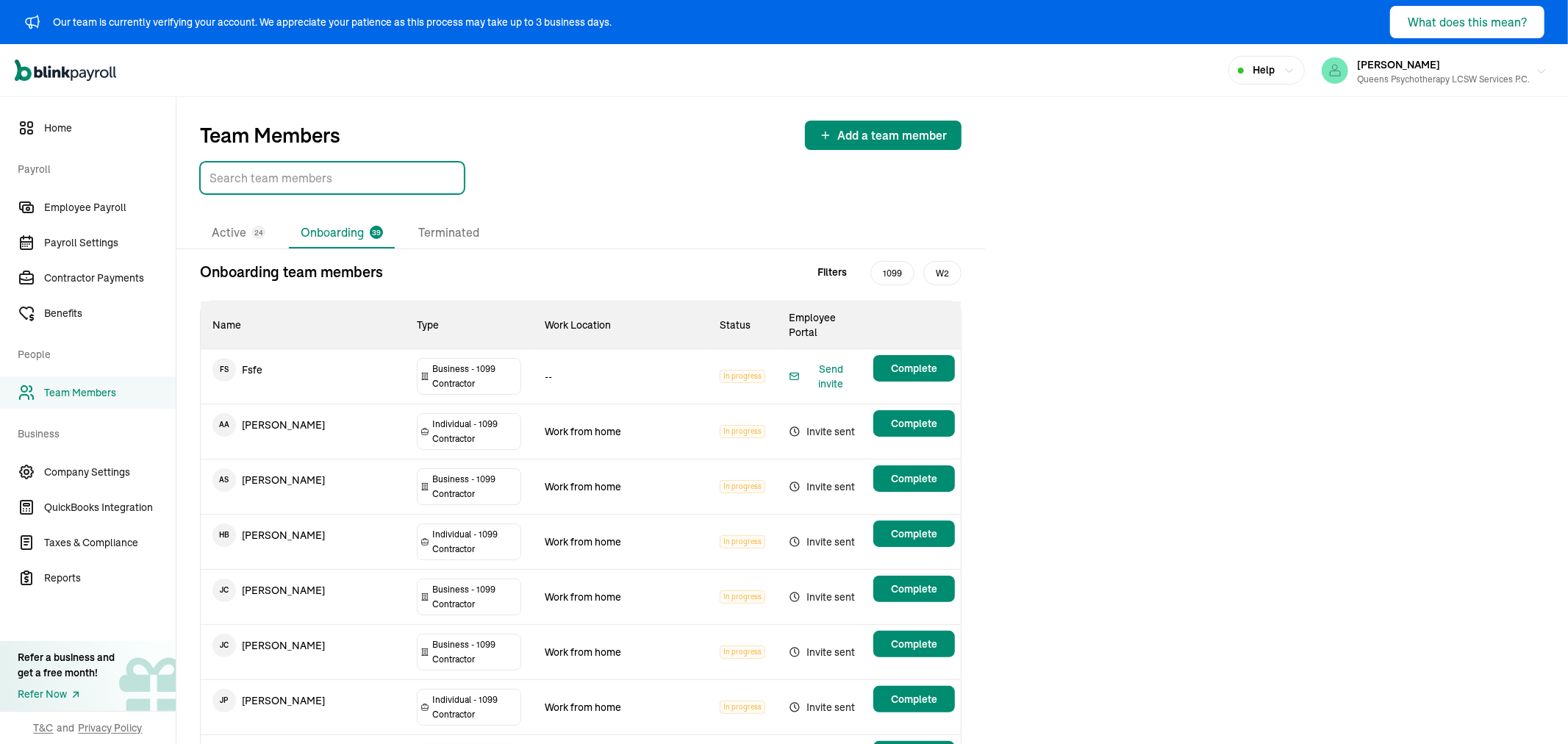
click at [1389, 65] on span "[PERSON_NAME]" at bounding box center [1398, 65] width 83 height 14
click at [230, 230] on li "Active 24" at bounding box center [238, 233] width 77 height 31
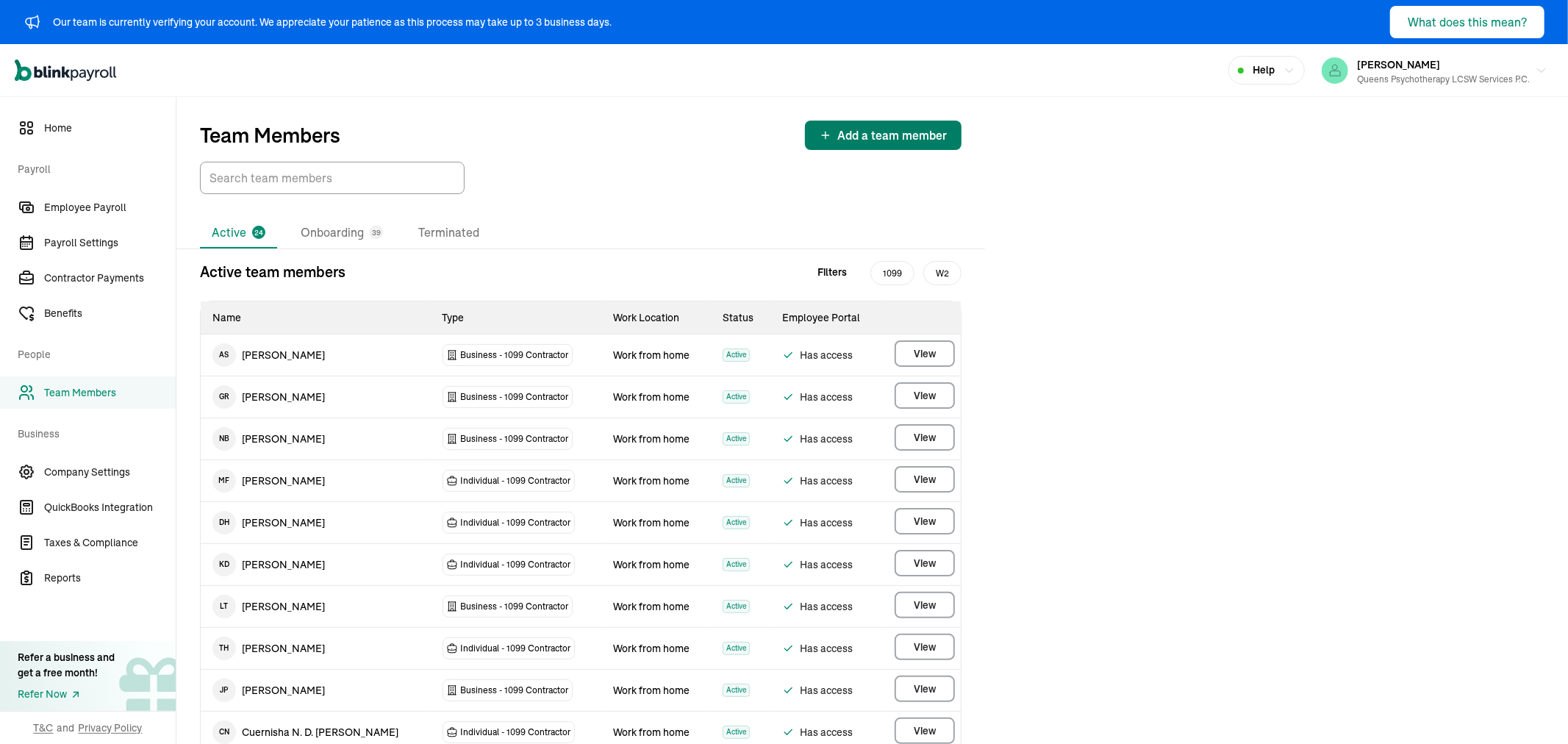
click at [872, 131] on span "Add a team member" at bounding box center [892, 135] width 109 height 17
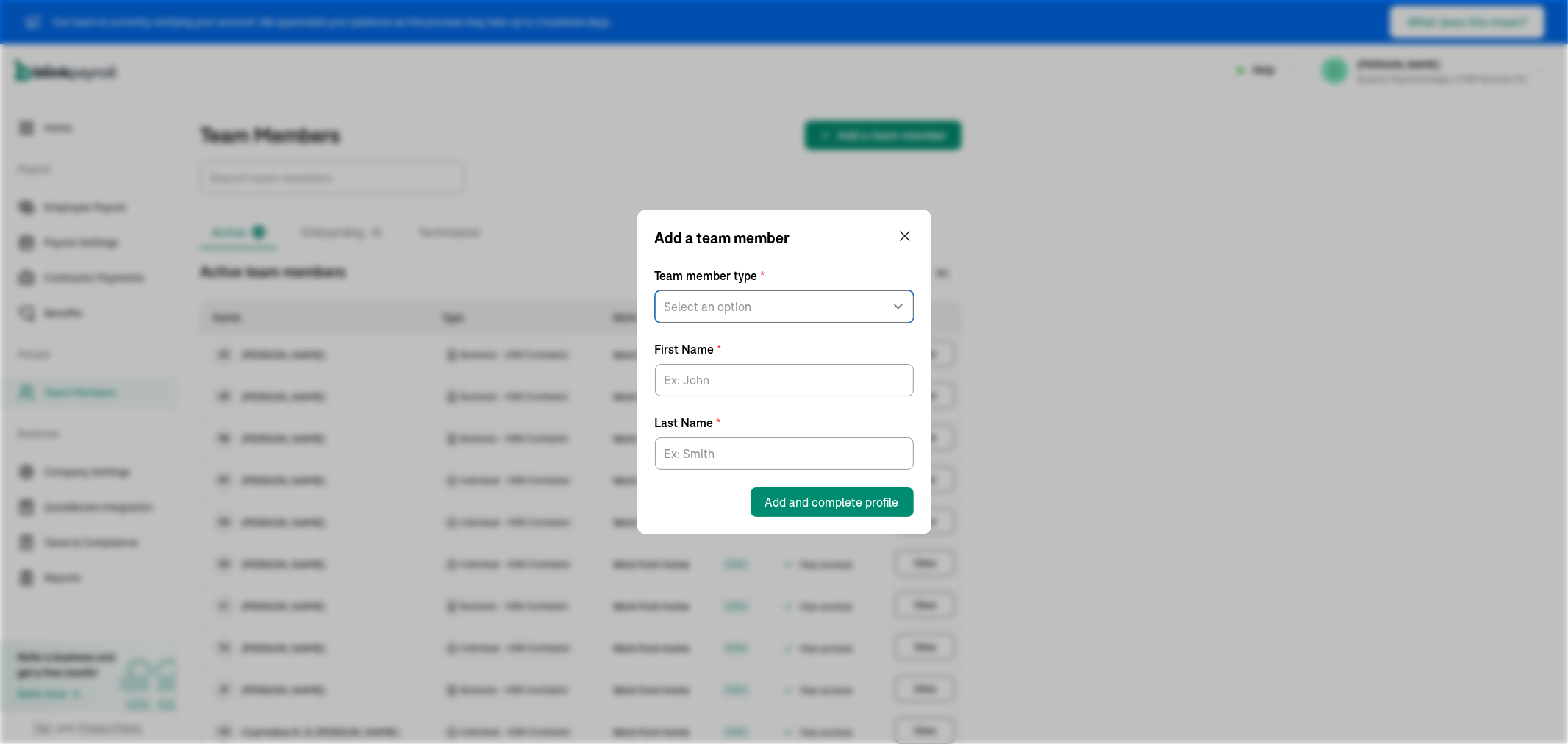
click at [729, 302] on select "Select an option W2 Employee Individual - 1099 [DEMOGRAPHIC_DATA] Business - 10…" at bounding box center [784, 307] width 259 height 33
select select "contractor"
click at [655, 290] on select "Select an option W2 Employee Individual - 1099 Contractor Business - 1099 Contr…" at bounding box center [784, 307] width 259 height 33
click at [727, 382] on input "First Name *" at bounding box center [784, 380] width 259 height 33
type input "Hector"
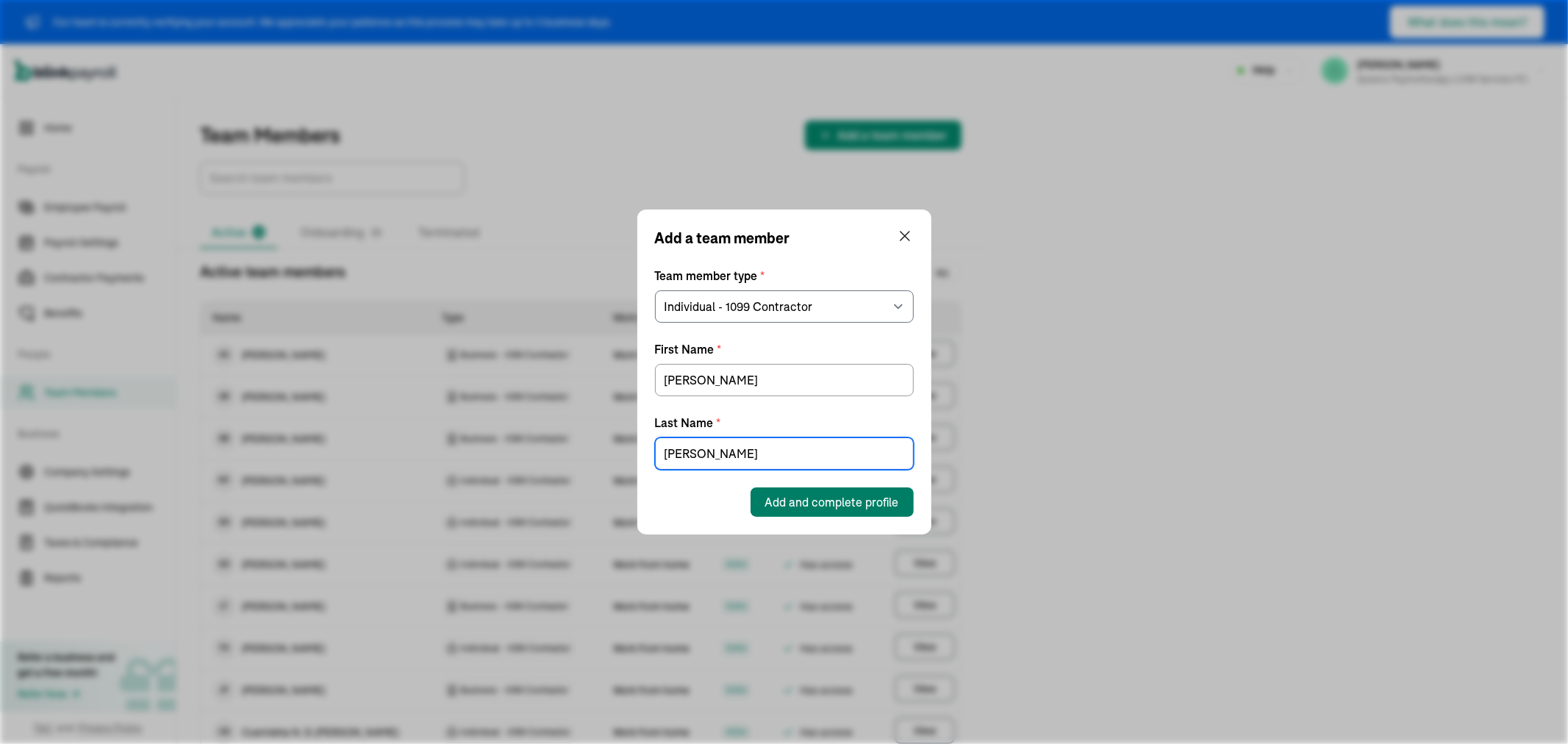
type input "Ortiz"
click at [906, 504] on button "Add and complete profile" at bounding box center [832, 502] width 163 height 29
click at [812, 491] on button "Add and complete profile" at bounding box center [832, 502] width 163 height 29
click at [772, 504] on span "Add and complete profile" at bounding box center [832, 502] width 134 height 17
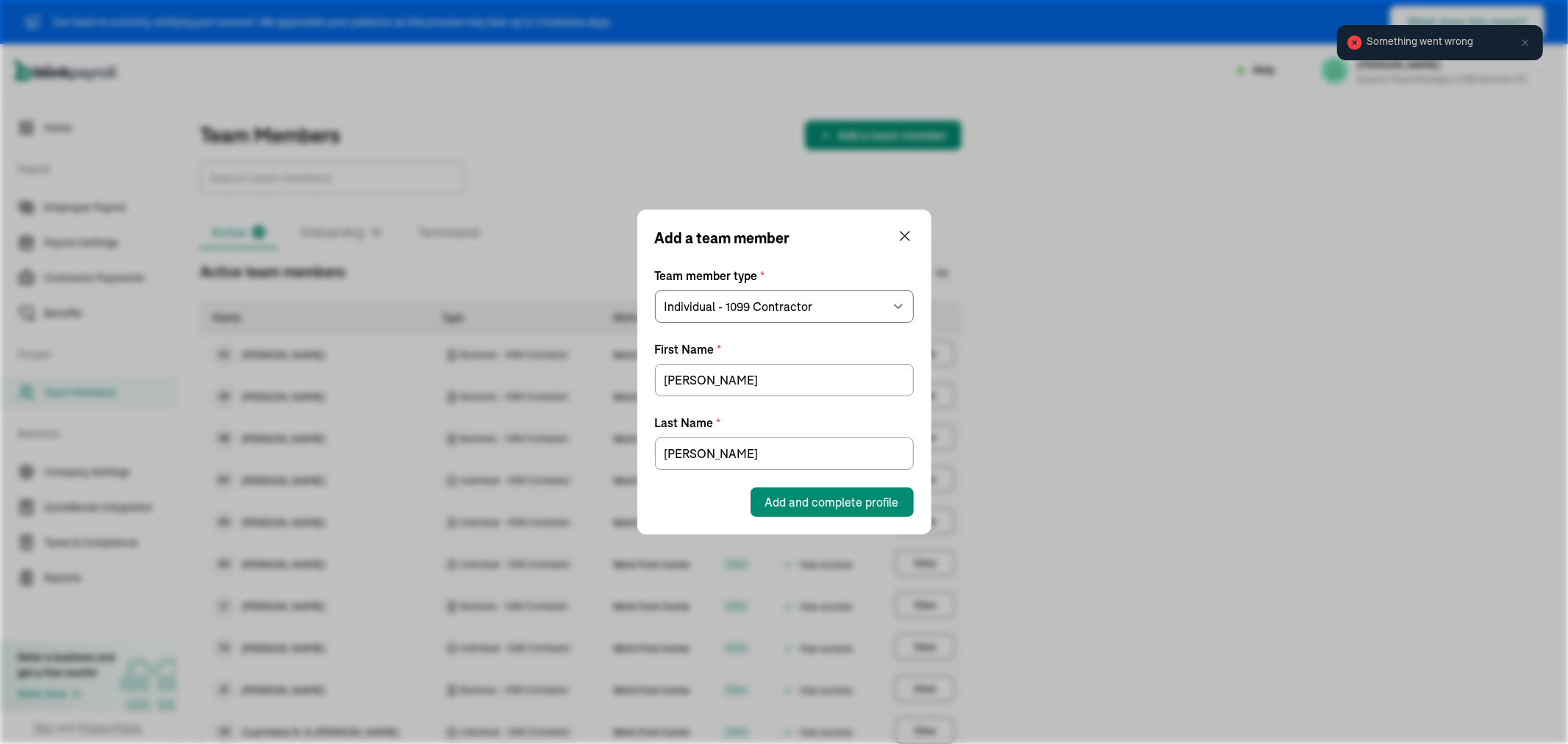
click at [908, 248] on div at bounding box center [904, 246] width 17 height 40
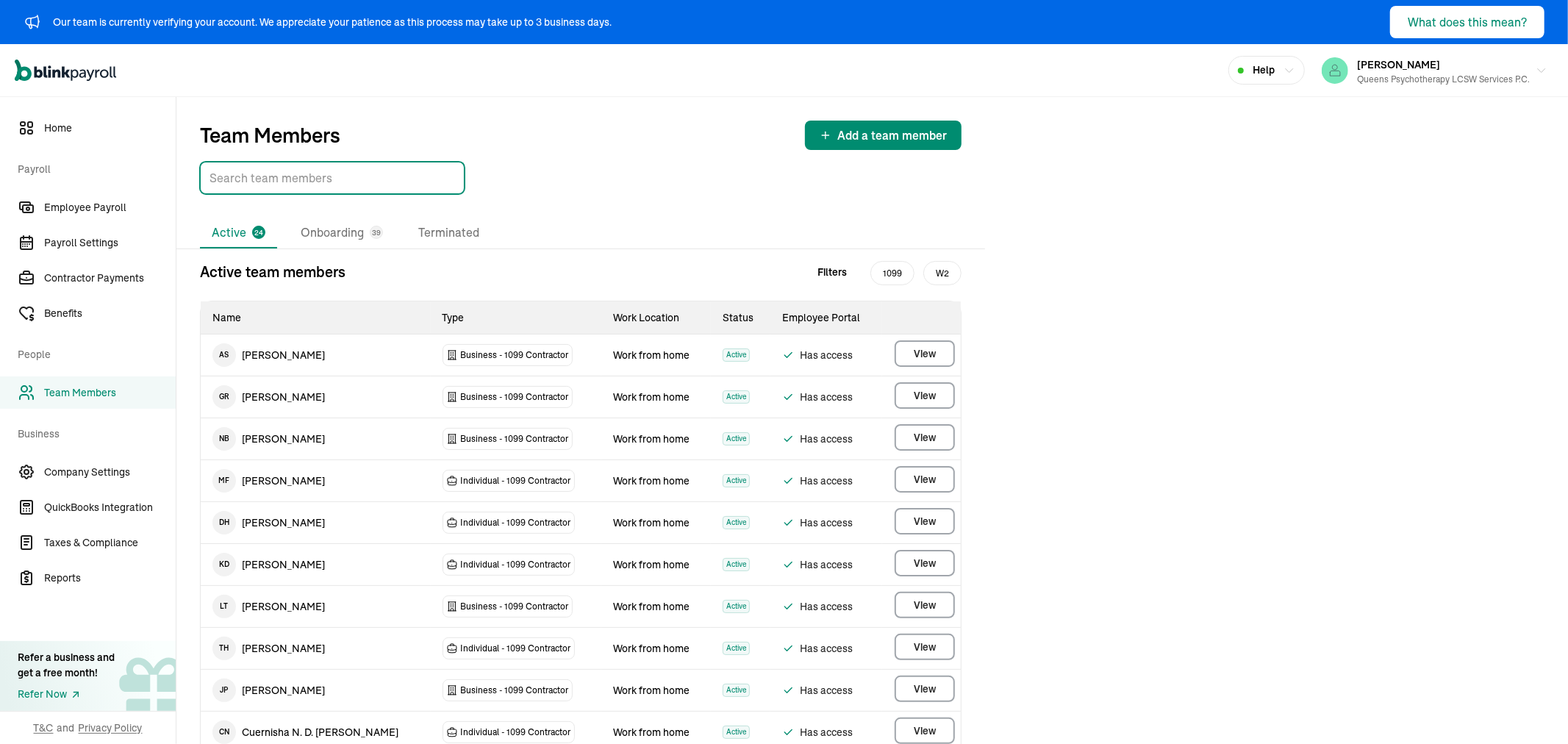
click at [276, 184] on input "TextInput" at bounding box center [332, 179] width 264 height 33
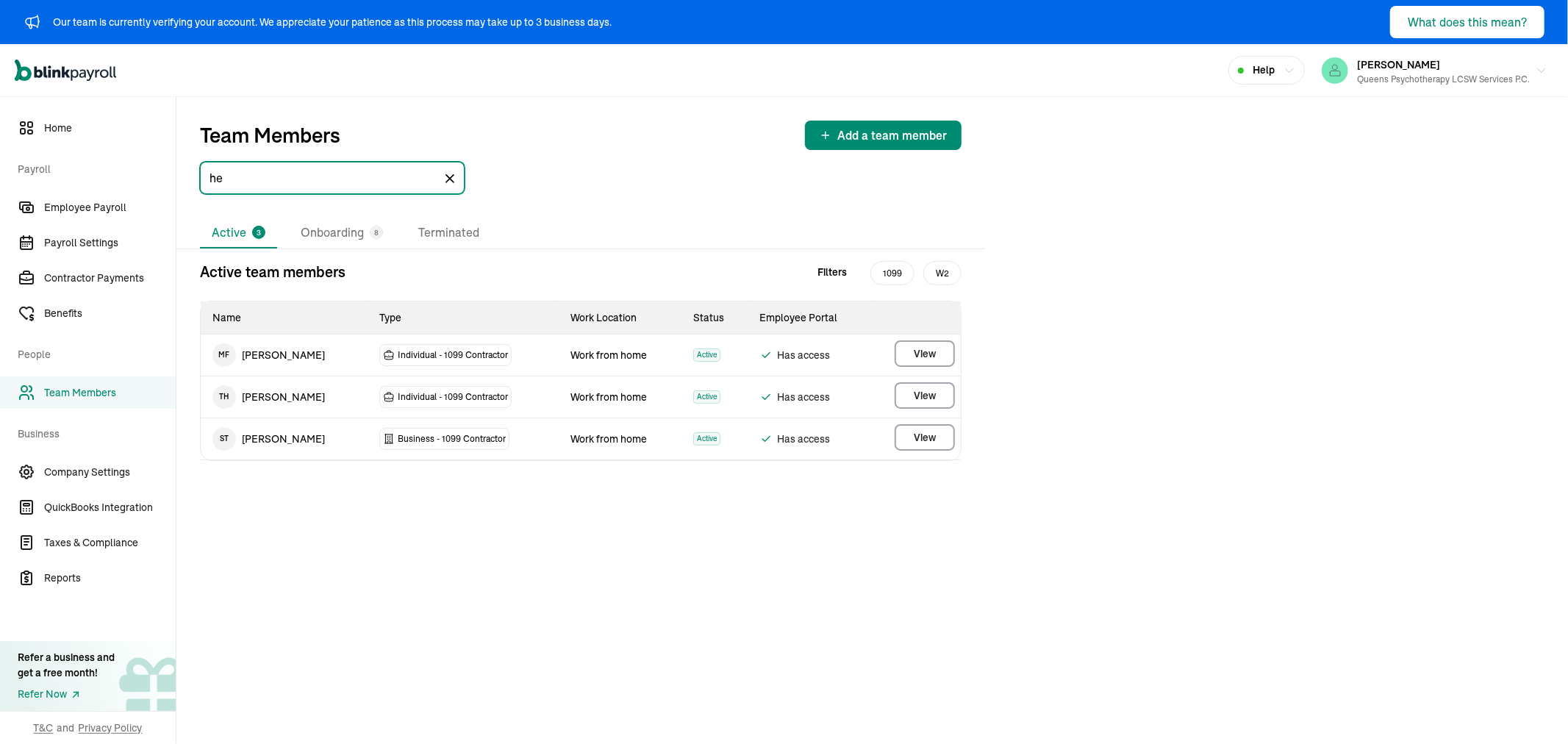
type input "h"
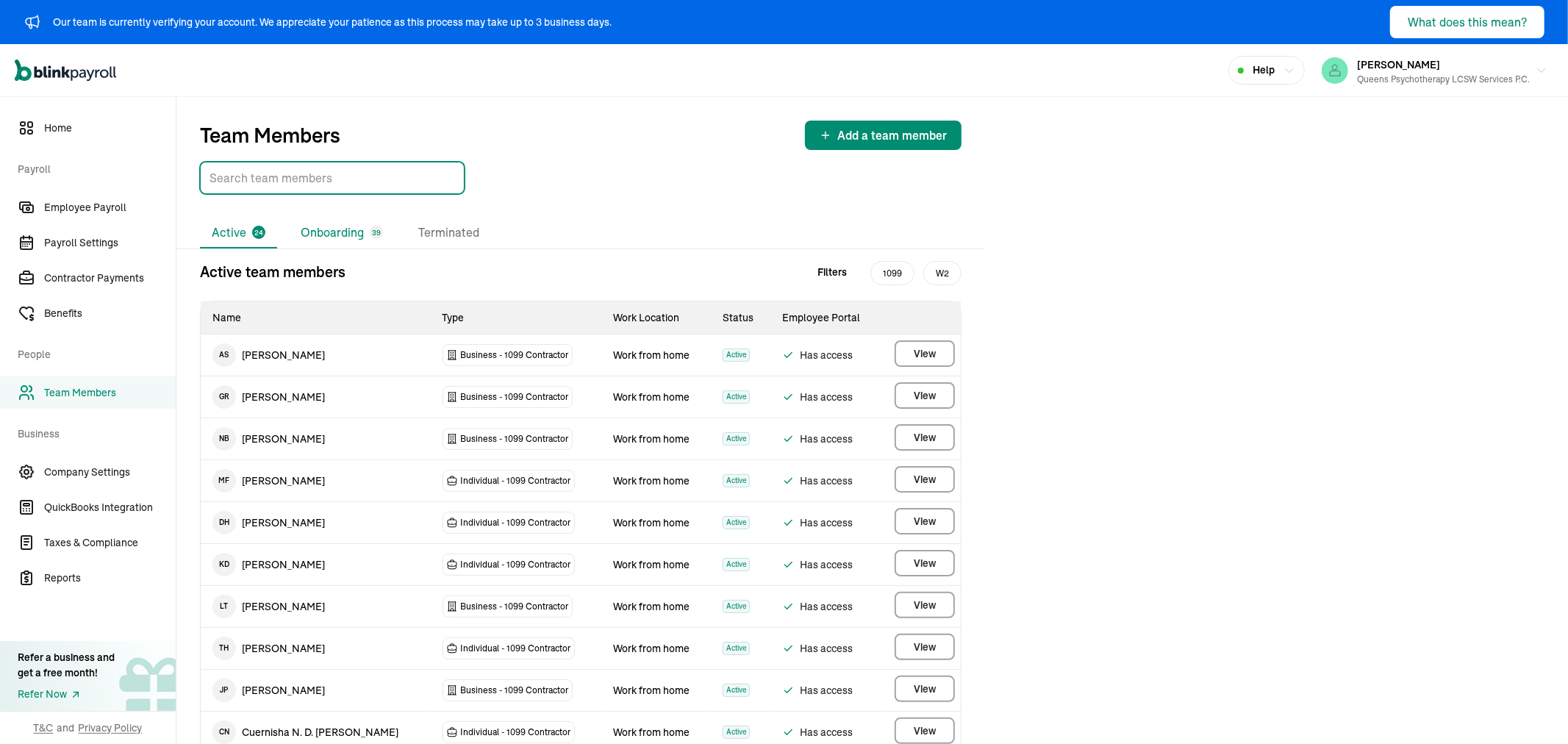
click at [303, 233] on li "Onboarding 39" at bounding box center [342, 233] width 106 height 31
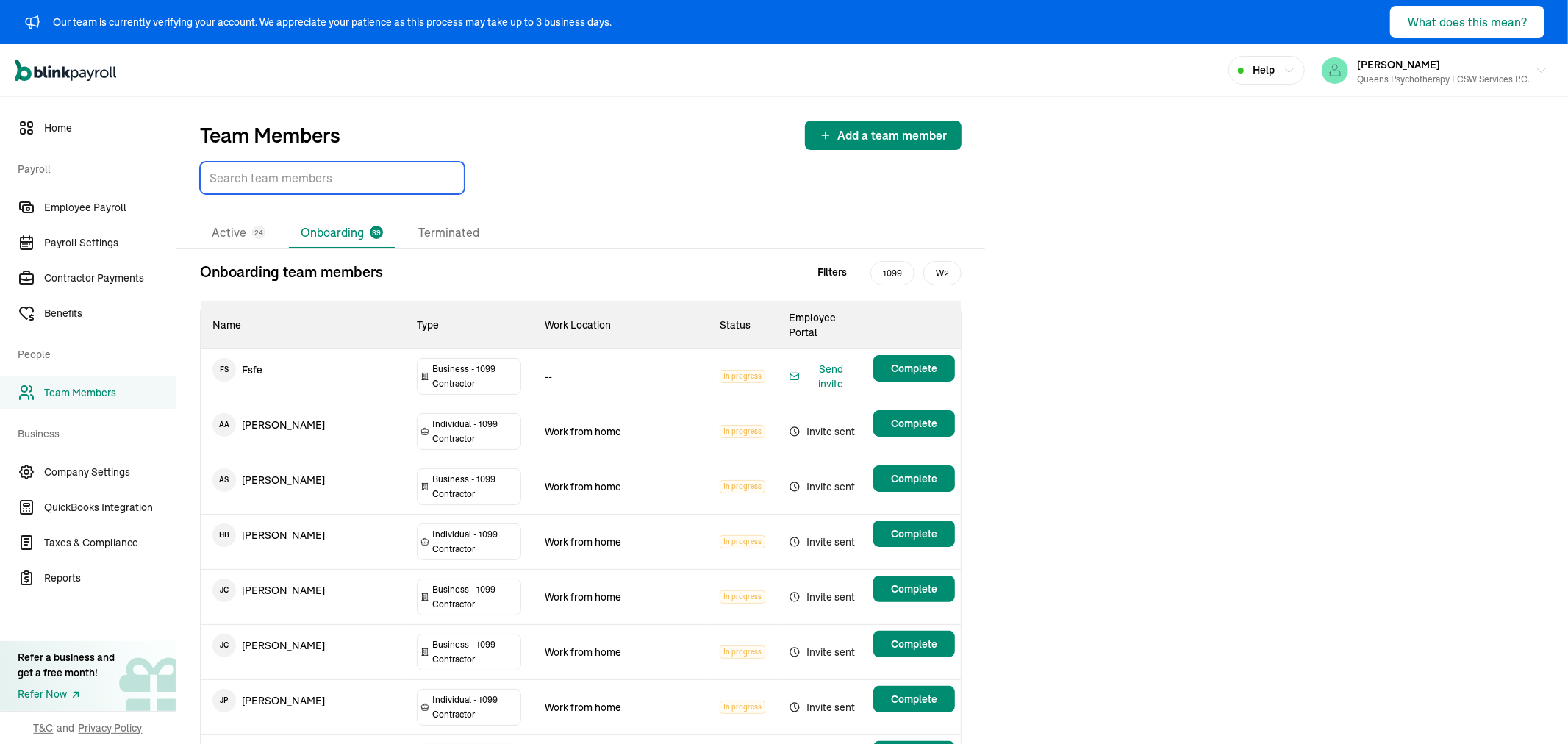
click at [305, 179] on input "TextInput" at bounding box center [332, 179] width 264 height 33
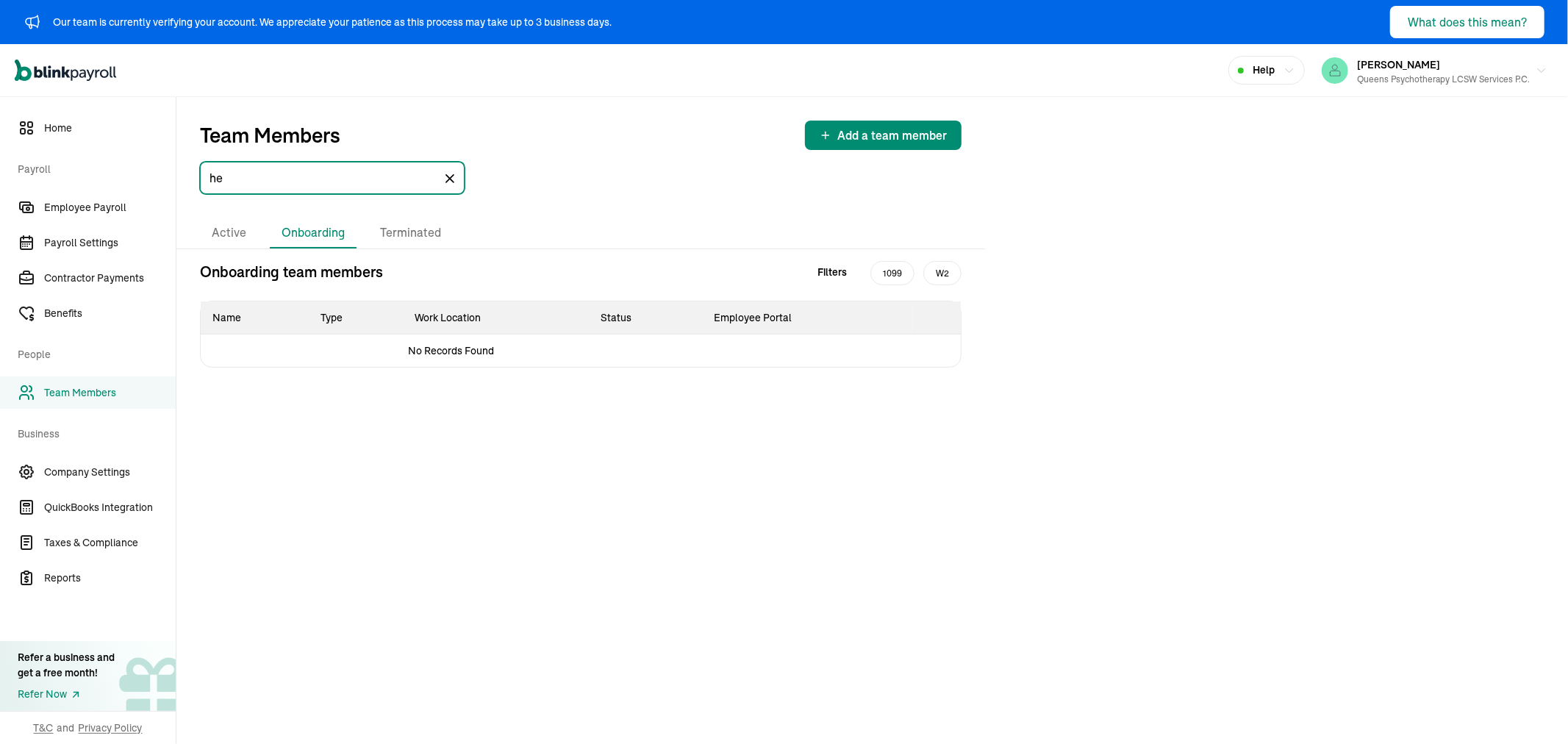
type input "h"
type input "kerb"
click at [261, 233] on div "1" at bounding box center [259, 233] width 14 height 14
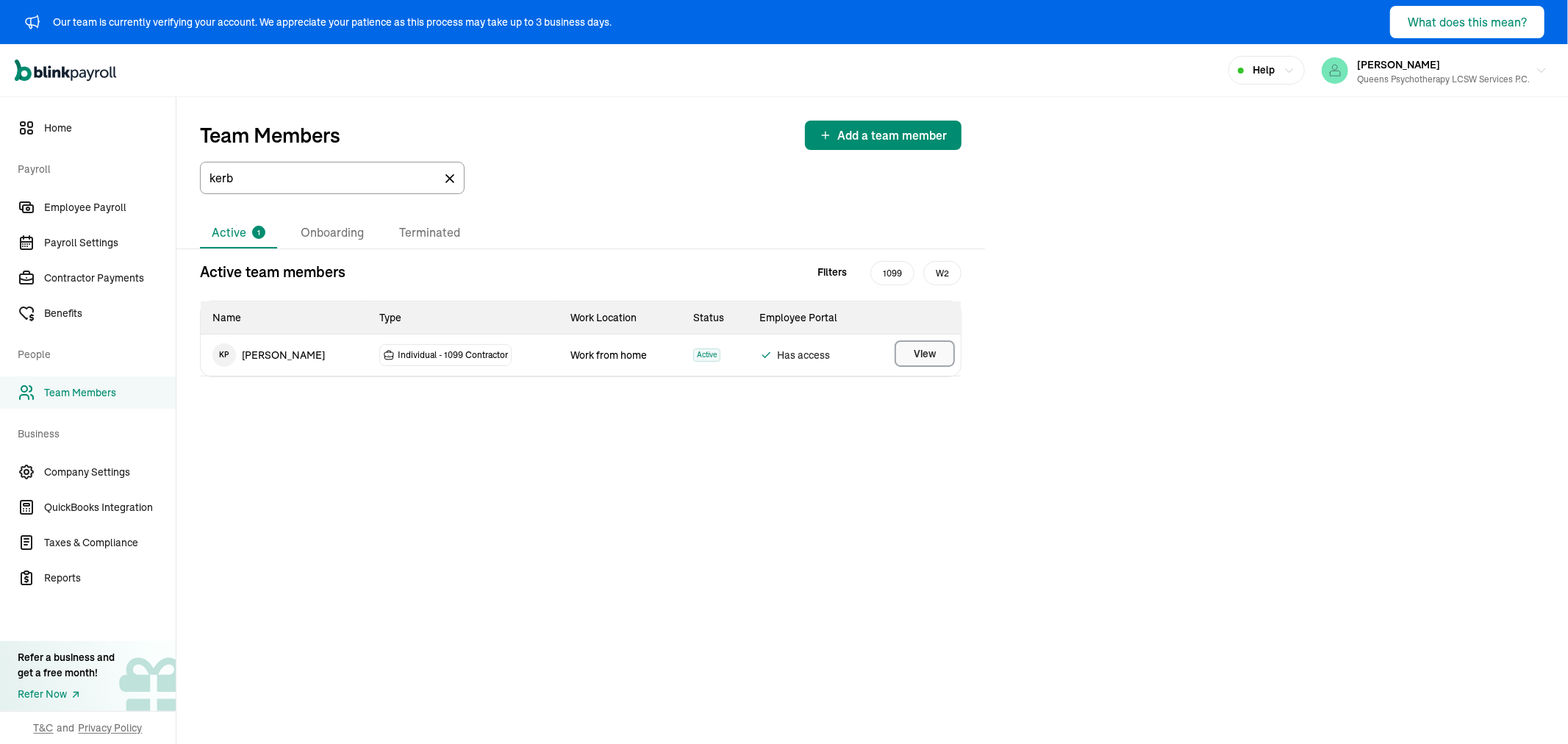
click at [922, 350] on span "View" at bounding box center [924, 353] width 22 height 14
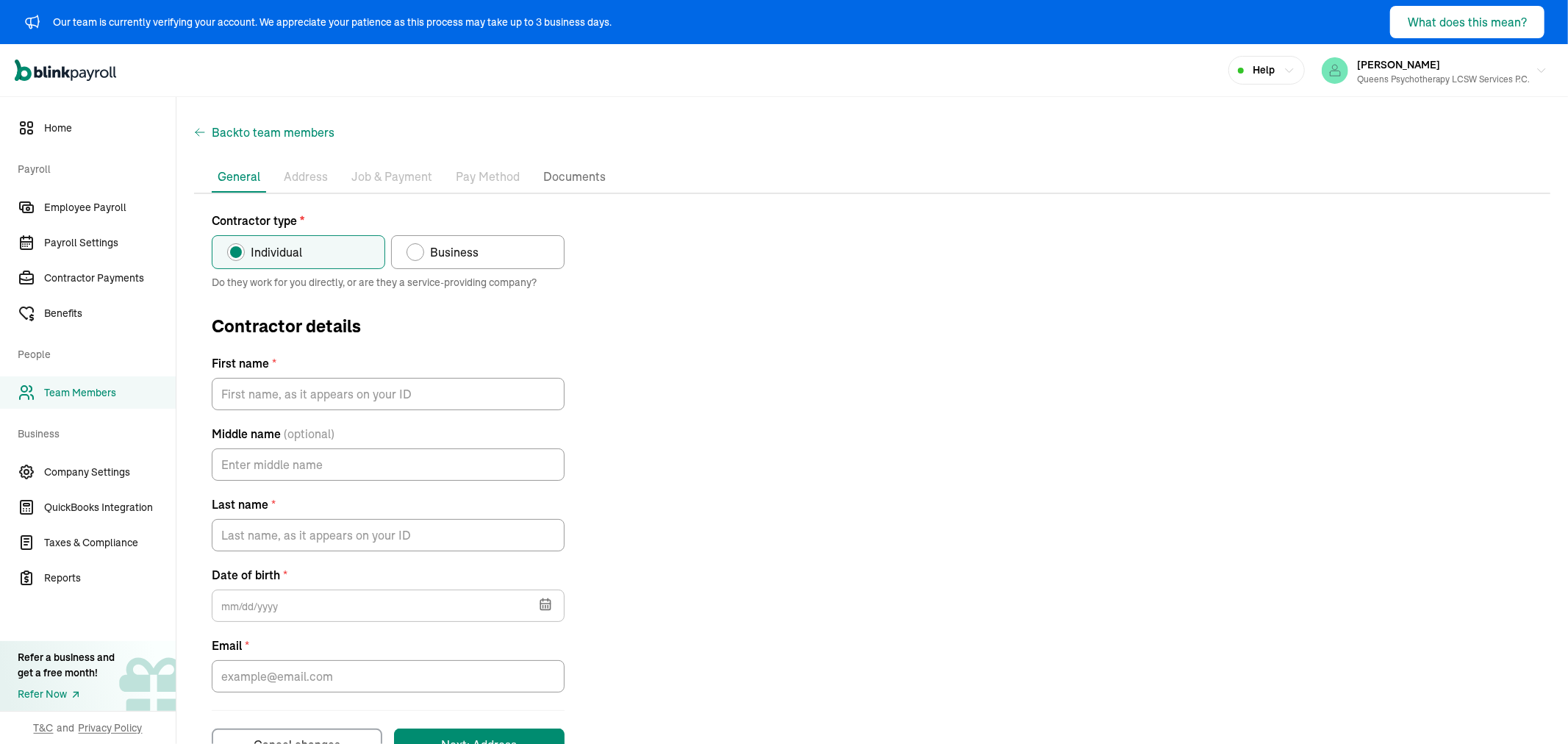
click at [202, 130] on icon "button" at bounding box center [200, 132] width 12 height 17
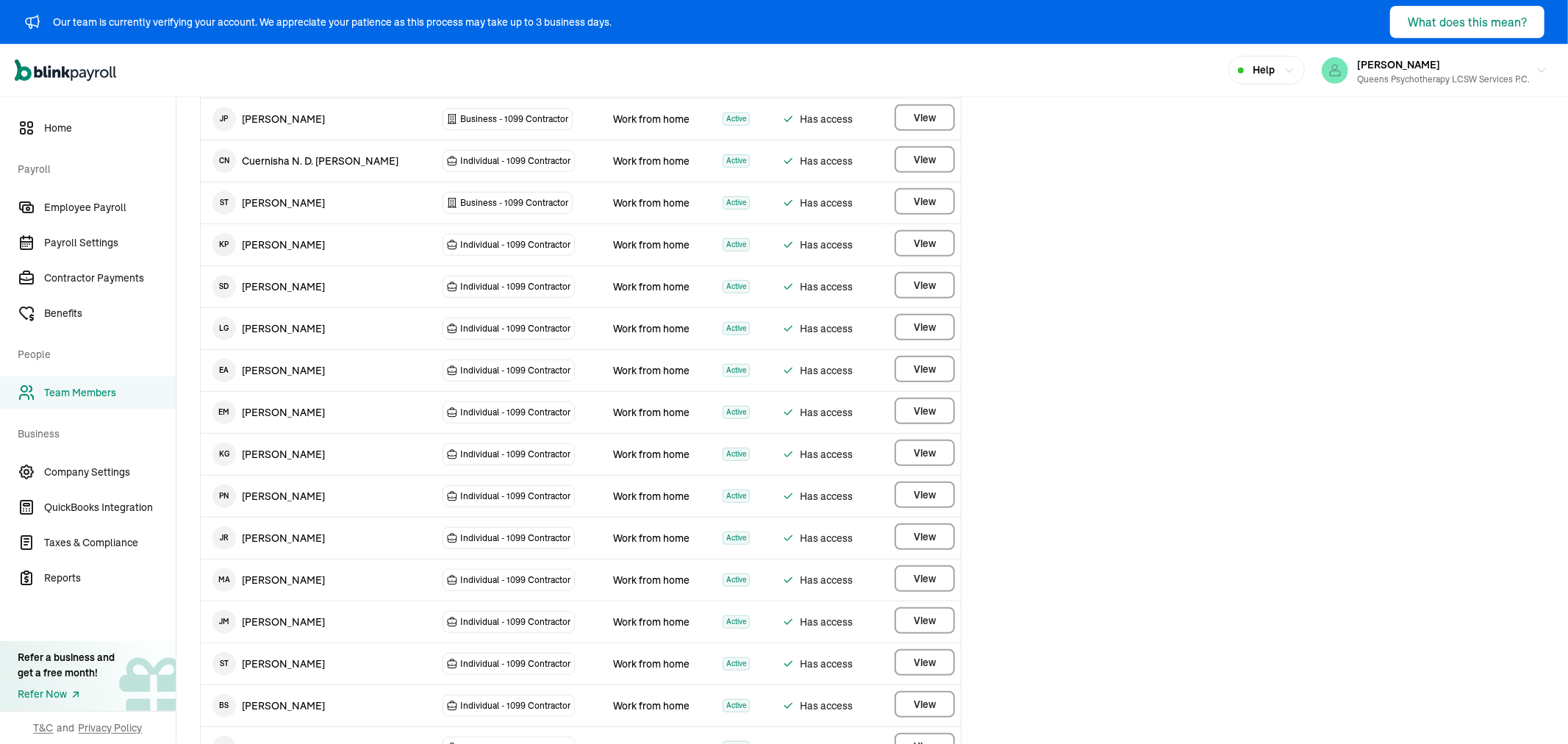
scroll to position [489, 0]
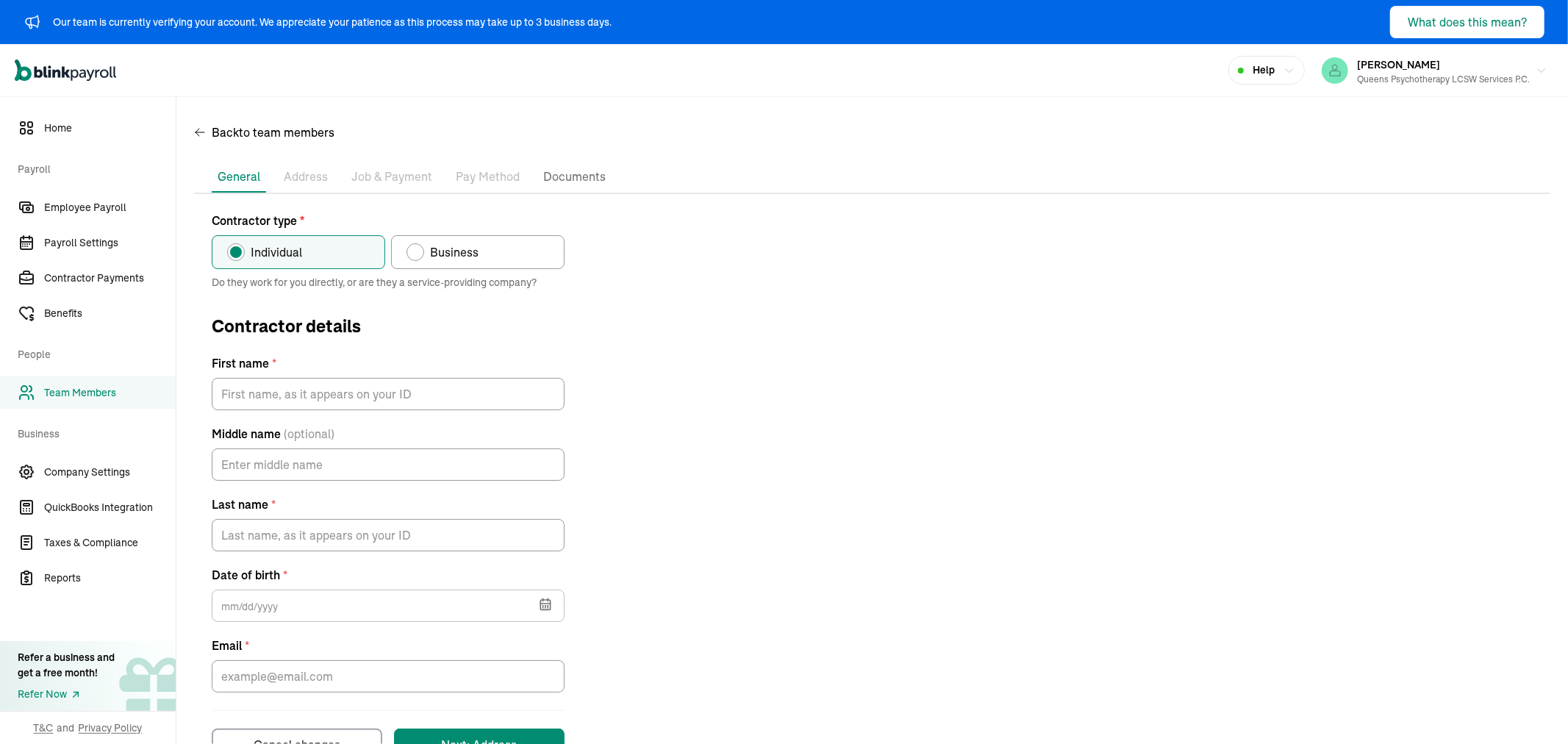
scroll to position [48, 0]
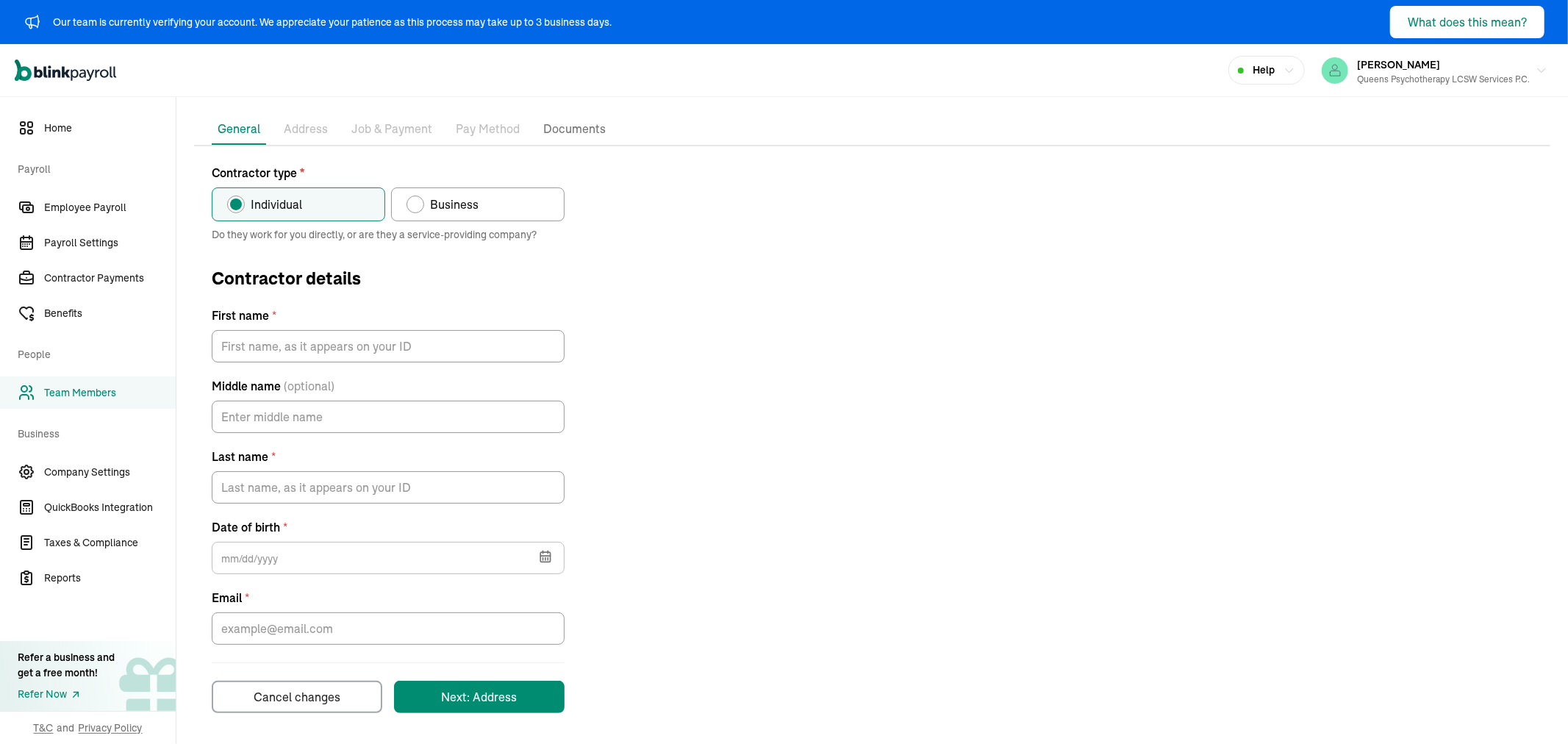
click at [488, 205] on label "Business" at bounding box center [478, 204] width 174 height 34
click at [418, 205] on input "Business" at bounding box center [411, 201] width 12 height 12
radio input "true"
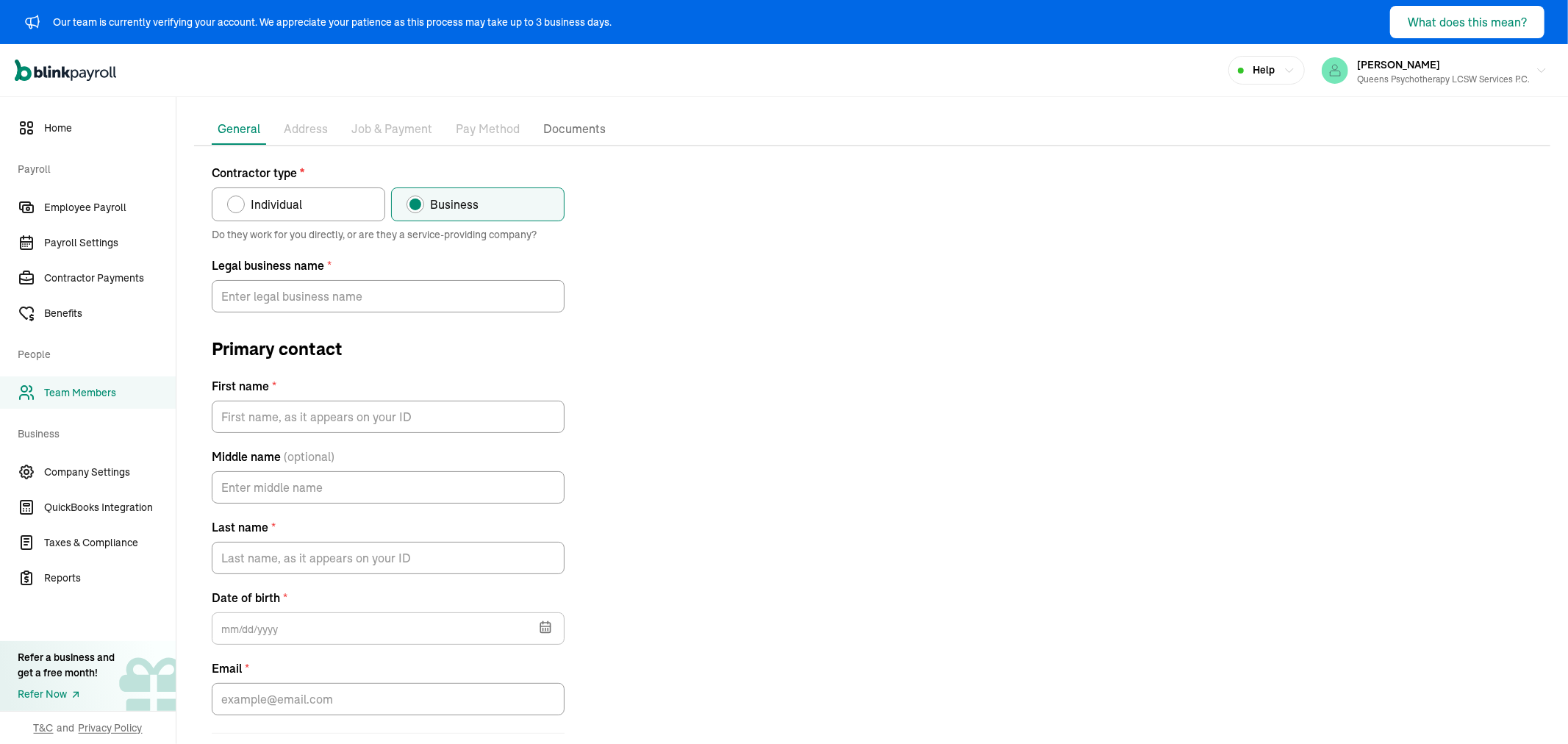
click at [312, 184] on div "Contractor type * Individual Business" at bounding box center [388, 192] width 353 height 57
click at [292, 128] on p "Address" at bounding box center [306, 129] width 44 height 19
click at [281, 208] on span "Individual" at bounding box center [276, 205] width 51 height 17
click at [238, 207] on input "Individual" at bounding box center [233, 201] width 12 height 12
radio input "true"
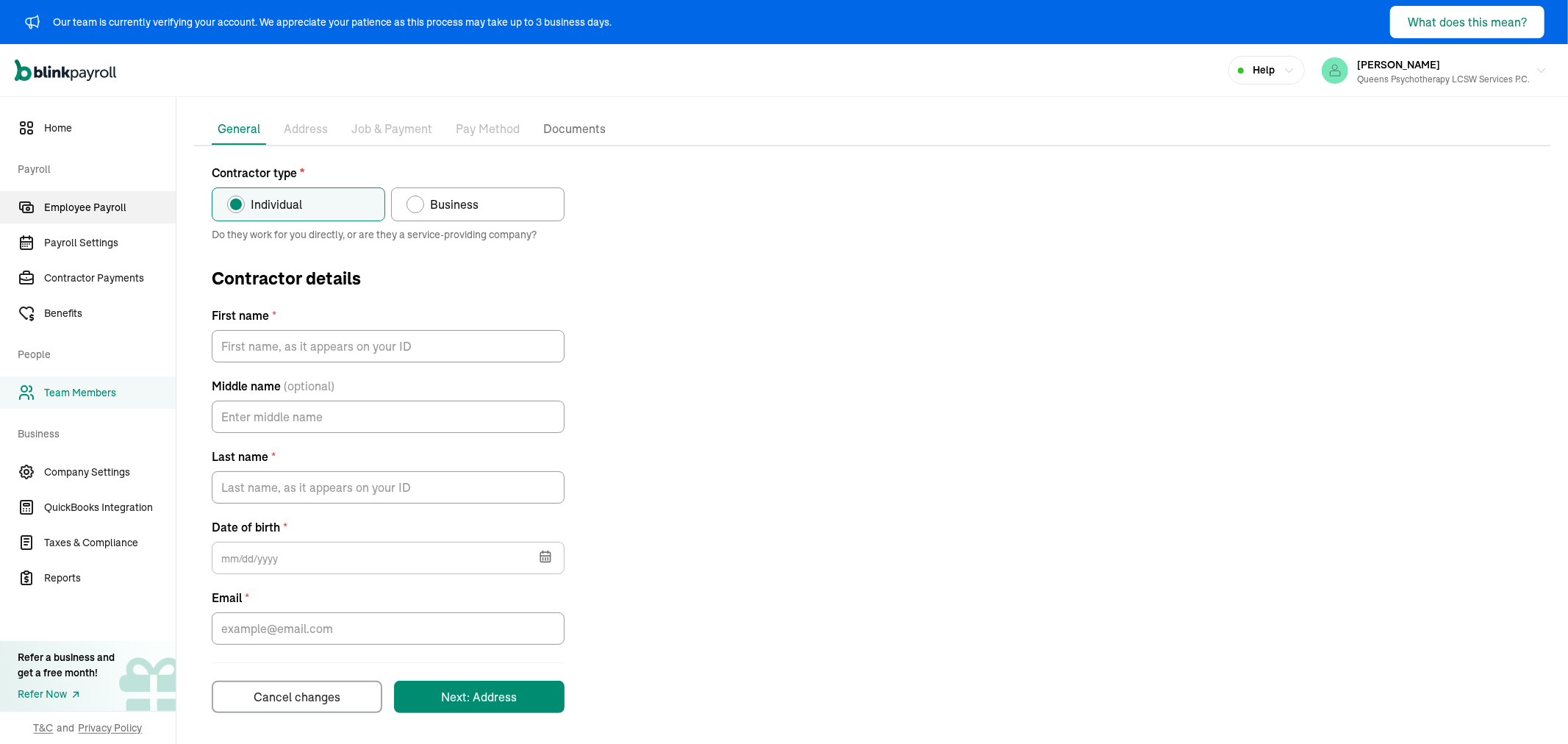
click at [34, 204] on icon "Sidebar" at bounding box center [26, 207] width 17 height 17
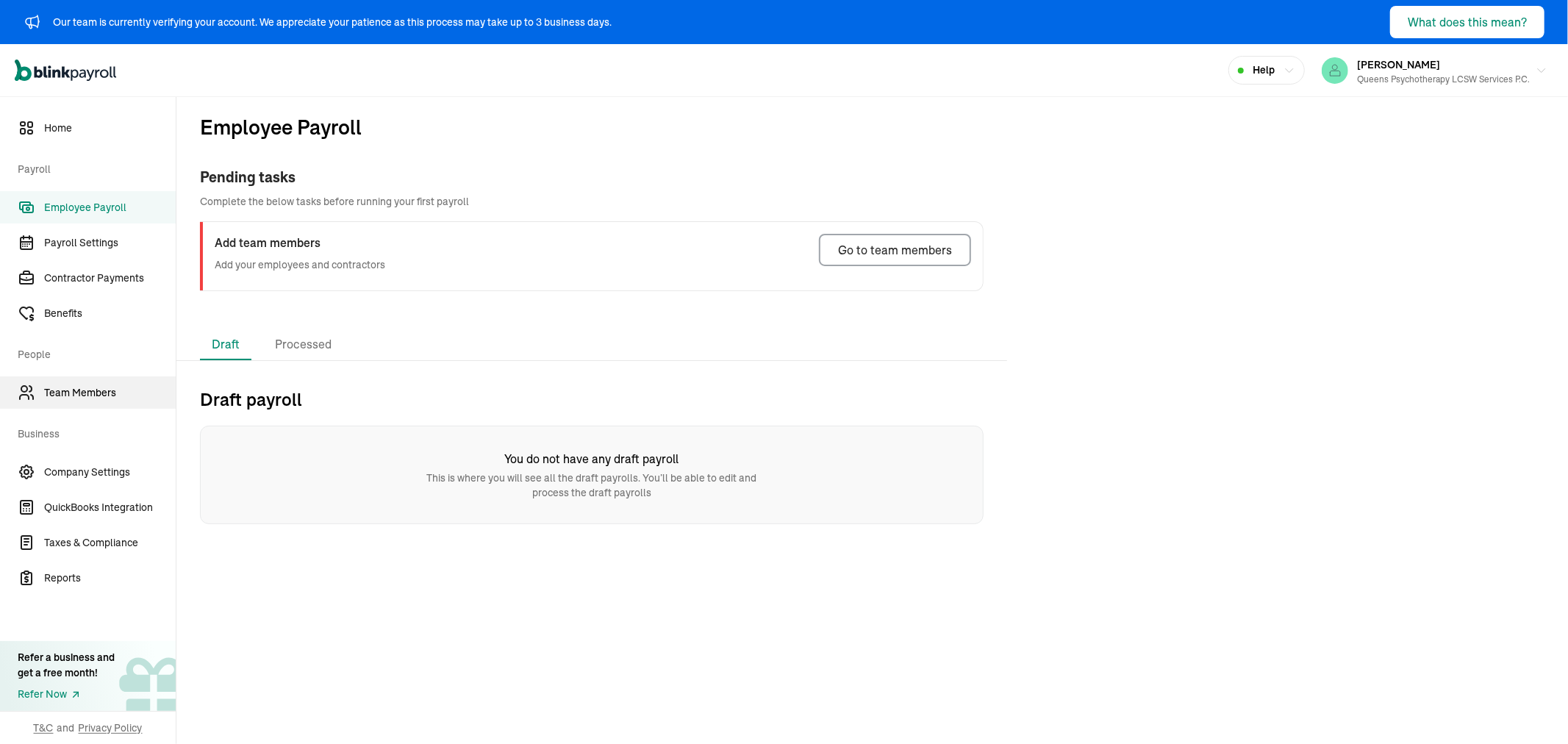
click at [94, 391] on span "Team Members" at bounding box center [110, 393] width 131 height 15
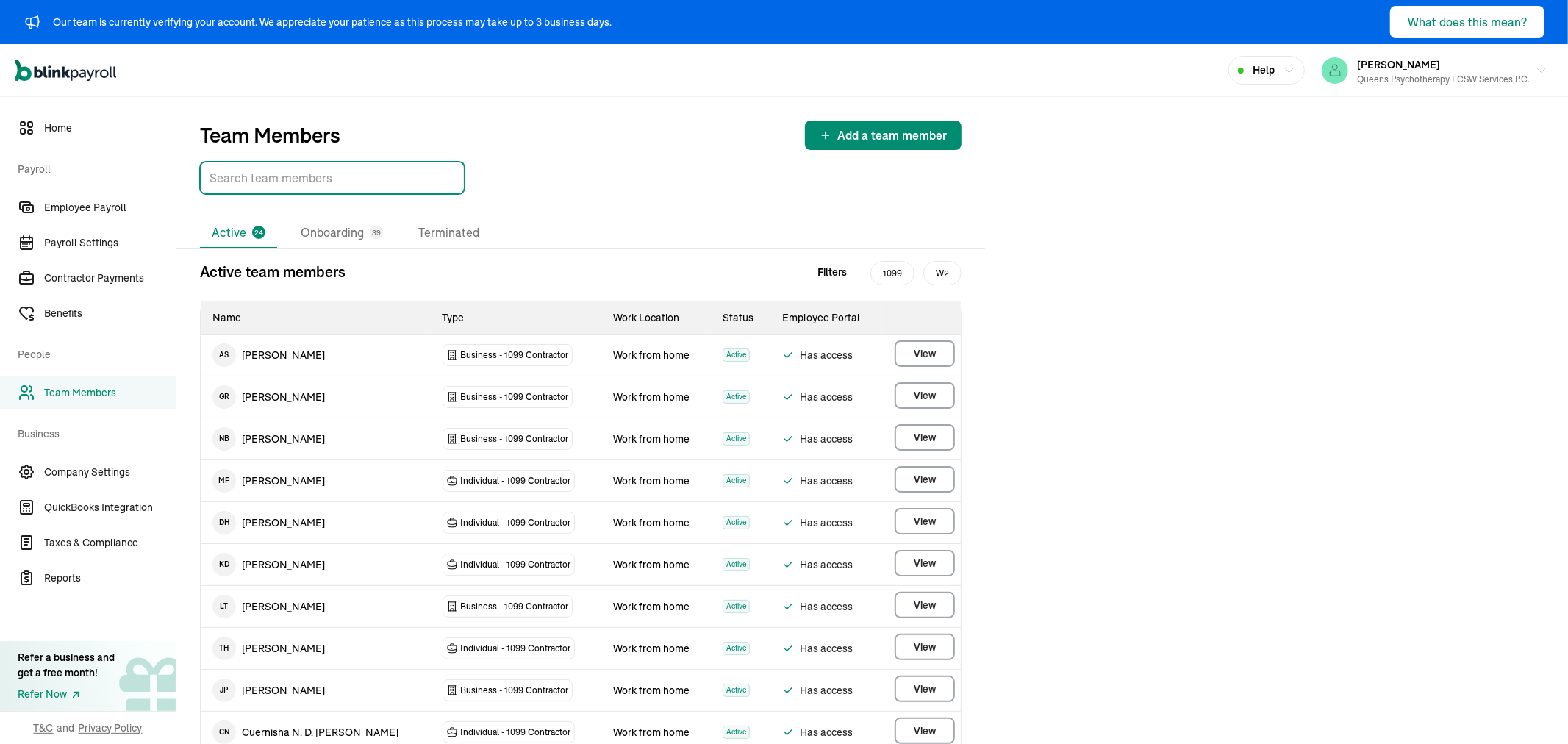
click at [287, 172] on input "TextInput" at bounding box center [332, 179] width 264 height 33
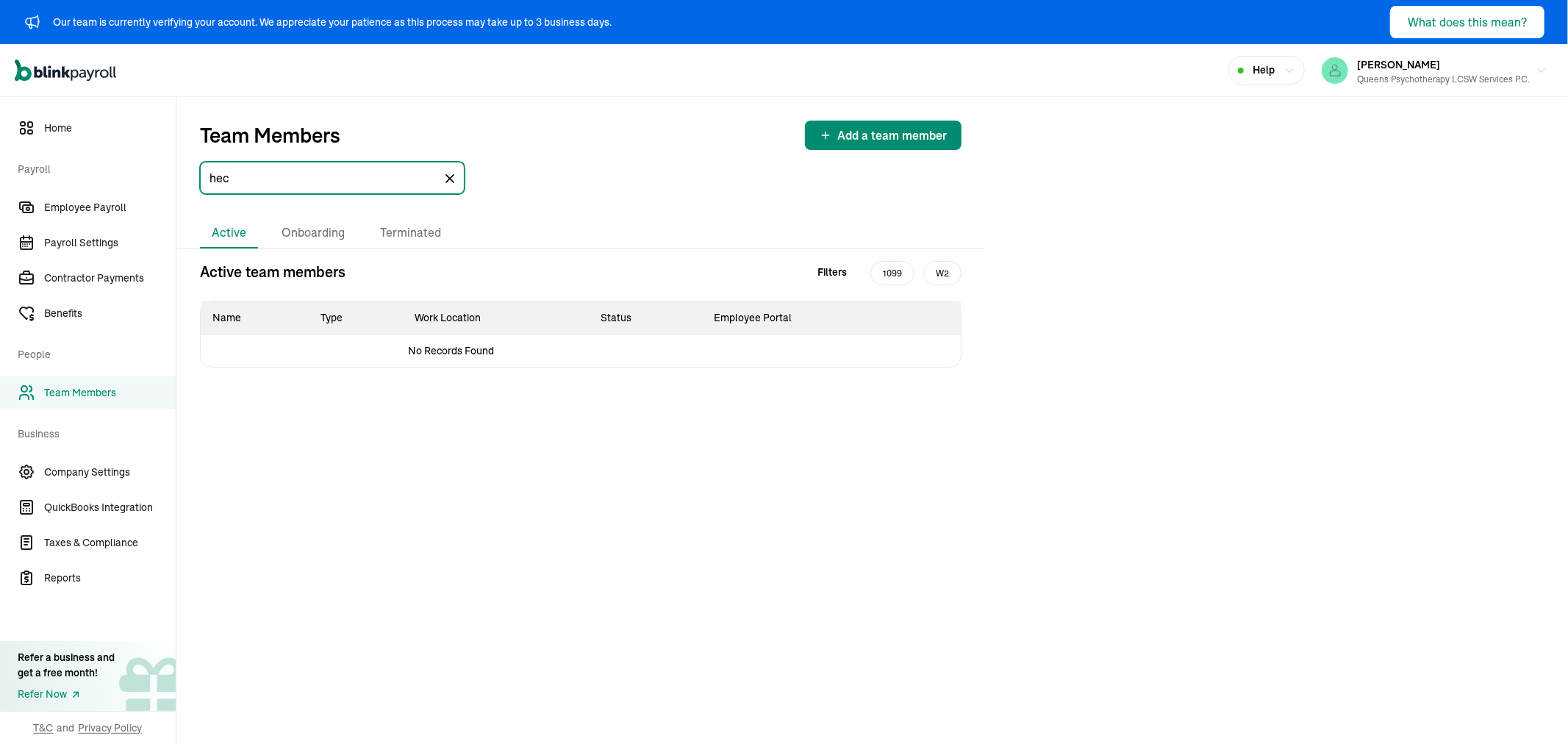
type input "hec"
click at [299, 248] on div "Active Onboarding Terminated Active team members Filters 1099 W2 Name Type Work…" at bounding box center [581, 304] width 809 height 174
click at [303, 242] on li "Onboarding" at bounding box center [314, 233] width 87 height 31
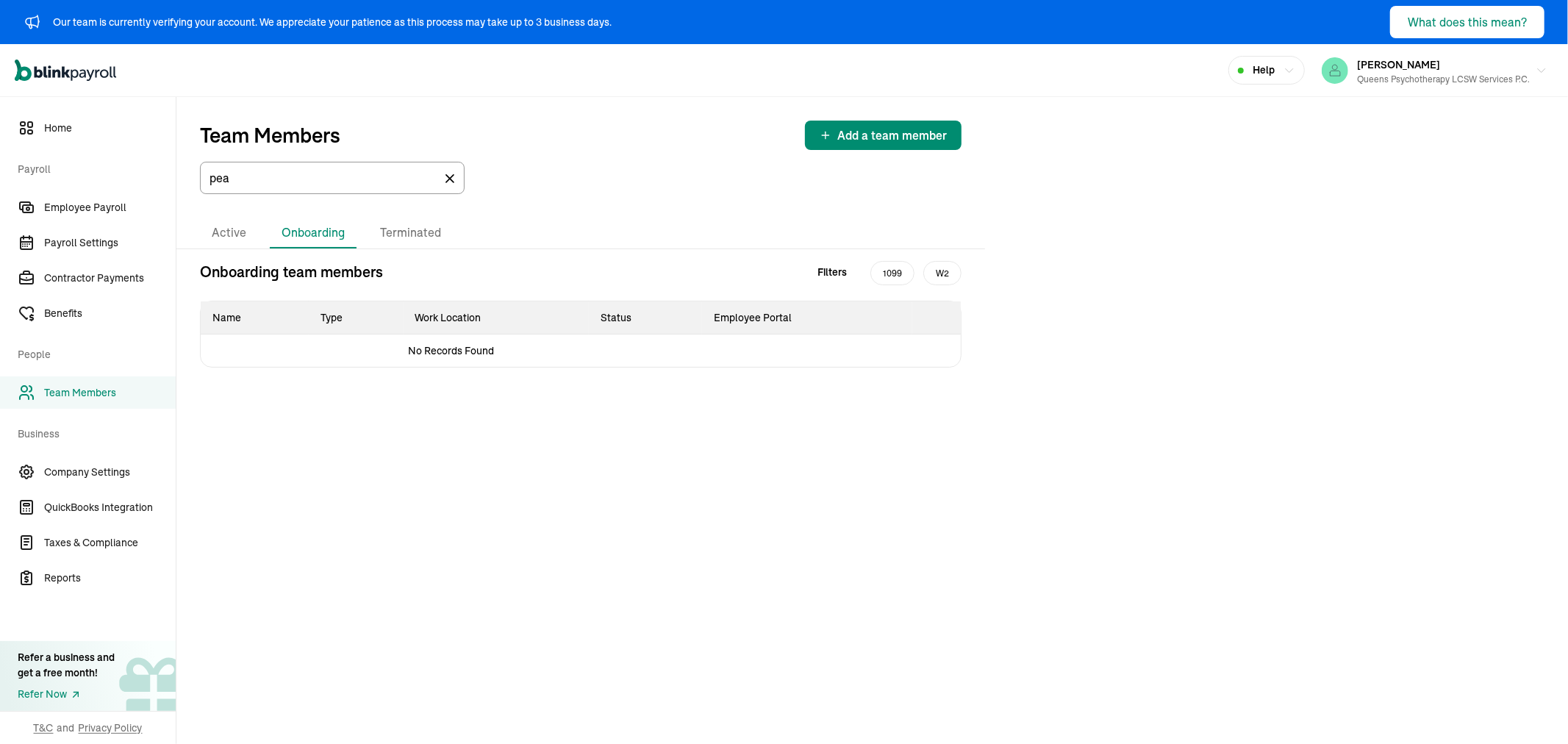
click at [452, 175] on icon at bounding box center [450, 178] width 14 height 14
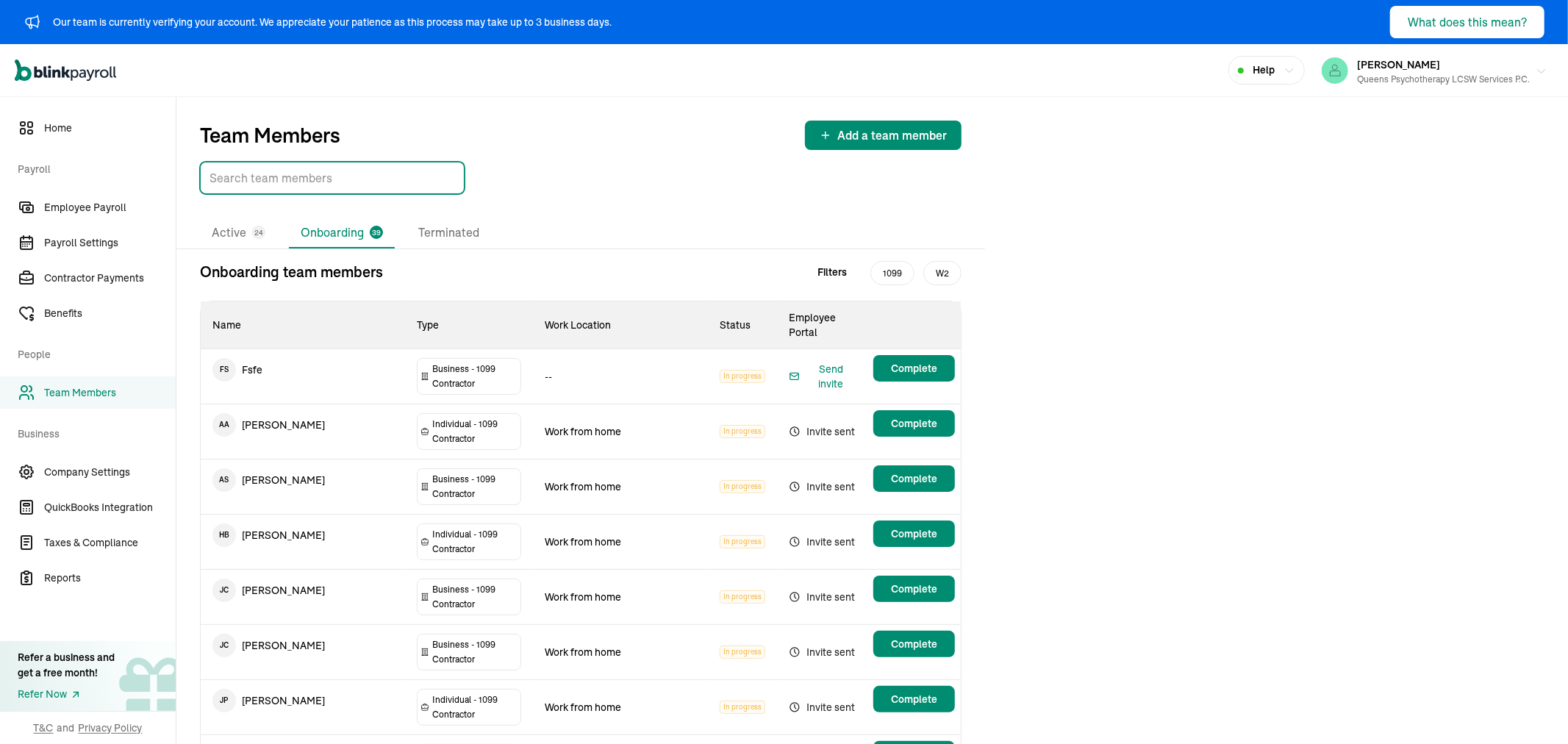
click at [1389, 65] on span "[PERSON_NAME]" at bounding box center [1398, 65] width 83 height 14
click at [230, 230] on li "Active 24" at bounding box center [238, 233] width 77 height 31
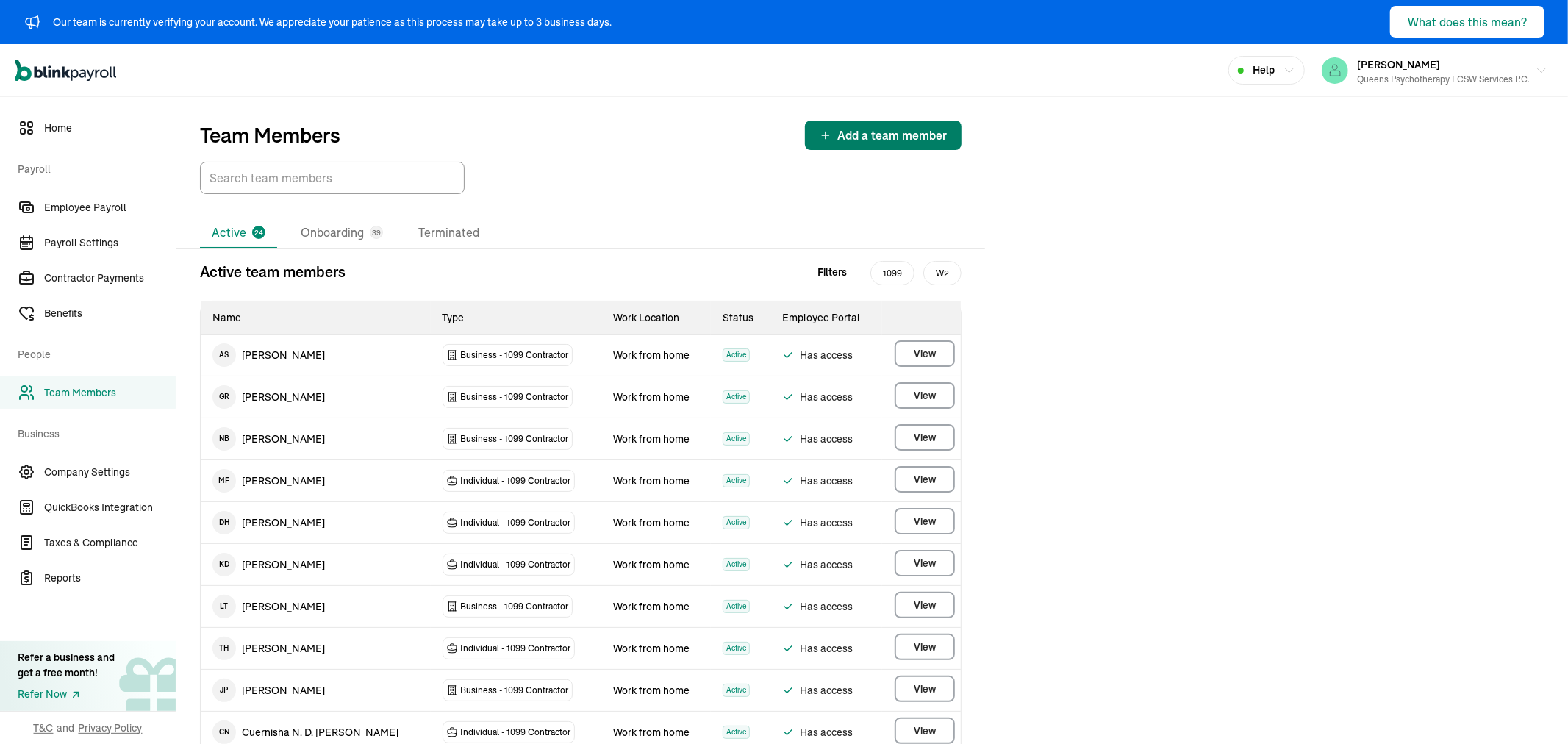
click at [872, 131] on span "Add a team member" at bounding box center [892, 135] width 109 height 17
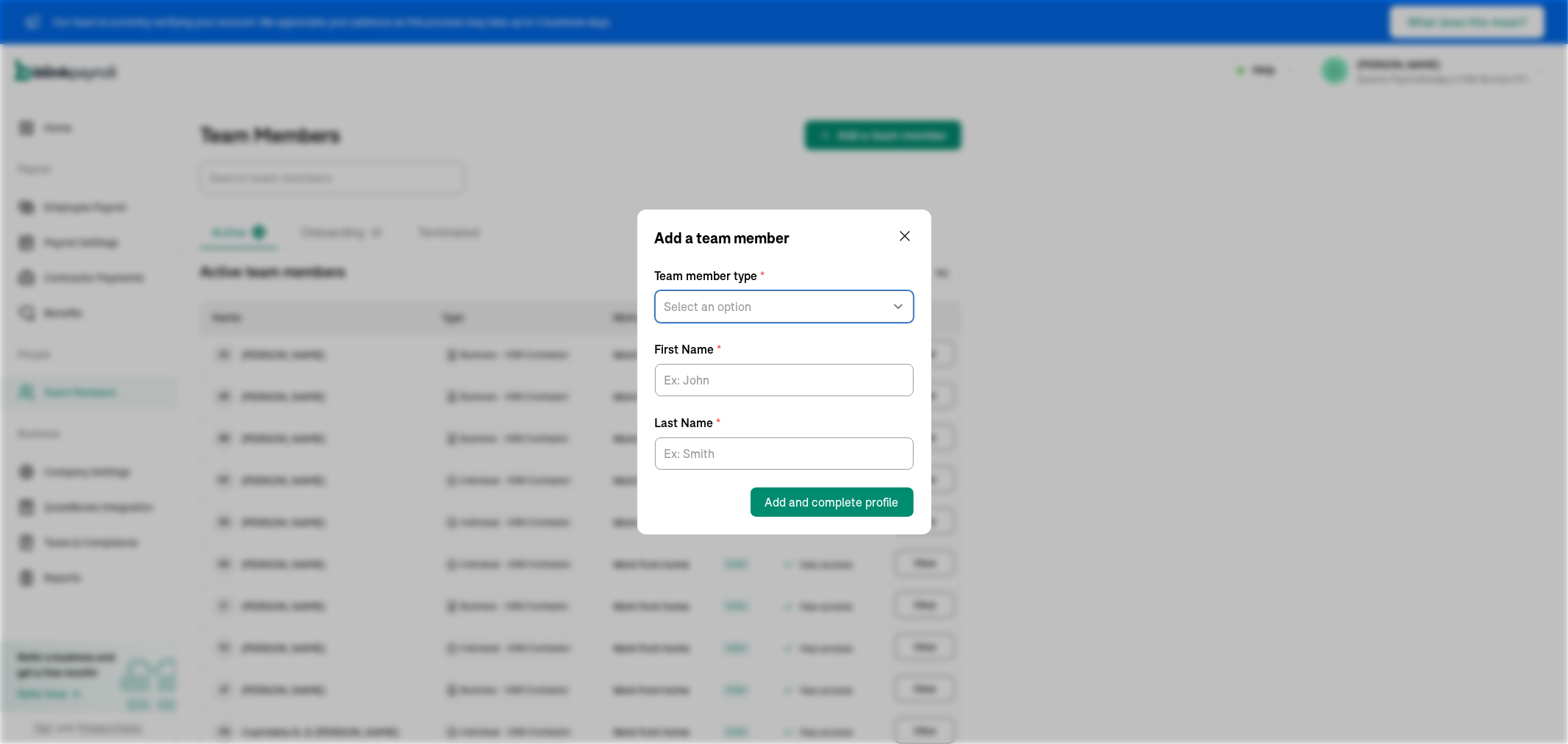
click at [729, 302] on select "Select an option W2 Employee Individual - 1099 [DEMOGRAPHIC_DATA] Business - 10…" at bounding box center [784, 307] width 259 height 33
select select "contractor"
click at [655, 290] on select "Select an option W2 Employee Individual - 1099 [DEMOGRAPHIC_DATA] Business - 10…" at bounding box center [784, 307] width 259 height 33
click at [727, 382] on input "First Name *" at bounding box center [784, 380] width 259 height 33
type input "[PERSON_NAME]"
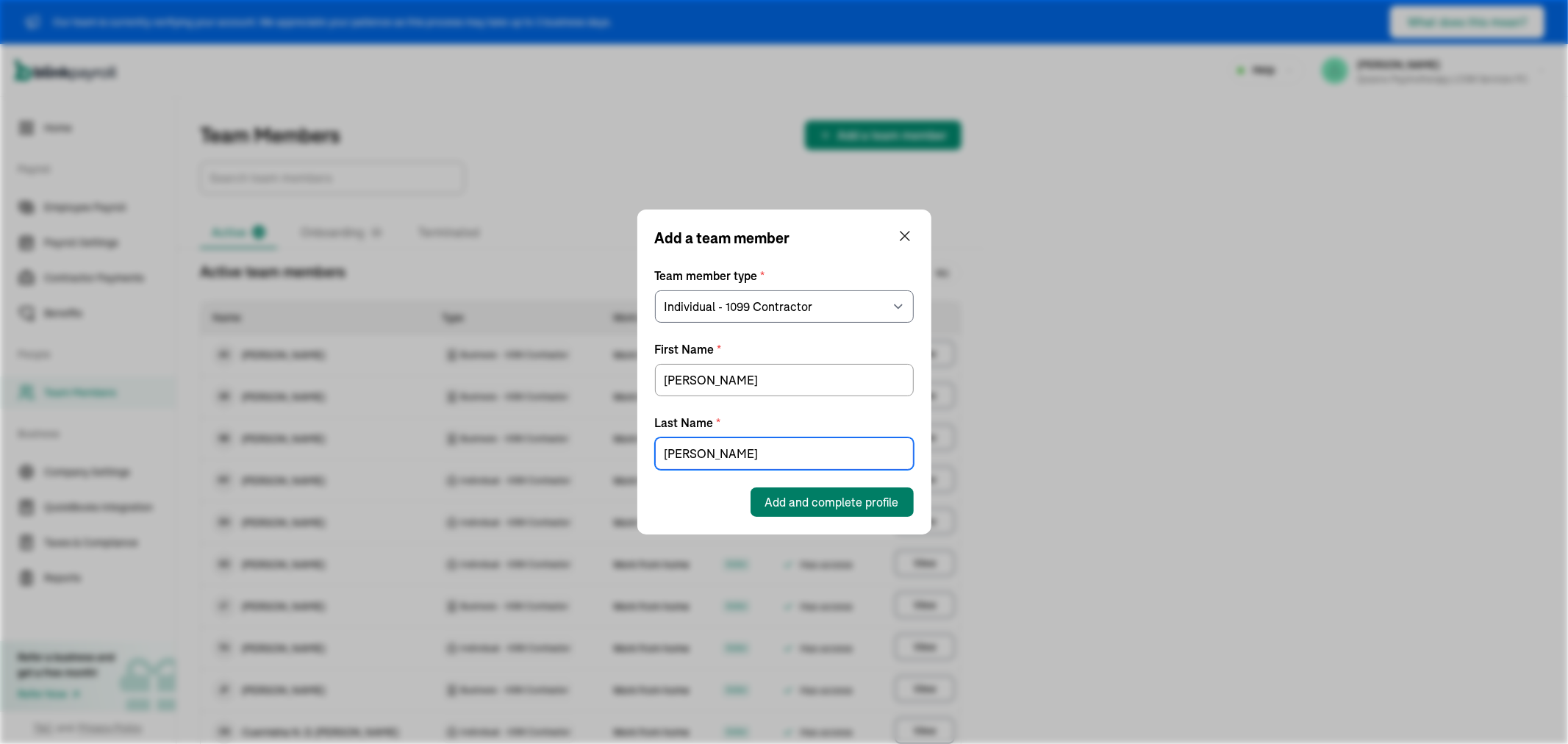
type input "[PERSON_NAME]"
click at [906, 504] on button "Add and complete profile" at bounding box center [832, 502] width 163 height 29
click at [812, 491] on button "Add and complete profile" at bounding box center [832, 502] width 163 height 29
click at [772, 504] on span "Add and complete profile" at bounding box center [832, 502] width 134 height 17
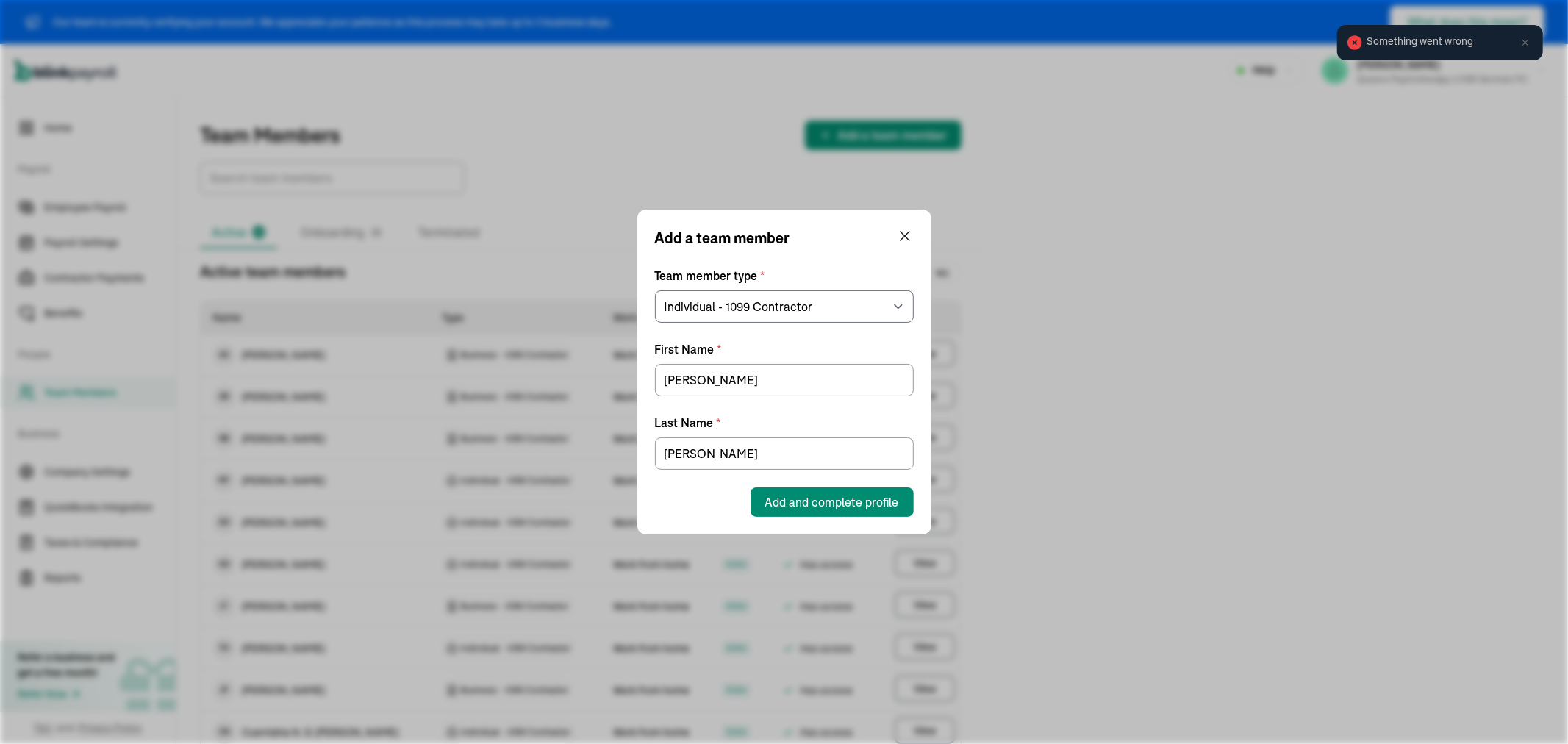
click at [908, 248] on div at bounding box center [904, 246] width 17 height 40
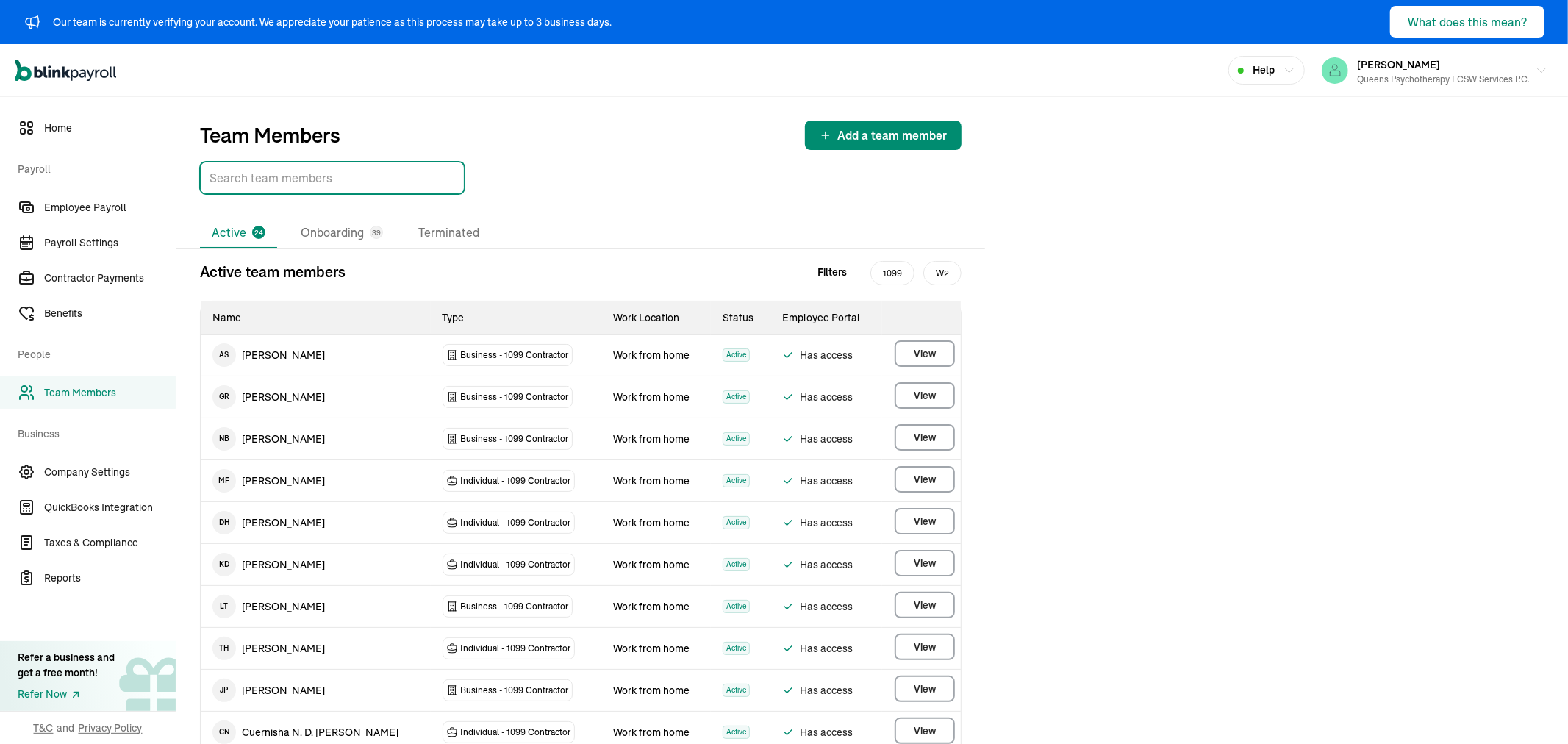
click at [276, 184] on input "TextInput" at bounding box center [332, 179] width 264 height 33
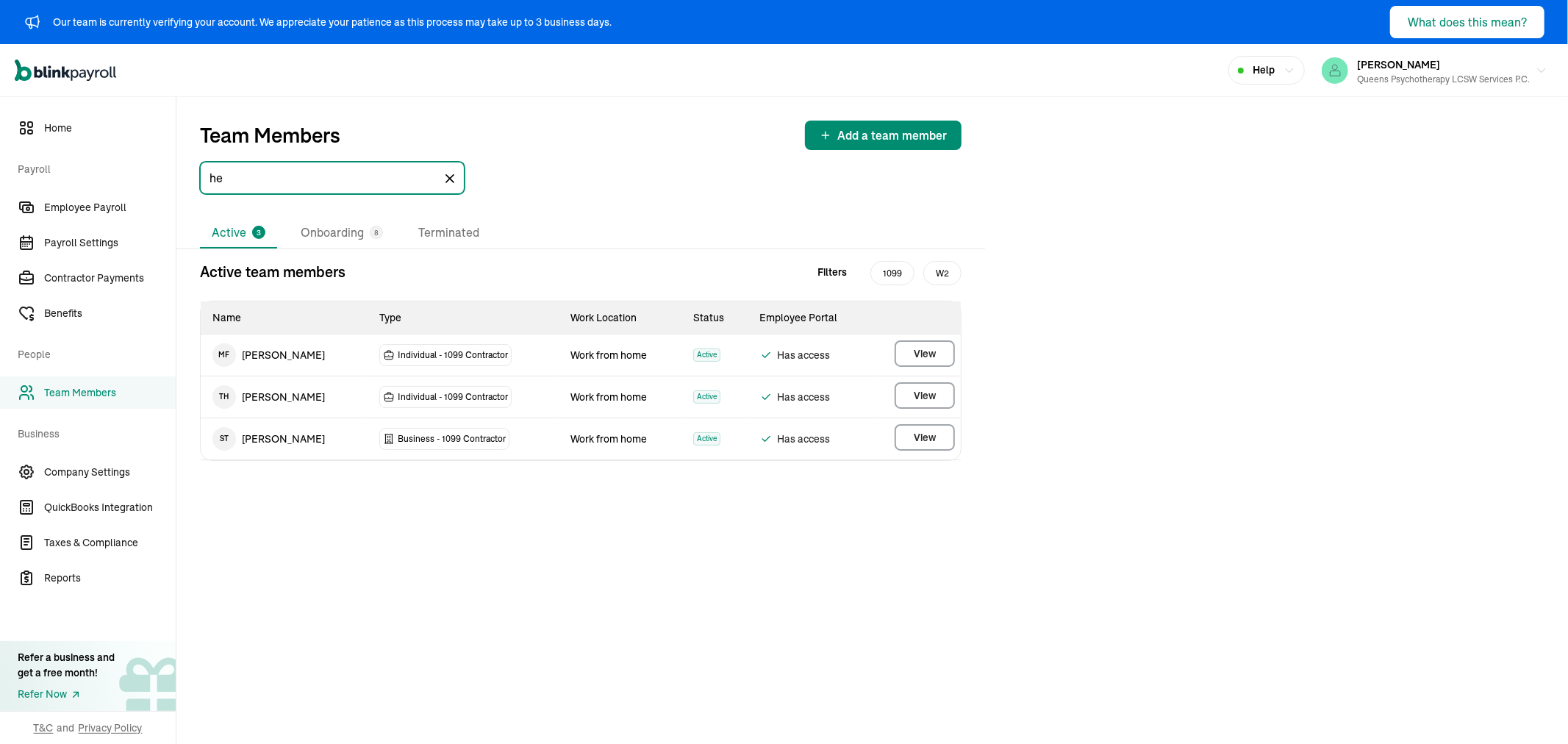
type input "h"
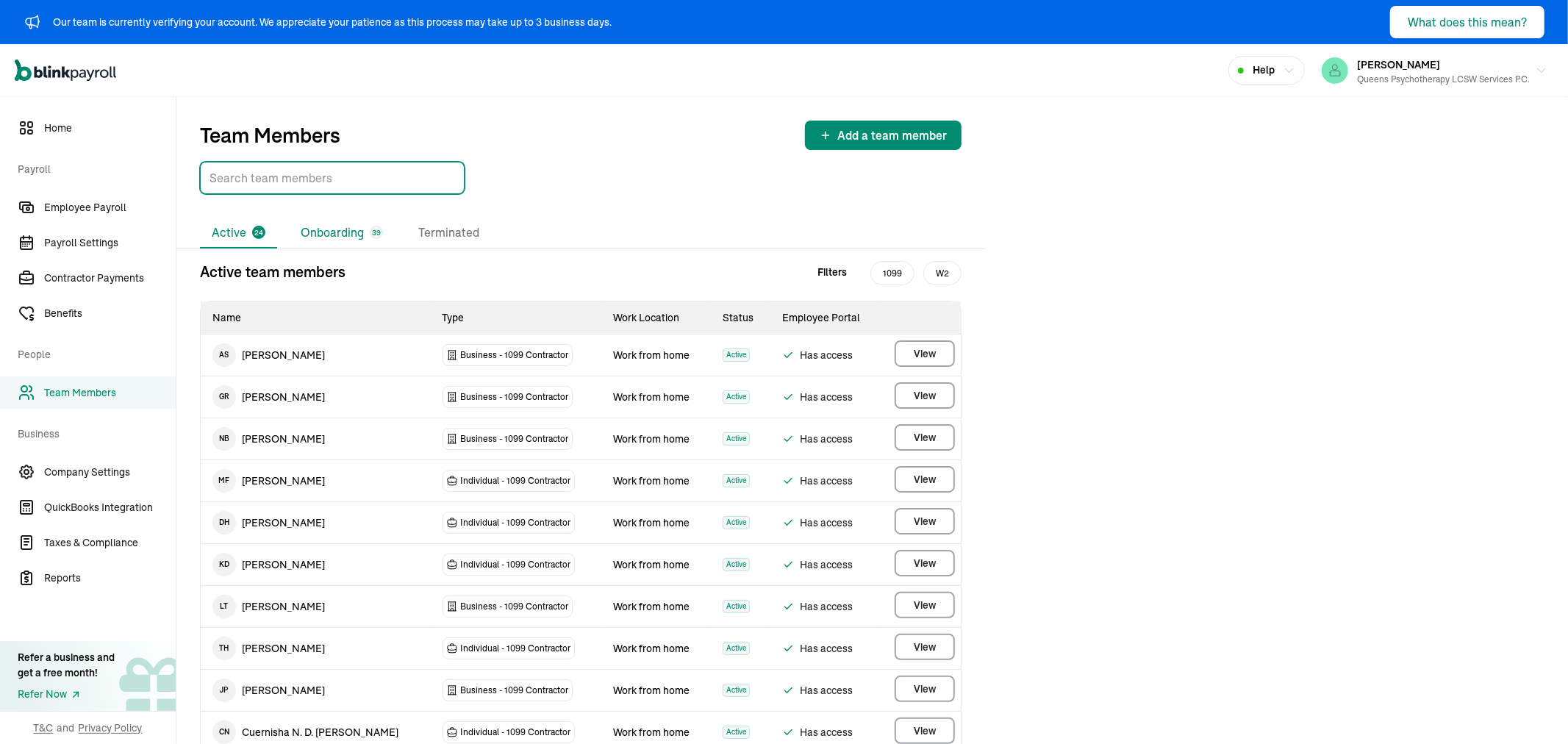
click at [303, 233] on li "Onboarding 39" at bounding box center [342, 233] width 106 height 31
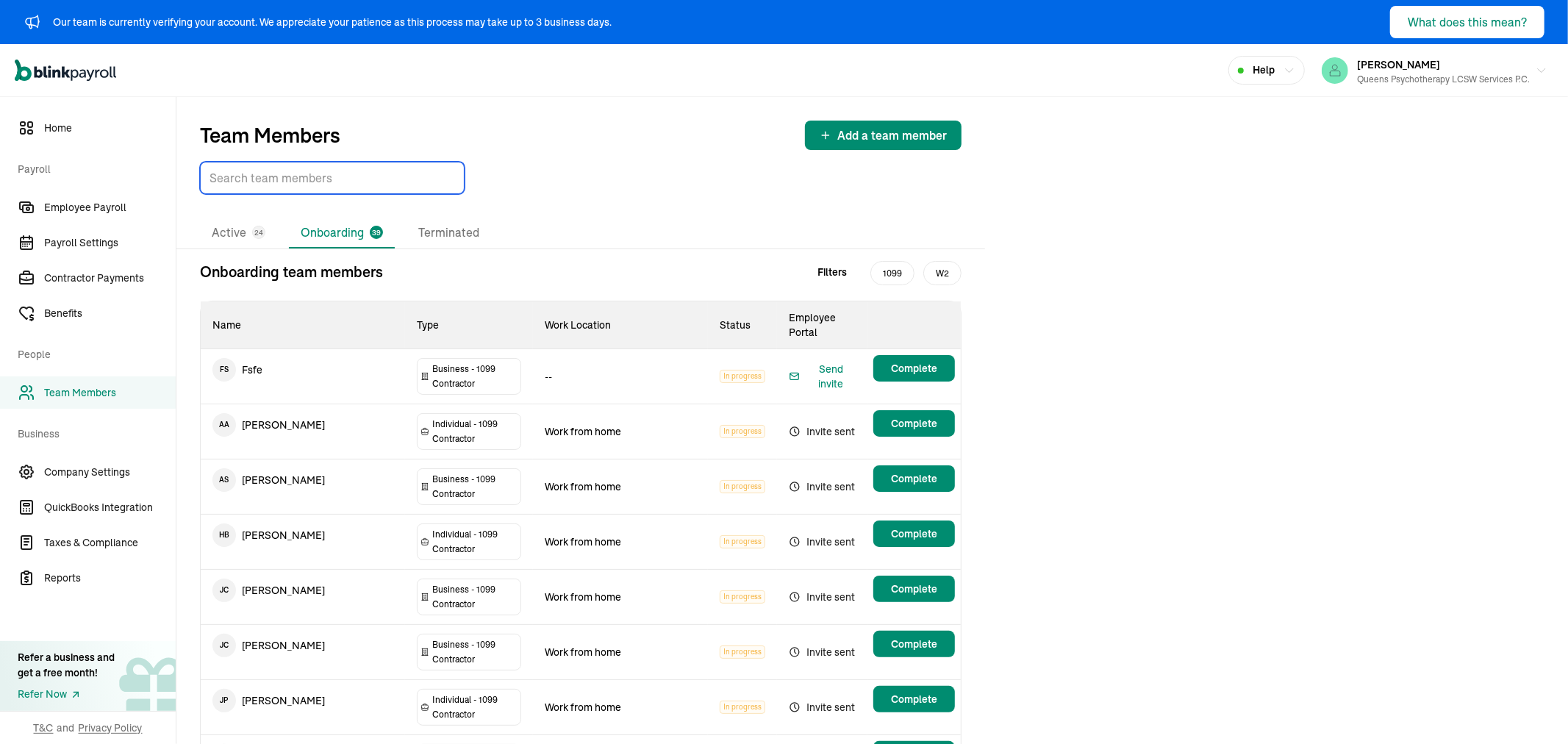
click at [305, 179] on input "TextInput" at bounding box center [332, 179] width 264 height 33
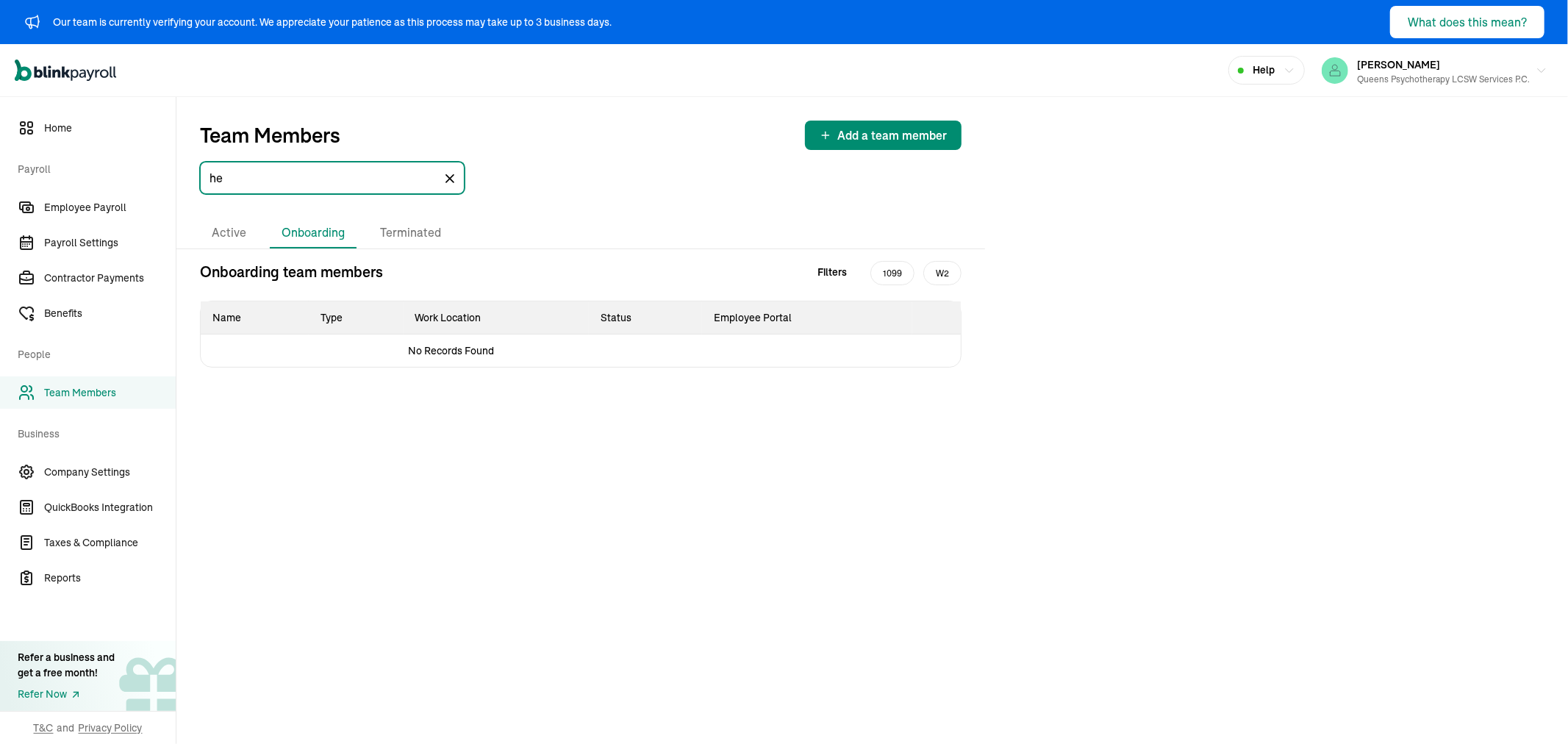
type input "h"
type input "kerb"
click at [261, 233] on div "1" at bounding box center [259, 233] width 14 height 14
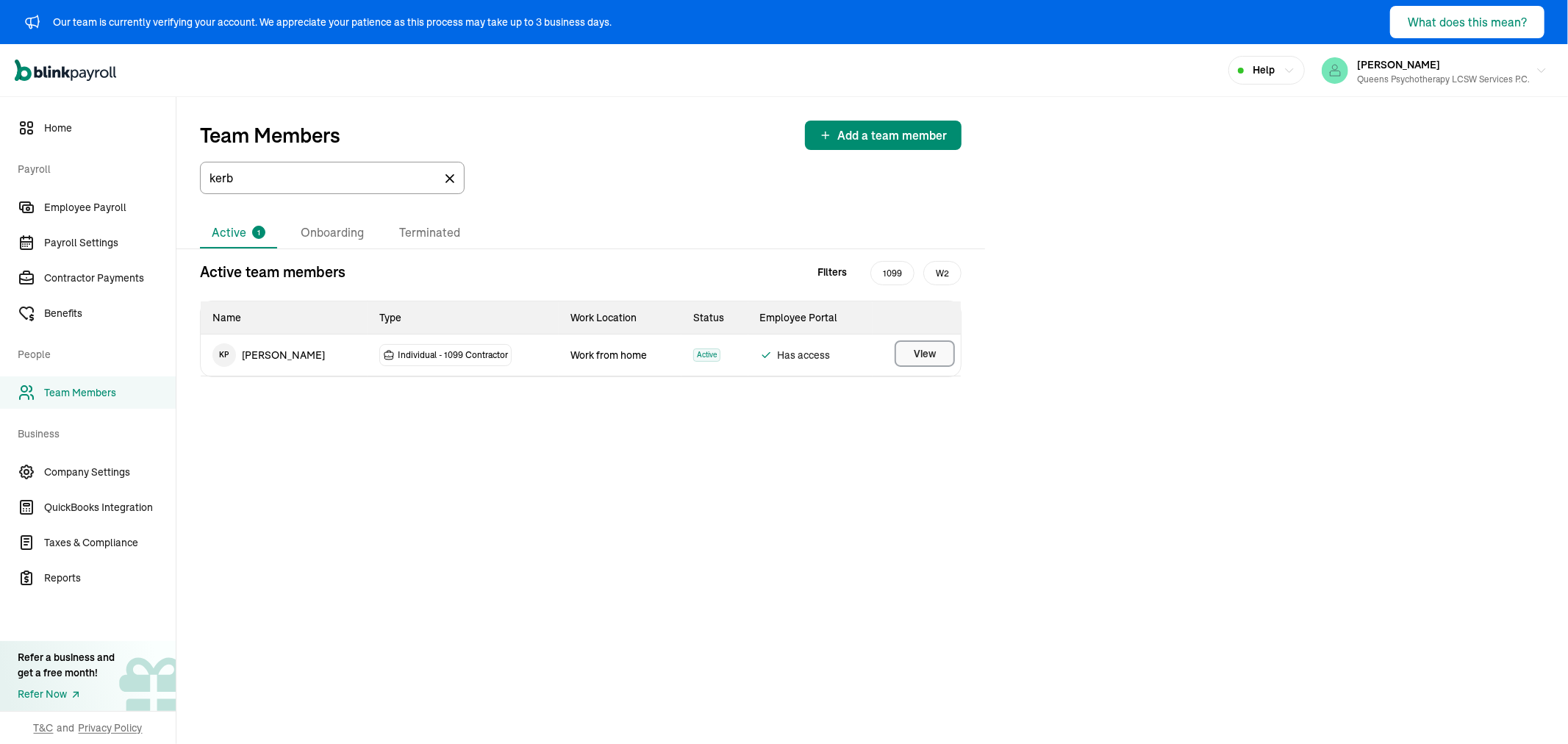
click at [922, 350] on span "View" at bounding box center [924, 353] width 22 height 14
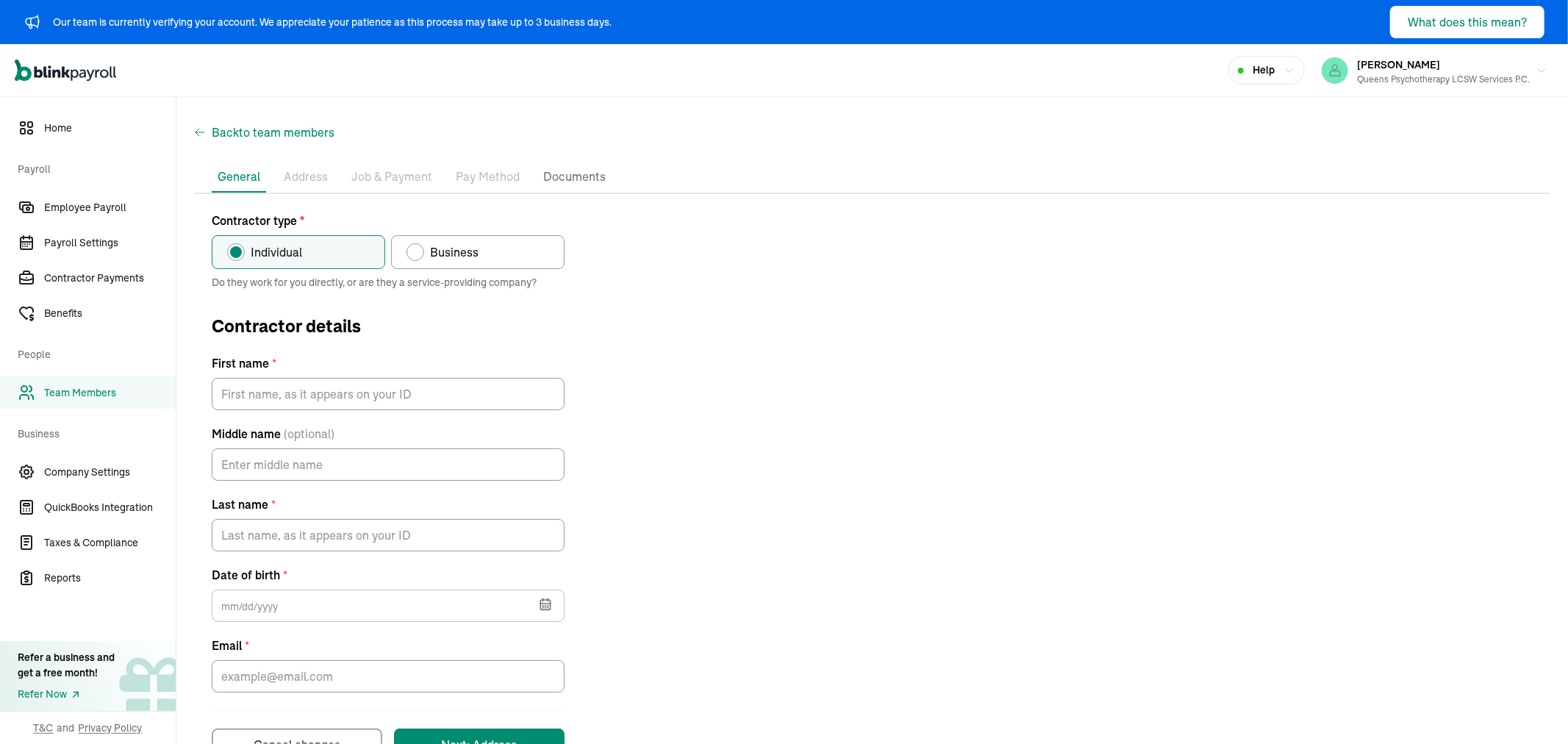
click at [202, 130] on icon "button" at bounding box center [200, 132] width 12 height 17
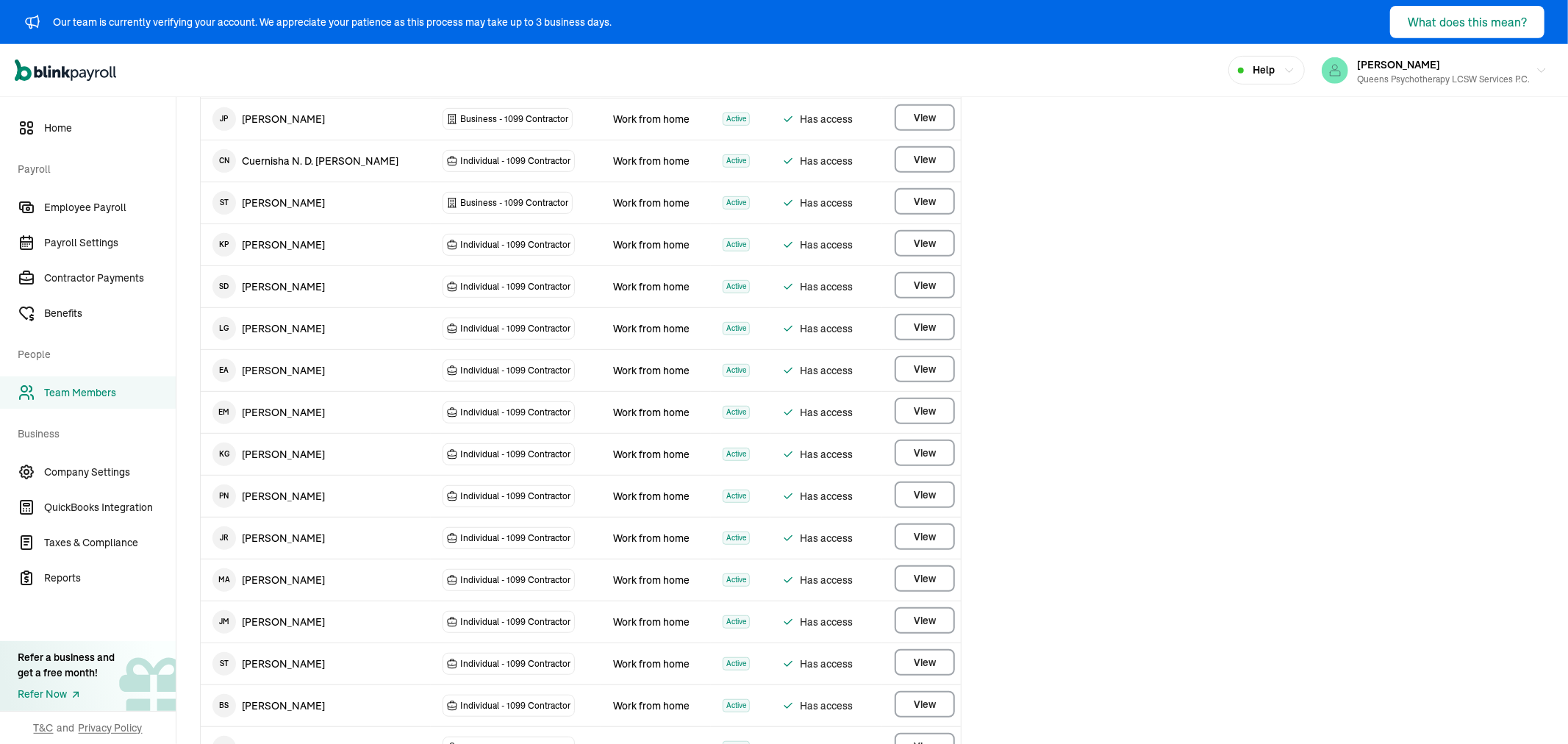
scroll to position [489, 0]
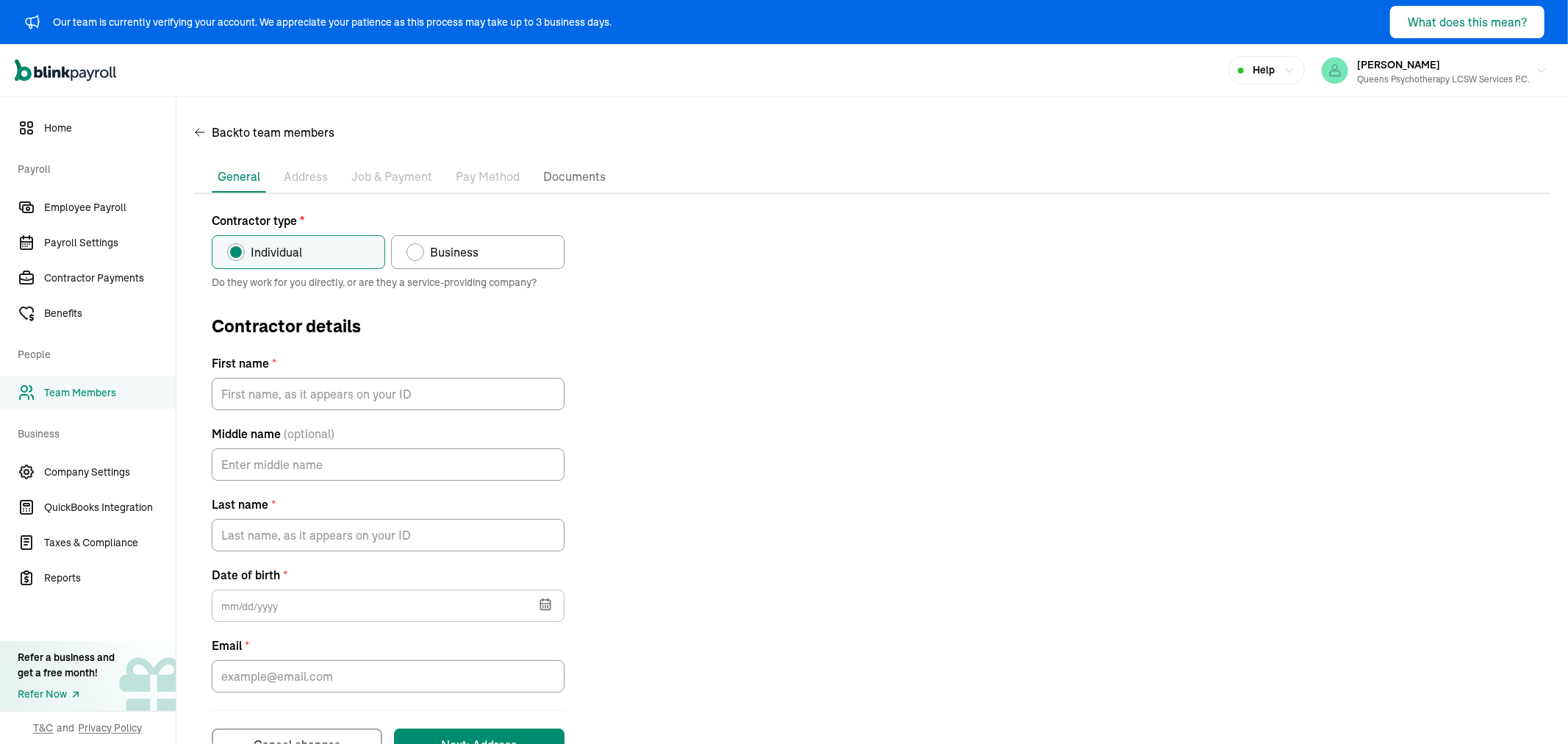
scroll to position [48, 0]
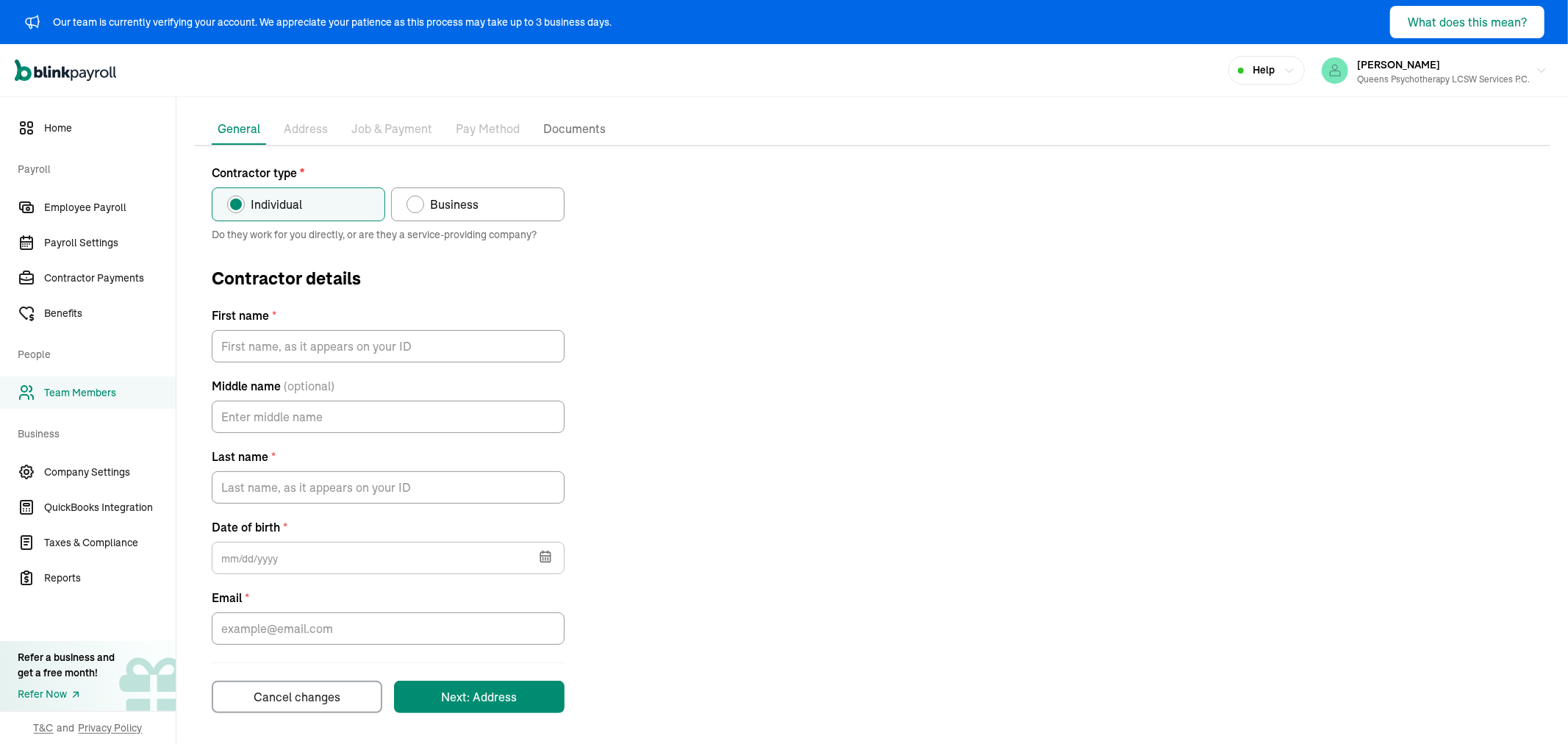
click at [488, 205] on label "Business" at bounding box center [478, 204] width 174 height 34
click at [418, 205] on input "Business" at bounding box center [411, 201] width 12 height 12
radio input "true"
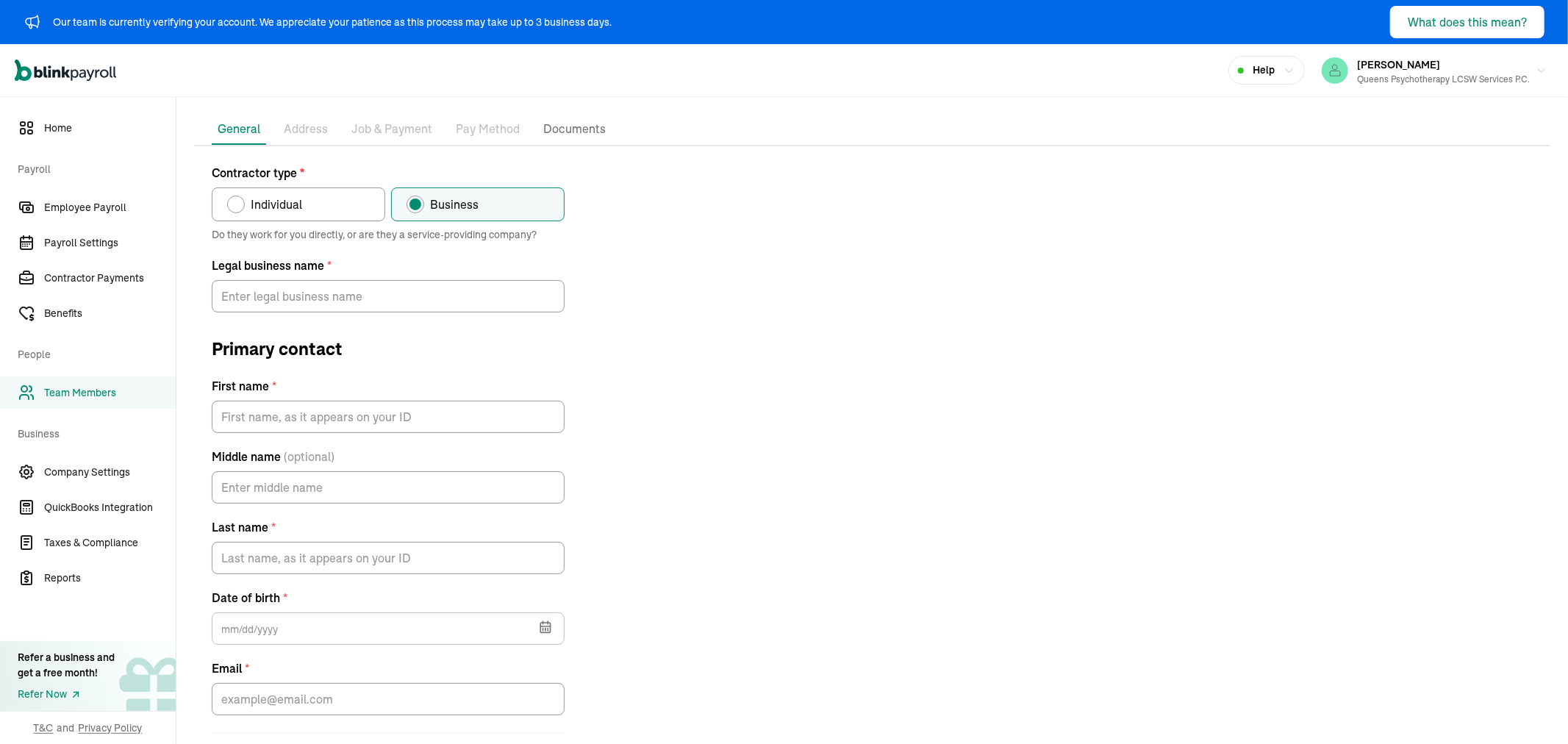
click at [312, 184] on div "Contractor type * Individual Business" at bounding box center [388, 192] width 353 height 57
click at [292, 128] on p "Address" at bounding box center [306, 129] width 44 height 19
click at [281, 208] on span "Individual" at bounding box center [276, 205] width 51 height 17
click at [238, 207] on input "Individual" at bounding box center [233, 201] width 12 height 12
radio input "true"
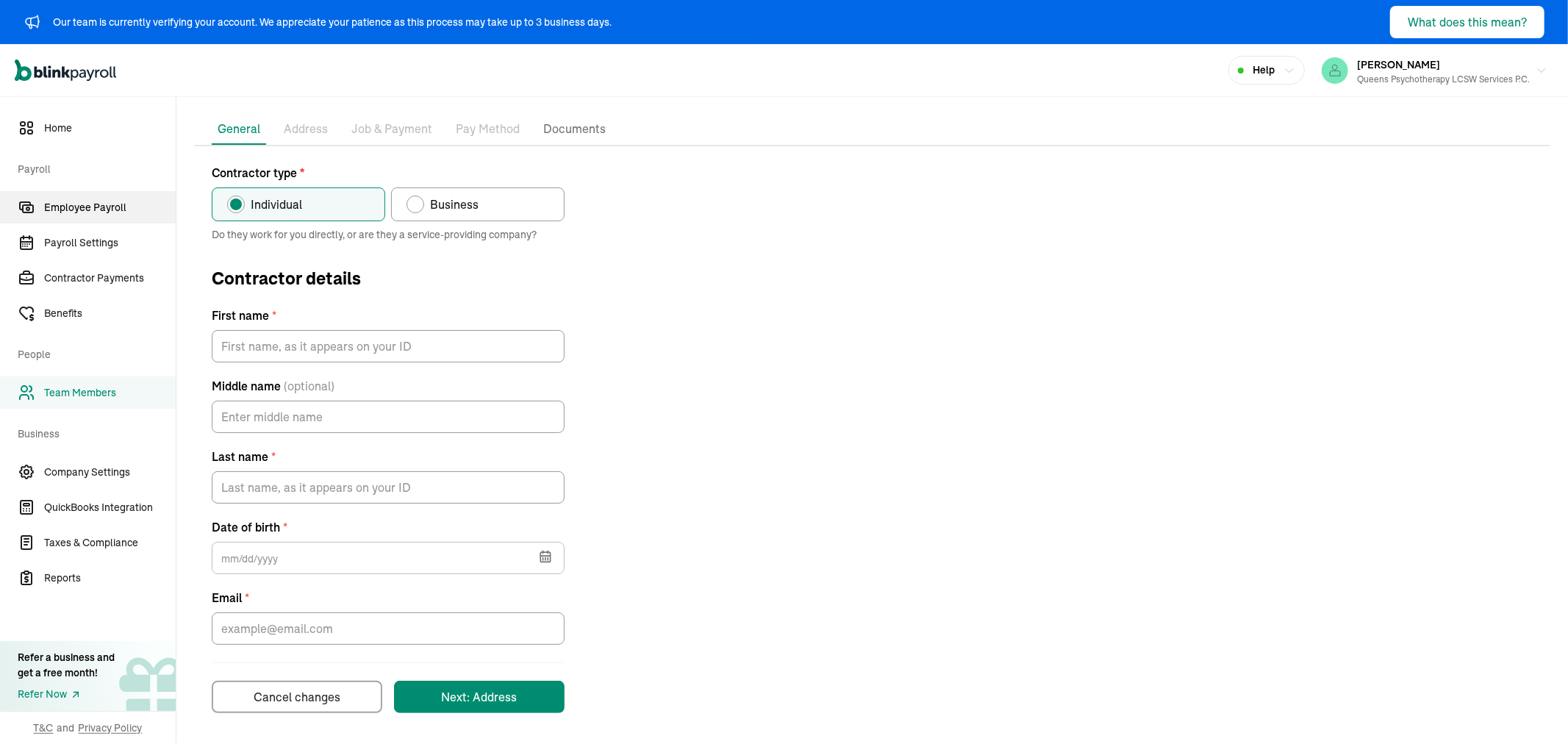
click at [34, 204] on icon "Sidebar" at bounding box center [26, 207] width 17 height 17
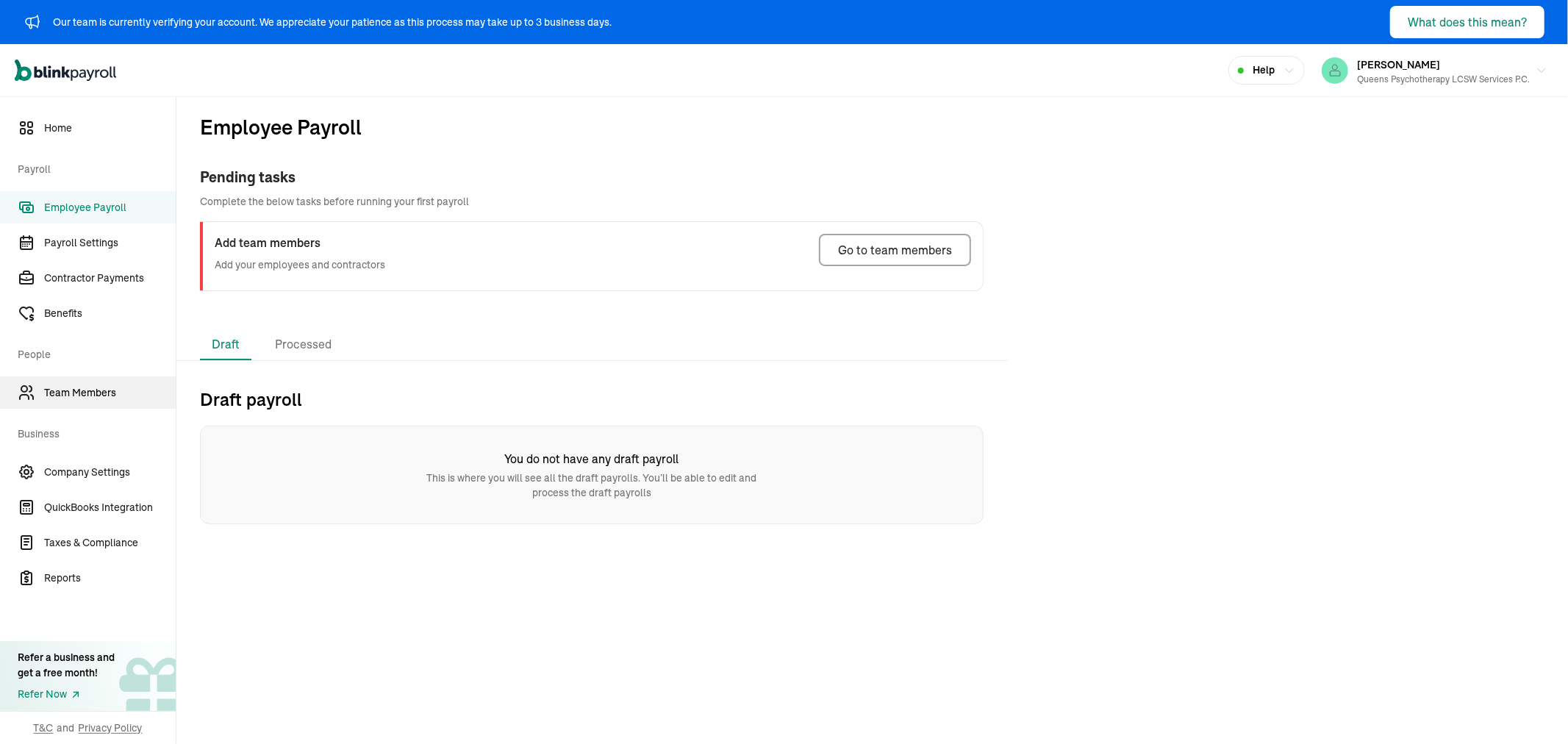
click at [94, 391] on span "Team Members" at bounding box center [110, 393] width 131 height 15
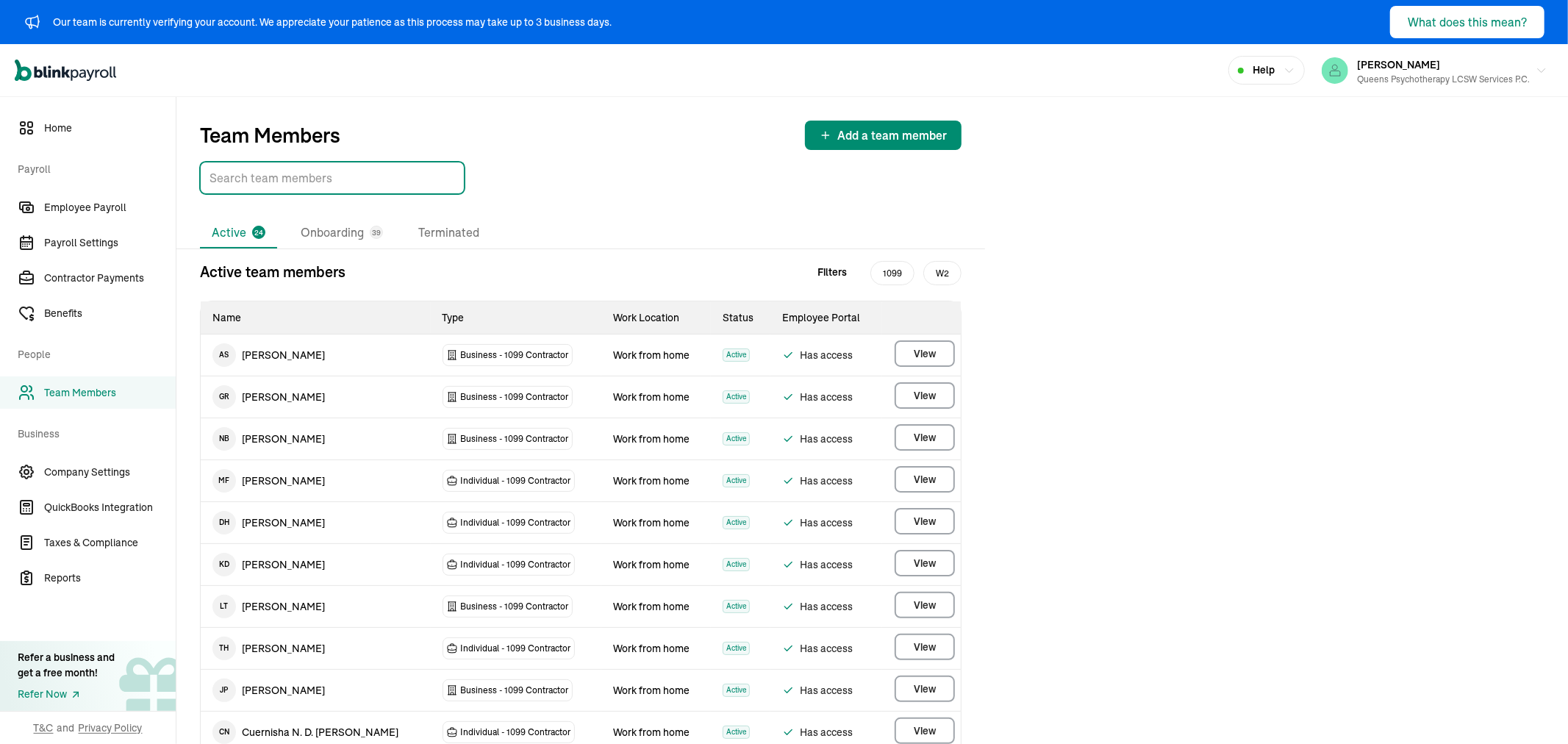
click at [287, 172] on input "TextInput" at bounding box center [332, 179] width 264 height 33
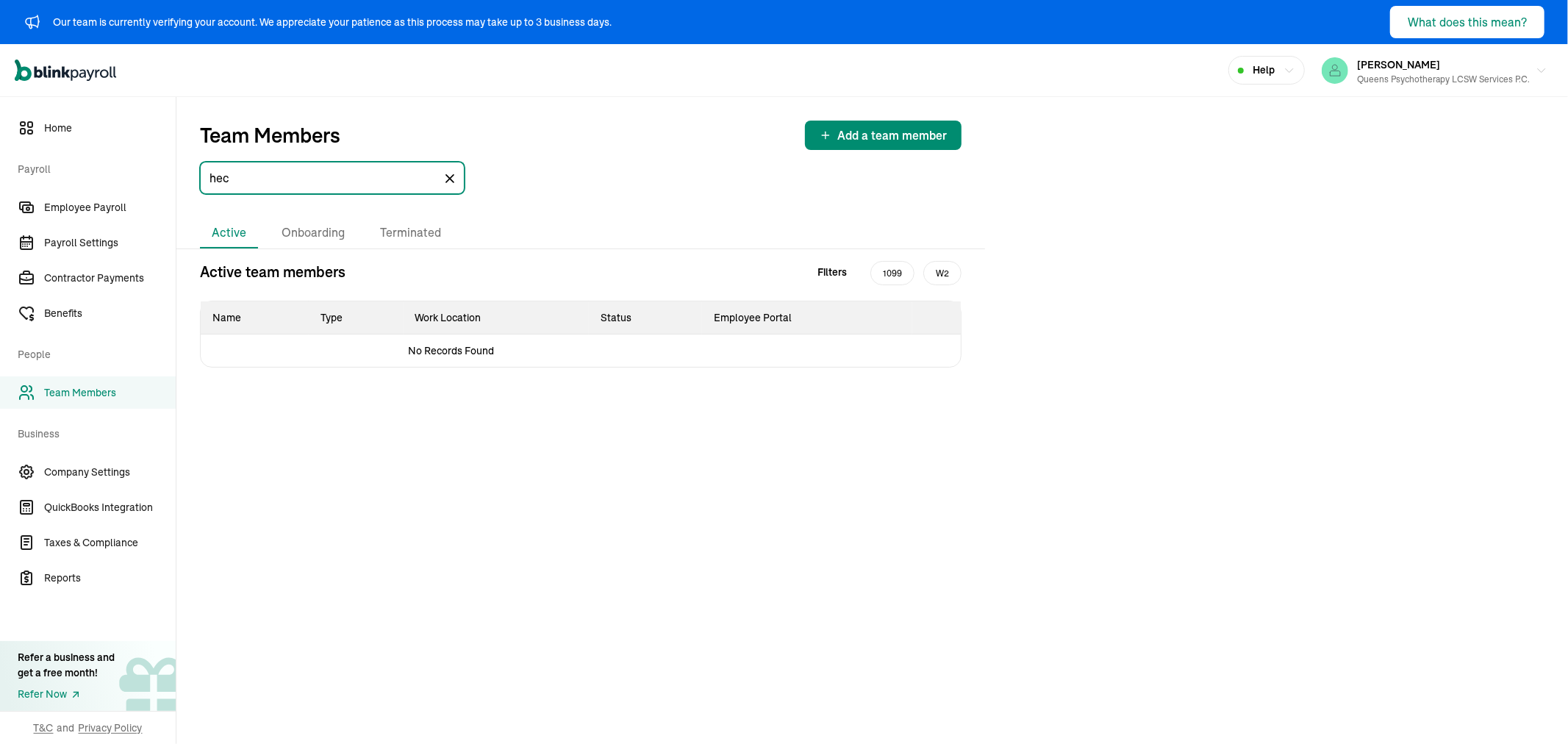
type input "hec"
click at [299, 248] on div "Active Onboarding Terminated Active team members Filters 1099 W2 Name Type Work…" at bounding box center [581, 304] width 809 height 174
click at [303, 242] on li "Onboarding" at bounding box center [314, 233] width 87 height 31
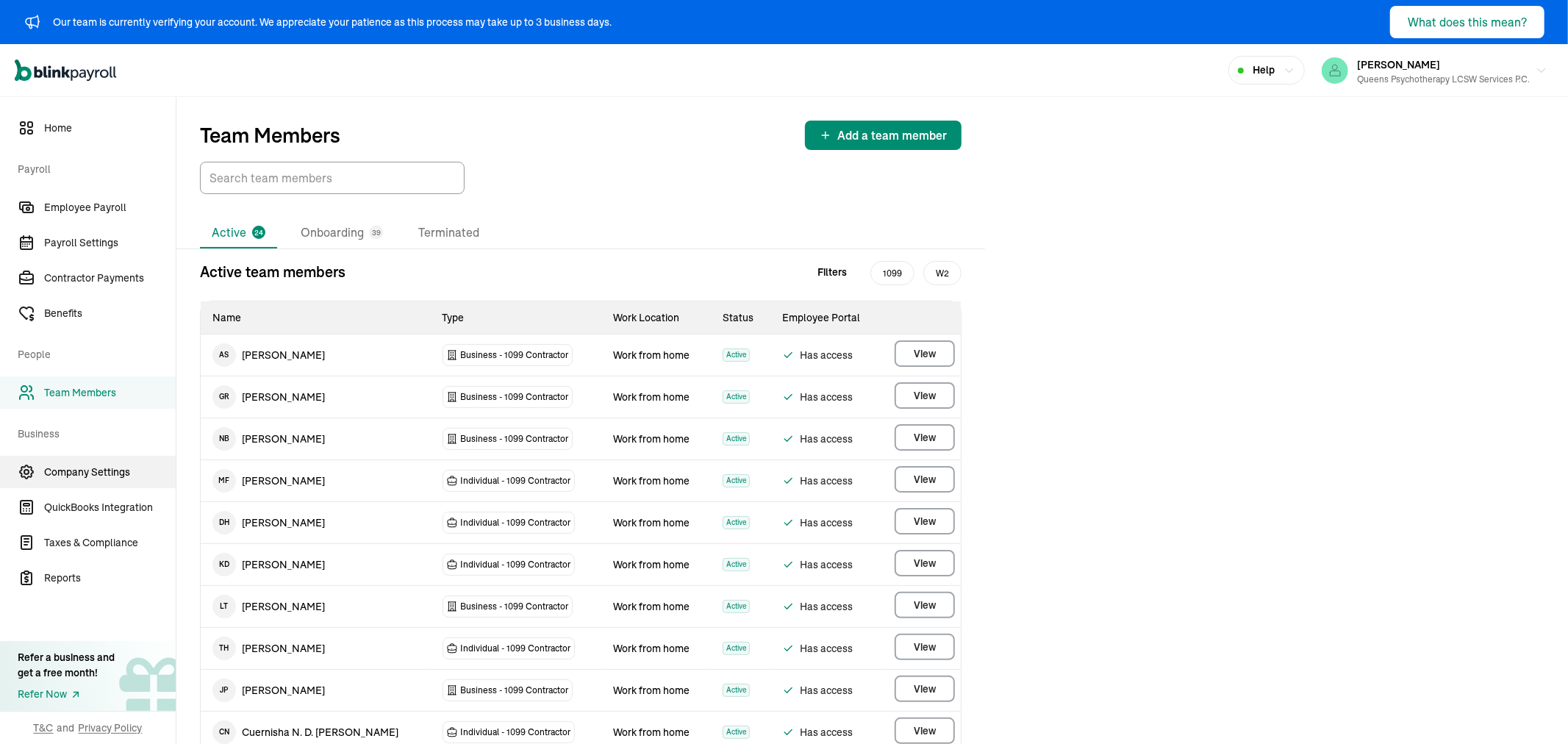
click at [89, 459] on link "Company Settings" at bounding box center [88, 472] width 176 height 33
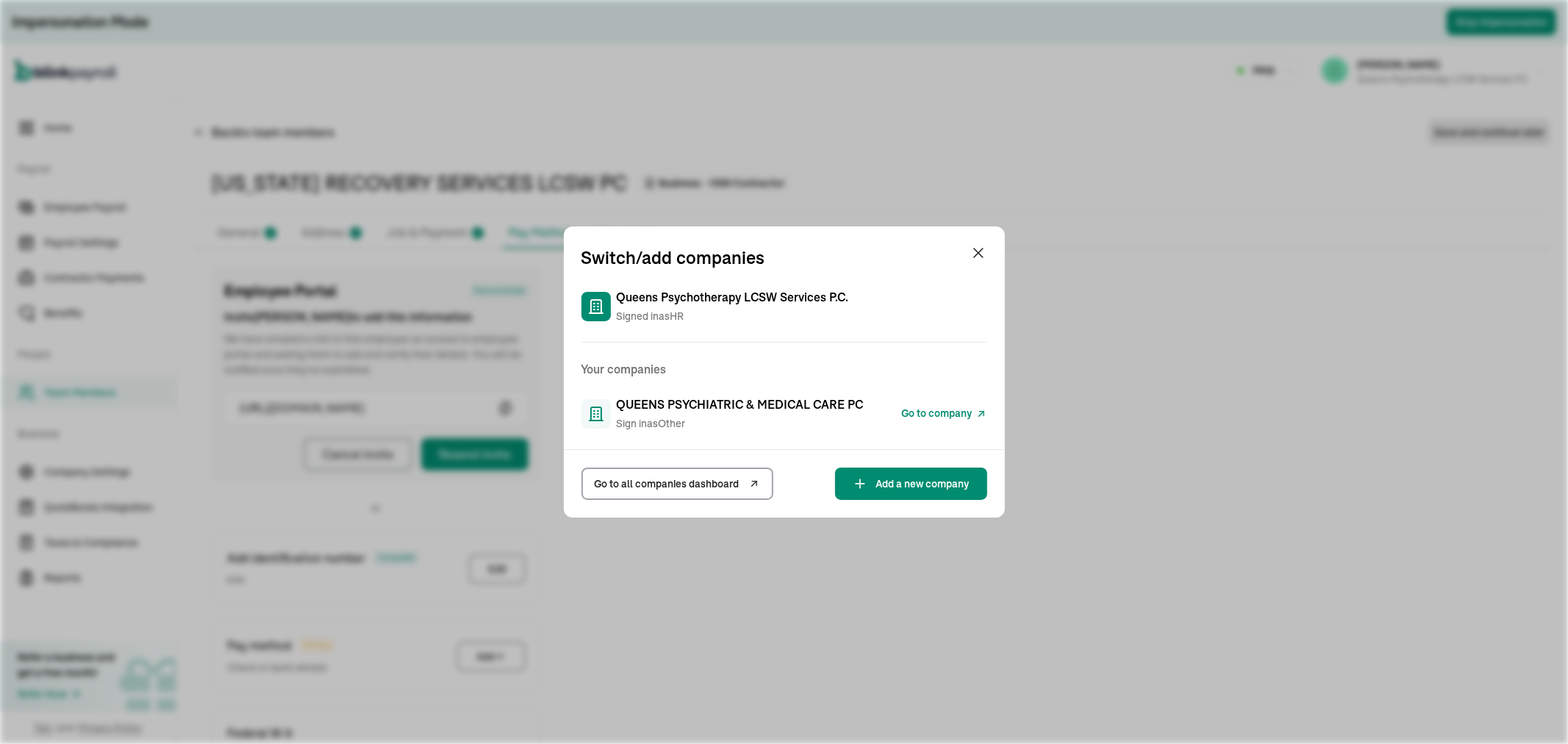
scroll to position [115, 0]
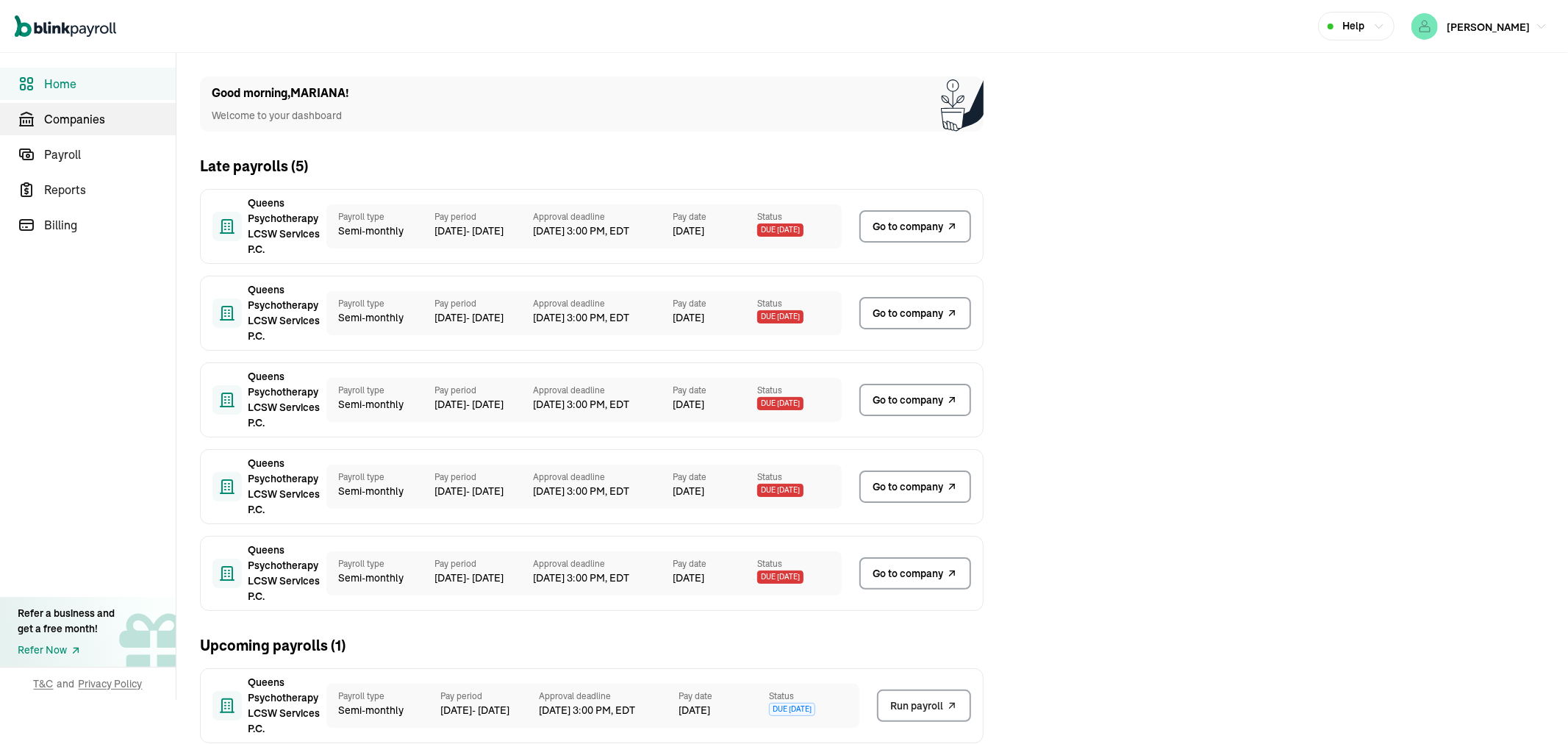
click at [44, 123] on span "Companies" at bounding box center [110, 119] width 131 height 17
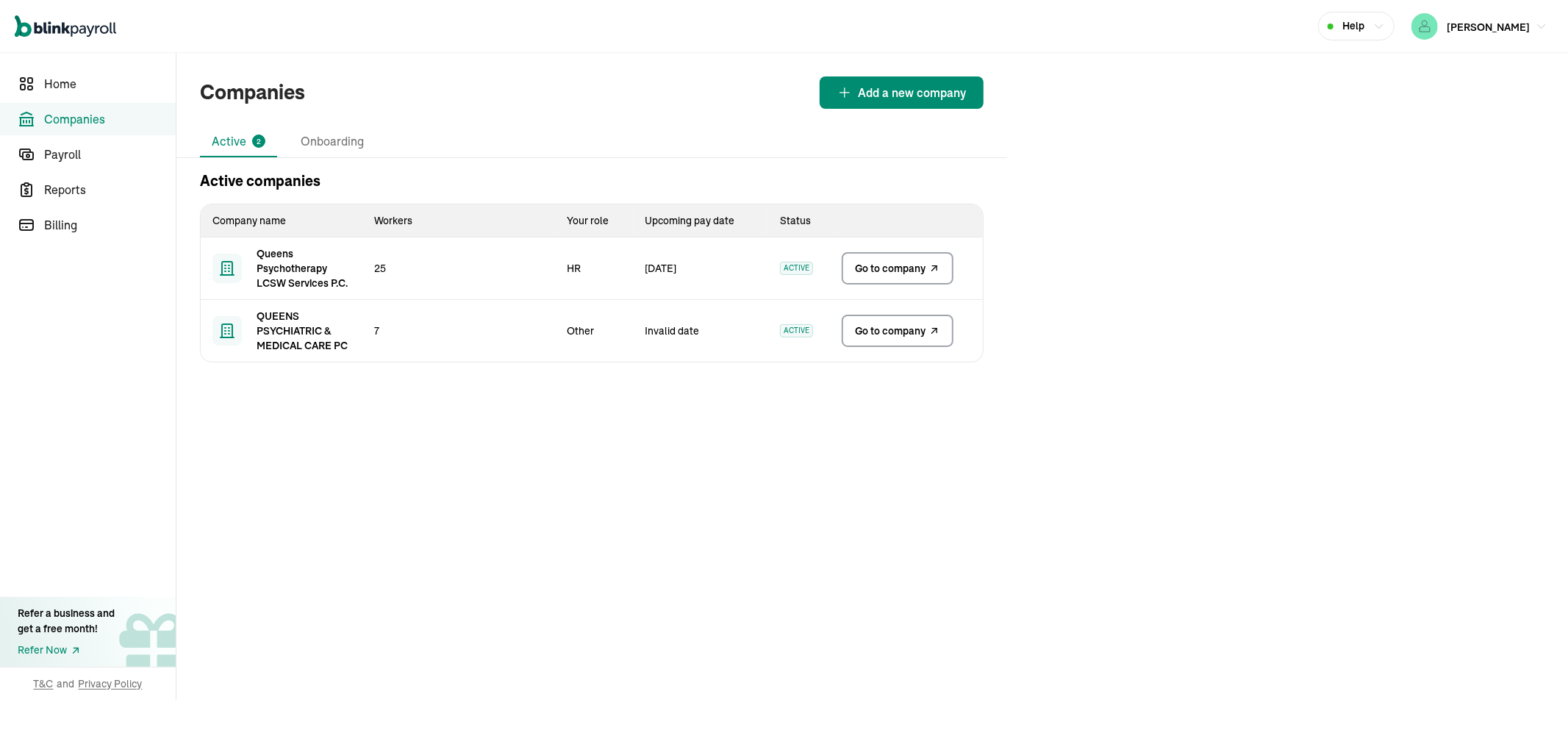
click at [892, 278] on link "Go to company" at bounding box center [897, 268] width 112 height 33
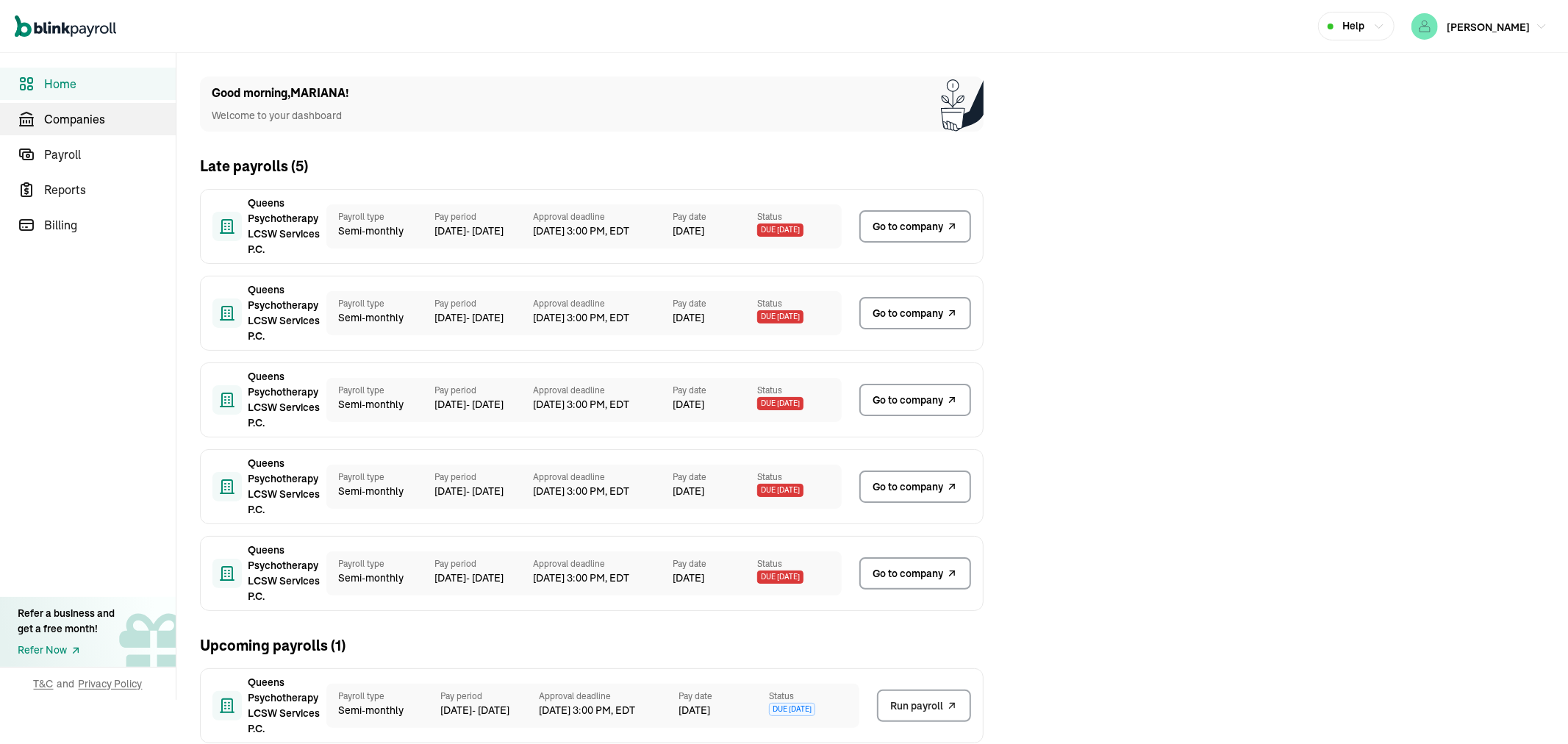
click at [44, 123] on span "Companies" at bounding box center [110, 119] width 131 height 17
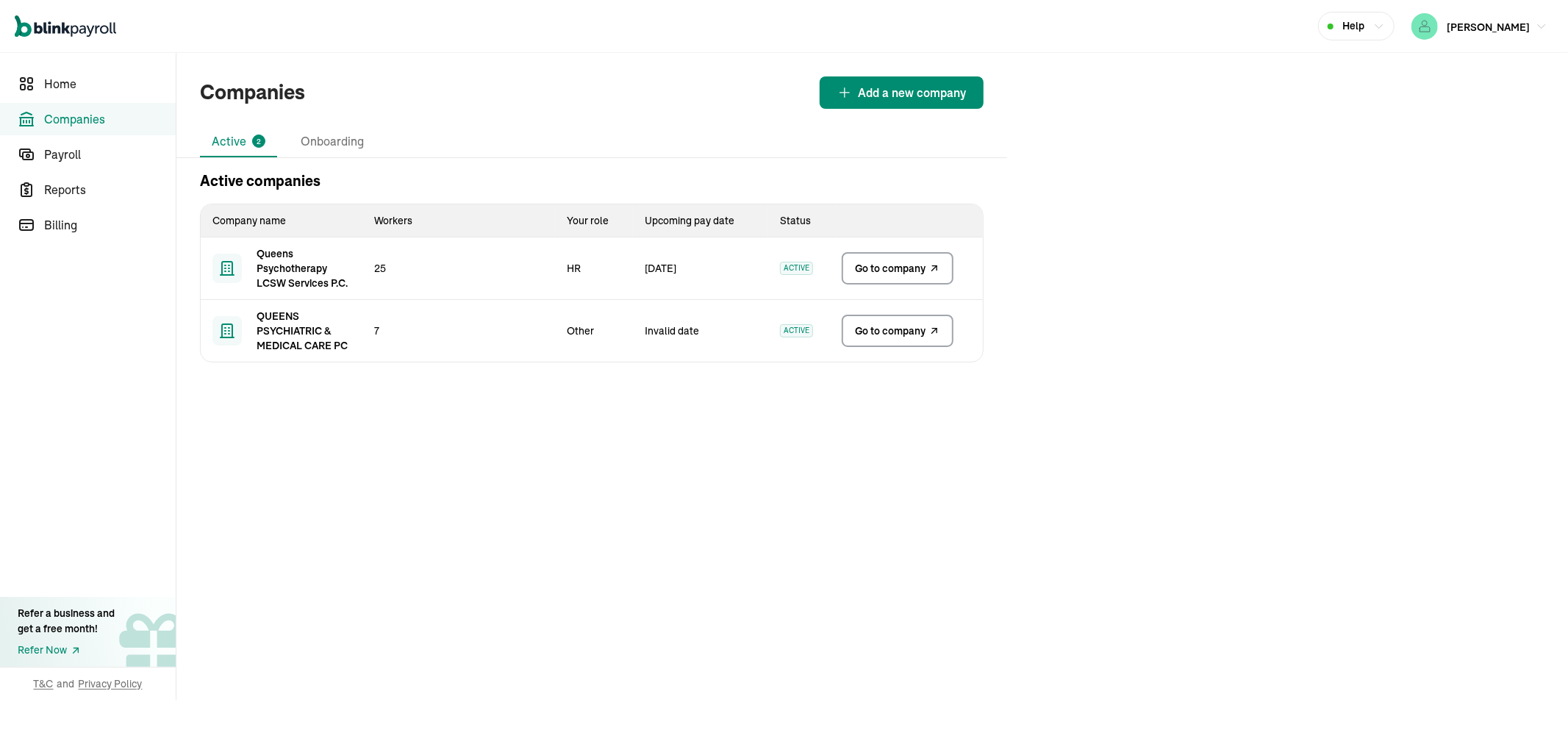
click at [892, 278] on link "Go to company" at bounding box center [897, 268] width 112 height 33
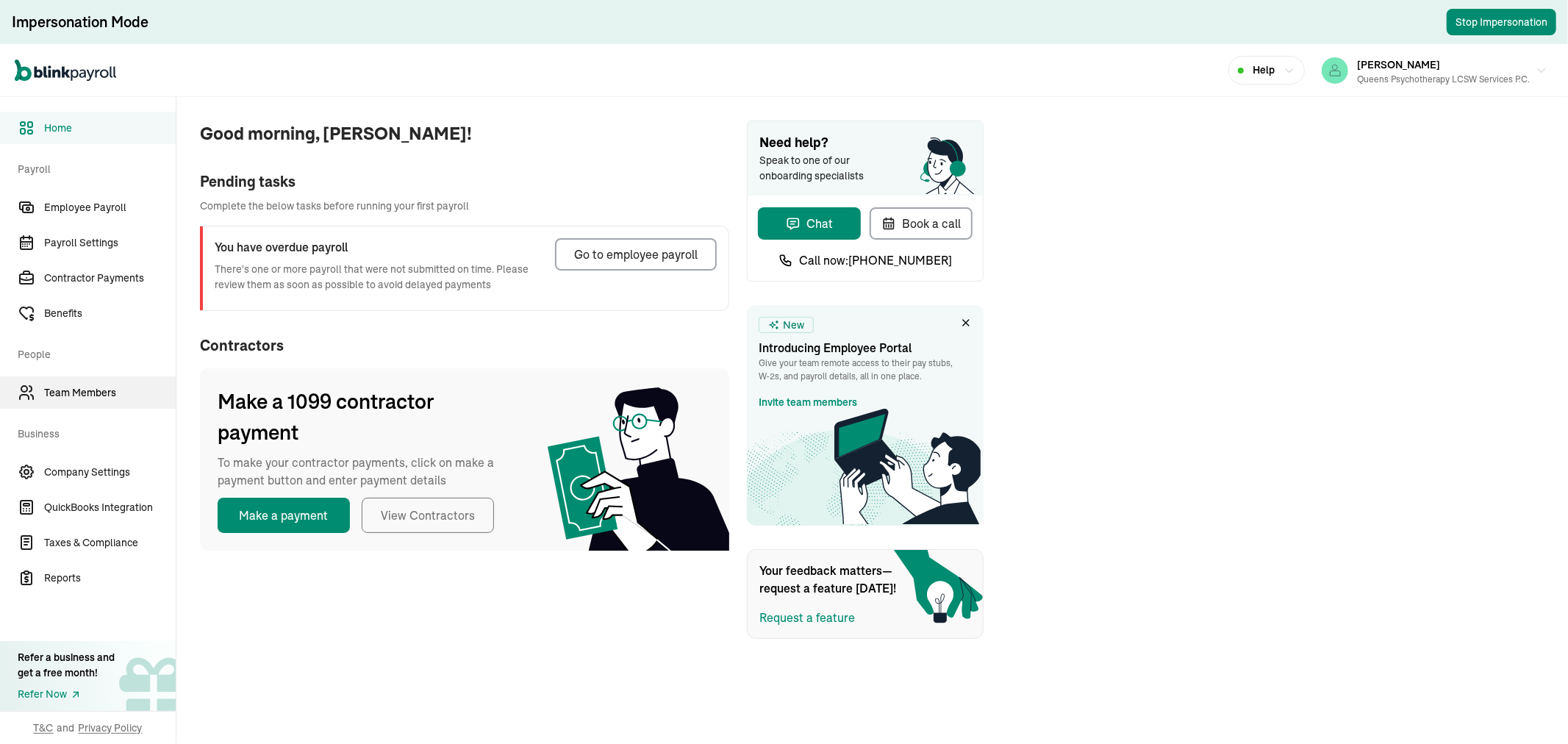
click at [77, 391] on span "Team Members" at bounding box center [110, 393] width 131 height 15
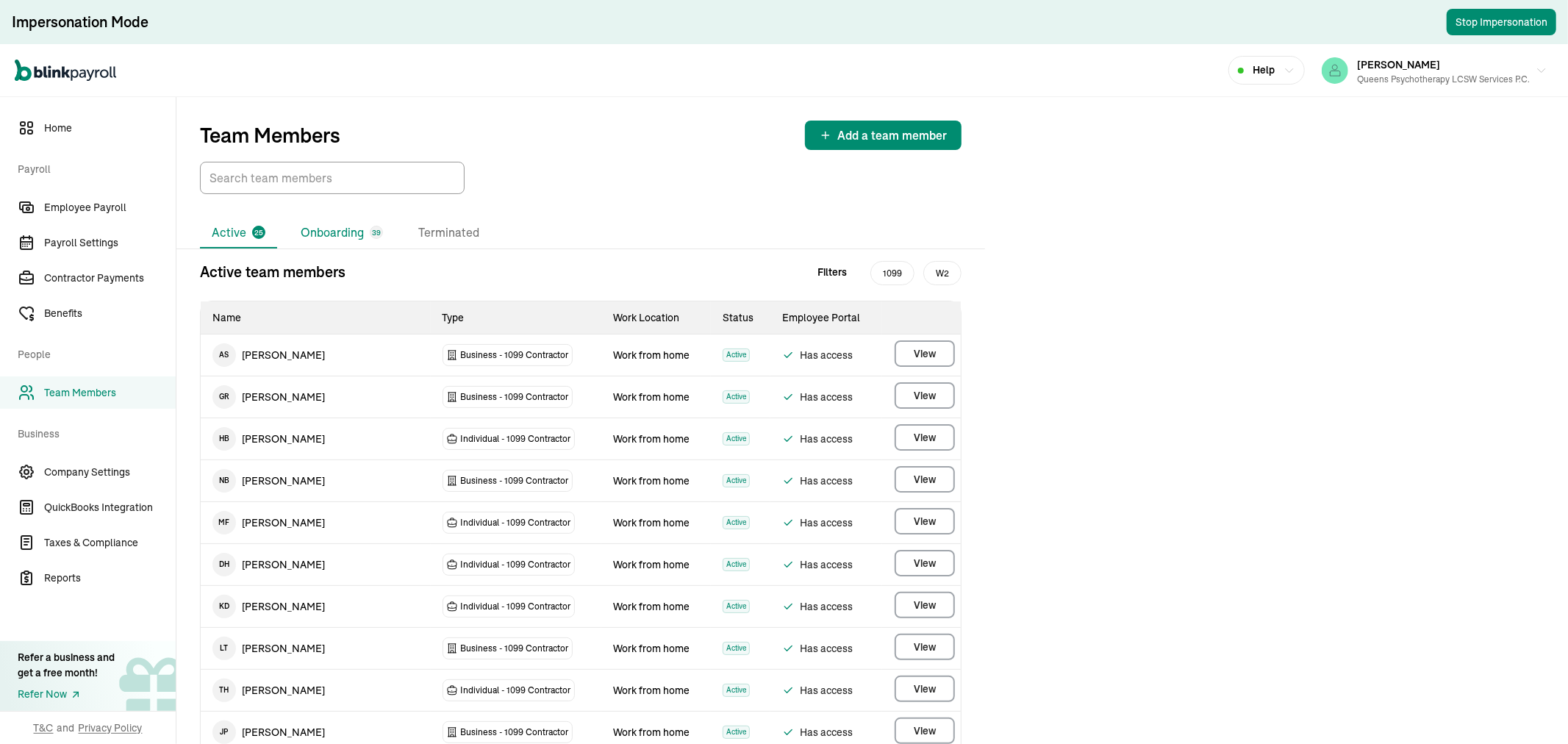
click at [325, 217] on li "Onboarding 39" at bounding box center [342, 233] width 106 height 31
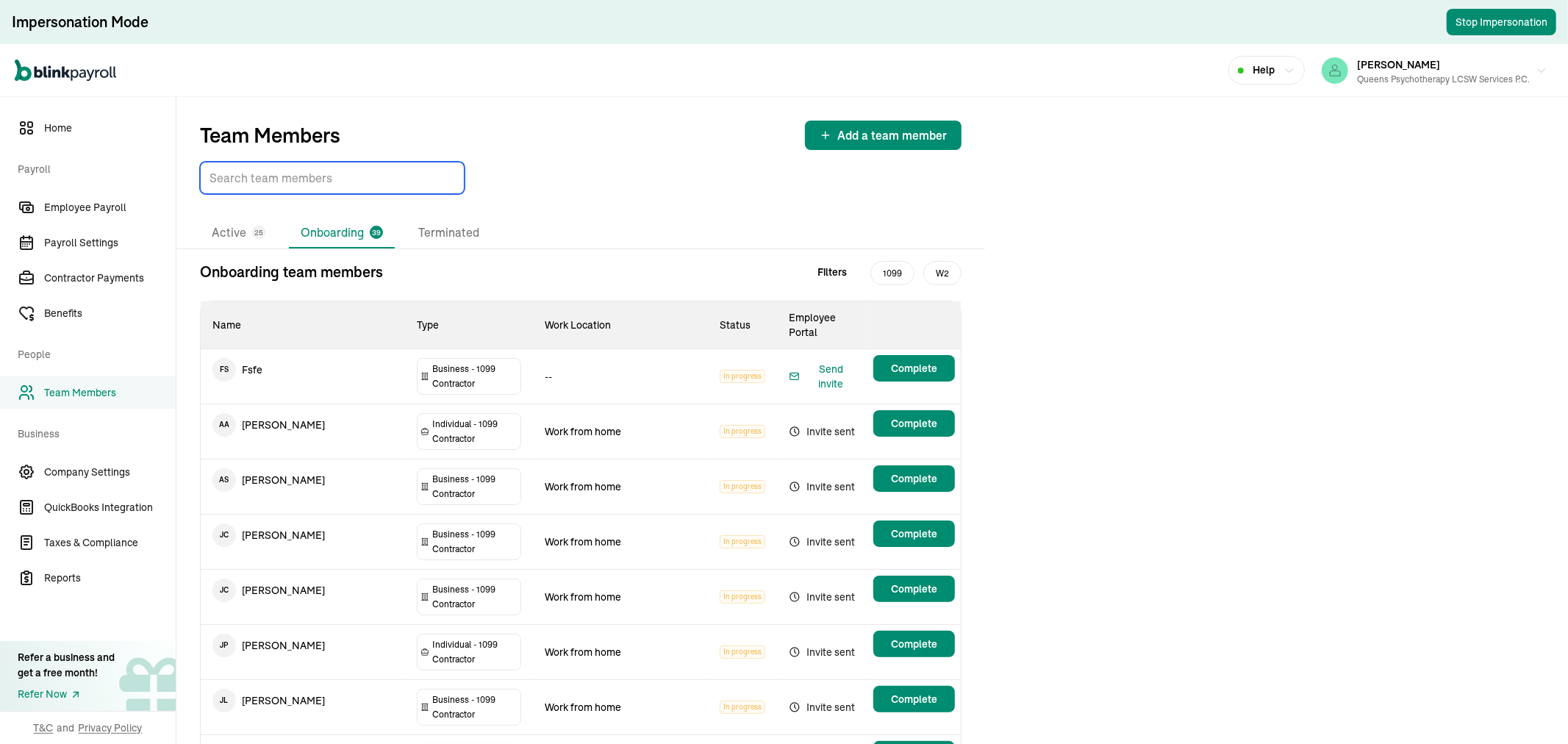
click at [290, 181] on input "TextInput" at bounding box center [332, 179] width 264 height 33
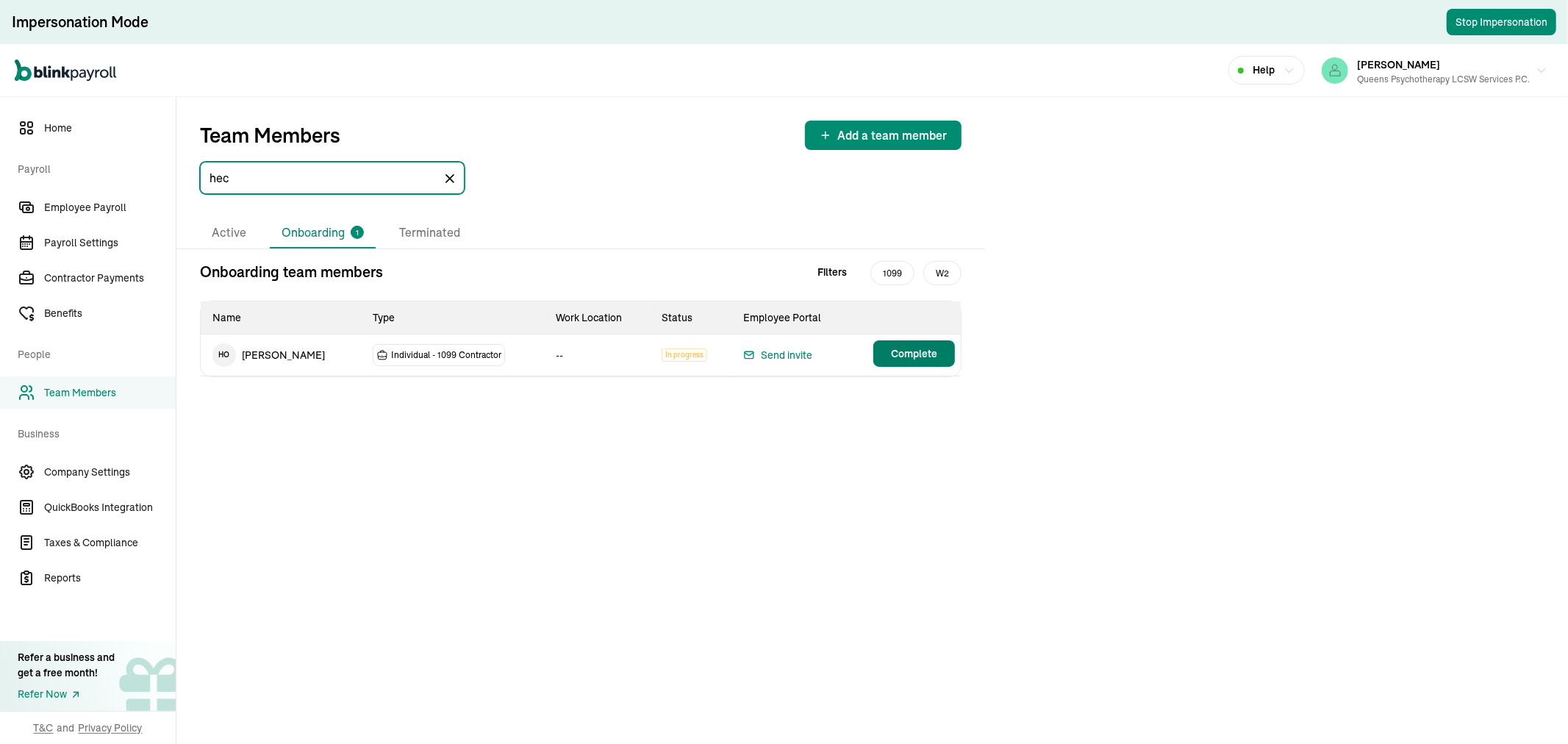
type input "hec"
click at [921, 360] on span "Complete" at bounding box center [914, 353] width 46 height 14
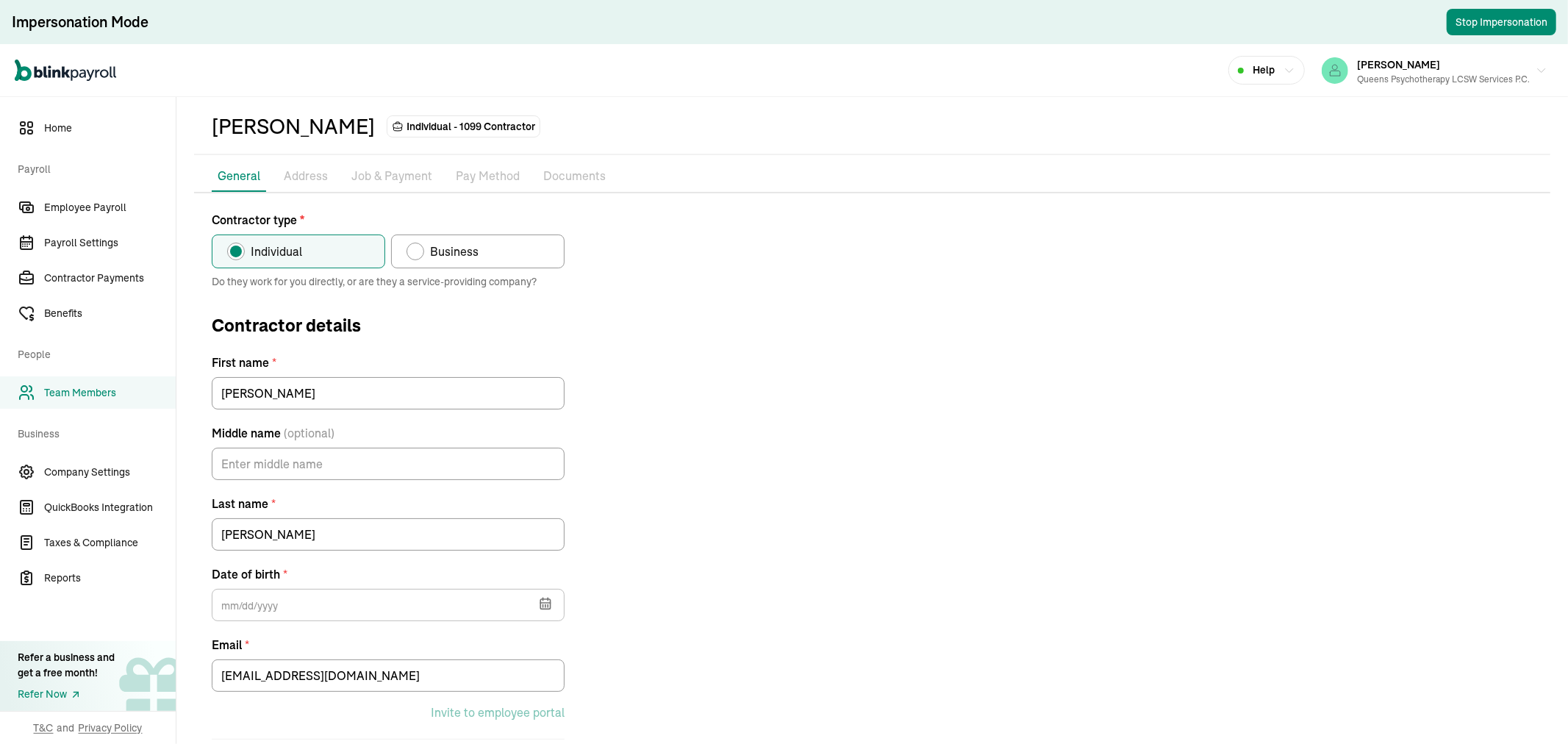
scroll to position [103, 0]
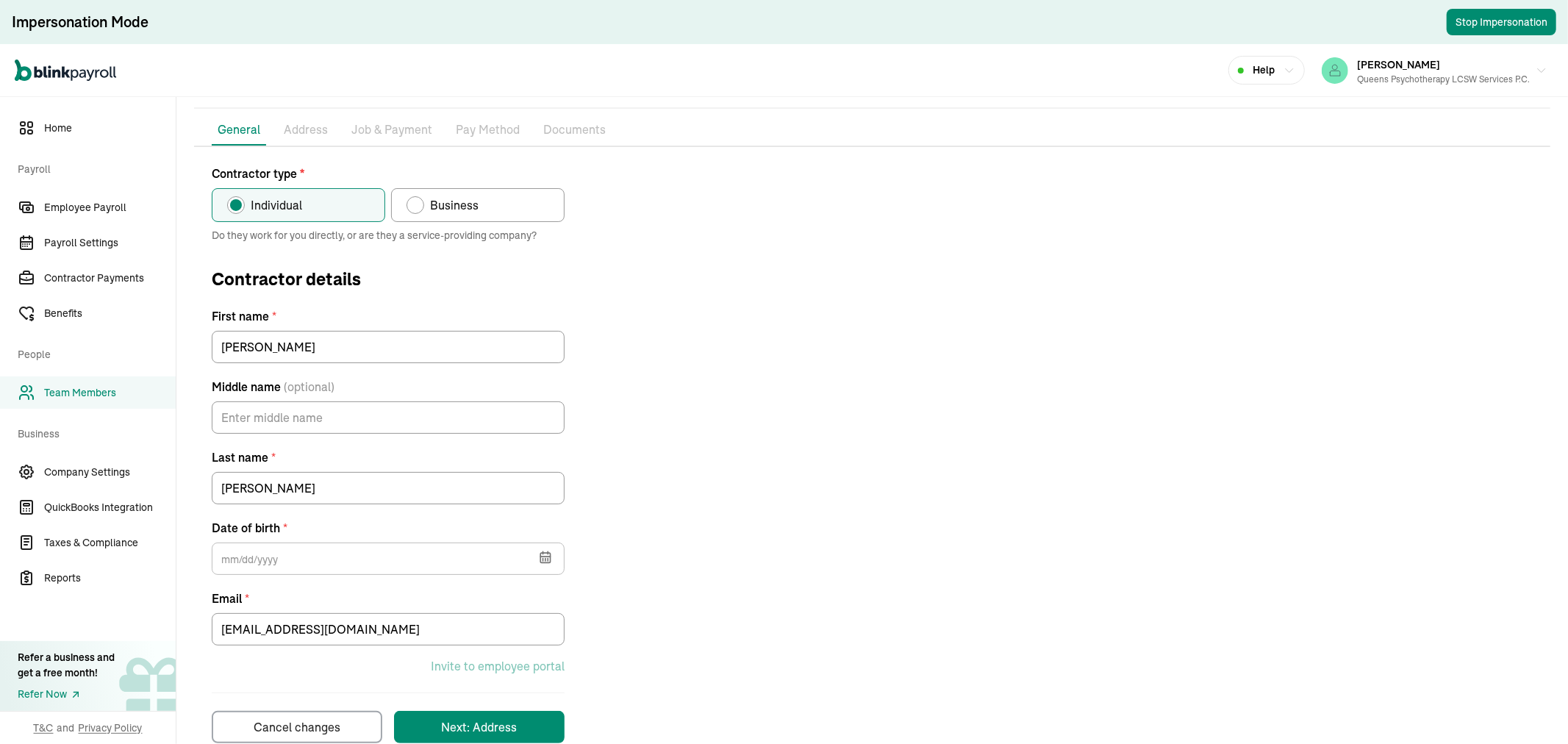
click at [551, 554] on icon "button" at bounding box center [545, 557] width 14 height 14
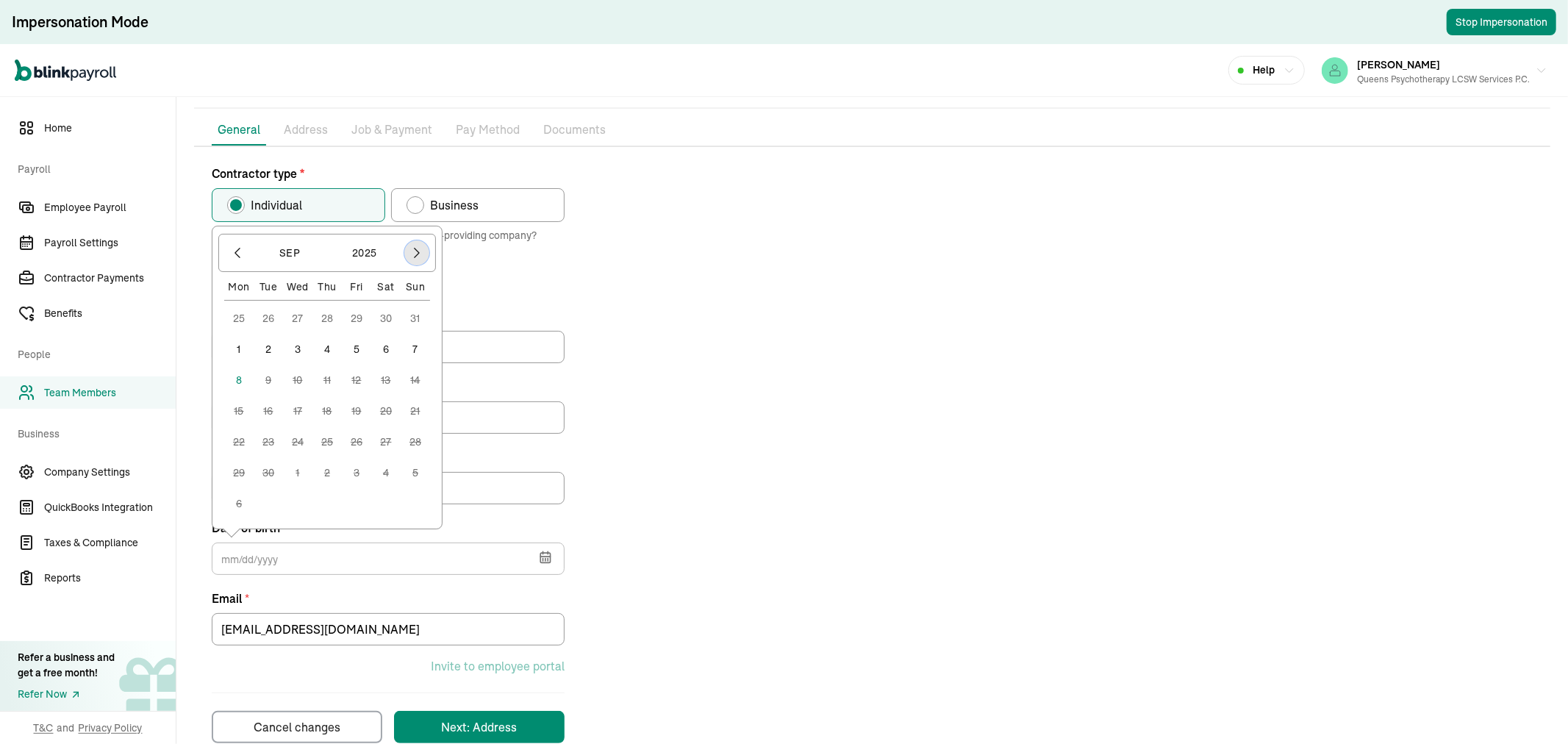
click at [412, 252] on icon "button" at bounding box center [416, 252] width 14 height 14
click at [421, 273] on div at bounding box center [417, 284] width 25 height 25
click at [421, 276] on icon "button" at bounding box center [416, 283] width 14 height 14
click at [421, 277] on icon "button" at bounding box center [416, 283] width 14 height 14
click at [365, 248] on button "2025" at bounding box center [364, 253] width 70 height 28
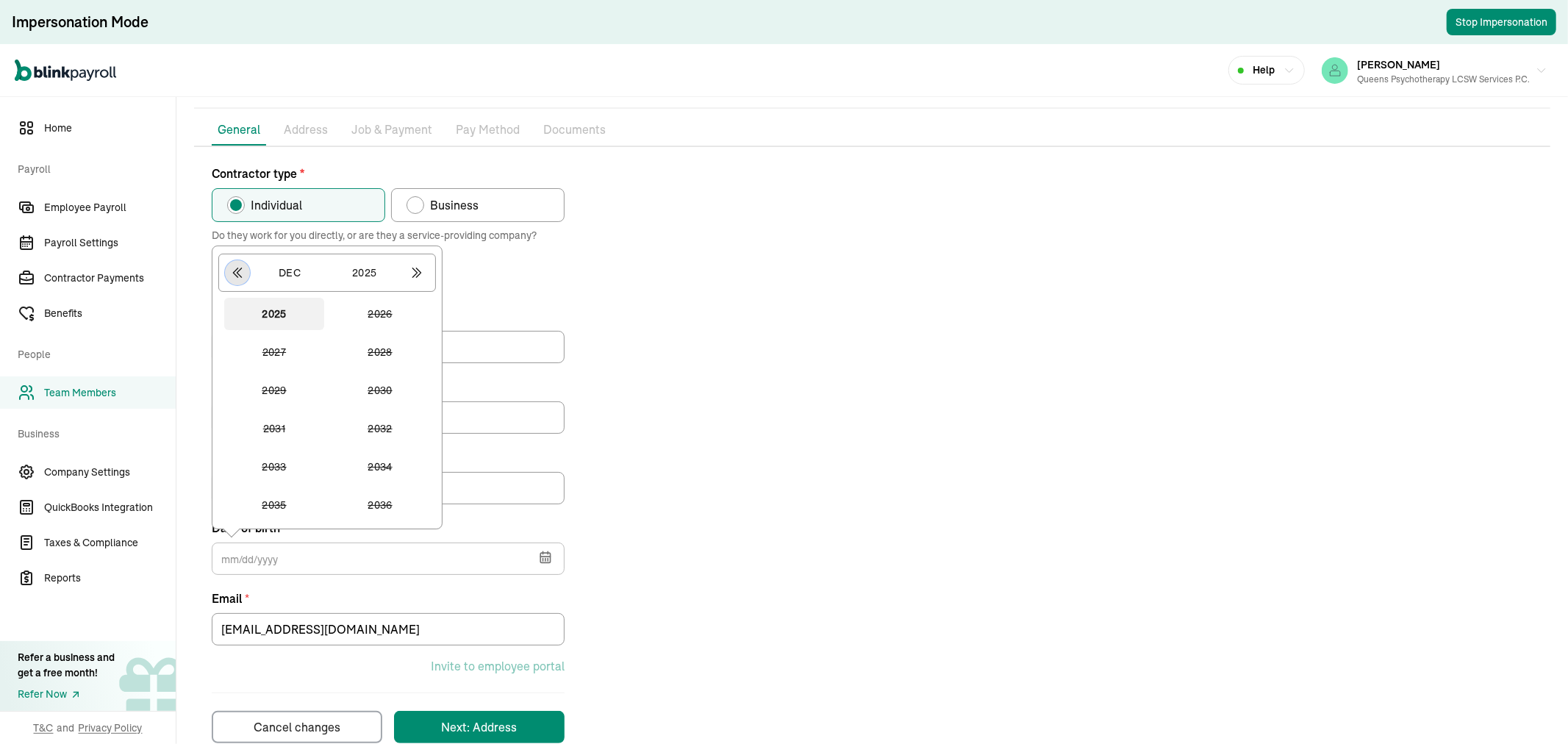
click at [236, 268] on icon "button" at bounding box center [237, 273] width 8 height 10
click at [239, 269] on icon "button" at bounding box center [236, 272] width 14 height 14
click at [391, 424] on button "1984" at bounding box center [380, 428] width 100 height 33
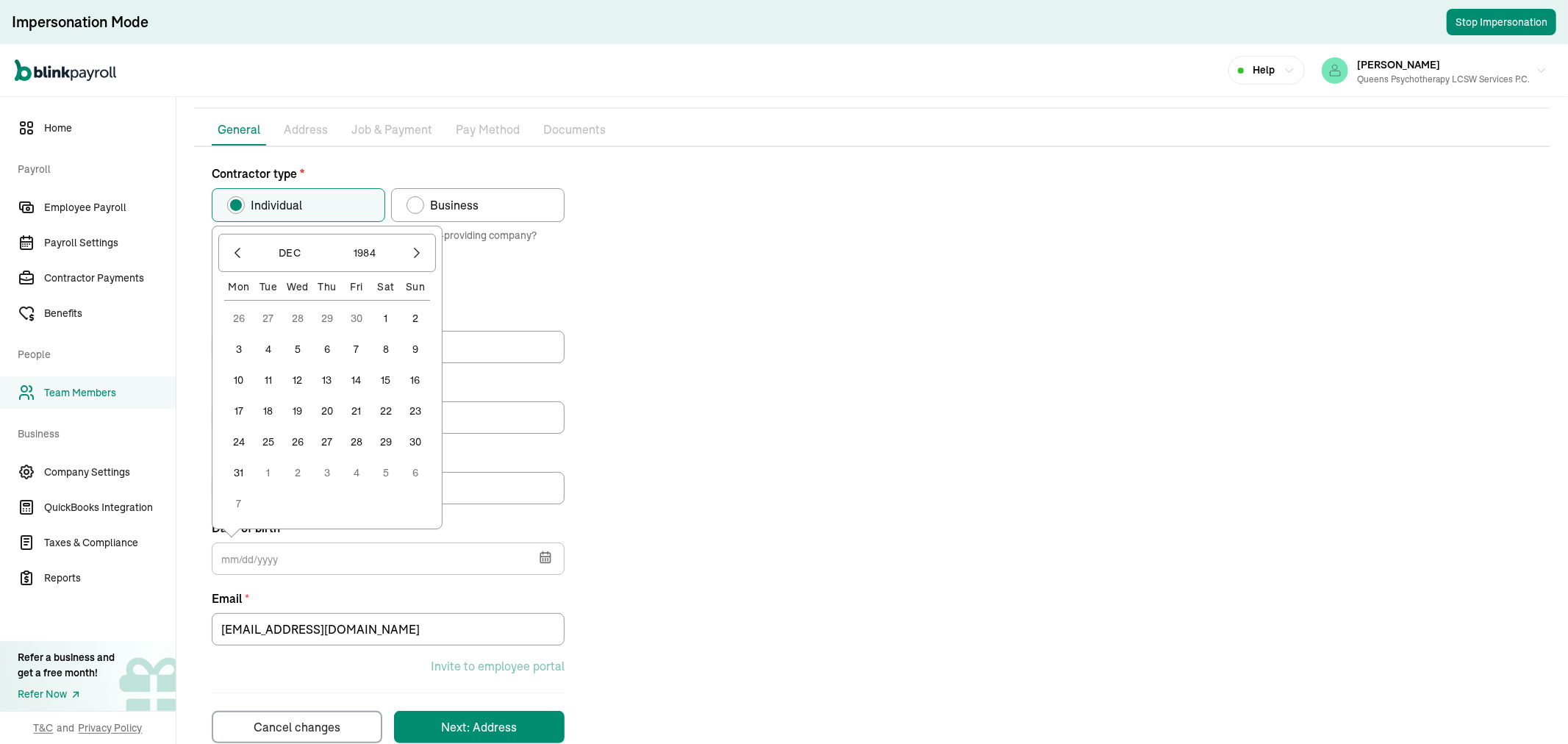
click at [239, 402] on button "17" at bounding box center [238, 411] width 29 height 29
type input "12/17/1984"
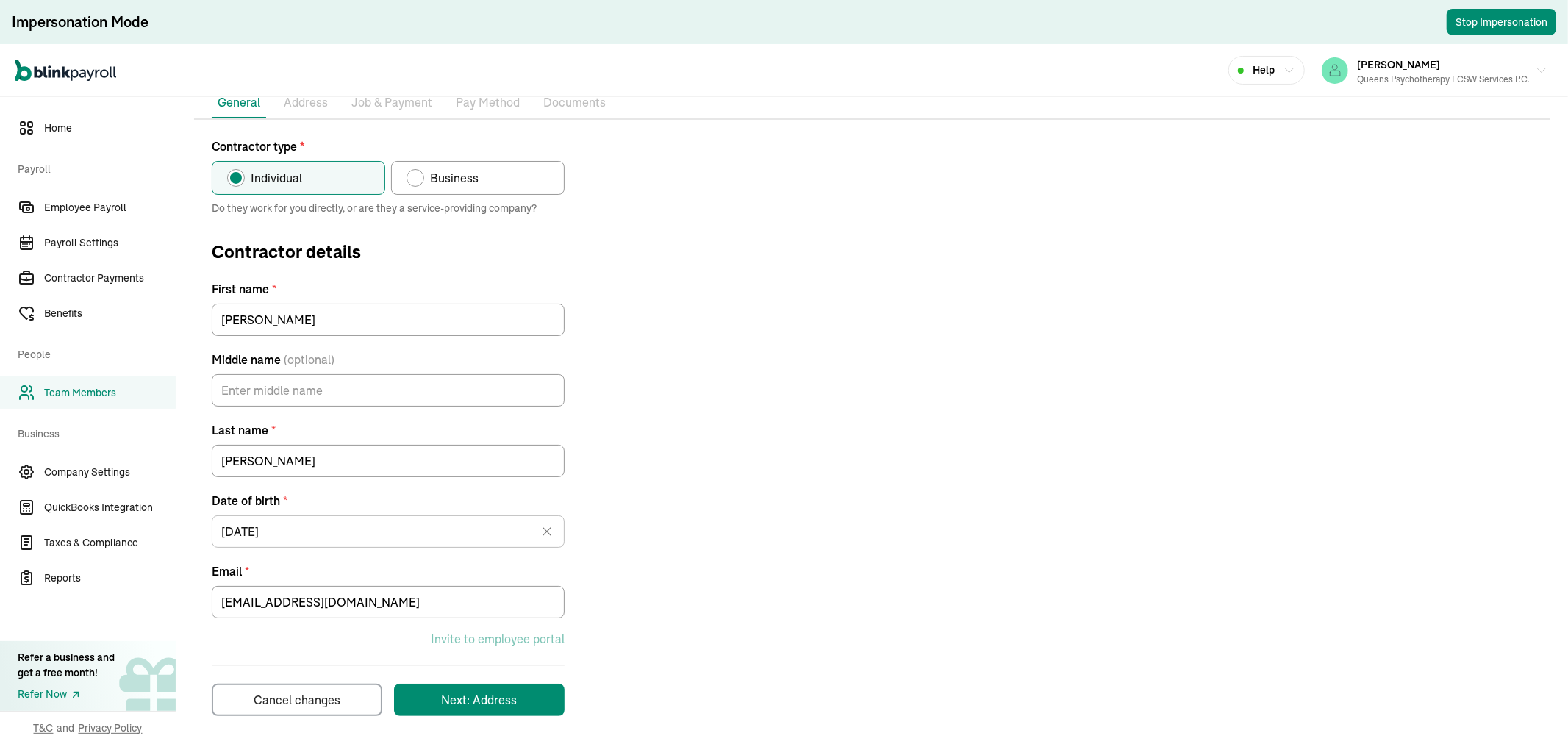
scroll to position [132, 0]
click at [481, 701] on div "Next: Address" at bounding box center [480, 698] width 75 height 17
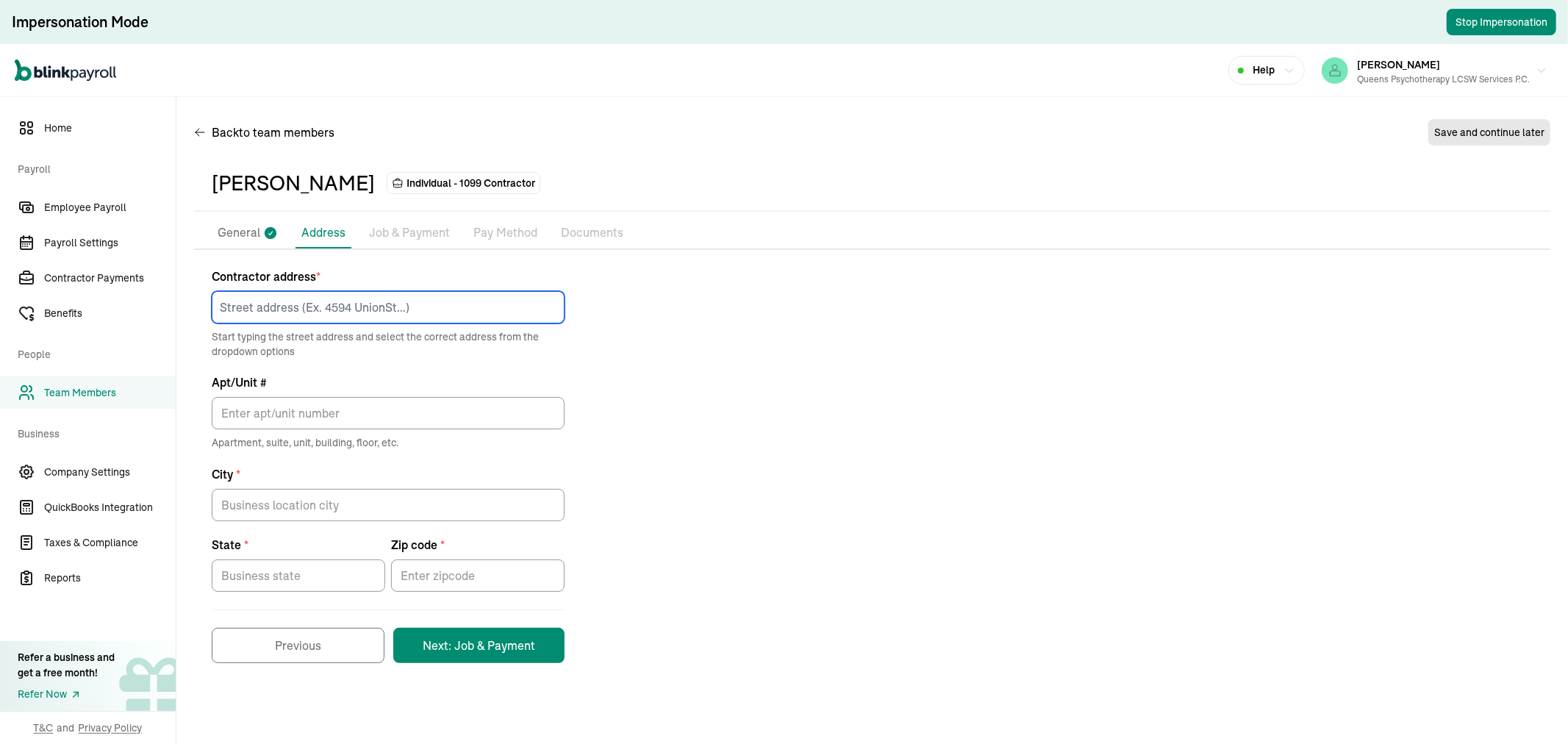
click at [294, 306] on input at bounding box center [388, 308] width 353 height 33
click at [714, 312] on div "Contractor address * Start typing the street address and select the correct add…" at bounding box center [871, 465] width 1356 height 396
click at [252, 317] on input at bounding box center [388, 308] width 353 height 33
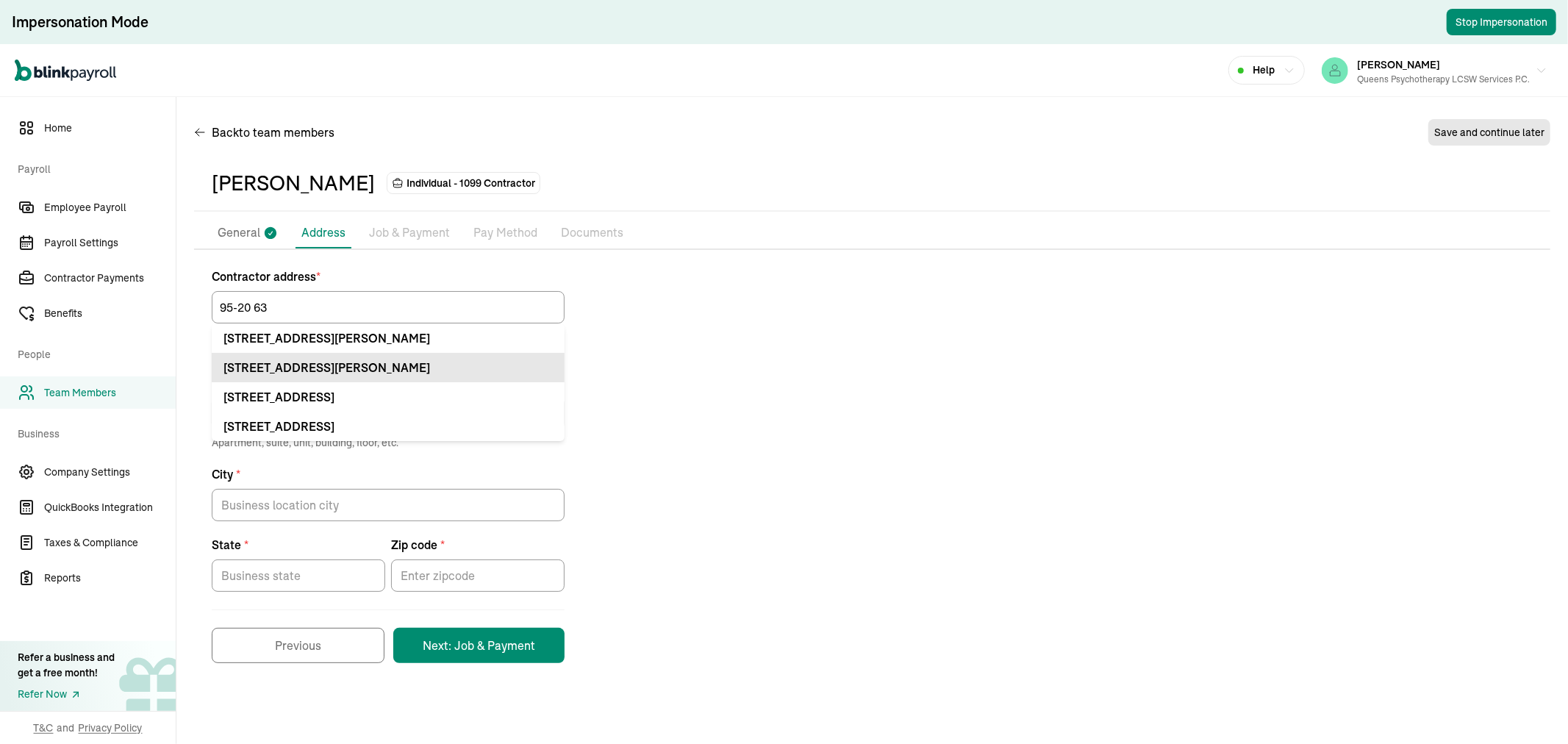
click at [457, 362] on div "9520 63rd Rd Ste Rego Park, NY 11374" at bounding box center [388, 368] width 329 height 17
type input "9520 63rd Rd"
type input "Ste"
type input "Rego Park"
type input "NY"
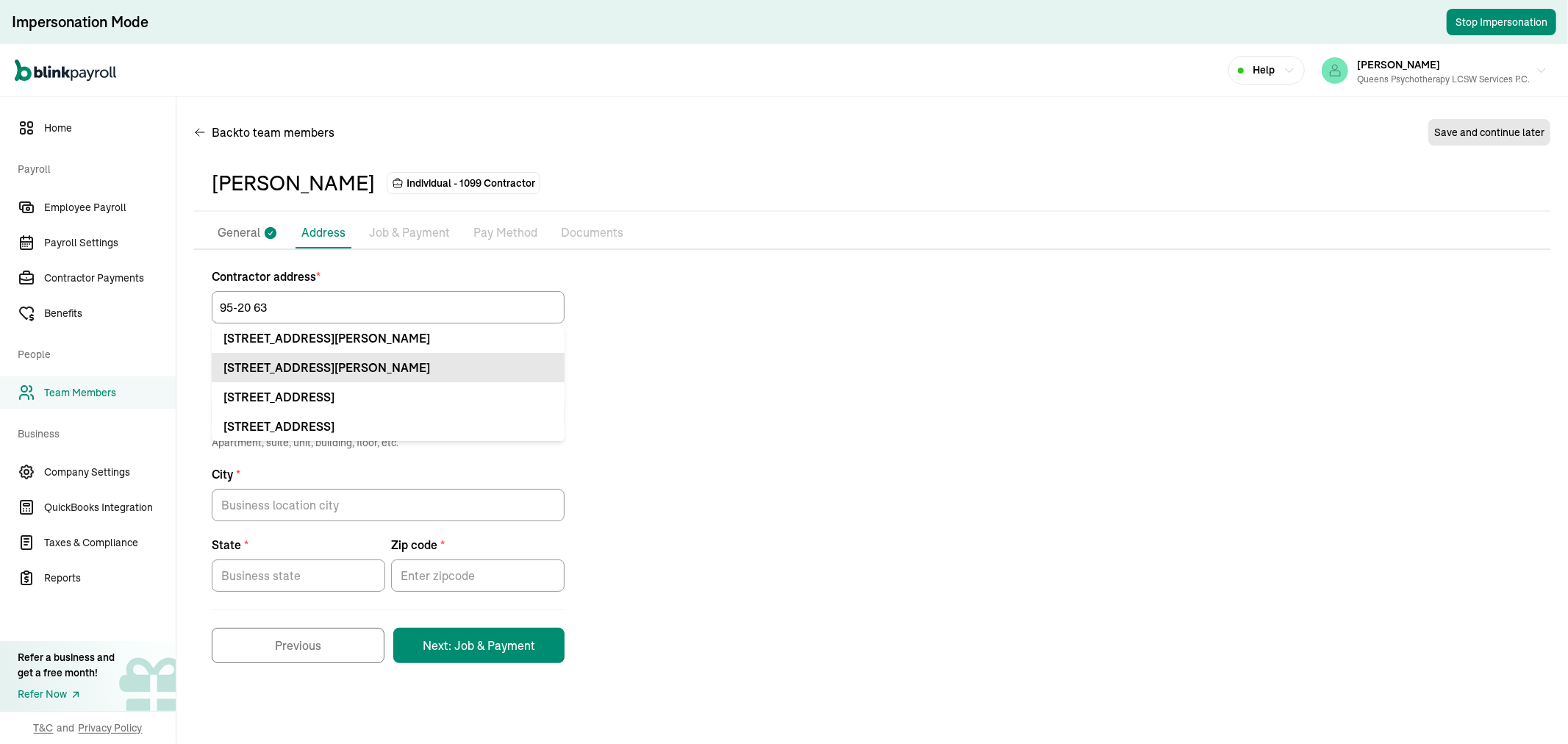
type input "11374"
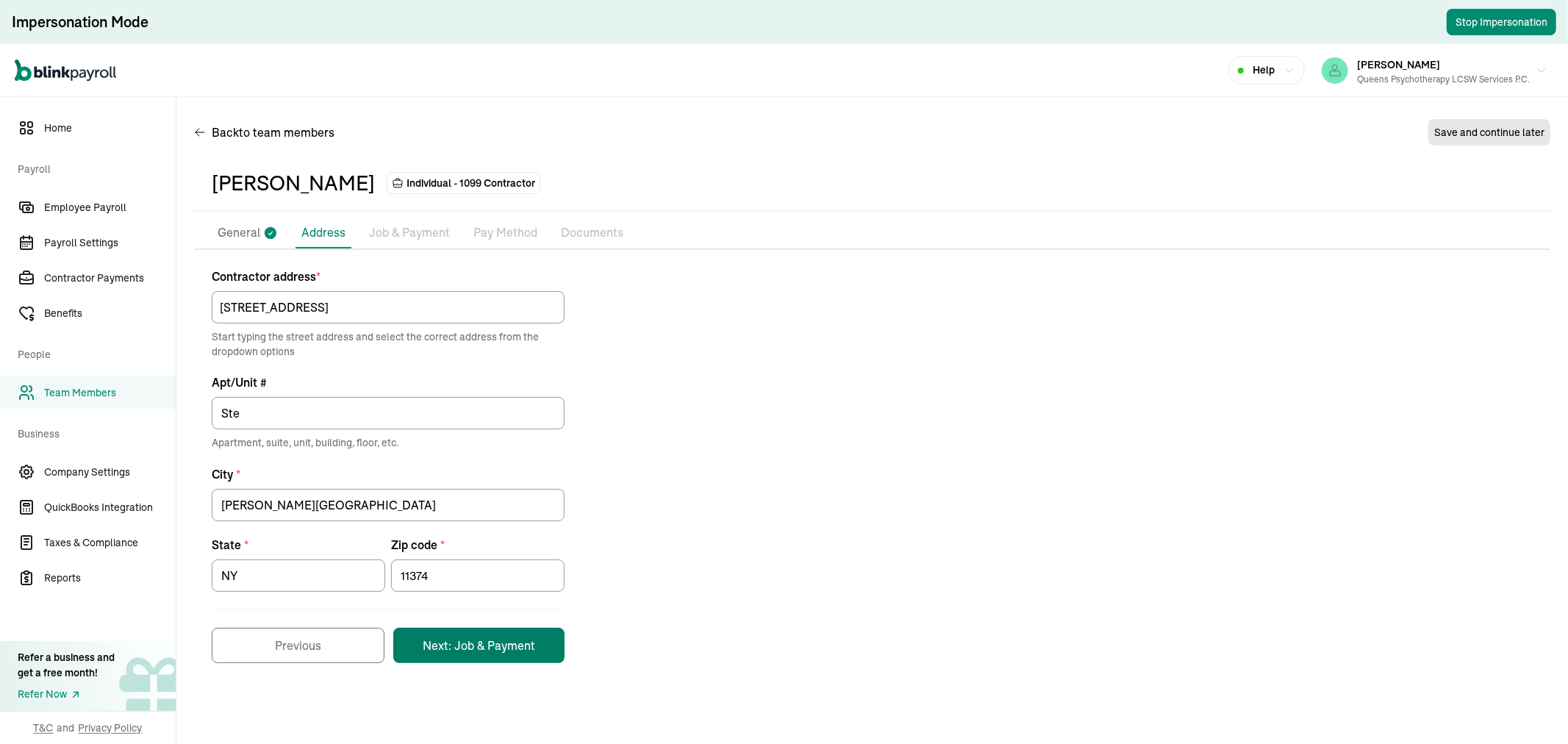
click at [503, 648] on button "Next: Job & Payment" at bounding box center [478, 645] width 171 height 36
click at [263, 231] on icon at bounding box center [270, 234] width 14 height 19
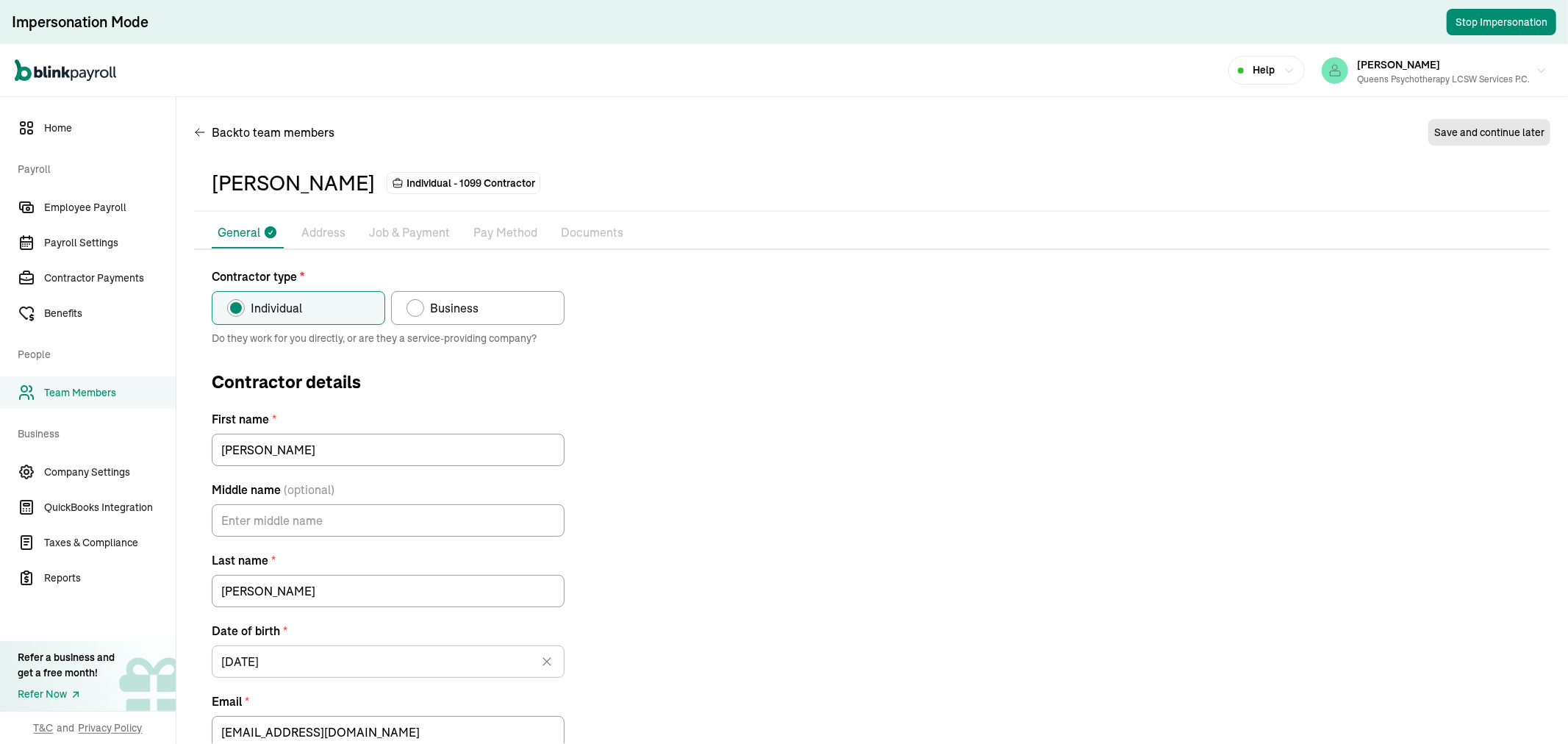
click at [325, 235] on p "Address" at bounding box center [323, 234] width 44 height 19
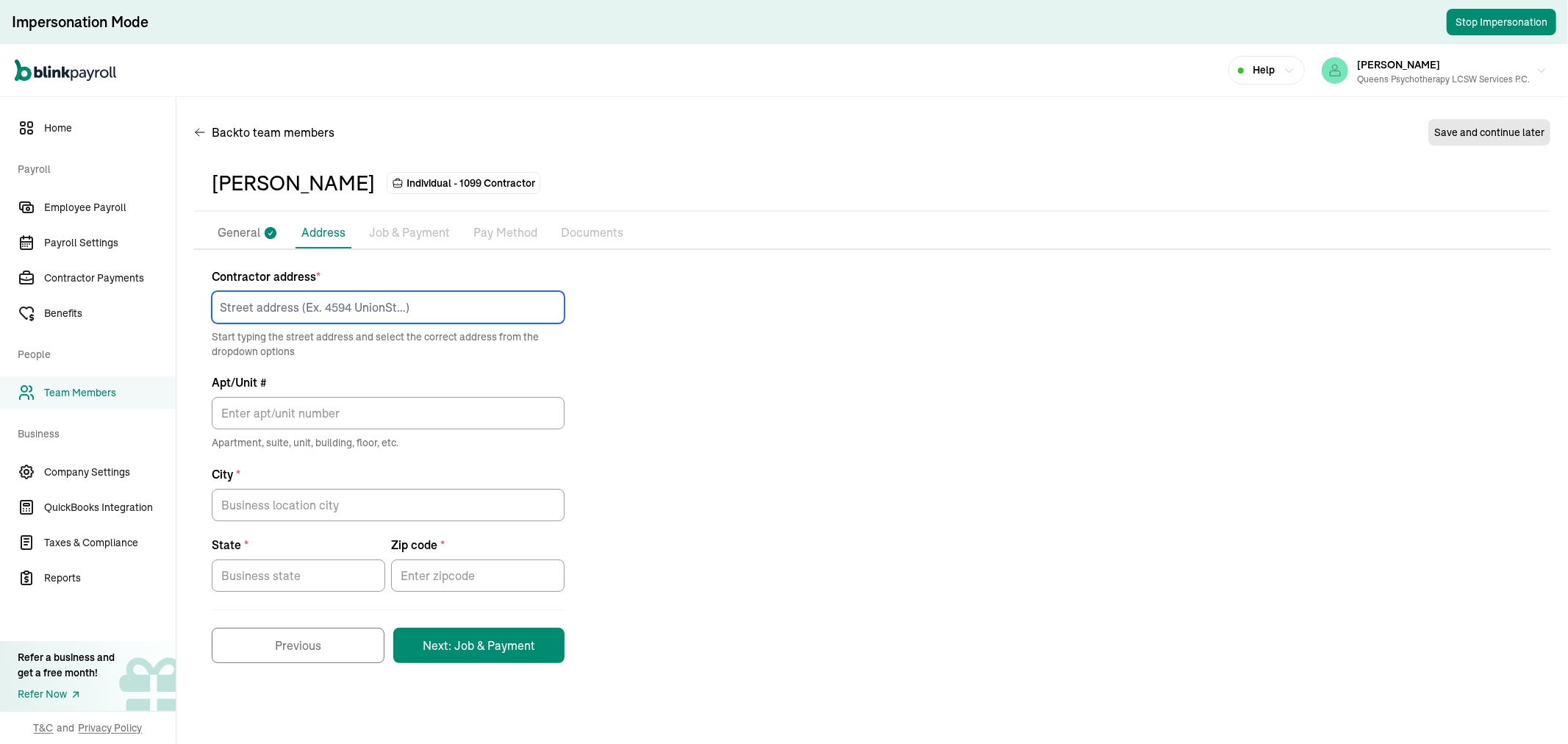
click at [304, 297] on input at bounding box center [388, 308] width 353 height 33
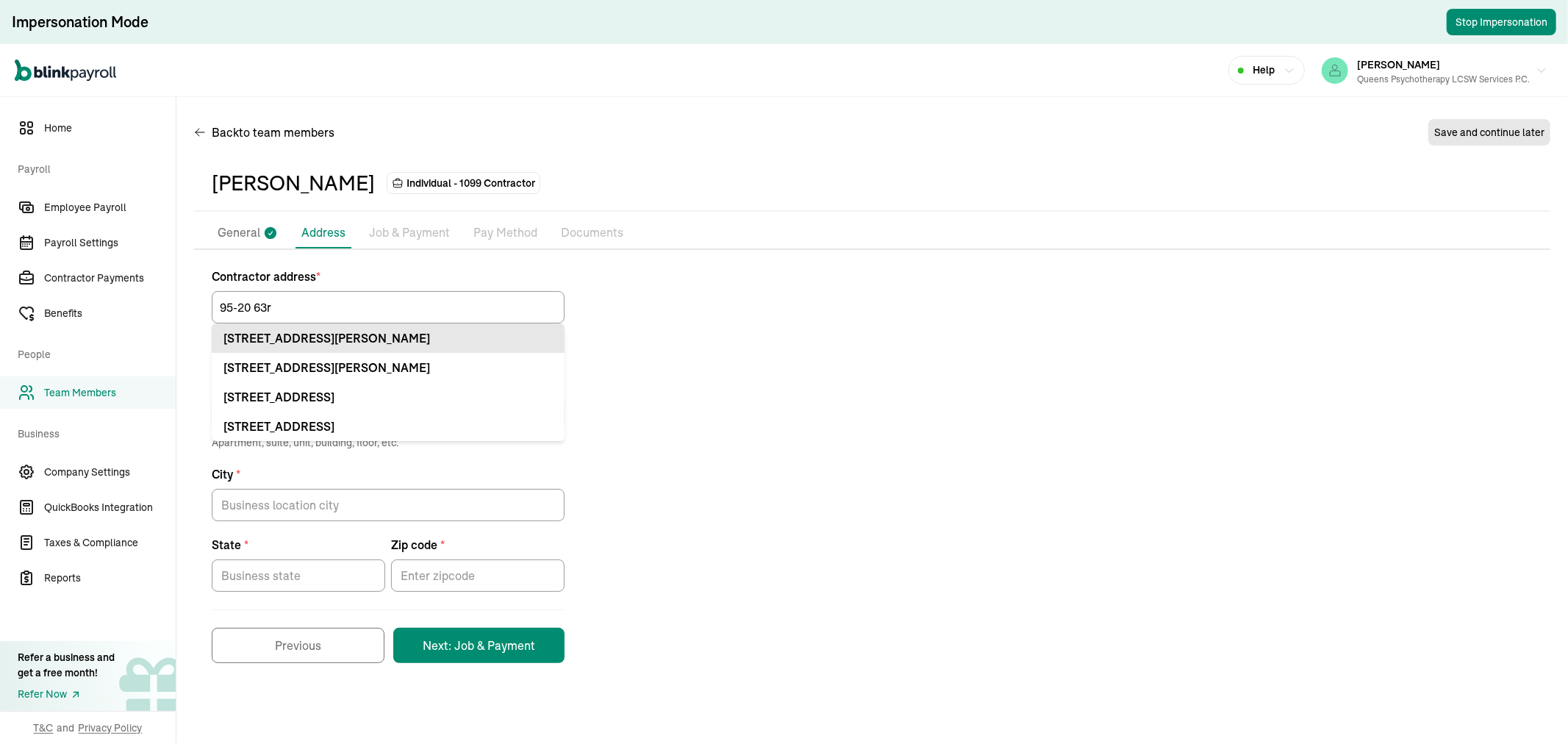
click at [512, 329] on div "9520 63rd Rd Rego Park, NY 11374" at bounding box center [388, 338] width 329 height 17
type input "9520 63rd Rd"
type input "Rego Park"
type input "NY"
type input "11374"
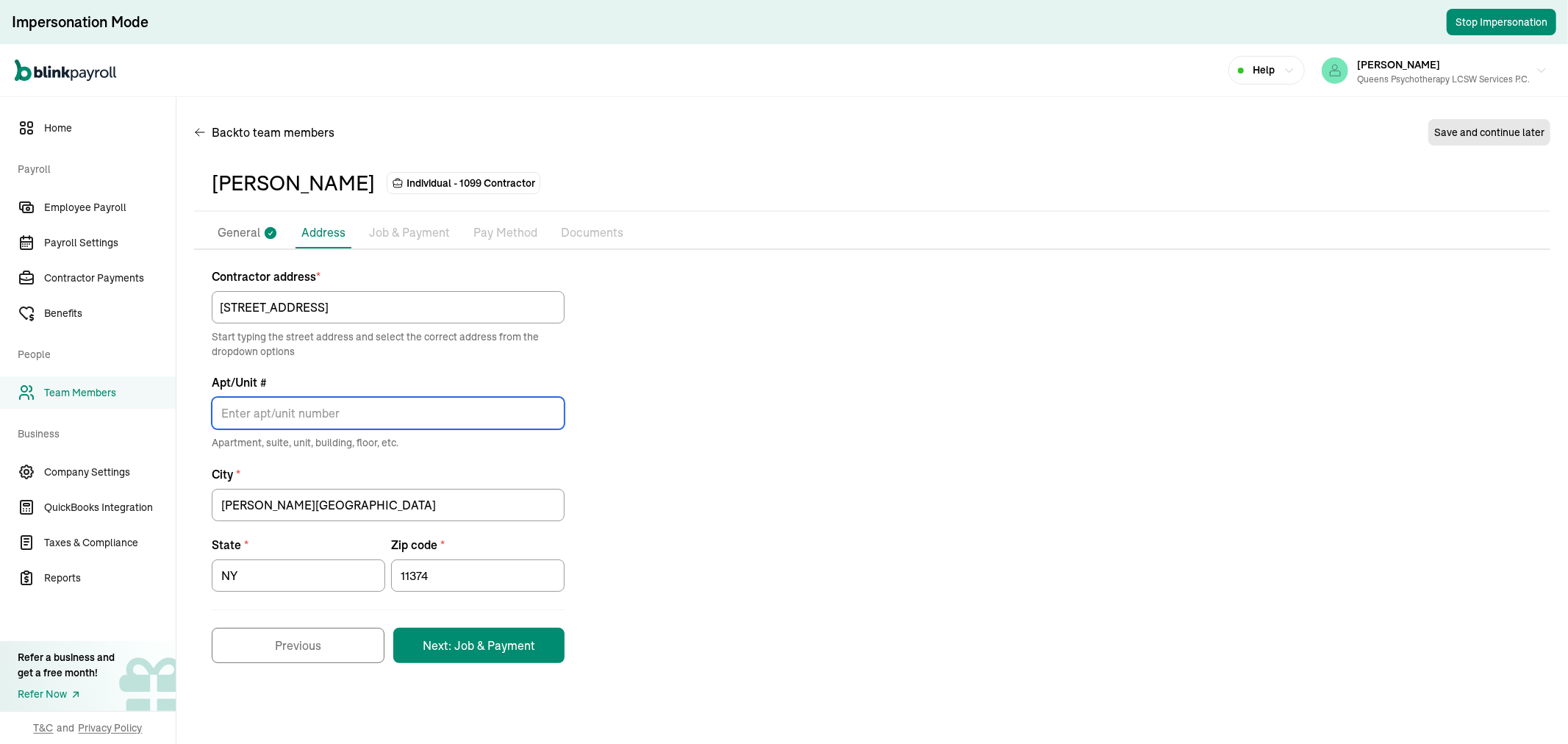
click at [359, 412] on input "Apt/Unit #" at bounding box center [388, 413] width 353 height 33
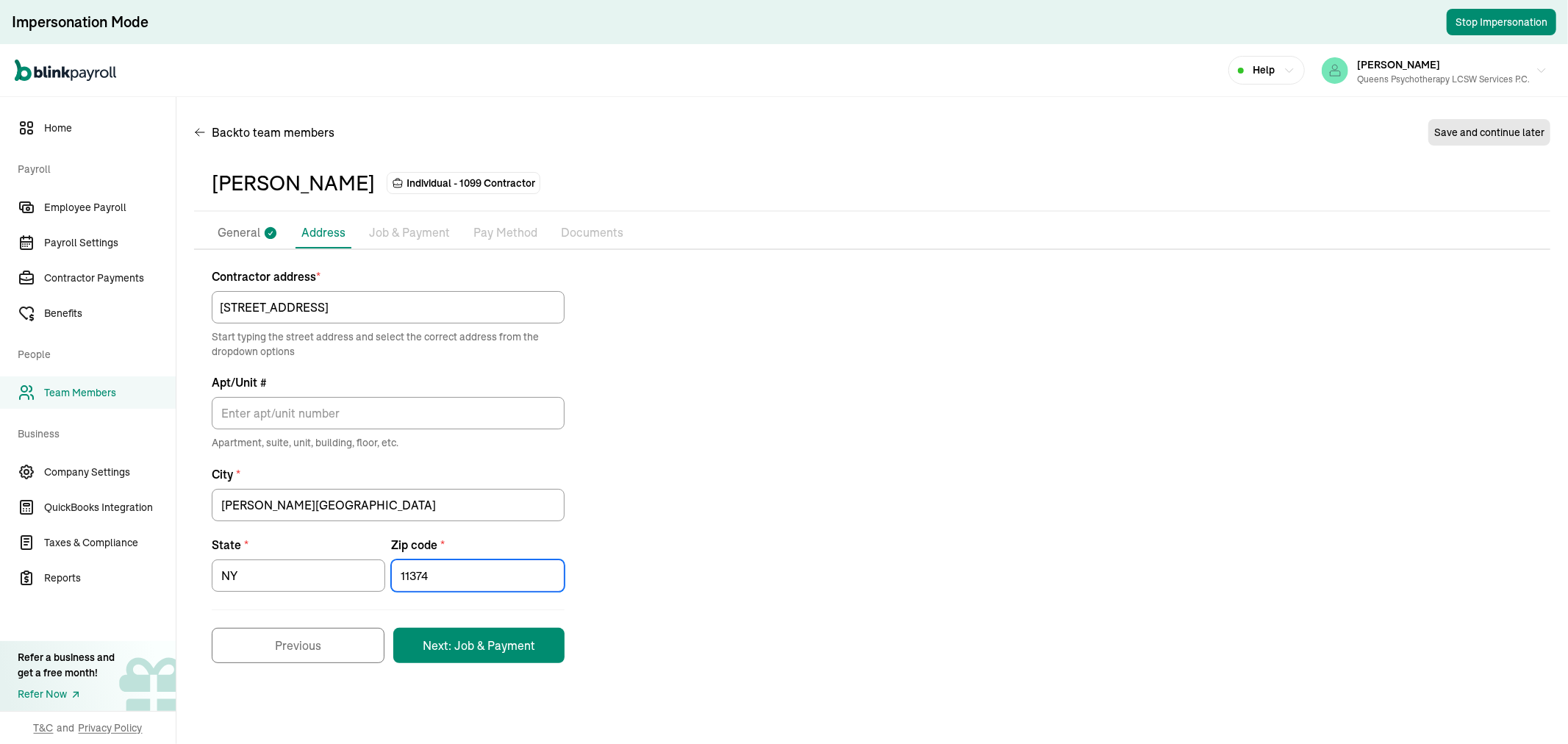
click at [454, 565] on input "11374" at bounding box center [478, 576] width 174 height 33
click at [485, 650] on button "Next: Job & Payment" at bounding box center [478, 645] width 171 height 36
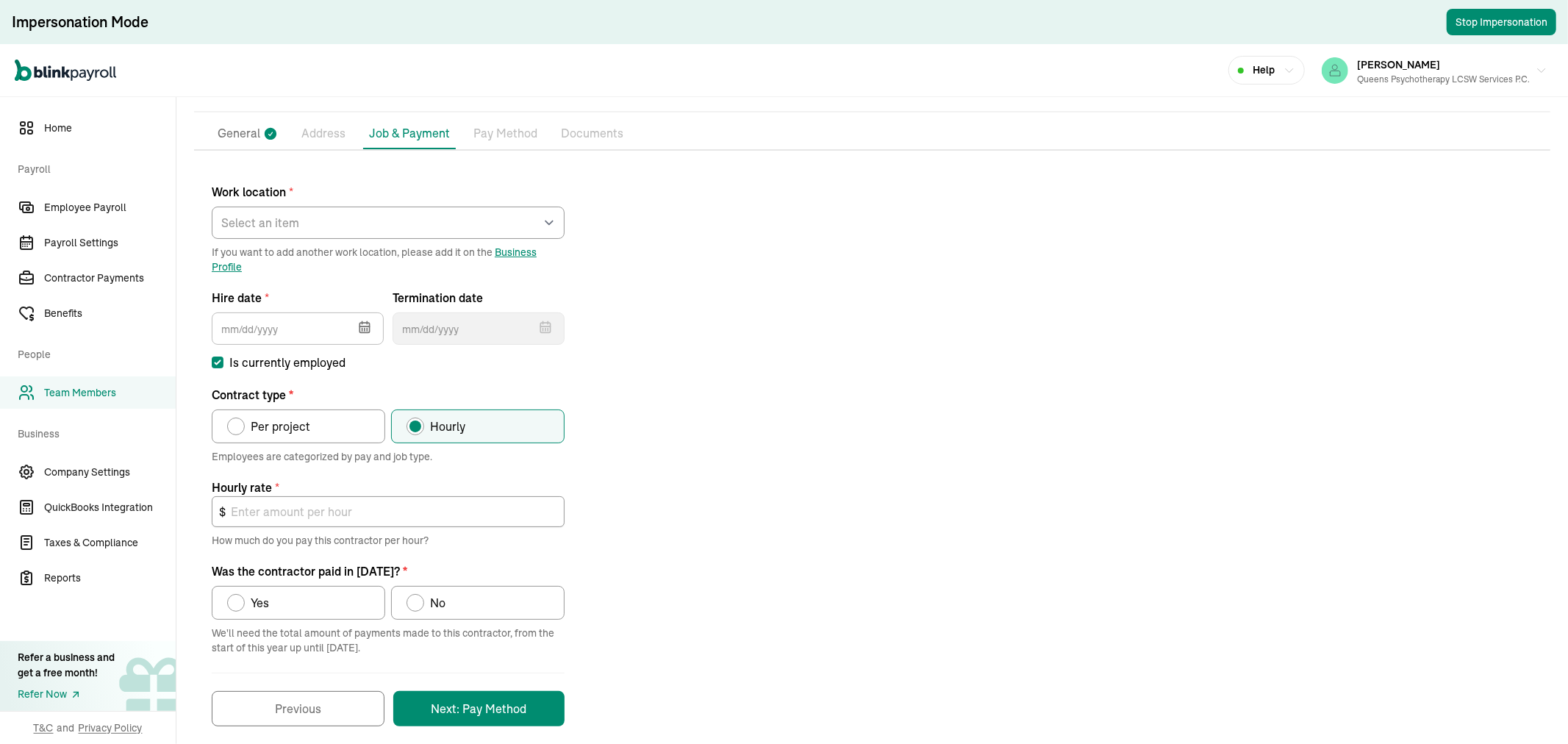
scroll to position [112, 0]
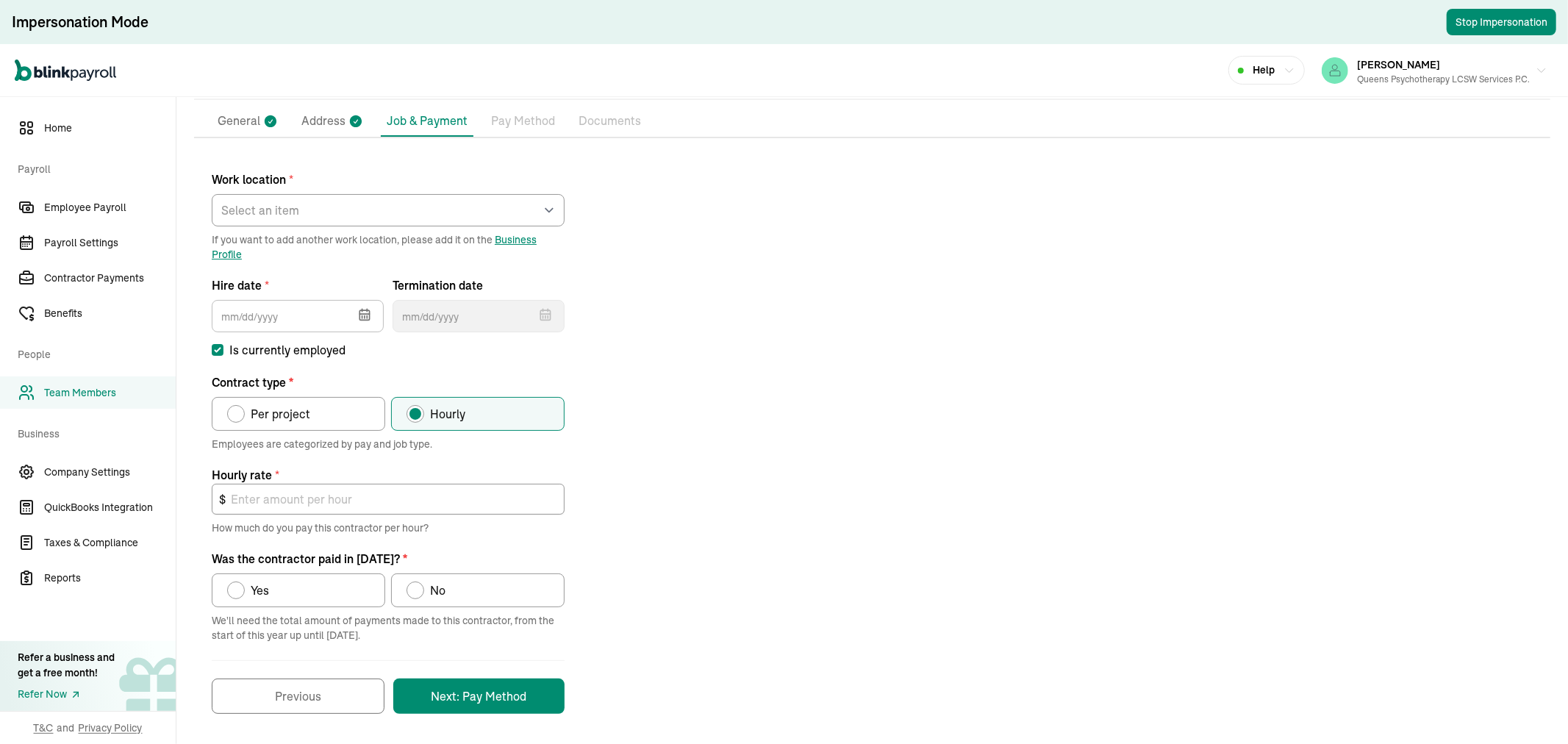
click at [245, 407] on div "Per project" at bounding box center [278, 414] width 66 height 17
click at [238, 407] on input "Per project" at bounding box center [233, 410] width 12 height 12
radio input "true"
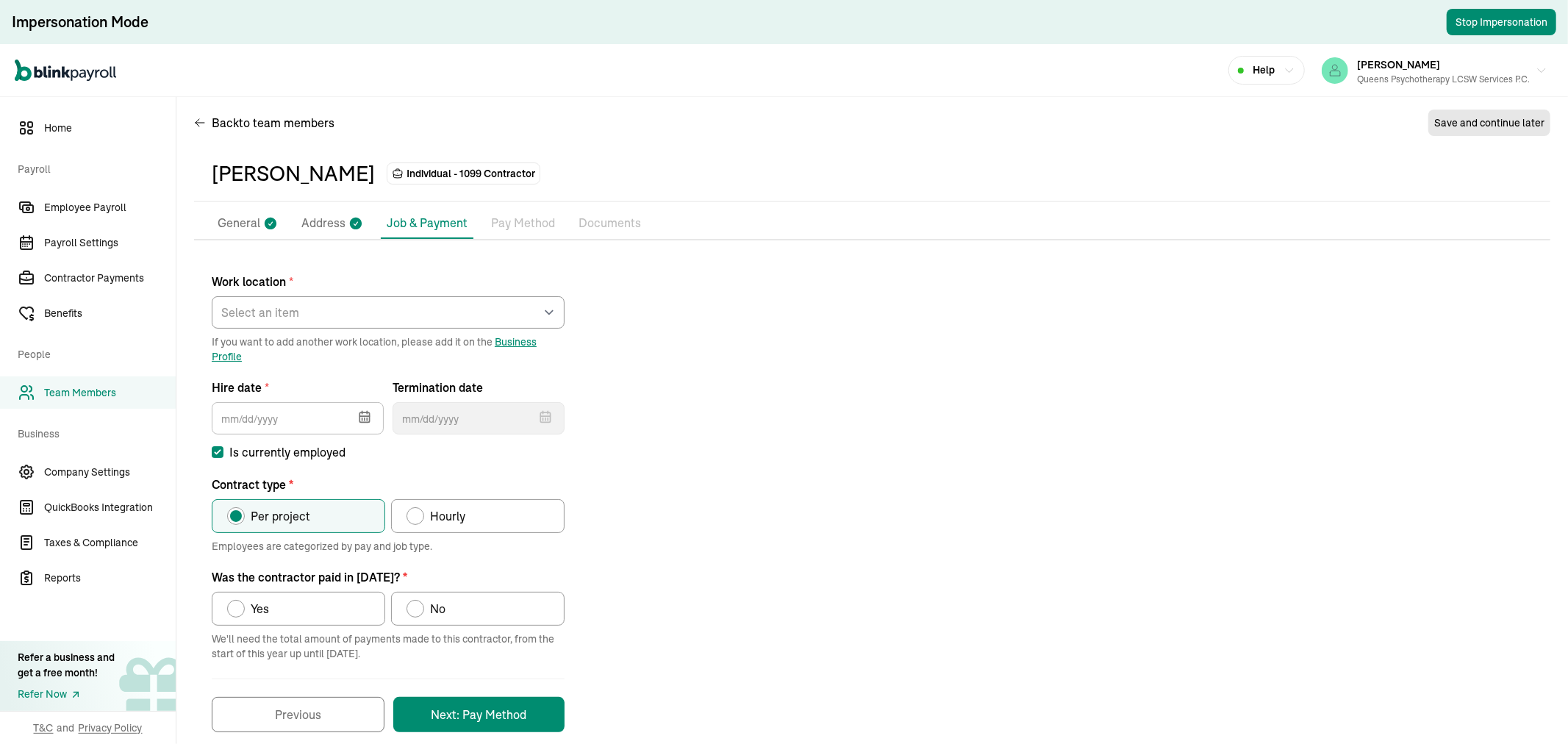
scroll to position [0, 0]
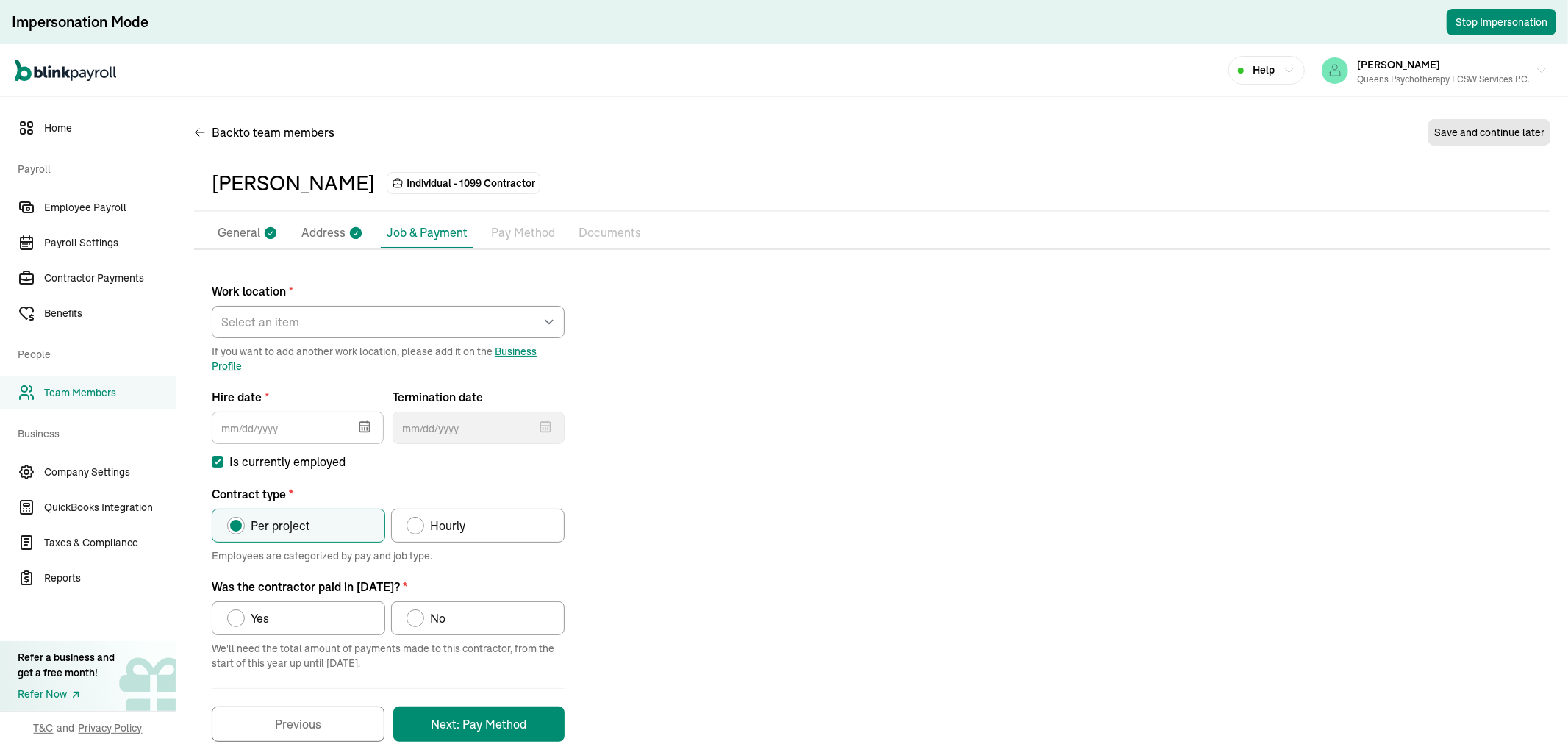
click at [254, 231] on p "General" at bounding box center [238, 234] width 42 height 19
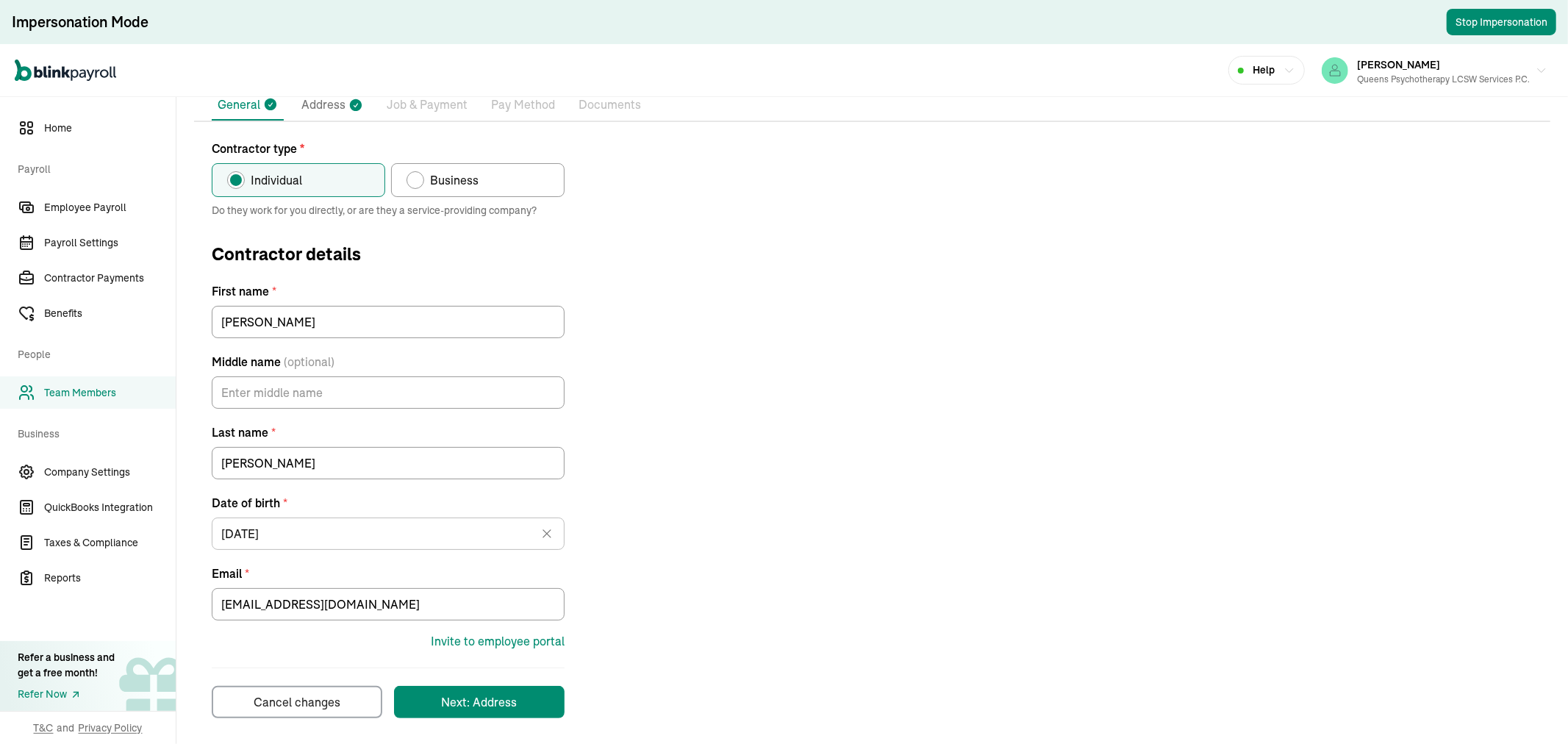
scroll to position [132, 0]
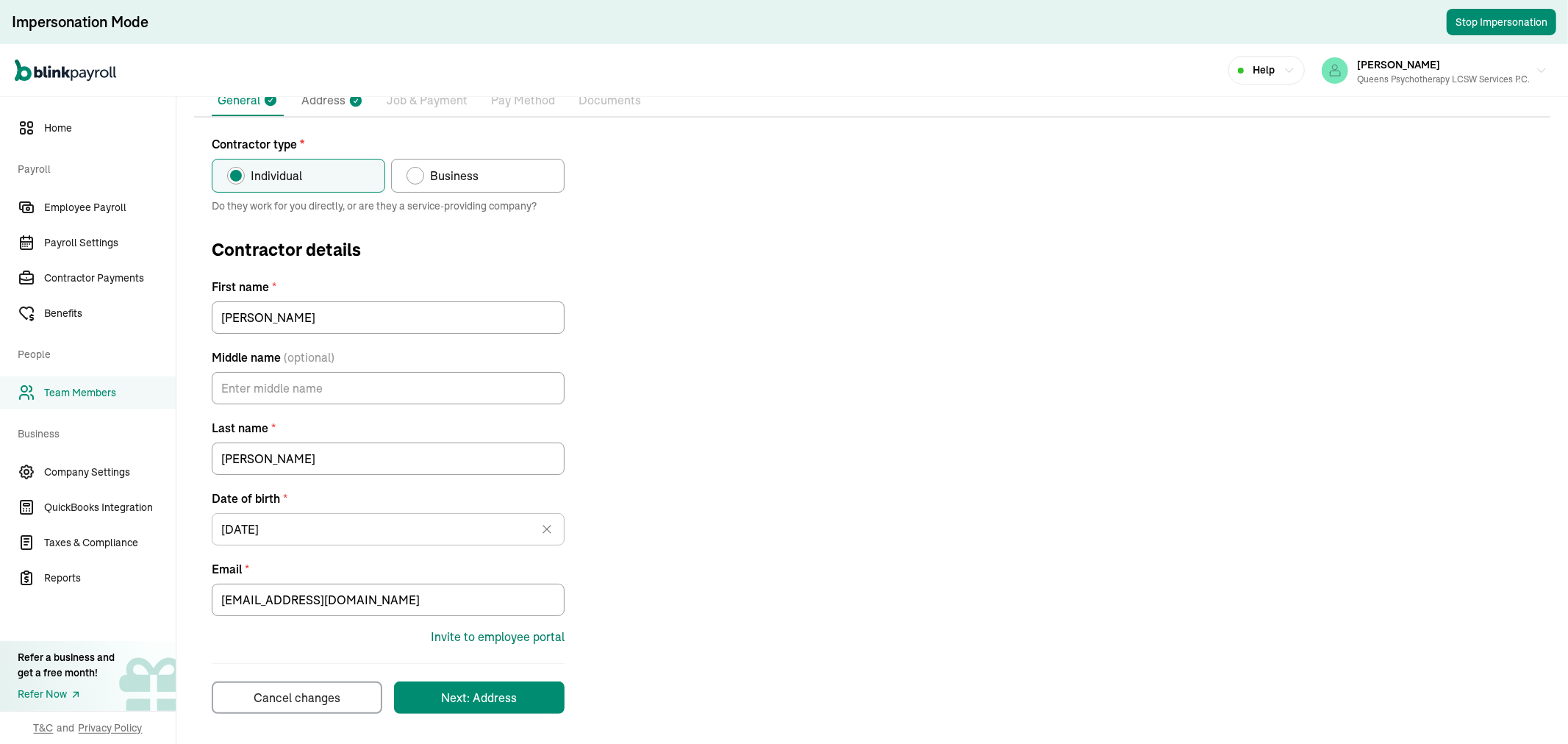
click at [496, 636] on div "Invite to employee portal" at bounding box center [497, 636] width 134 height 17
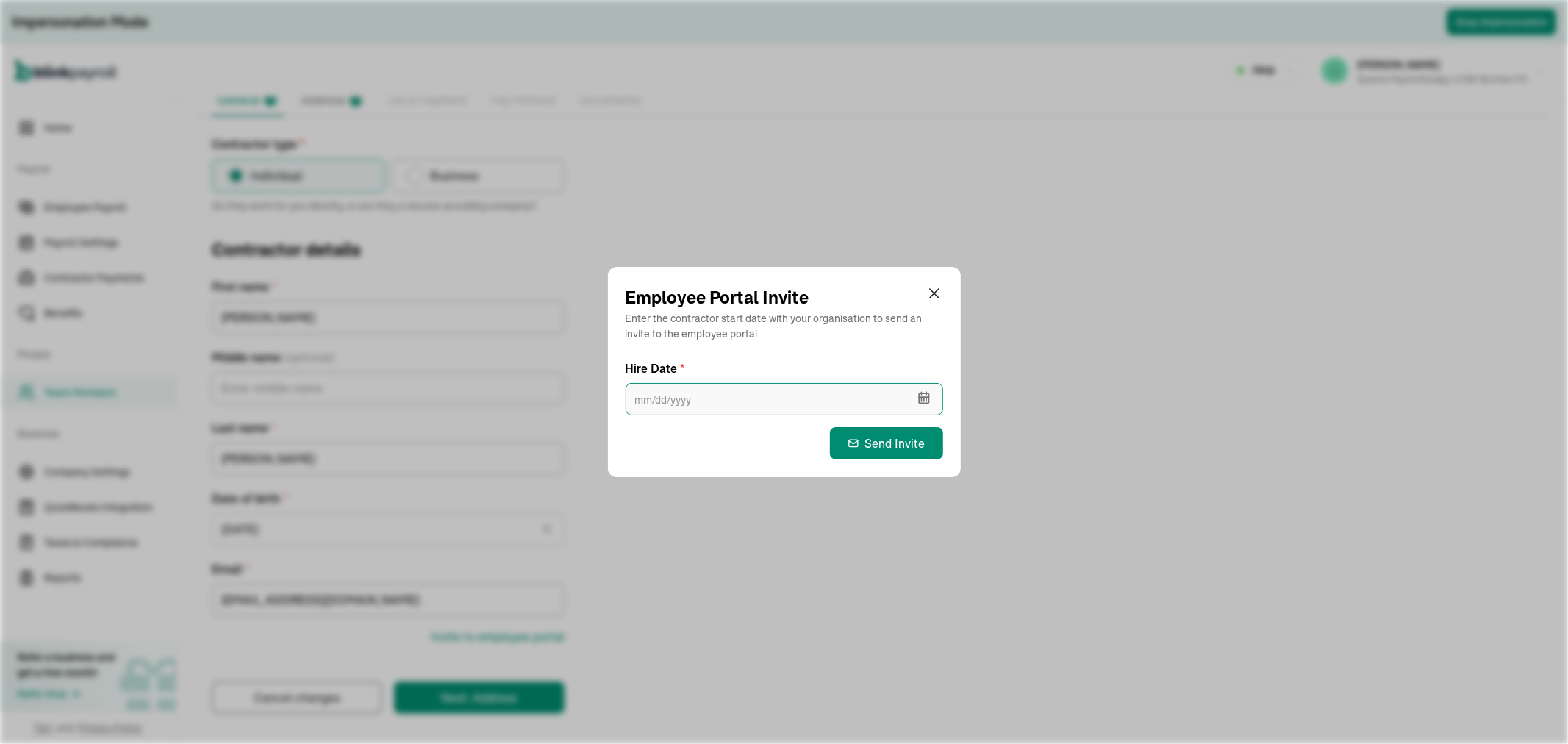
click at [804, 406] on input "text" at bounding box center [784, 400] width 317 height 33
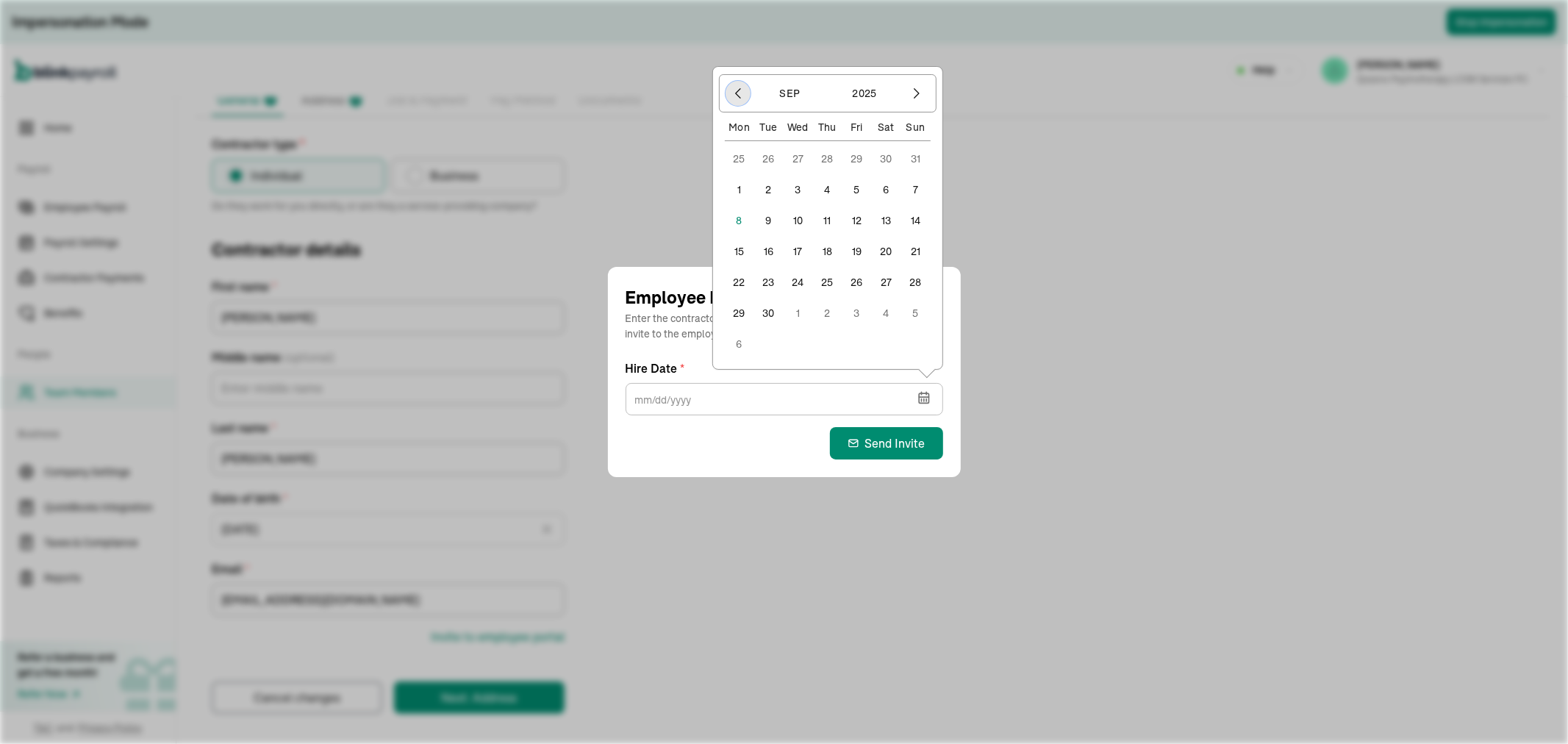
click at [726, 87] on button "button" at bounding box center [738, 94] width 25 height 25
click at [744, 87] on div "Employee Portal Invite Enter the contractor start date with your organisation t…" at bounding box center [784, 372] width 1568 height 744
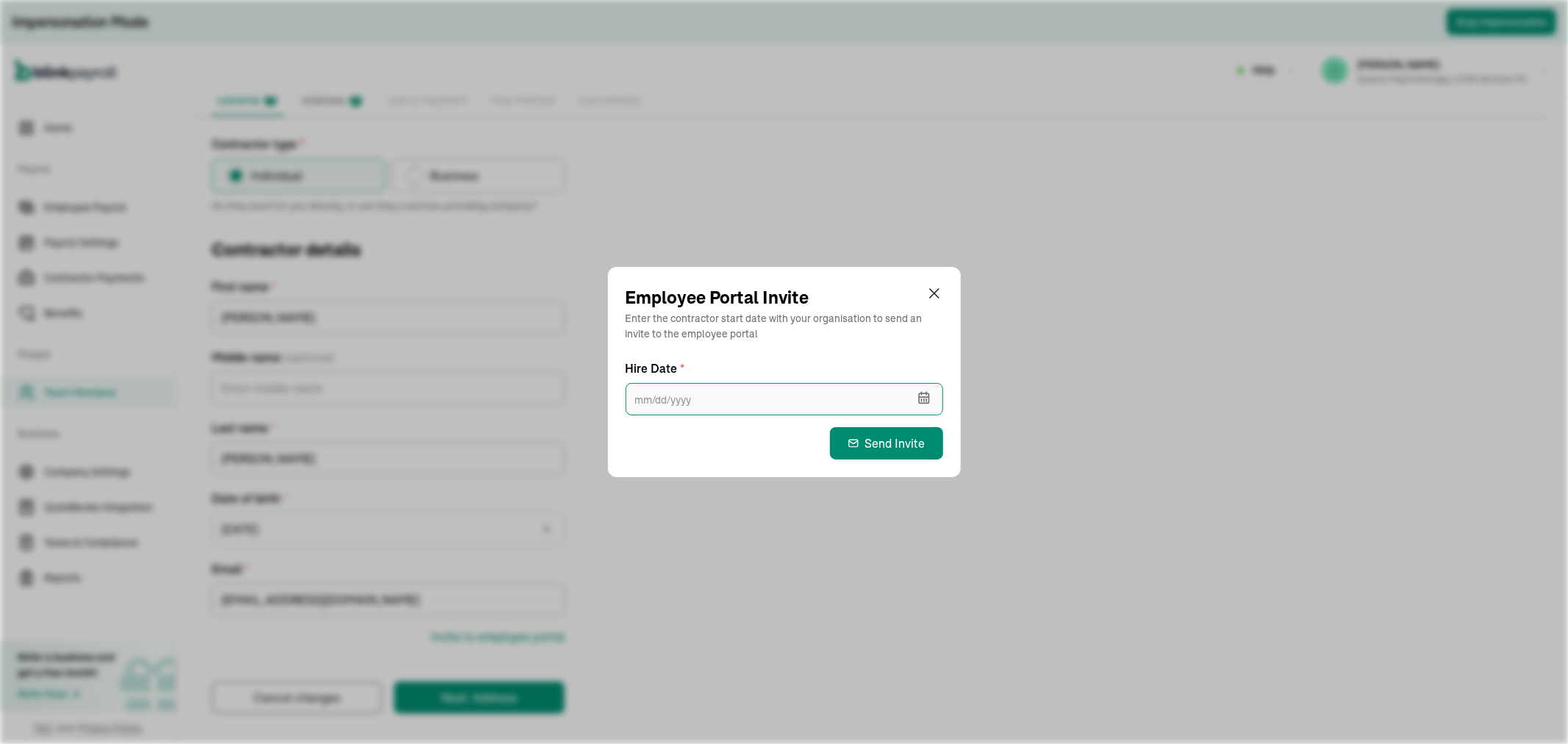
click at [682, 405] on input "text" at bounding box center [784, 400] width 317 height 33
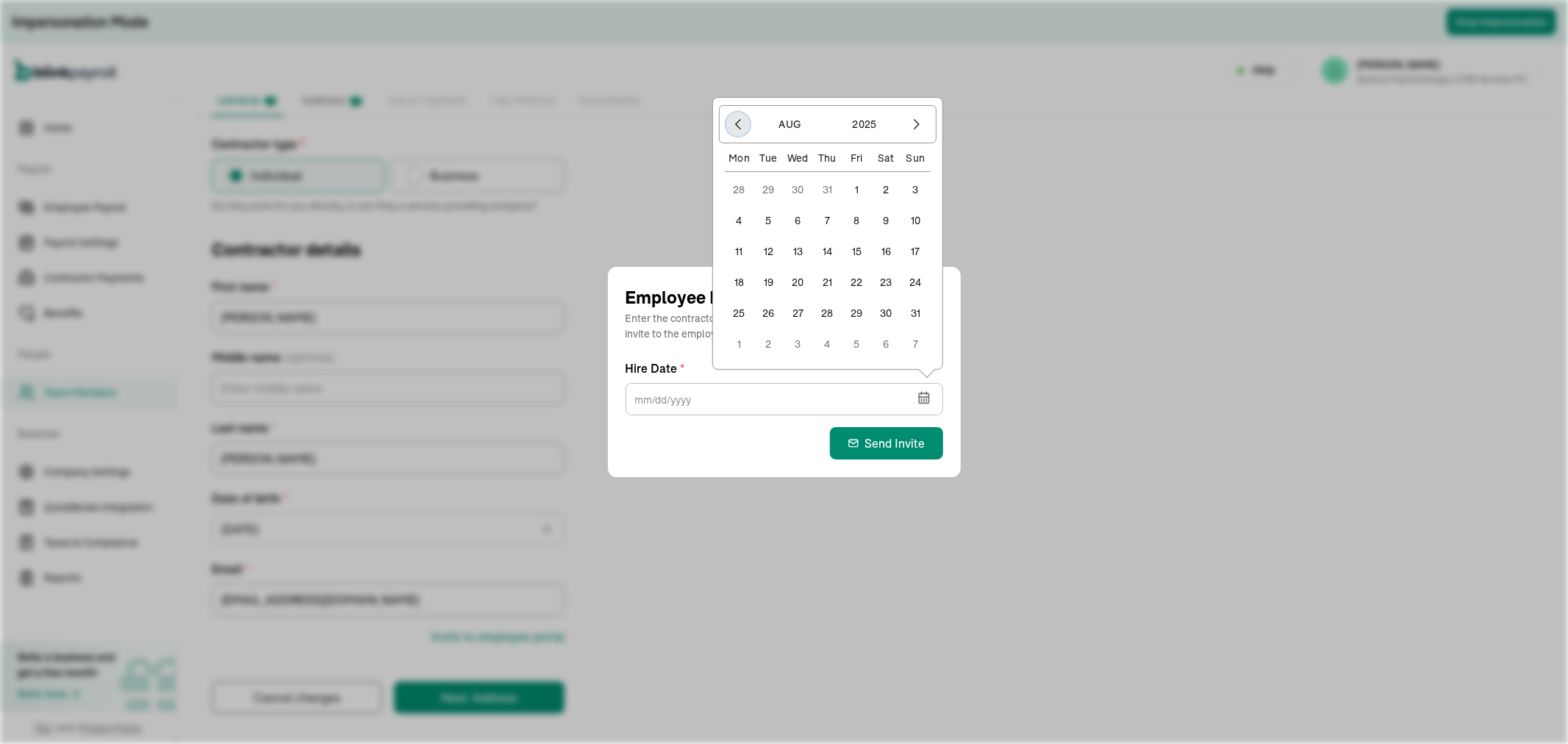
click at [733, 123] on icon "button" at bounding box center [737, 124] width 14 height 14
click at [733, 151] on div "Mon" at bounding box center [739, 157] width 29 height 14
click at [733, 123] on div "Mon" at bounding box center [739, 126] width 29 height 14
click at [735, 98] on icon "button" at bounding box center [737, 93] width 14 height 14
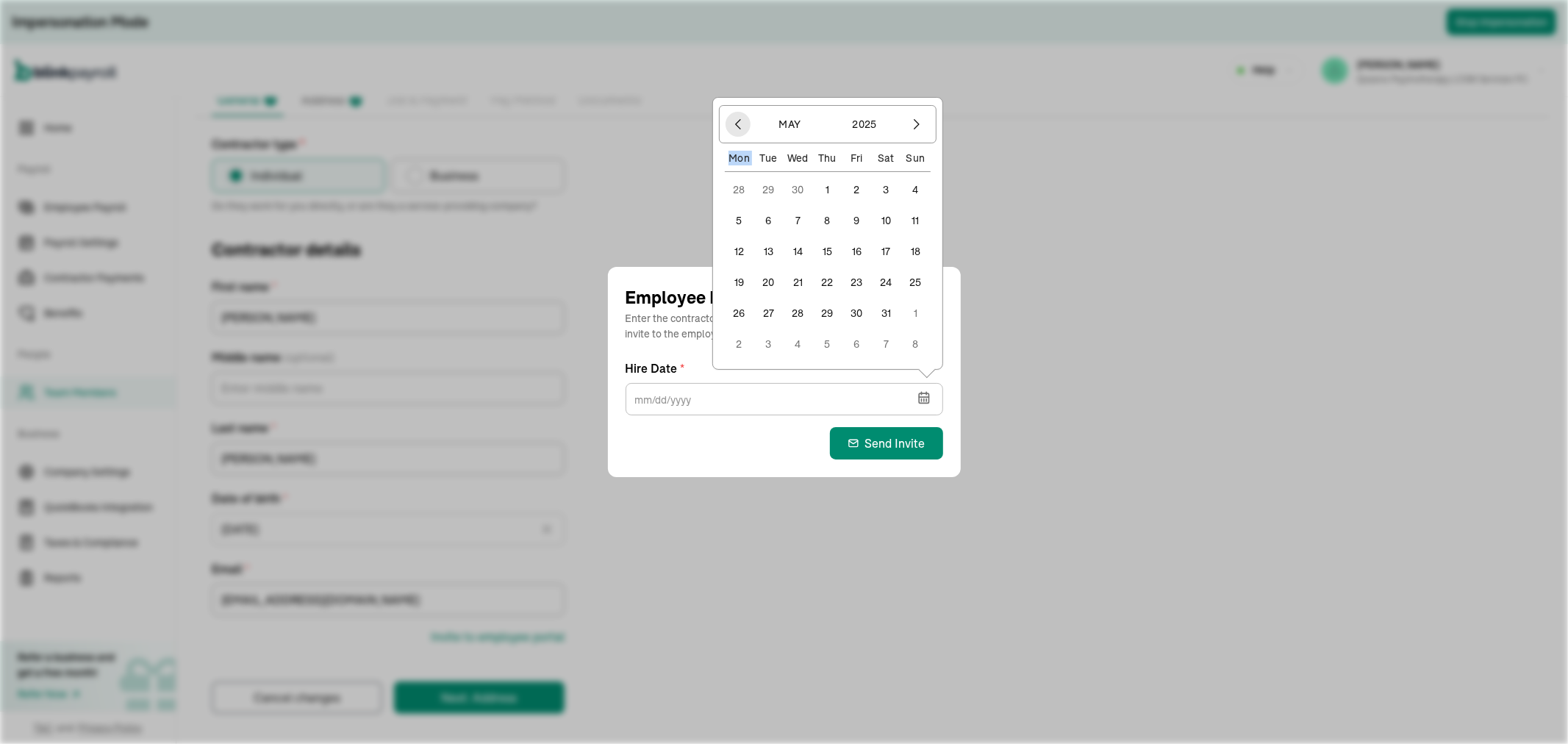
click at [735, 99] on div "May 2025 Mon Tue Wed Thu Fri Sat Sun 28 29 30 1 2 3 4 5 6 7 8 9 10 11 12 13 14 …" at bounding box center [828, 234] width 224 height 268
click at [735, 116] on button "button" at bounding box center [738, 124] width 25 height 25
click at [735, 117] on icon "button" at bounding box center [737, 124] width 14 height 14
click at [747, 89] on button "button" at bounding box center [738, 94] width 25 height 25
click at [733, 124] on icon "button" at bounding box center [737, 124] width 14 height 14
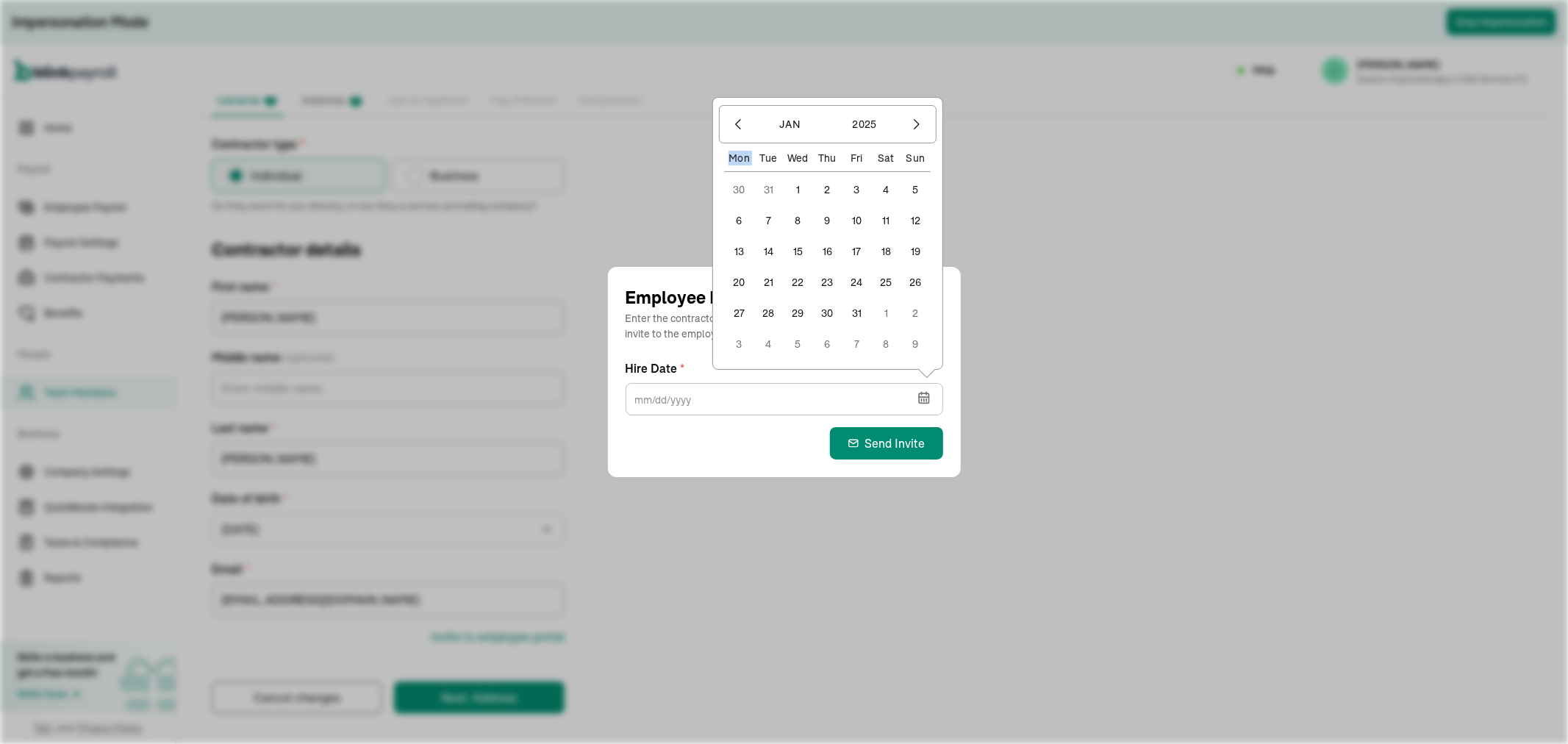
click at [802, 193] on button "1" at bounding box center [798, 189] width 29 height 29
type input "01/01/2025"
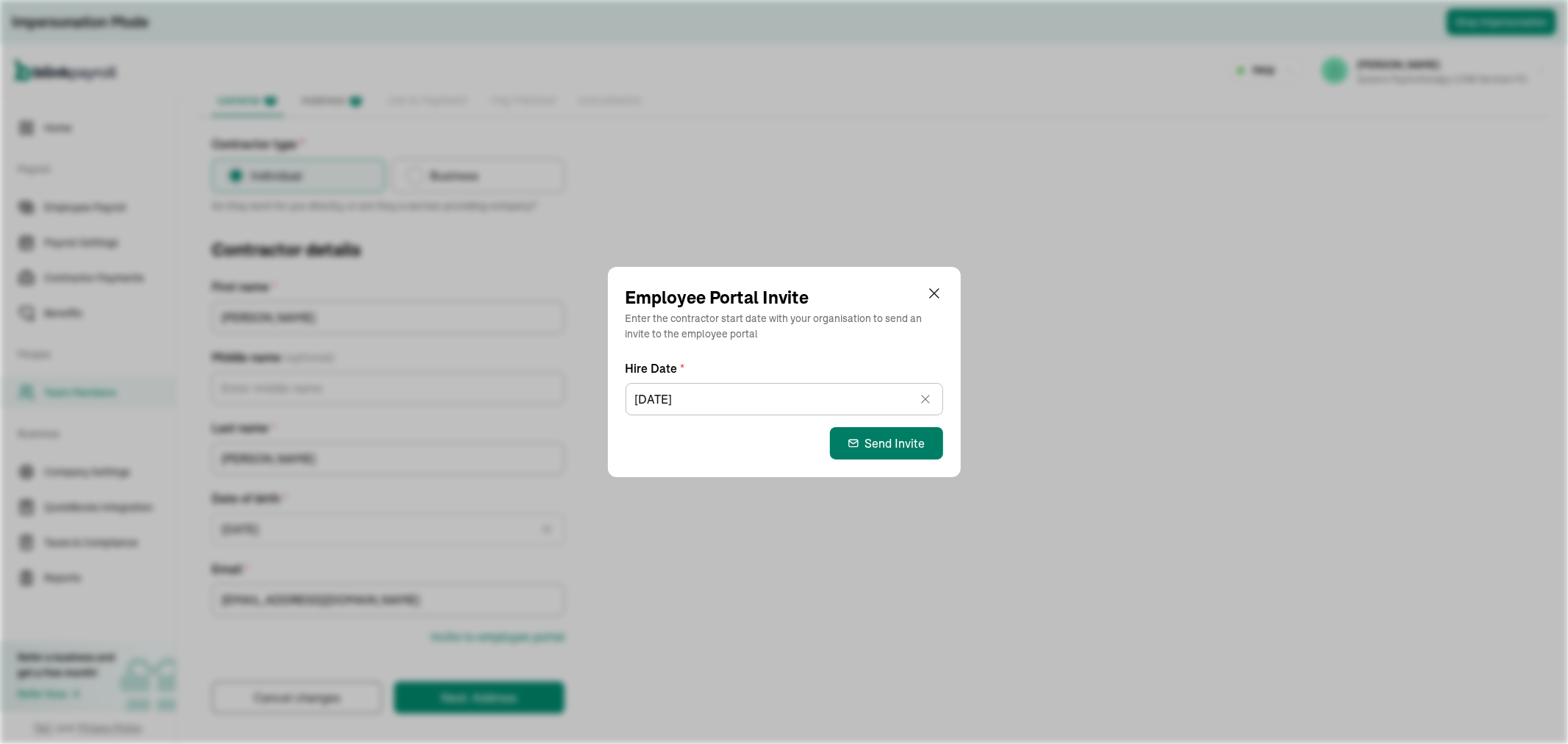
click at [898, 446] on div "Send Invite" at bounding box center [886, 443] width 78 height 17
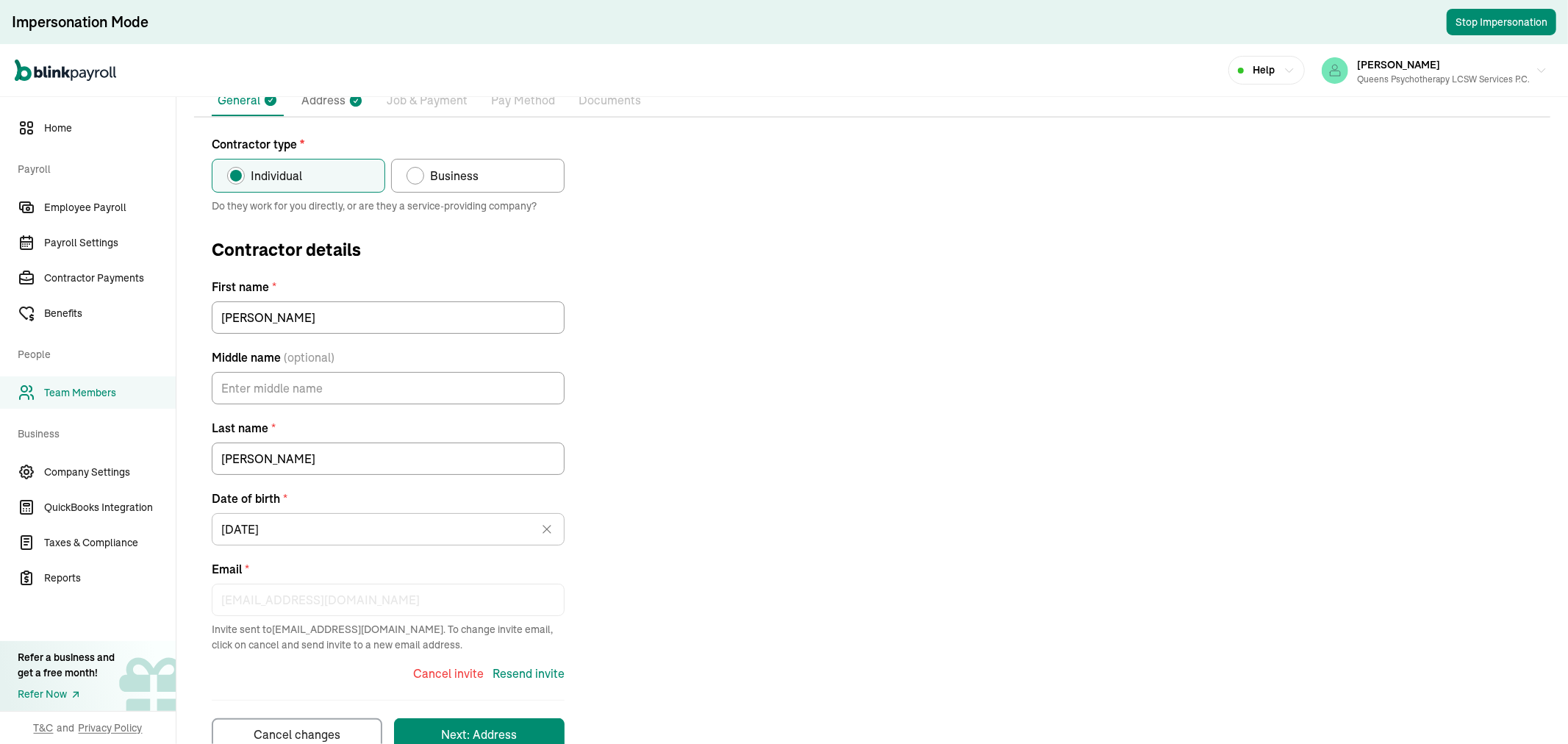
scroll to position [0, 0]
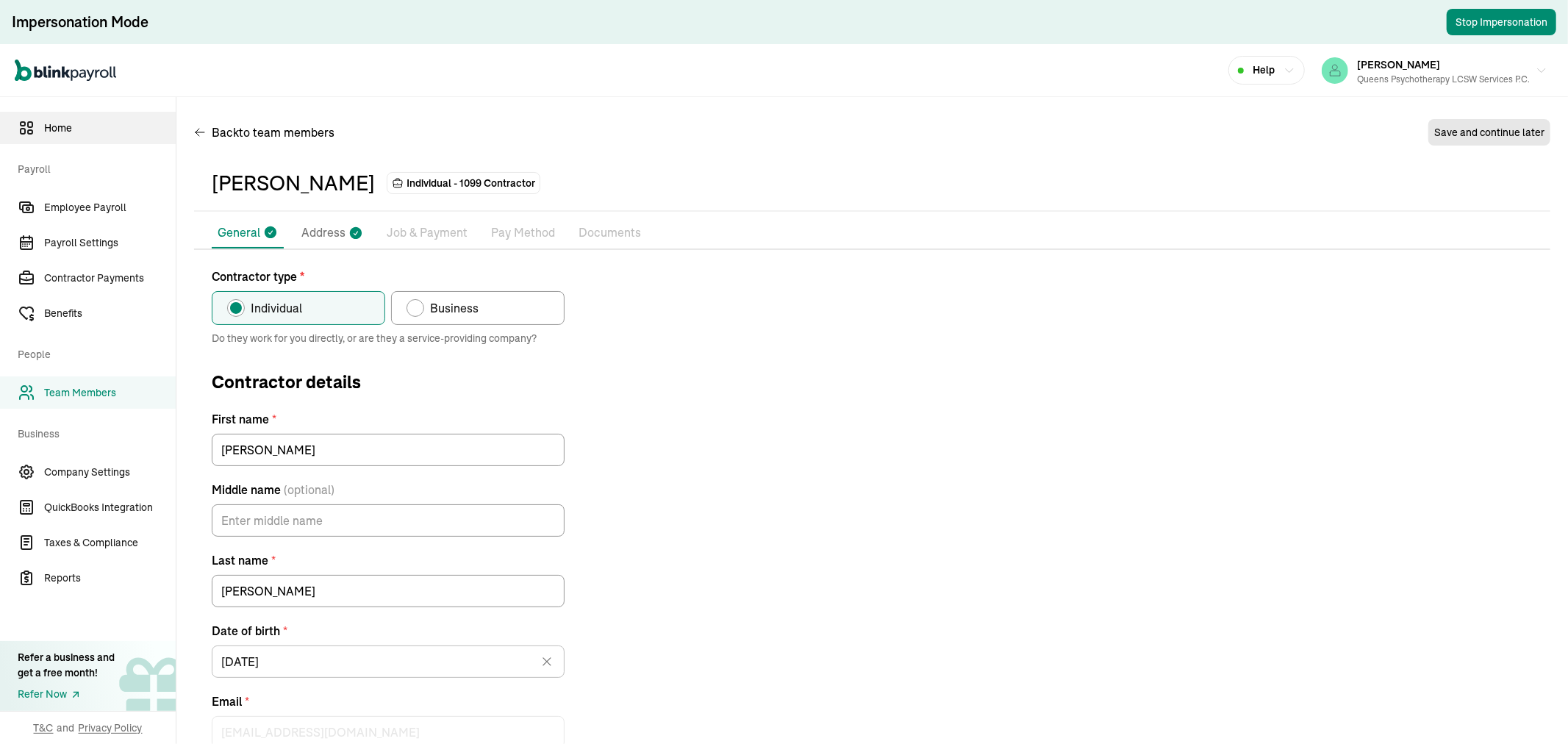
click at [62, 129] on span "Home" at bounding box center [110, 128] width 131 height 15
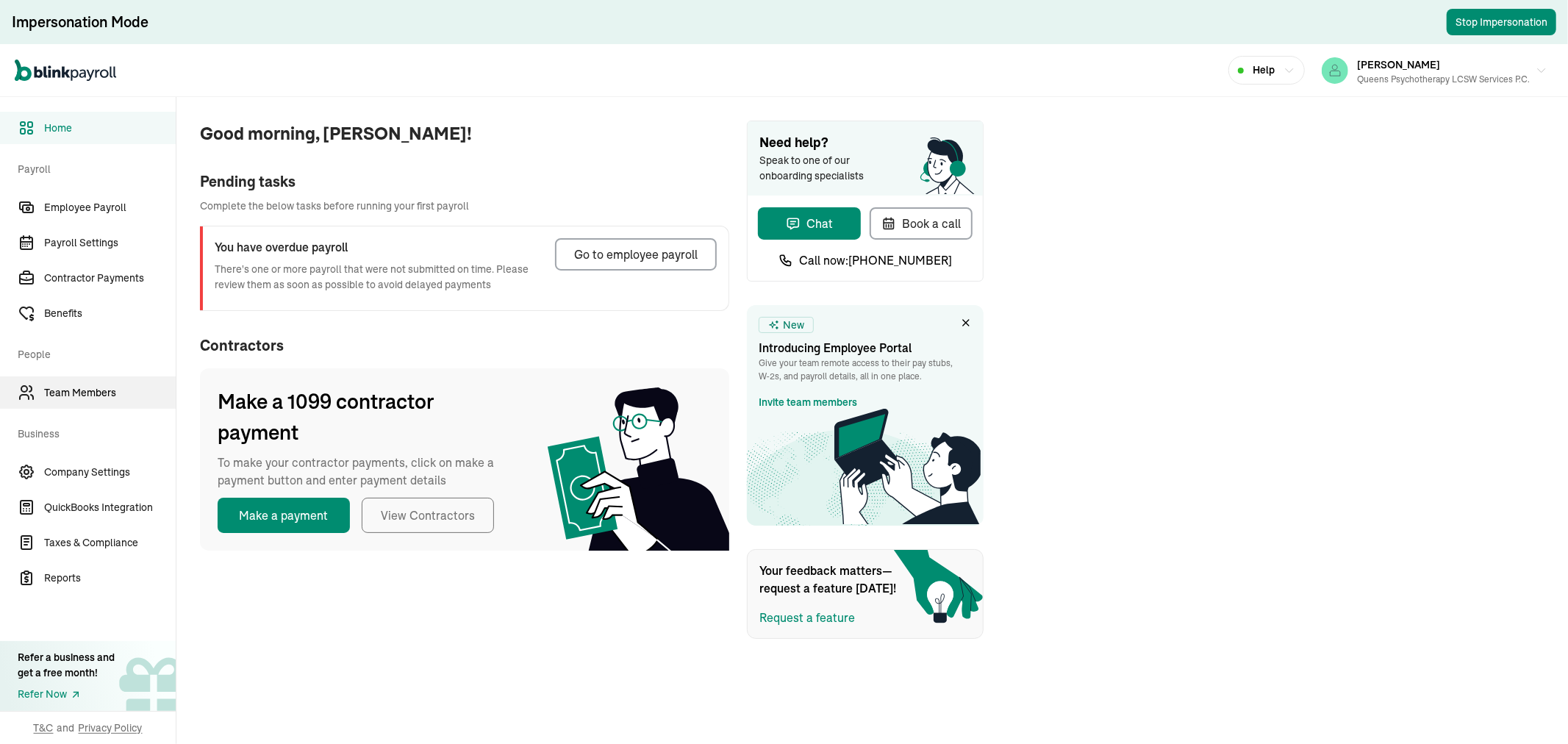
click at [77, 391] on span "Team Members" at bounding box center [110, 393] width 131 height 15
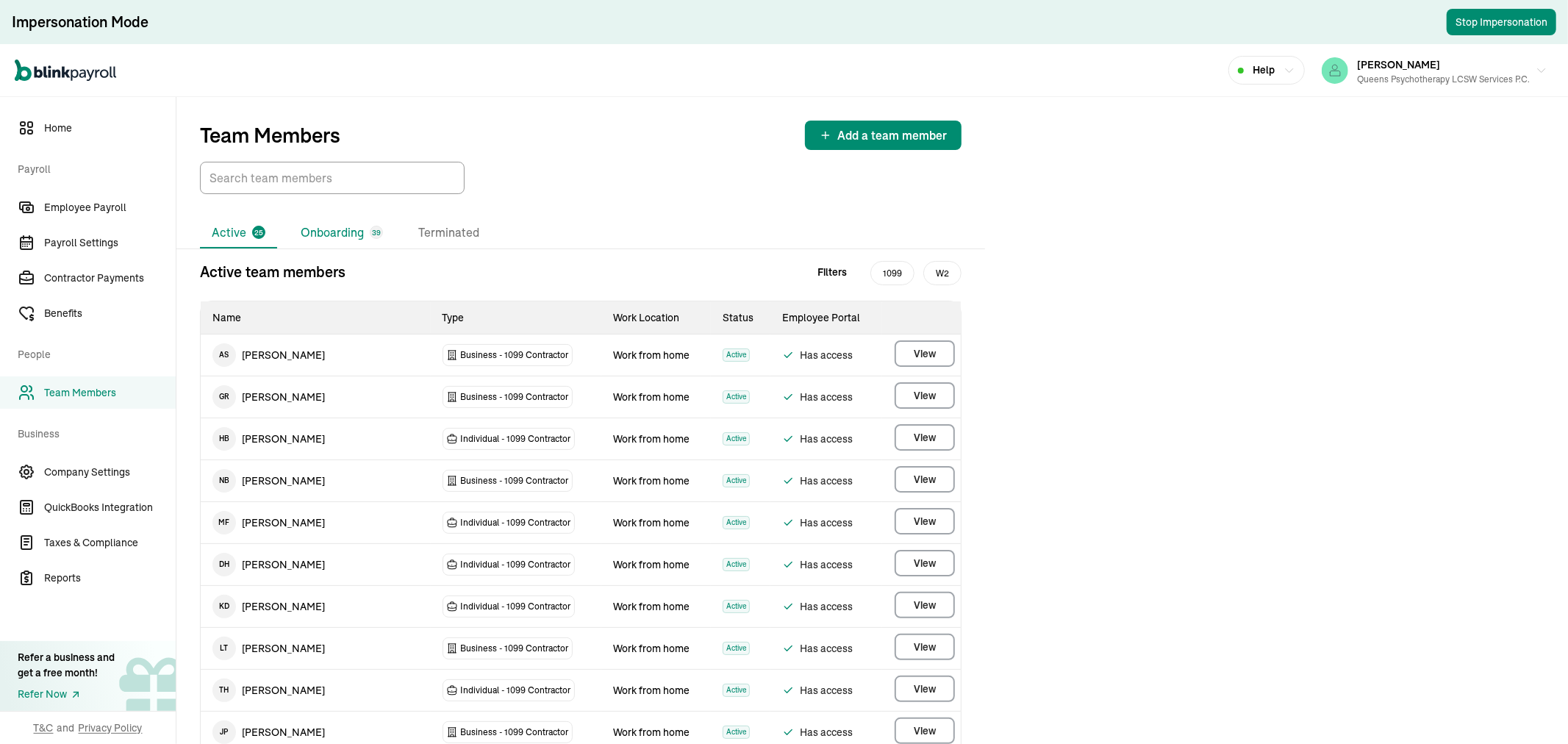
click at [325, 217] on li "Onboarding 39" at bounding box center [342, 233] width 106 height 31
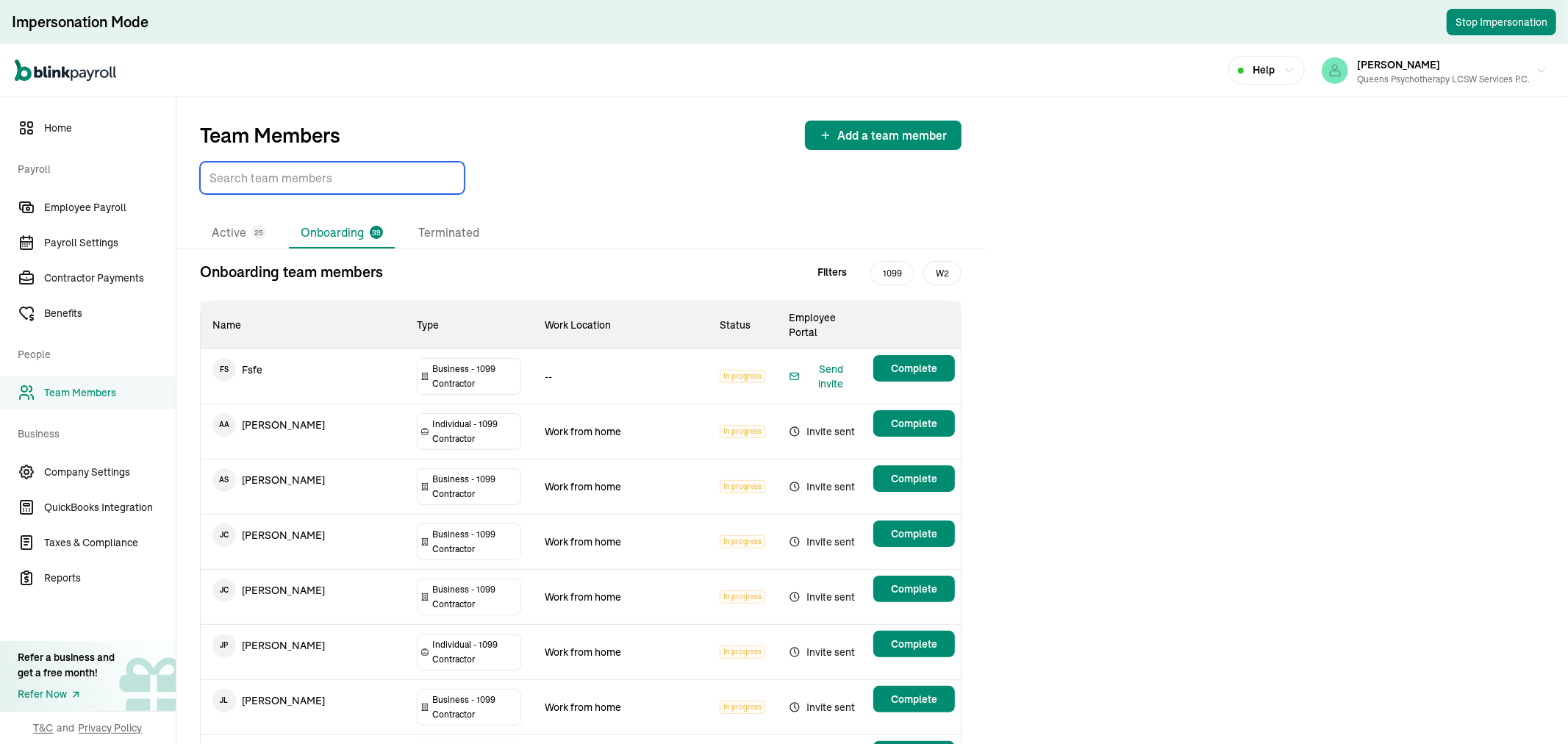
click at [290, 181] on input "TextInput" at bounding box center [332, 179] width 264 height 33
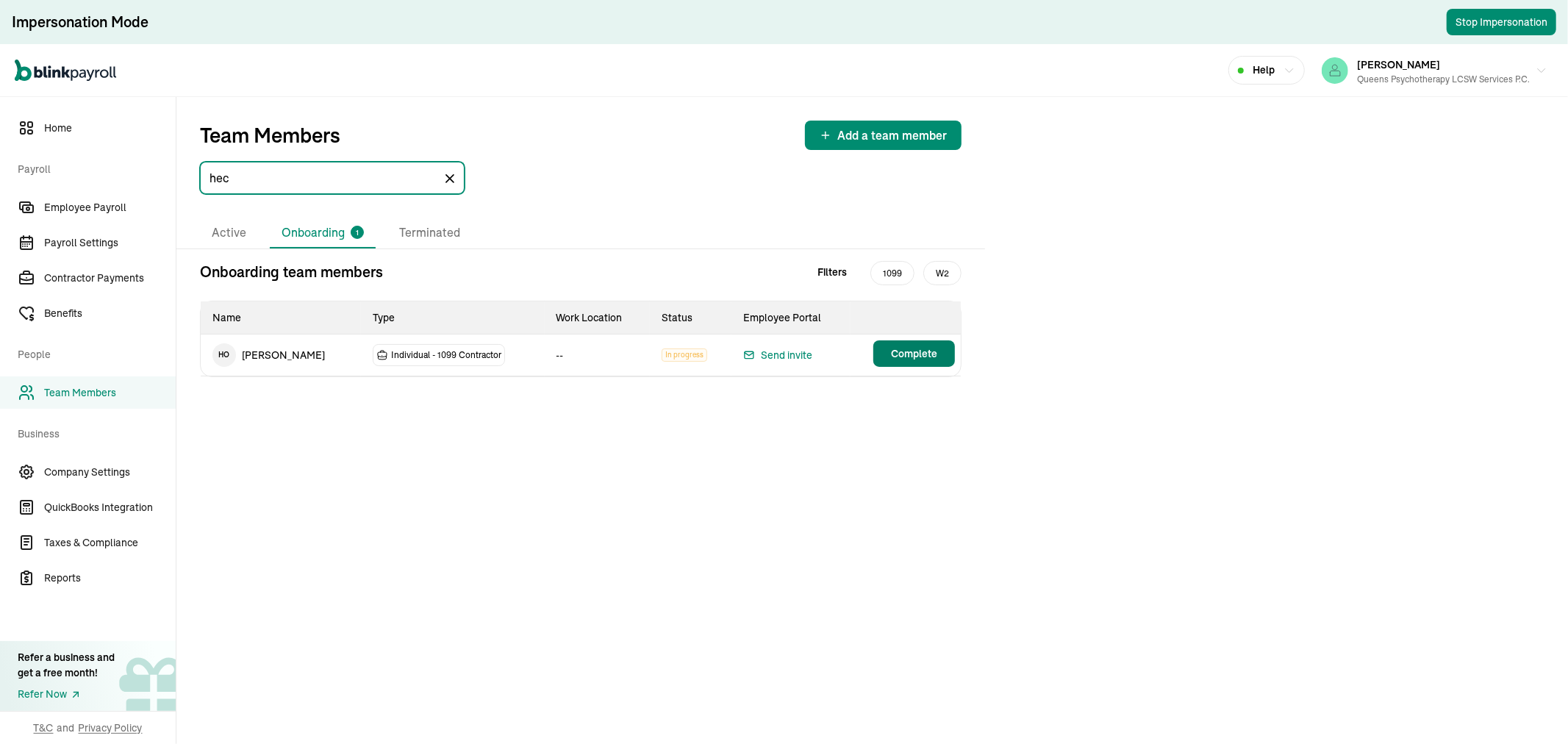
type input "hec"
click at [921, 360] on span "Complete" at bounding box center [914, 353] width 46 height 14
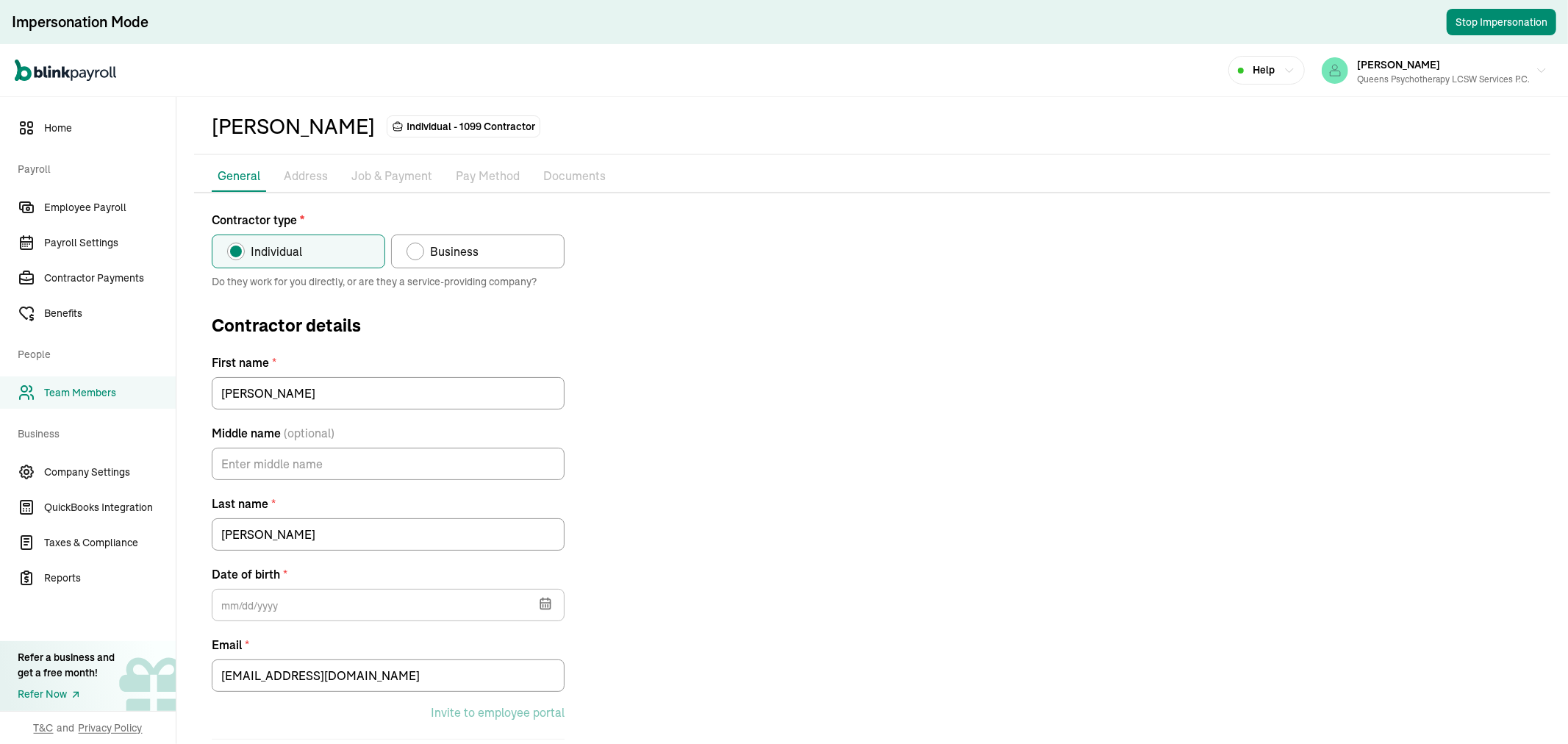
scroll to position [103, 0]
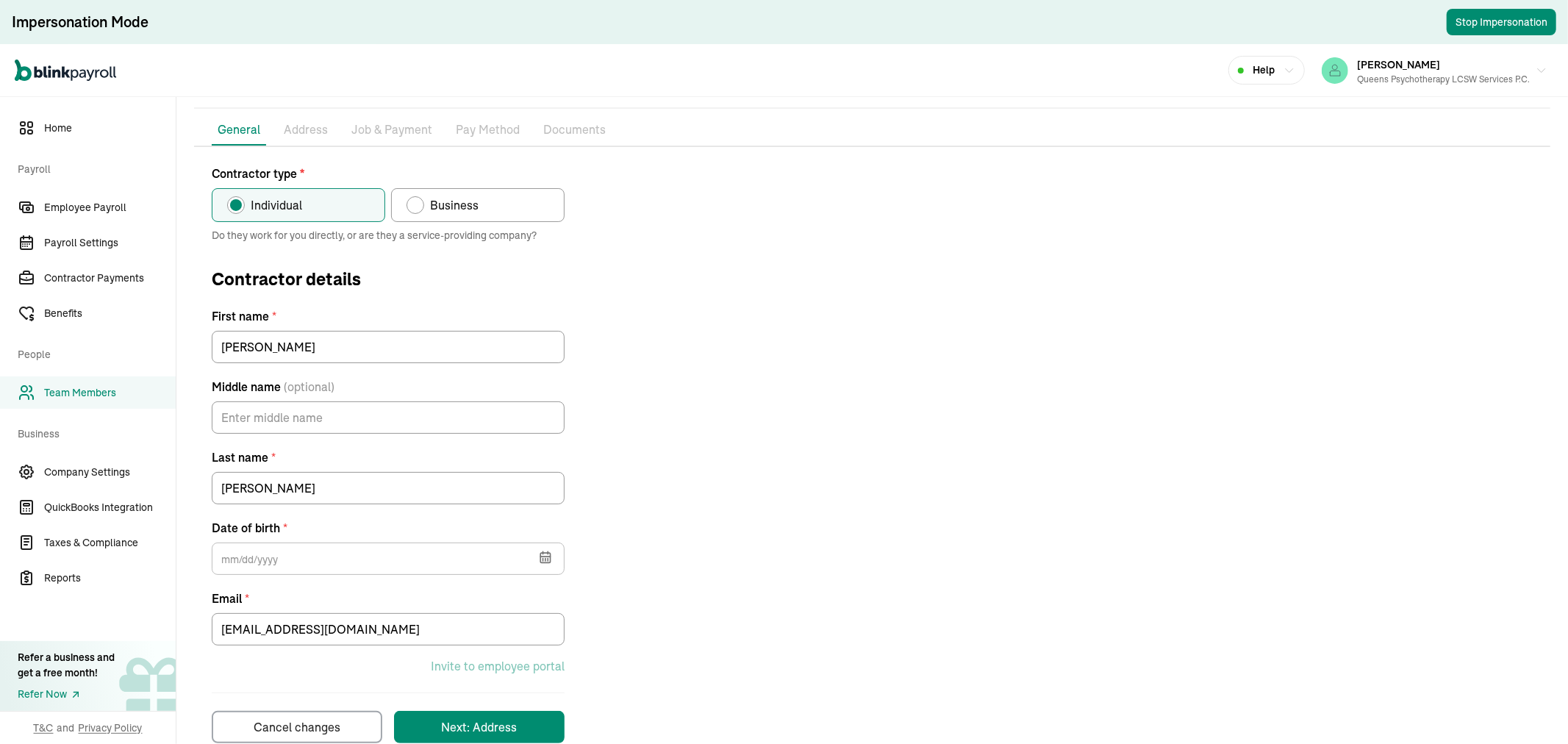
click at [551, 554] on icon "button" at bounding box center [545, 557] width 14 height 14
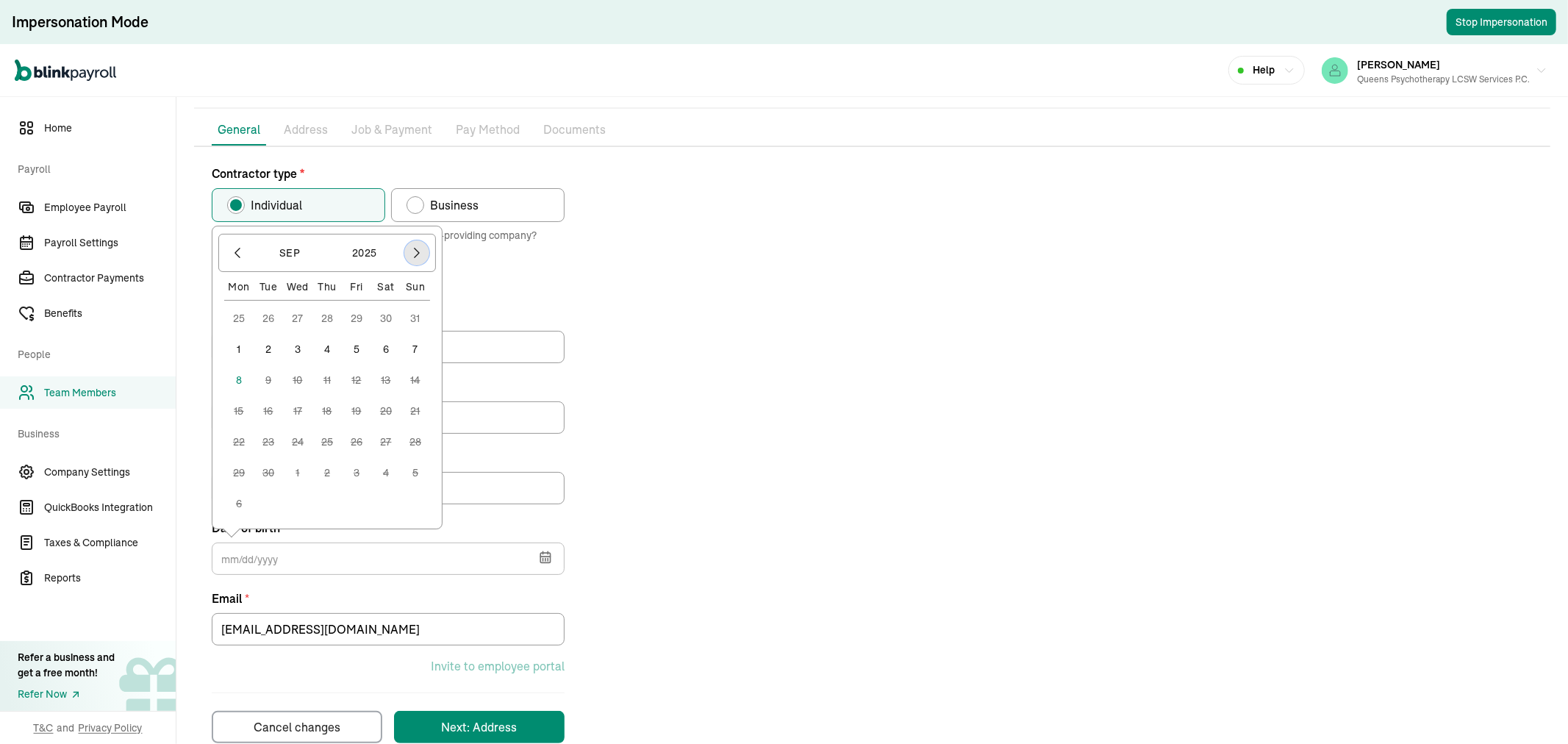
click at [412, 252] on icon "button" at bounding box center [416, 252] width 14 height 14
drag, startPoint x: 421, startPoint y: 268, endPoint x: 421, endPoint y: 276, distance: 8.0
click at [421, 273] on div at bounding box center [417, 284] width 25 height 25
click at [421, 276] on icon "button" at bounding box center [416, 283] width 14 height 14
click at [421, 277] on icon "button" at bounding box center [416, 283] width 14 height 14
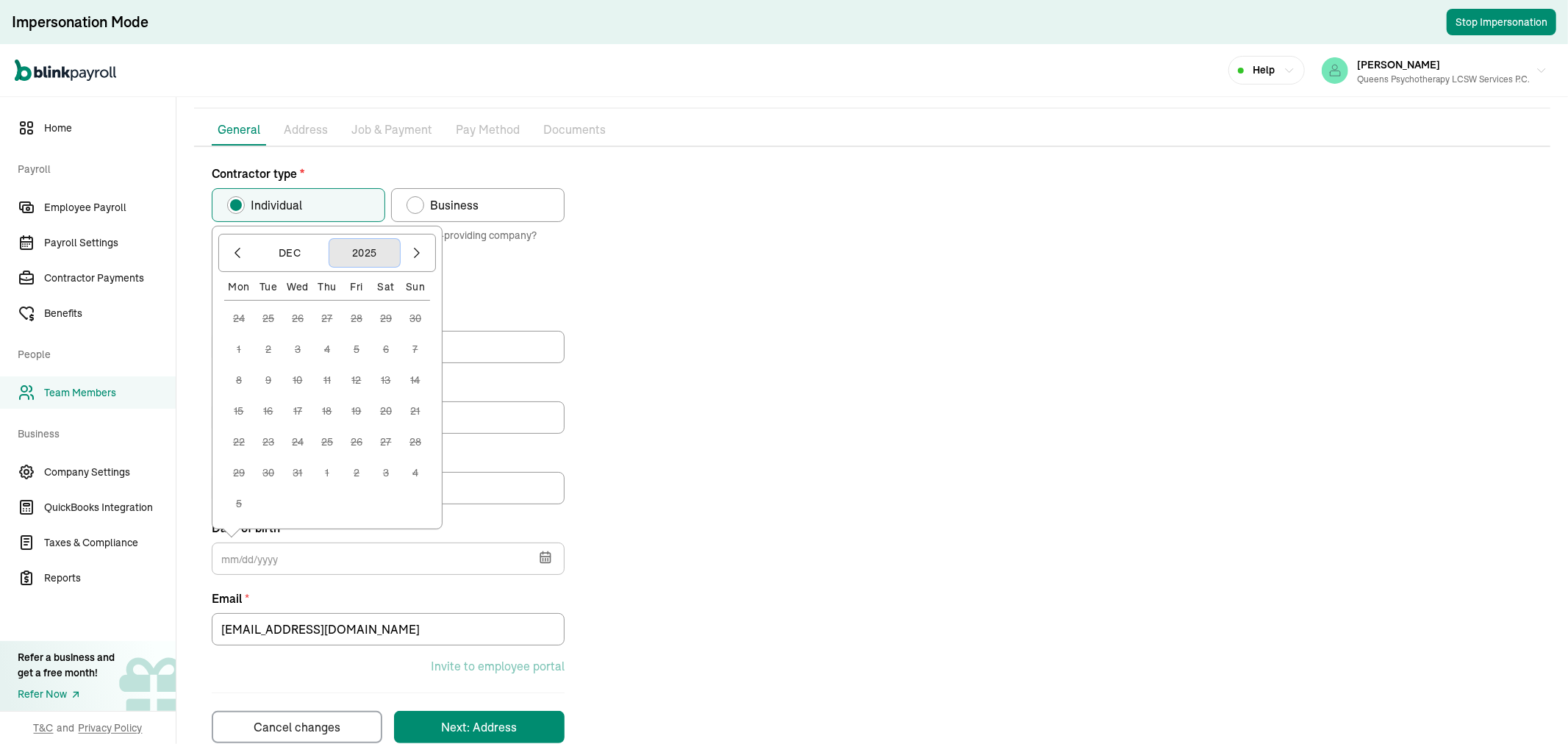
click at [365, 248] on button "2025" at bounding box center [364, 253] width 70 height 28
click at [236, 268] on icon "button" at bounding box center [237, 273] width 8 height 10
click at [239, 269] on icon "button" at bounding box center [236, 272] width 14 height 14
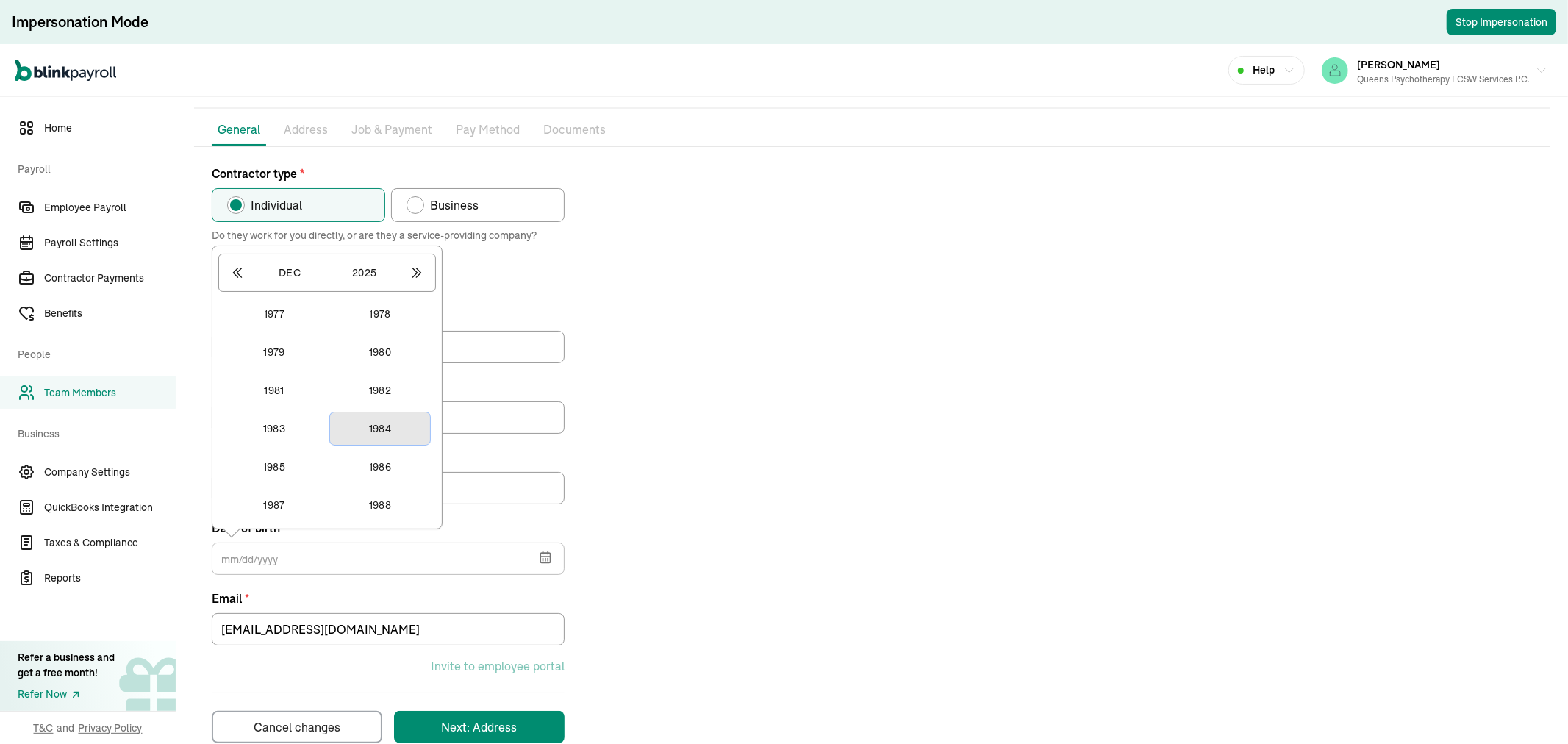
click at [391, 424] on button "1984" at bounding box center [380, 428] width 100 height 33
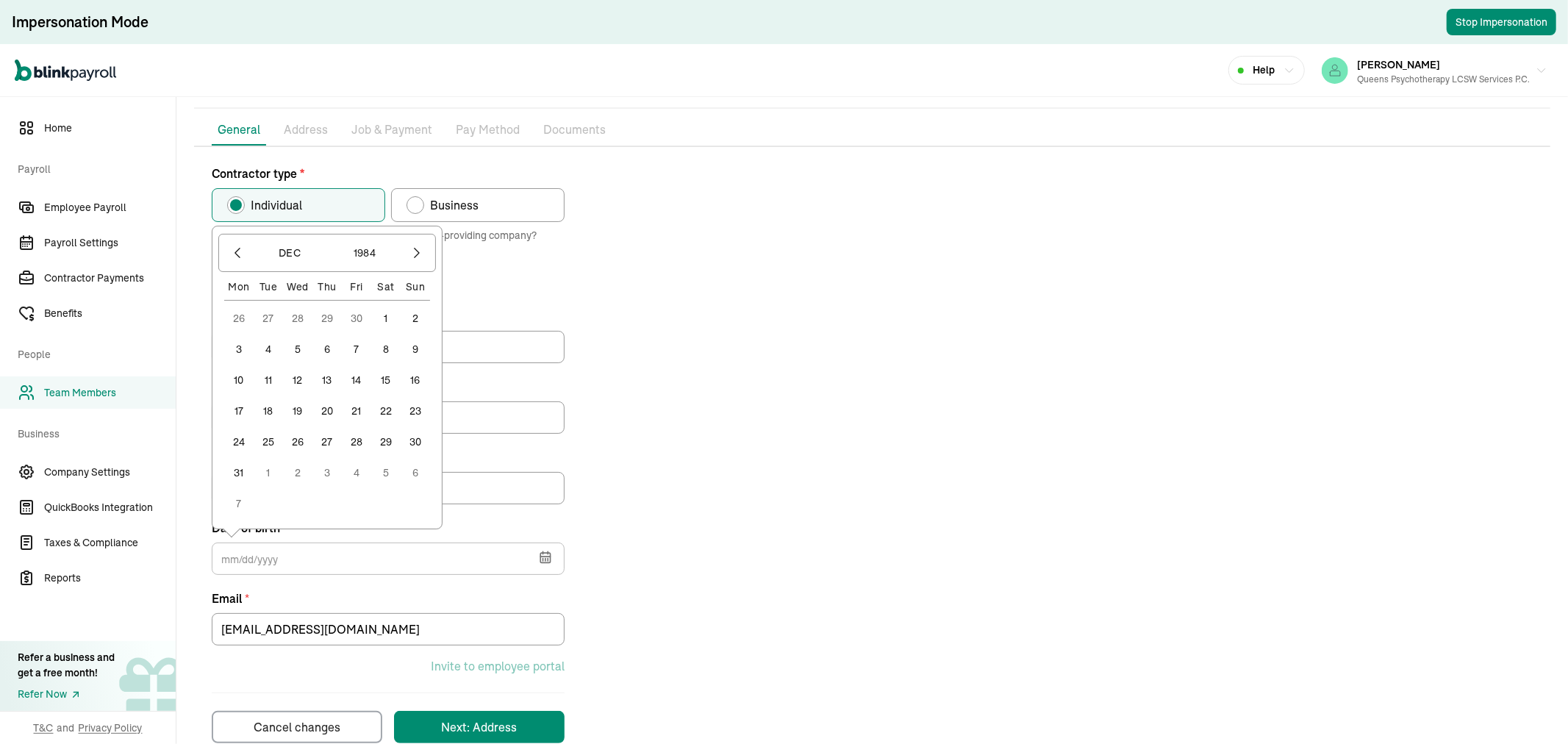
click at [239, 402] on button "17" at bounding box center [238, 411] width 29 height 29
type input "12/17/1984"
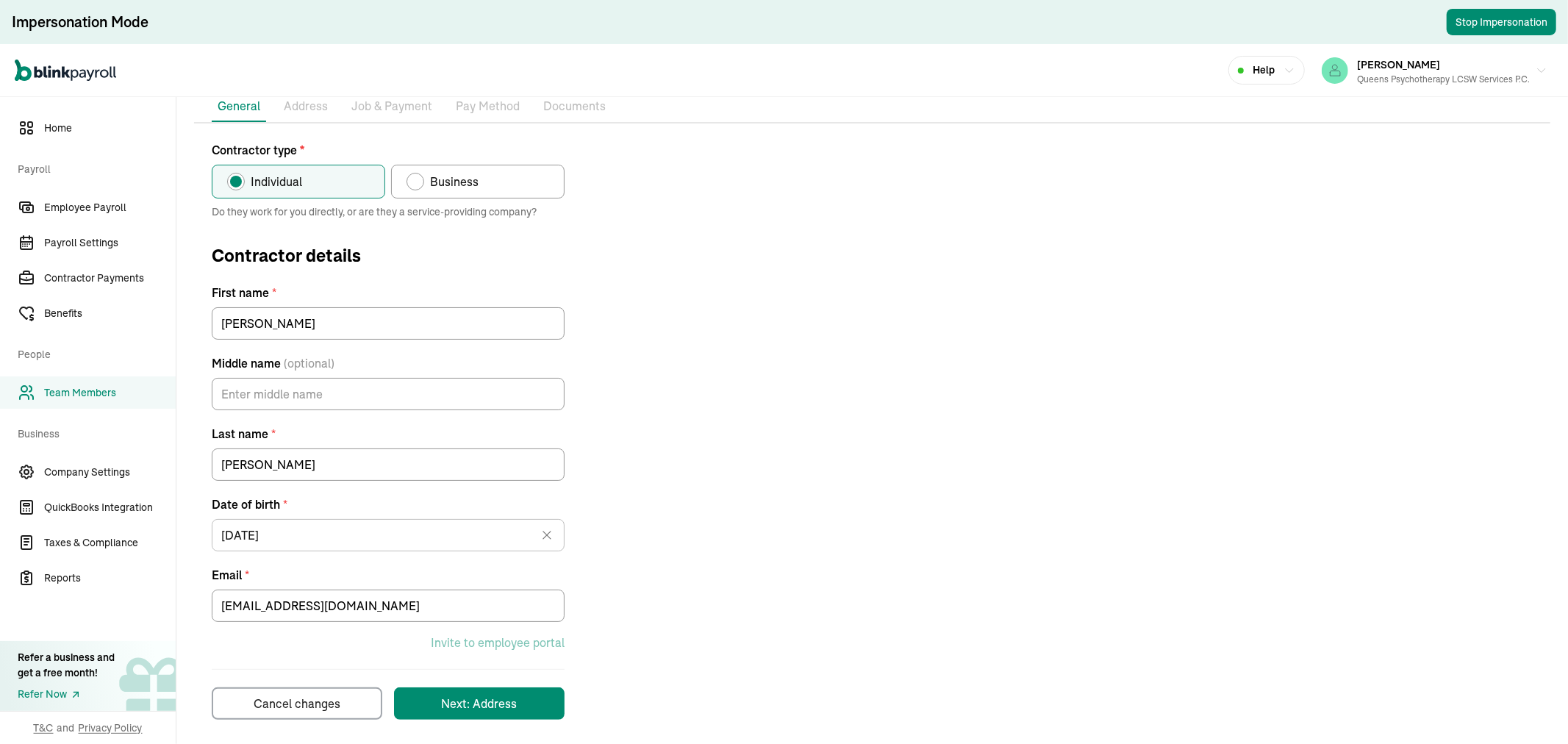
scroll to position [132, 0]
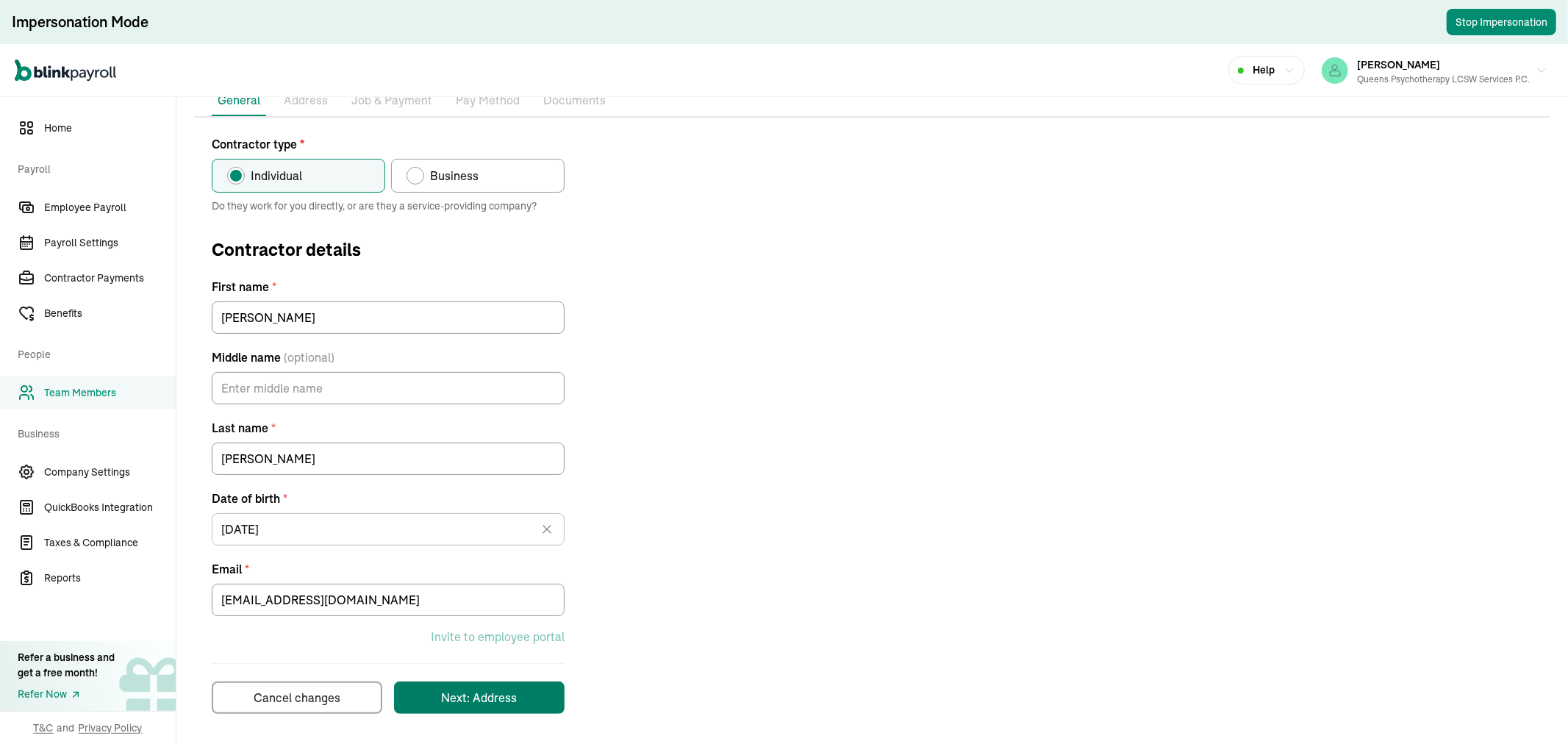
click at [481, 701] on div "Next: Address" at bounding box center [480, 698] width 75 height 17
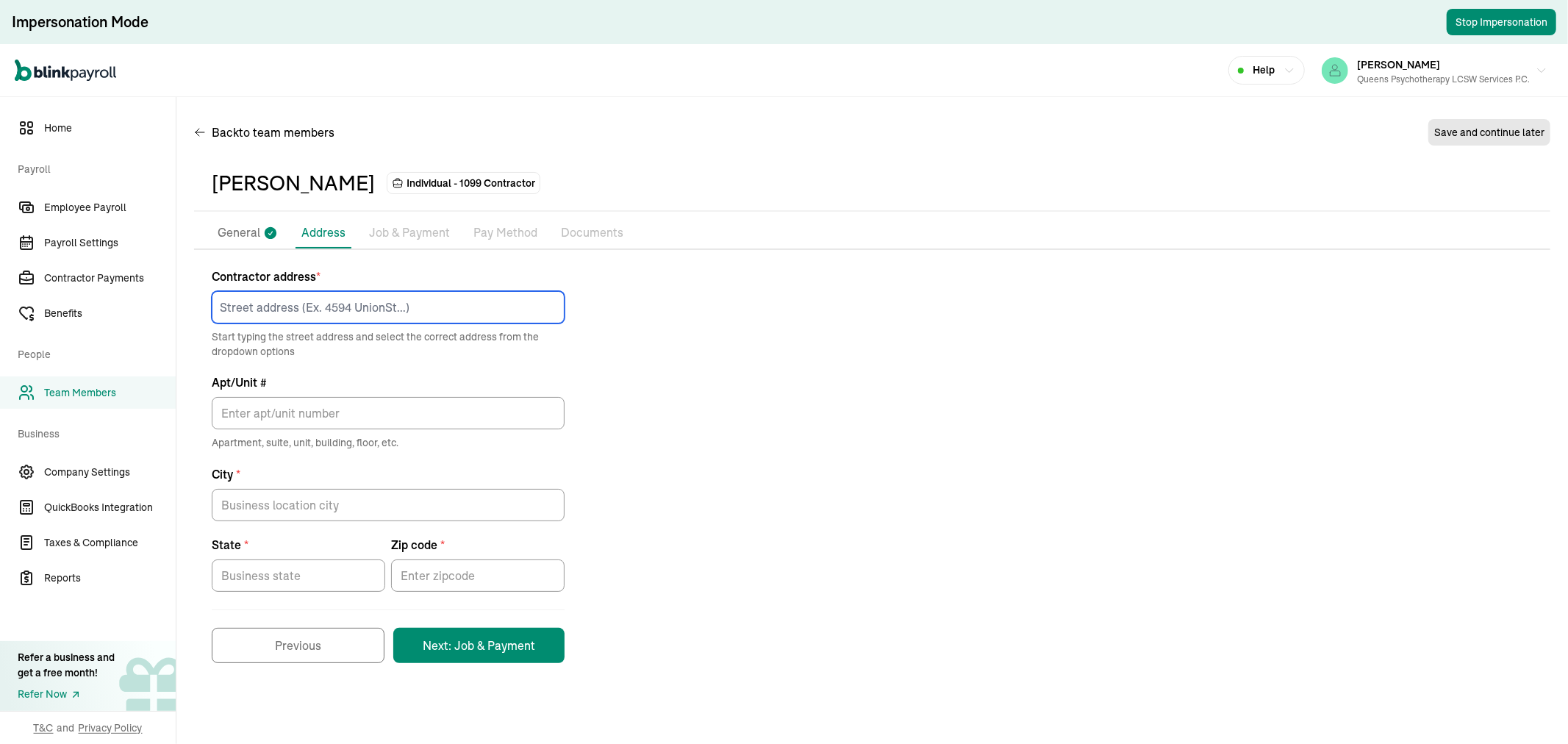
click at [294, 306] on input at bounding box center [388, 308] width 353 height 33
click at [714, 312] on div "Contractor address * Start typing the street address and select the correct add…" at bounding box center [871, 465] width 1356 height 396
click at [252, 317] on input at bounding box center [388, 308] width 353 height 33
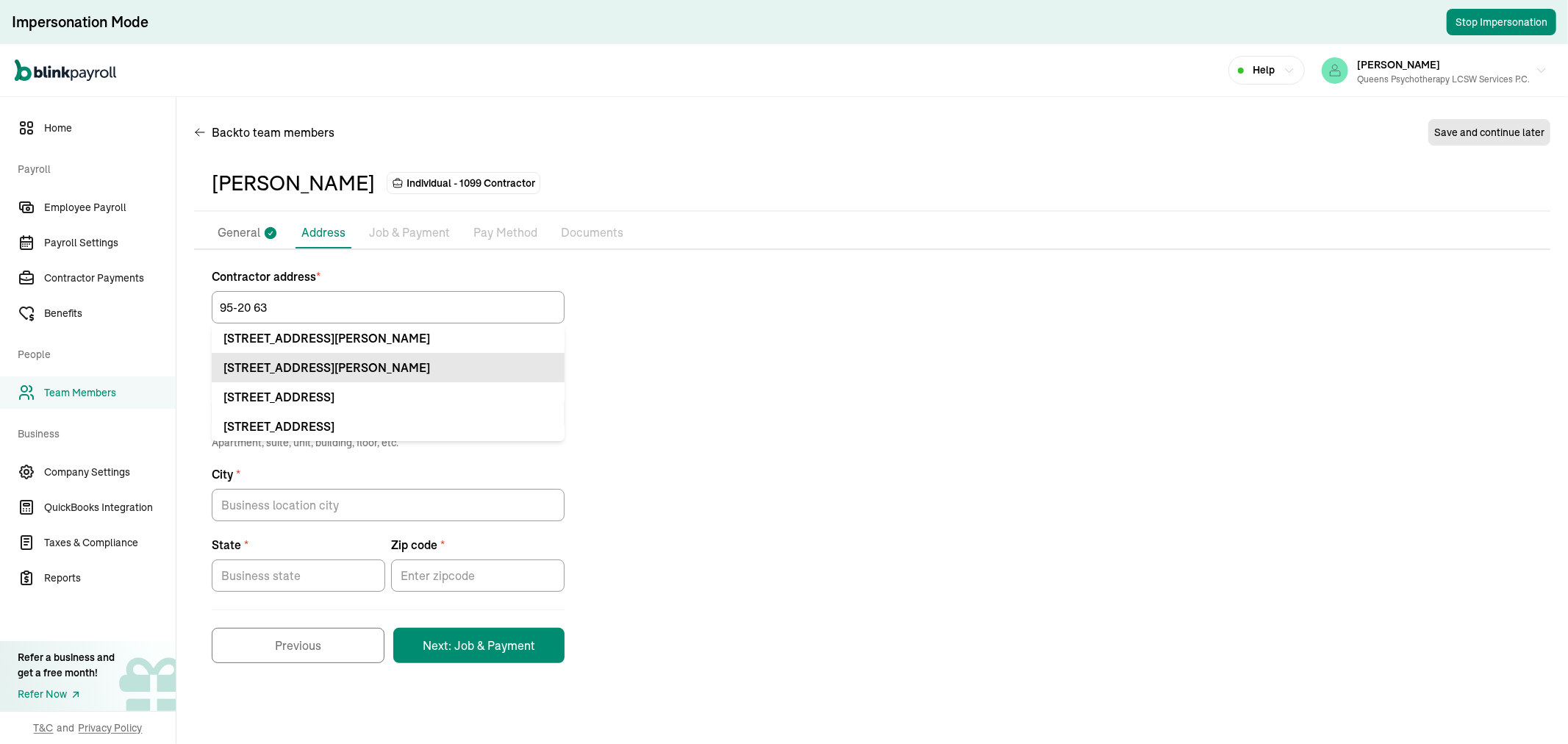
click at [457, 362] on div "9520 63rd Rd Ste Rego Park, NY 11374" at bounding box center [388, 368] width 329 height 17
type input "9520 63rd Rd"
type input "Ste"
type input "Rego Park"
type input "NY"
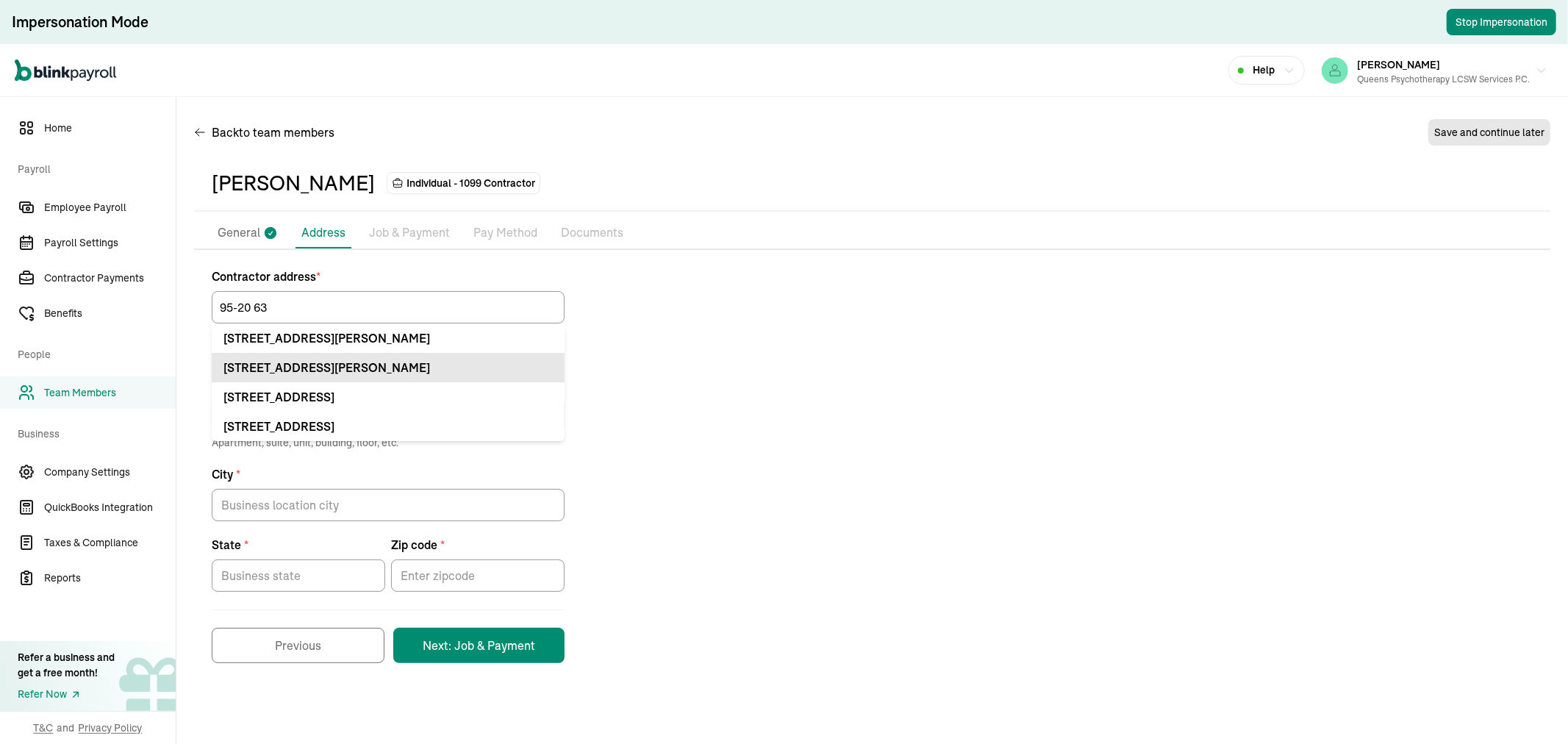
type input "11374"
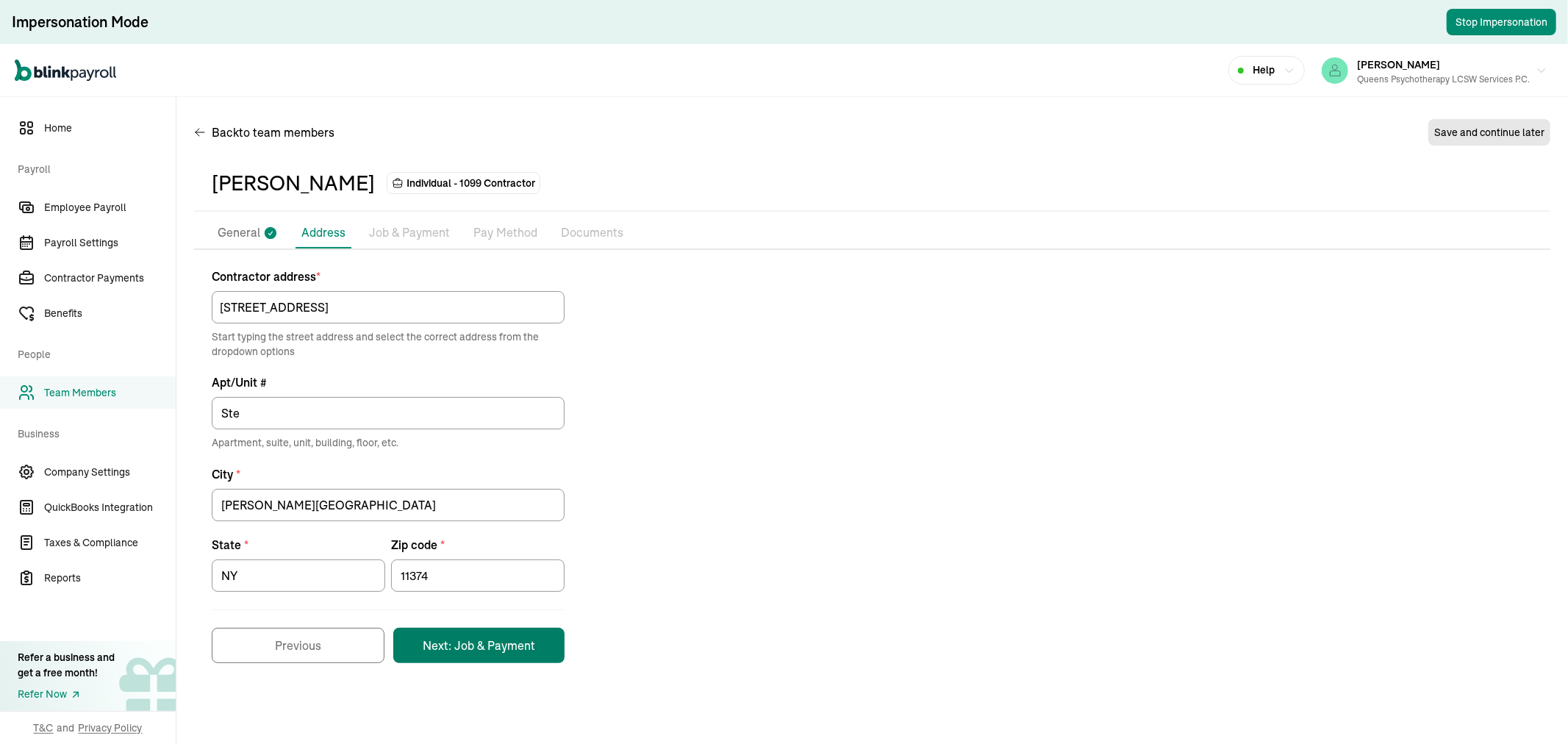
click at [503, 648] on button "Next: Job & Payment" at bounding box center [478, 645] width 171 height 36
click at [263, 231] on icon at bounding box center [270, 234] width 14 height 19
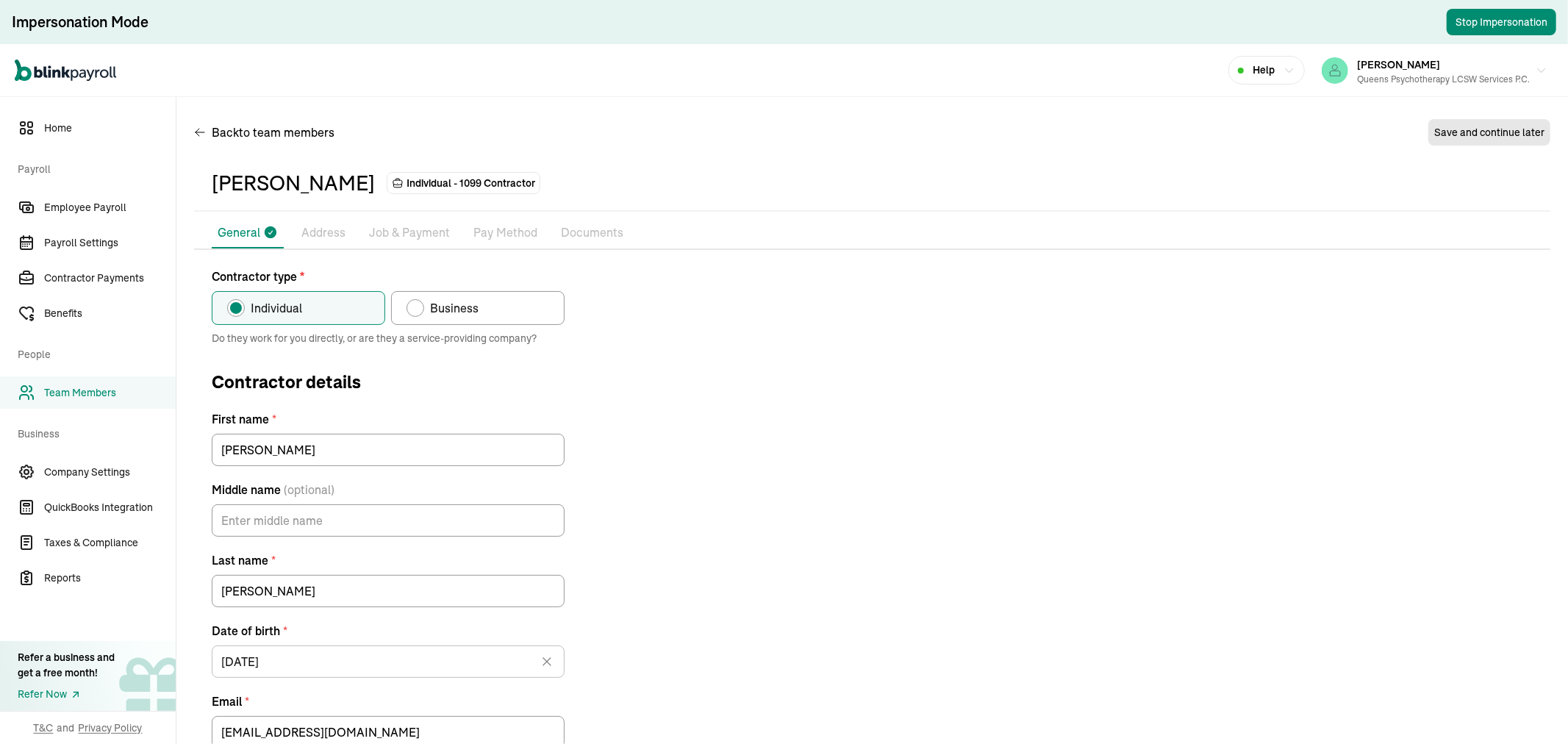
click at [325, 235] on p "Address" at bounding box center [323, 234] width 44 height 19
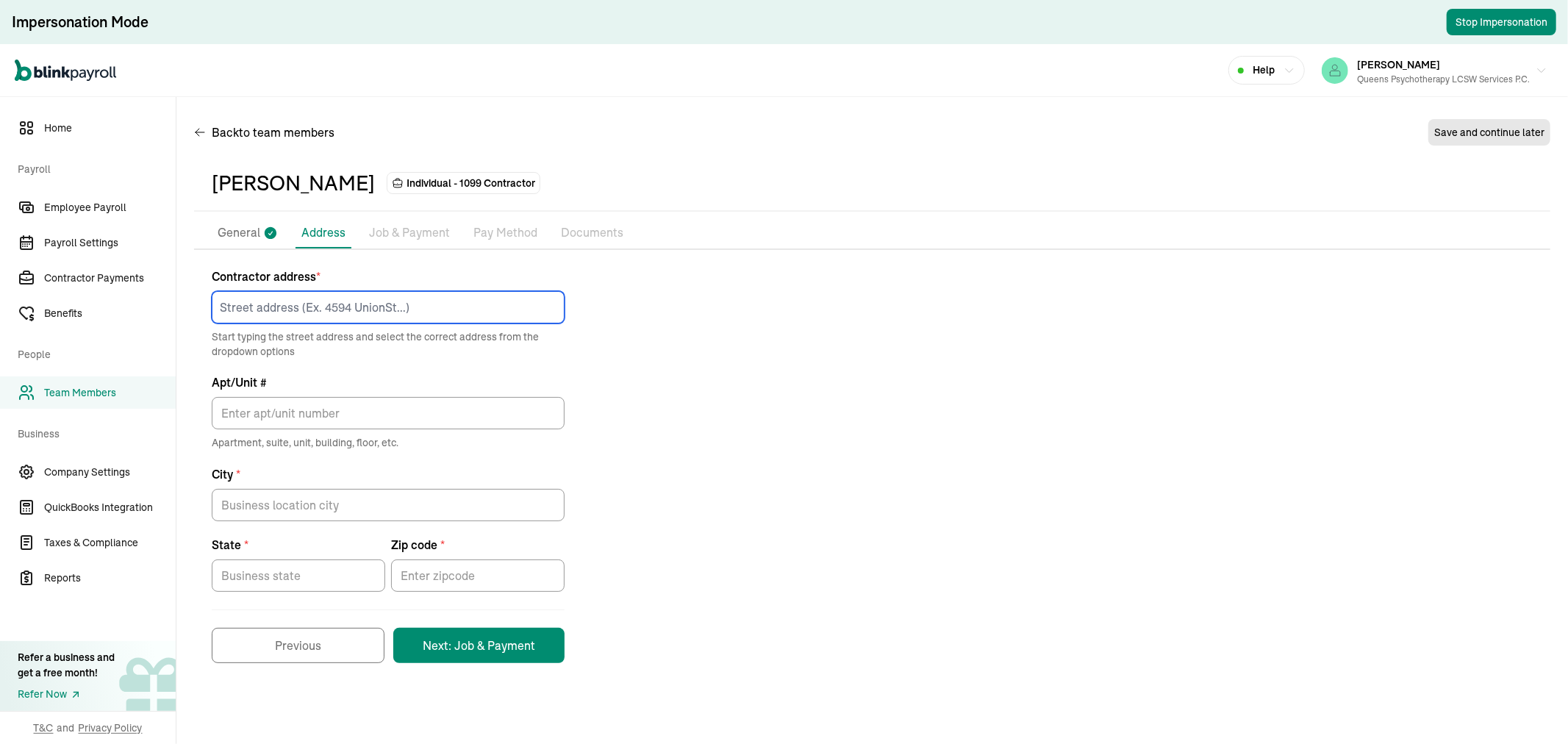
click at [304, 297] on input at bounding box center [388, 308] width 353 height 33
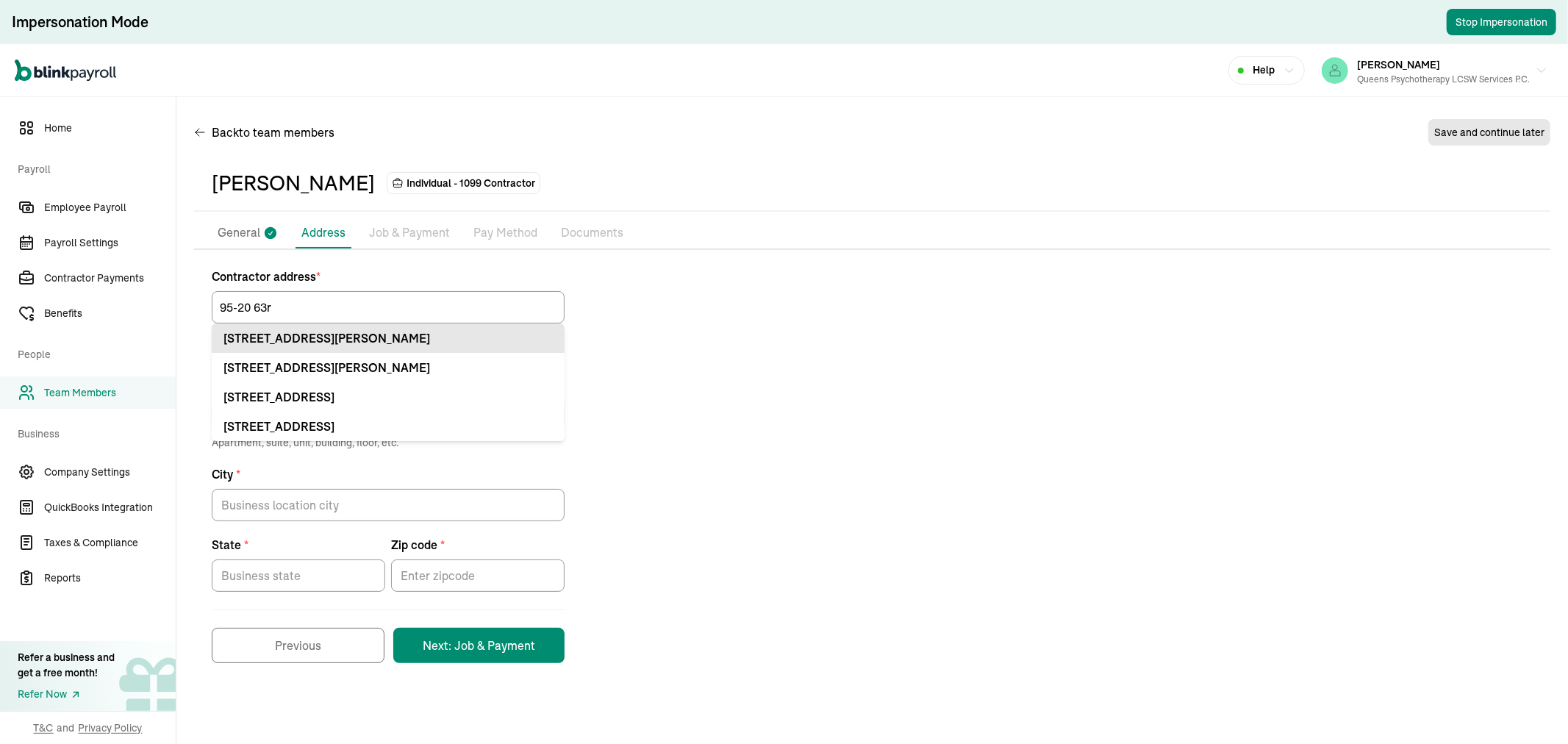
click at [512, 329] on div "9520 63rd Rd Rego Park, NY 11374" at bounding box center [388, 338] width 329 height 17
type input "9520 63rd Rd"
type input "Rego Park"
type input "NY"
type input "11374"
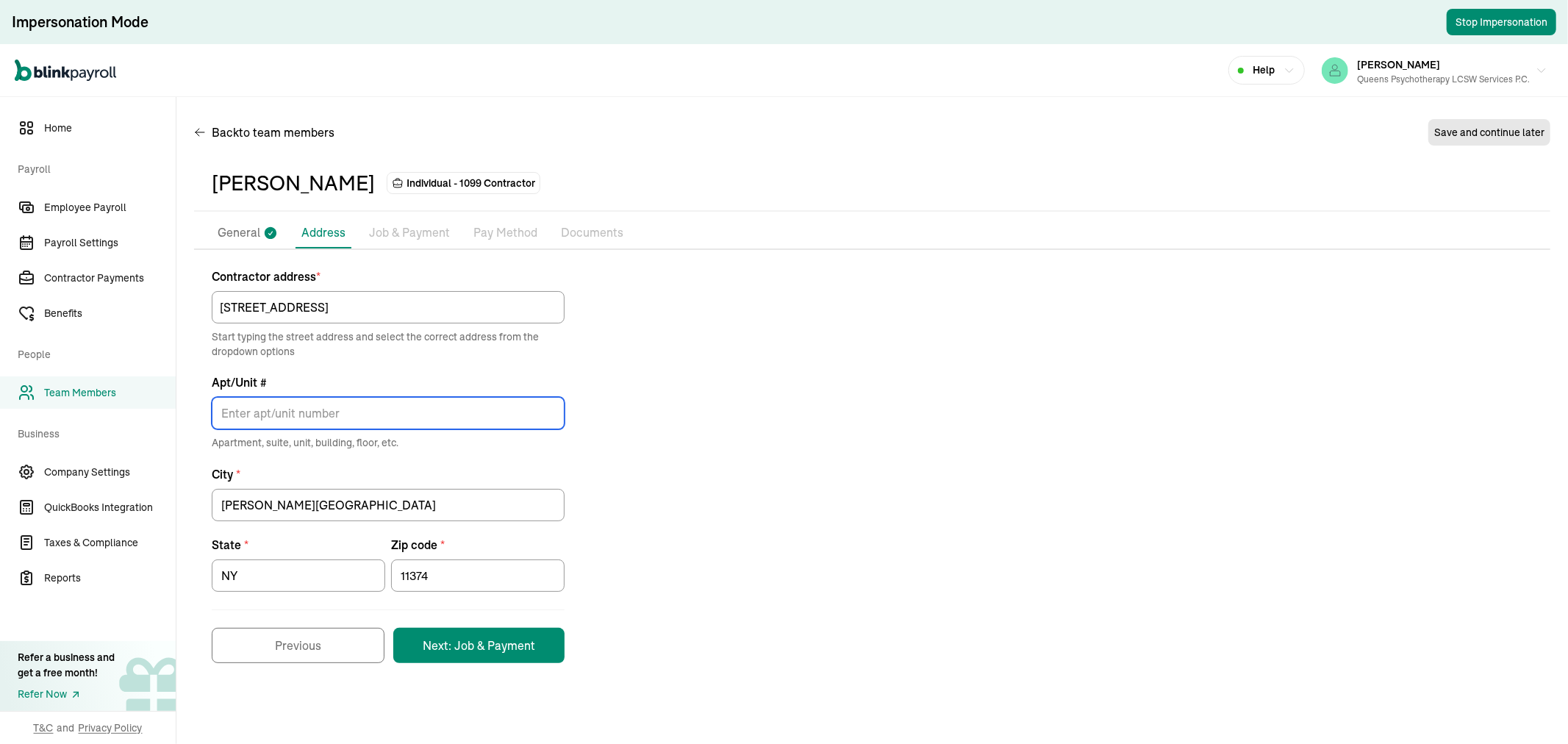
click at [359, 412] on input "Apt/Unit #" at bounding box center [388, 413] width 353 height 33
click at [454, 565] on input "11374" at bounding box center [478, 576] width 174 height 33
click at [485, 650] on button "Next: Job & Payment" at bounding box center [478, 645] width 171 height 36
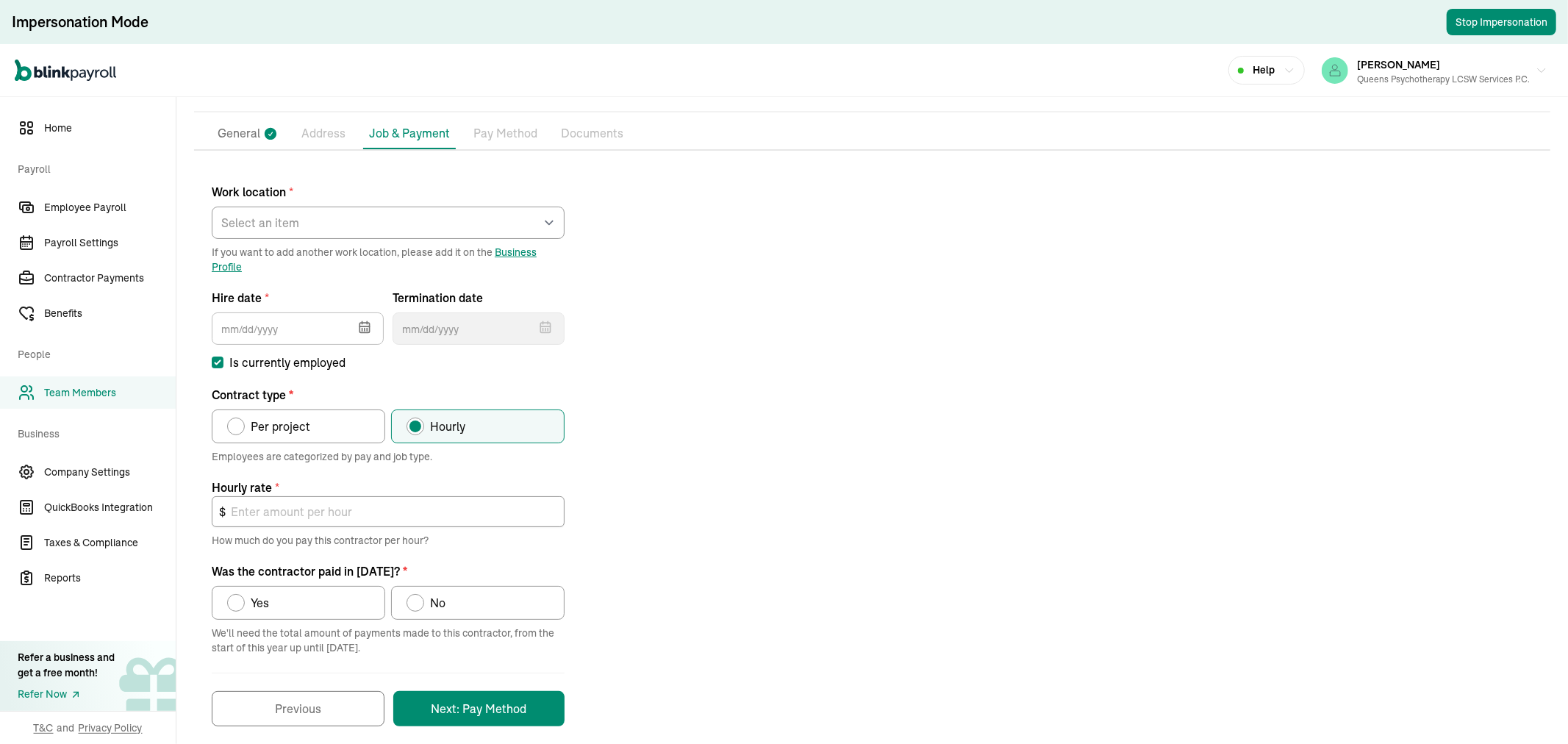
scroll to position [112, 0]
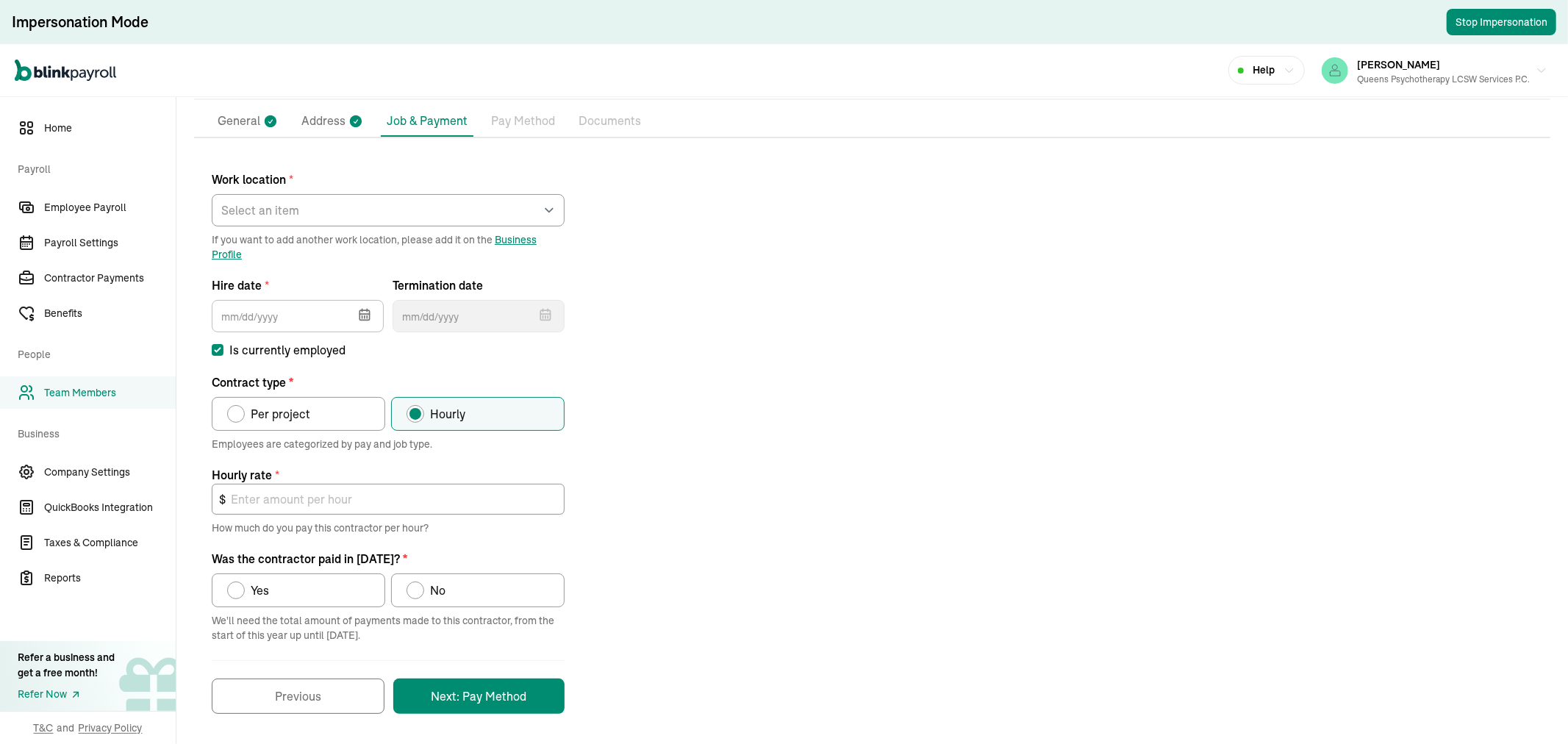
click at [245, 407] on div "Per project" at bounding box center [278, 414] width 66 height 17
click at [238, 407] on input "Per project" at bounding box center [233, 410] width 12 height 12
radio input "true"
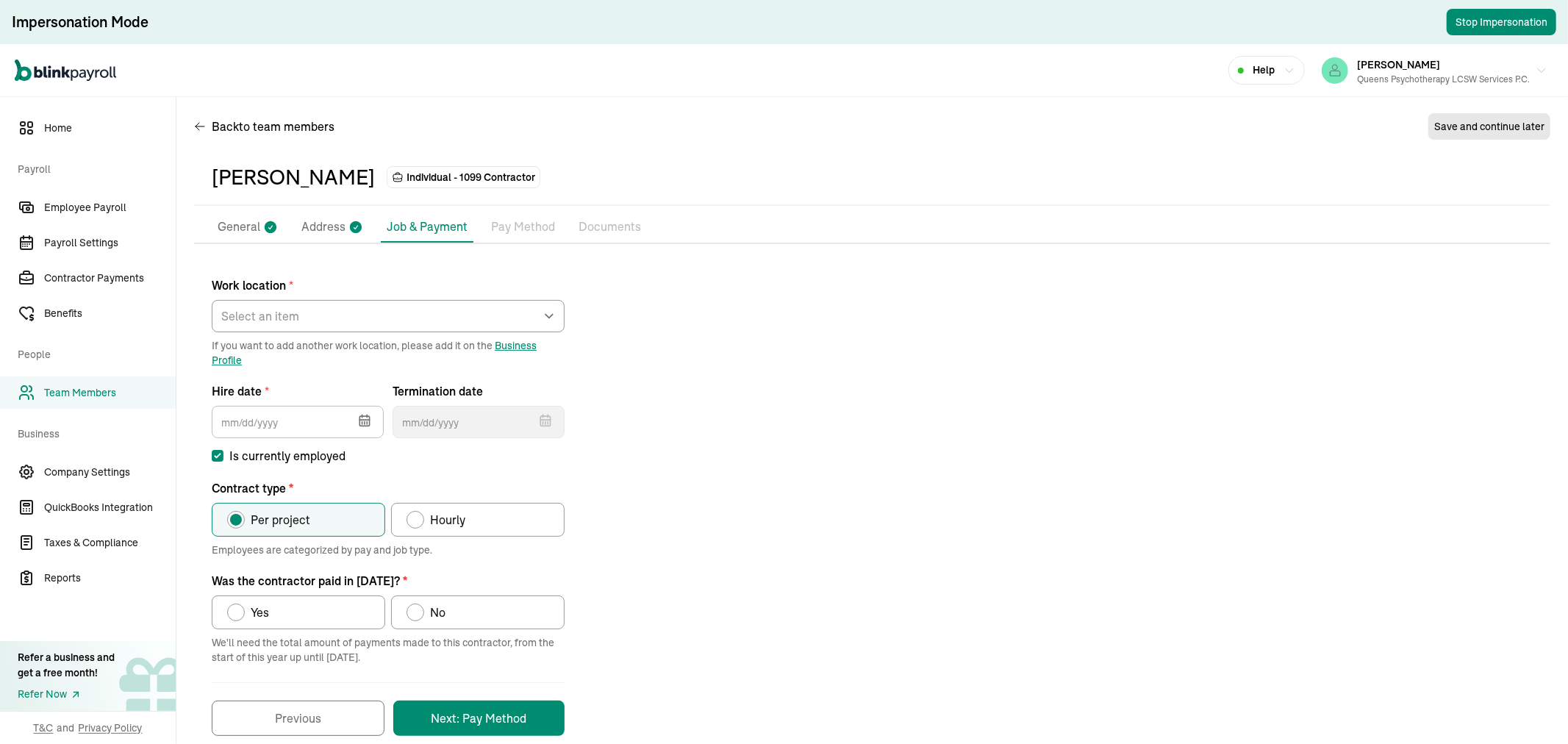
scroll to position [0, 0]
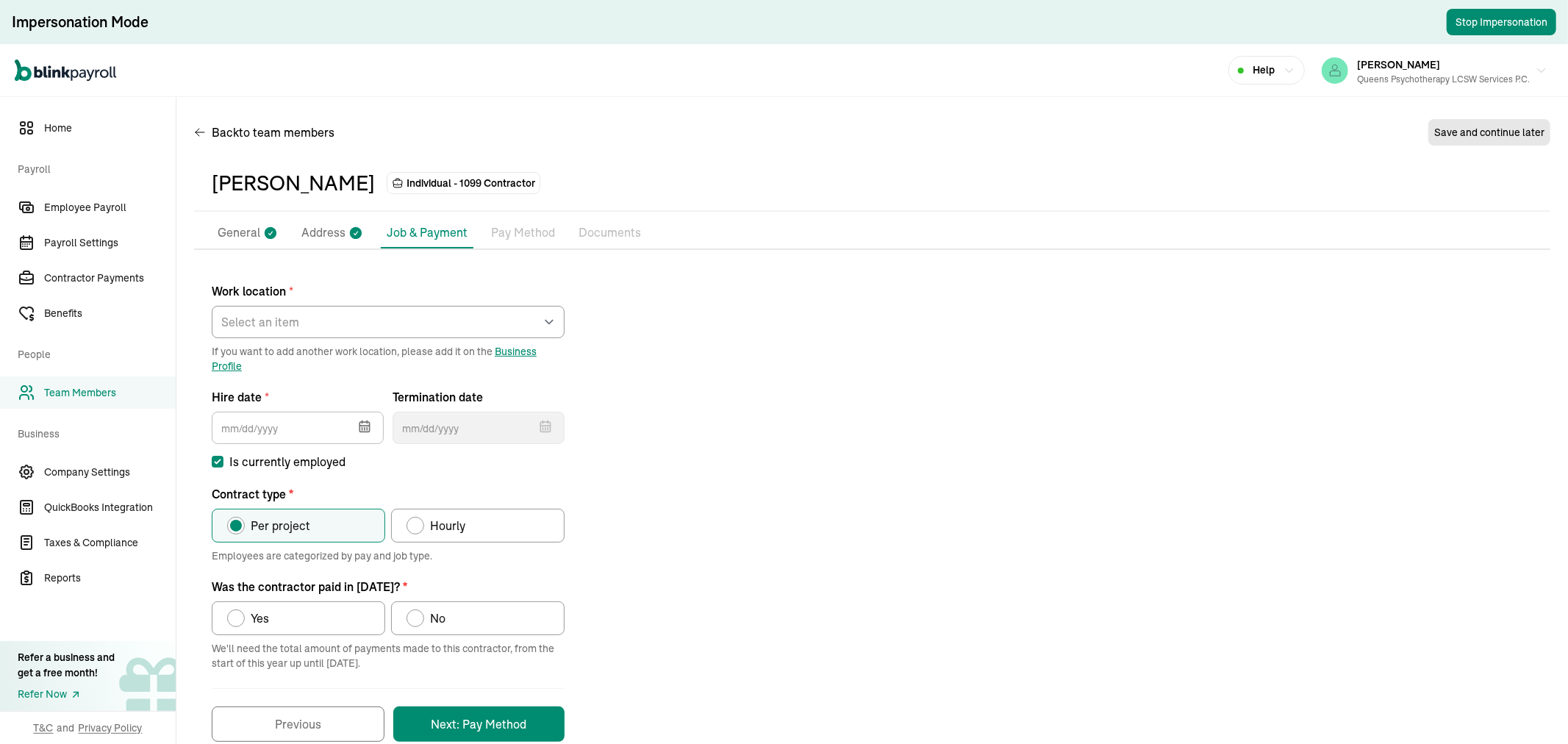
click at [254, 231] on p "General" at bounding box center [238, 234] width 42 height 19
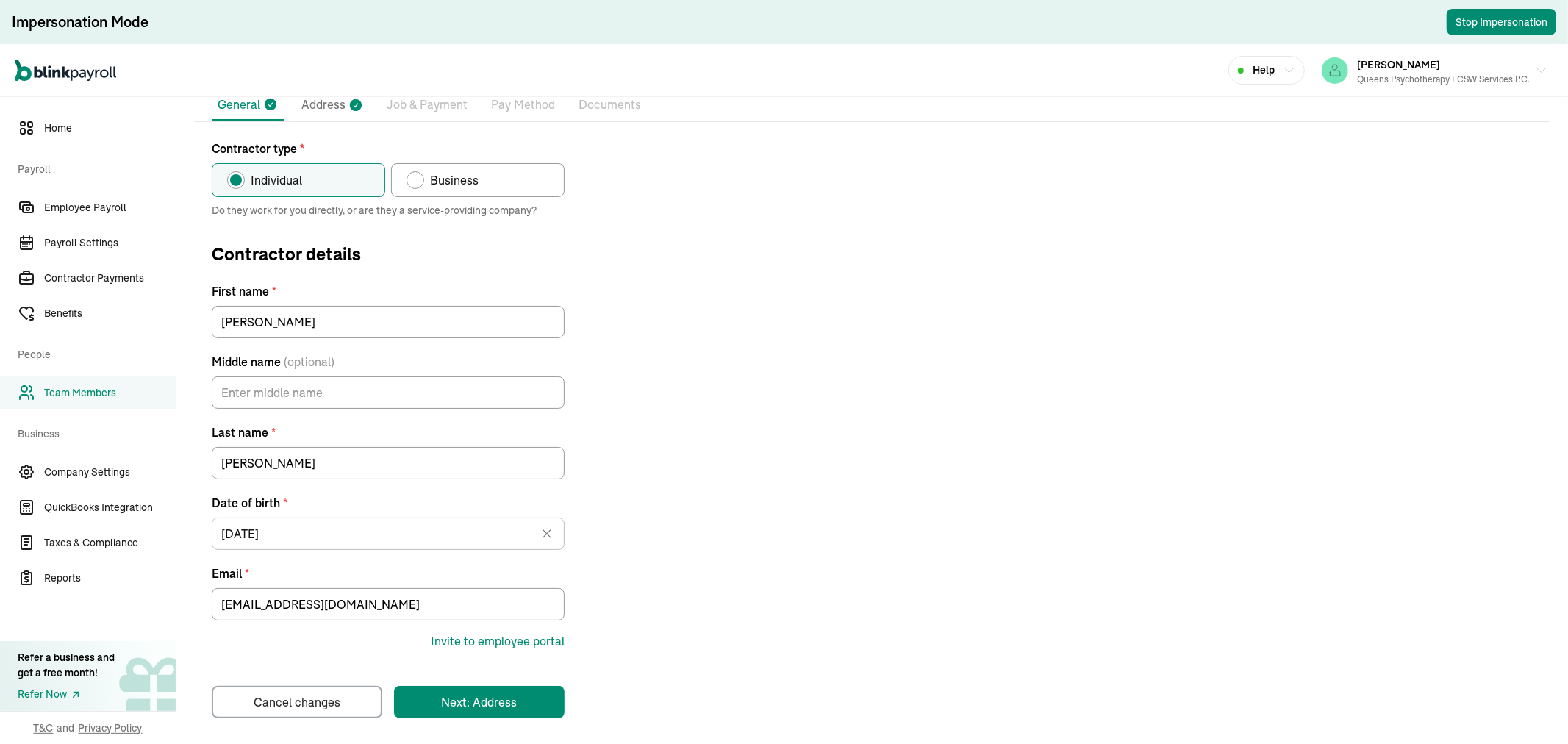
scroll to position [132, 0]
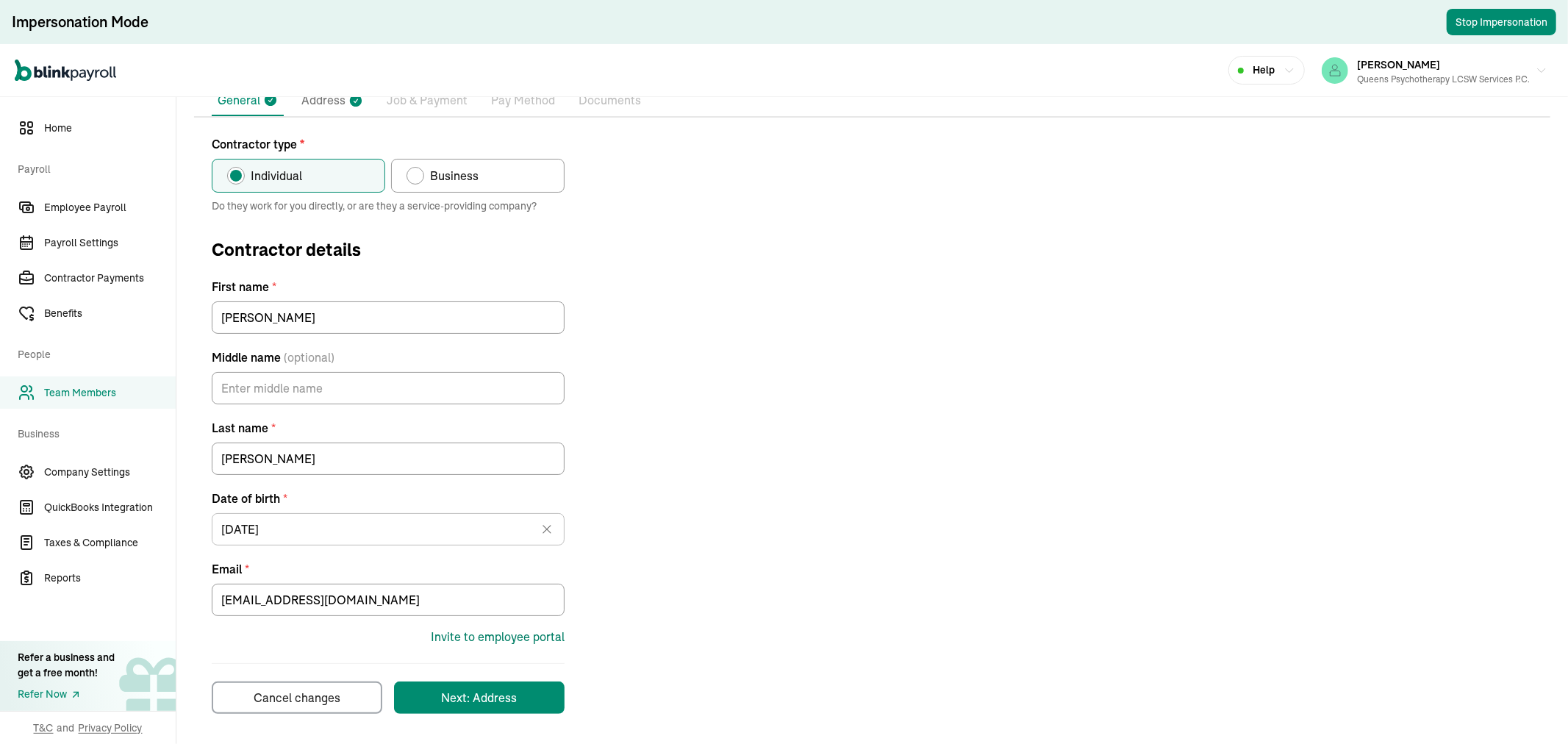
click at [496, 636] on div "Invite to employee portal" at bounding box center [497, 636] width 134 height 17
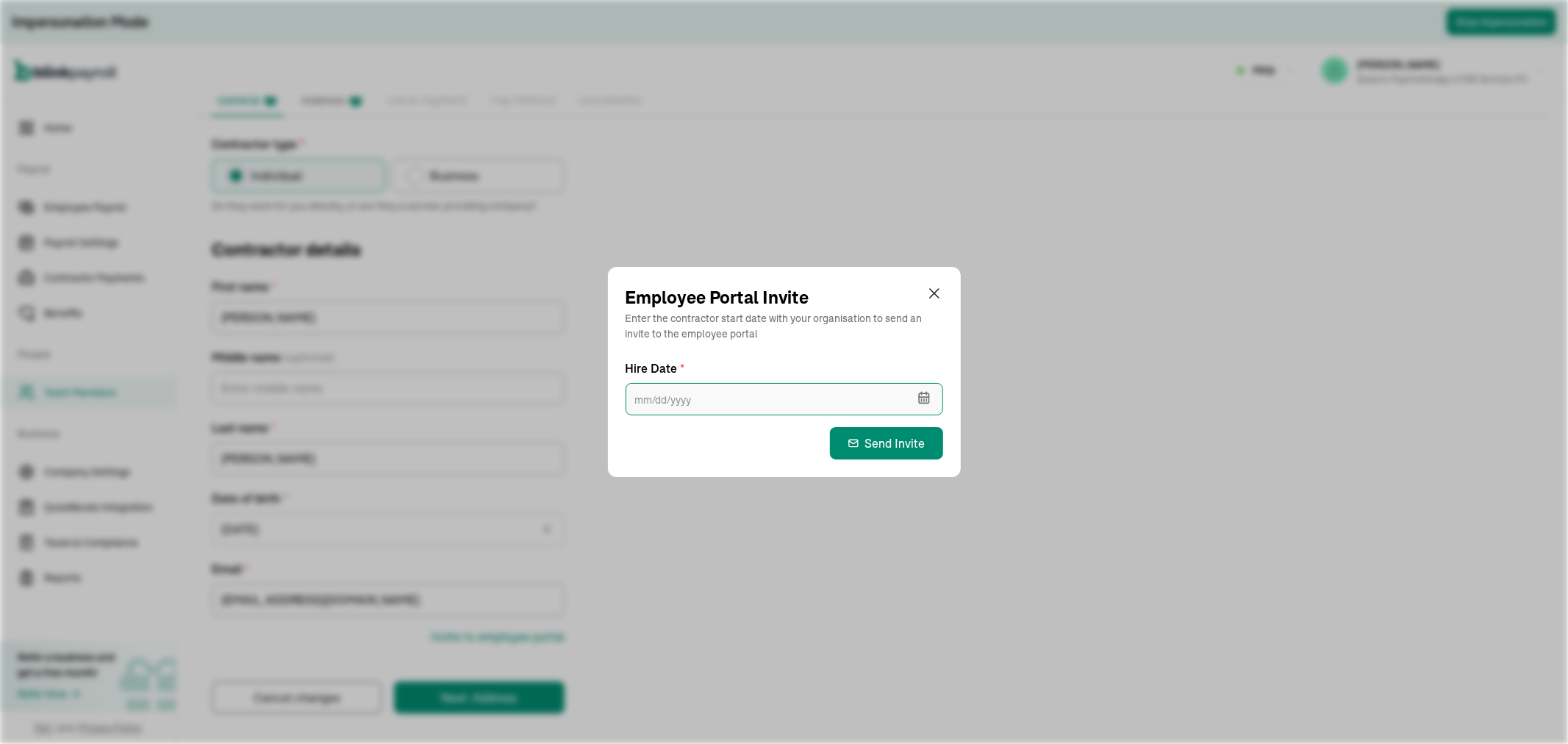
click at [804, 406] on input "text" at bounding box center [784, 400] width 317 height 33
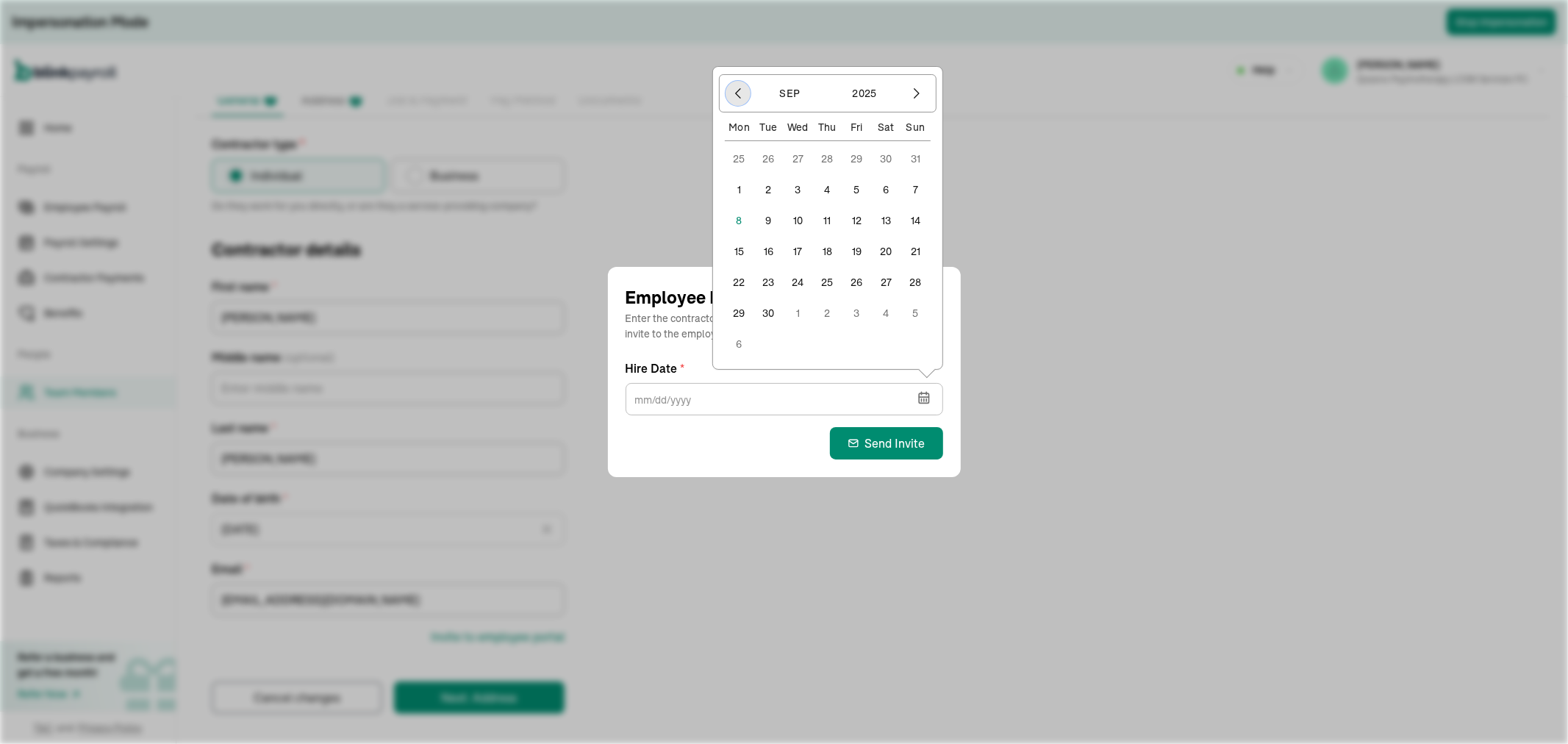
click at [726, 87] on button "button" at bounding box center [738, 94] width 25 height 25
click at [744, 87] on div "Employee Portal Invite Enter the contractor start date with your organisation t…" at bounding box center [784, 372] width 1568 height 744
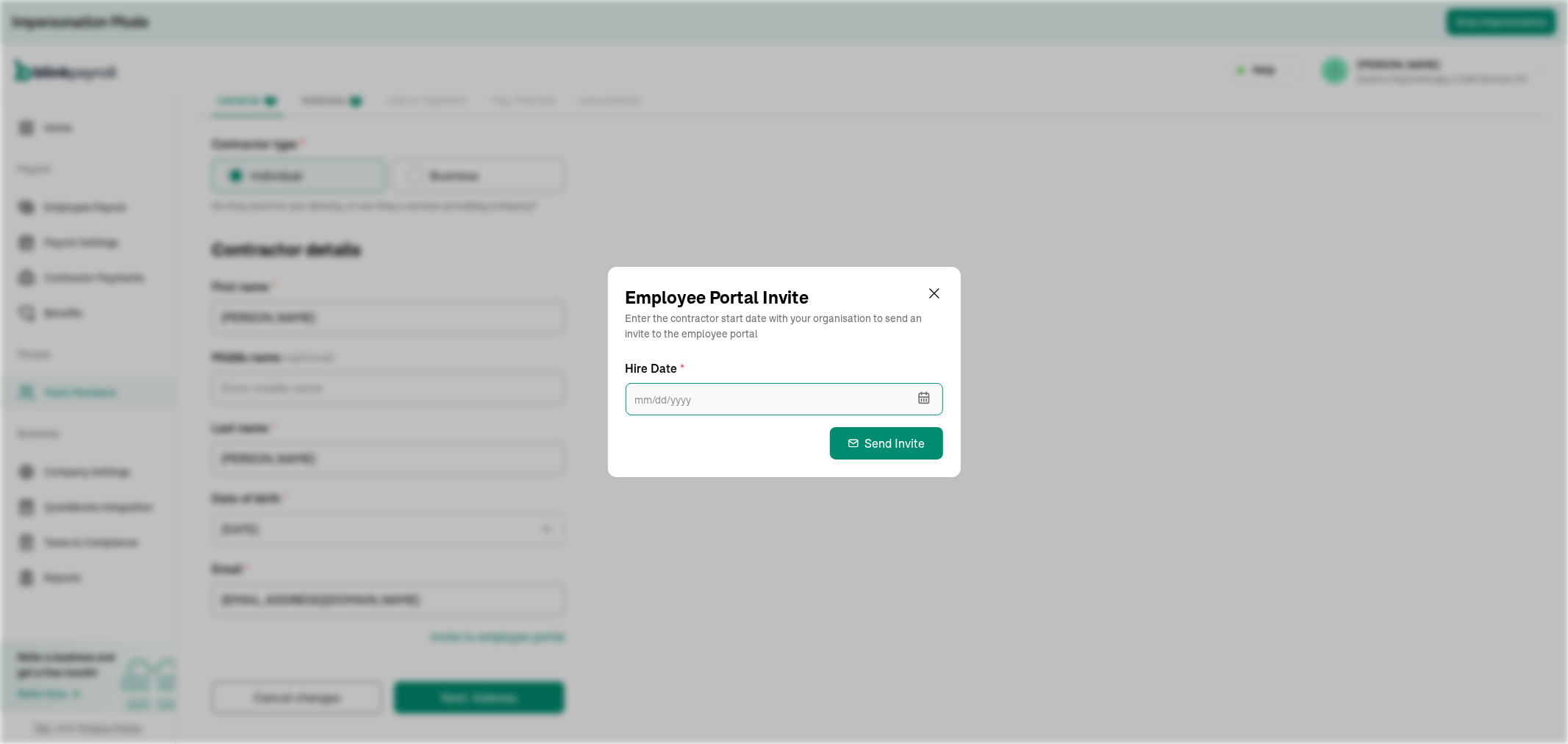
click at [682, 405] on input "text" at bounding box center [784, 400] width 317 height 33
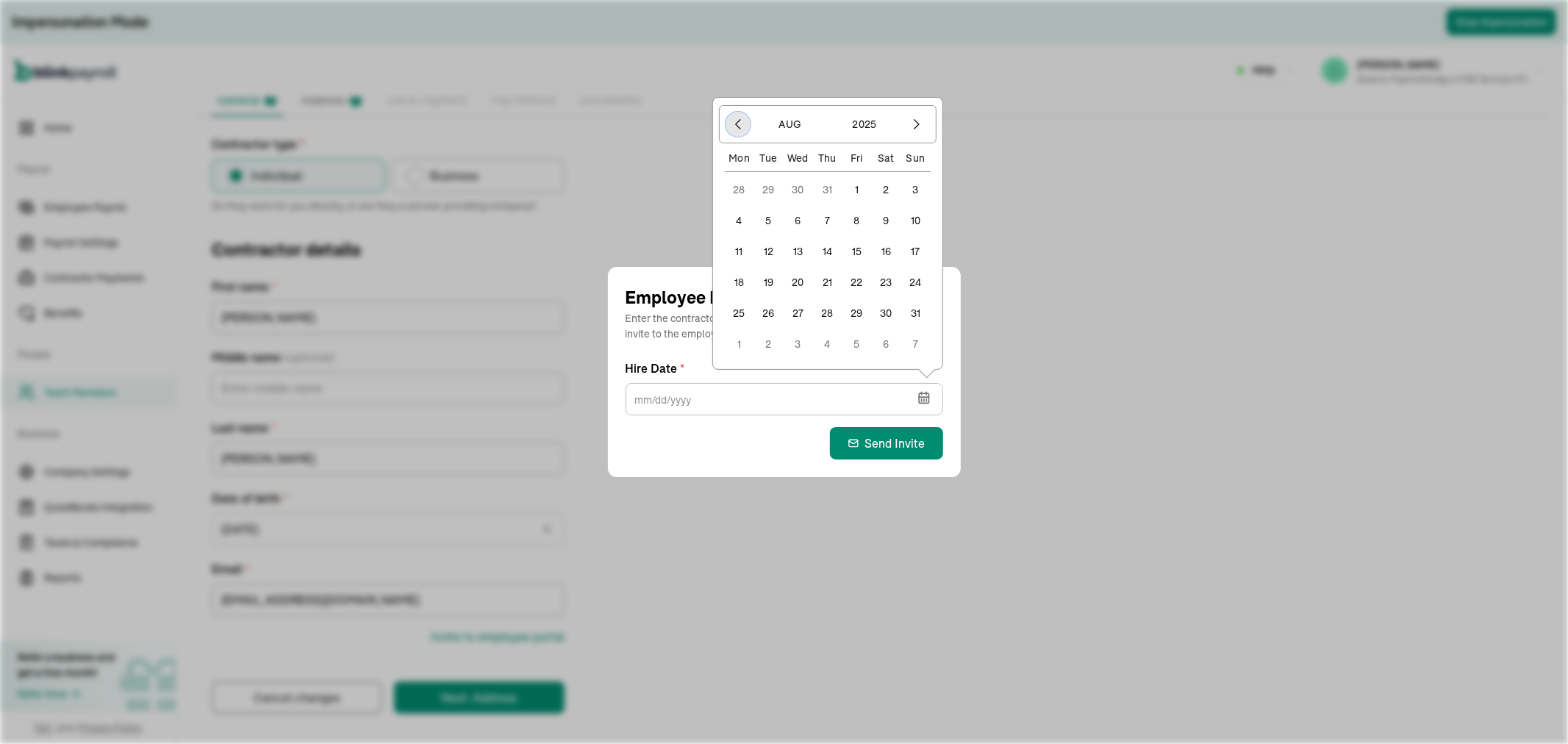
click at [733, 123] on icon "button" at bounding box center [737, 124] width 14 height 14
click at [733, 123] on div "Mon" at bounding box center [739, 126] width 29 height 14
click at [735, 98] on icon "button" at bounding box center [737, 93] width 14 height 14
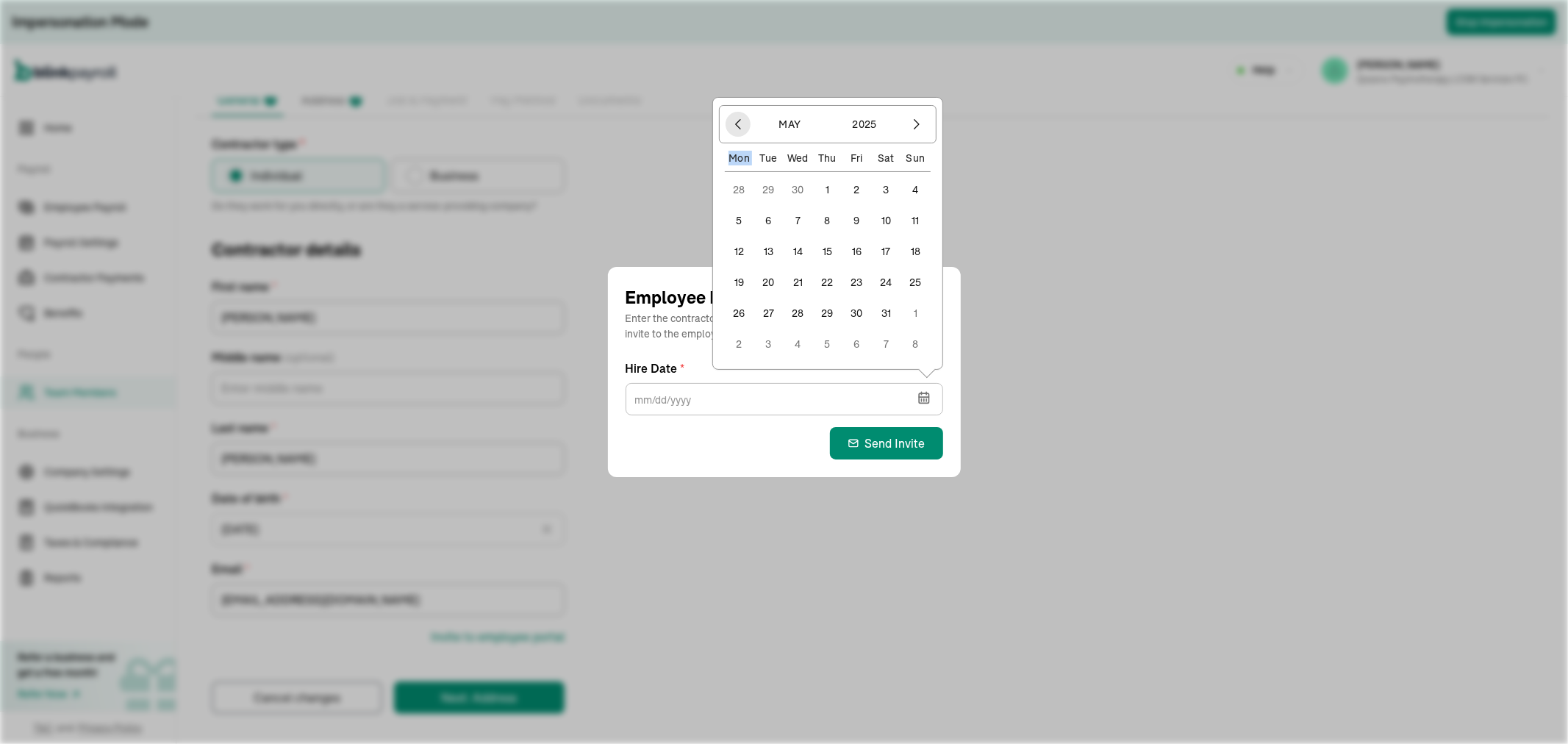
click at [735, 99] on div "May 2025 Mon Tue Wed Thu Fri Sat Sun 28 29 30 1 2 3 4 5 6 7 8 9 10 11 12 13 14 …" at bounding box center [828, 234] width 224 height 268
click at [735, 116] on button "button" at bounding box center [738, 124] width 25 height 25
click at [735, 117] on icon "button" at bounding box center [737, 124] width 14 height 14
click at [747, 89] on button "button" at bounding box center [738, 94] width 25 height 25
click at [733, 124] on icon "button" at bounding box center [737, 124] width 14 height 14
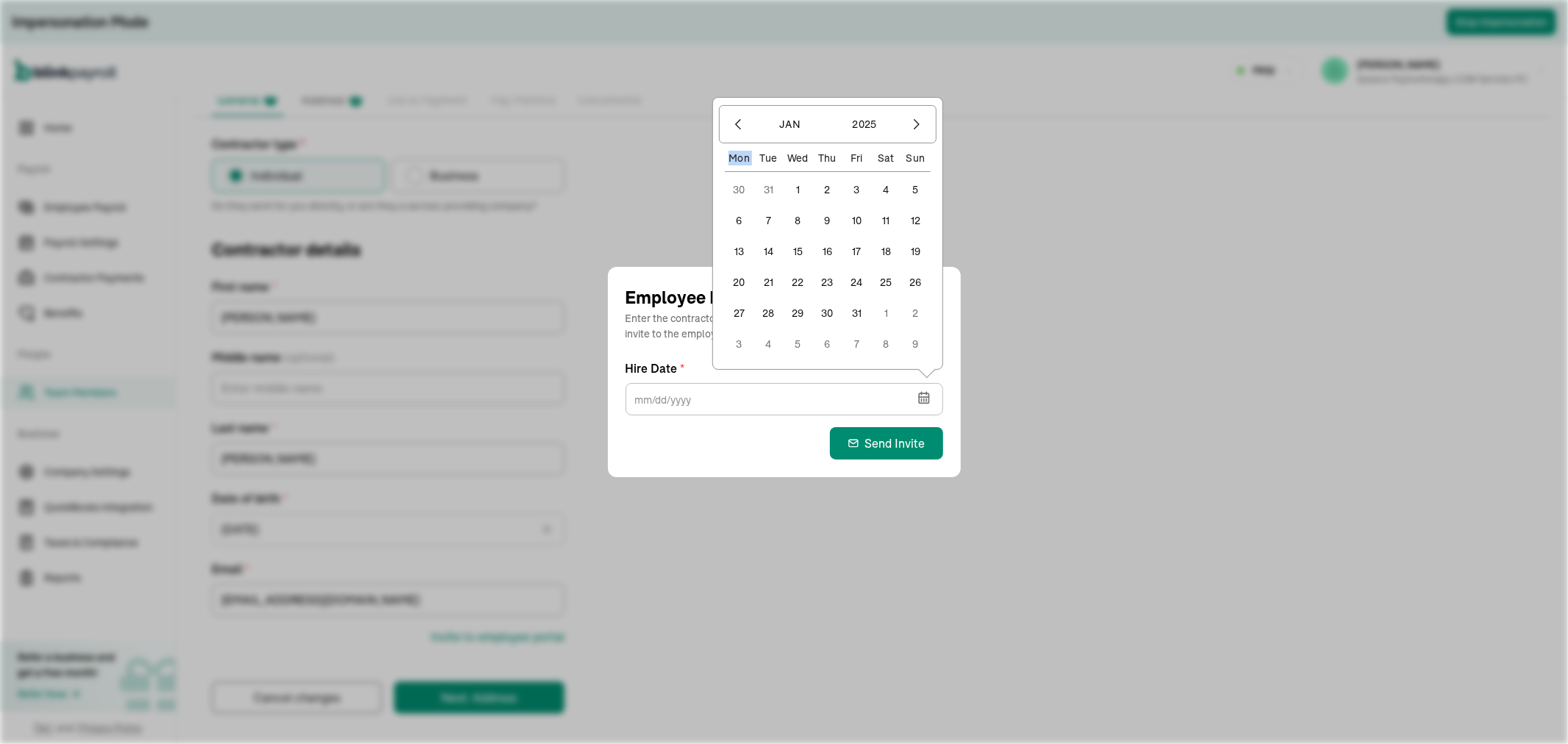
click at [802, 193] on button "1" at bounding box center [798, 189] width 29 height 29
type input "01/01/2025"
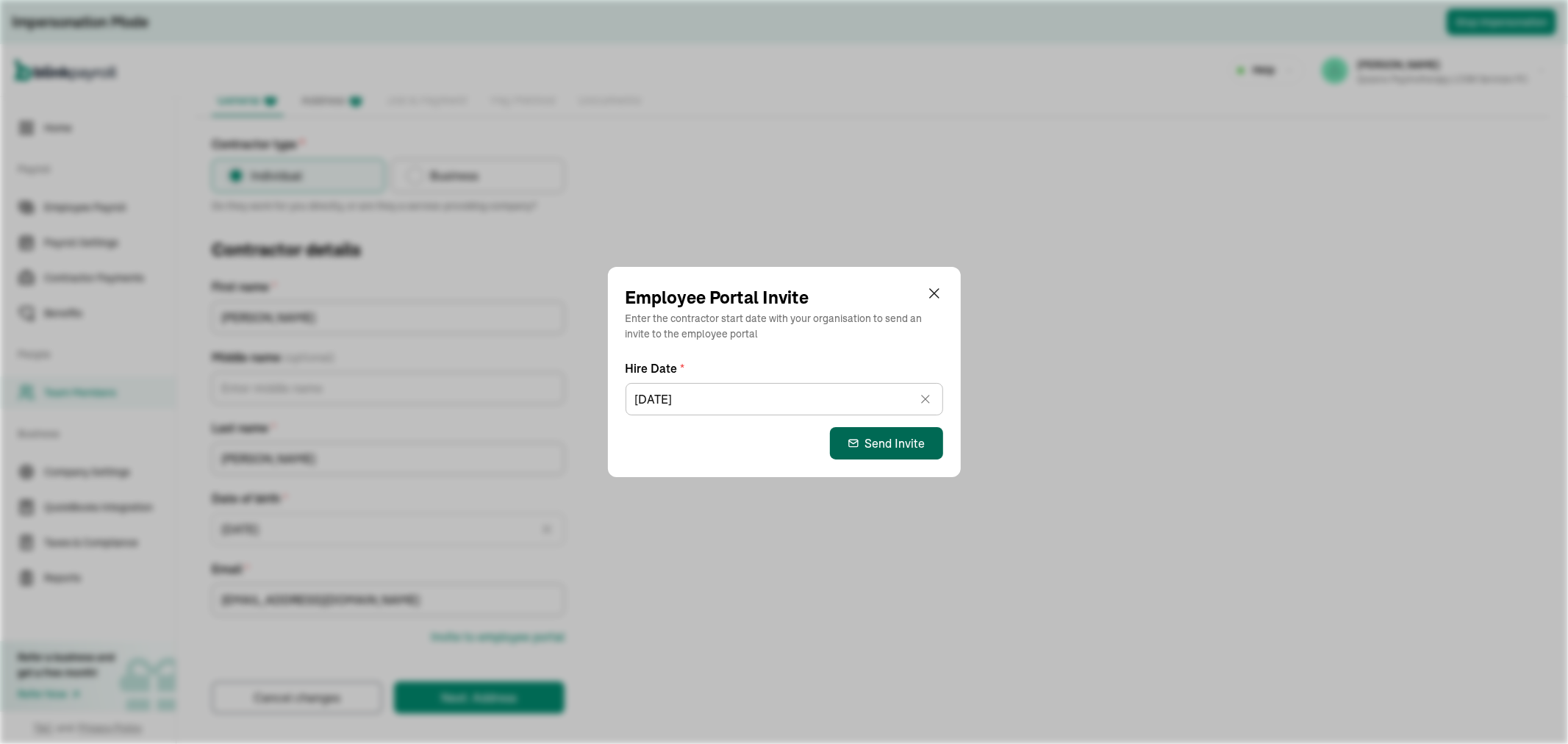
click at [898, 446] on div "Send Invite" at bounding box center [886, 443] width 78 height 17
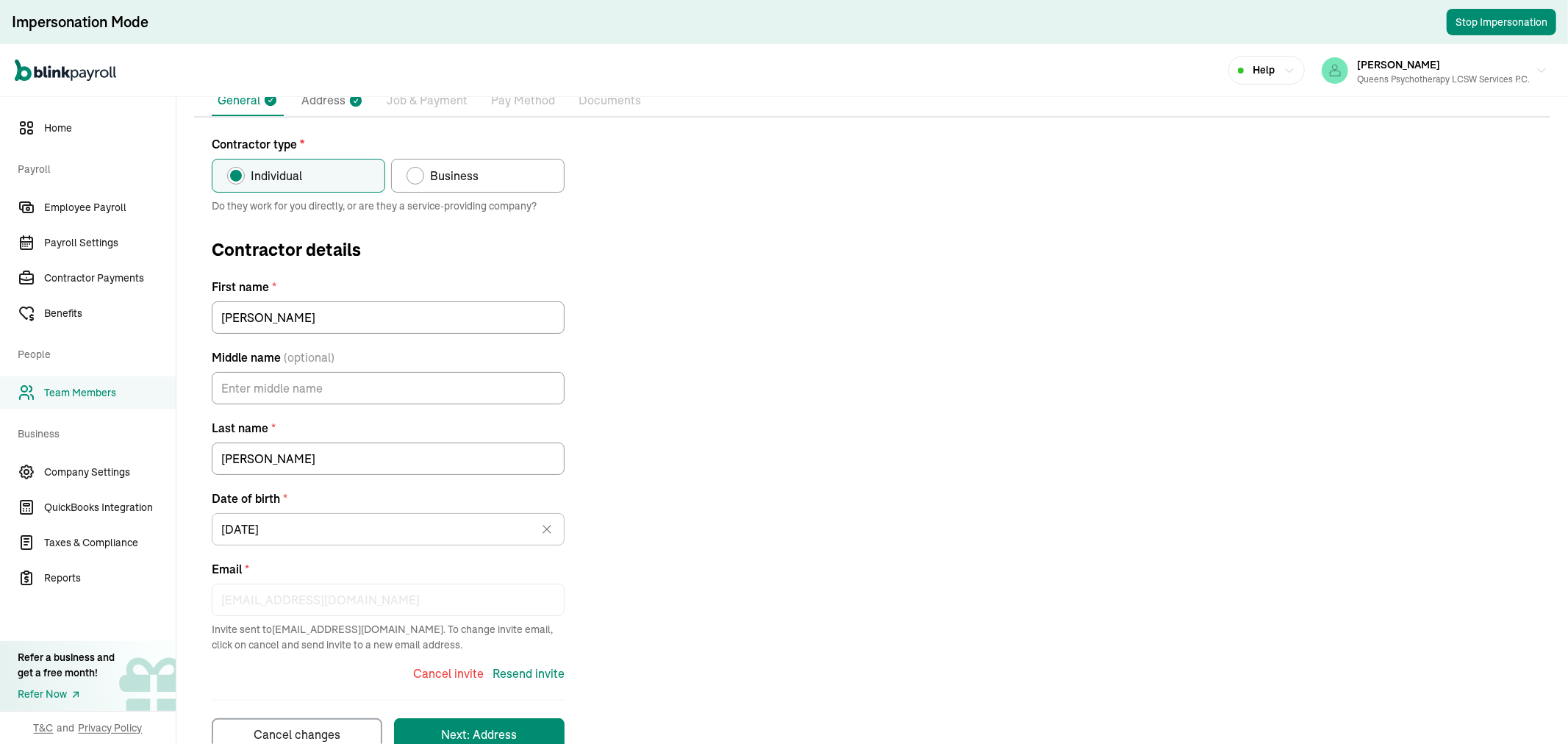
scroll to position [0, 0]
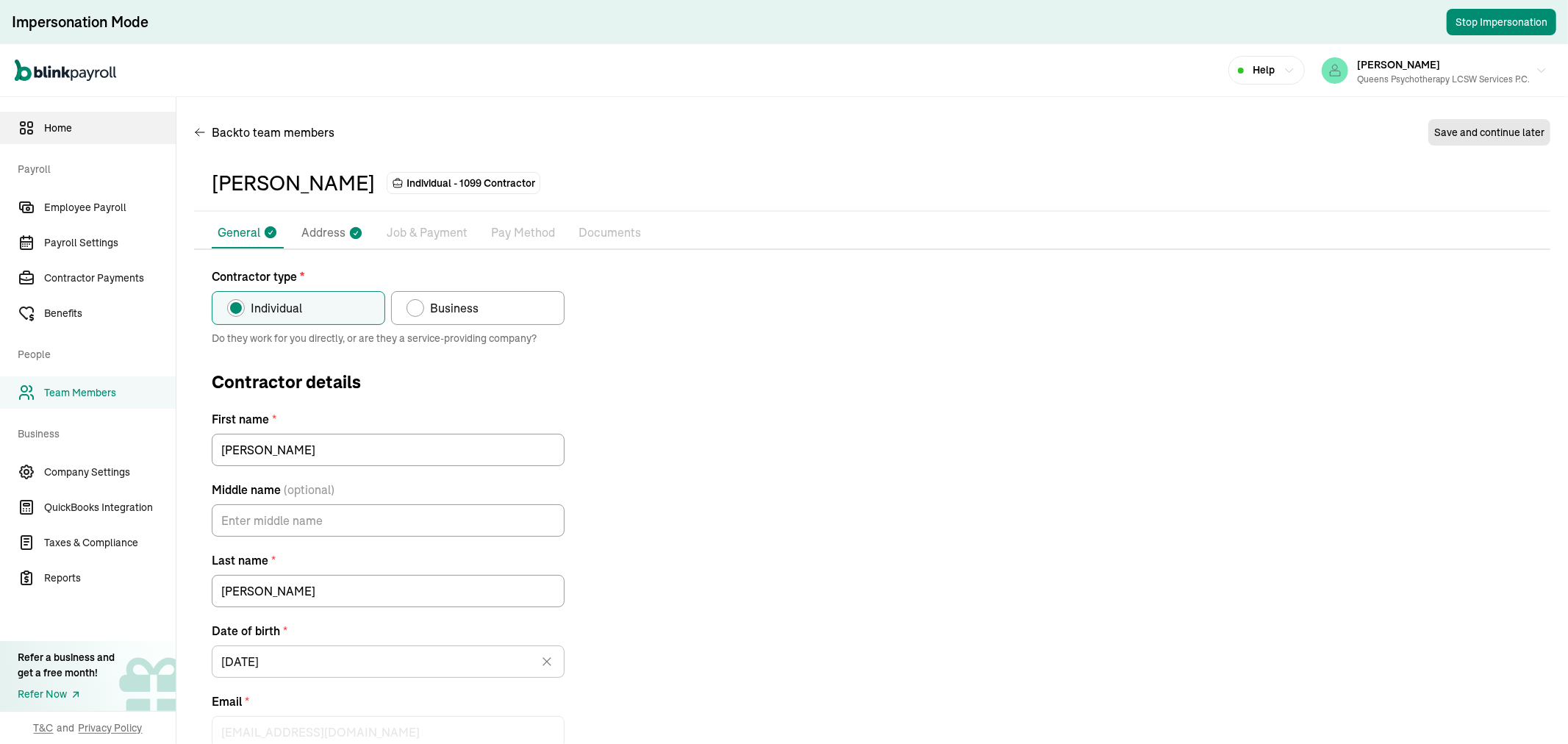
click at [62, 129] on span "Home" at bounding box center [110, 128] width 131 height 15
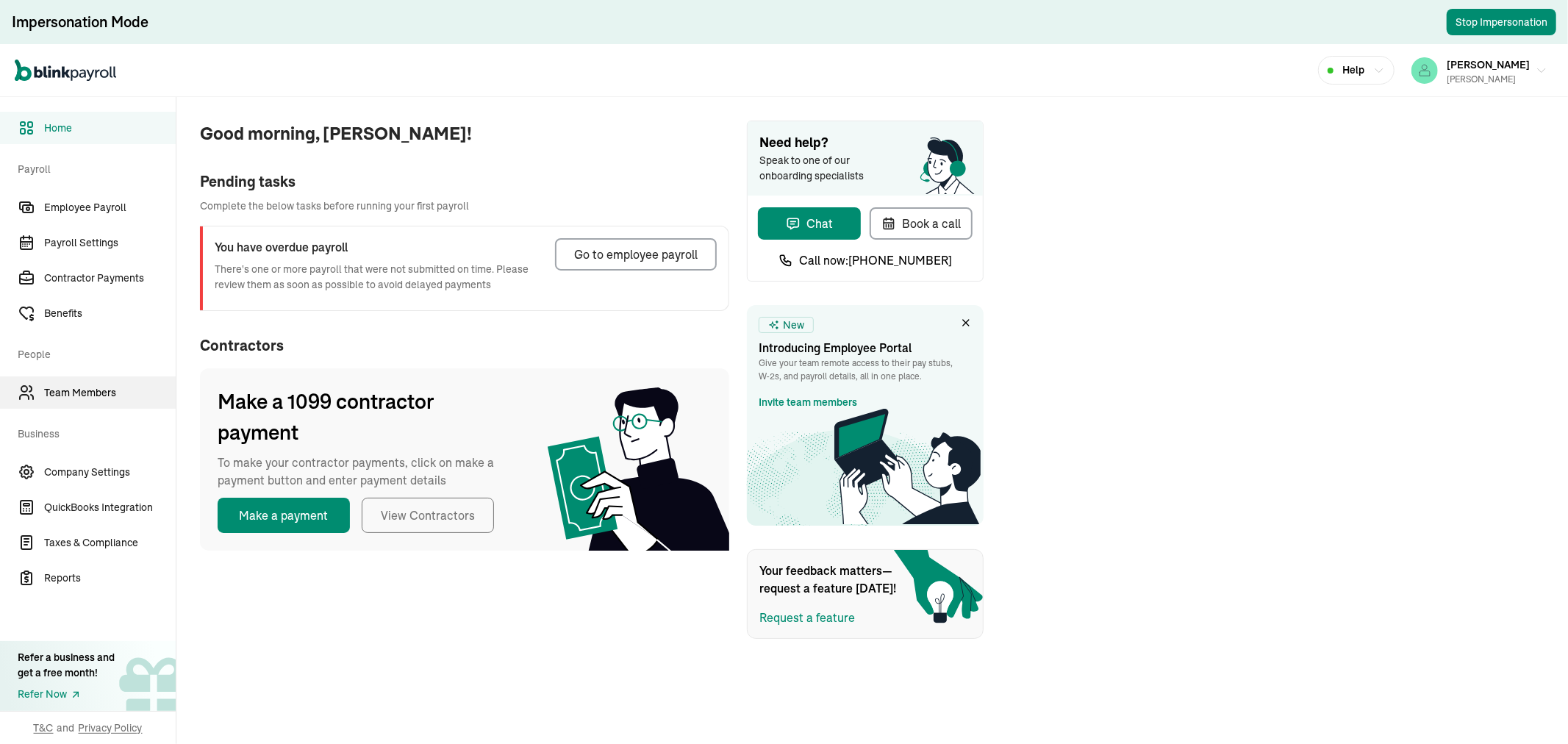
click at [64, 383] on link "Team Members" at bounding box center [88, 393] width 176 height 33
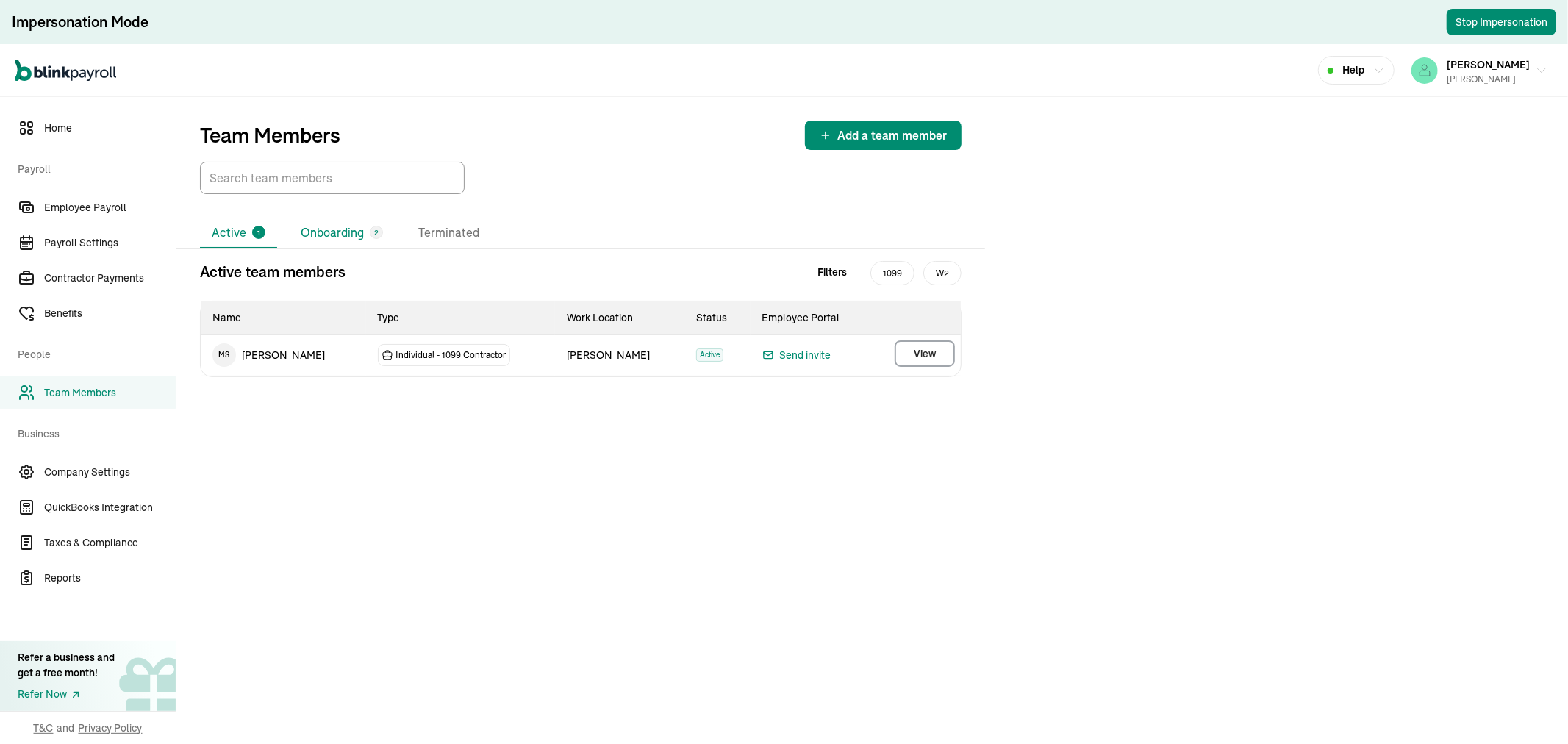
click at [331, 234] on li "Onboarding 2" at bounding box center [342, 233] width 106 height 31
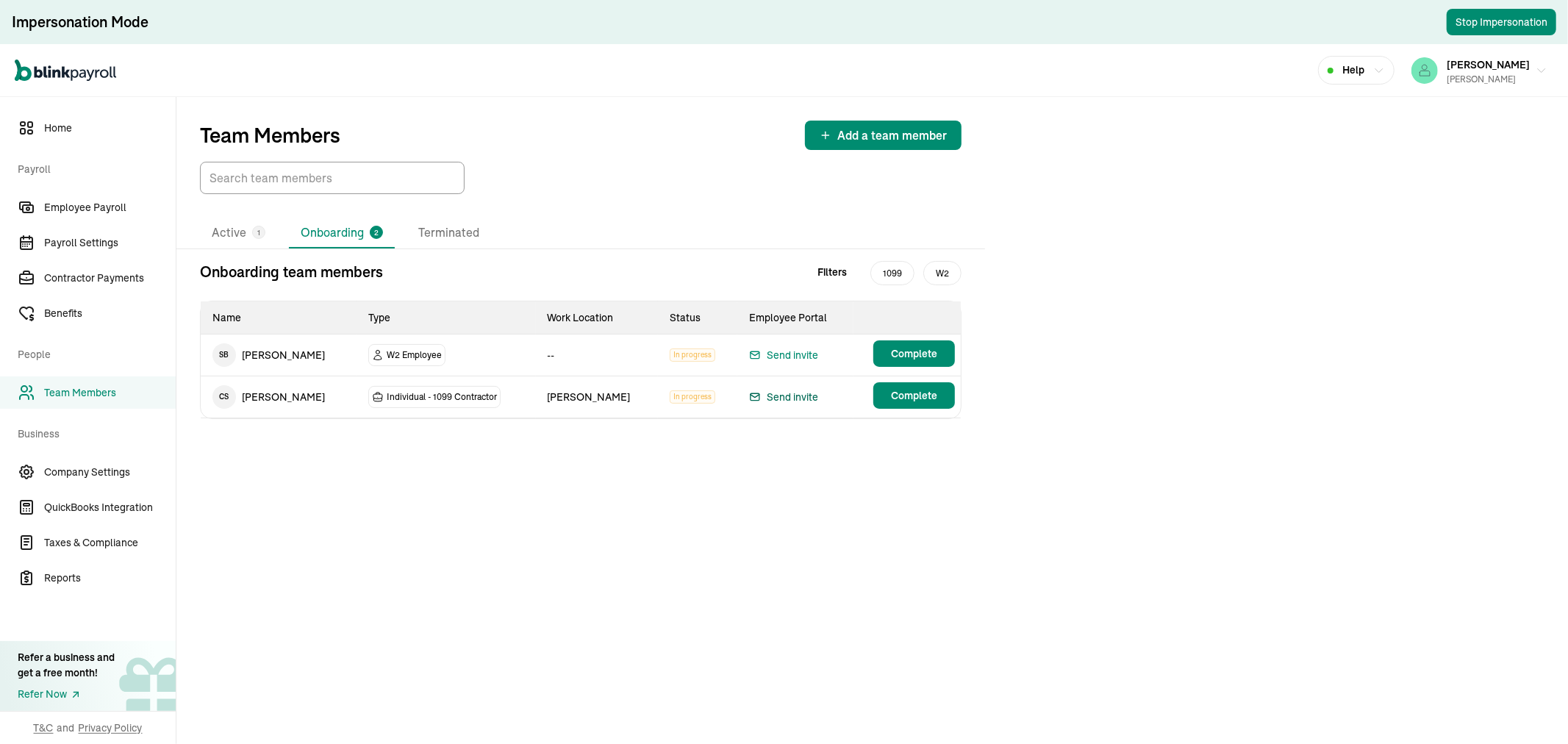
click at [773, 398] on div "Send invite" at bounding box center [784, 397] width 69 height 17
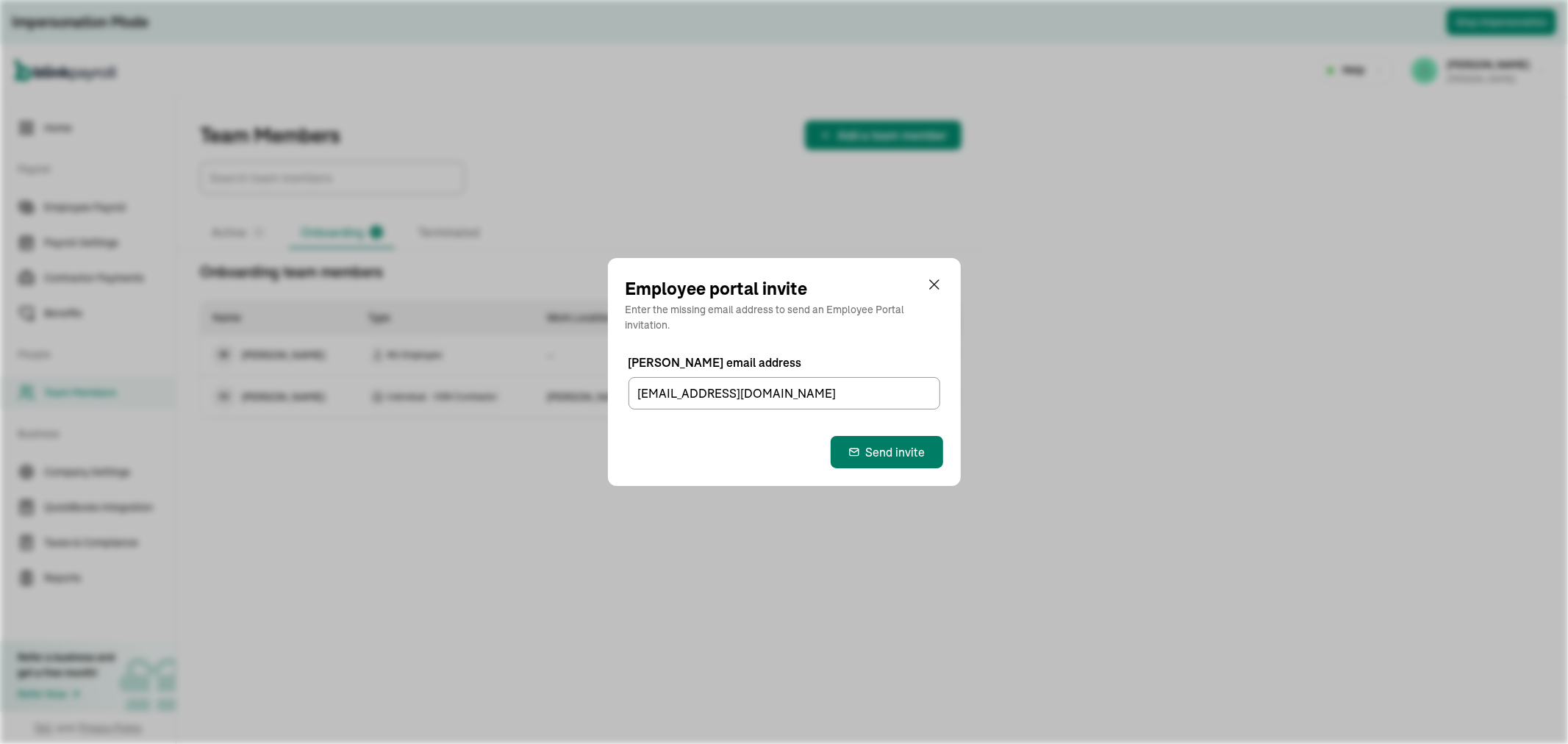
click at [877, 445] on div "Send invite" at bounding box center [887, 452] width 77 height 17
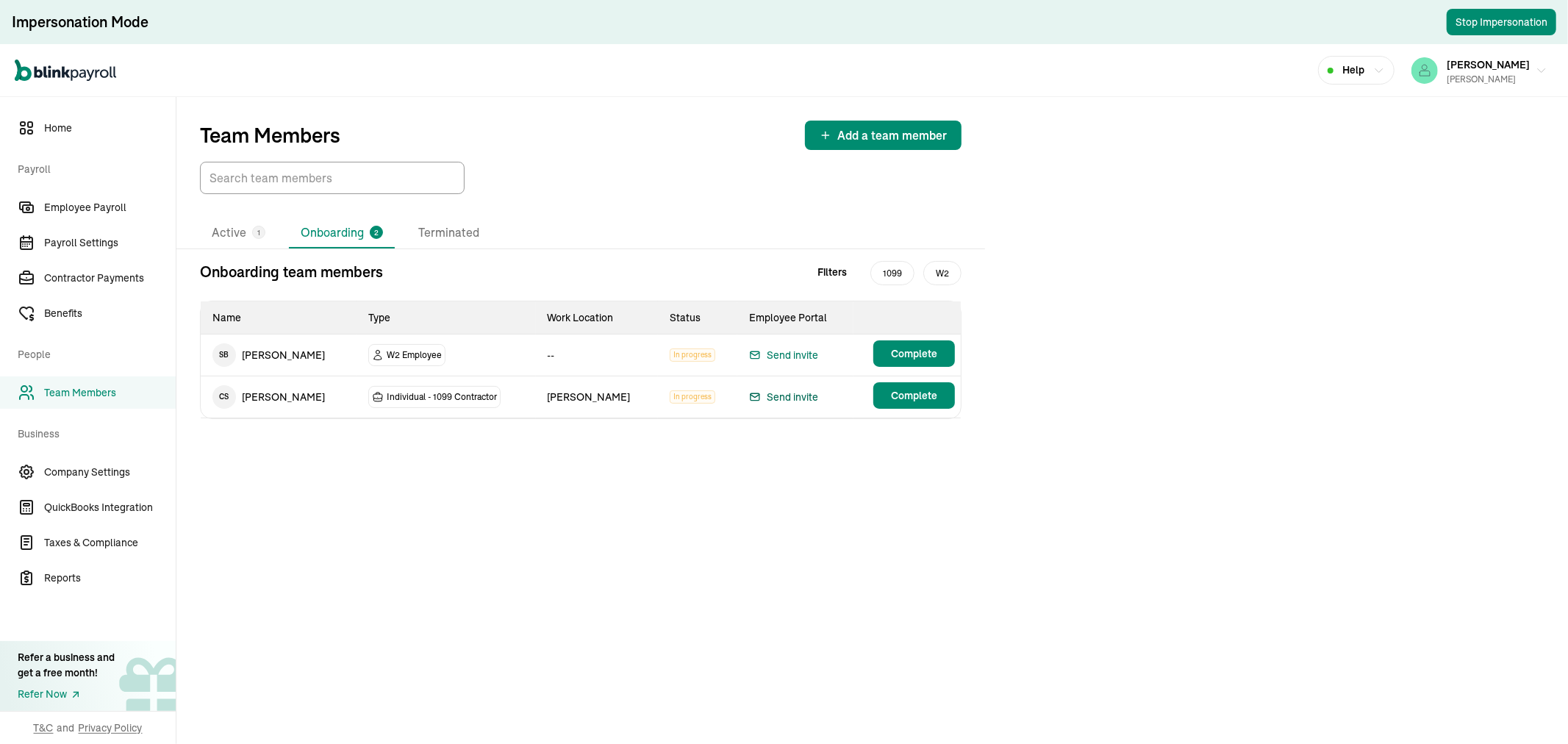
click at [789, 356] on div "Send invite" at bounding box center [784, 355] width 69 height 17
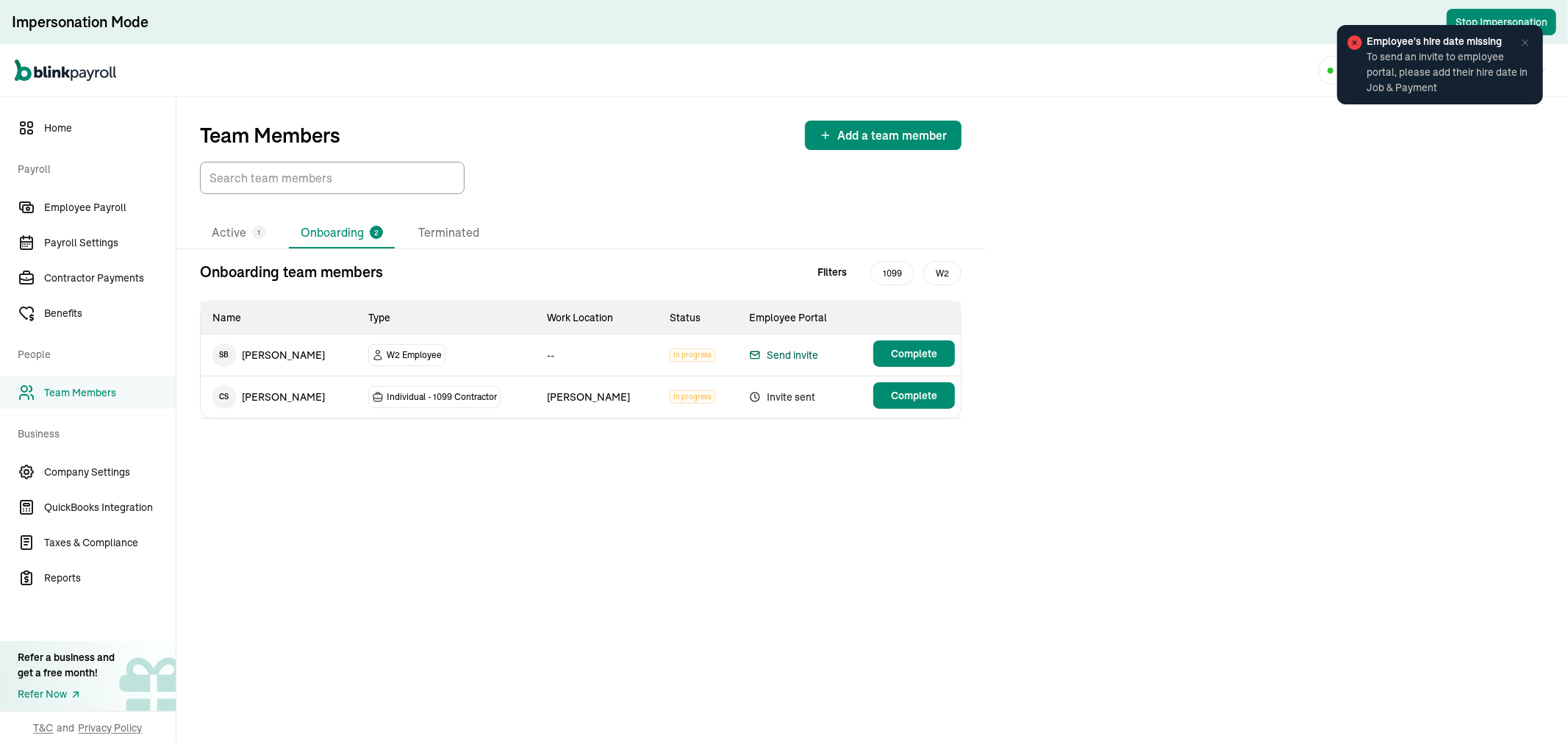
click at [794, 356] on div "Send invite" at bounding box center [784, 355] width 69 height 17
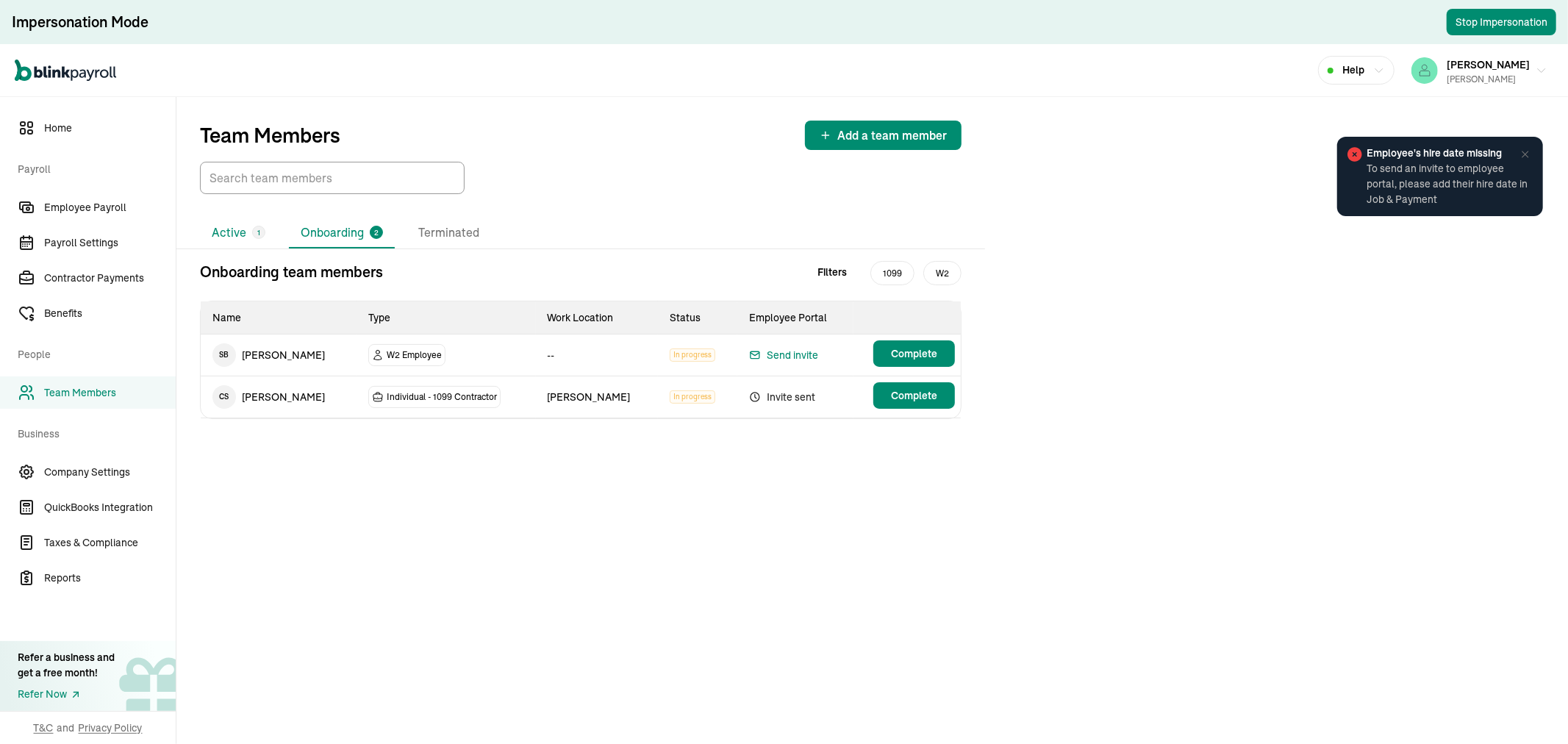
click at [251, 235] on li "Active 1" at bounding box center [238, 233] width 77 height 31
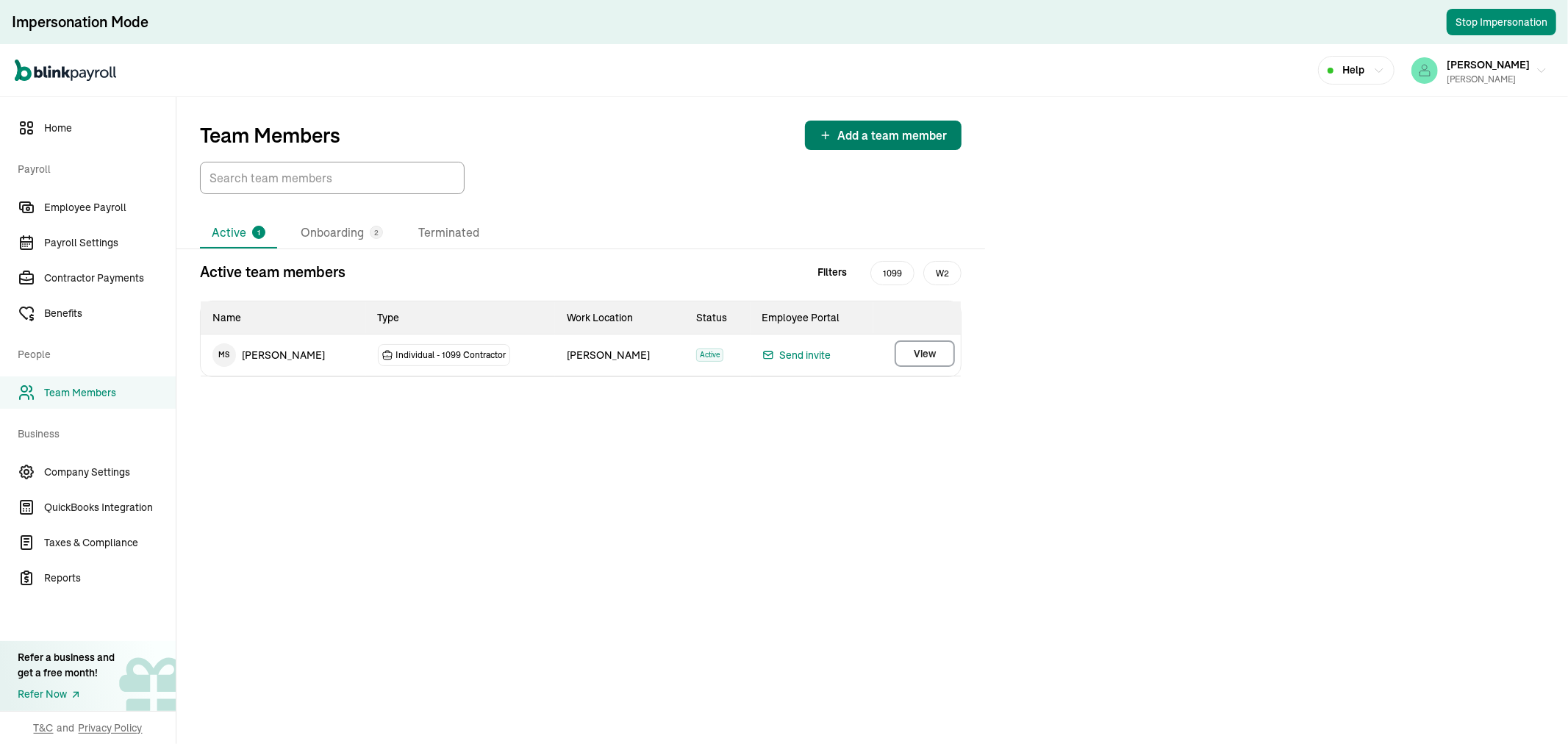
click at [828, 143] on div "Add a team member" at bounding box center [883, 135] width 127 height 17
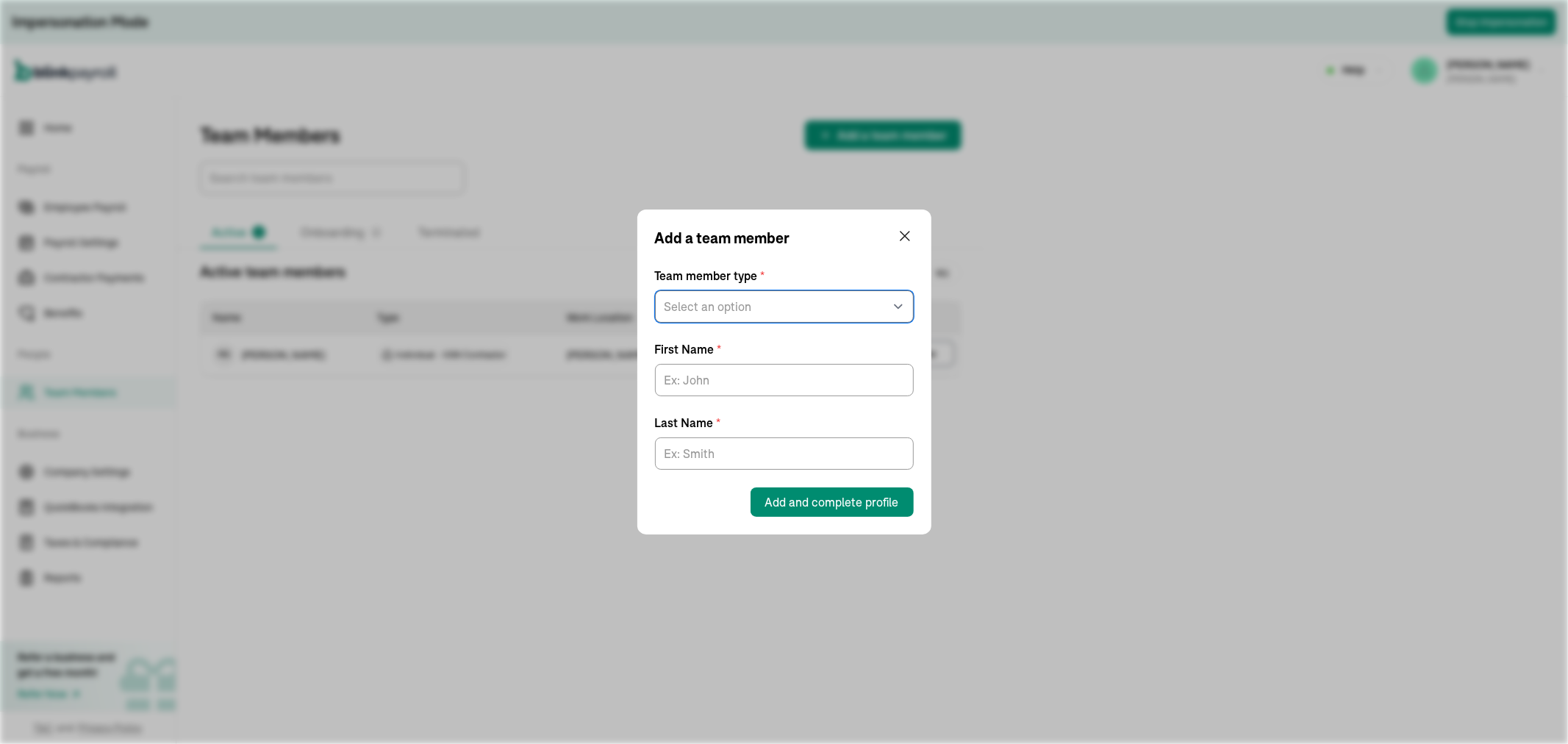
click at [755, 311] on select "Select an option W2 Employee Individual - 1099 [DEMOGRAPHIC_DATA] Business - 10…" at bounding box center [784, 307] width 259 height 33
select select "contractor"
click at [655, 290] on select "Select an option W2 Employee Individual - 1099 [DEMOGRAPHIC_DATA] Business - 10…" at bounding box center [784, 307] width 259 height 33
click at [674, 371] on input "First Name *" at bounding box center [784, 380] width 259 height 33
paste input "[PERSON_NAME]"
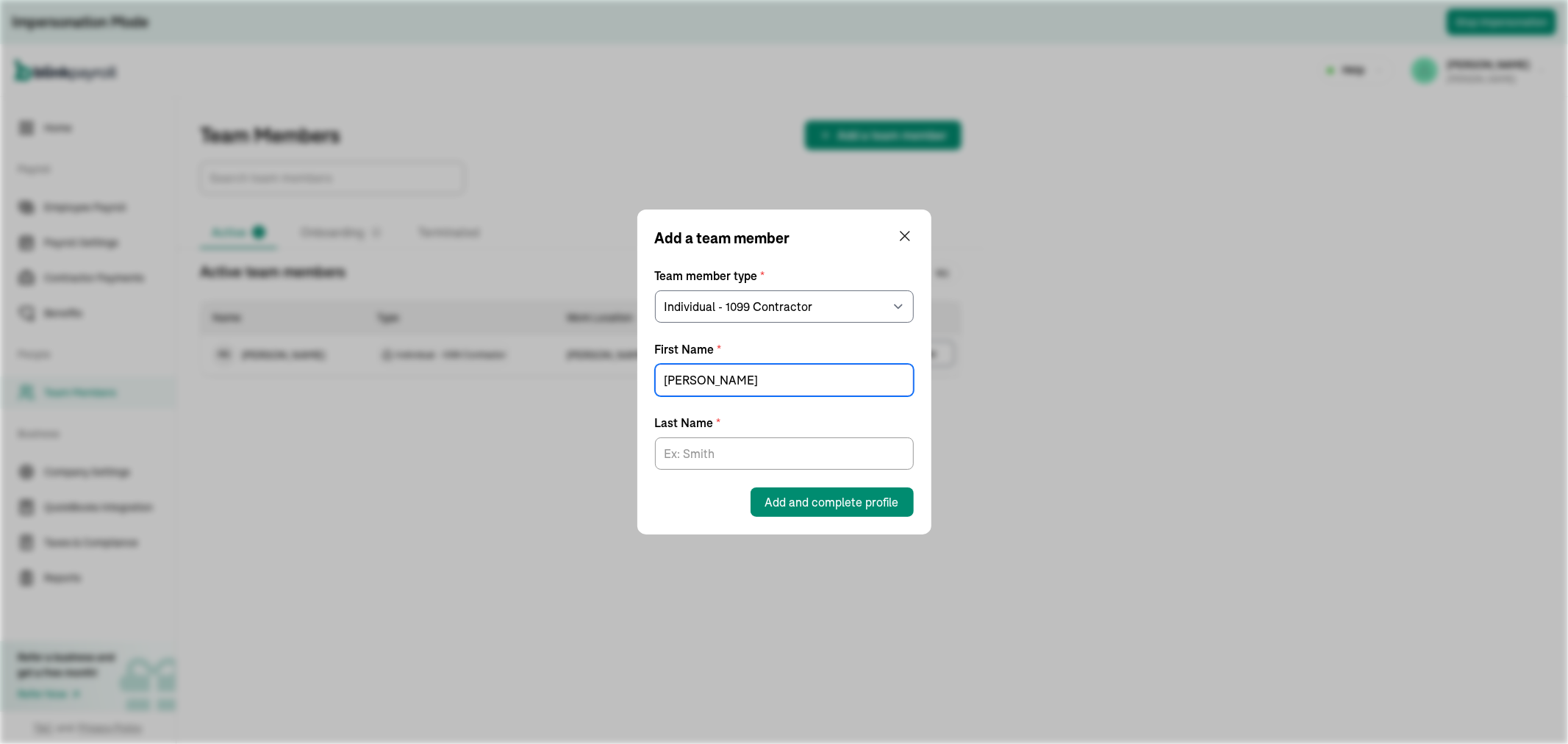
type input "[PERSON_NAME]"
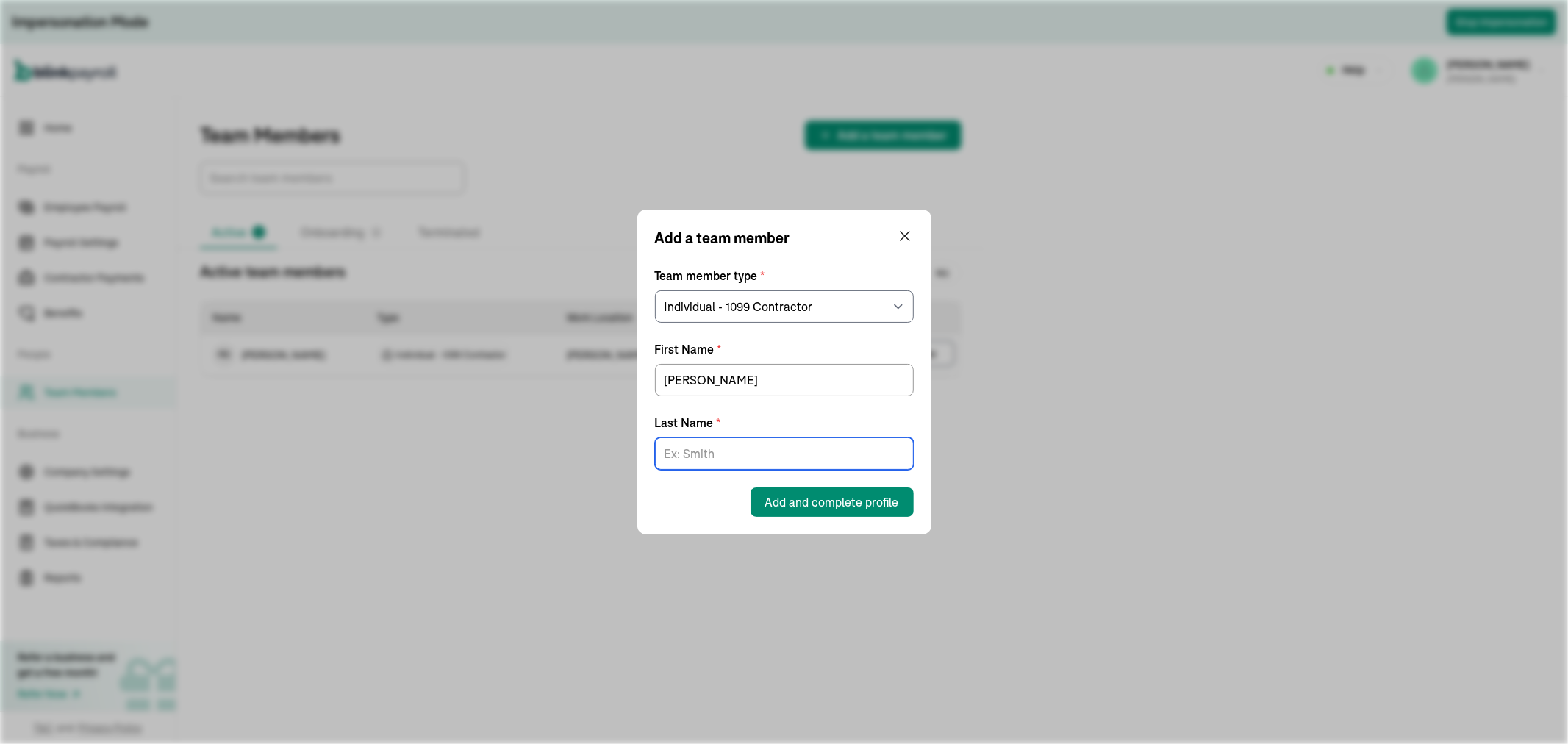
click at [689, 444] on input "Last Name *" at bounding box center [784, 454] width 259 height 33
paste input "[PERSON_NAME]"
type input "[PERSON_NAME]"
click at [894, 497] on span "Add and complete profile" at bounding box center [832, 502] width 134 height 17
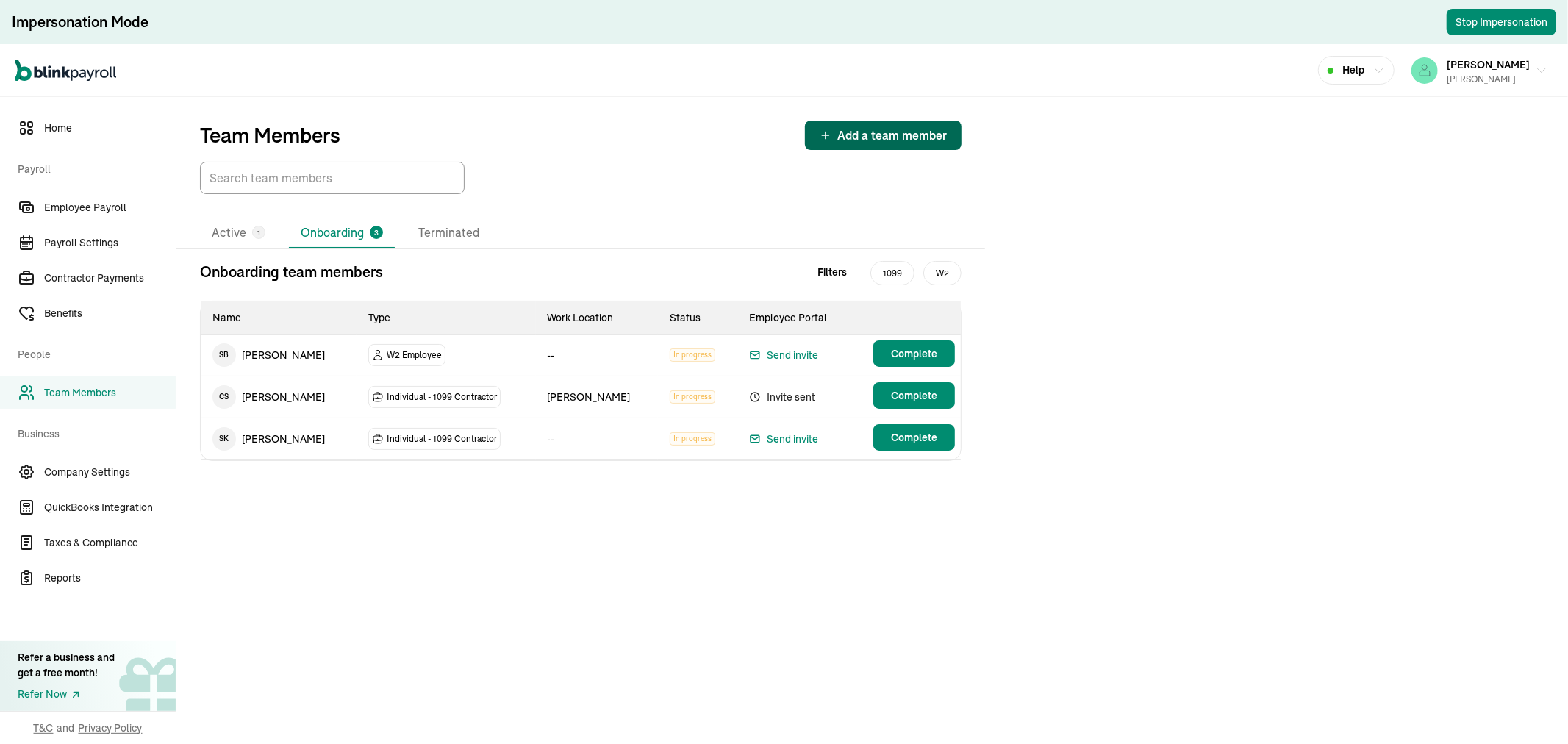
click at [850, 138] on span "Add a team member" at bounding box center [892, 135] width 109 height 17
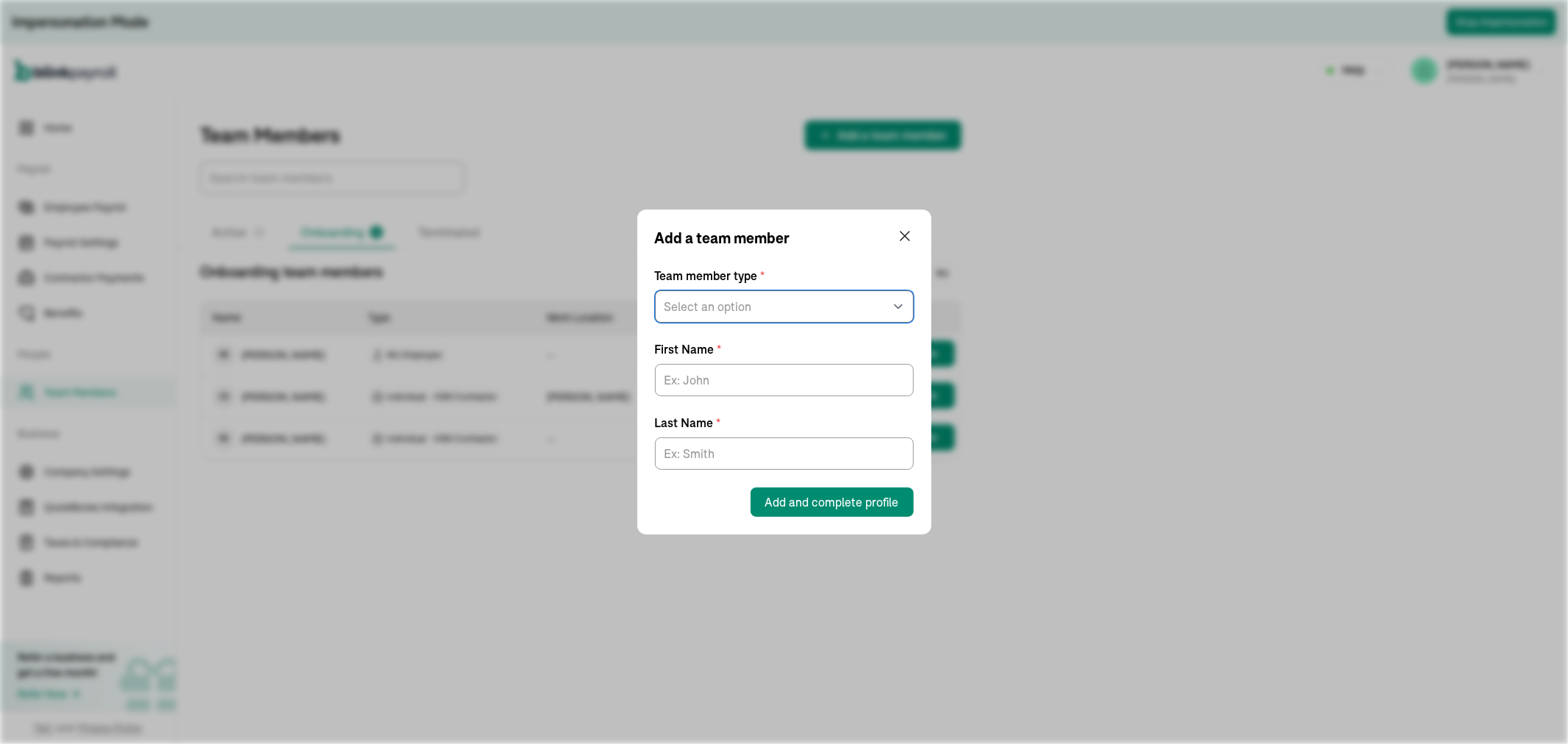
click at [797, 317] on select "Select an option W2 Employee Individual - 1099 [DEMOGRAPHIC_DATA] Business - 10…" at bounding box center [784, 307] width 259 height 33
select select "contractor"
click at [655, 290] on select "Select an option W2 Employee Individual - 1099 [DEMOGRAPHIC_DATA] Business - 10…" at bounding box center [784, 307] width 259 height 33
click at [683, 382] on input "First Name *" at bounding box center [784, 380] width 259 height 33
paste input ".[PERSON_NAME],"
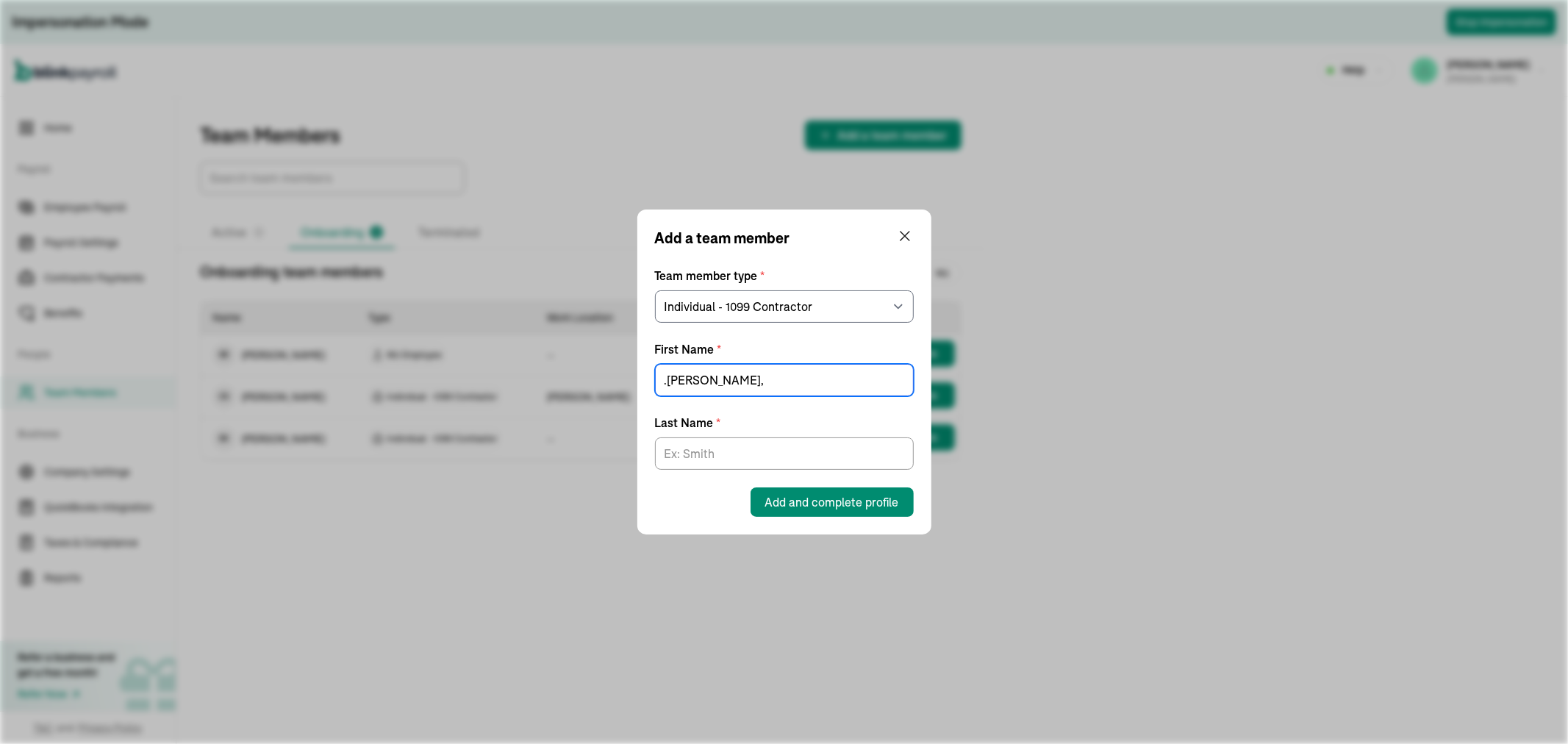
drag, startPoint x: 780, startPoint y: 385, endPoint x: 701, endPoint y: 381, distance: 79.1
click at [701, 381] on input ".[PERSON_NAME]," at bounding box center [784, 380] width 259 height 33
type input ".[PERSON_NAME],"
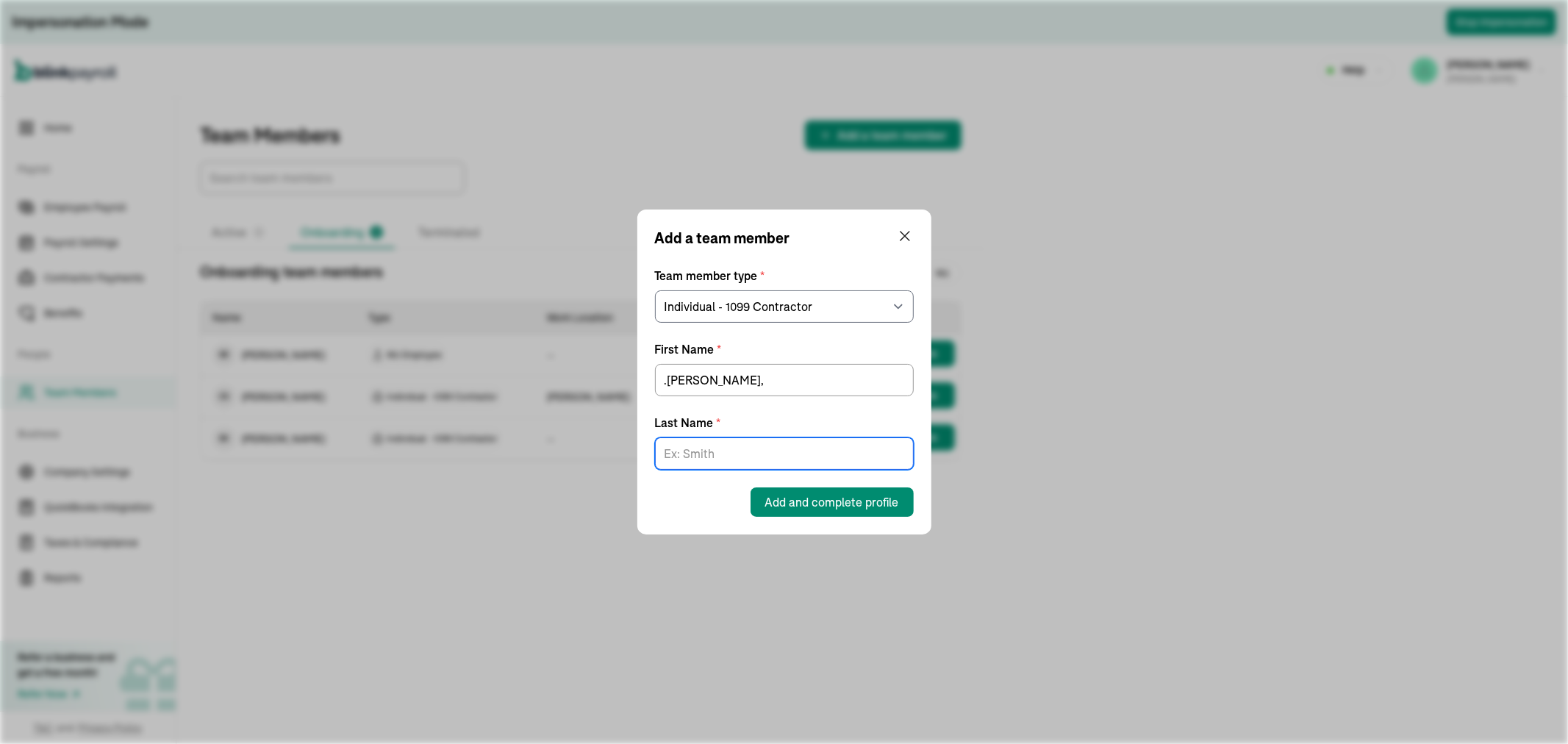
click at [687, 456] on input "Last Name *" at bounding box center [784, 454] width 259 height 33
paste input "[PERSON_NAME],"
type input "[PERSON_NAME],"
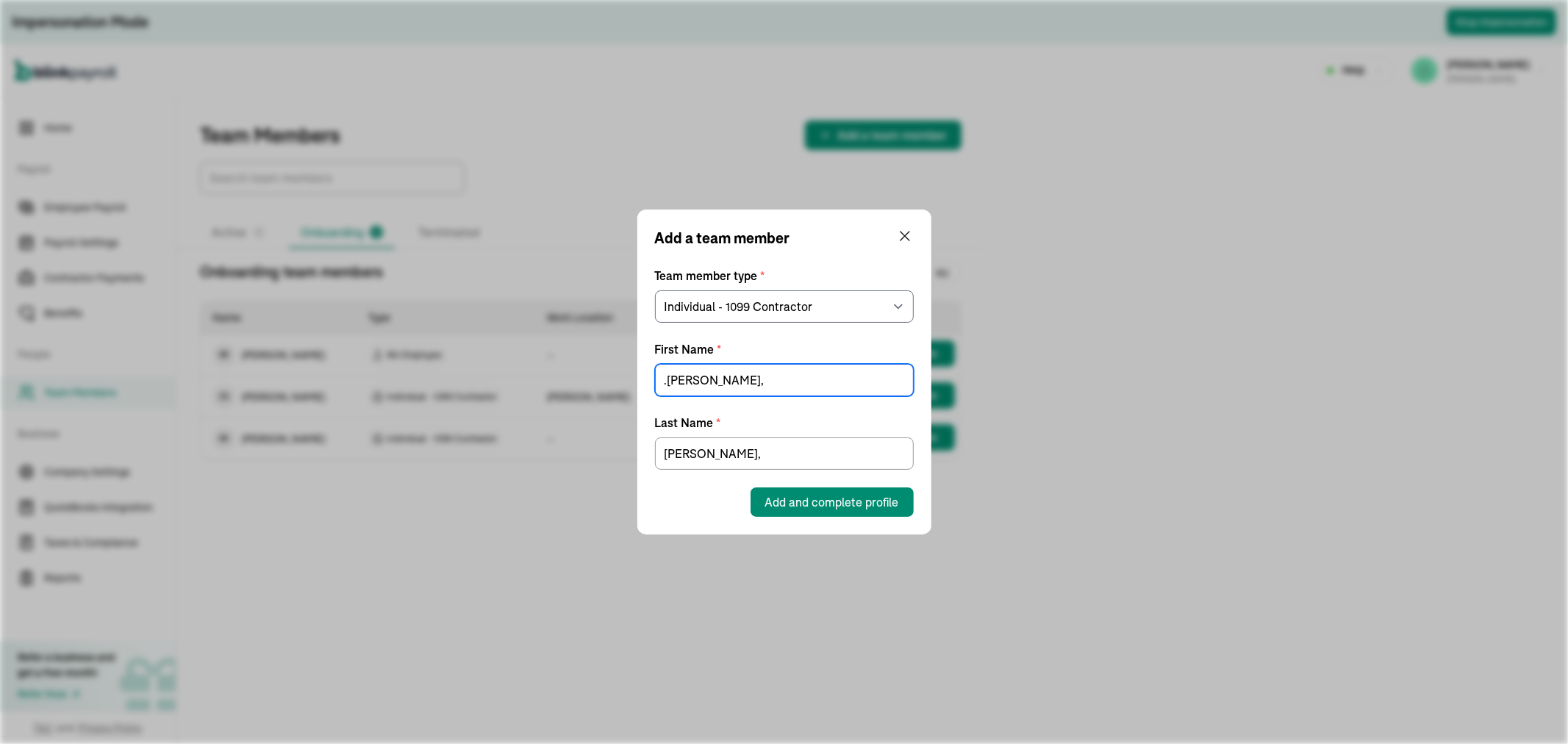
drag, startPoint x: 795, startPoint y: 384, endPoint x: 700, endPoint y: 382, distance: 95.0
click at [700, 382] on input ".[PERSON_NAME]," at bounding box center [784, 380] width 259 height 33
click at [665, 384] on input ".Venus" at bounding box center [784, 380] width 259 height 33
type input "Venus"
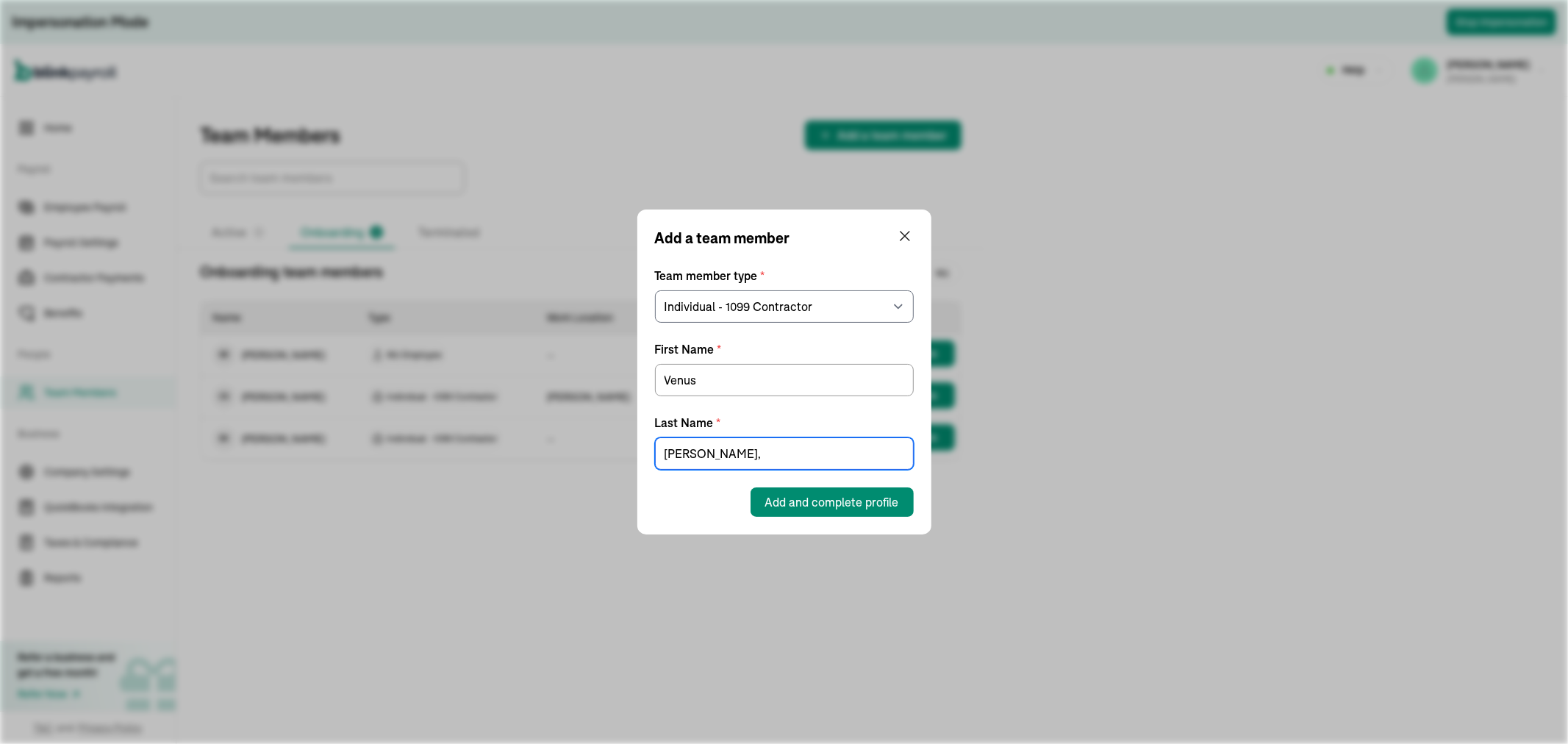
click at [726, 458] on input "[PERSON_NAME]," at bounding box center [784, 454] width 259 height 33
type input "[PERSON_NAME]"
click at [887, 508] on span "Add and complete profile" at bounding box center [832, 502] width 134 height 17
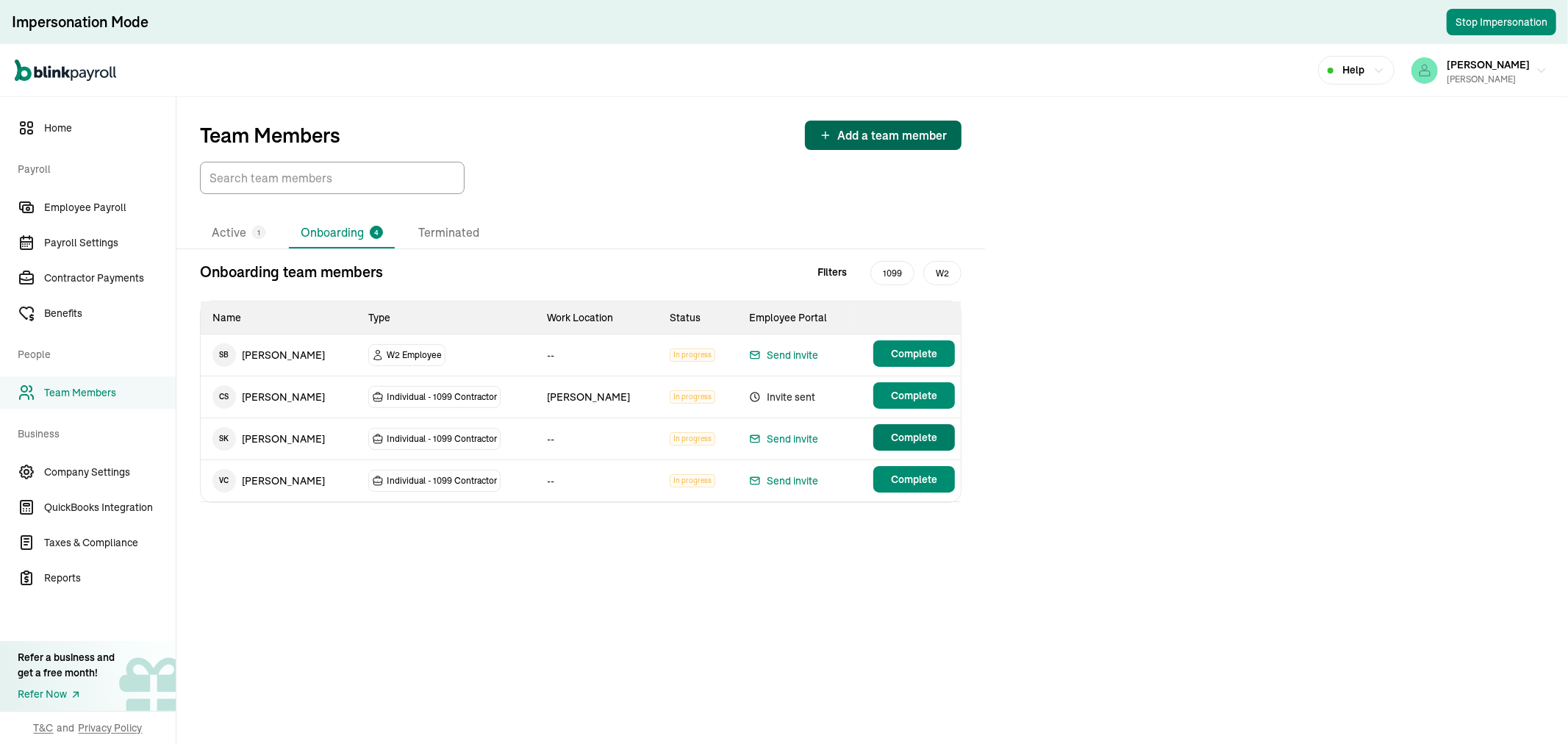
click at [888, 429] on button "Complete" at bounding box center [914, 436] width 82 height 26
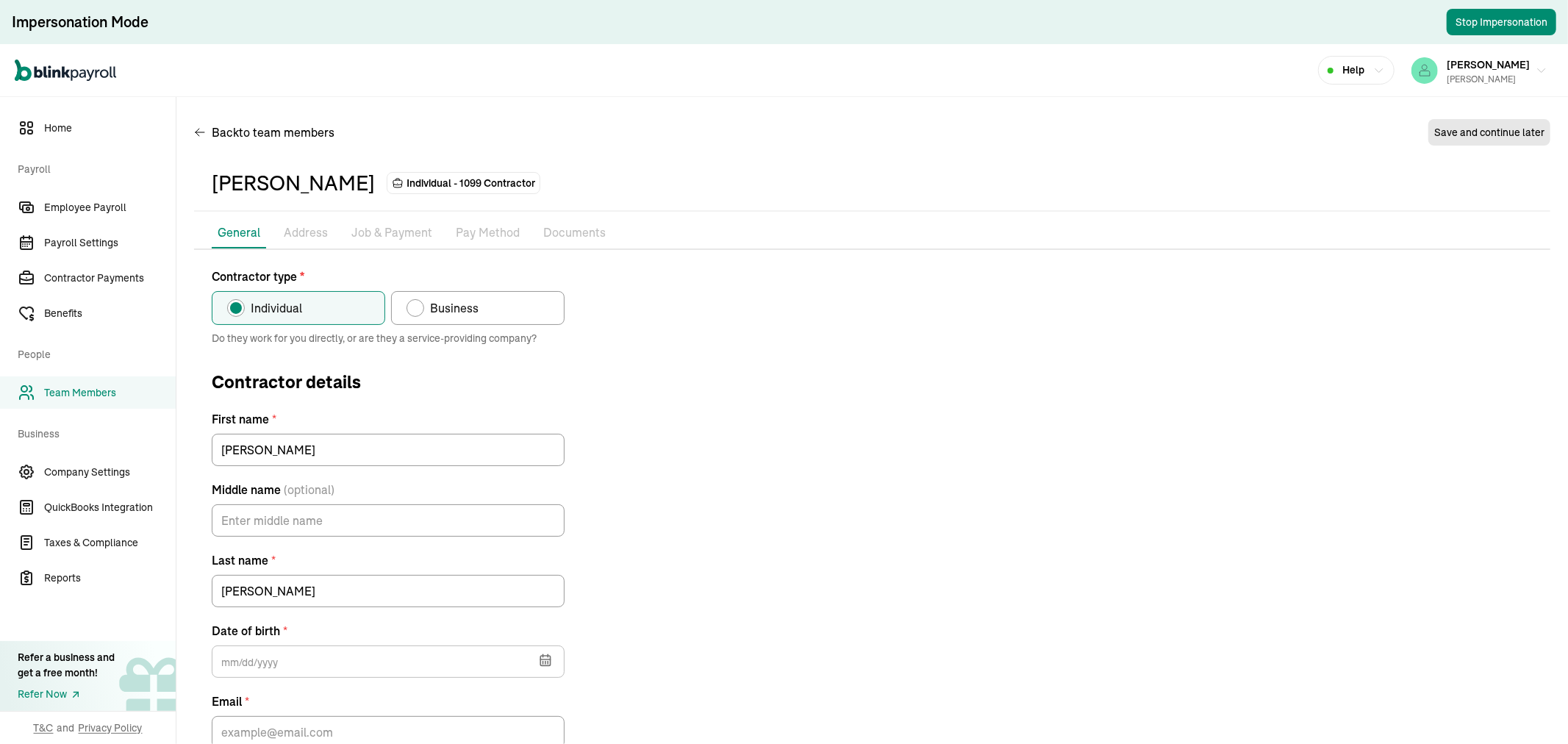
scroll to position [103, 0]
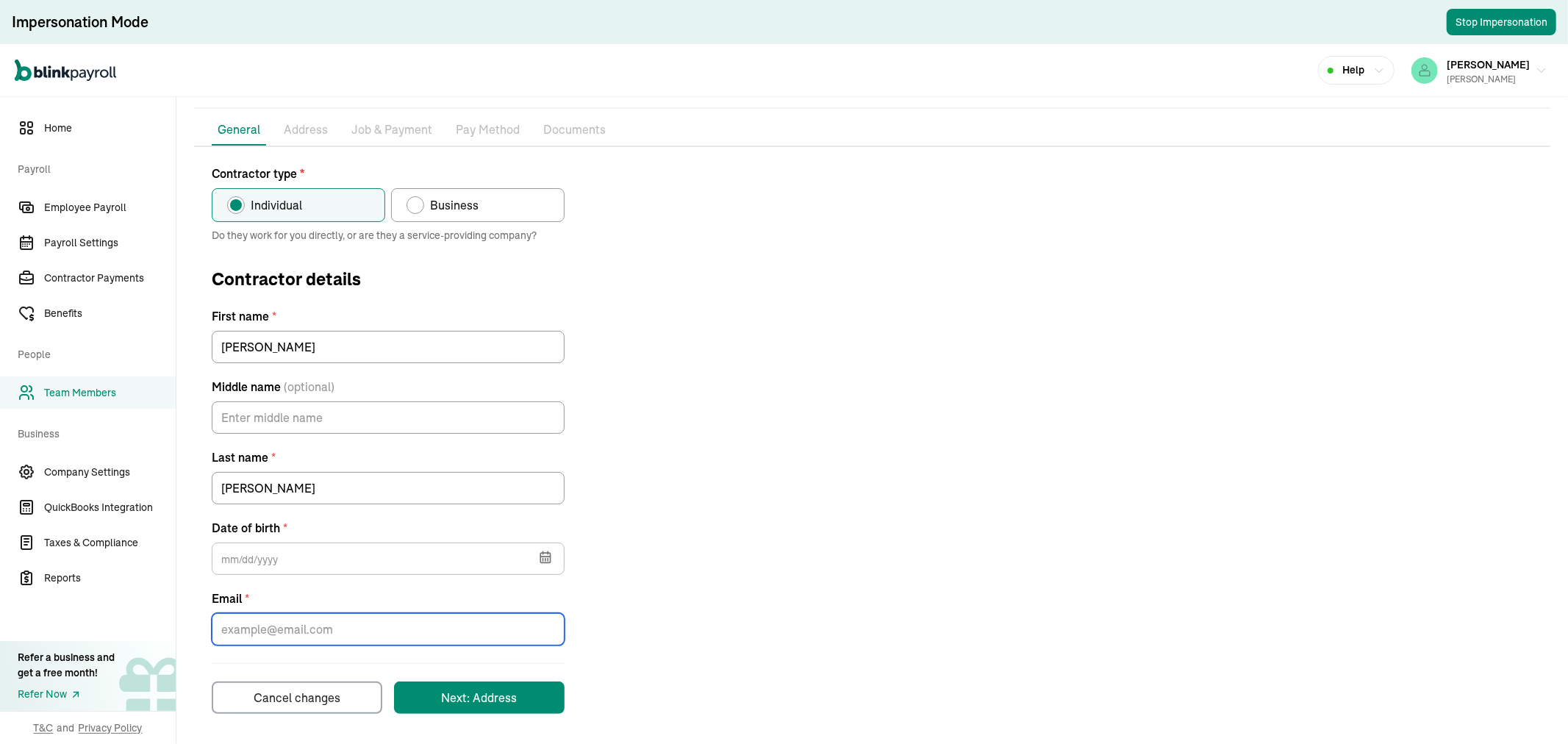
click at [350, 616] on input "Email *" at bounding box center [388, 629] width 353 height 33
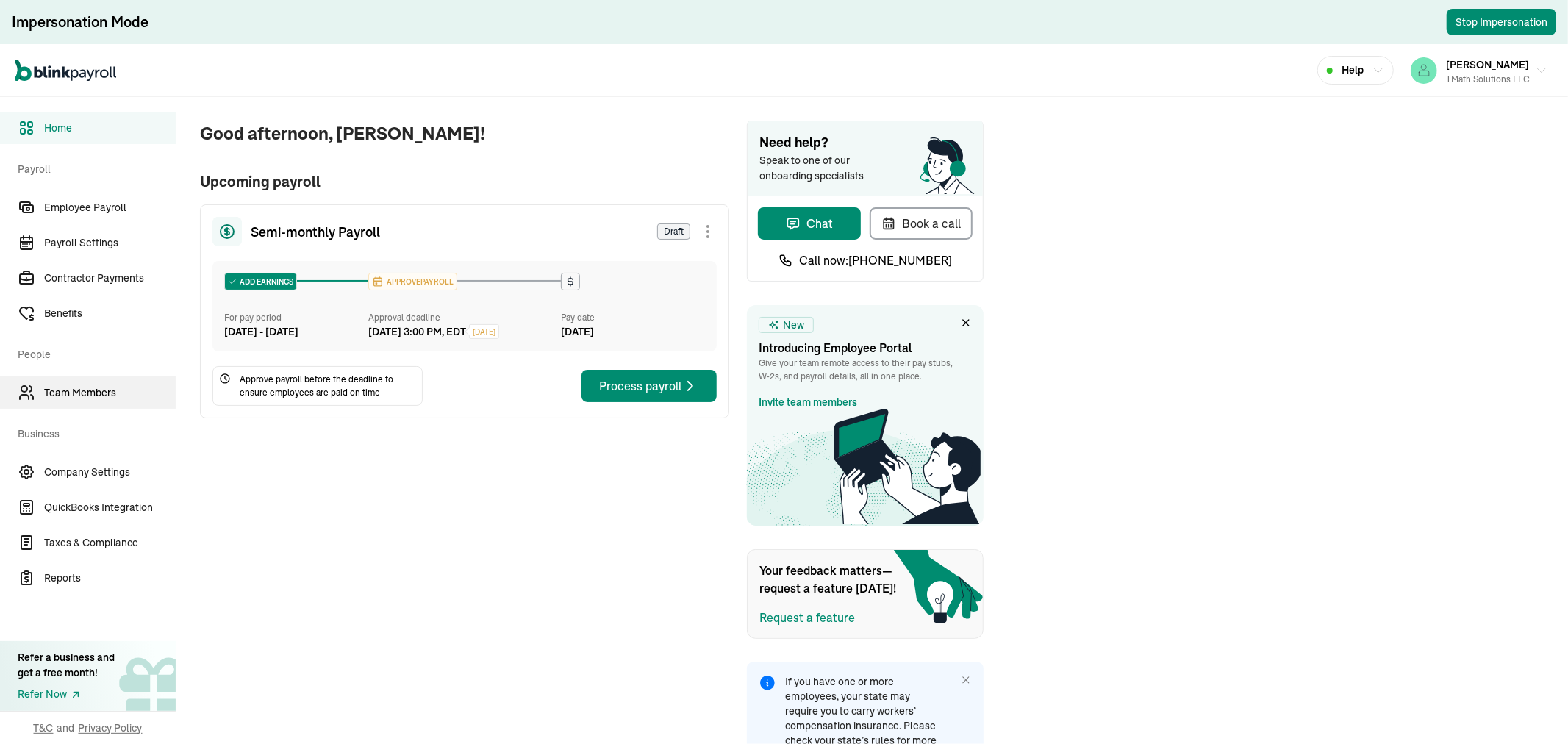
click at [92, 395] on span "Team Members" at bounding box center [110, 393] width 131 height 15
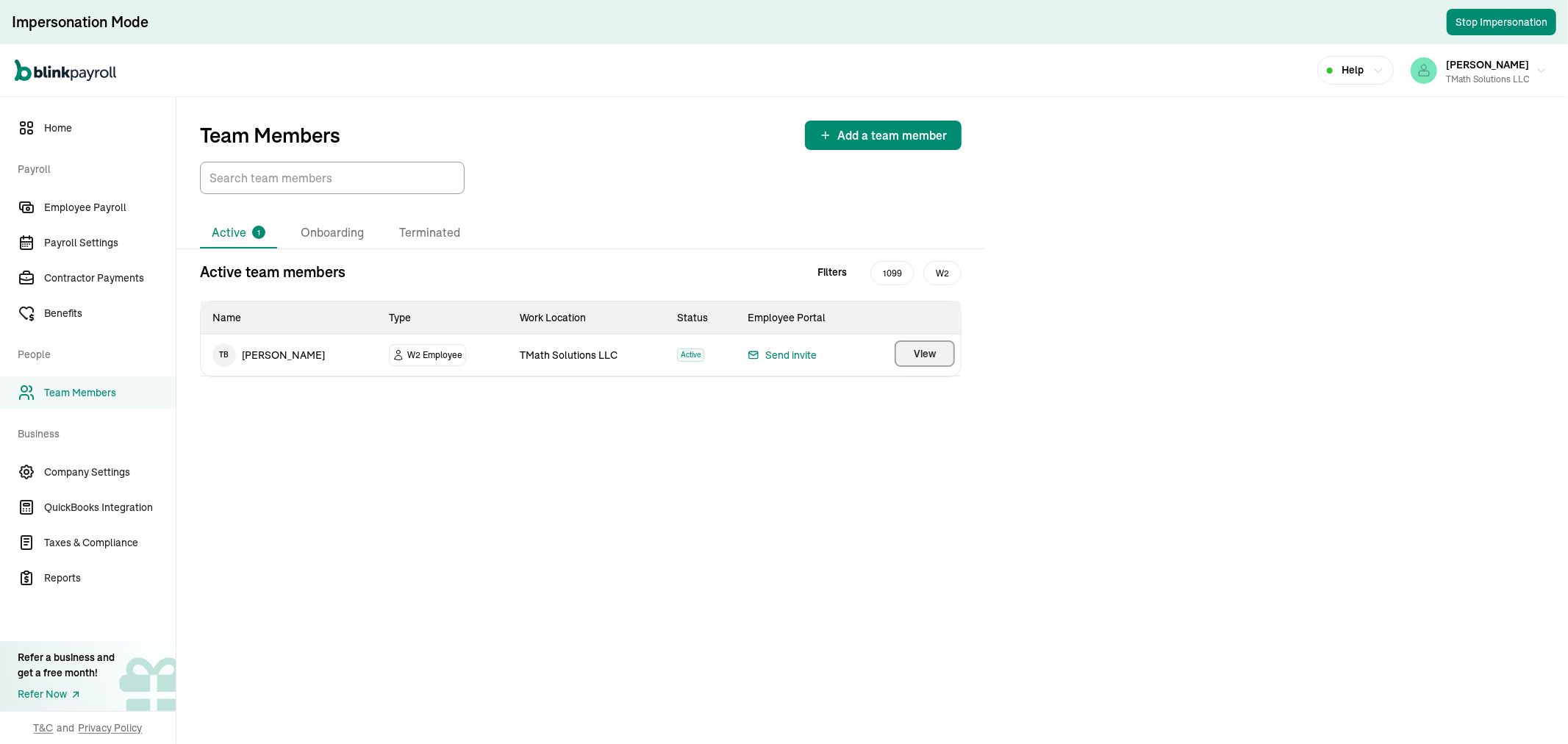
click at [912, 353] on button "View" at bounding box center [924, 353] width 60 height 26
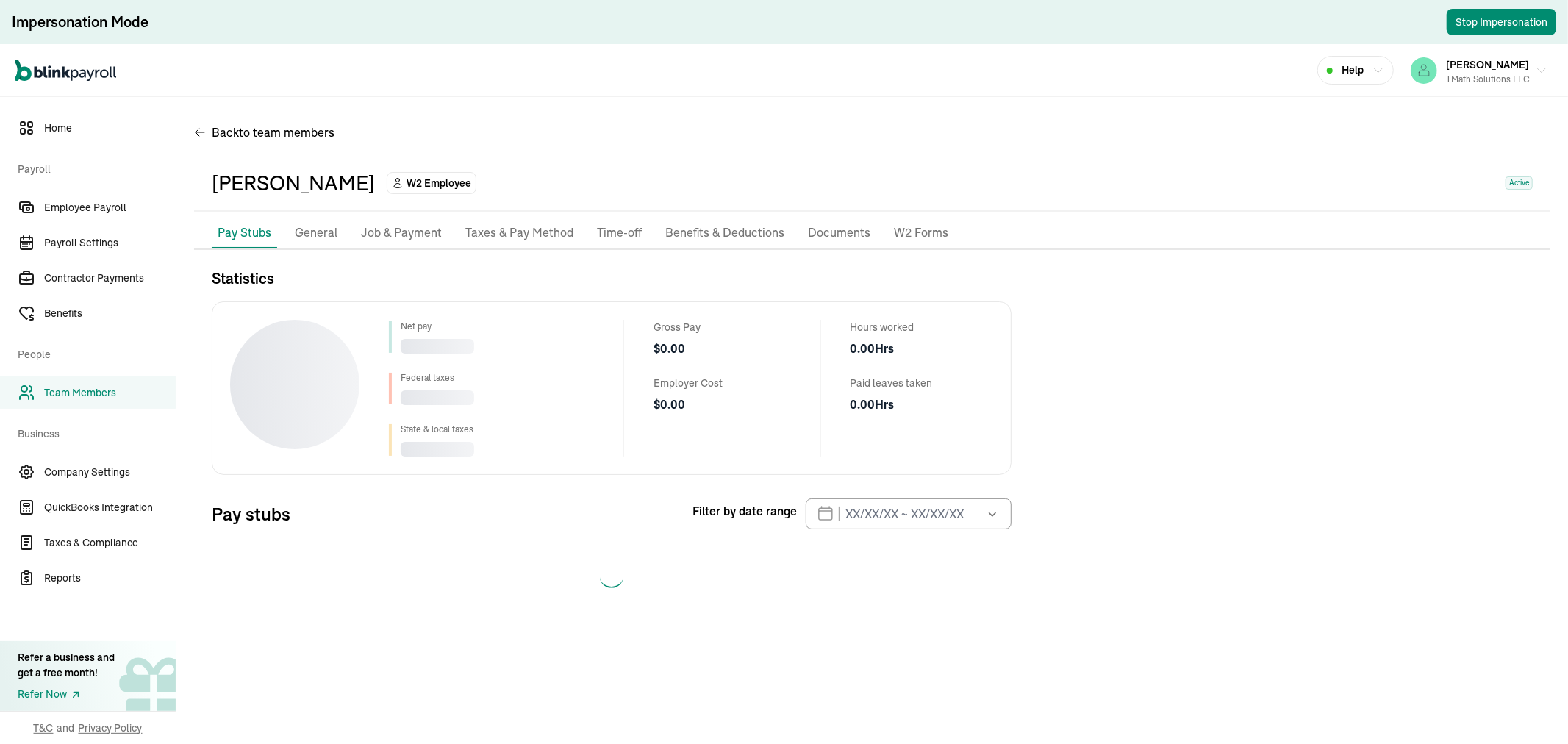
select select "2025"
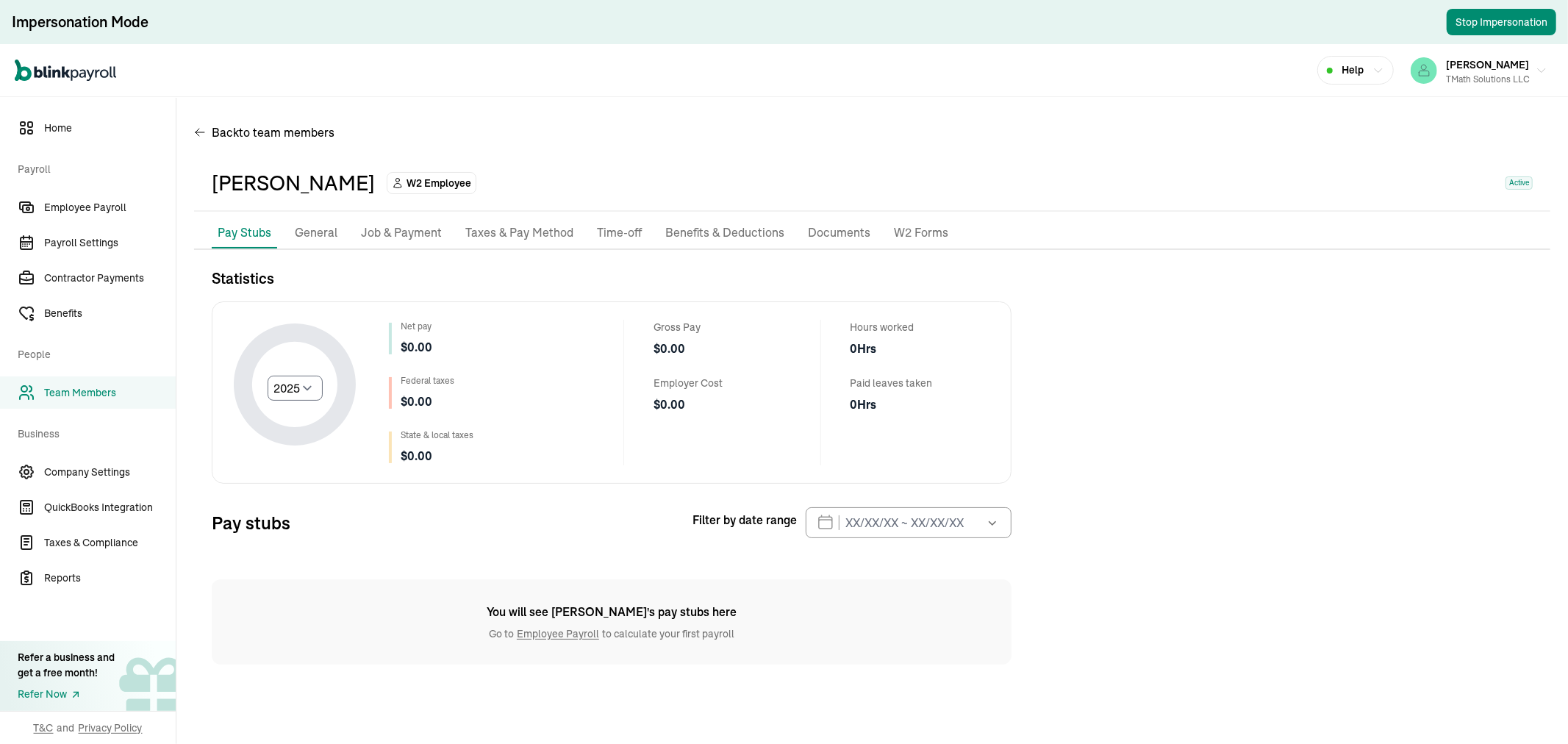
click at [386, 235] on p "Job & Payment" at bounding box center [401, 234] width 81 height 19
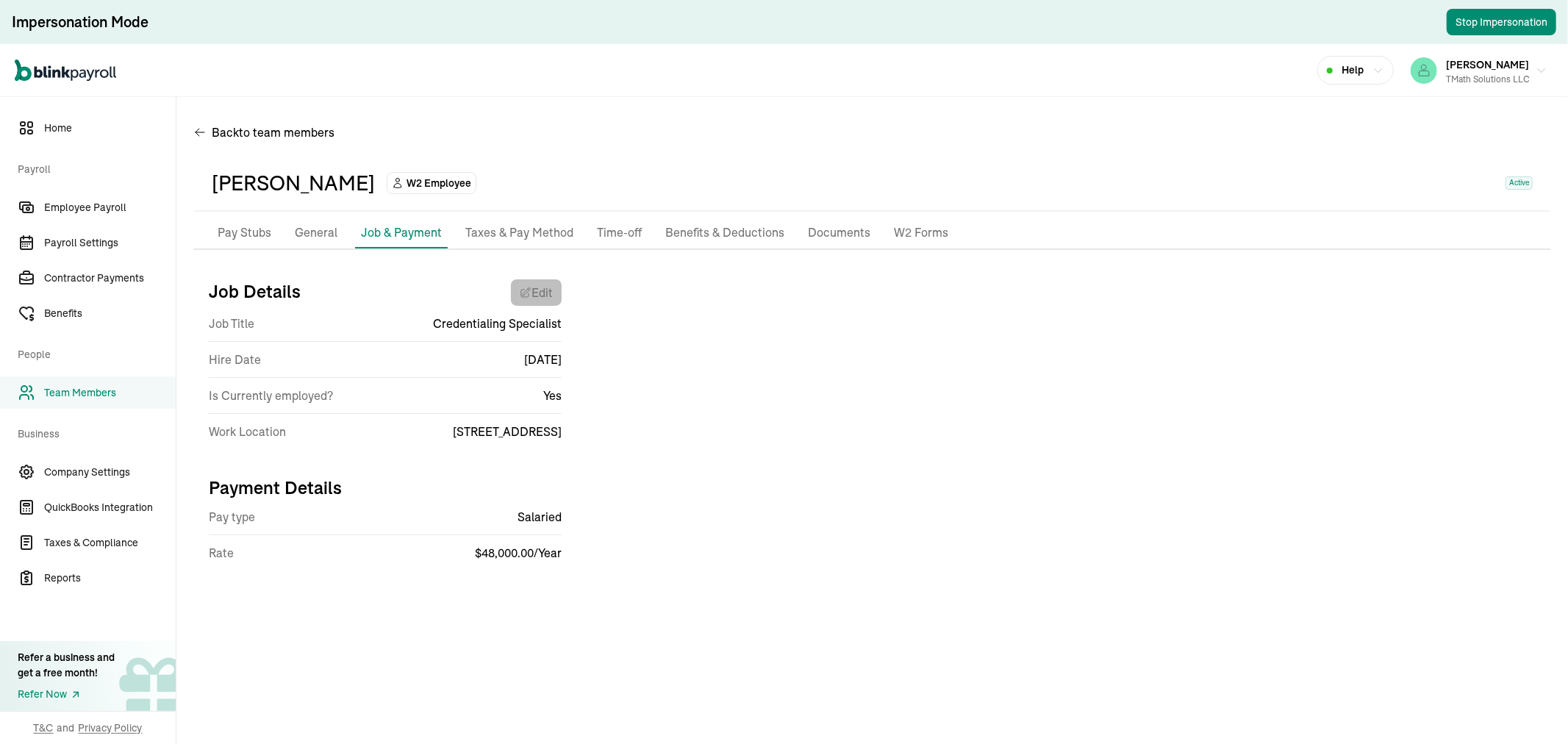
select select "[STREET_ADDRESS]"
select select "4"
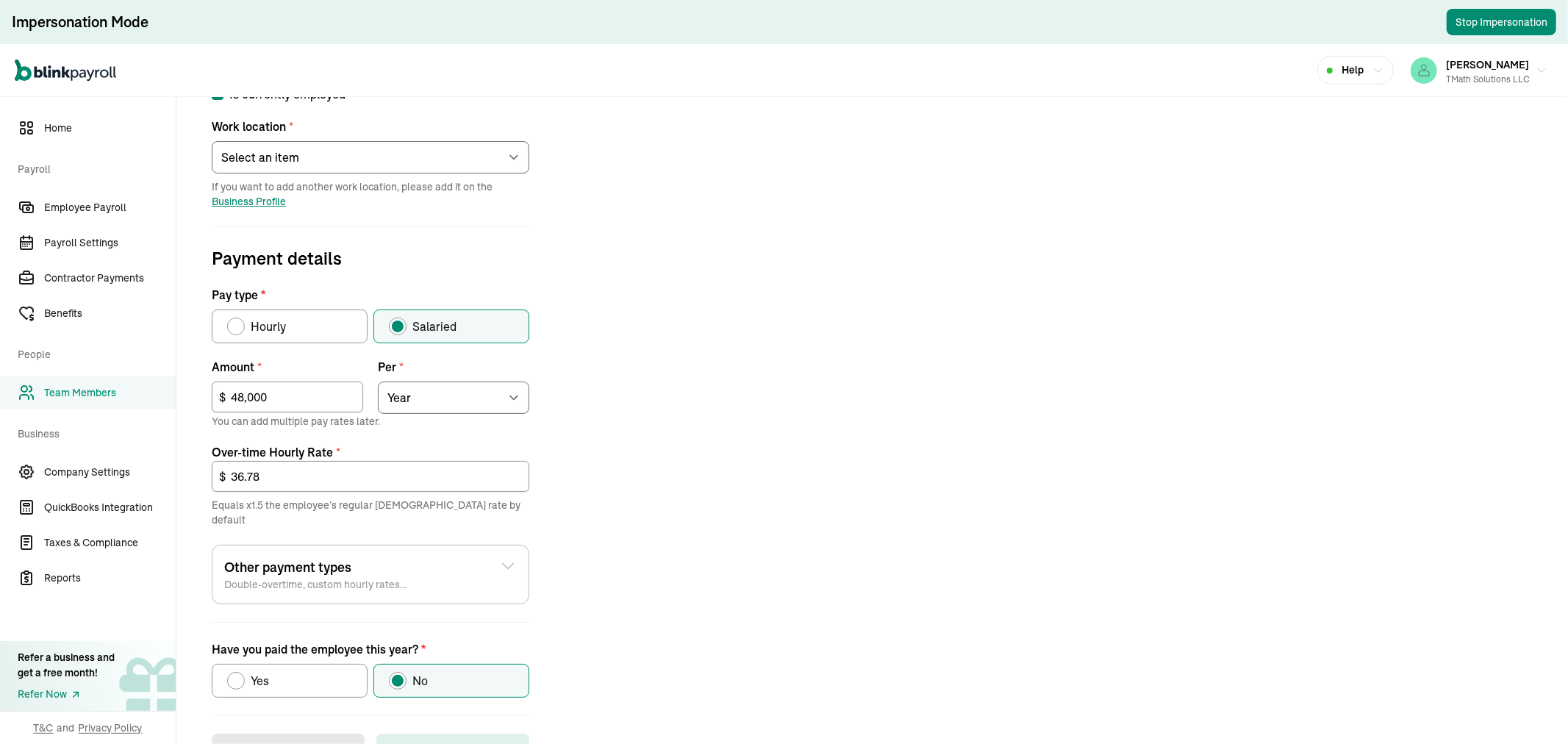
scroll to position [400, 0]
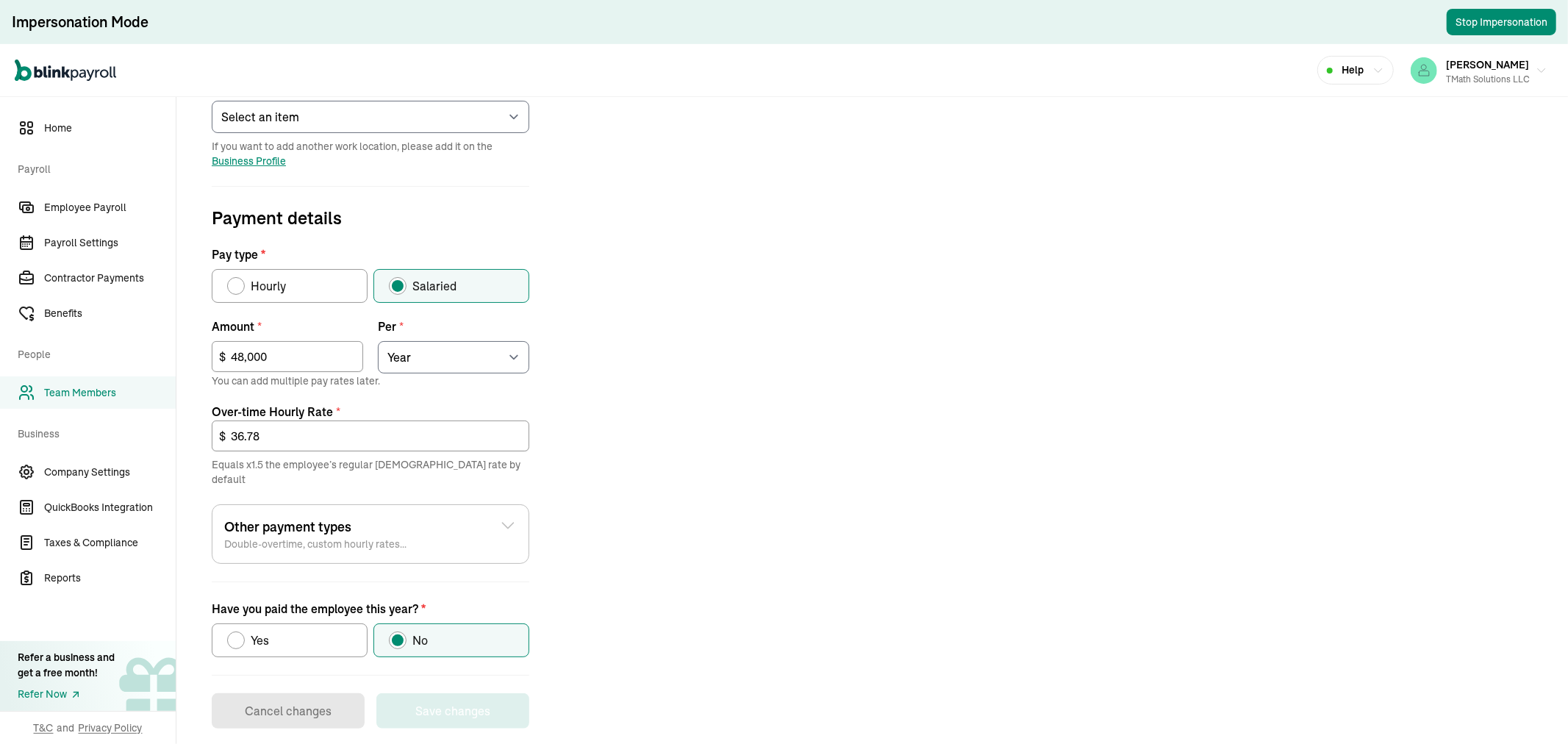
click at [106, 387] on span "Team Members" at bounding box center [110, 393] width 131 height 15
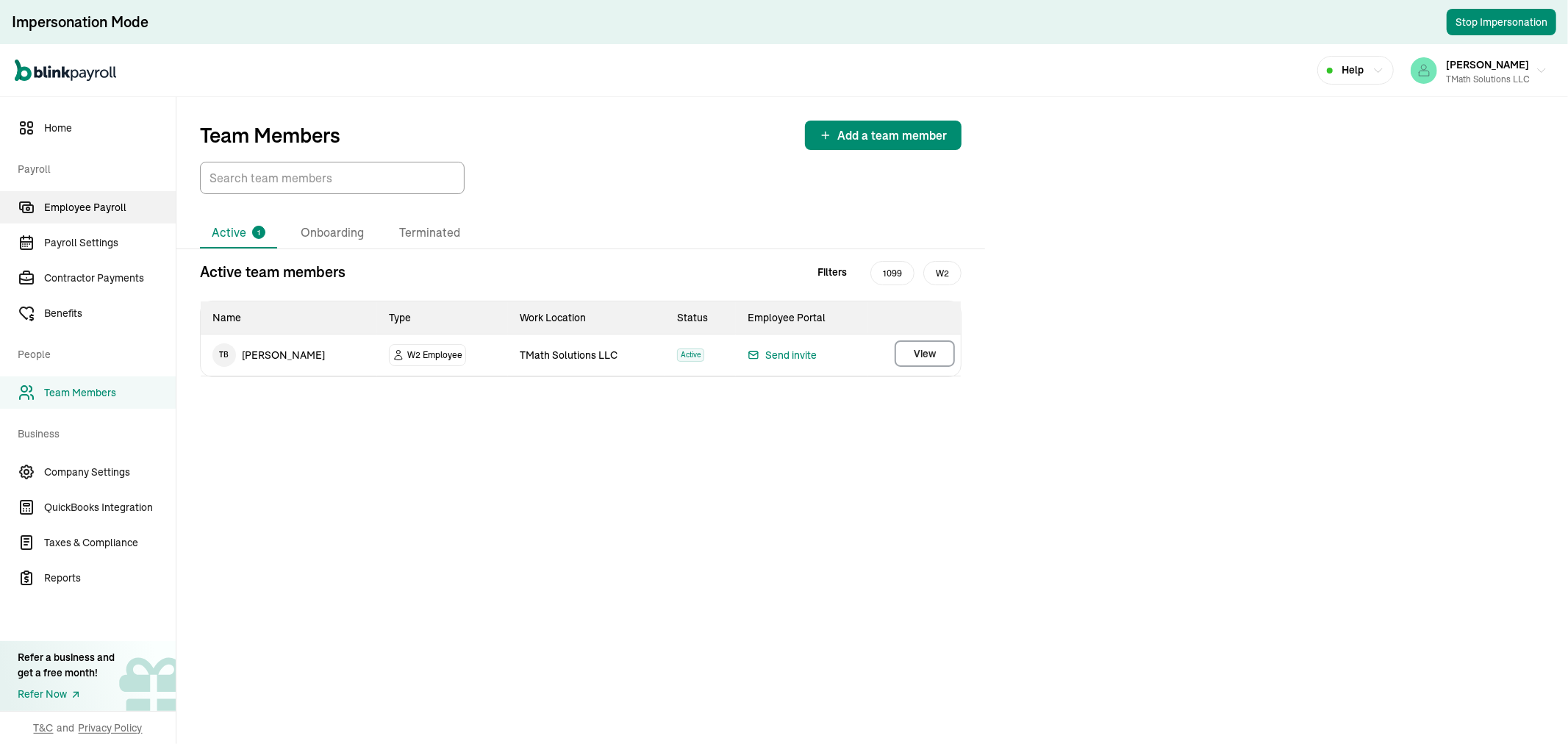
click at [111, 203] on span "Employee Payroll" at bounding box center [110, 207] width 131 height 15
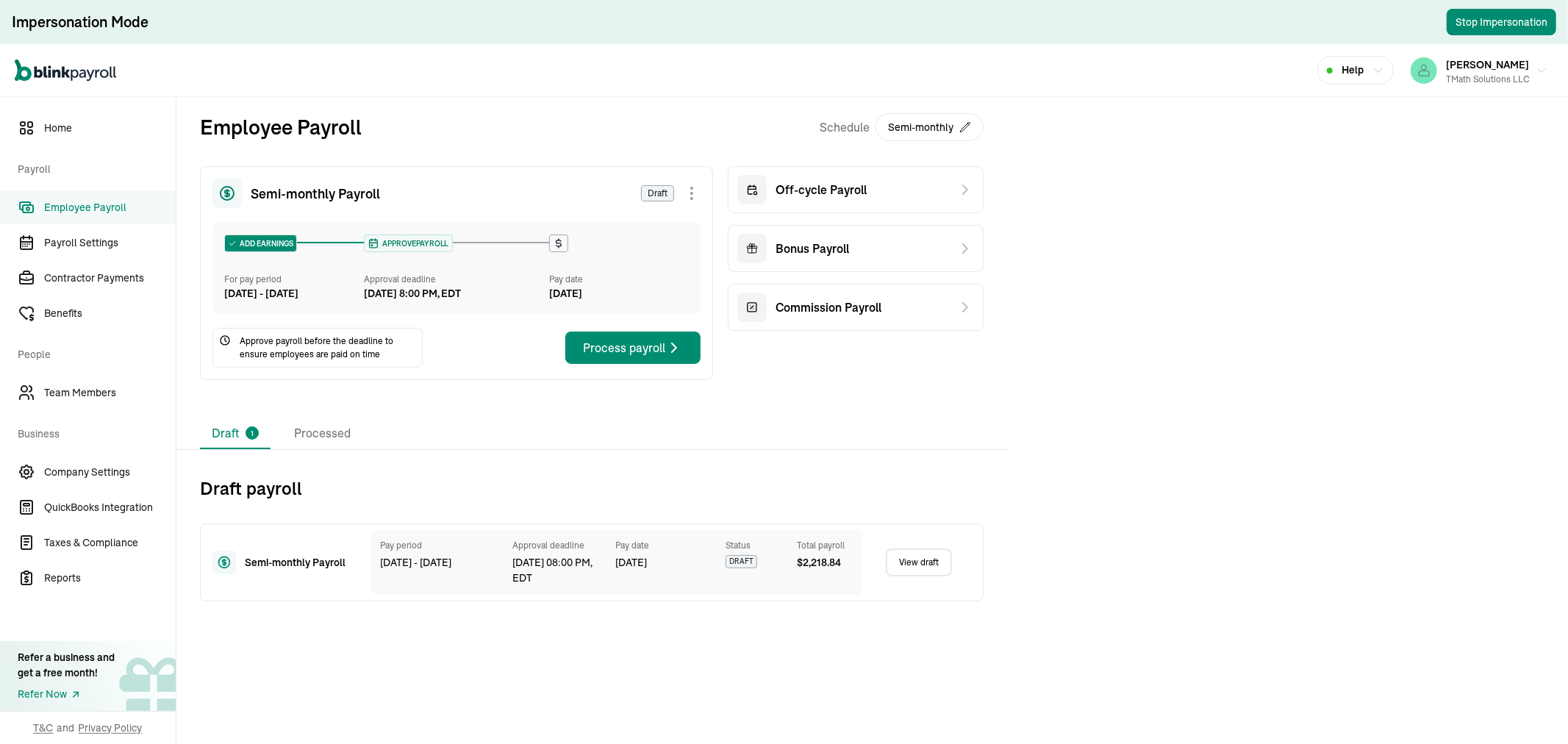
click at [923, 576] on link "View draft" at bounding box center [919, 562] width 67 height 28
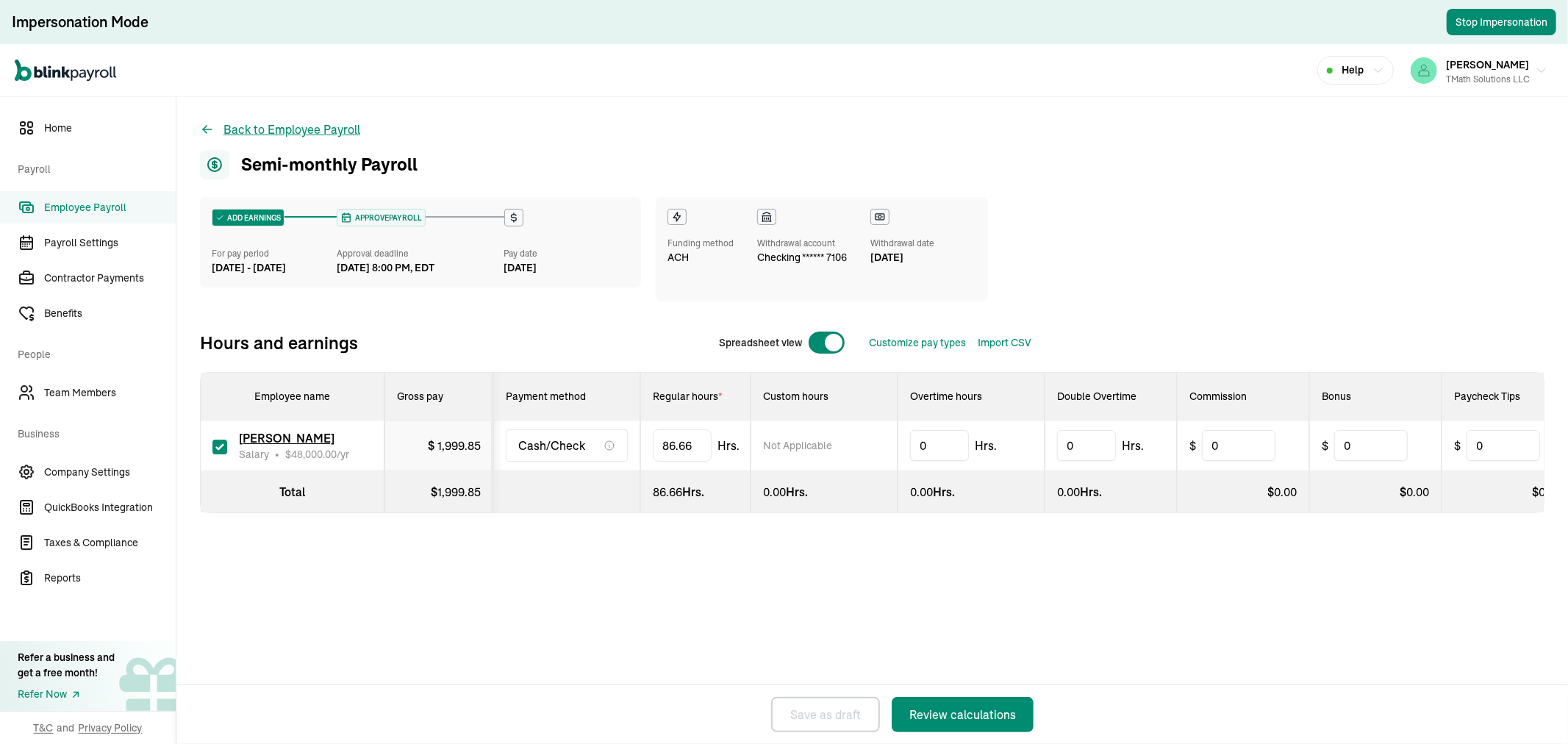
click at [207, 127] on icon at bounding box center [206, 128] width 14 height 14
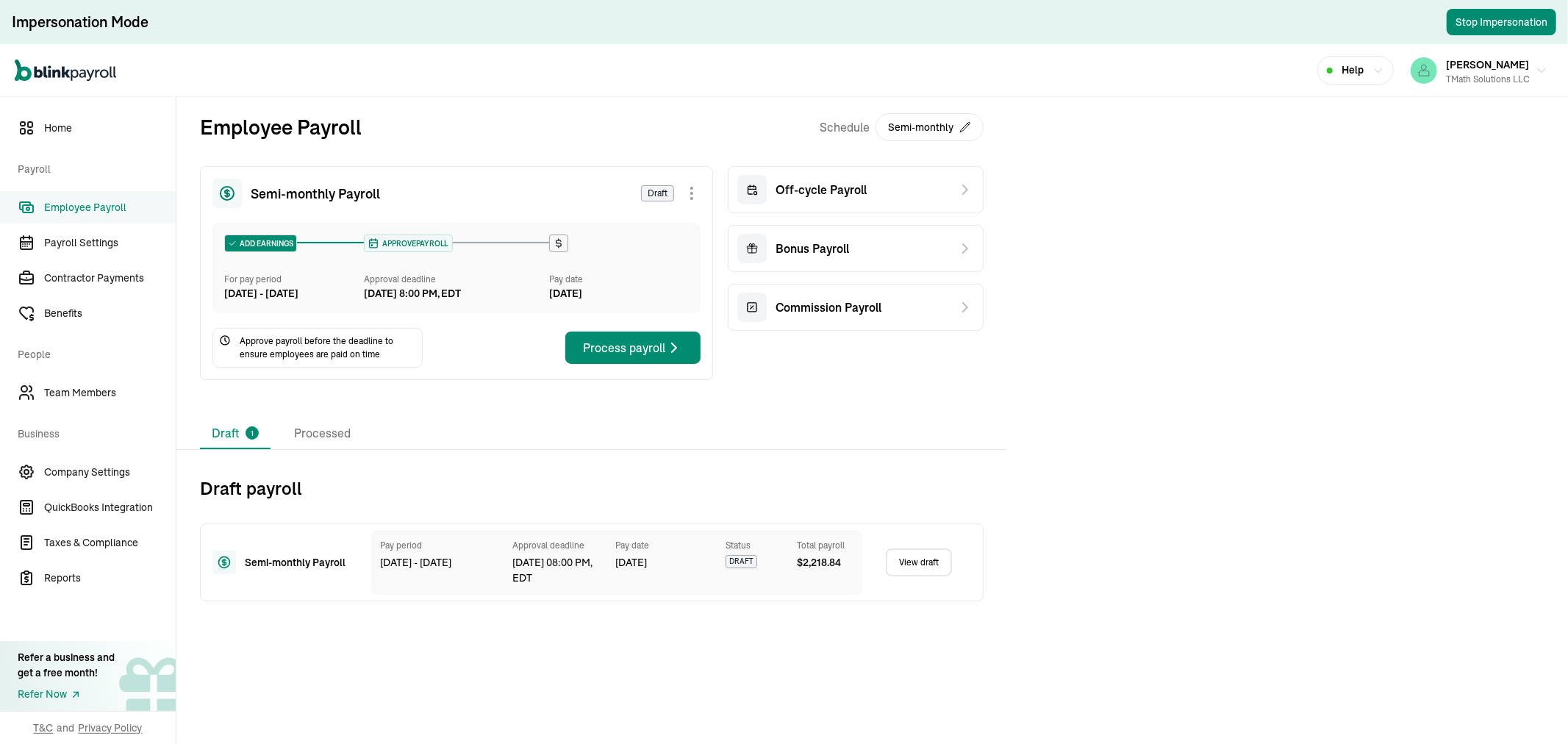
click at [924, 576] on link "View draft" at bounding box center [919, 562] width 67 height 28
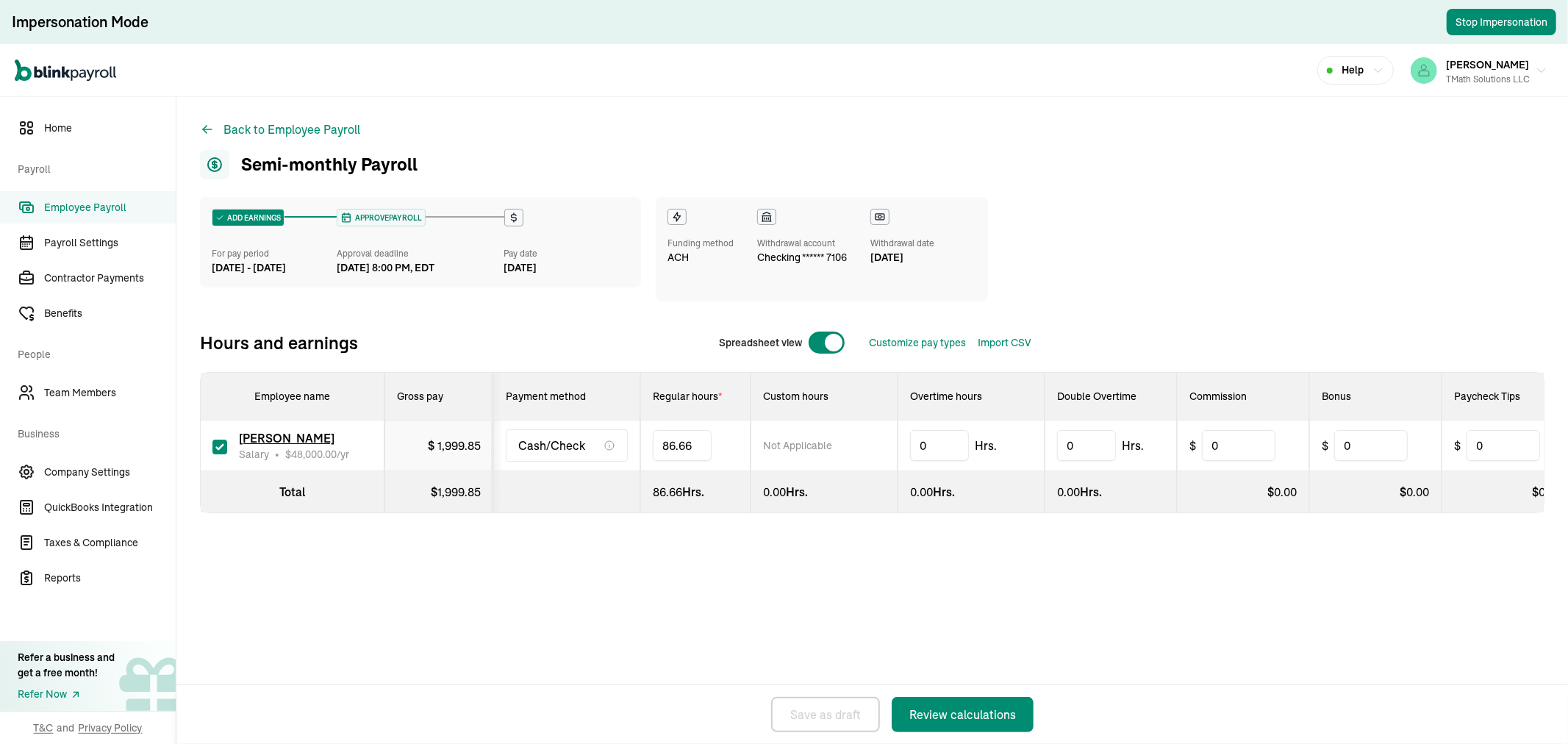
drag, startPoint x: 701, startPoint y: 450, endPoint x: 659, endPoint y: 446, distance: 42.2
type input "80"
click at [1127, 179] on div "Back to Employee Payroll Semi-monthly Payroll ADD EARNINGS For pay period Aug 2…" at bounding box center [872, 346] width 1391 height 498
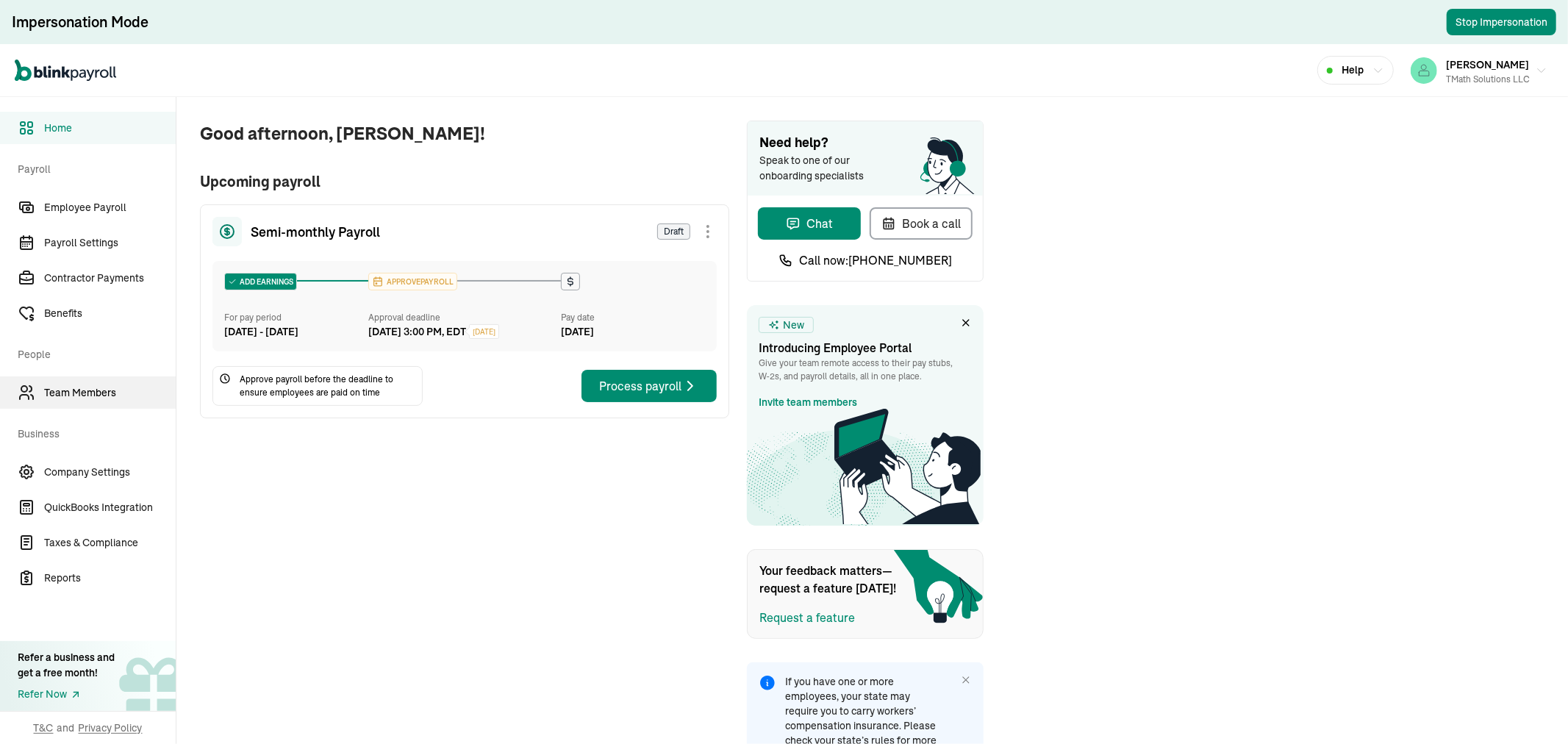
click at [92, 395] on span "Team Members" at bounding box center [110, 393] width 131 height 15
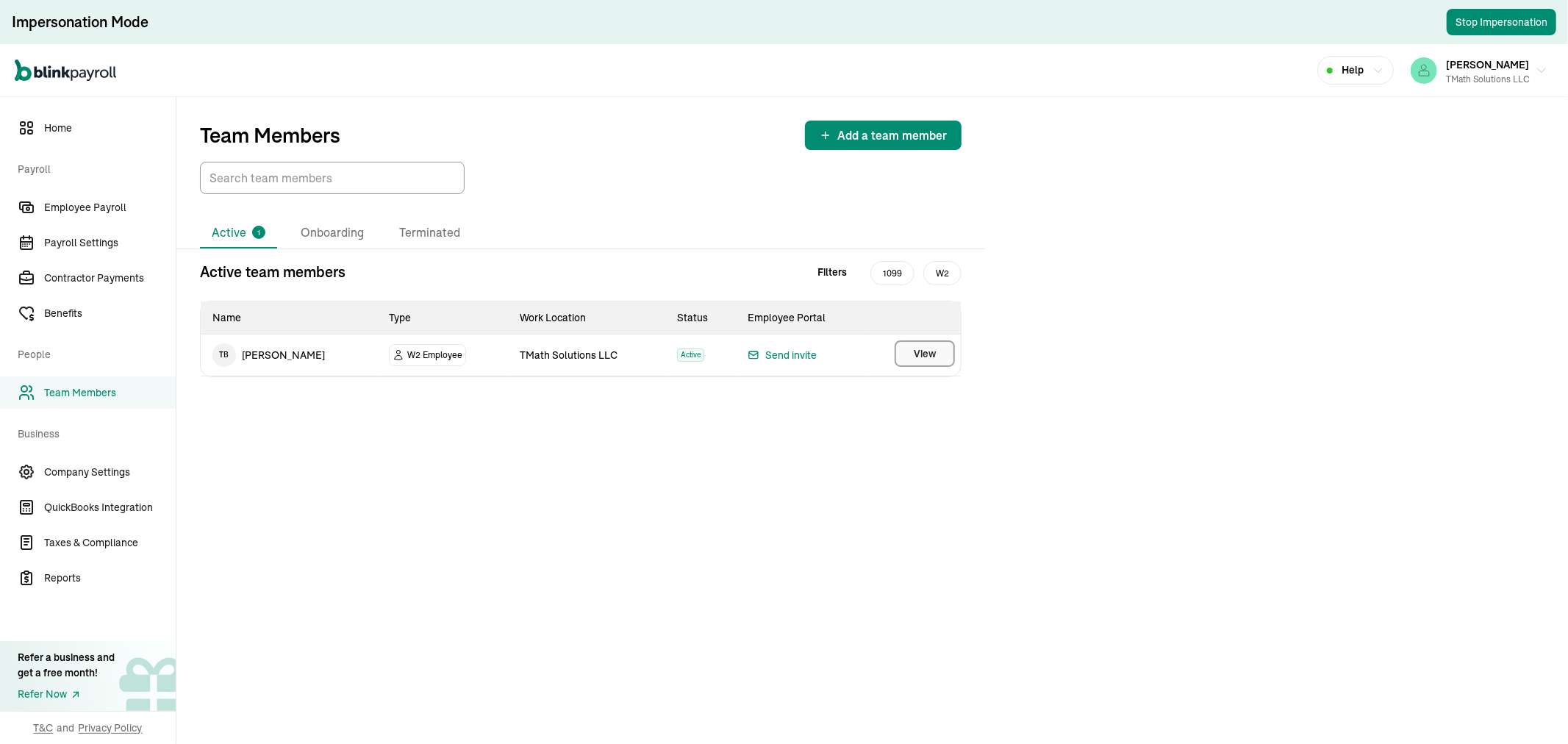
click at [912, 353] on button "View" at bounding box center [924, 353] width 60 height 26
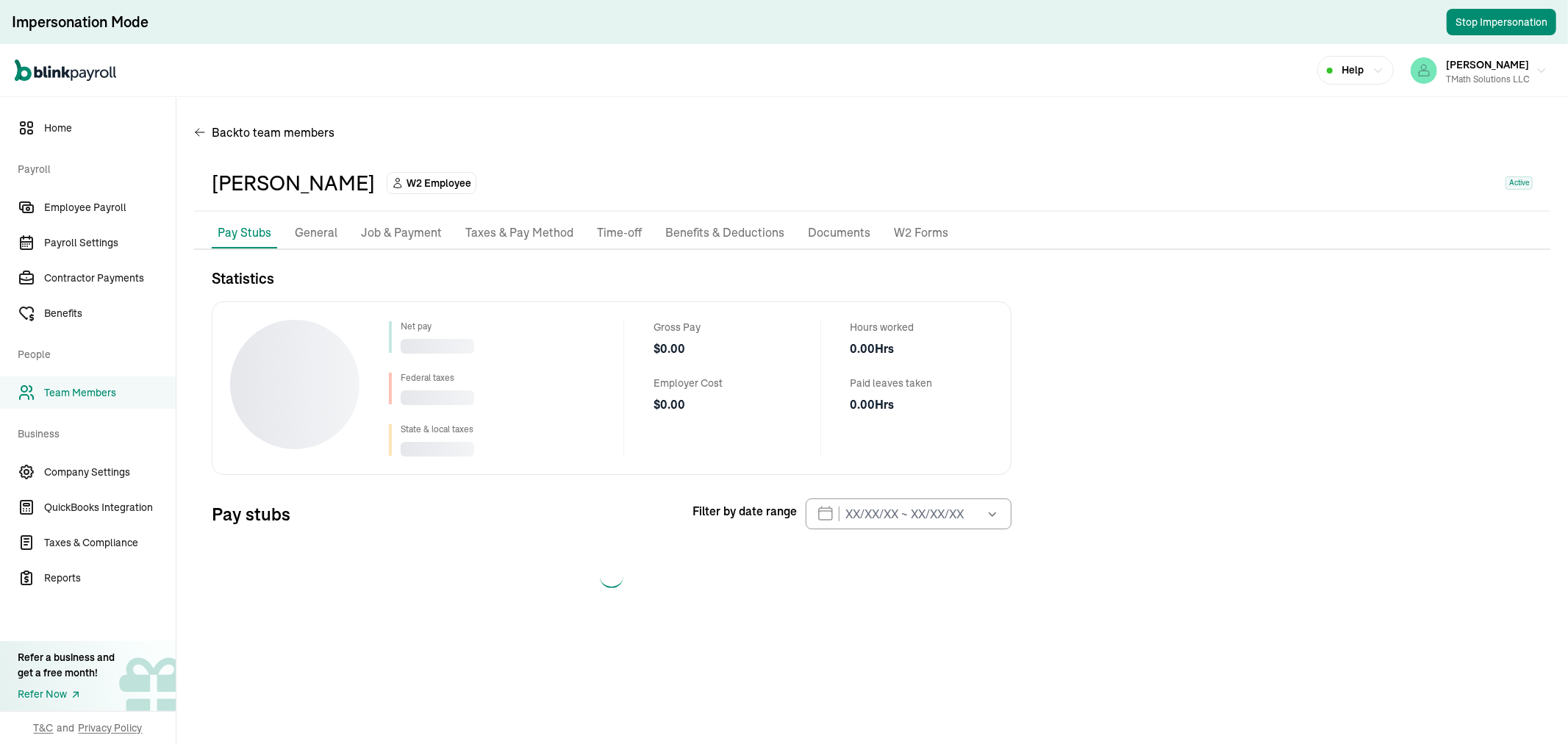
select select "2025"
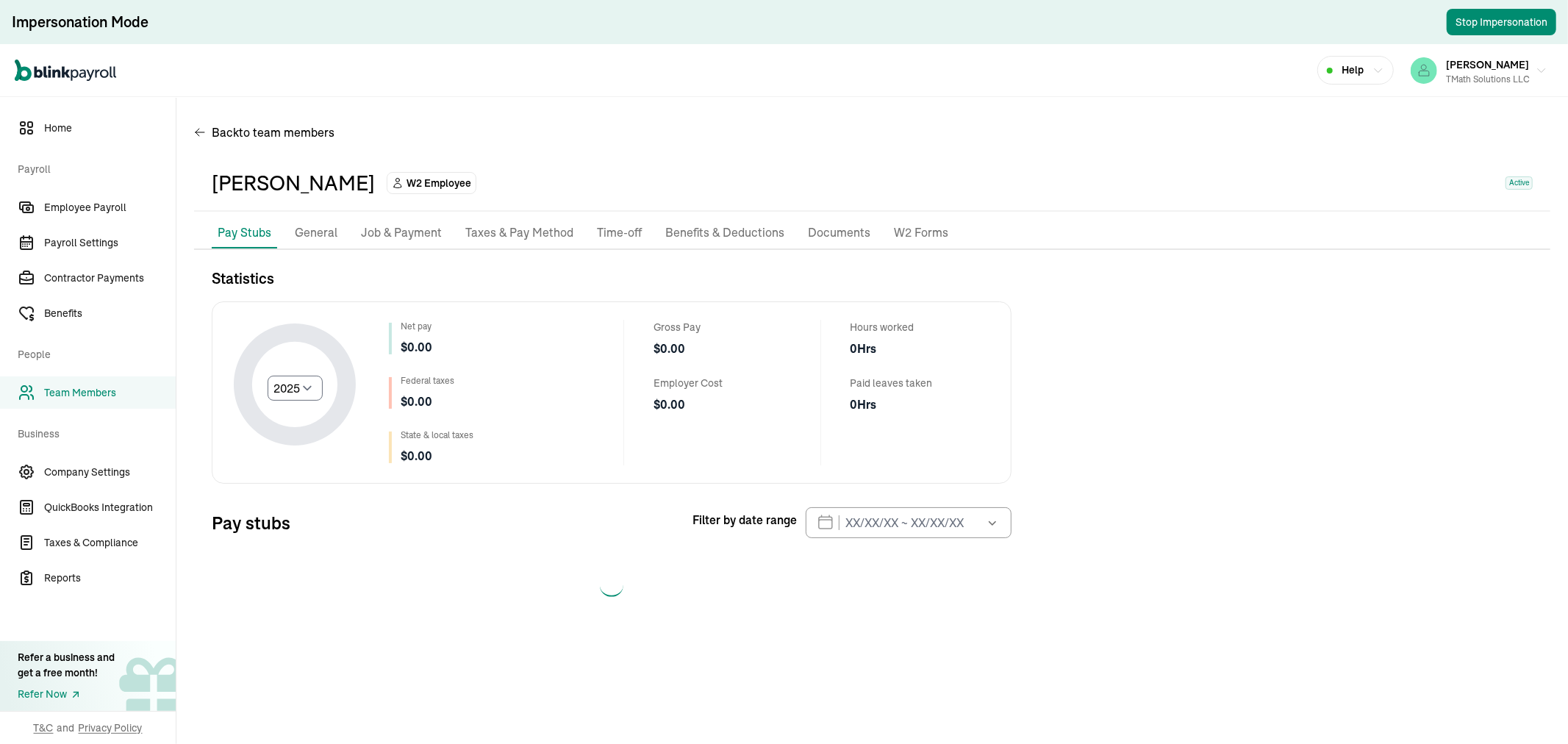
click at [386, 235] on p "Job & Payment" at bounding box center [401, 234] width 81 height 19
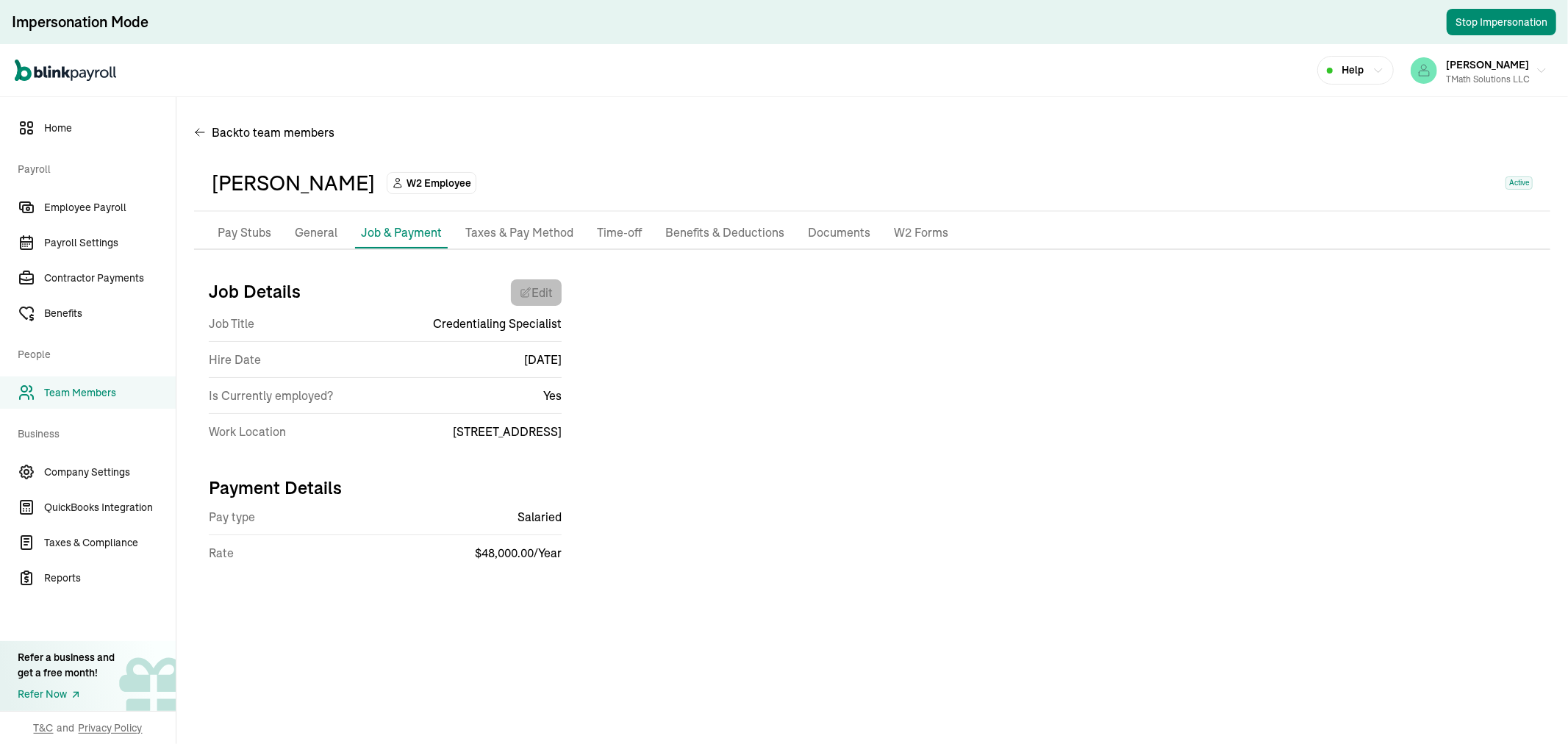
select select "[STREET_ADDRESS]"
select select "4"
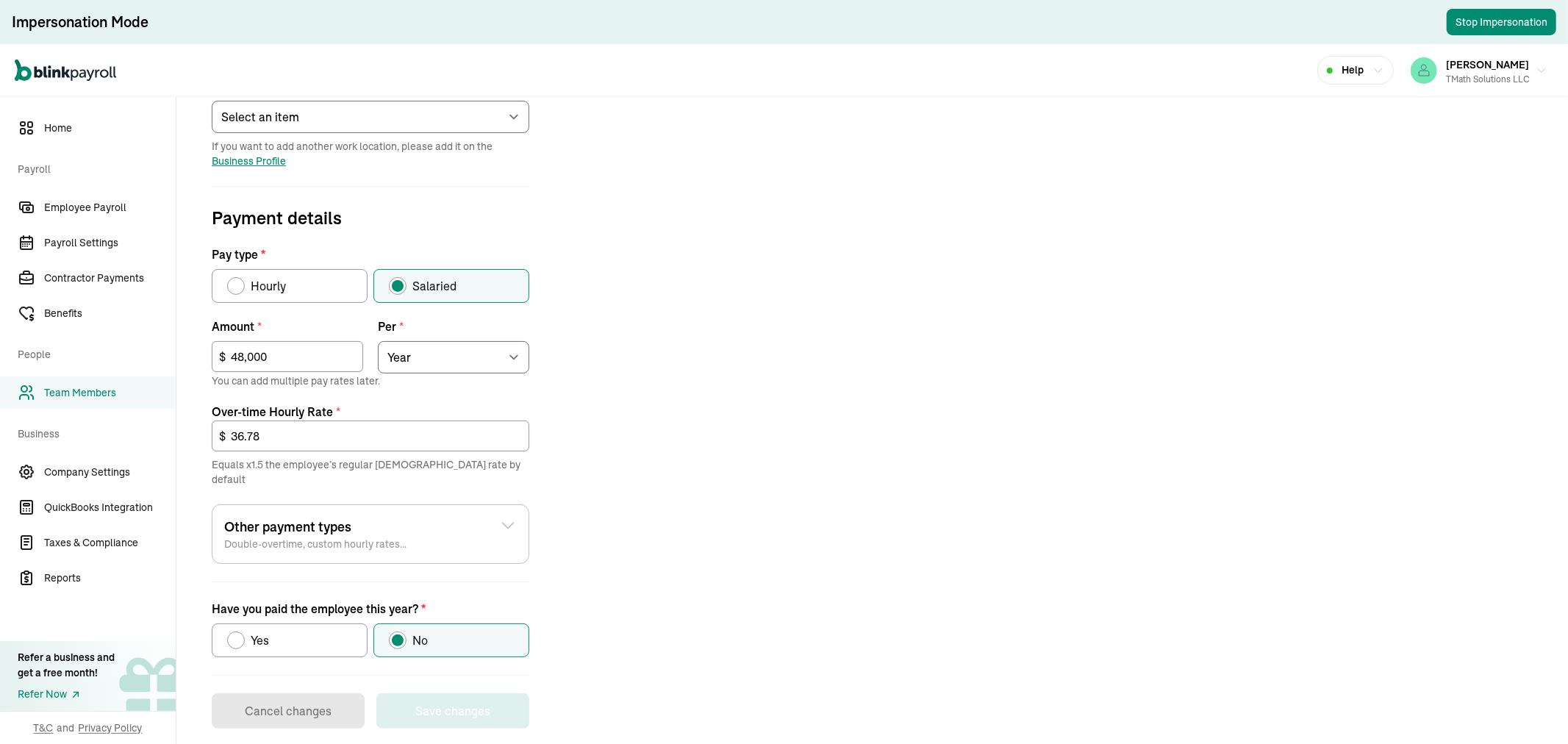
click at [106, 387] on span "Team Members" at bounding box center [110, 393] width 131 height 15
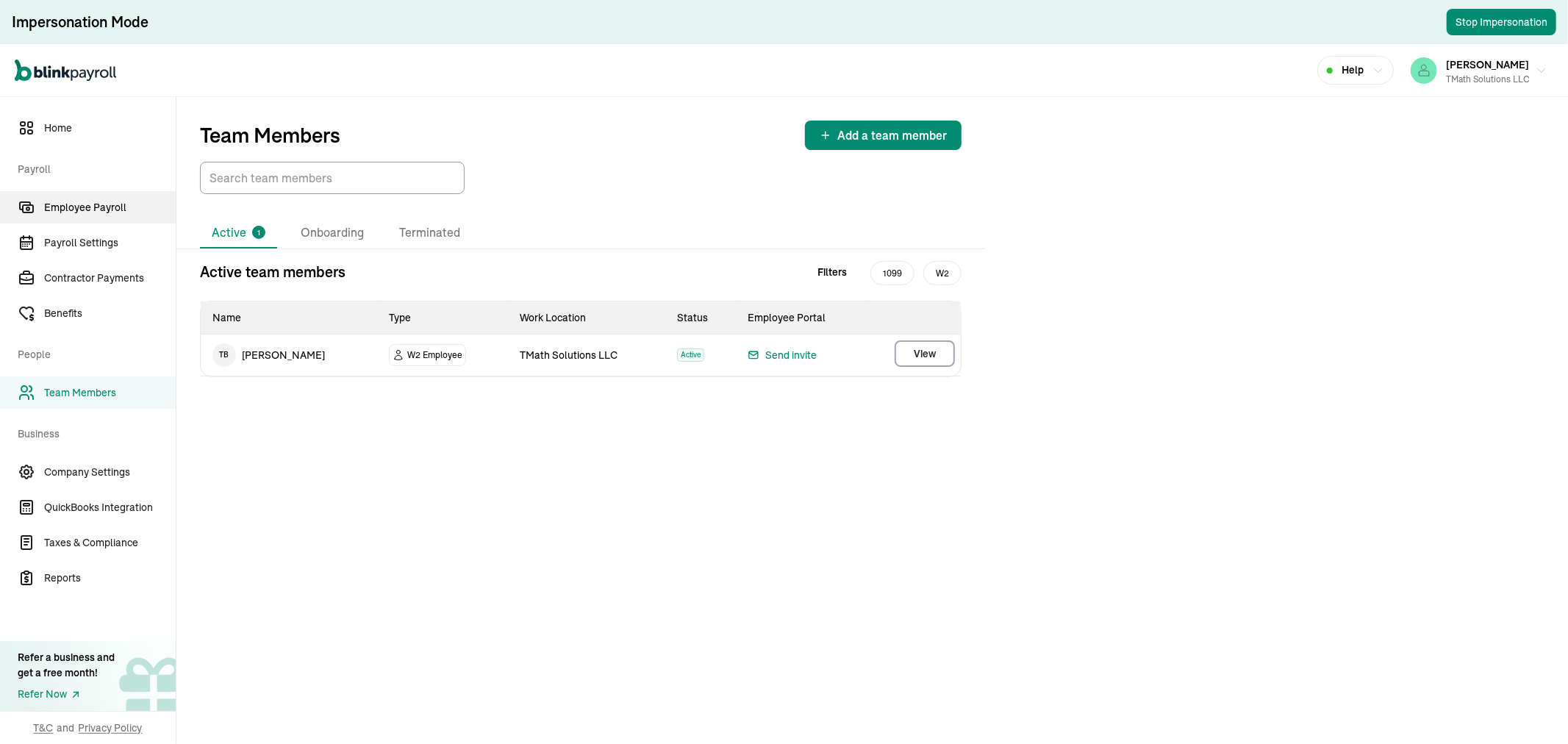
click at [111, 203] on span "Employee Payroll" at bounding box center [110, 207] width 131 height 15
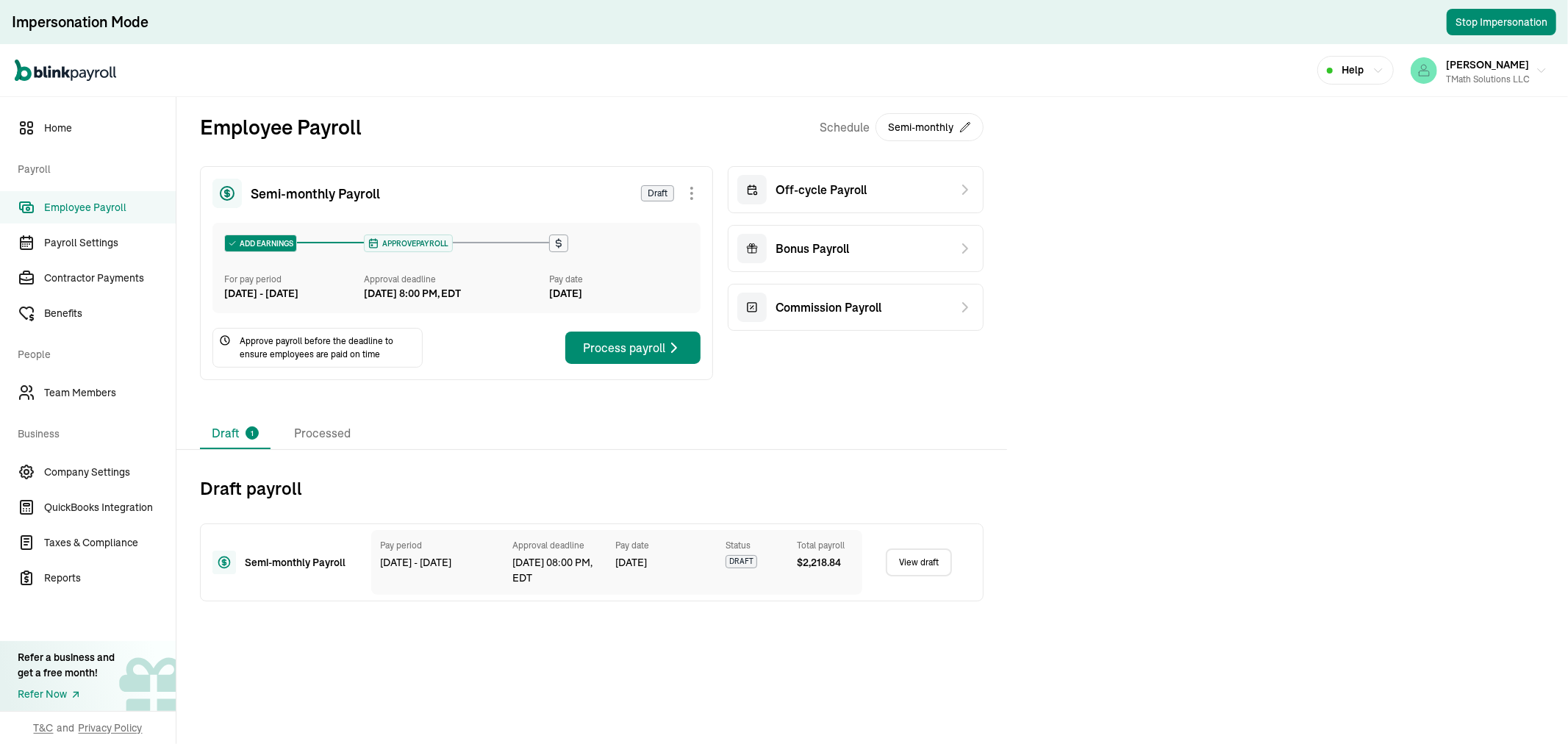
click at [923, 576] on link "View draft" at bounding box center [919, 562] width 67 height 28
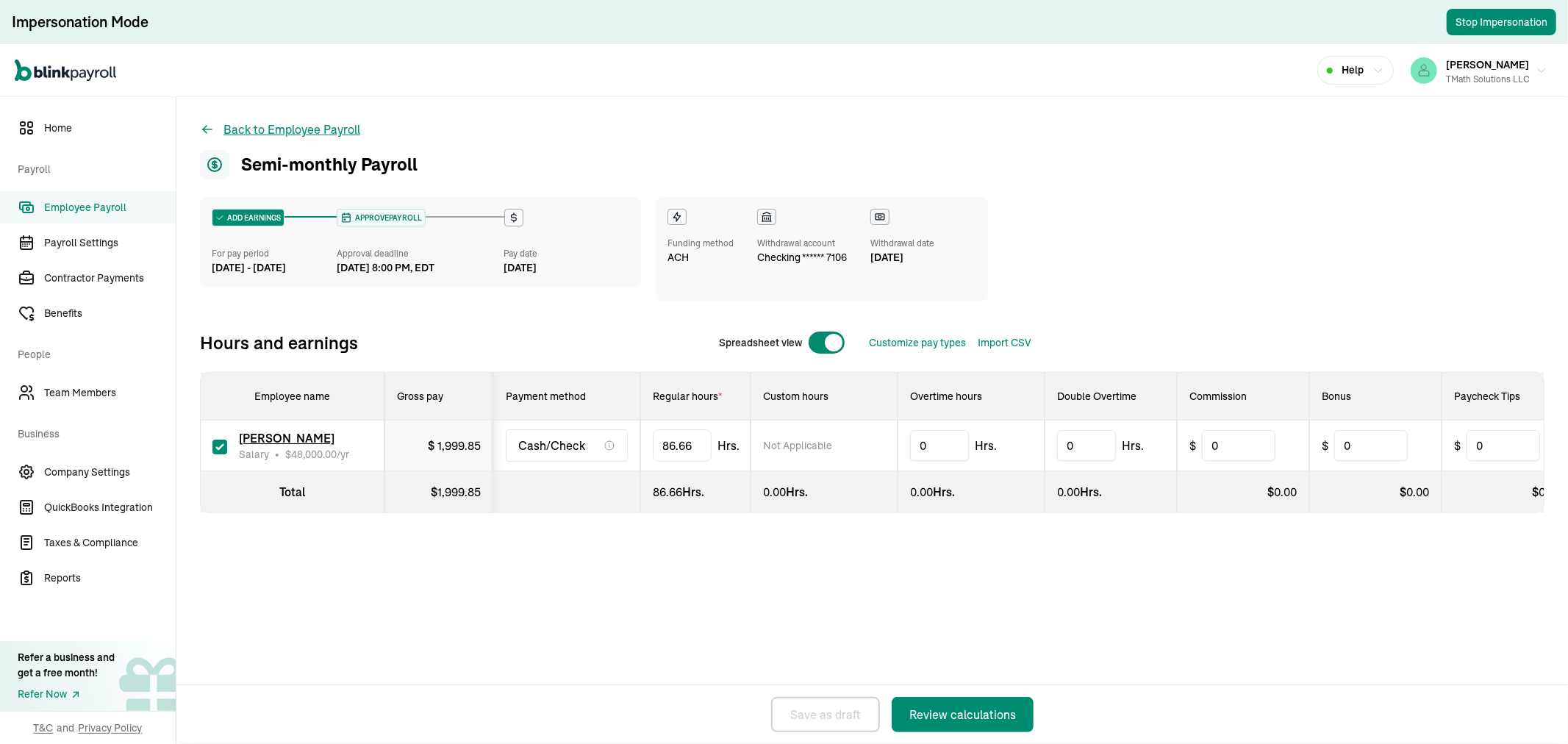
click at [207, 127] on icon at bounding box center [206, 128] width 14 height 14
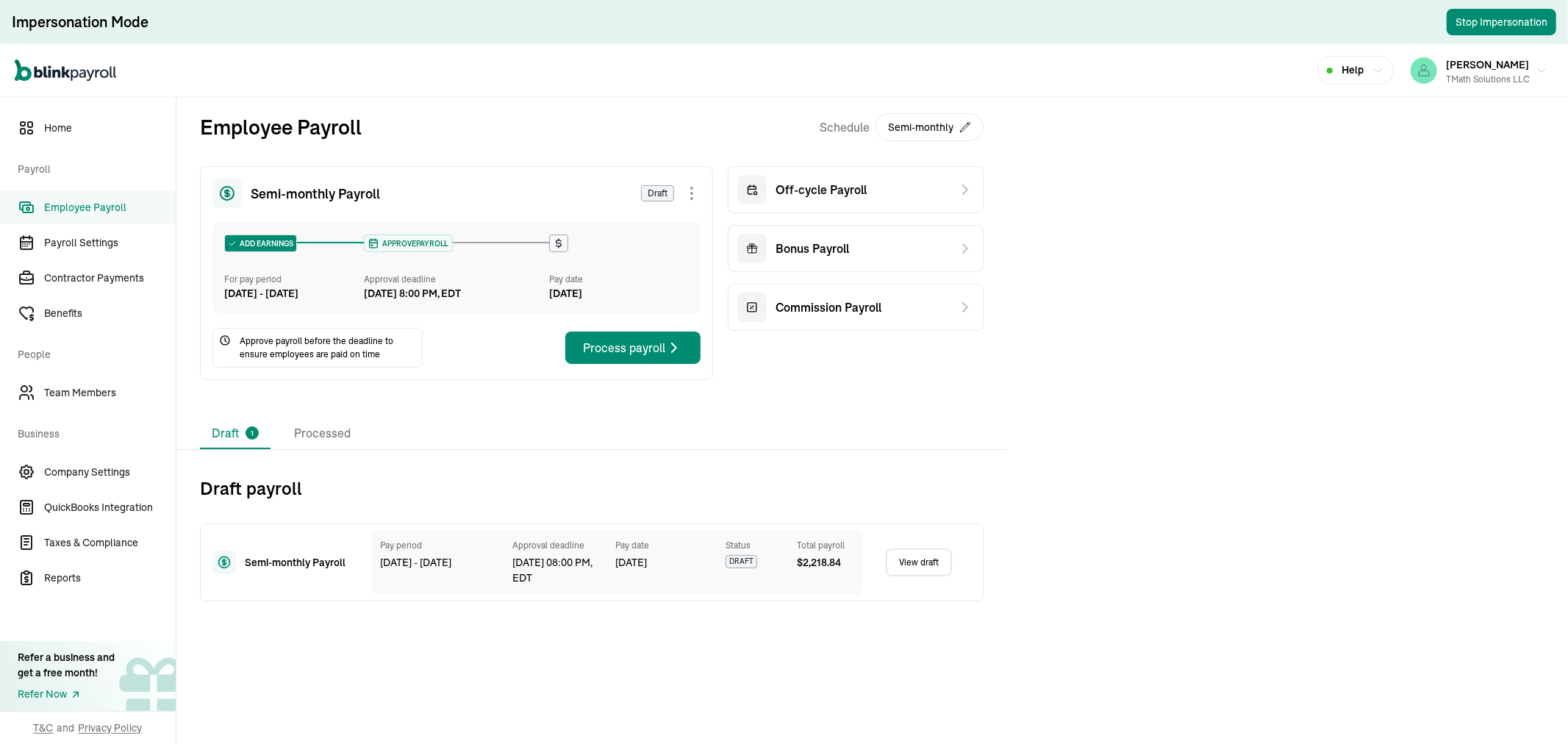
click at [924, 576] on link "View draft" at bounding box center [919, 562] width 67 height 28
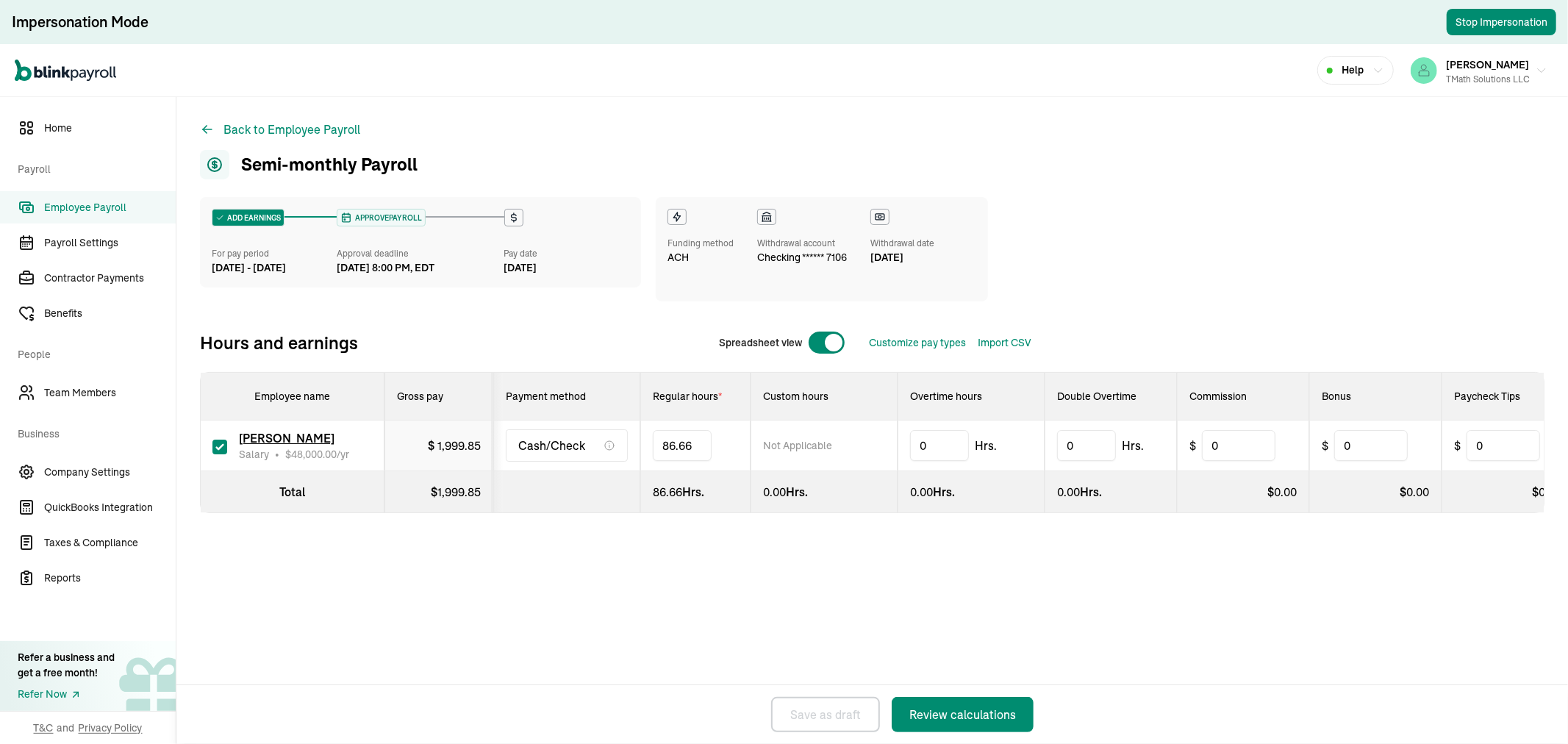
drag, startPoint x: 701, startPoint y: 450, endPoint x: 659, endPoint y: 446, distance: 42.2
type input "80"
click at [1127, 179] on div "Back to Employee Payroll Semi-monthly Payroll ADD EARNINGS For pay period [DATE…" at bounding box center [872, 346] width 1391 height 498
click at [1374, 262] on div "ADD EARNINGS For pay period [DATE] - [DATE] APPROVE PAYROLL Approval deadline […" at bounding box center [871, 278] width 1344 height 163
click at [64, 112] on link "Home" at bounding box center [88, 128] width 176 height 33
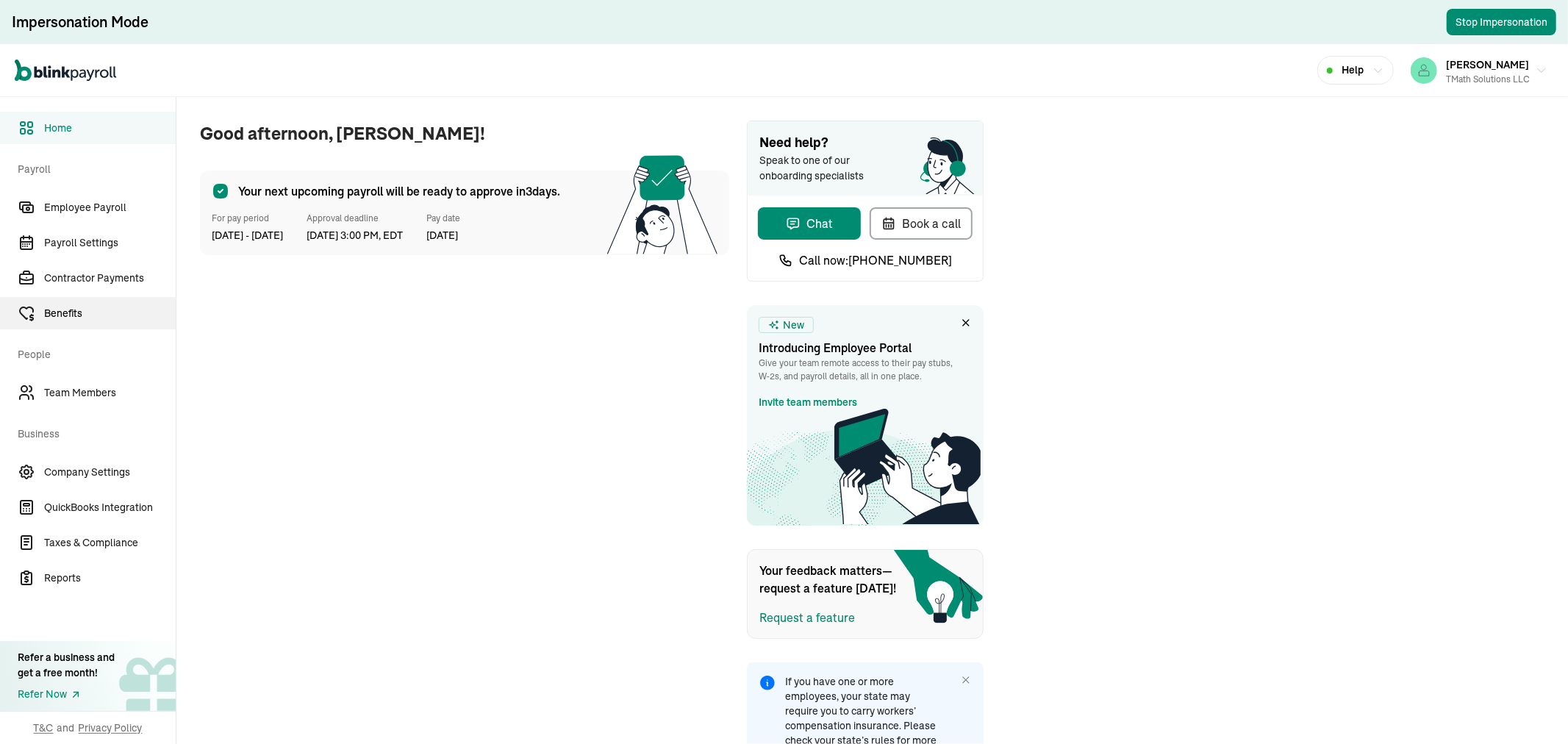
click at [78, 319] on span "Benefits" at bounding box center [110, 314] width 131 height 15
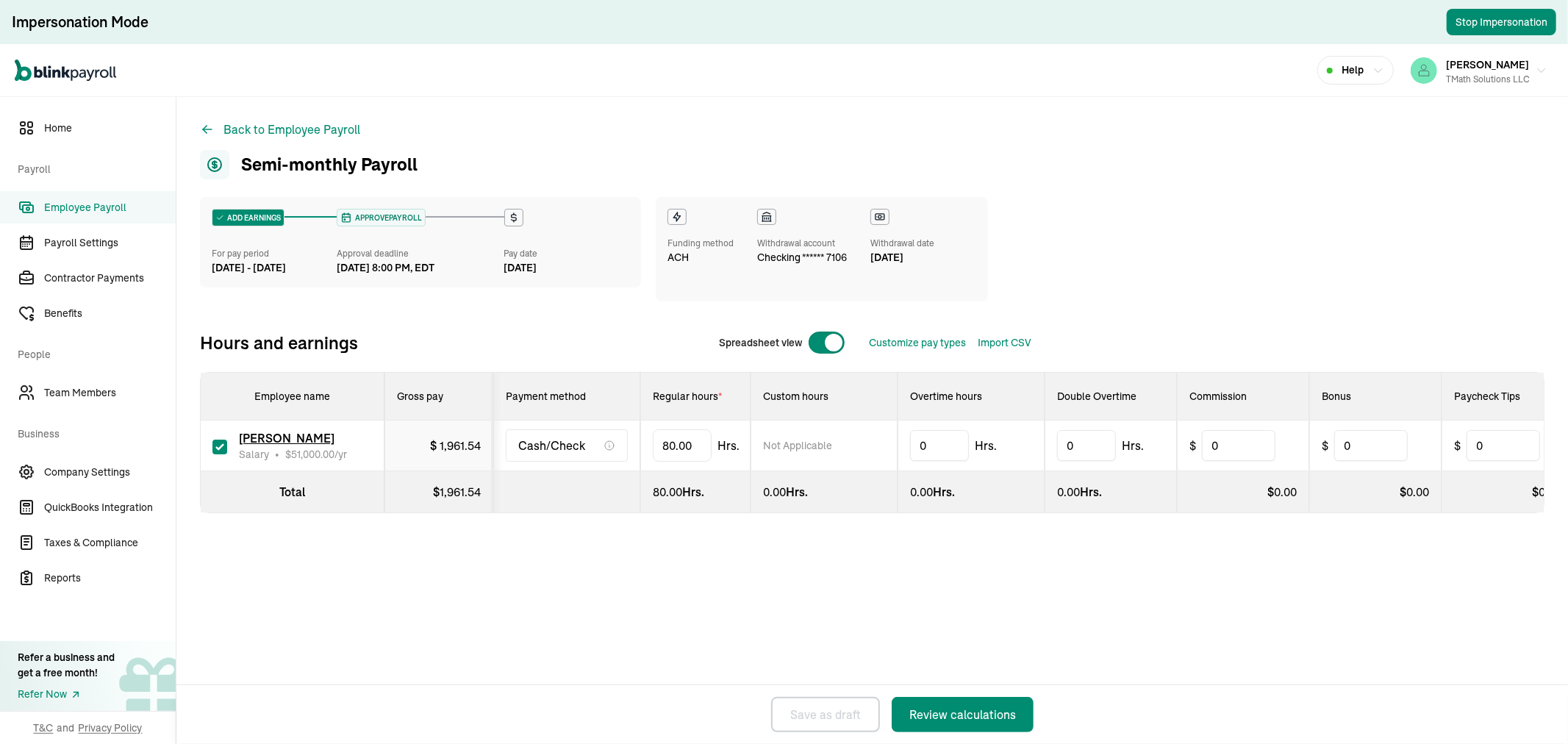
click at [1374, 262] on div "ADD EARNINGS For pay period [DATE] - [DATE] APPROVE PAYROLL Approval deadline […" at bounding box center [871, 278] width 1344 height 163
click at [64, 112] on link "Home" at bounding box center [88, 128] width 176 height 33
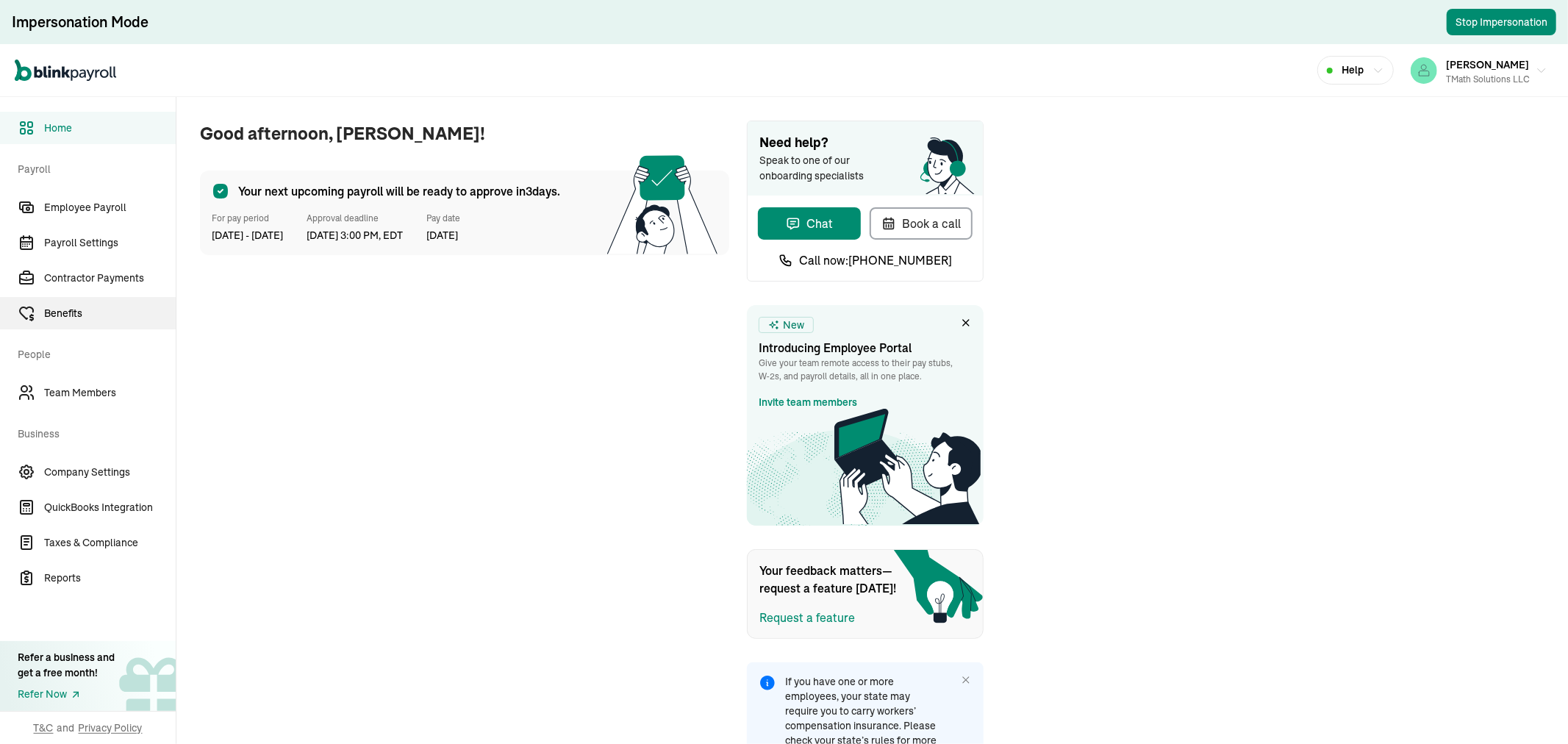
click at [78, 319] on span "Benefits" at bounding box center [110, 314] width 131 height 15
